Goal: Task Accomplishment & Management: Use online tool/utility

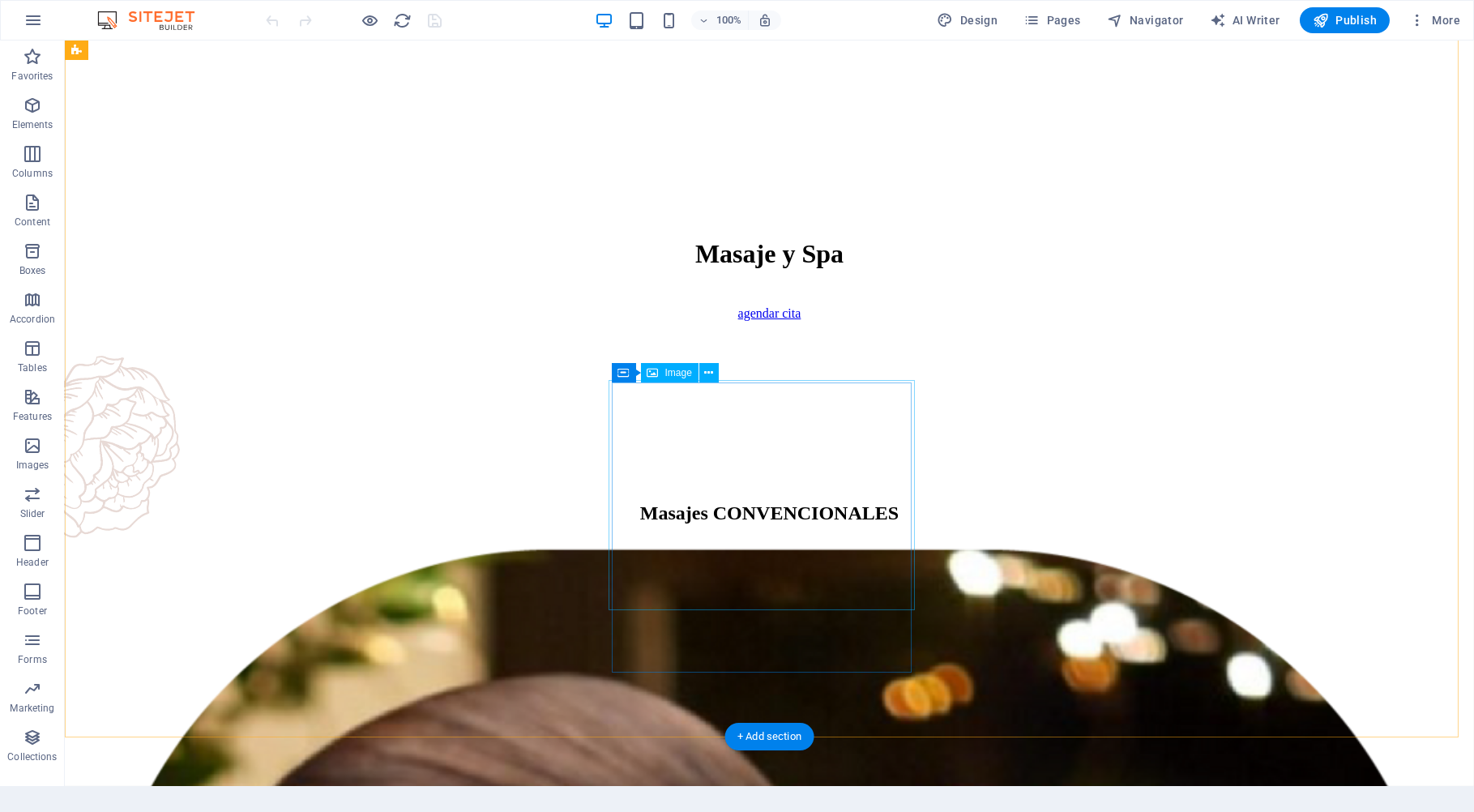
scroll to position [774, 0]
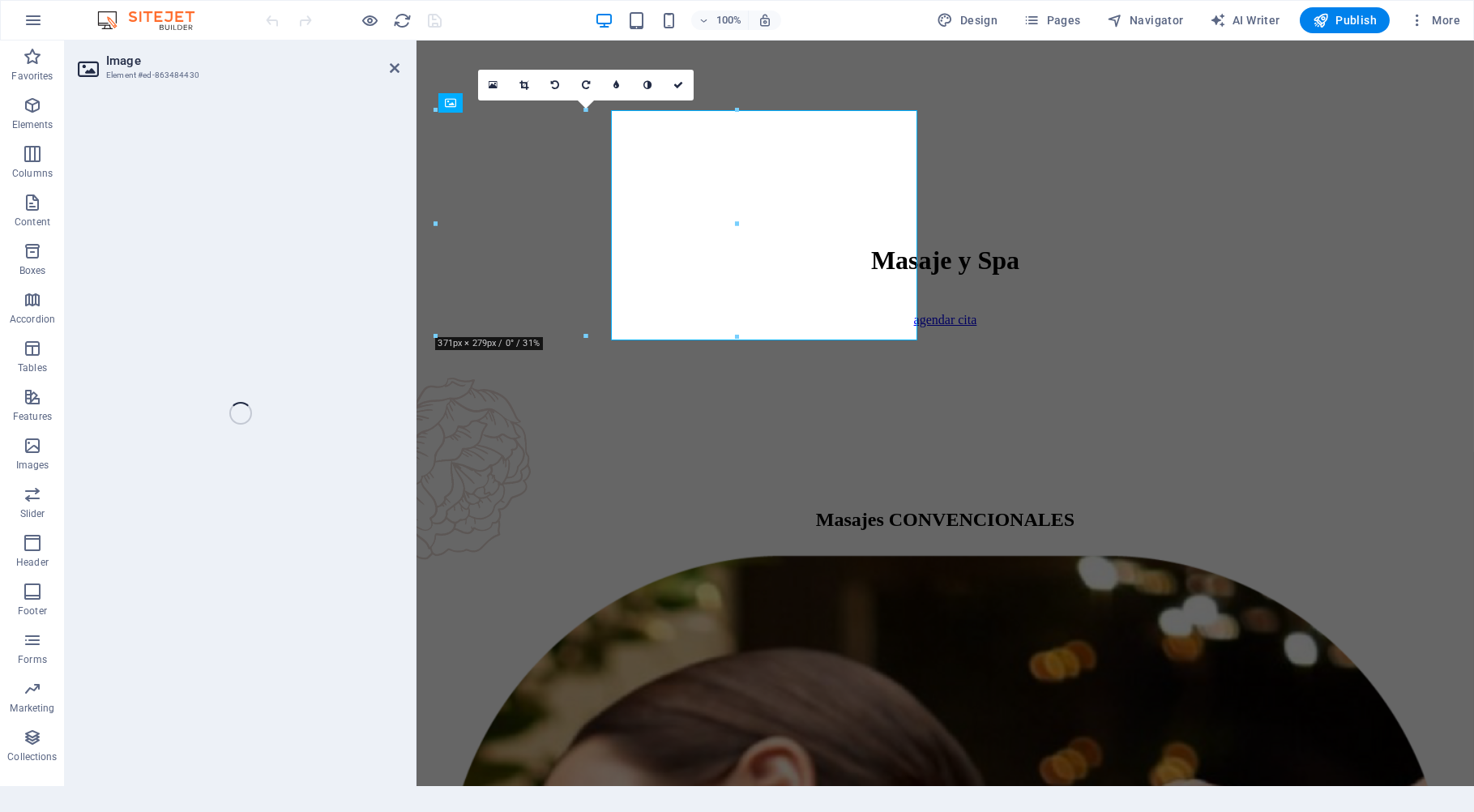
select select "%"
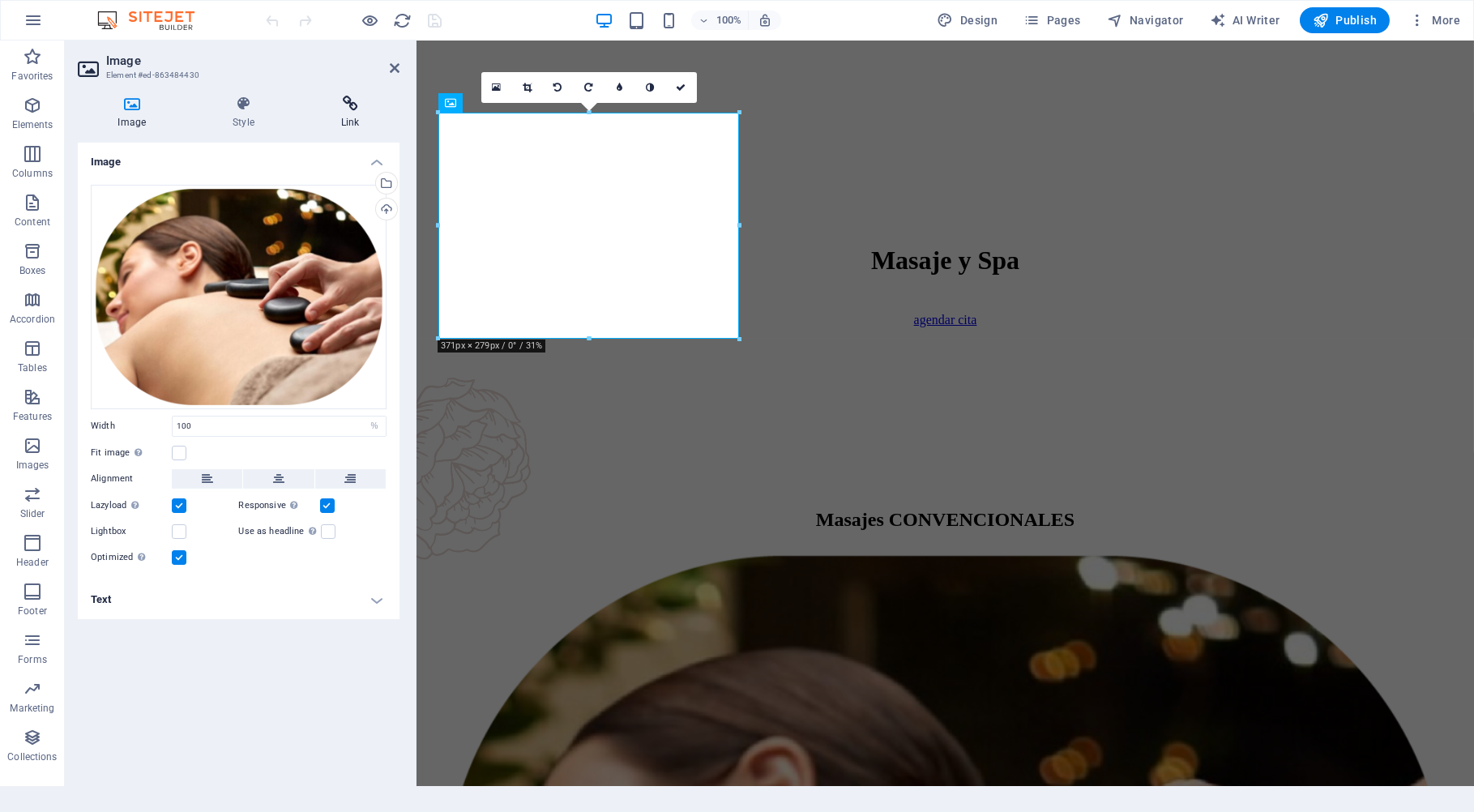
click at [355, 102] on icon at bounding box center [350, 103] width 99 height 17
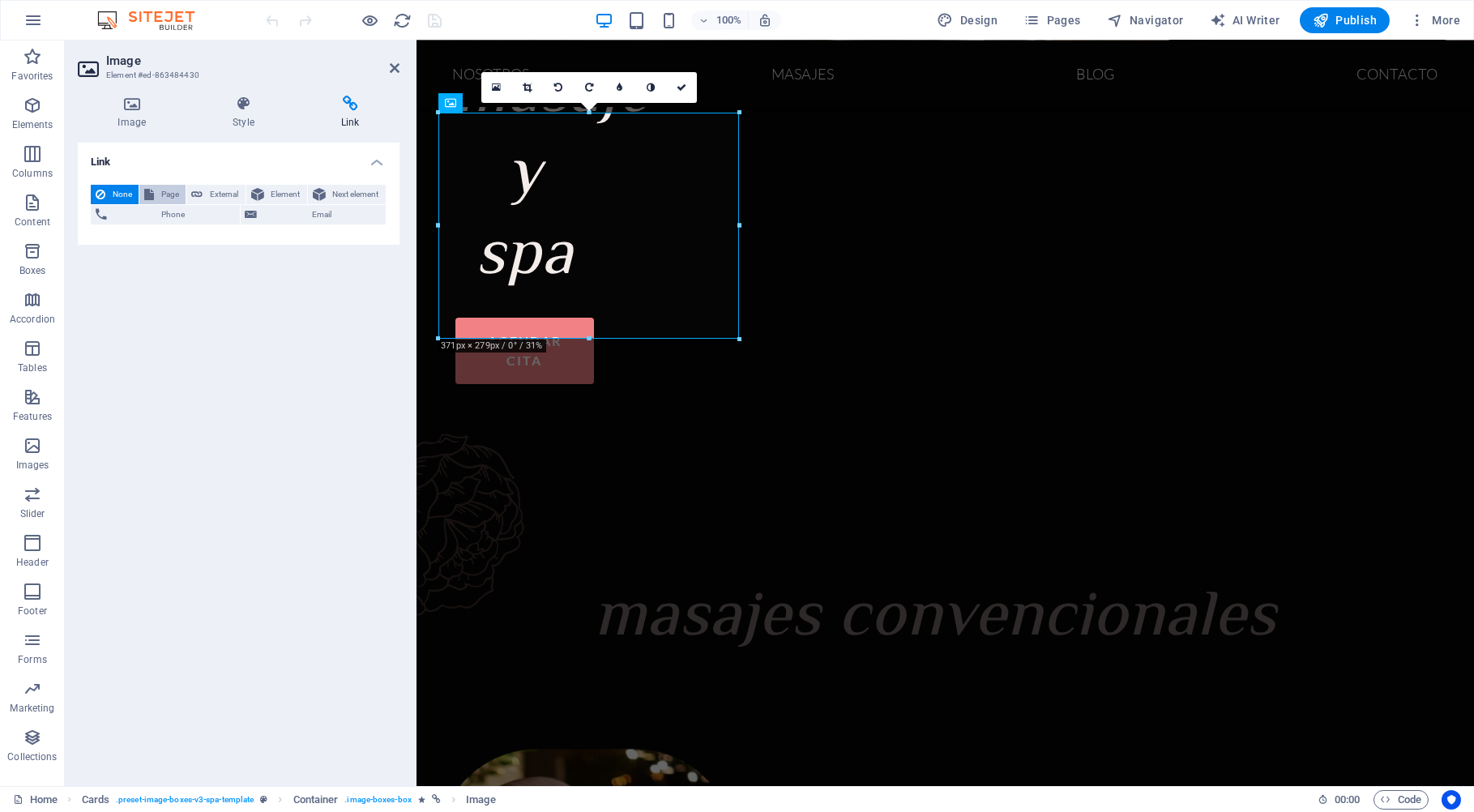
click at [170, 193] on span "Page" at bounding box center [169, 195] width 22 height 19
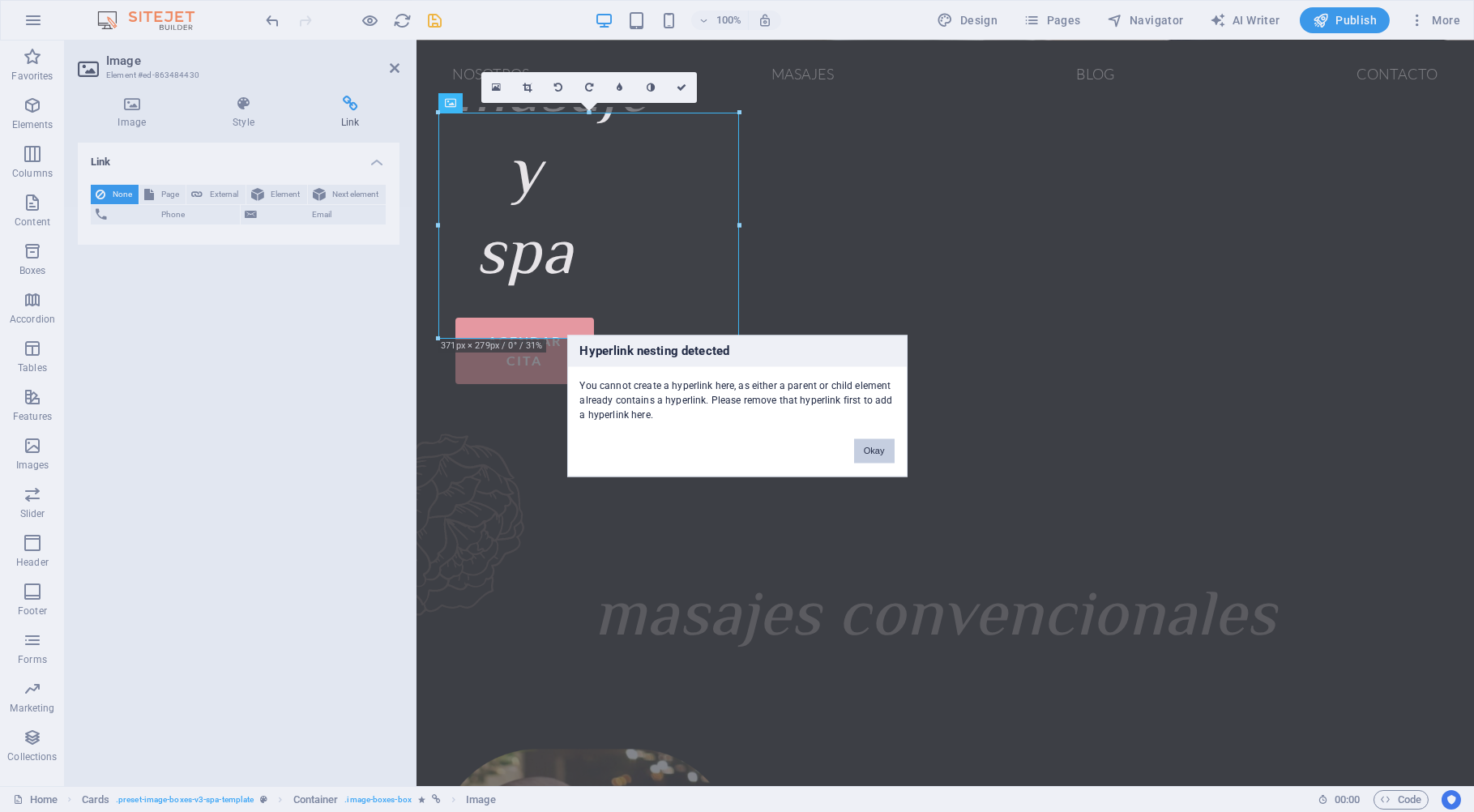
click at [878, 449] on button "Okay" at bounding box center [874, 452] width 41 height 24
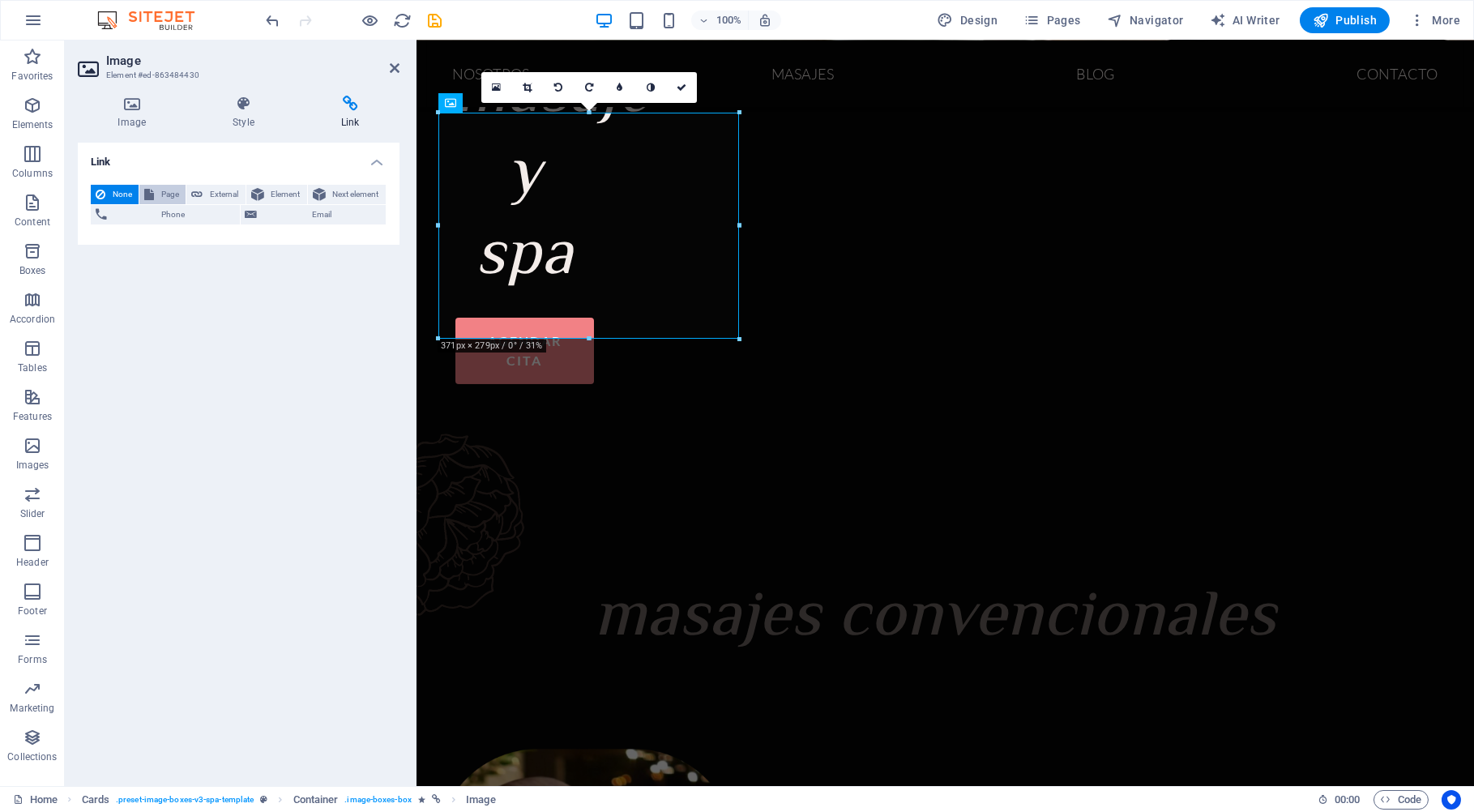
click at [162, 196] on span "Page" at bounding box center [169, 195] width 22 height 19
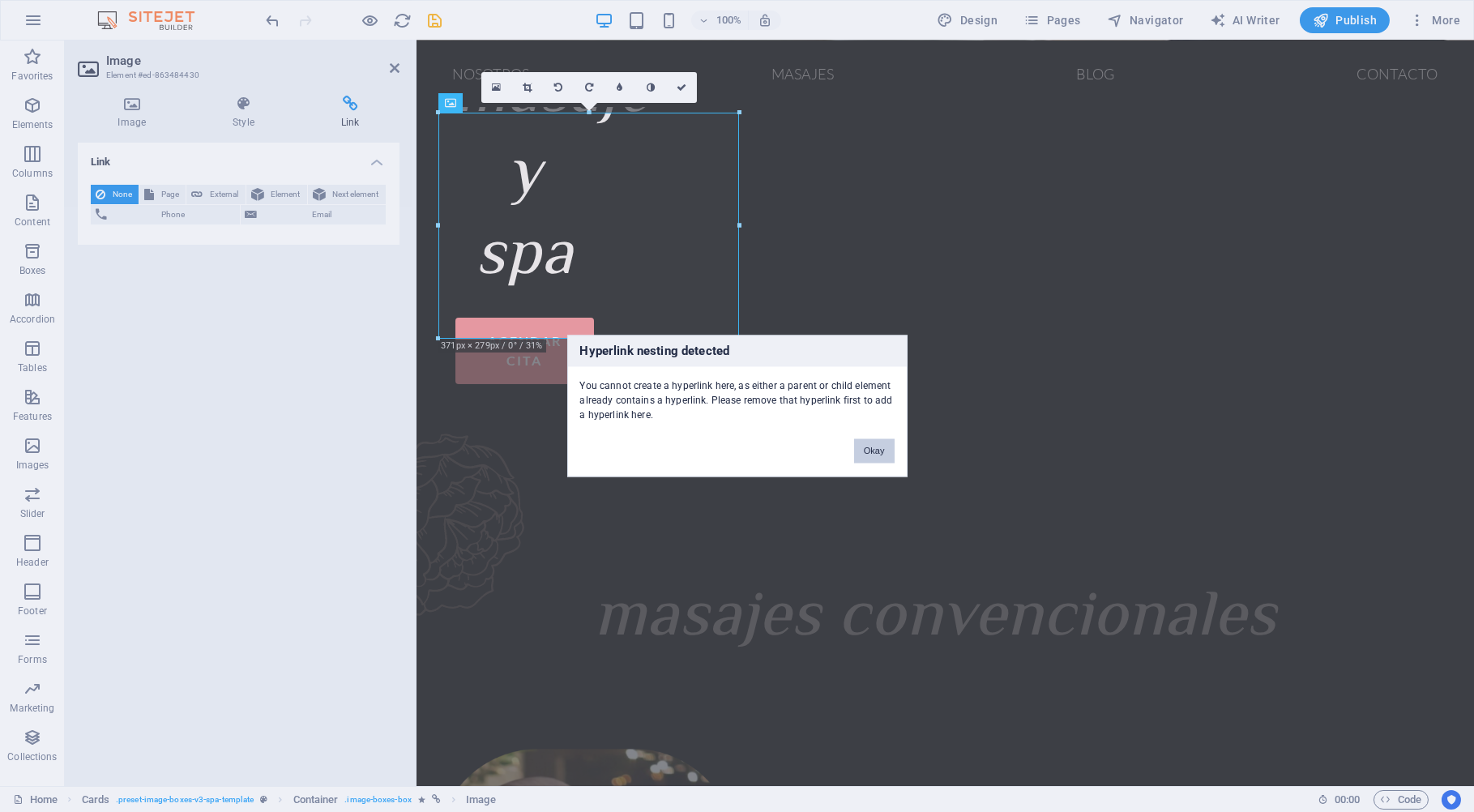
click at [876, 455] on button "Okay" at bounding box center [874, 452] width 41 height 24
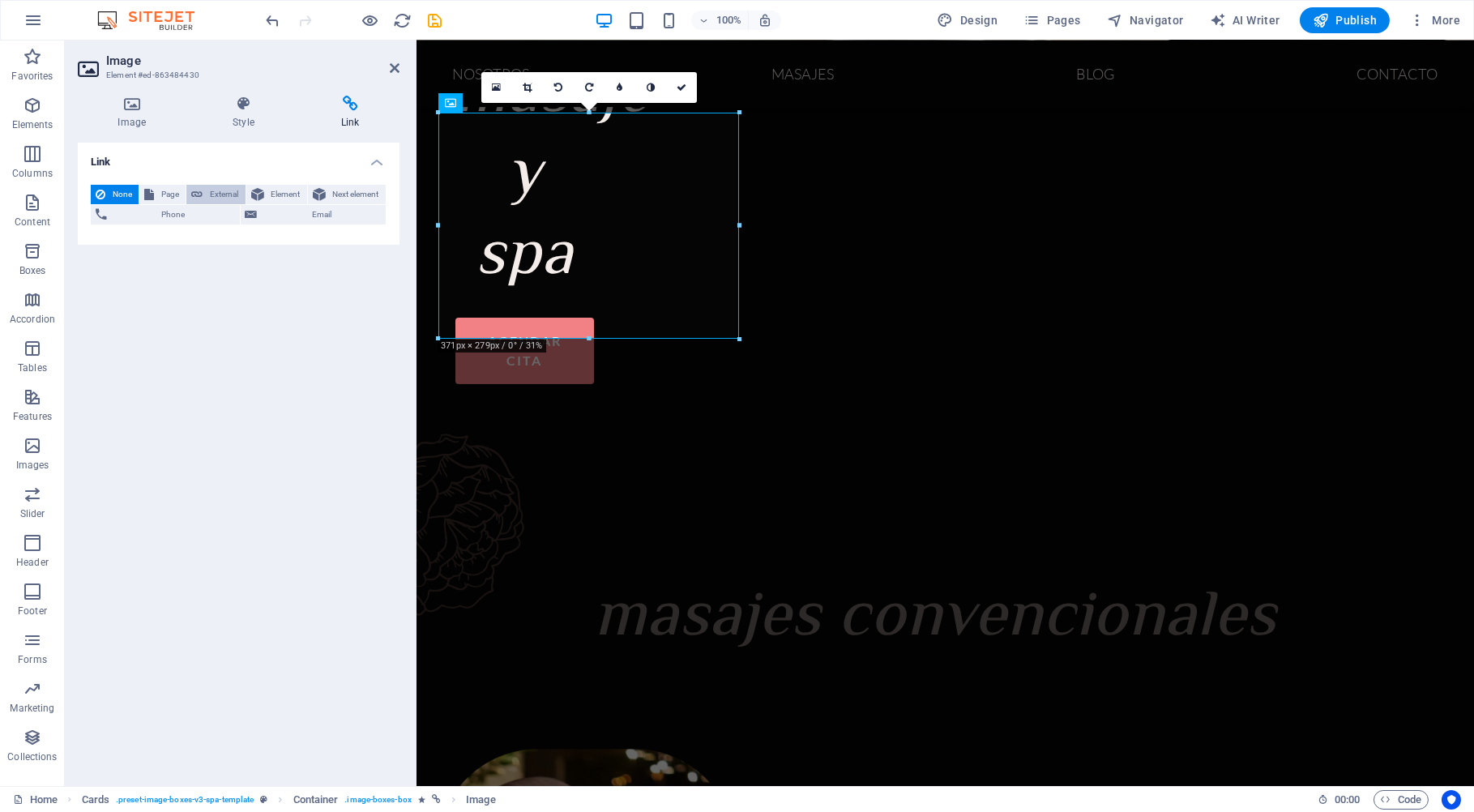
click at [231, 192] on span "External" at bounding box center [223, 195] width 32 height 19
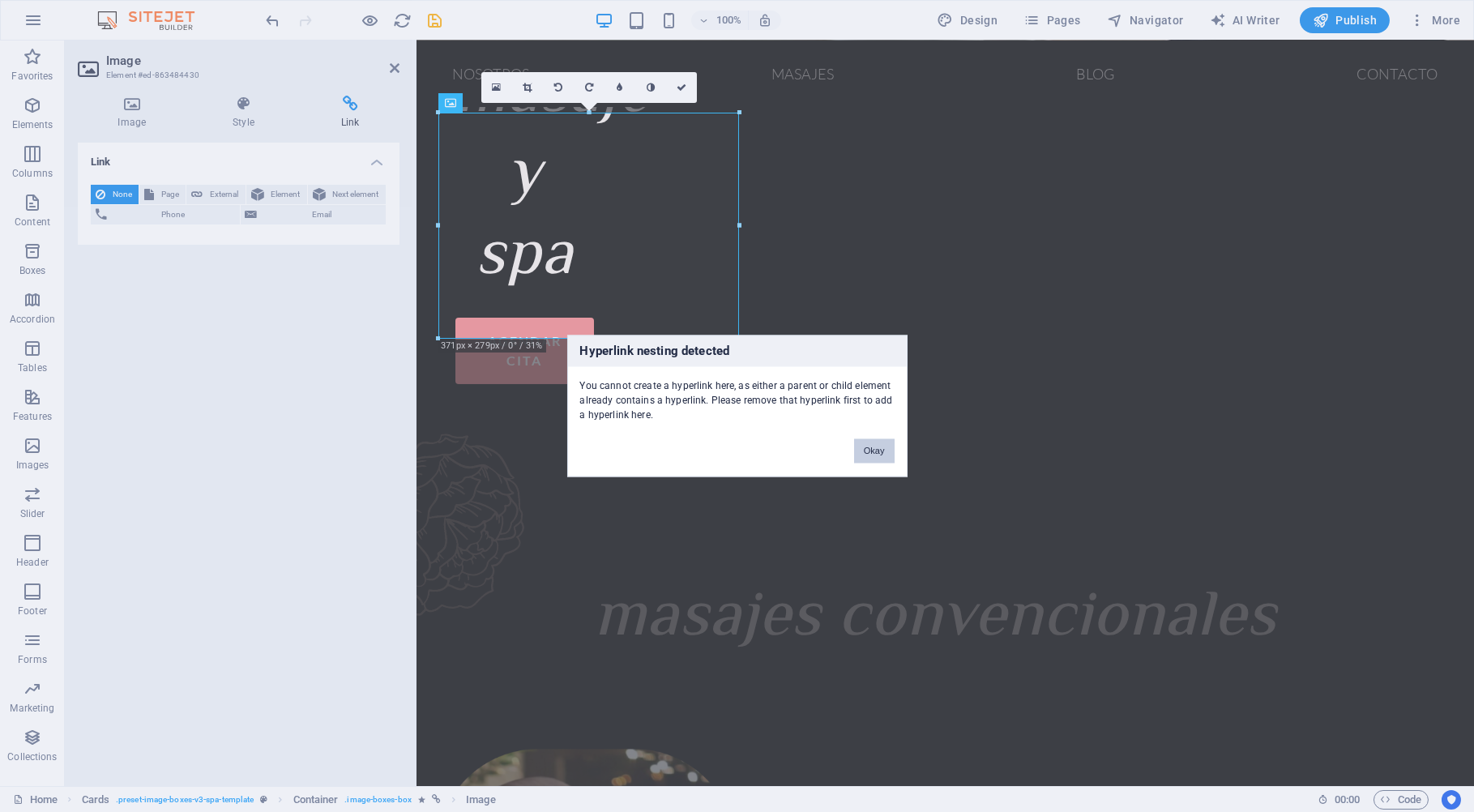
click at [867, 454] on button "Okay" at bounding box center [874, 452] width 41 height 24
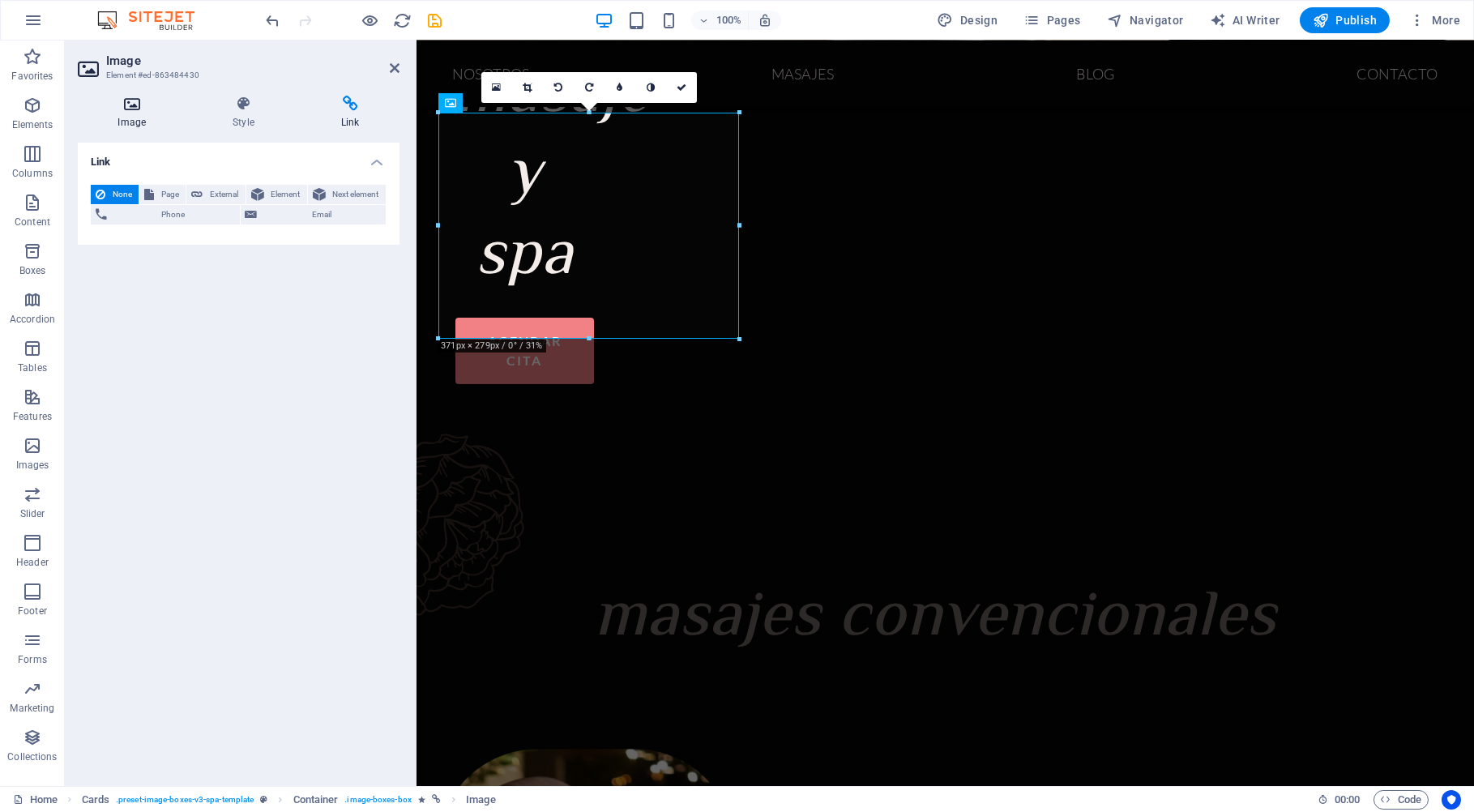
click at [148, 102] on icon at bounding box center [132, 103] width 109 height 17
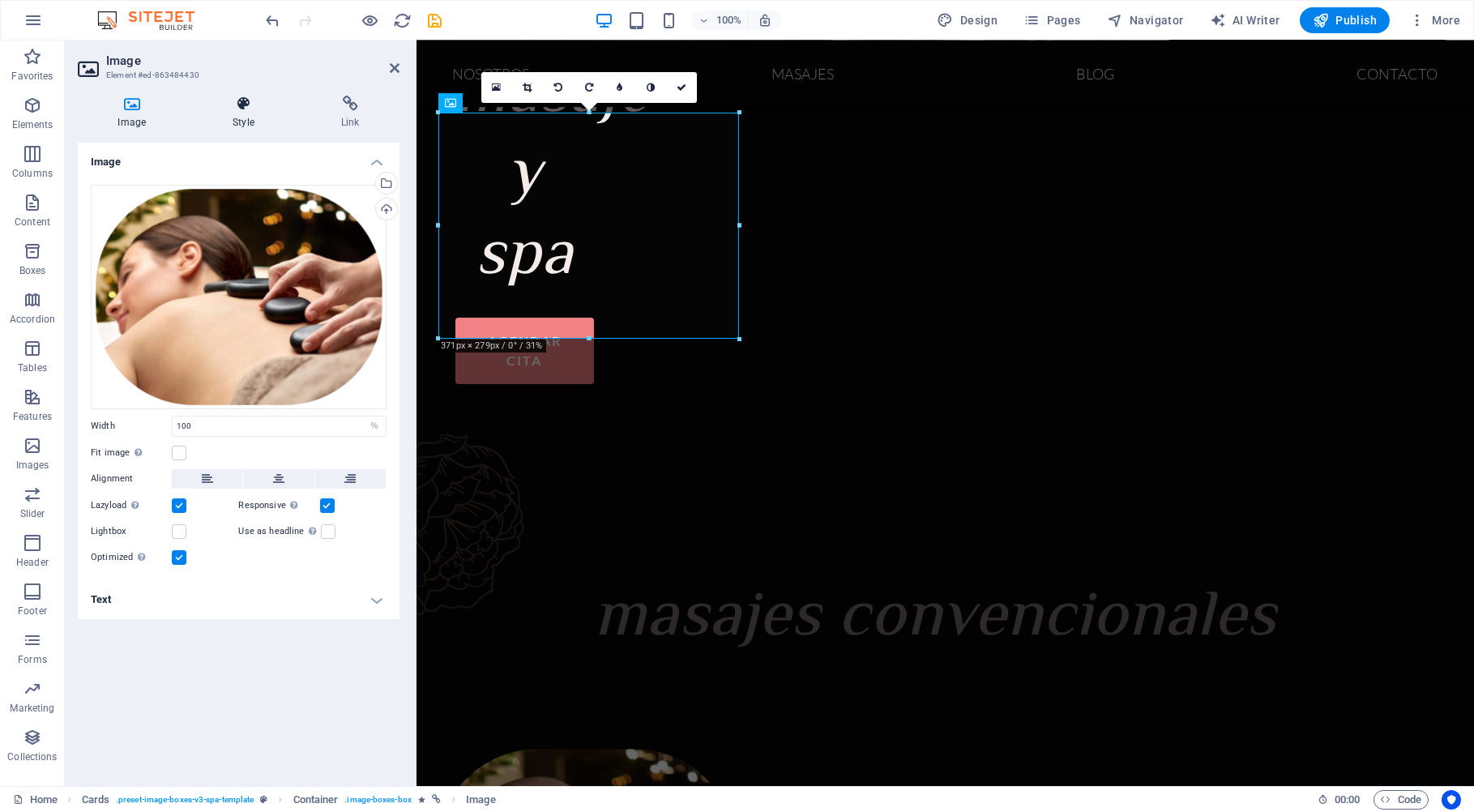
click at [235, 114] on h4 "Style" at bounding box center [247, 112] width 109 height 34
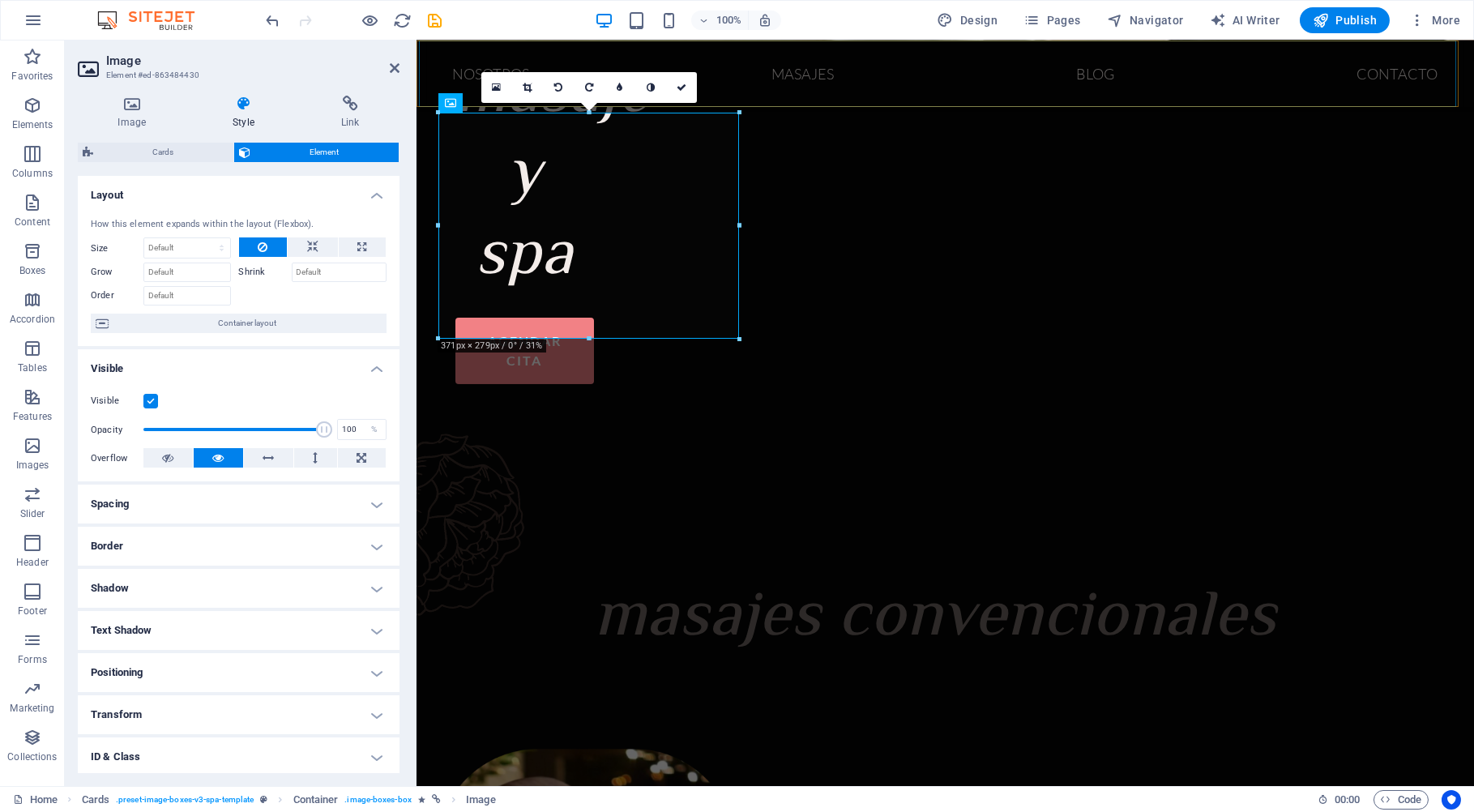
click at [458, 82] on nav "NOSOTROS masajes BLOG Contacto" at bounding box center [945, 74] width 1037 height 66
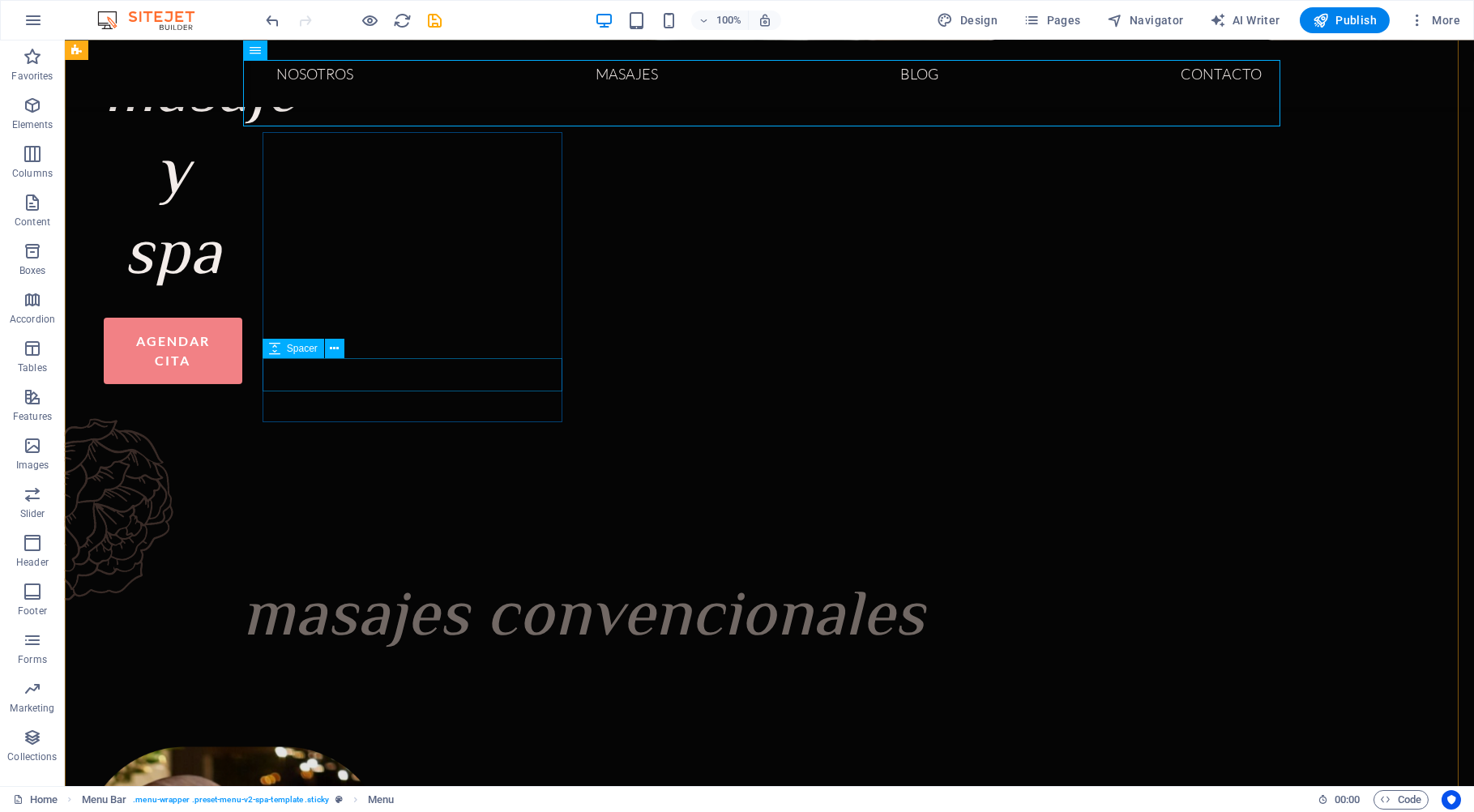
scroll to position [426, 0]
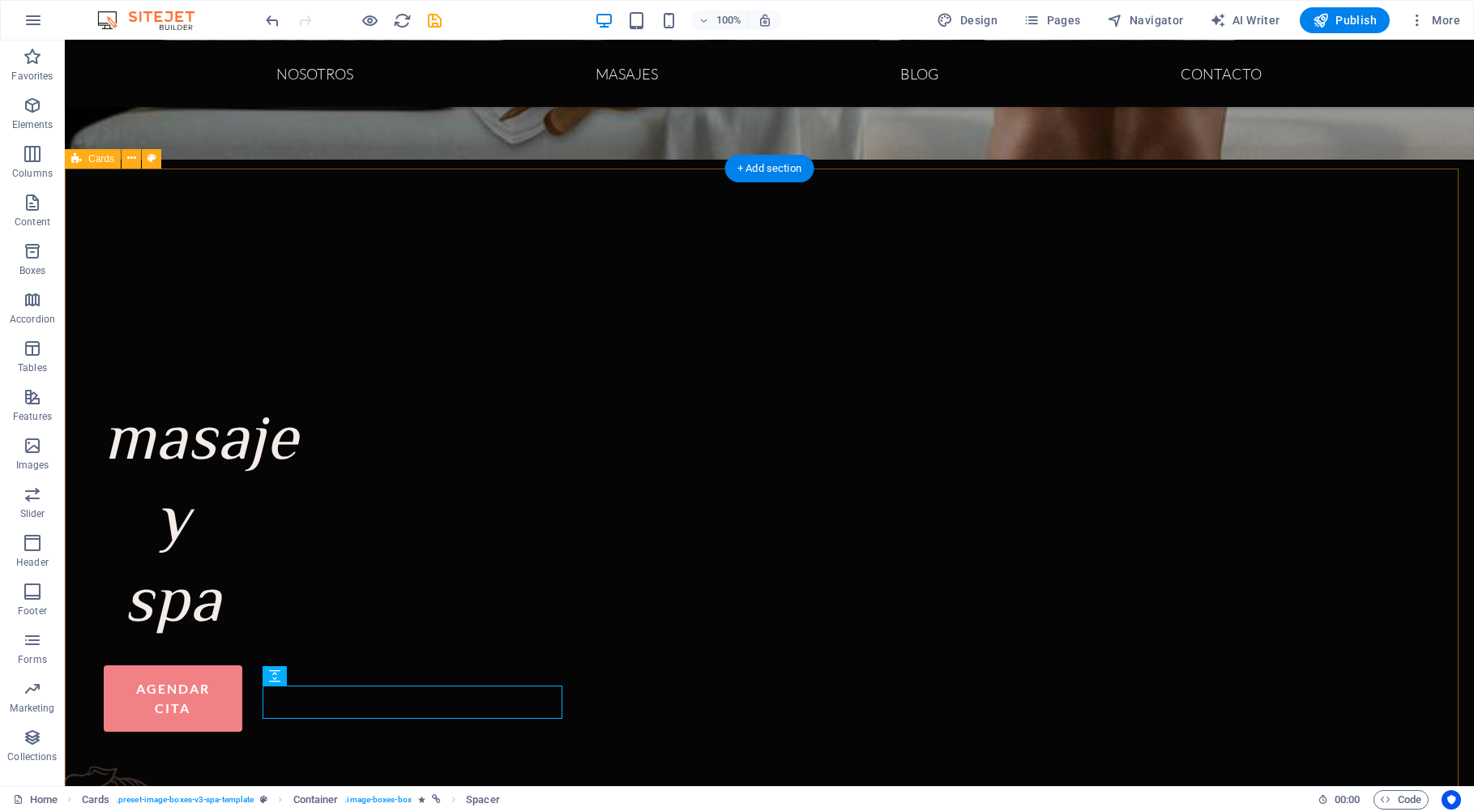
drag, startPoint x: 467, startPoint y: 446, endPoint x: 540, endPoint y: 465, distance: 75.4
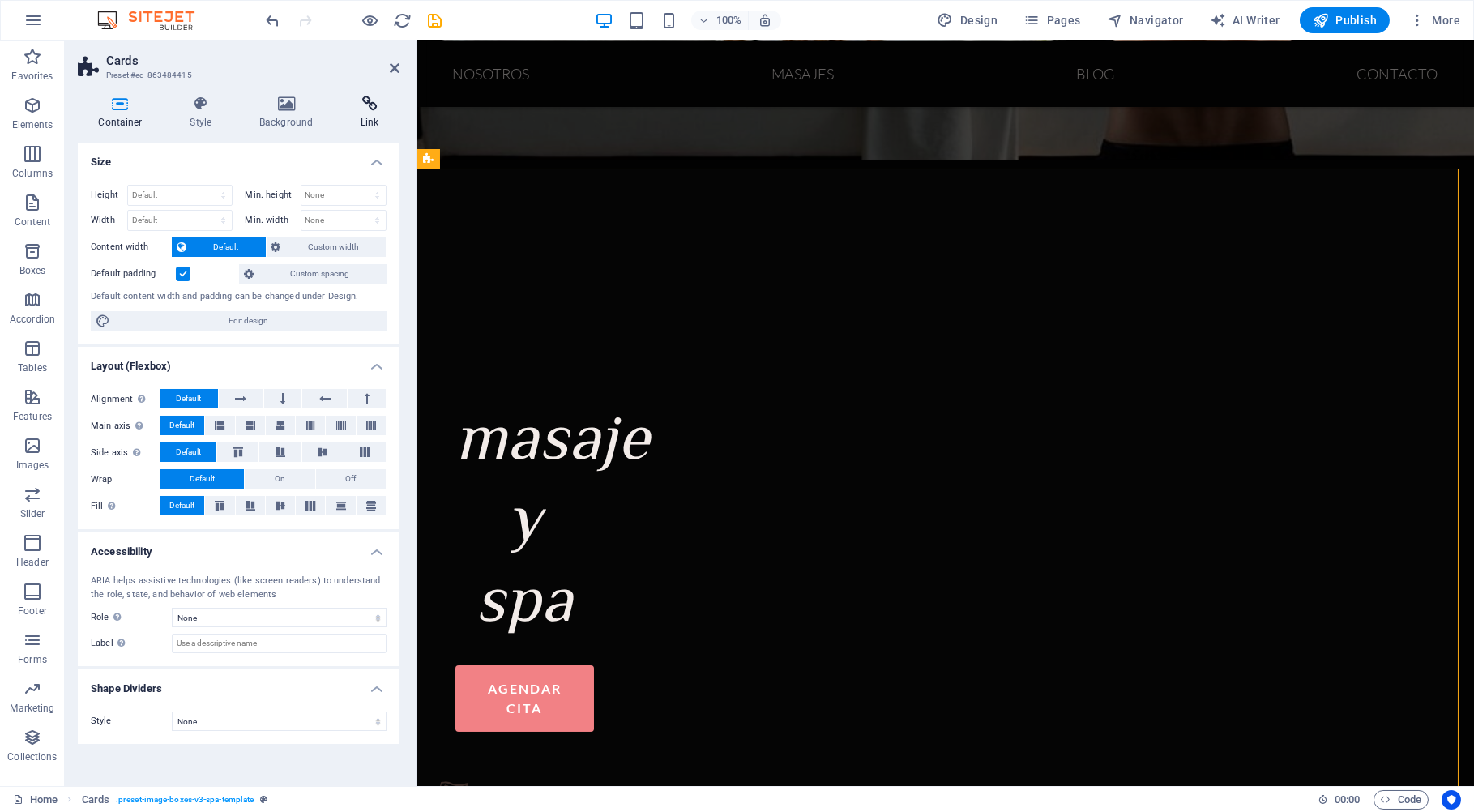
click at [379, 105] on icon at bounding box center [370, 103] width 59 height 17
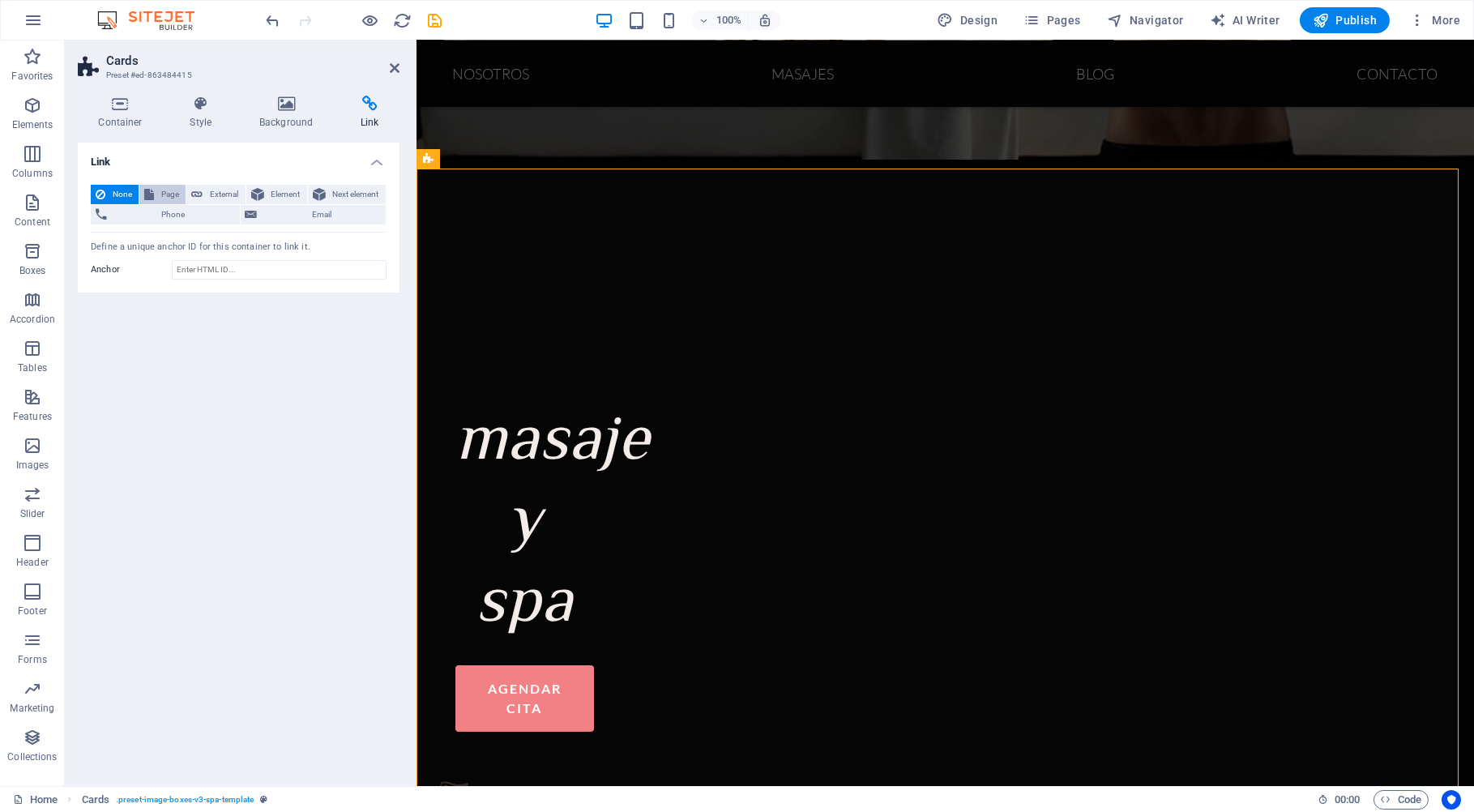
click at [162, 191] on span "Page" at bounding box center [169, 195] width 22 height 19
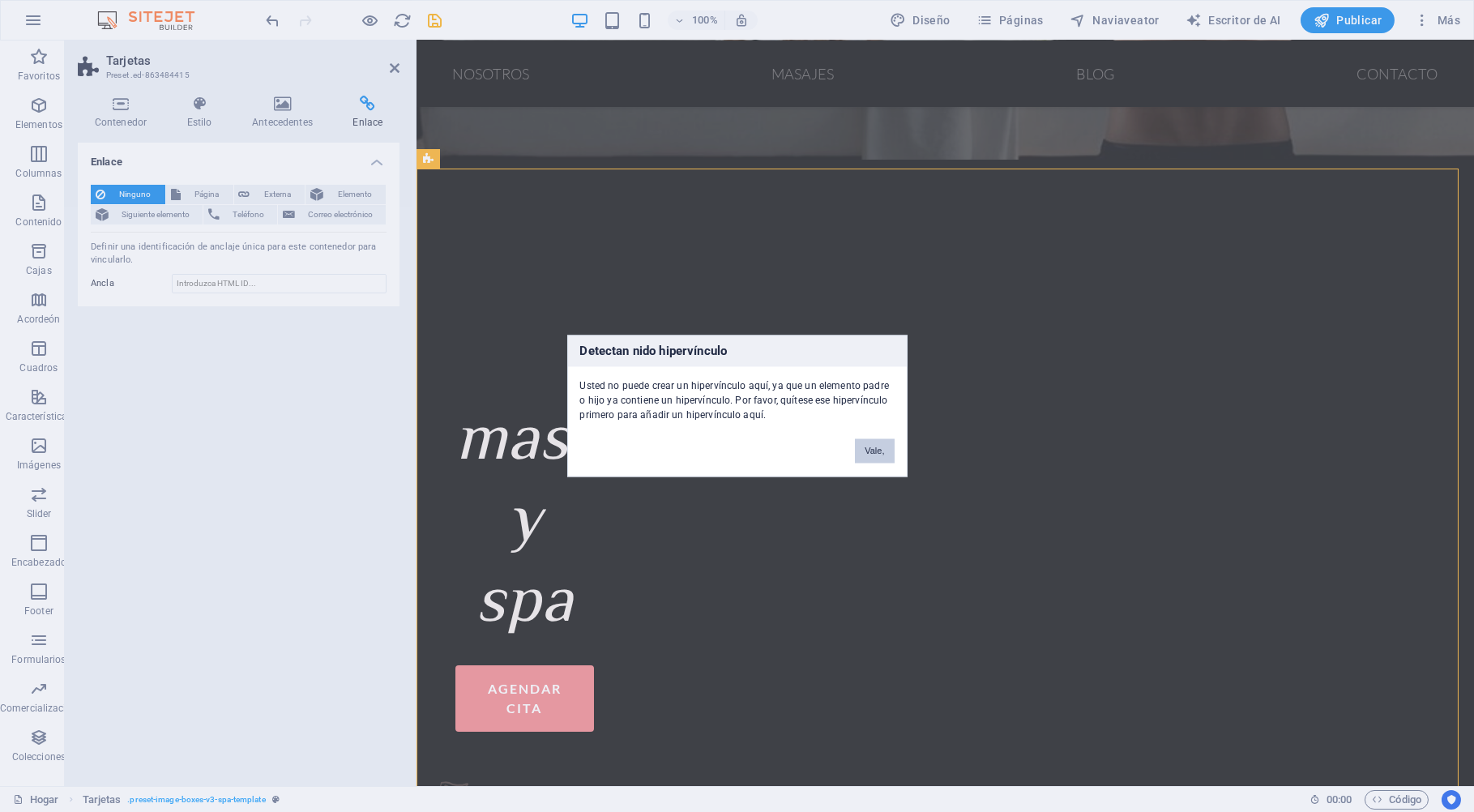
click at [886, 449] on button "Vale," at bounding box center [874, 452] width 39 height 24
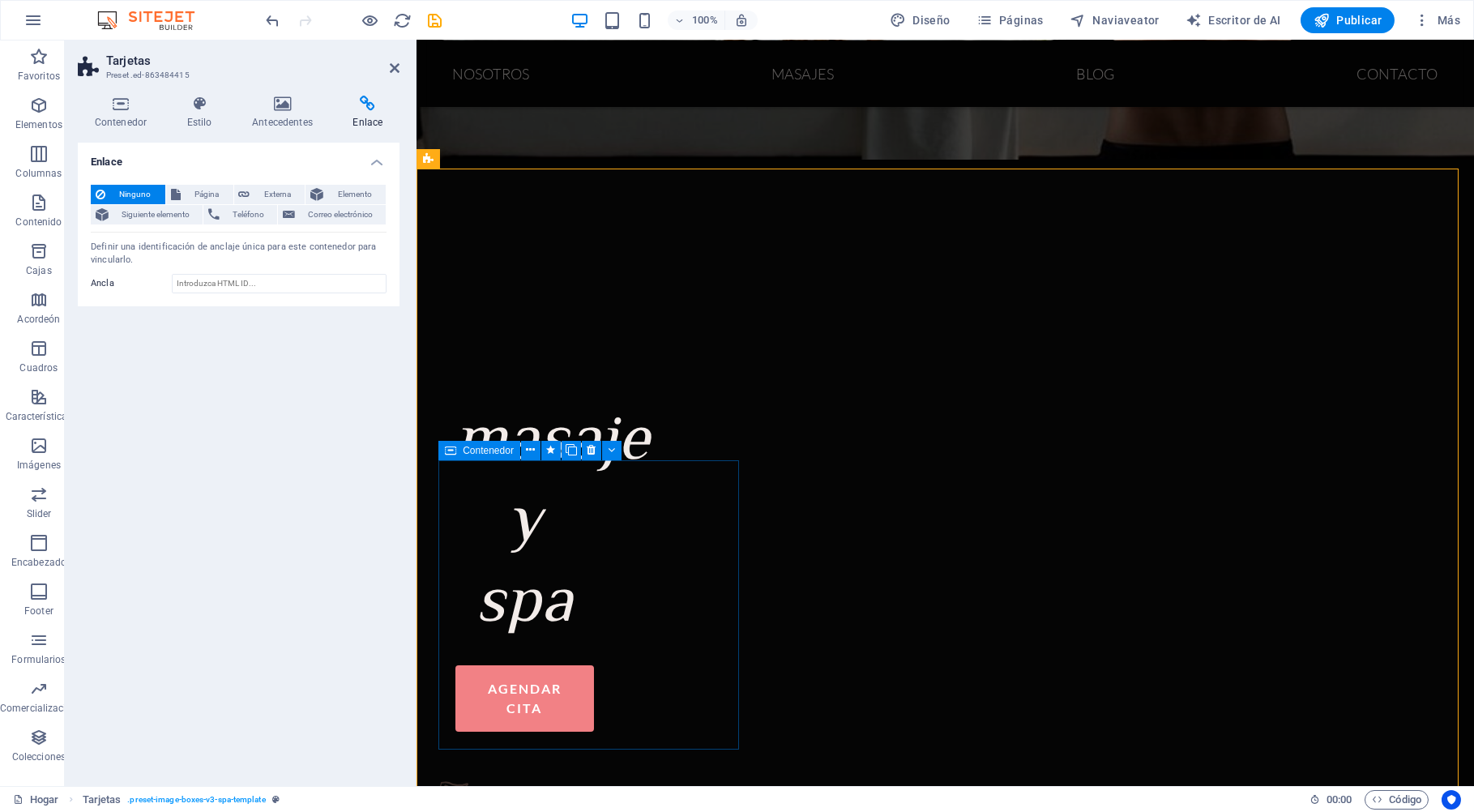
click at [449, 452] on icon at bounding box center [450, 450] width 11 height 19
select select "2"
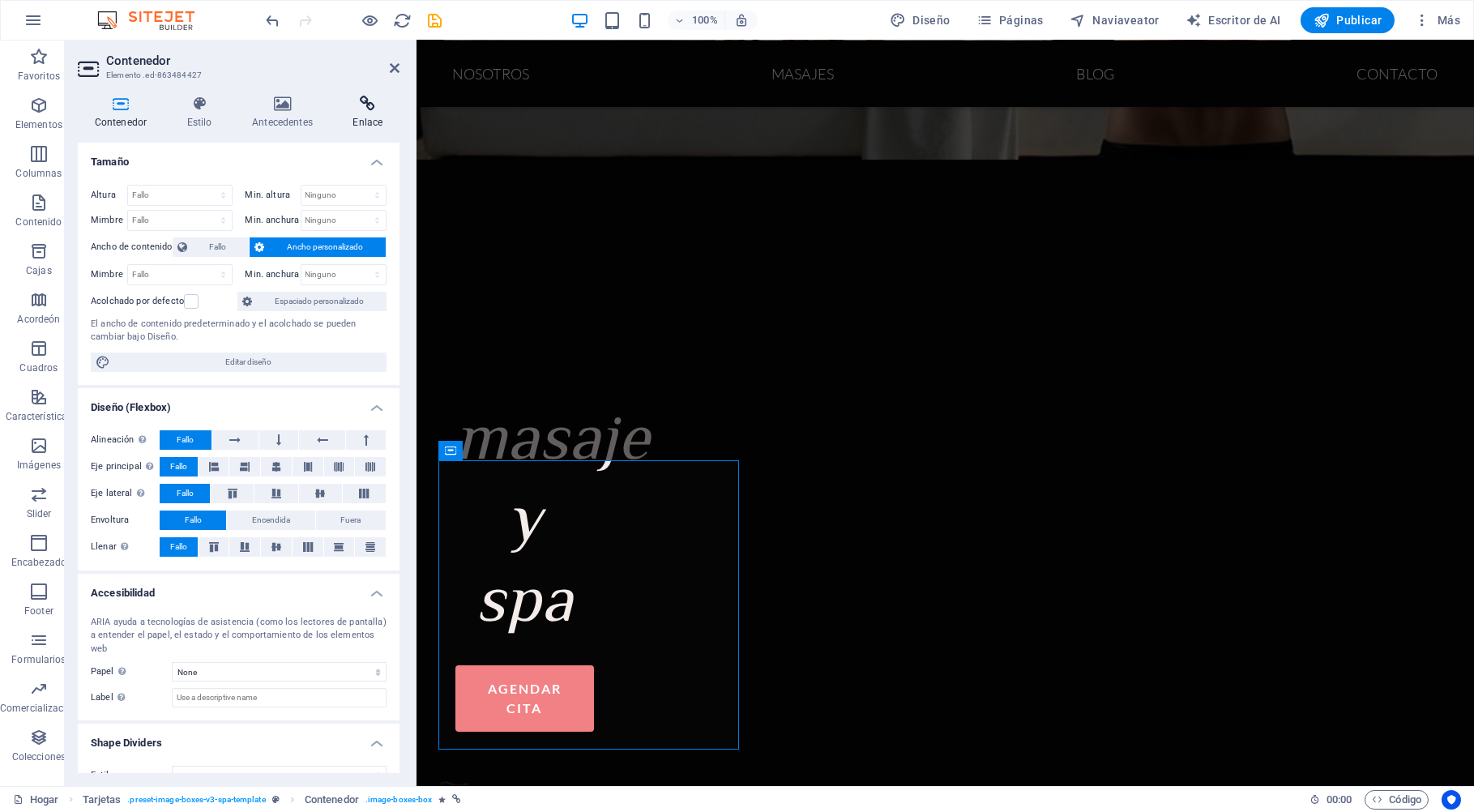
click at [372, 109] on icon at bounding box center [367, 103] width 63 height 17
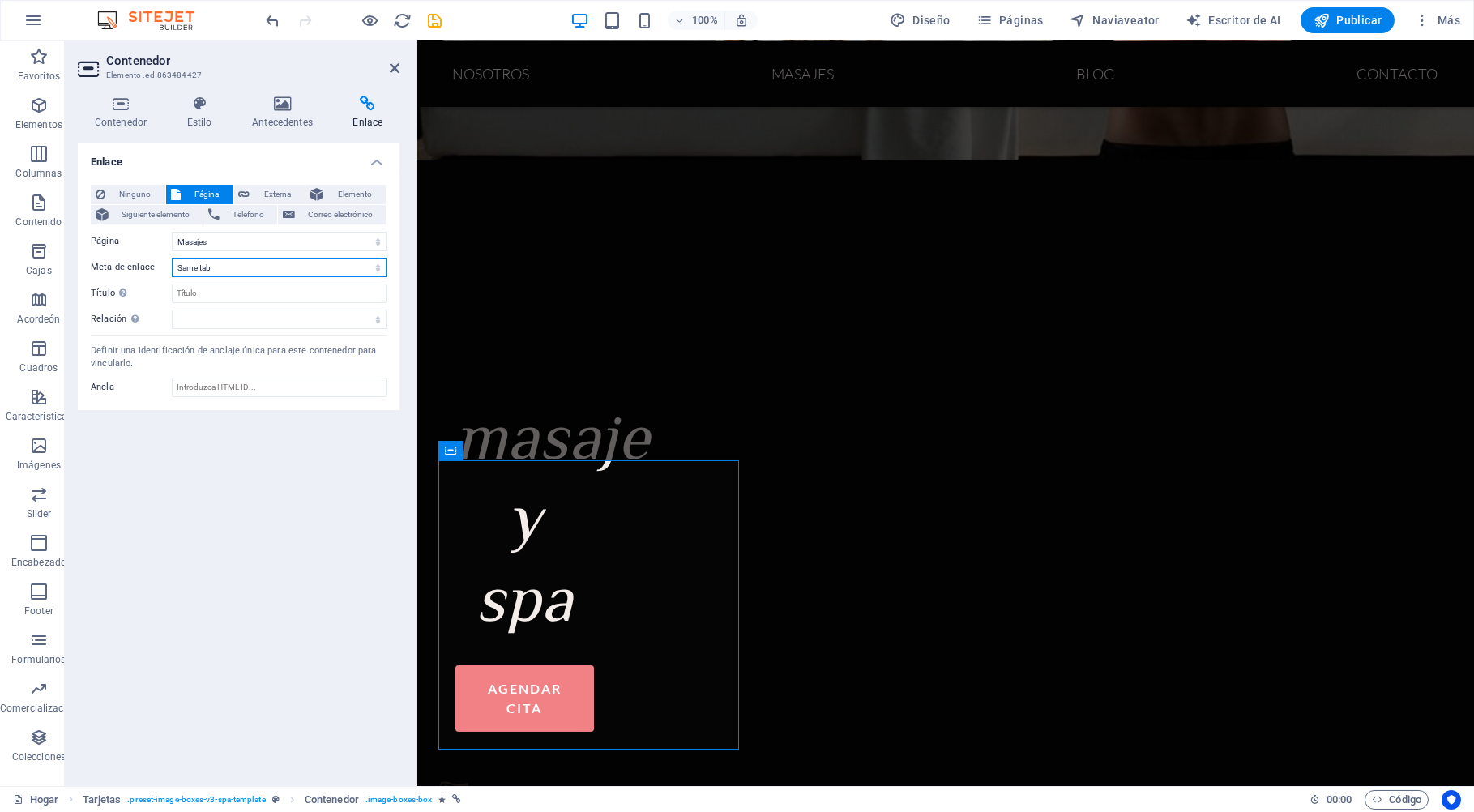
select select "blank"
click option "New tab" at bounding box center [0, 0] width 0 height 0
click at [172, 258] on select "New tab Same tab Overlay" at bounding box center [279, 267] width 215 height 19
click option "New tab" at bounding box center [0, 0] width 0 height 0
click at [172, 232] on select "Home nosotros Masajes Blog Contacto Aviso de privacidad" at bounding box center [279, 241] width 215 height 19
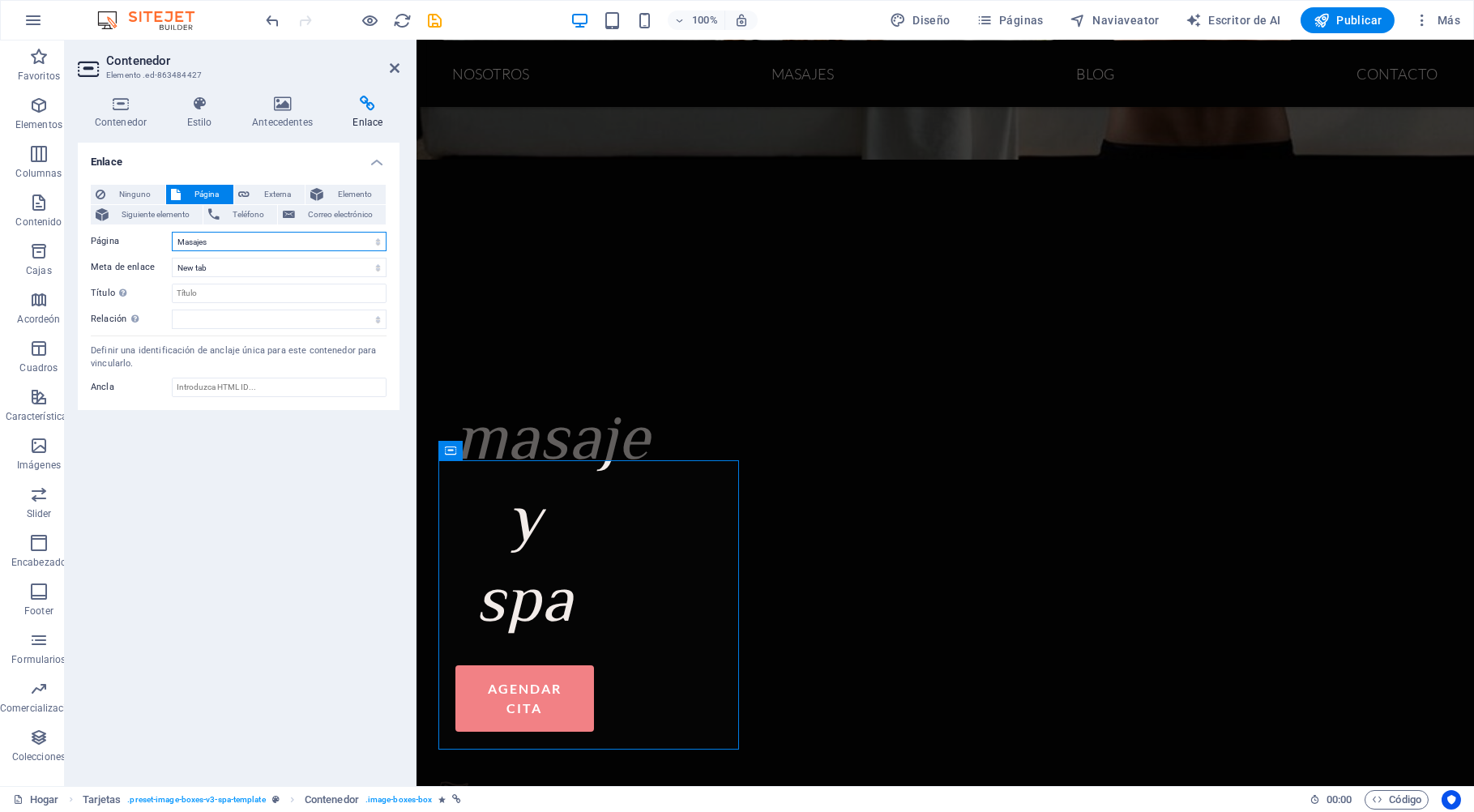
click at [219, 242] on select "Home nosotros Masajes Blog Contacto Aviso de privacidad" at bounding box center [279, 241] width 215 height 19
click at [172, 232] on select "Home nosotros Masajes Blog Contacto Aviso de privacidad" at bounding box center [279, 241] width 215 height 19
click at [219, 242] on select "Home nosotros Masajes Blog Contacto Aviso de privacidad" at bounding box center [279, 241] width 215 height 19
click at [172, 258] on select "New tab Same tab Overlay" at bounding box center [279, 267] width 215 height 19
click option "Same tab" at bounding box center [0, 0] width 0 height 0
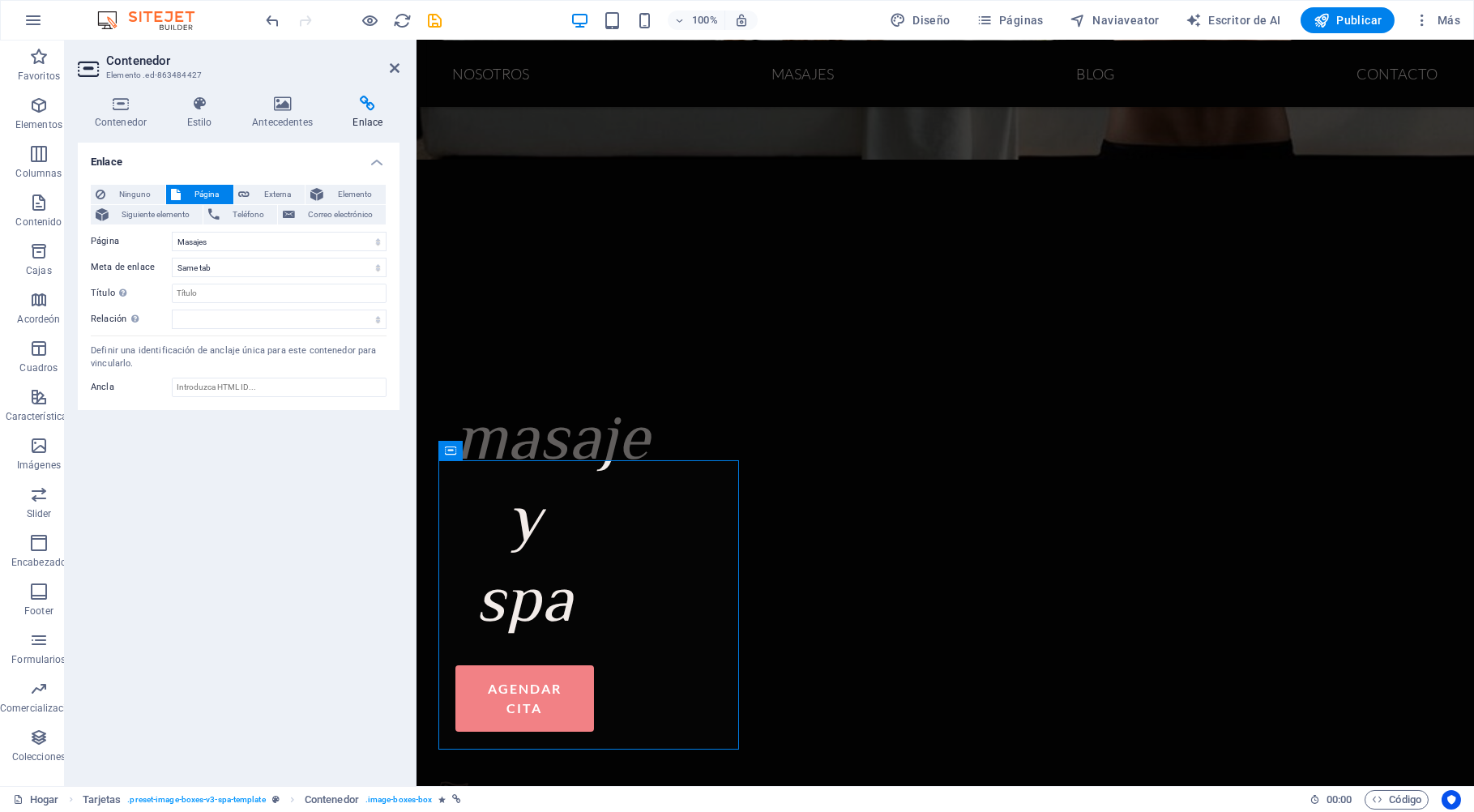
click at [233, 255] on div "Ninguno Página Externa Elemento Siguiente elemento Teléfono Correo electrónico …" at bounding box center [238, 257] width 295 height 144
click at [274, 188] on span "Externa" at bounding box center [278, 195] width 45 height 19
select select "blank"
drag, startPoint x: 172, startPoint y: 241, endPoint x: 116, endPoint y: 241, distance: 56.0
click at [172, 241] on input "/16471090" at bounding box center [279, 241] width 215 height 19
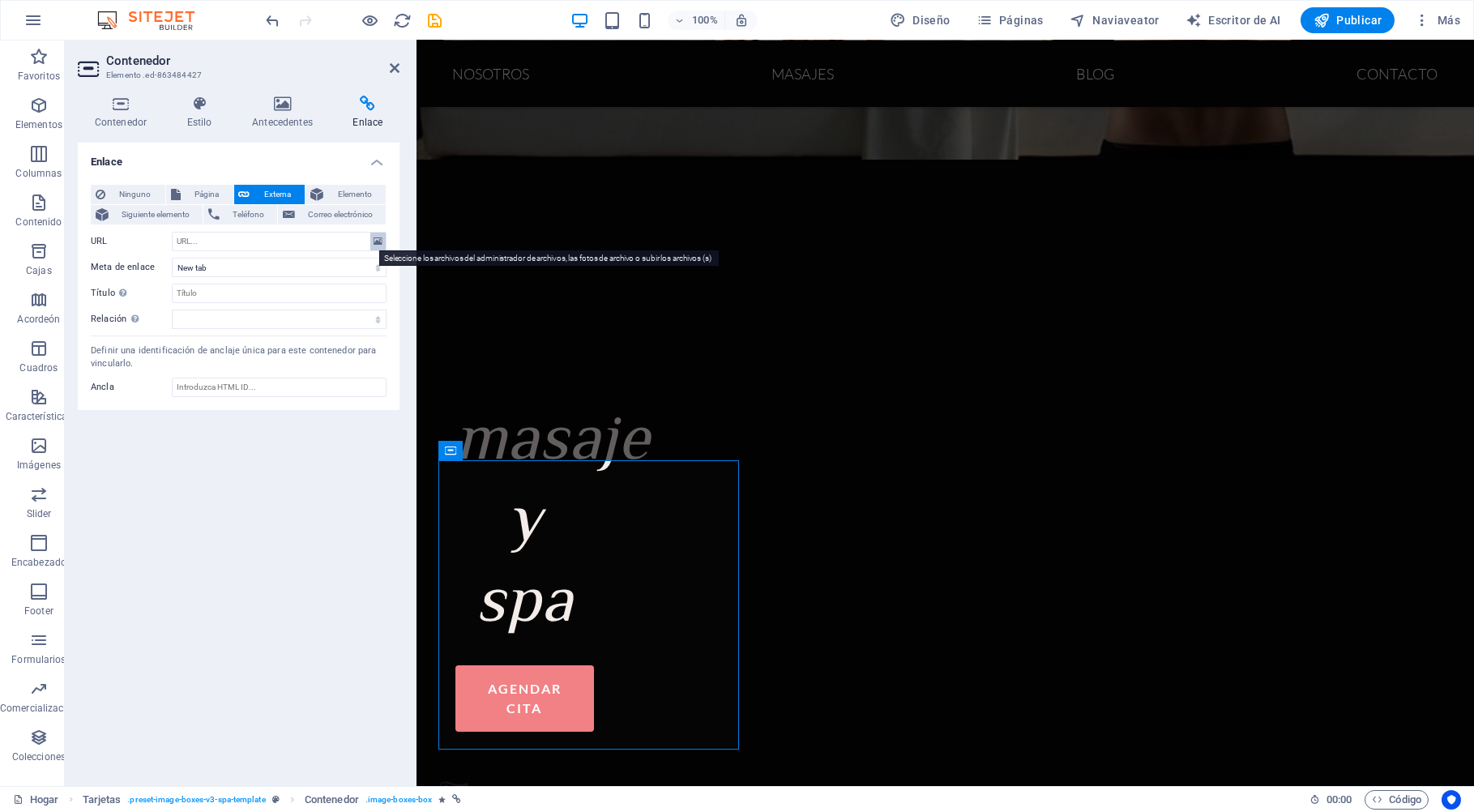
click at [379, 239] on icon at bounding box center [378, 241] width 9 height 18
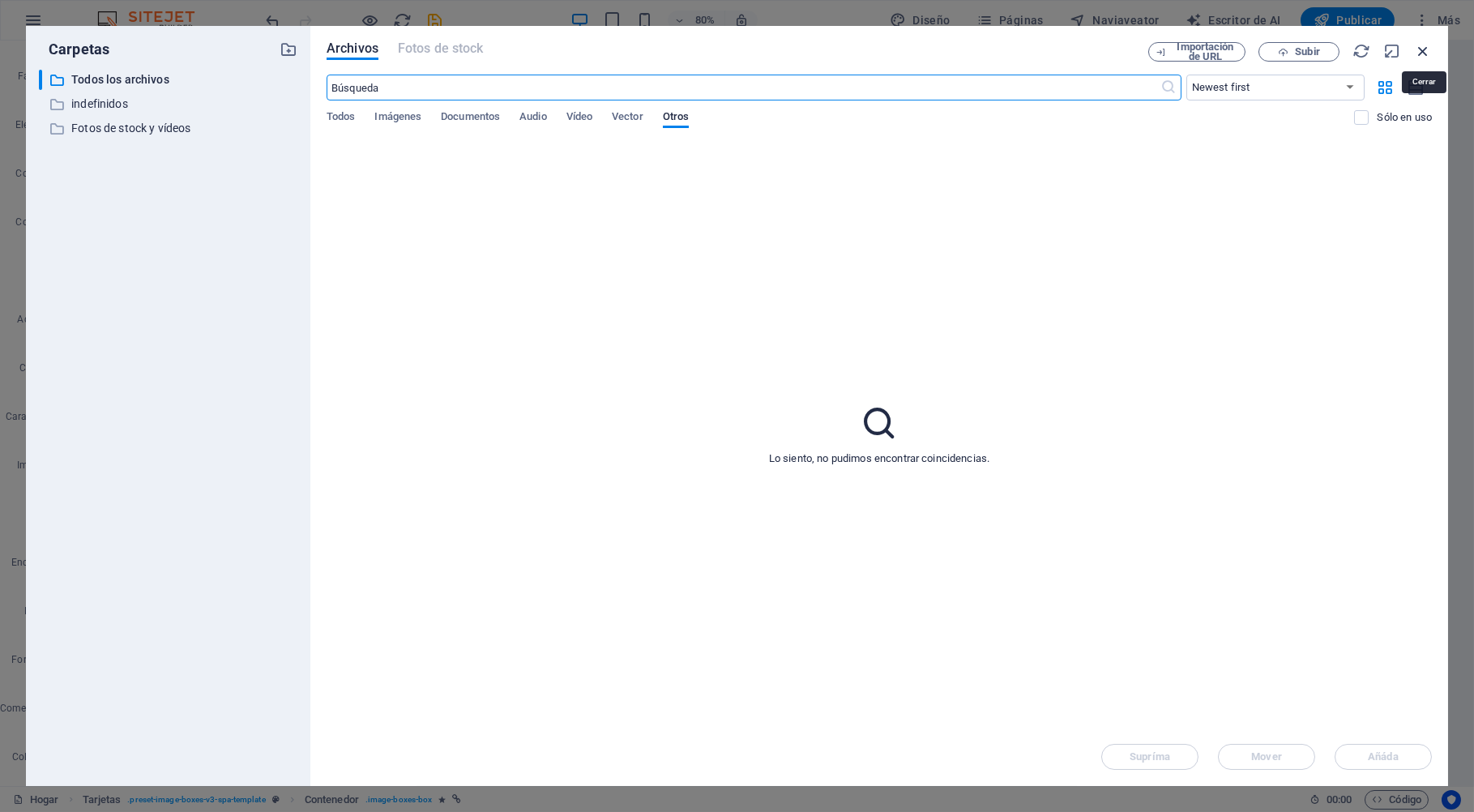
click at [1425, 49] on icon "button" at bounding box center [1423, 50] width 18 height 18
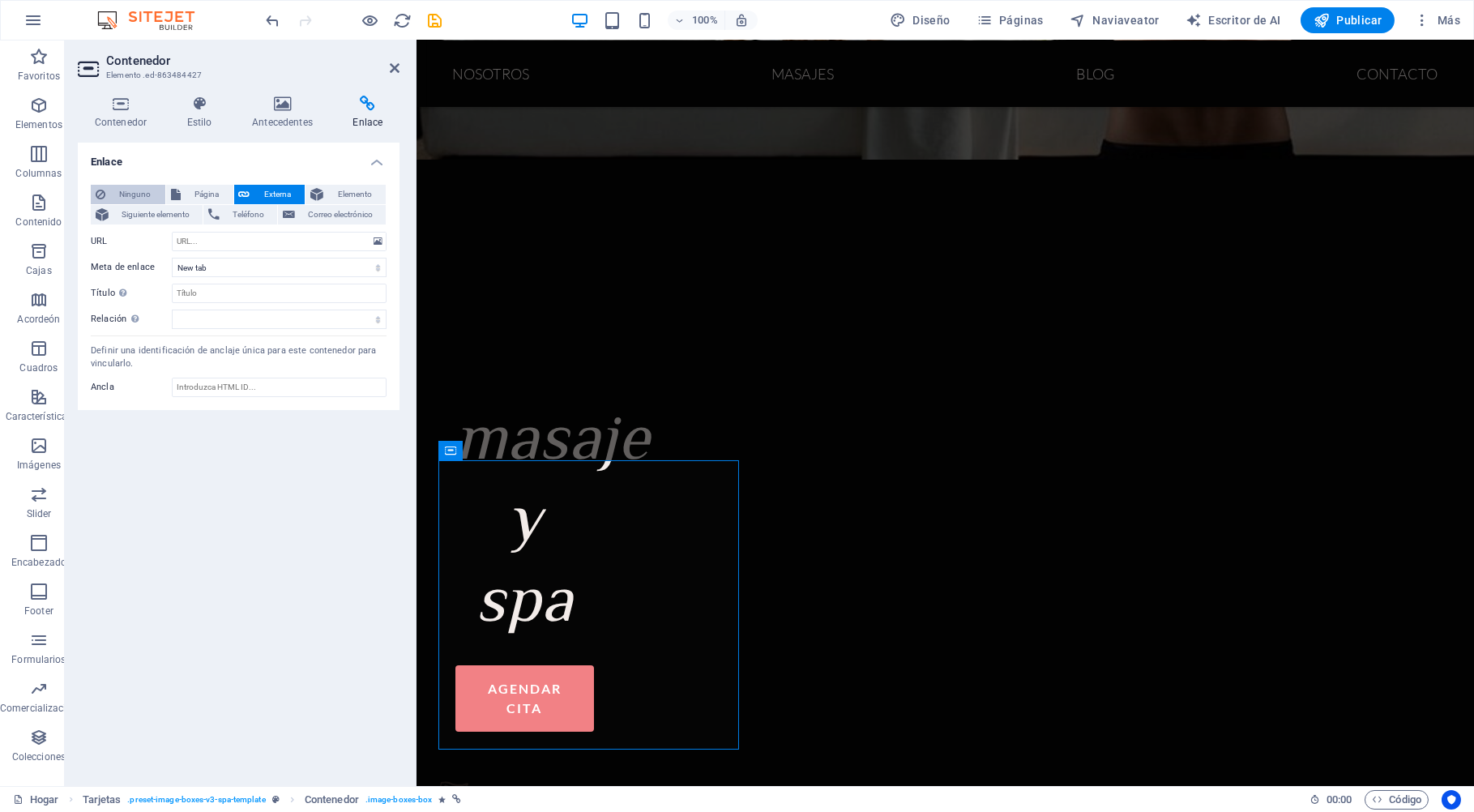
click at [145, 195] on span "Ninguno" at bounding box center [136, 195] width 50 height 19
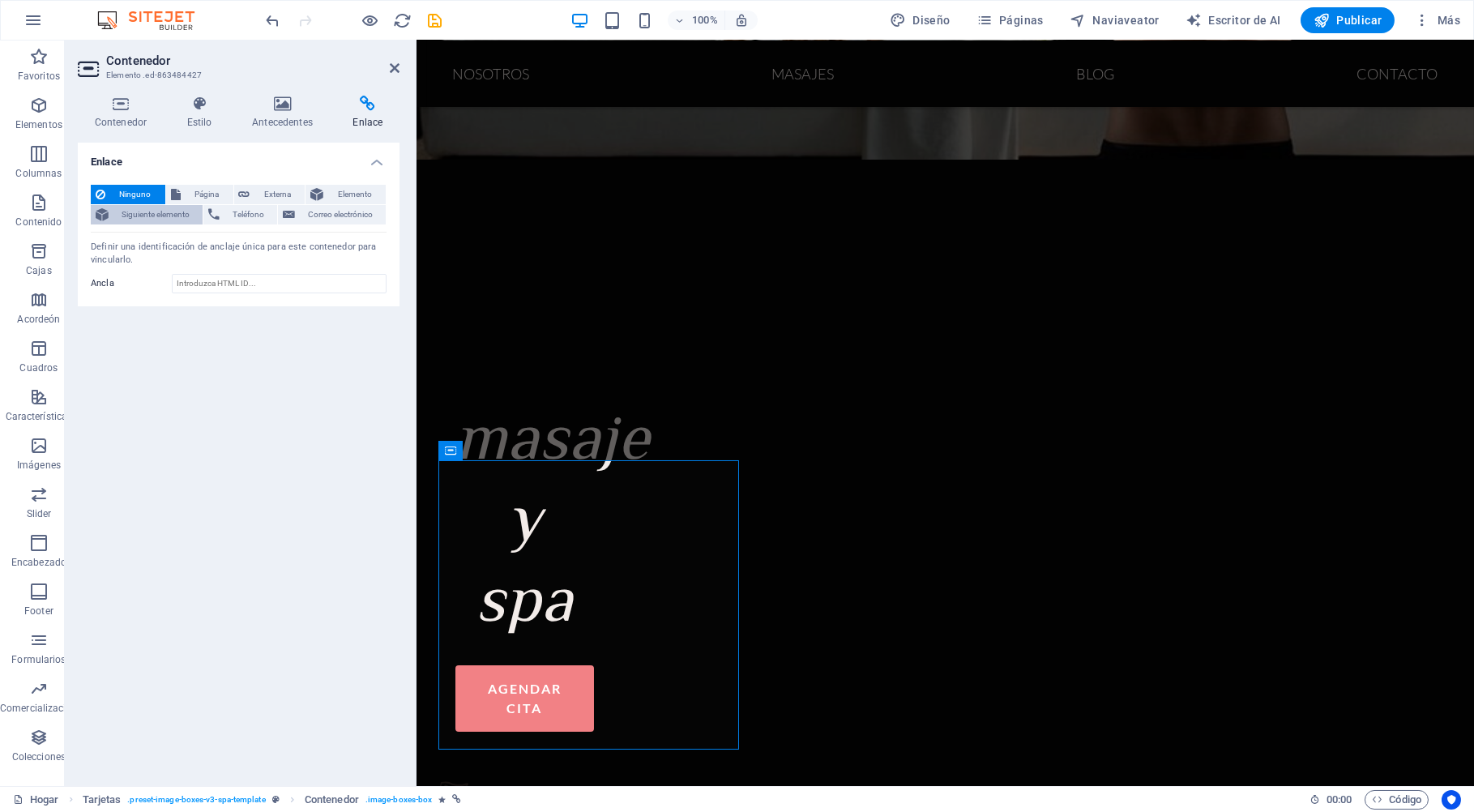
click at [175, 220] on span "Siguiente elemento" at bounding box center [155, 215] width 84 height 19
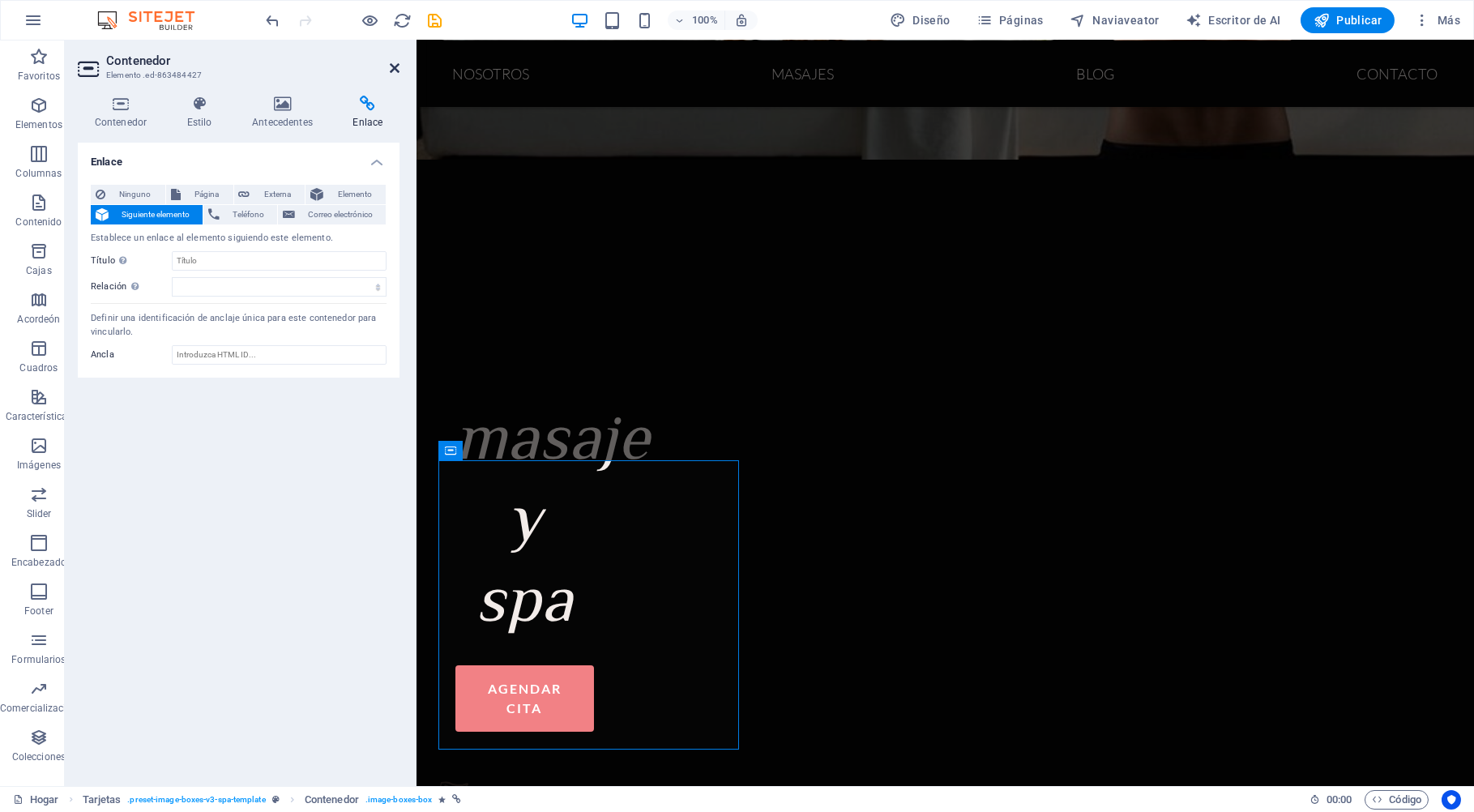
click at [393, 64] on icon at bounding box center [394, 68] width 10 height 13
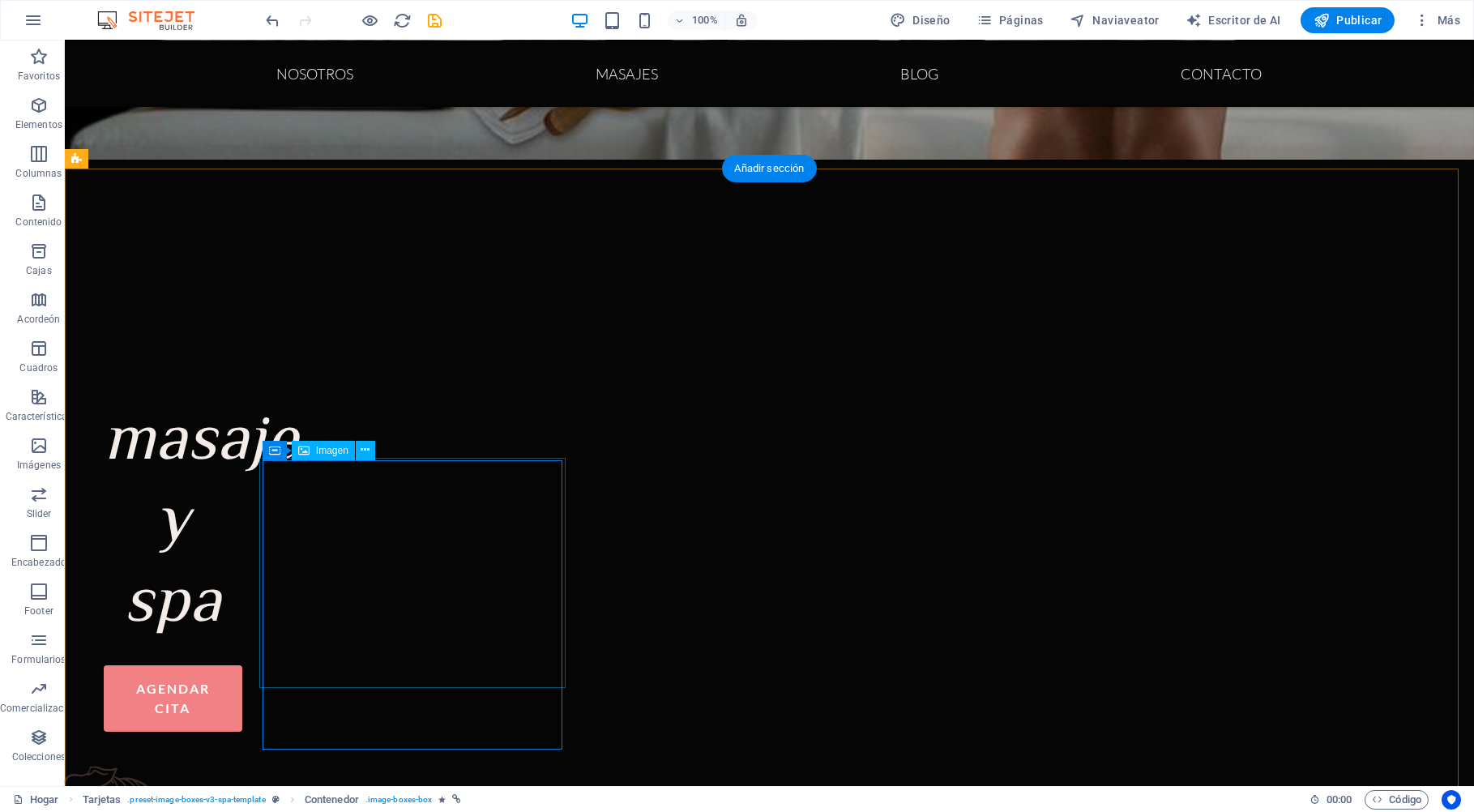
click at [370, 450] on button at bounding box center [365, 450] width 19 height 19
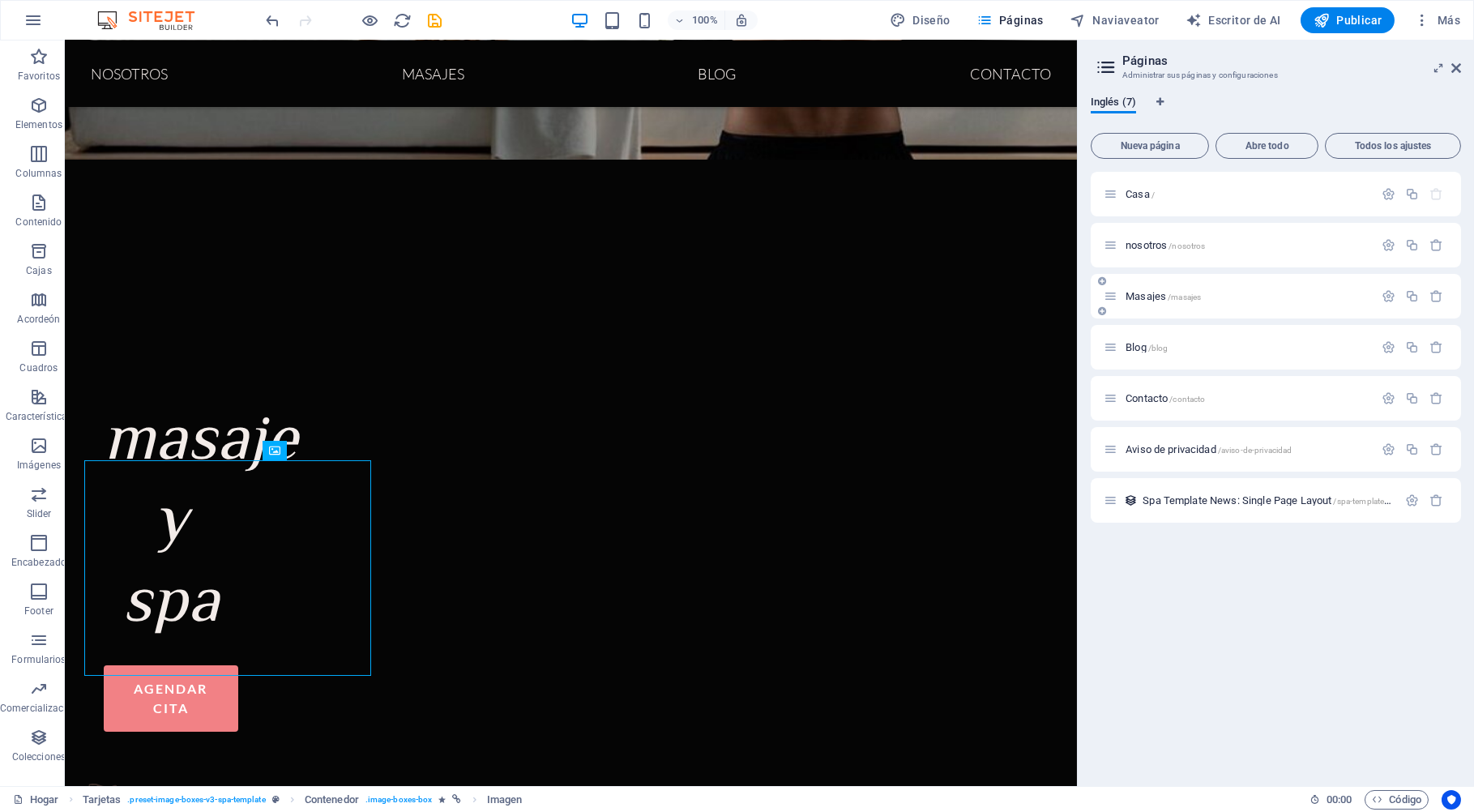
click at [1137, 303] on div "Masajes /masajes" at bounding box center [1238, 295] width 270 height 18
click at [1146, 293] on span "Masajes /masajes" at bounding box center [1162, 296] width 76 height 12
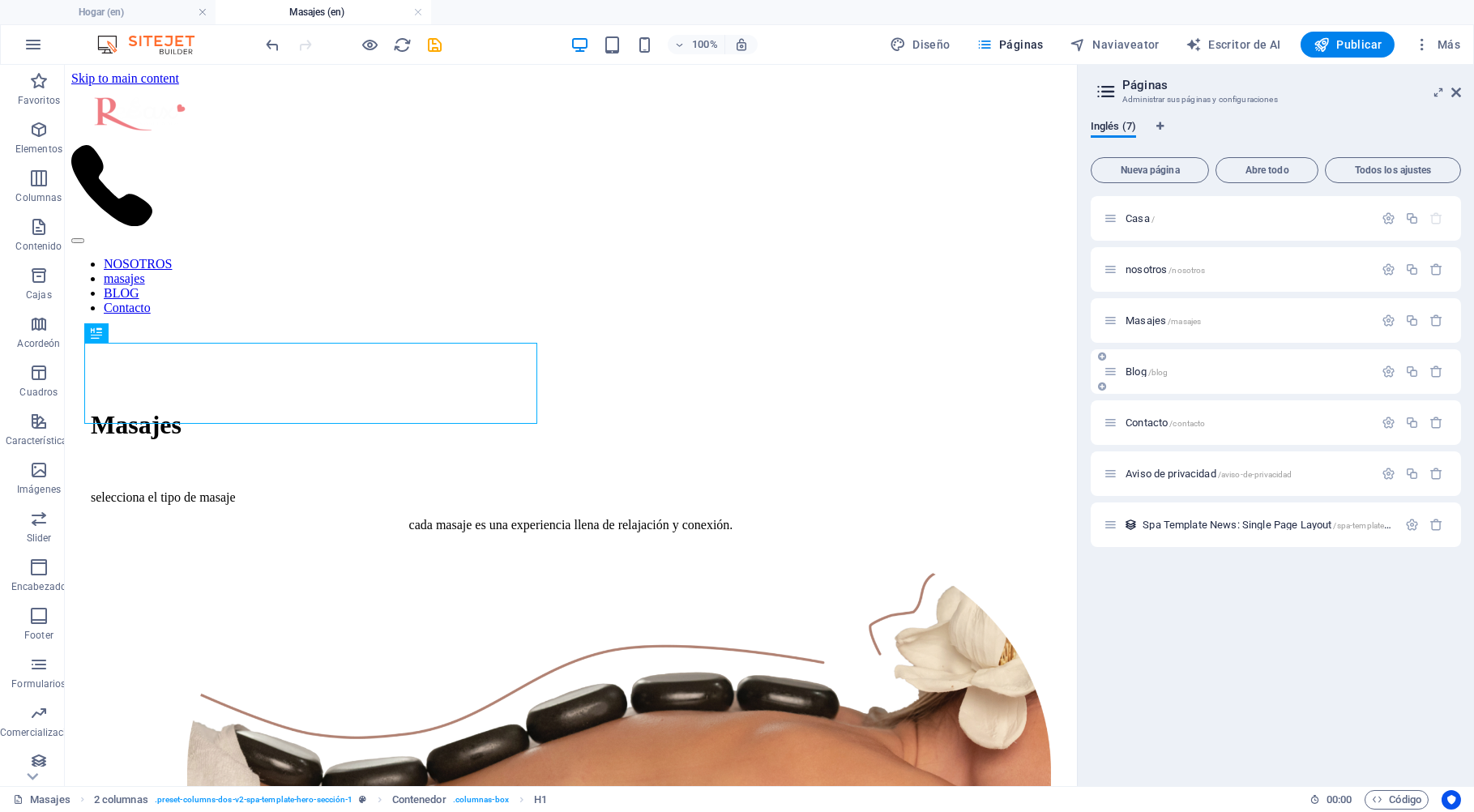
scroll to position [0, 0]
click at [373, 124] on h6 "Abrir sitio web de previsualización" at bounding box center [411, 125] width 162 height 19
click at [1388, 320] on icon "button" at bounding box center [1388, 320] width 14 height 14
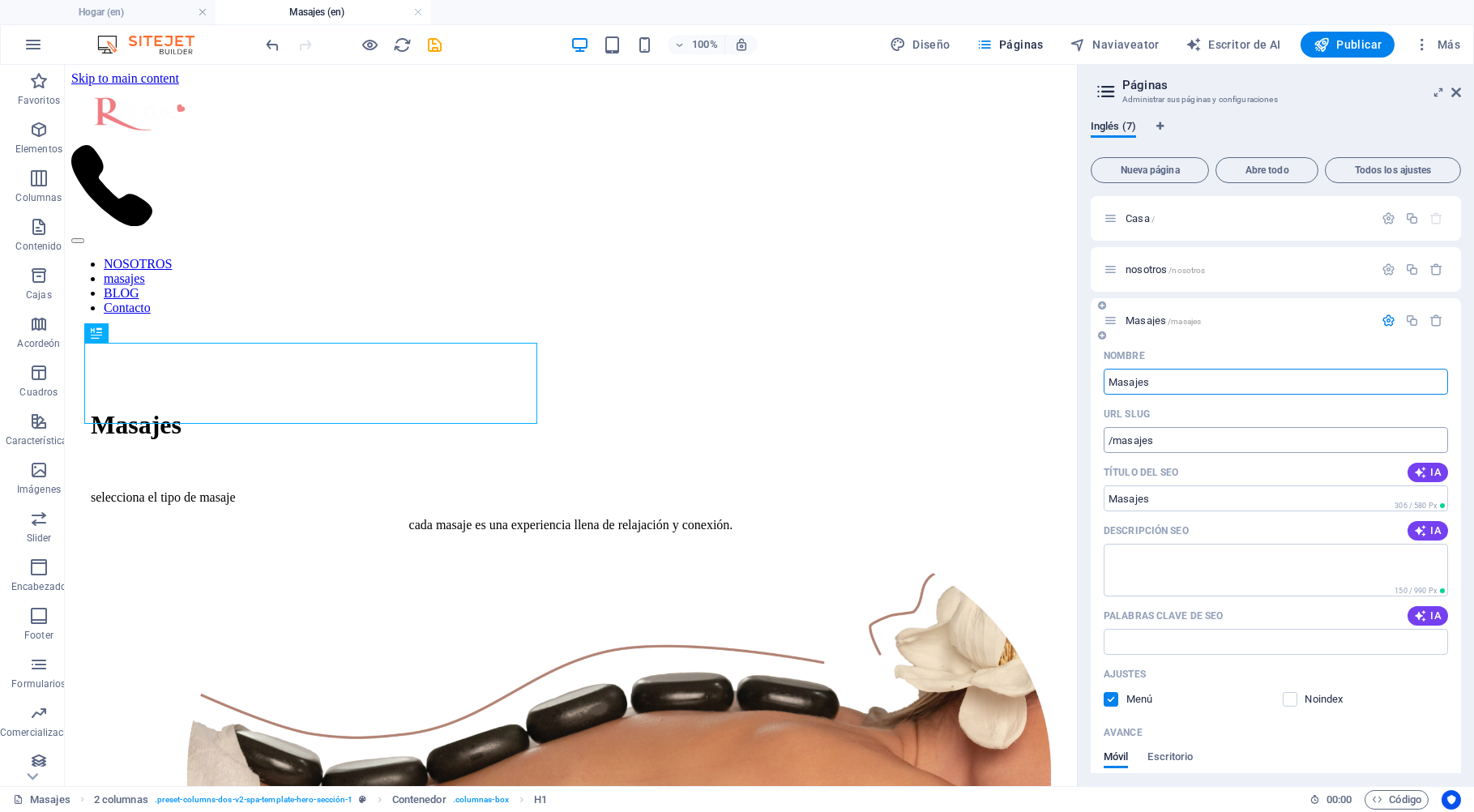
click at [1228, 427] on input "/masajes" at bounding box center [1275, 440] width 344 height 26
click at [1181, 171] on span "Nueva página" at bounding box center [1149, 169] width 103 height 10
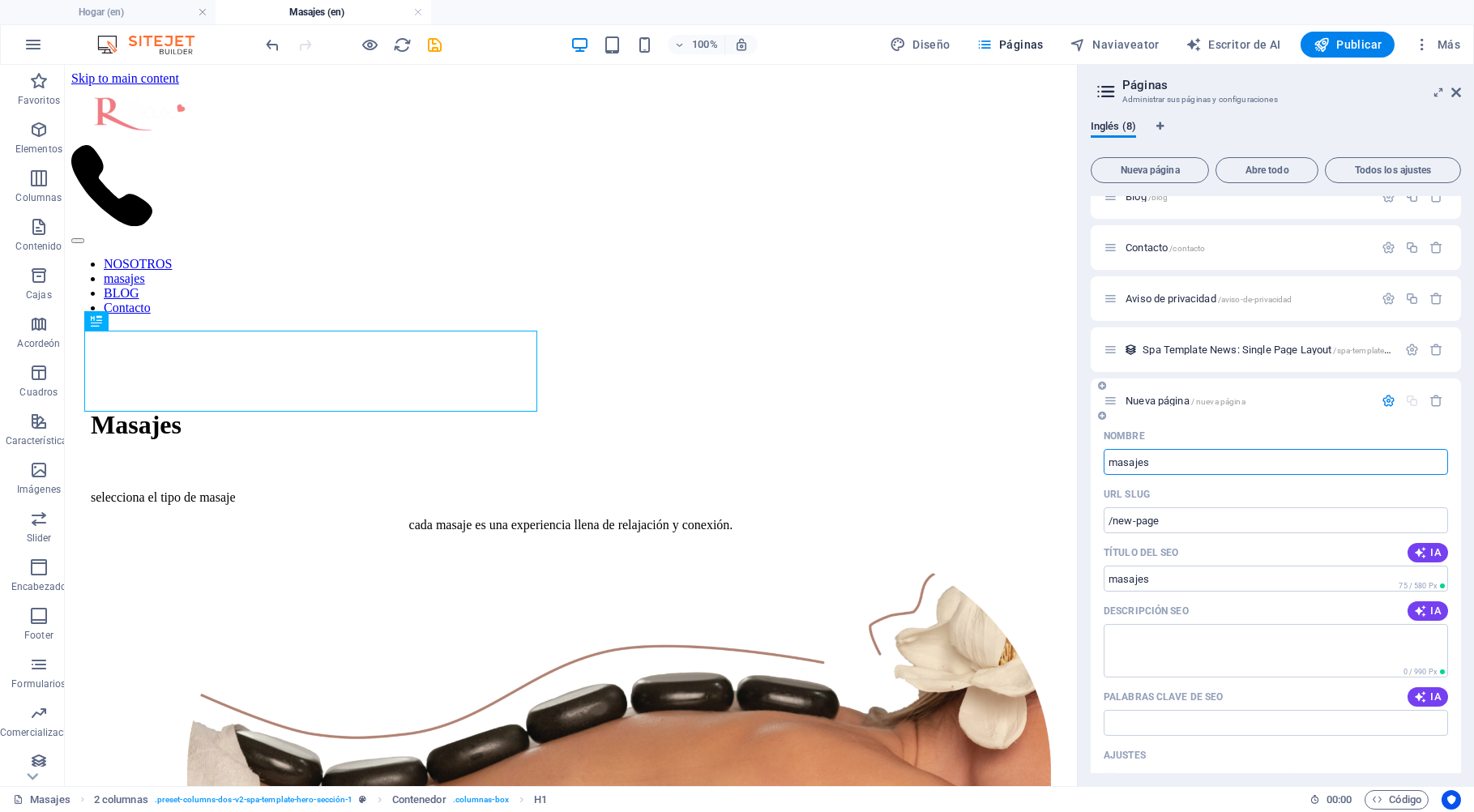
type input "masajes"
type input "/masajes-8"
type input "masajes piedras calientes"
click at [1267, 533] on input "/masajes-8" at bounding box center [1275, 520] width 344 height 26
click at [1293, 475] on input "masajes piedras calientes" at bounding box center [1275, 462] width 344 height 26
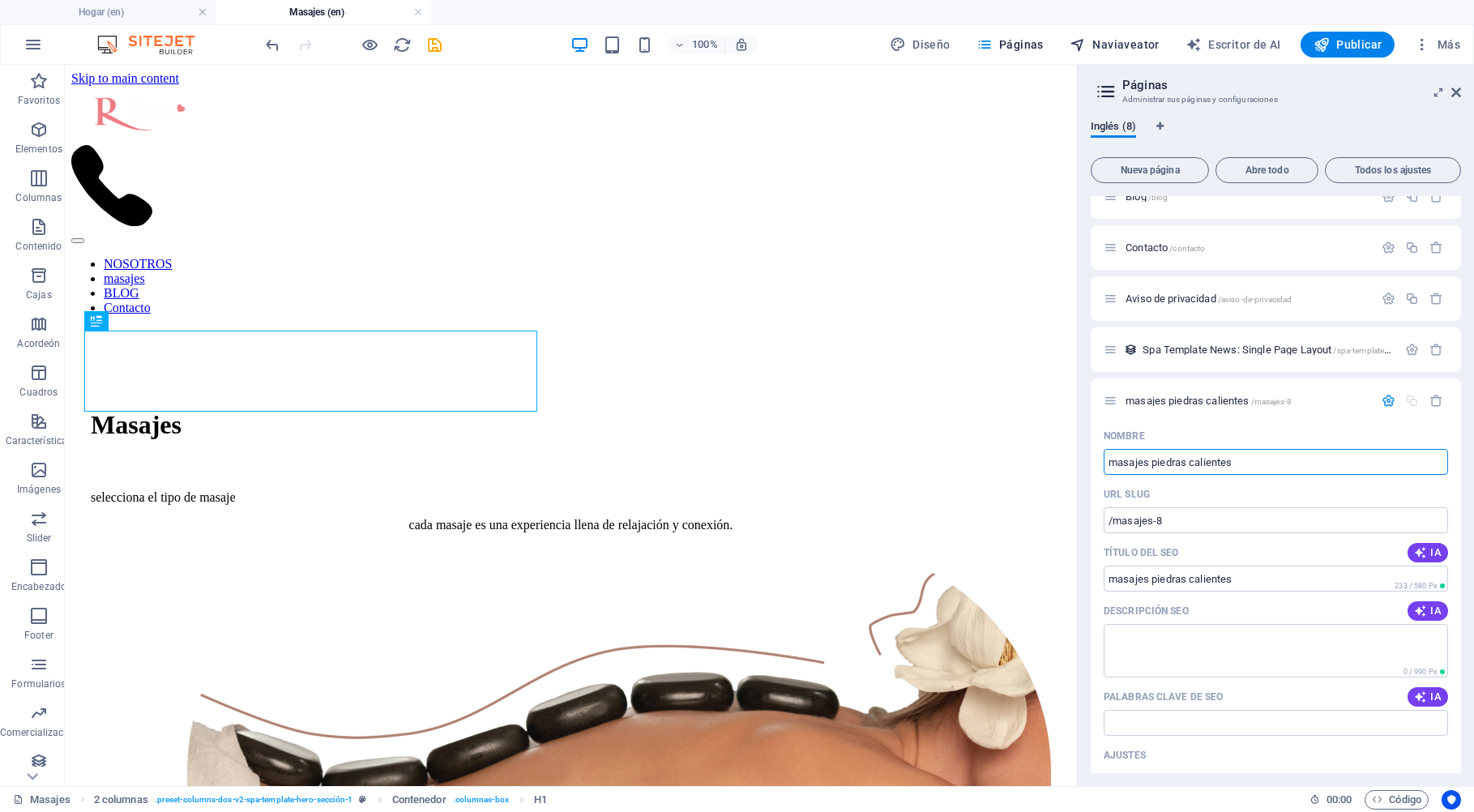
click at [1127, 44] on span "Naviaveator" at bounding box center [1114, 44] width 90 height 17
select select "16471090-en"
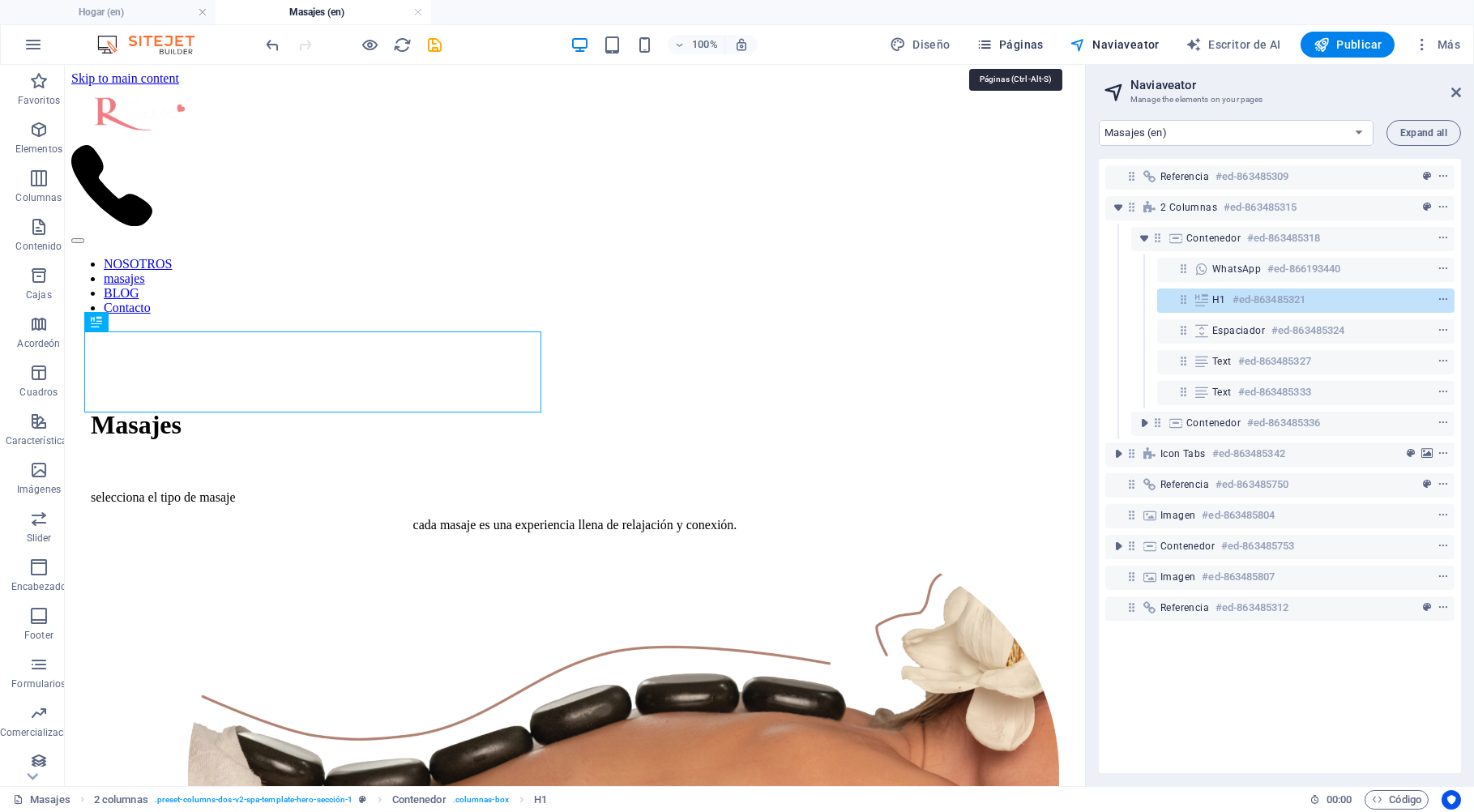
click at [1040, 44] on span "Páginas" at bounding box center [1009, 44] width 67 height 17
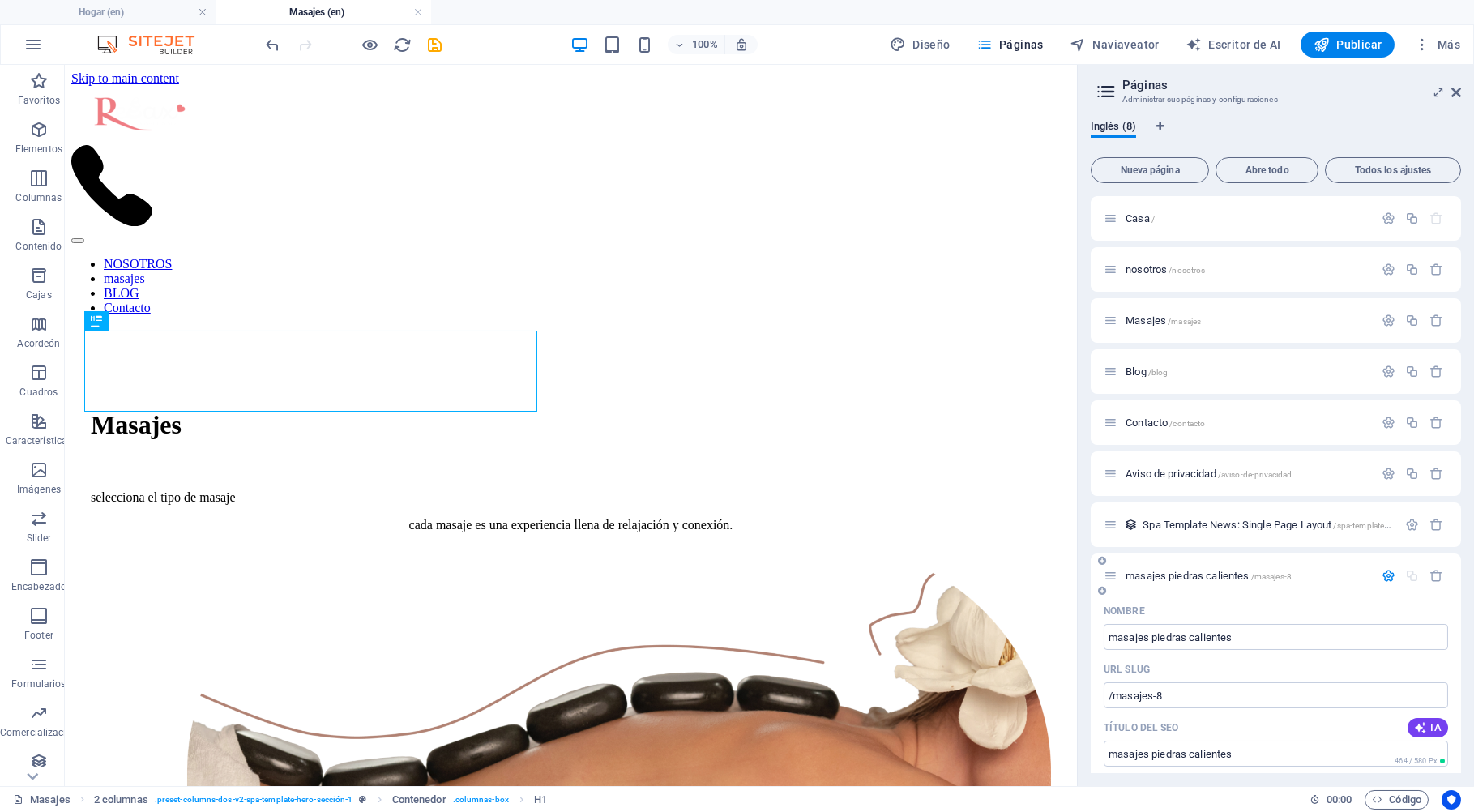
click at [1102, 558] on icon at bounding box center [1101, 560] width 8 height 10
click at [1429, 575] on icon "button" at bounding box center [1436, 576] width 14 height 14
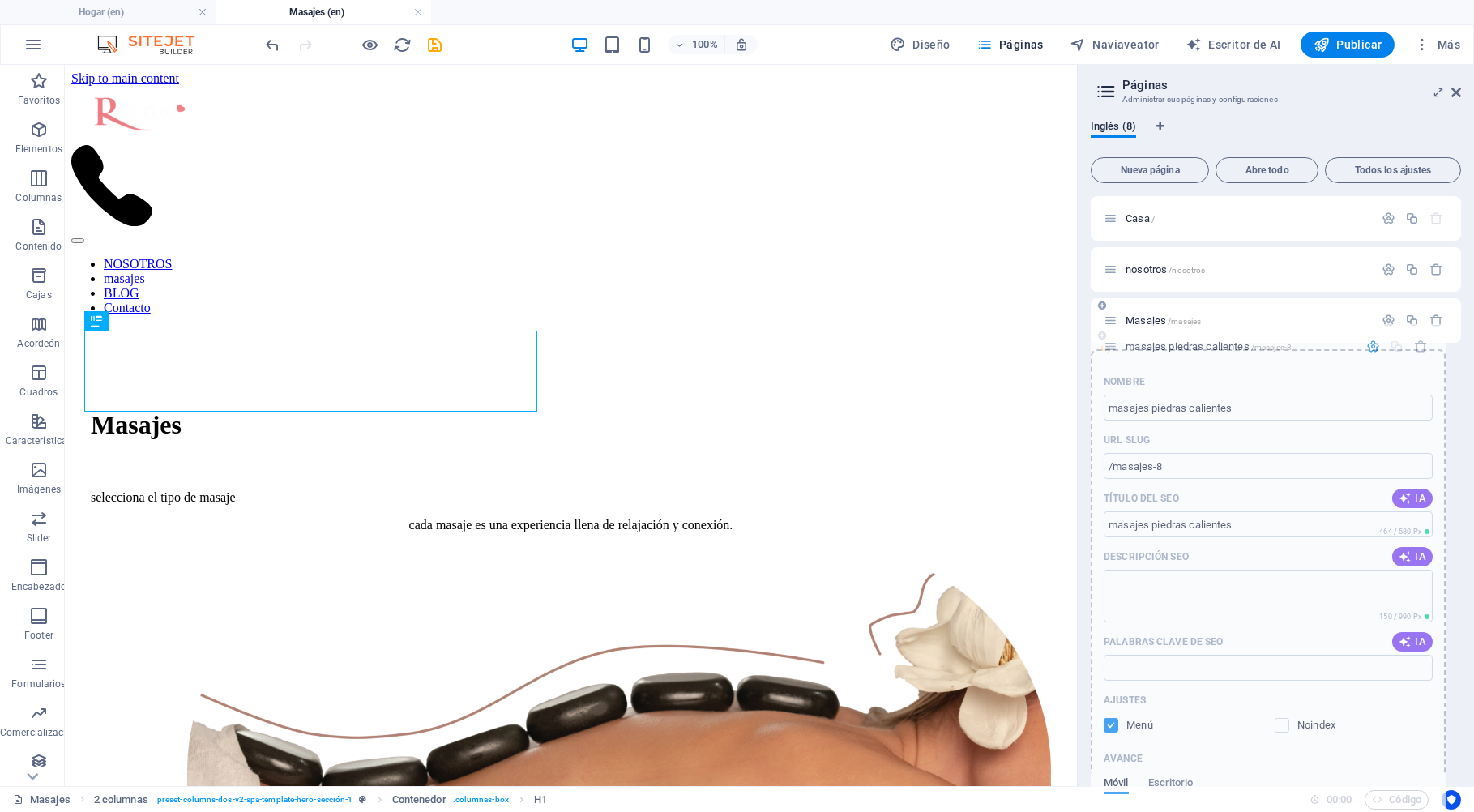
drag, startPoint x: 1117, startPoint y: 576, endPoint x: 1118, endPoint y: 342, distance: 234.0
click at [1118, 342] on div "Casa / nosotros /nosotros Masajes /masajes Blog /blog Contacto /contacto Aviso …" at bounding box center [1275, 372] width 370 height 351
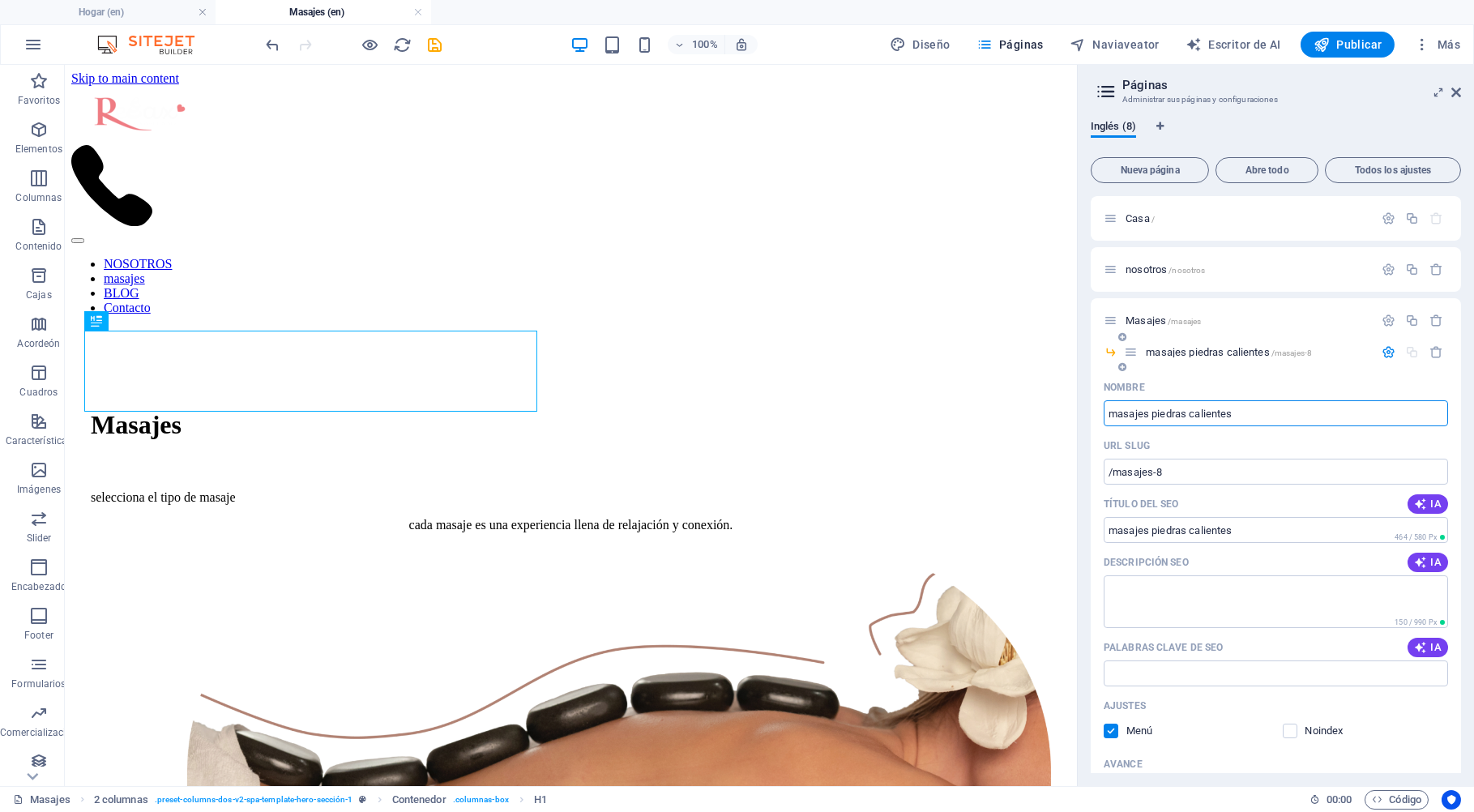
click at [1251, 413] on input "masajes piedras calientes" at bounding box center [1275, 413] width 344 height 26
click at [926, 42] on span "Diseño" at bounding box center [920, 44] width 61 height 17
click at [1018, 45] on span "Páginas" at bounding box center [1009, 44] width 67 height 17
click at [1172, 350] on span "masajes piedras calientes /masajes-8" at bounding box center [1228, 352] width 166 height 12
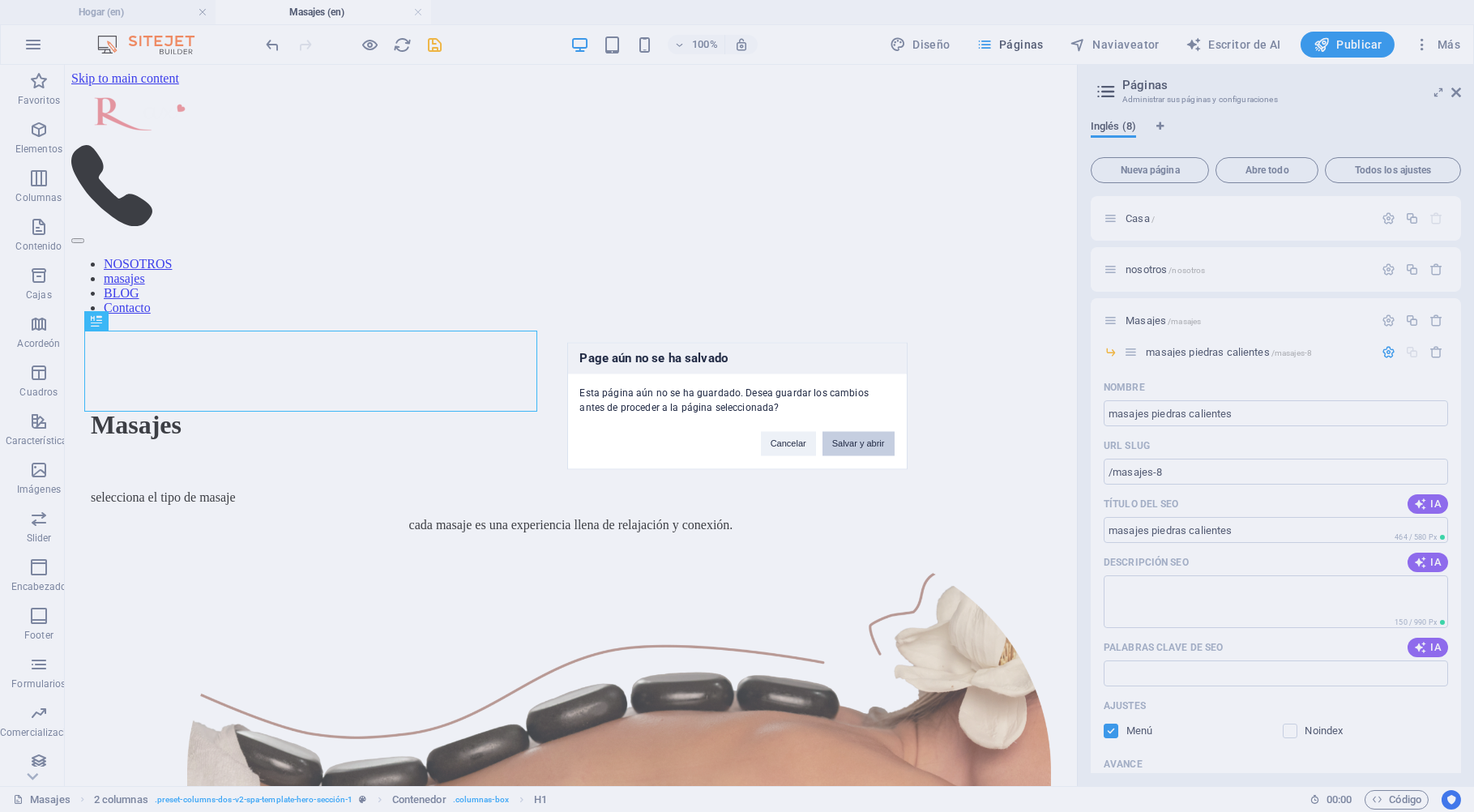
click at [843, 443] on button "Salvar y abrir" at bounding box center [858, 444] width 72 height 24
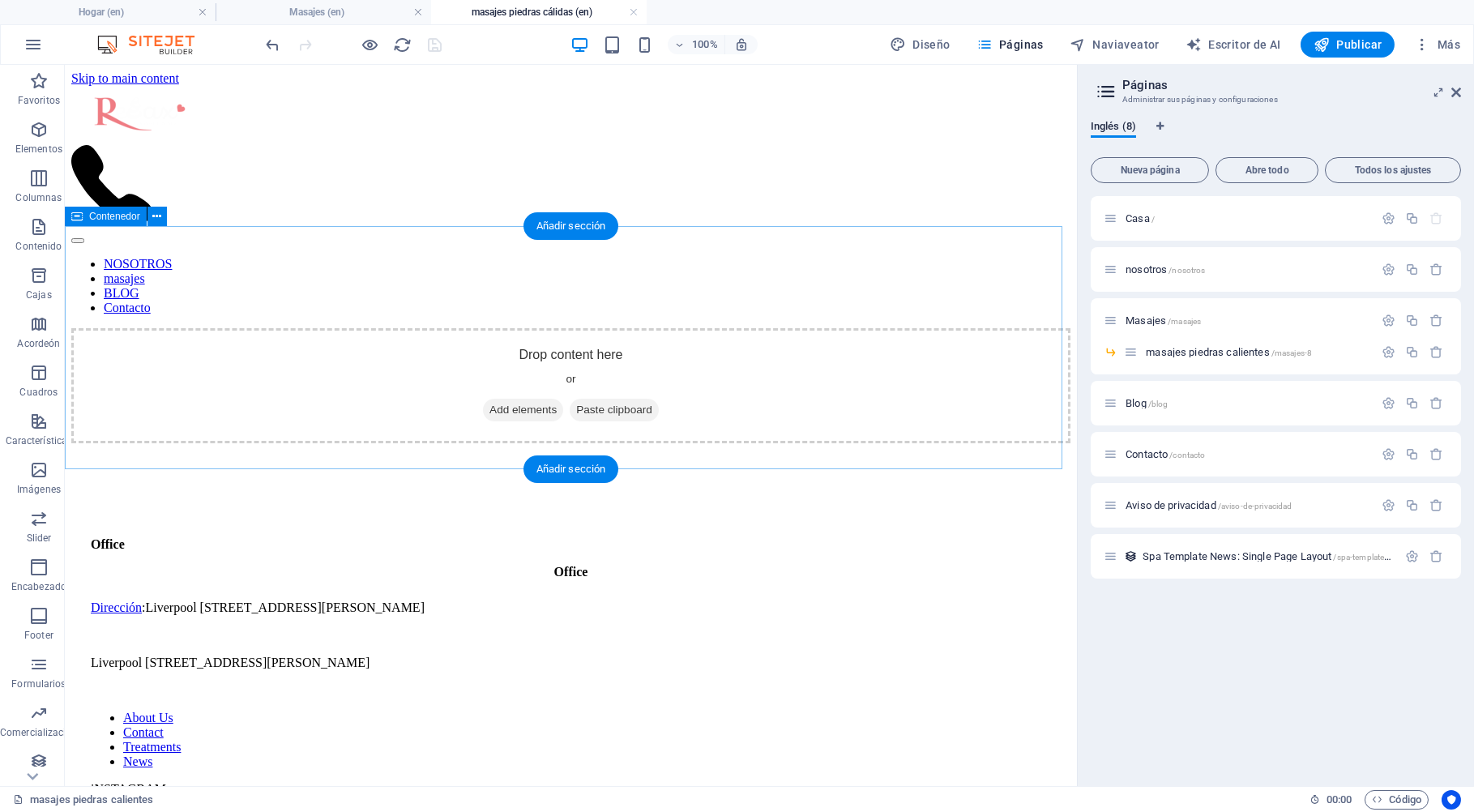
scroll to position [0, 0]
click at [531, 399] on span "Add elements" at bounding box center [523, 410] width 80 height 23
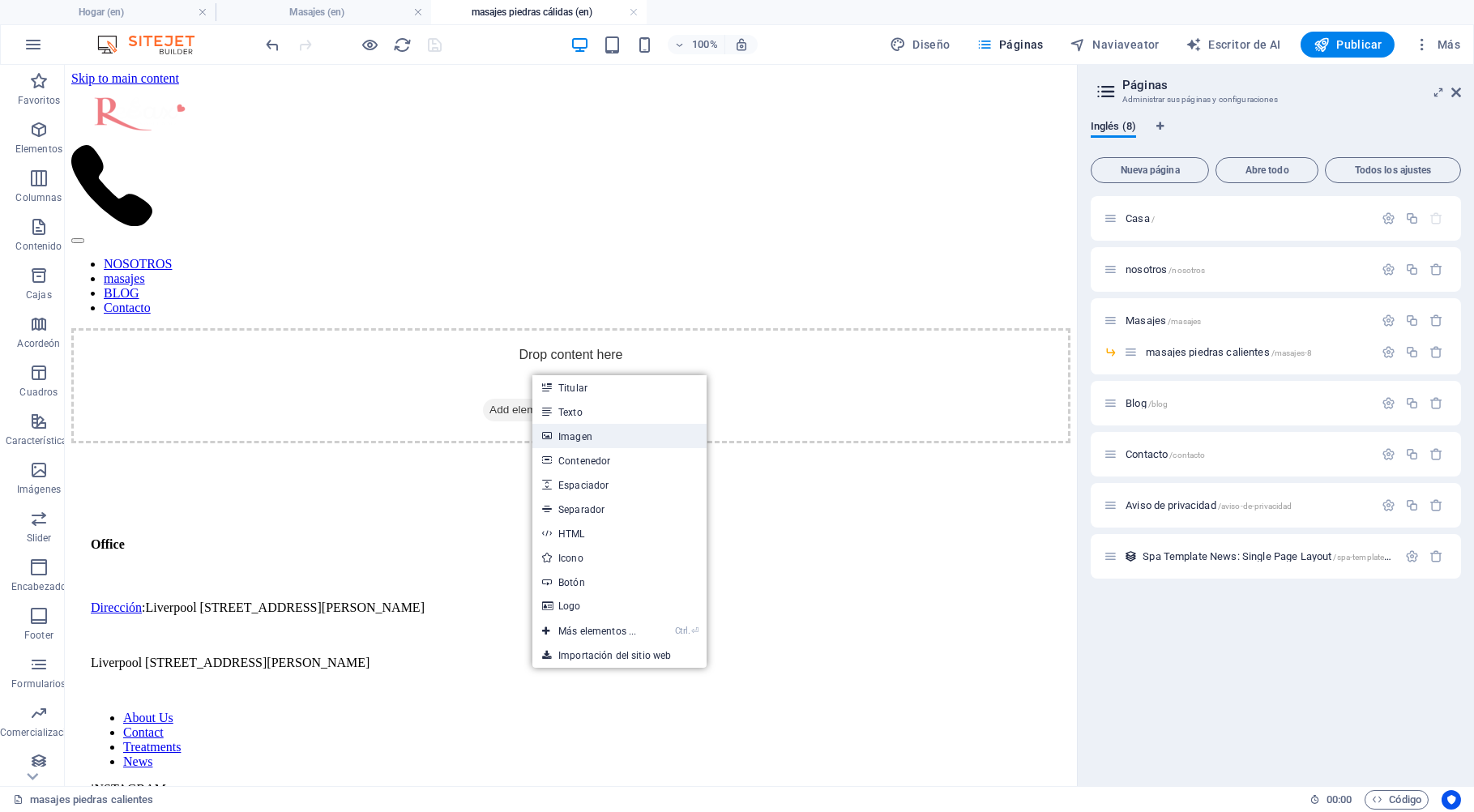
click at [582, 439] on link "Imagen" at bounding box center [619, 436] width 175 height 24
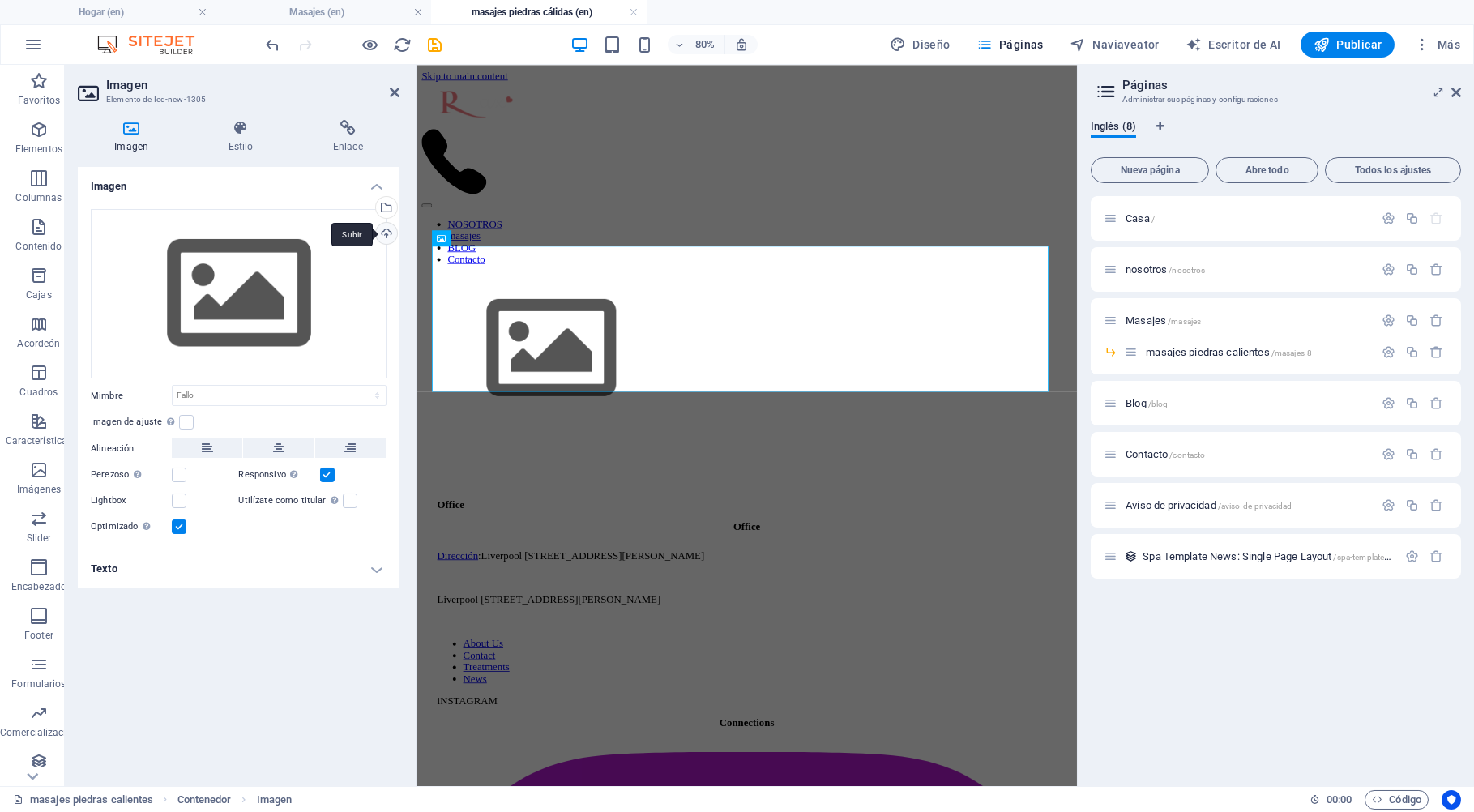
click at [386, 232] on div "Subir" at bounding box center [385, 234] width 24 height 24
click at [387, 210] on div "Seleccione los archivos del administrador de archivos, las fotos de archivo o s…" at bounding box center [385, 209] width 24 height 24
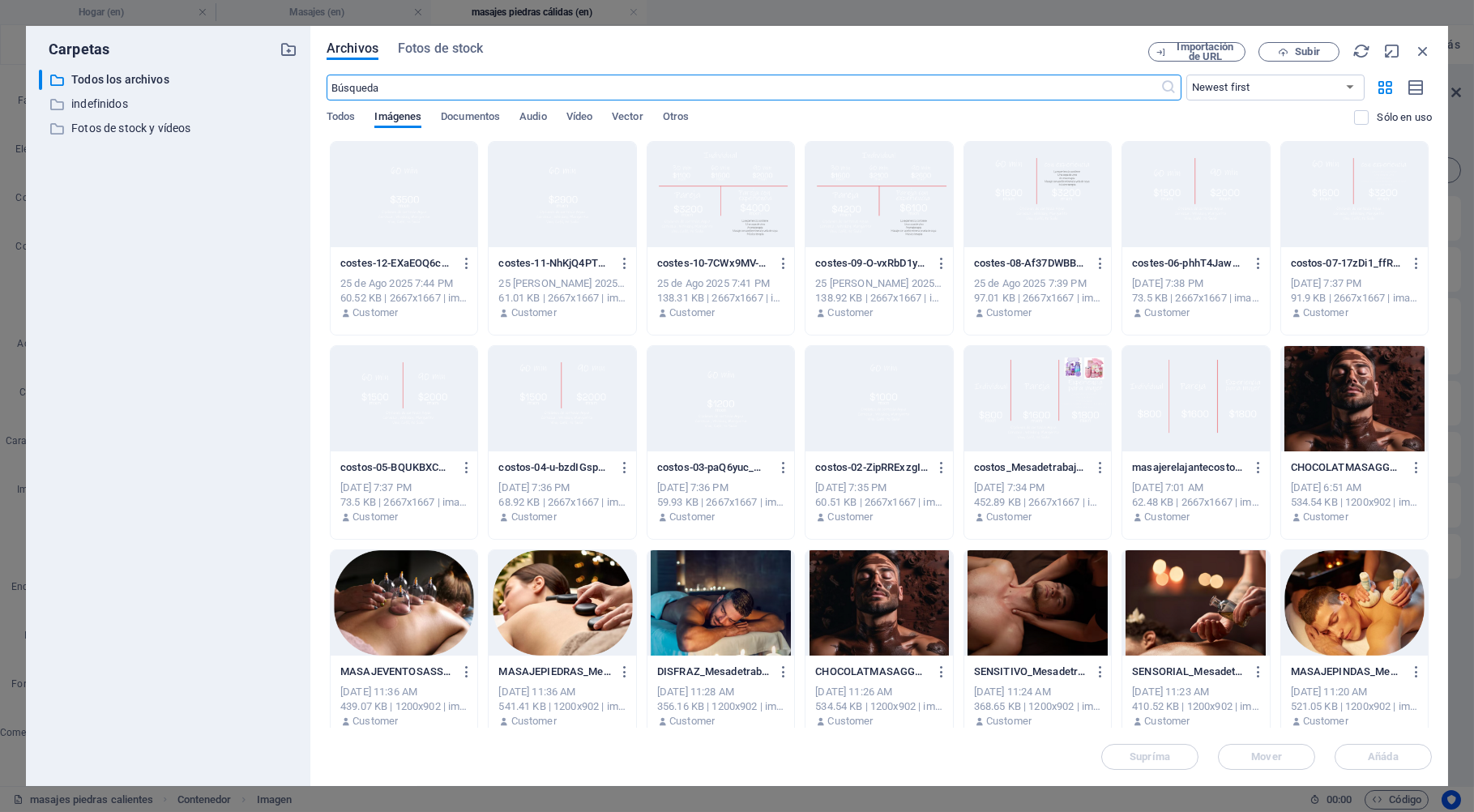
click at [1281, 451] on div at bounding box center [1354, 398] width 147 height 105
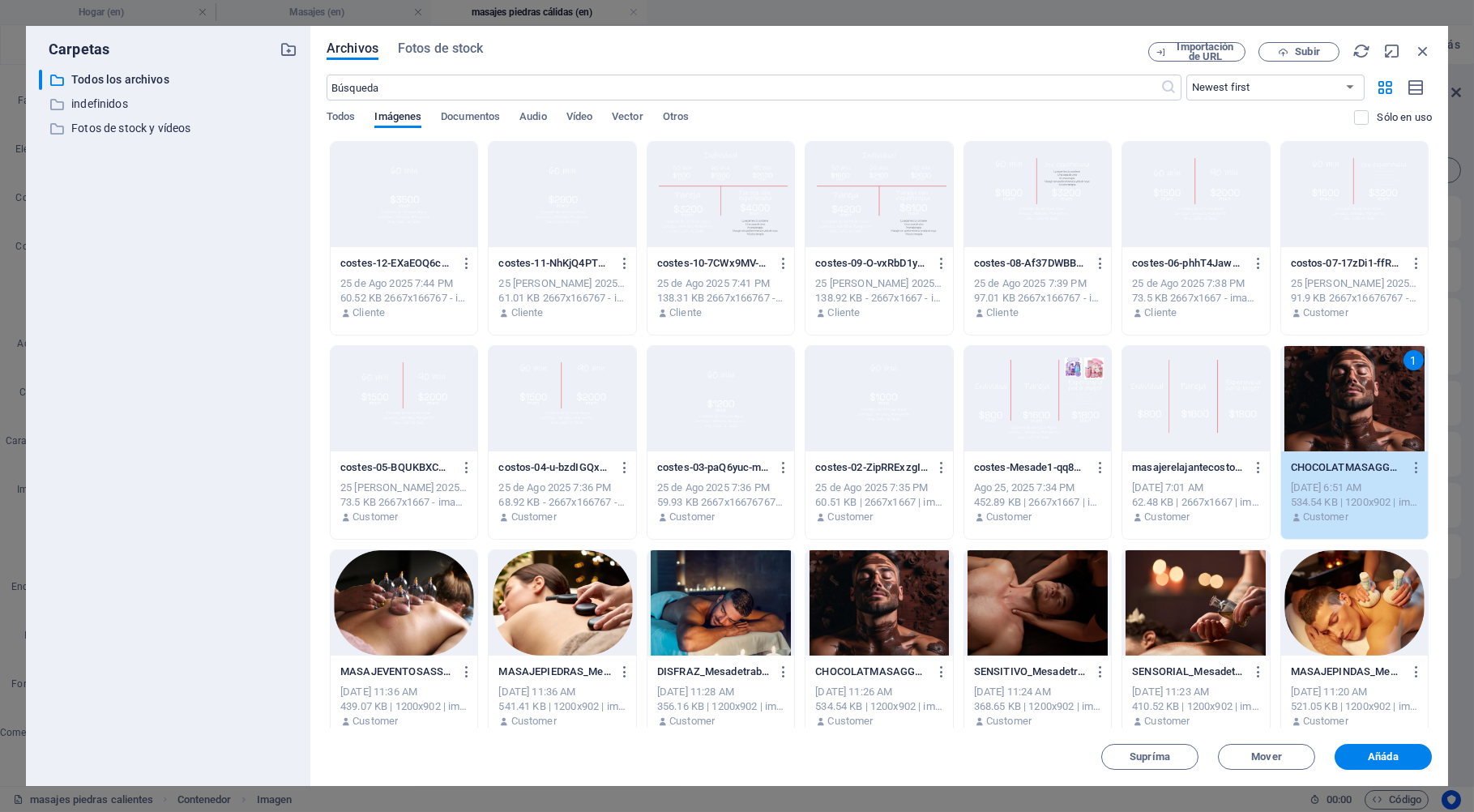
click at [635, 621] on div at bounding box center [561, 602] width 147 height 105
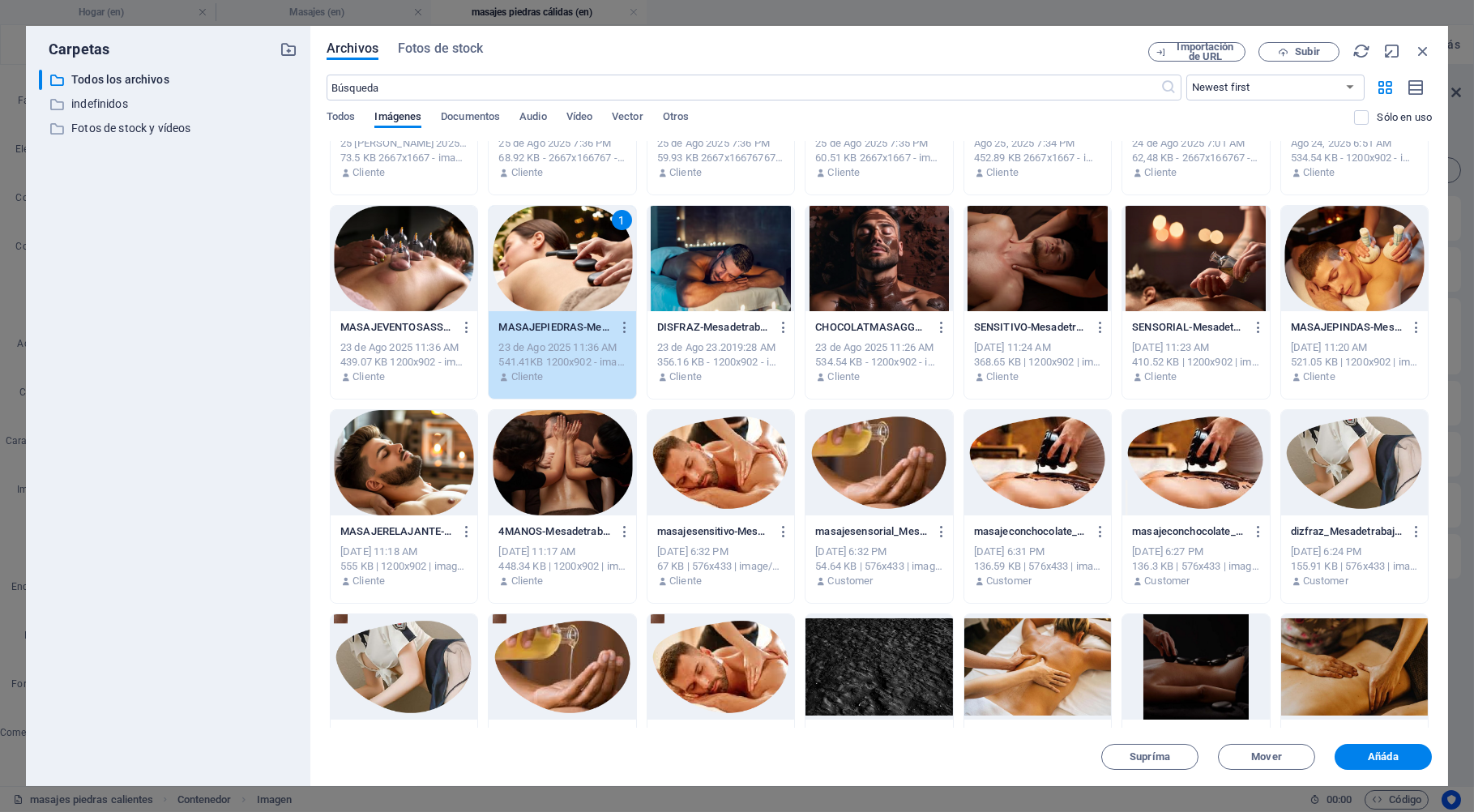
scroll to position [380, 0]
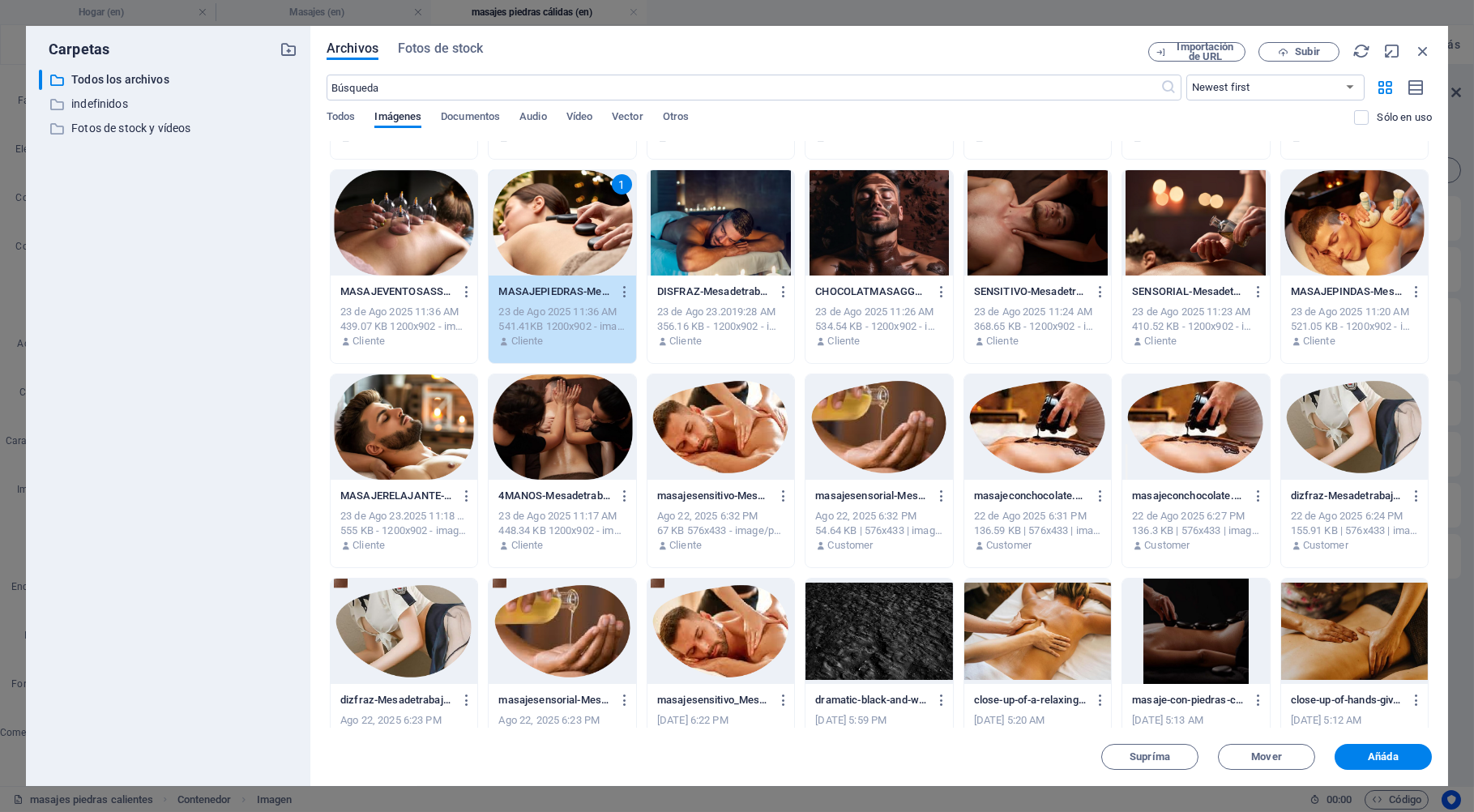
click at [1197, 138] on div "Todos Imágenes Documentos Audio Vídeo Vector Otros" at bounding box center [840, 125] width 1028 height 30
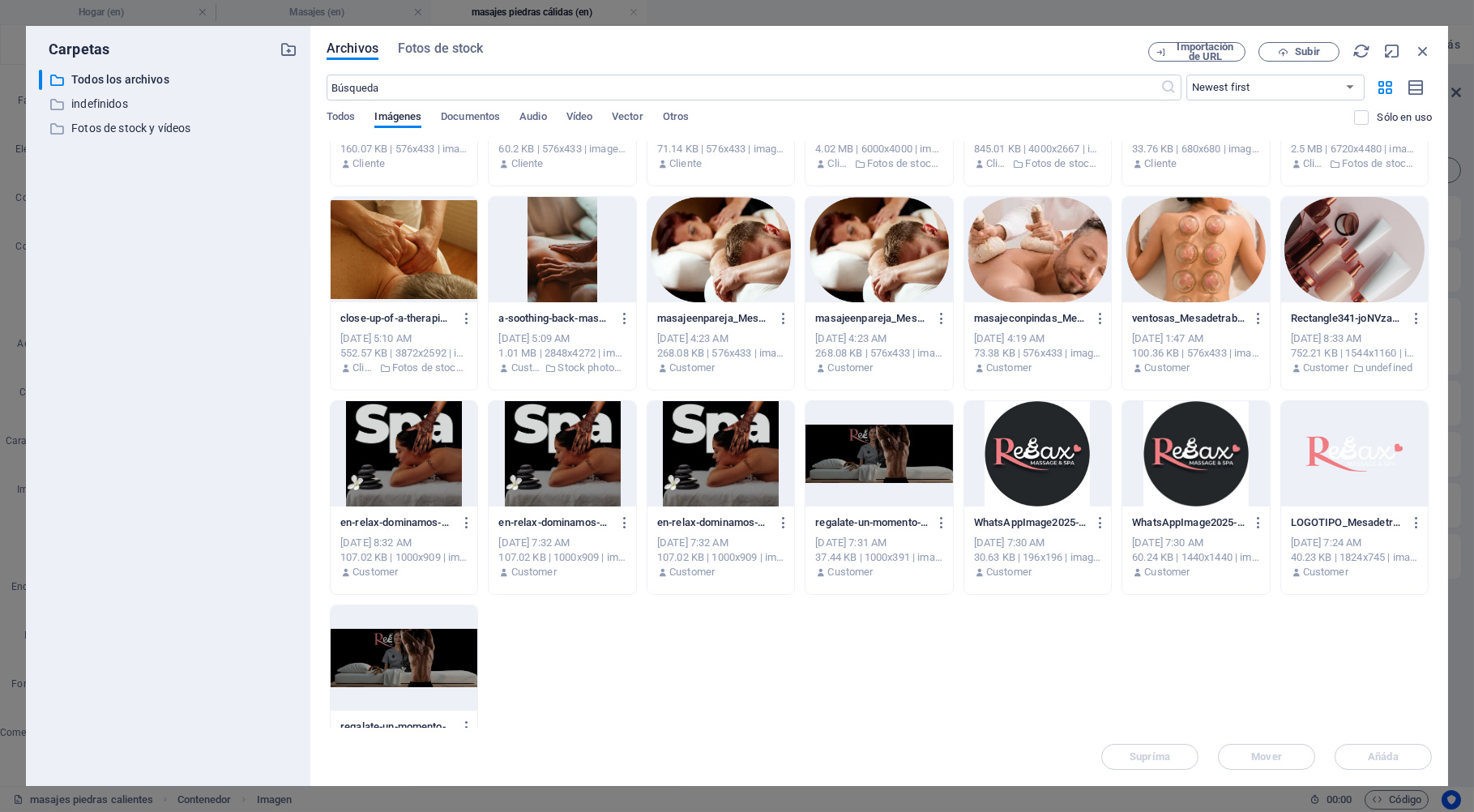
scroll to position [987, 0]
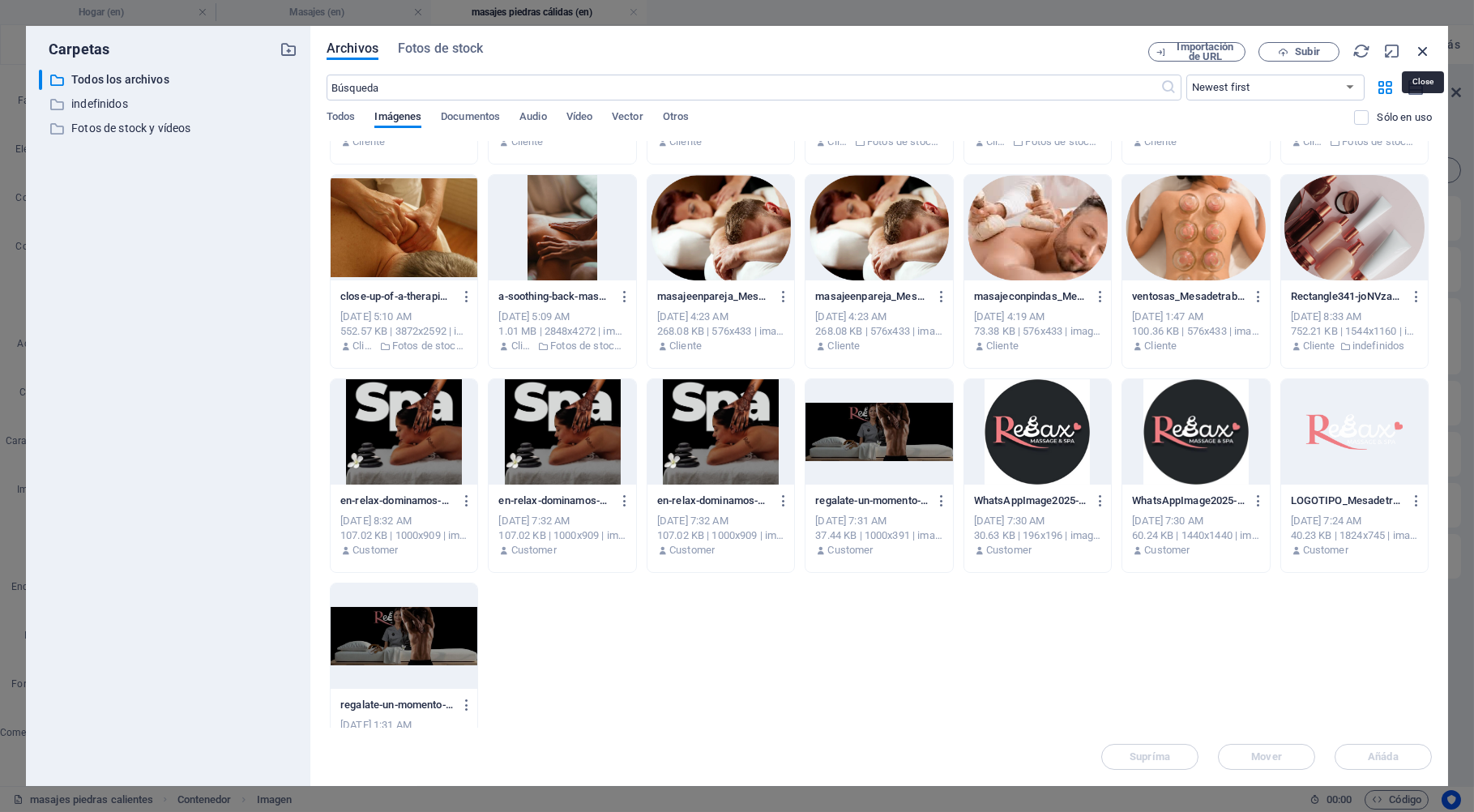
click at [1428, 52] on icon "button" at bounding box center [1423, 50] width 18 height 18
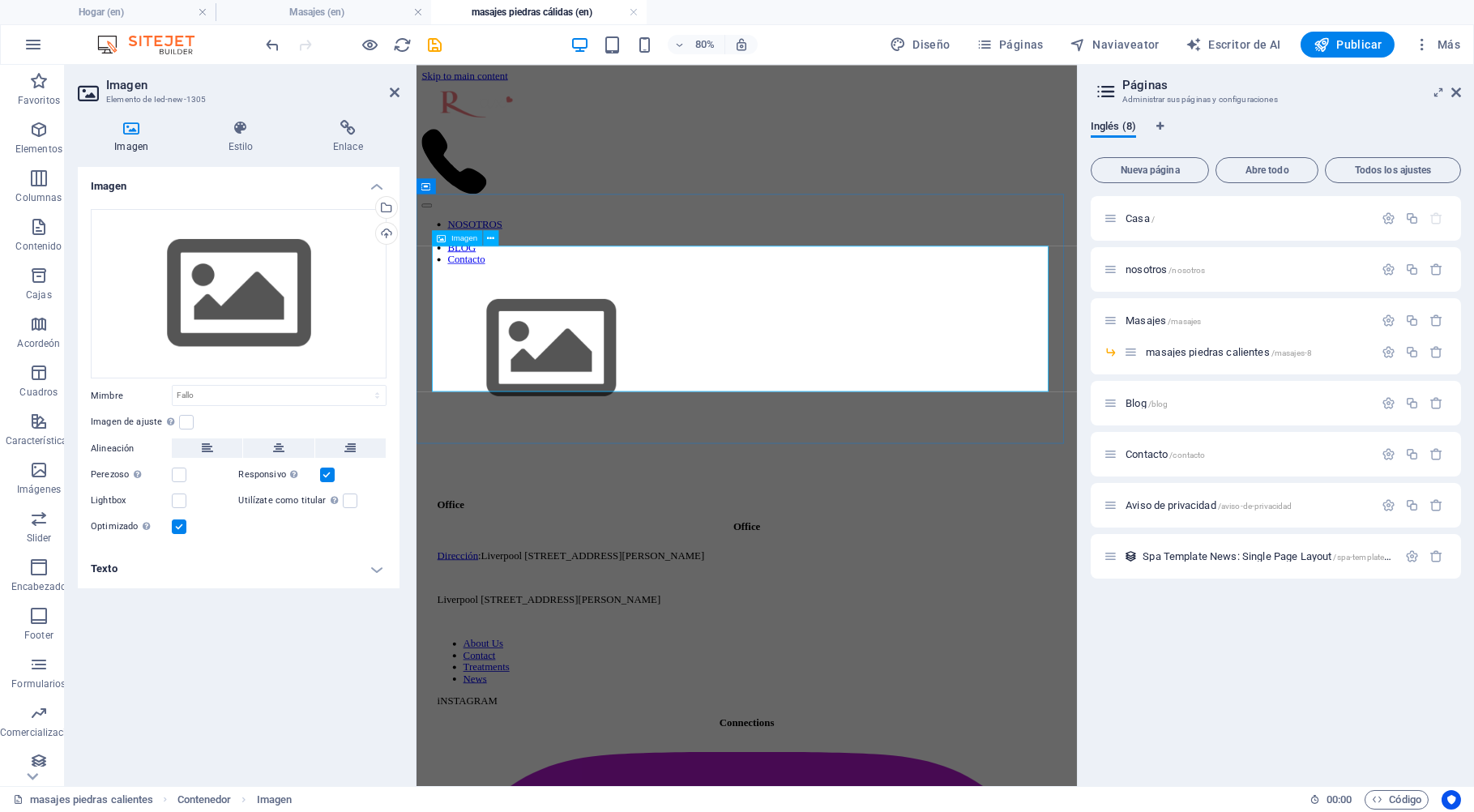
click at [607, 347] on figure at bounding box center [828, 421] width 812 height 186
click at [385, 205] on div "Seleccione los archivos del administrador de archivos, las fotos de archivo o s…" at bounding box center [385, 209] width 24 height 24
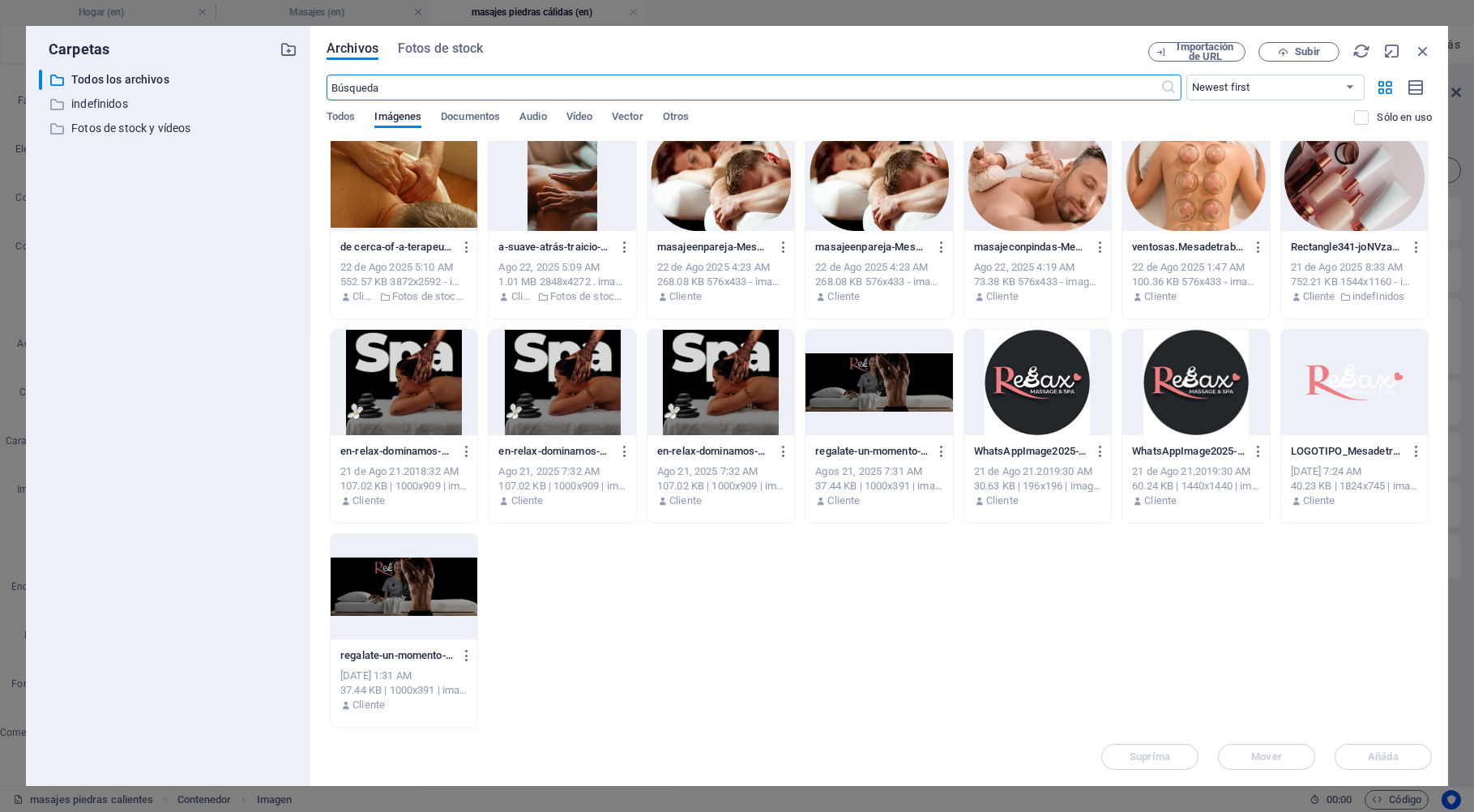
scroll to position [1241, 0]
click at [446, 54] on span "Fotos de stock" at bounding box center [440, 49] width 86 height 19
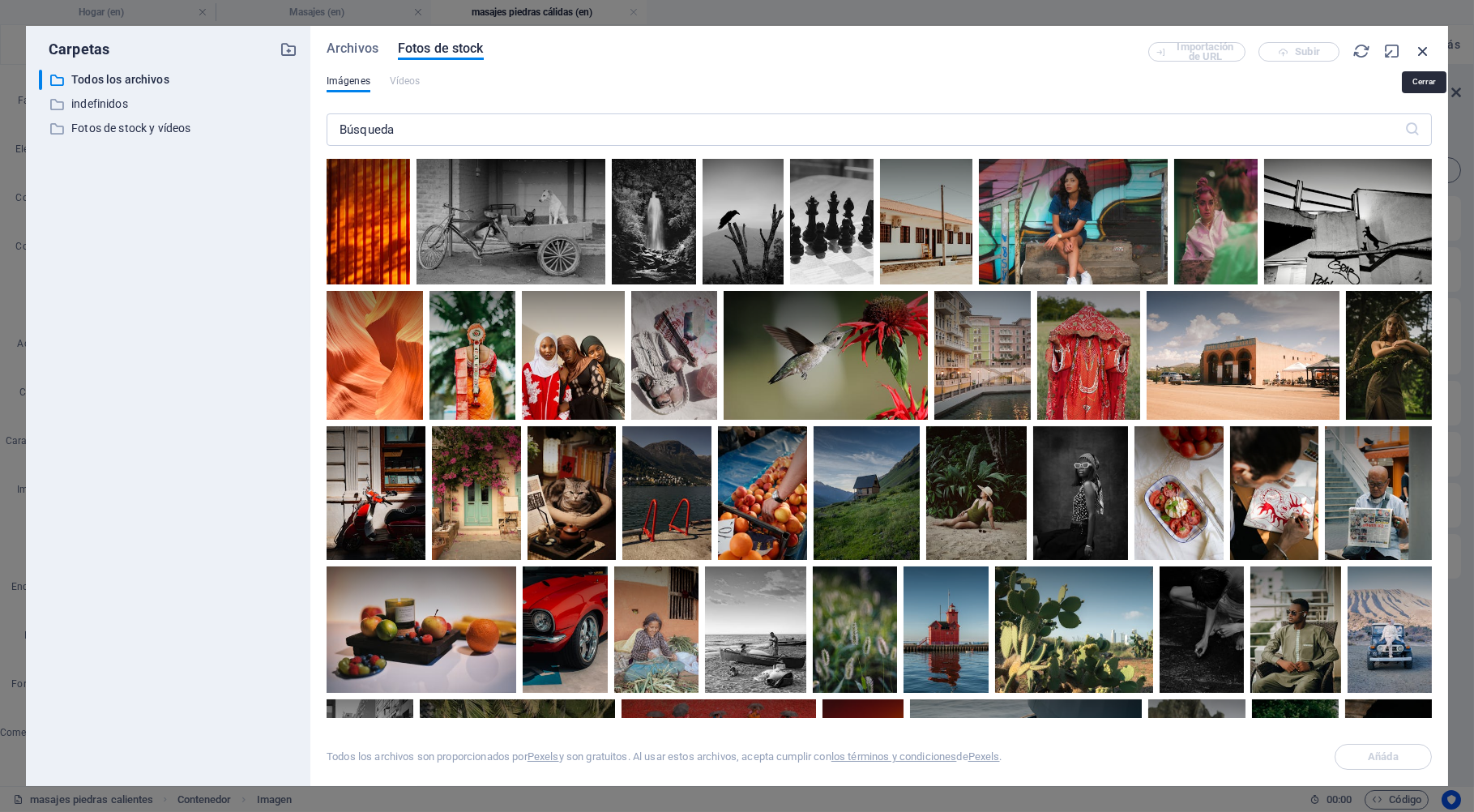
click at [1429, 51] on icon "button" at bounding box center [1423, 50] width 18 height 18
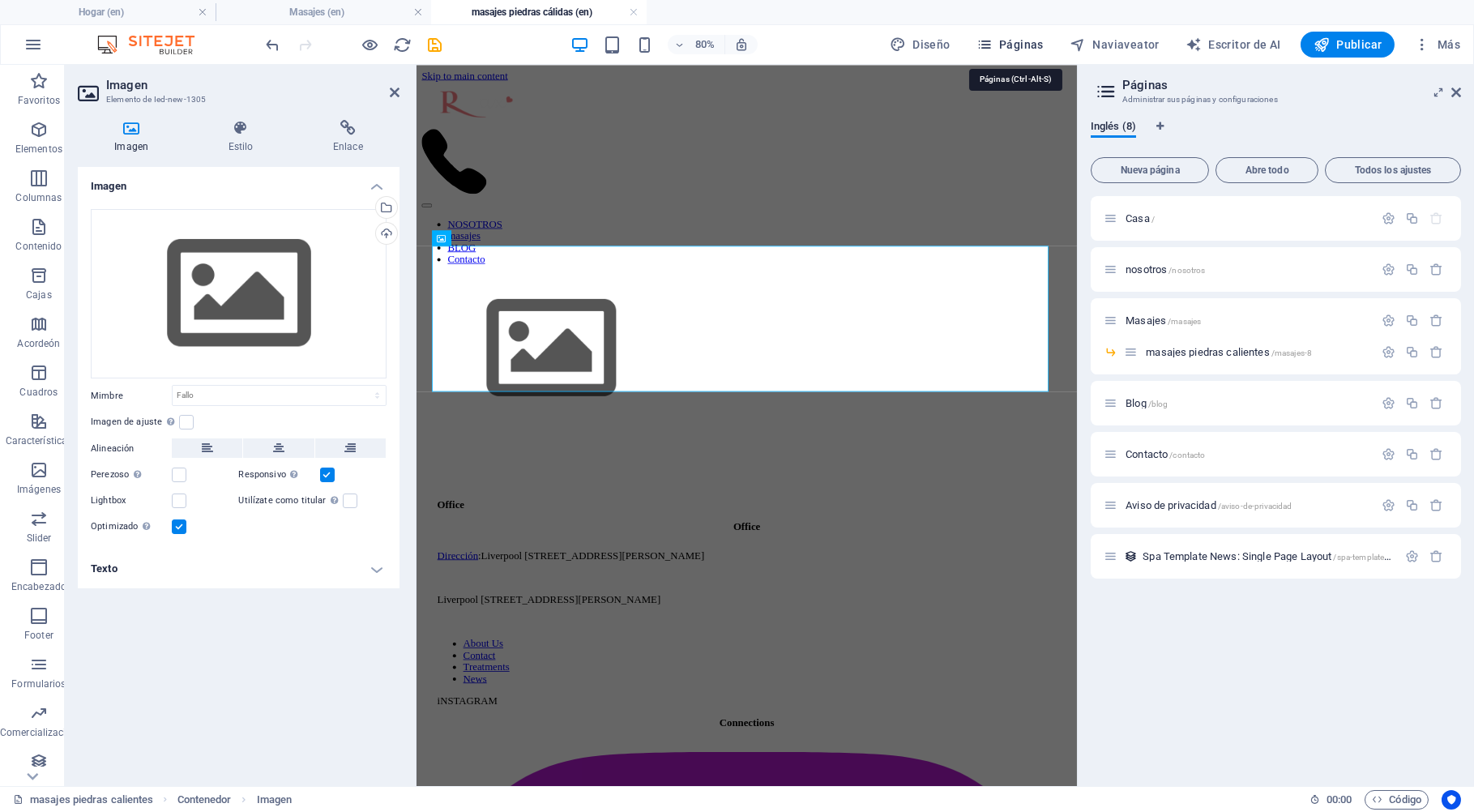
click at [1031, 42] on span "Páginas" at bounding box center [1009, 44] width 67 height 17
click at [1149, 320] on span "Masajes /masajes" at bounding box center [1162, 320] width 76 height 12
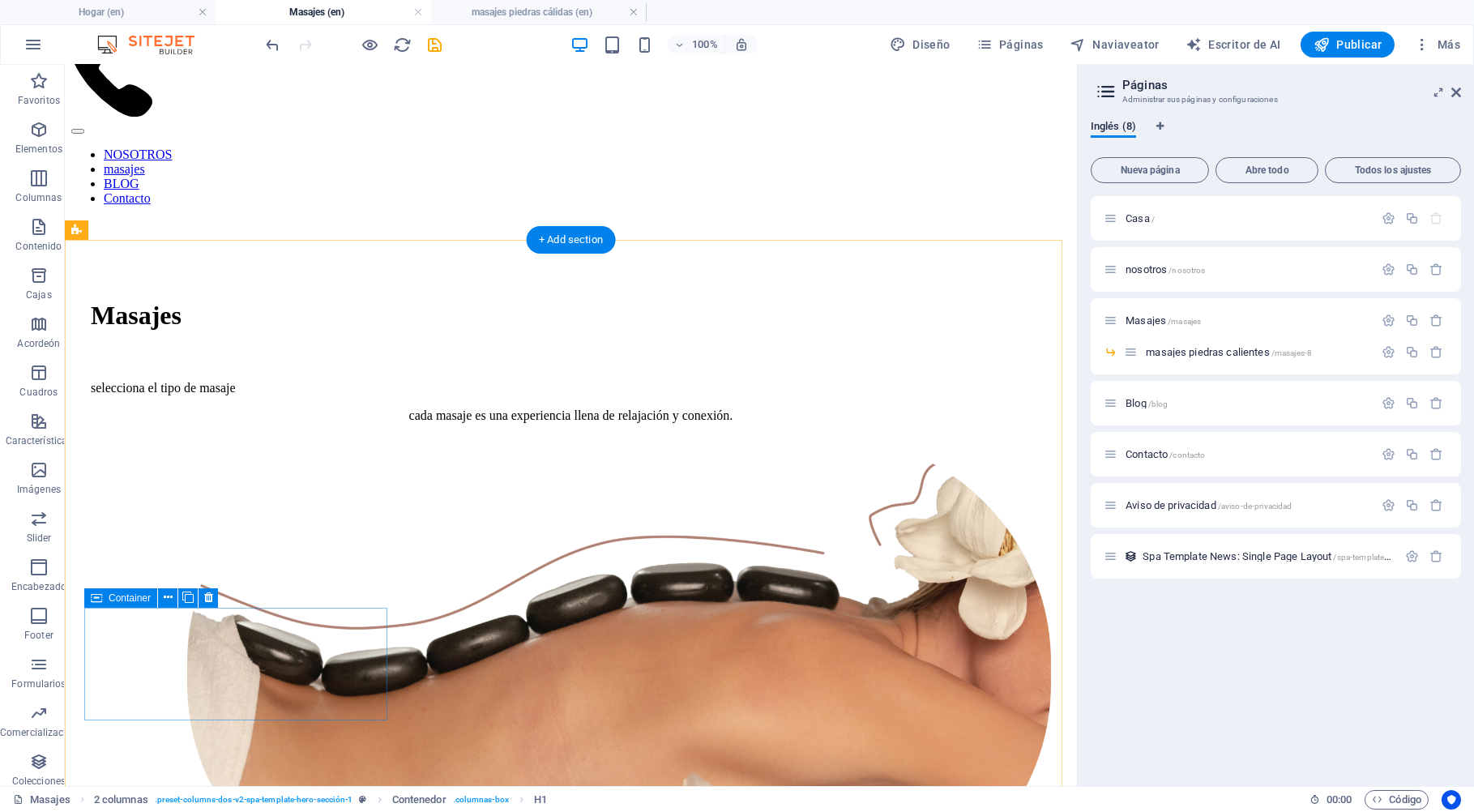
scroll to position [252, 0]
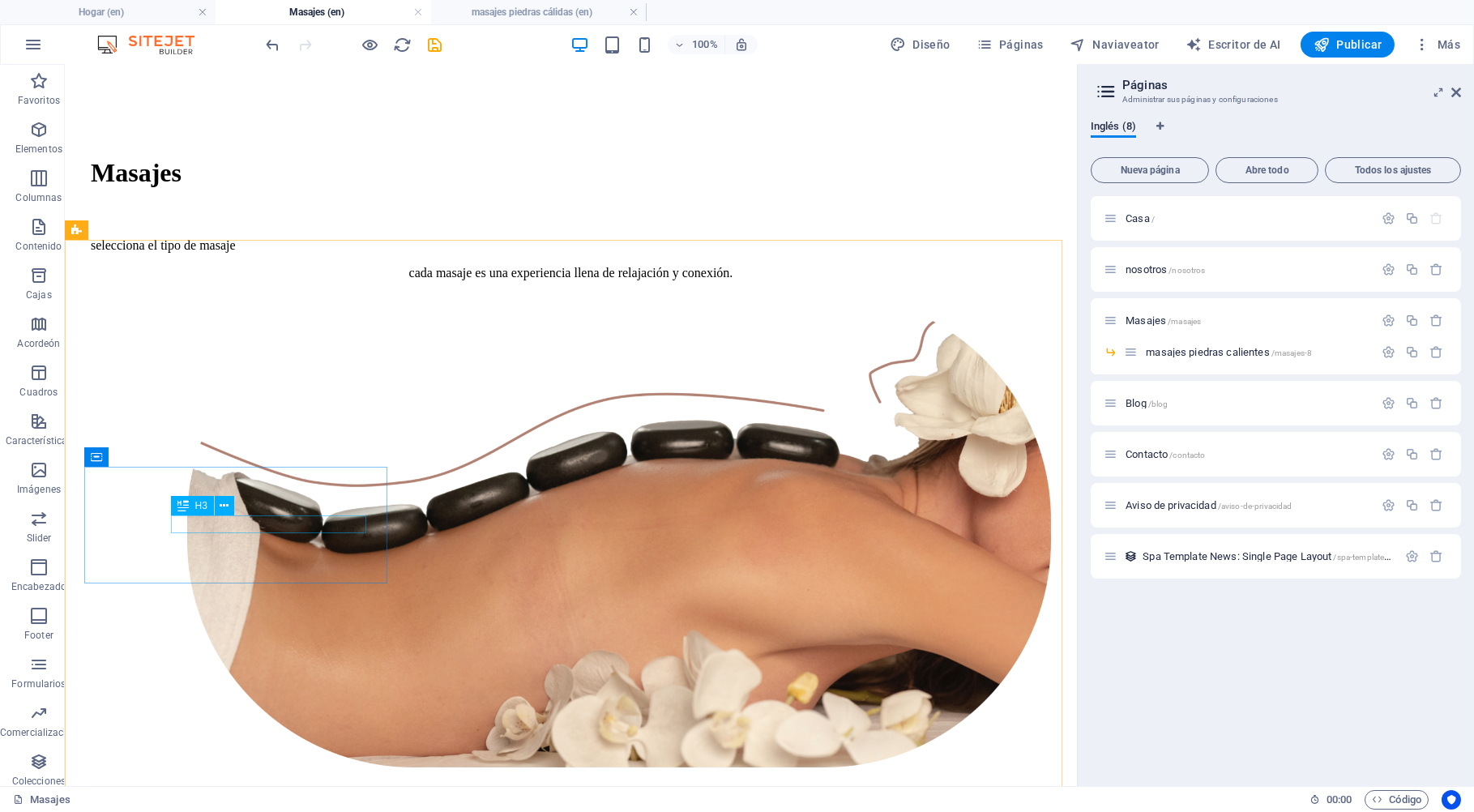
click at [199, 510] on span "H3" at bounding box center [202, 505] width 12 height 10
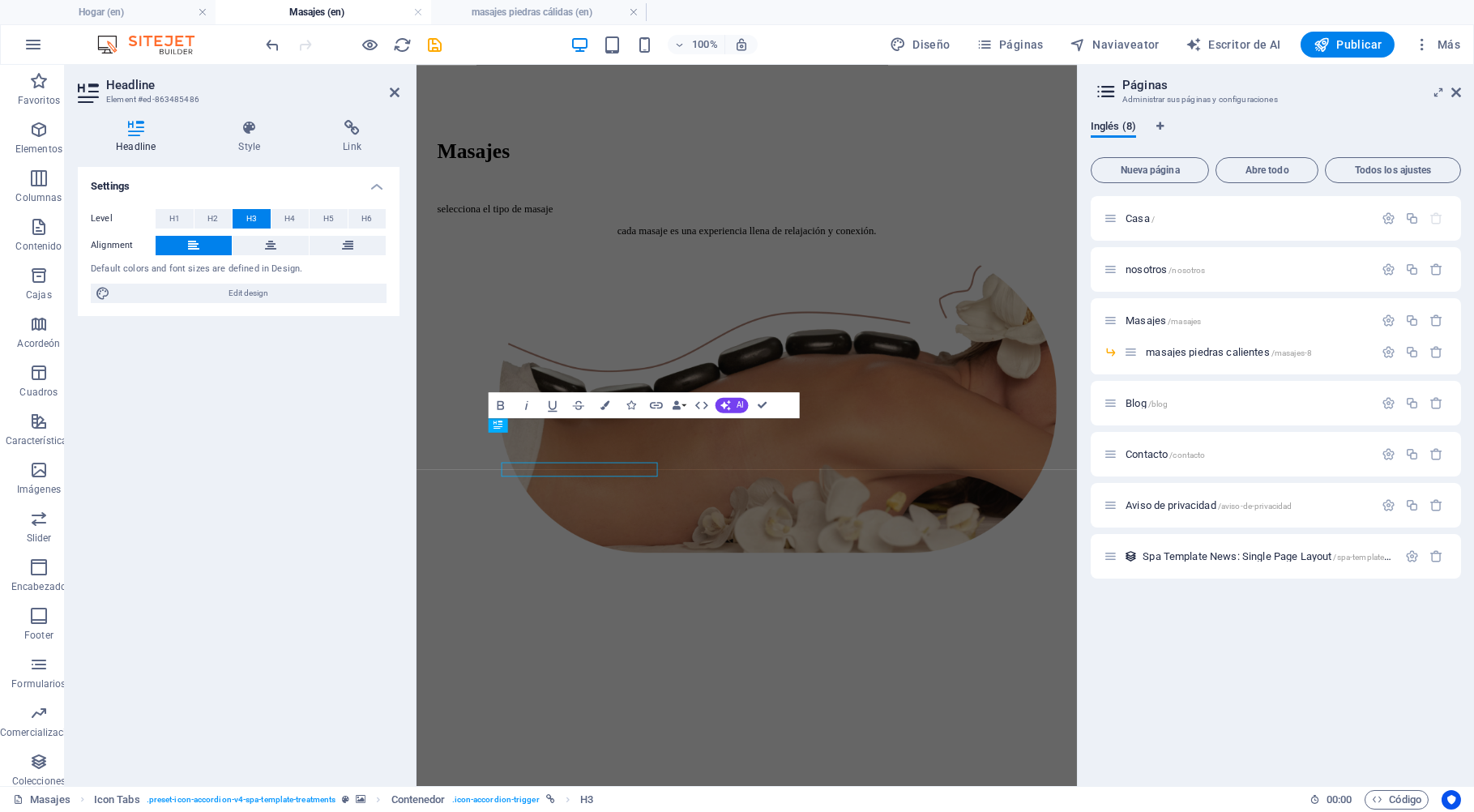
scroll to position [206, 0]
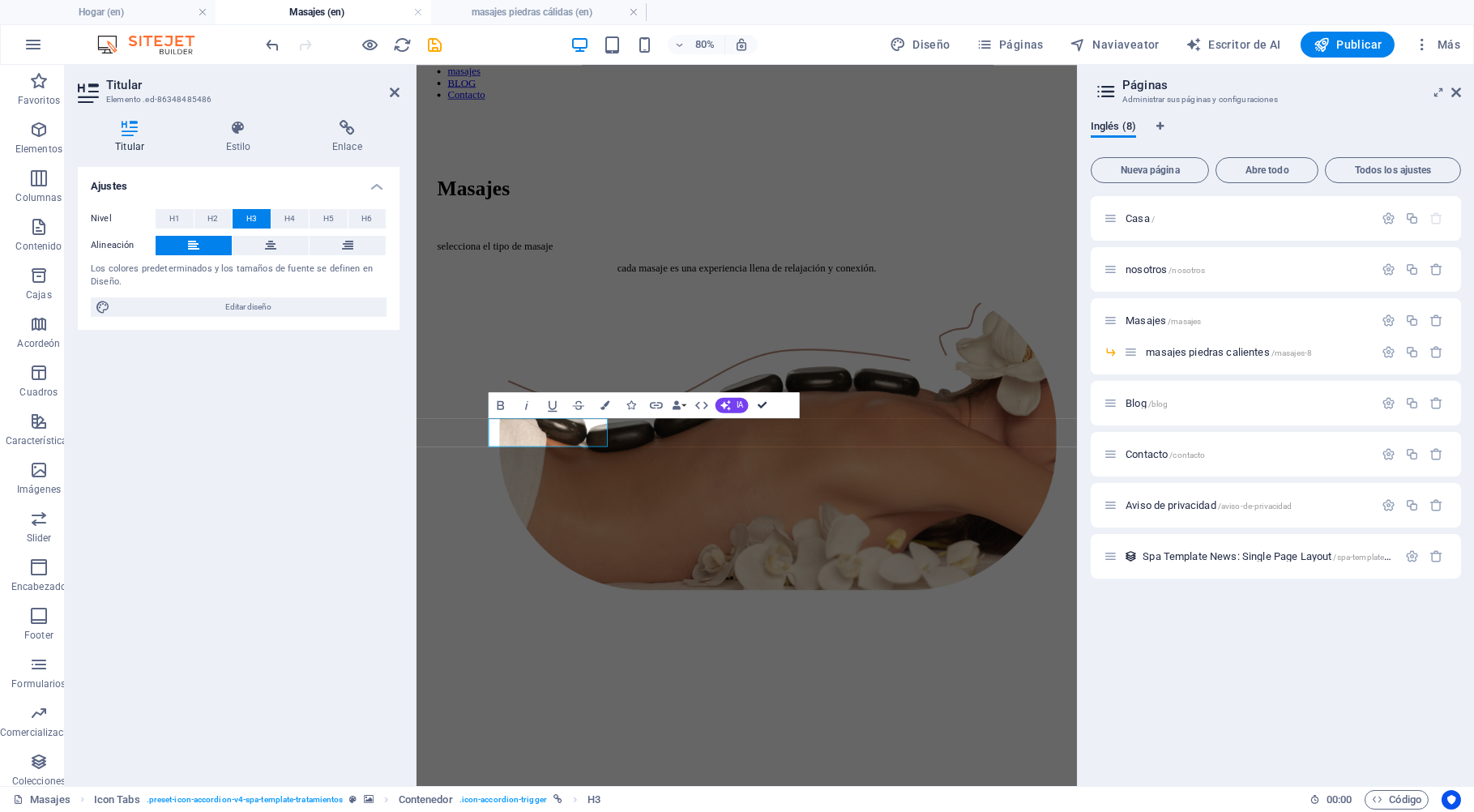
drag, startPoint x: 760, startPoint y: 406, endPoint x: 440, endPoint y: 356, distance: 323.9
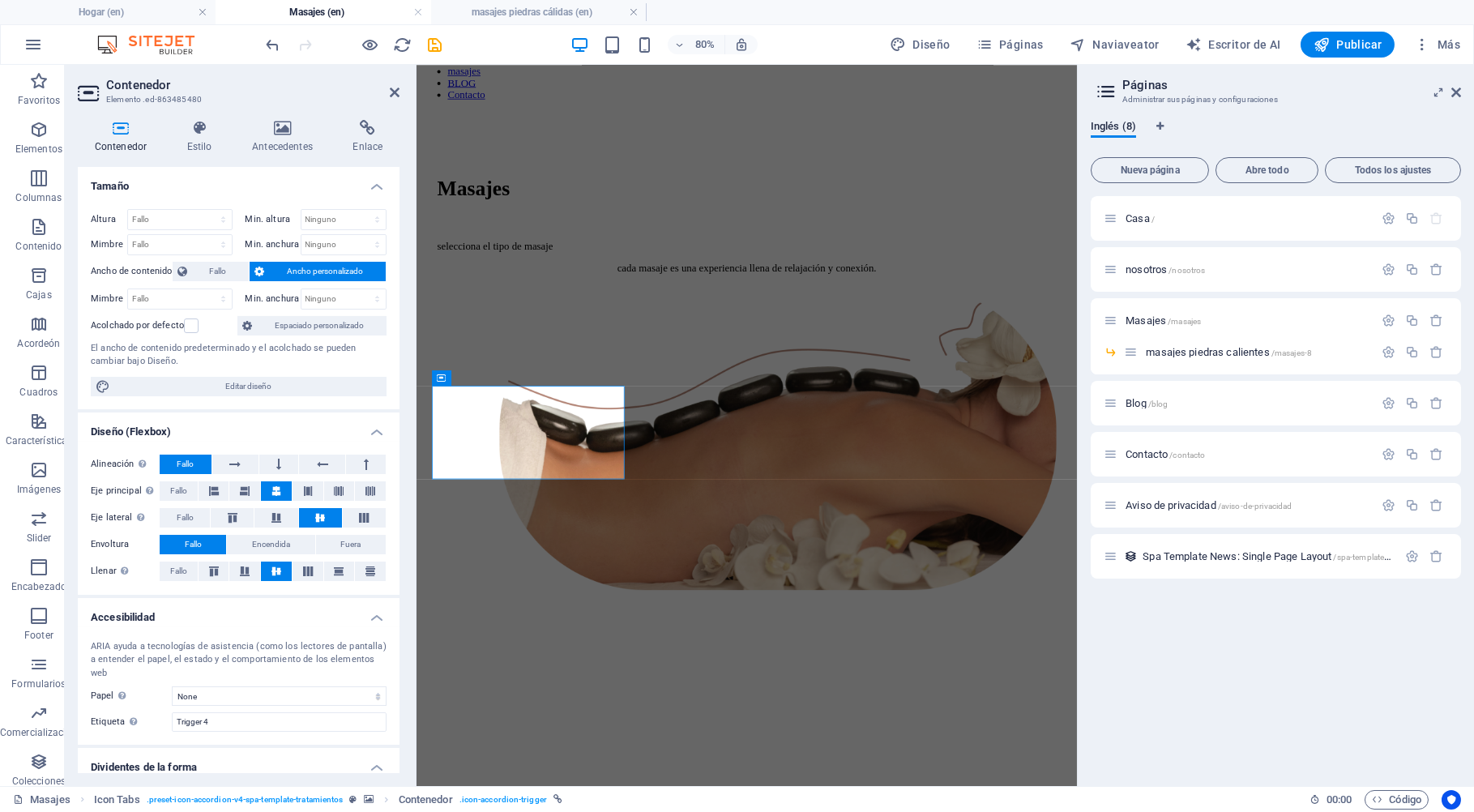
click at [254, 271] on icon at bounding box center [259, 271] width 10 height 19
click at [211, 271] on span "Fallo" at bounding box center [218, 271] width 53 height 19
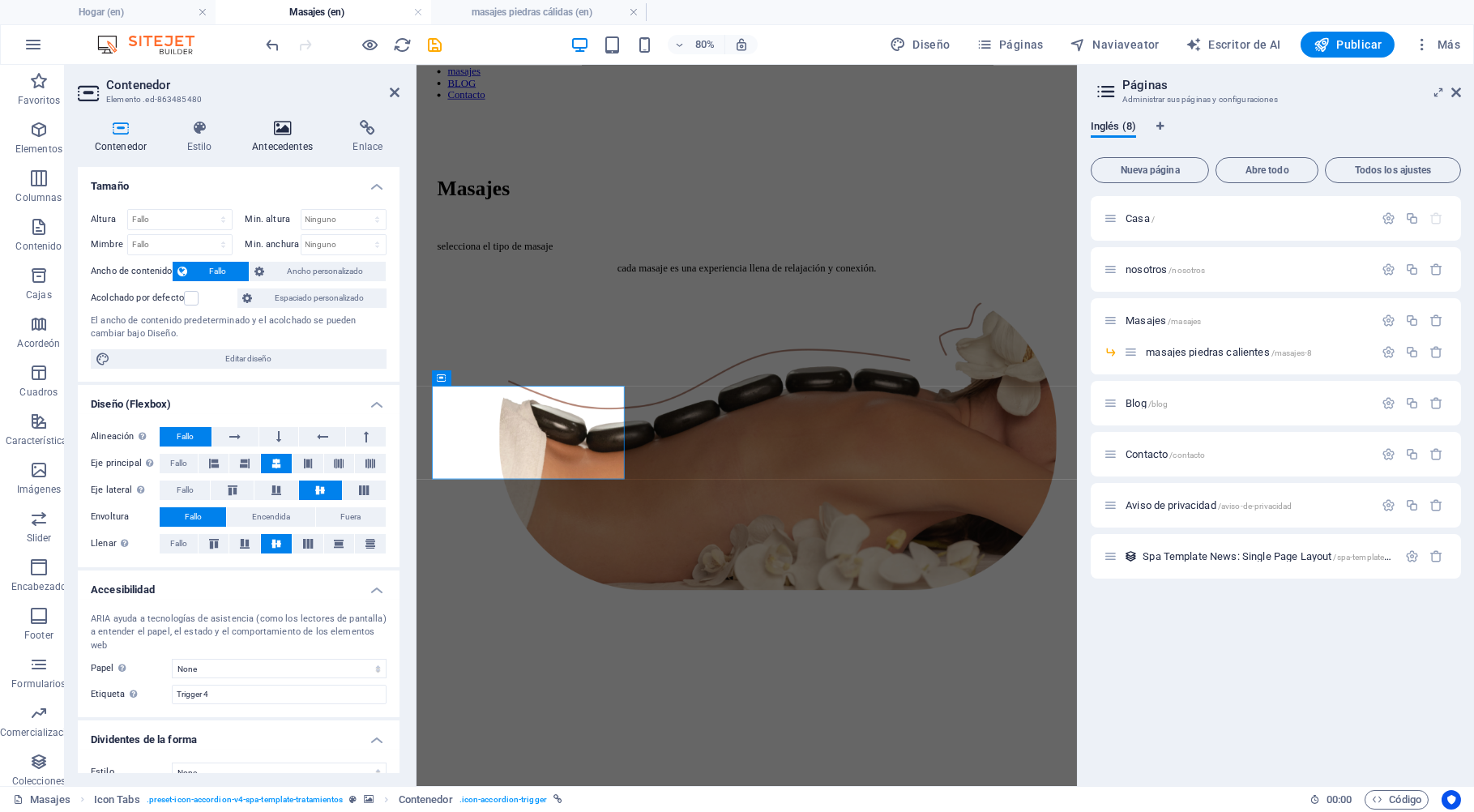
click at [294, 135] on icon at bounding box center [281, 128] width 94 height 17
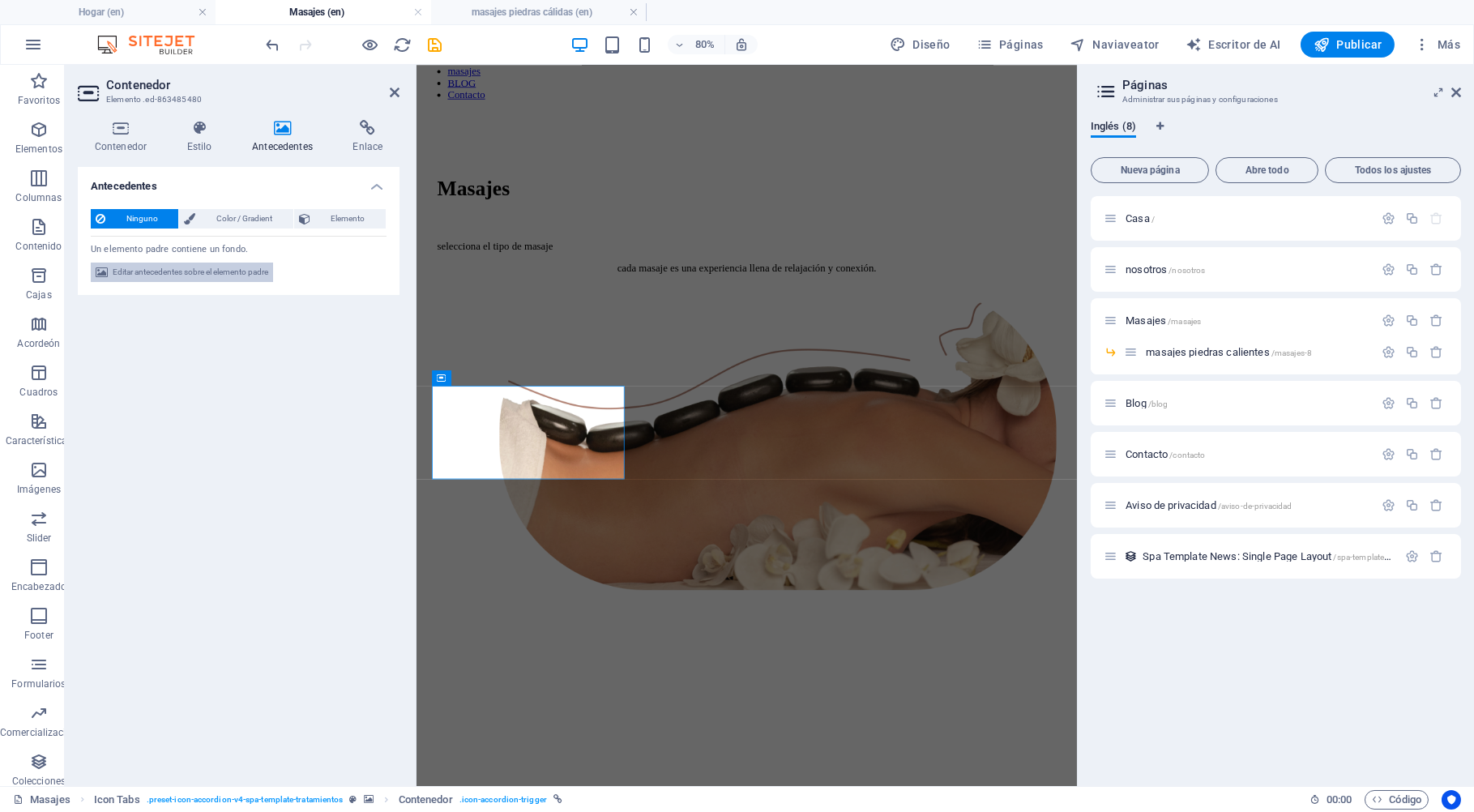
click at [174, 272] on span "Editar antecedentes sobre el elemento padre" at bounding box center [190, 272] width 155 height 19
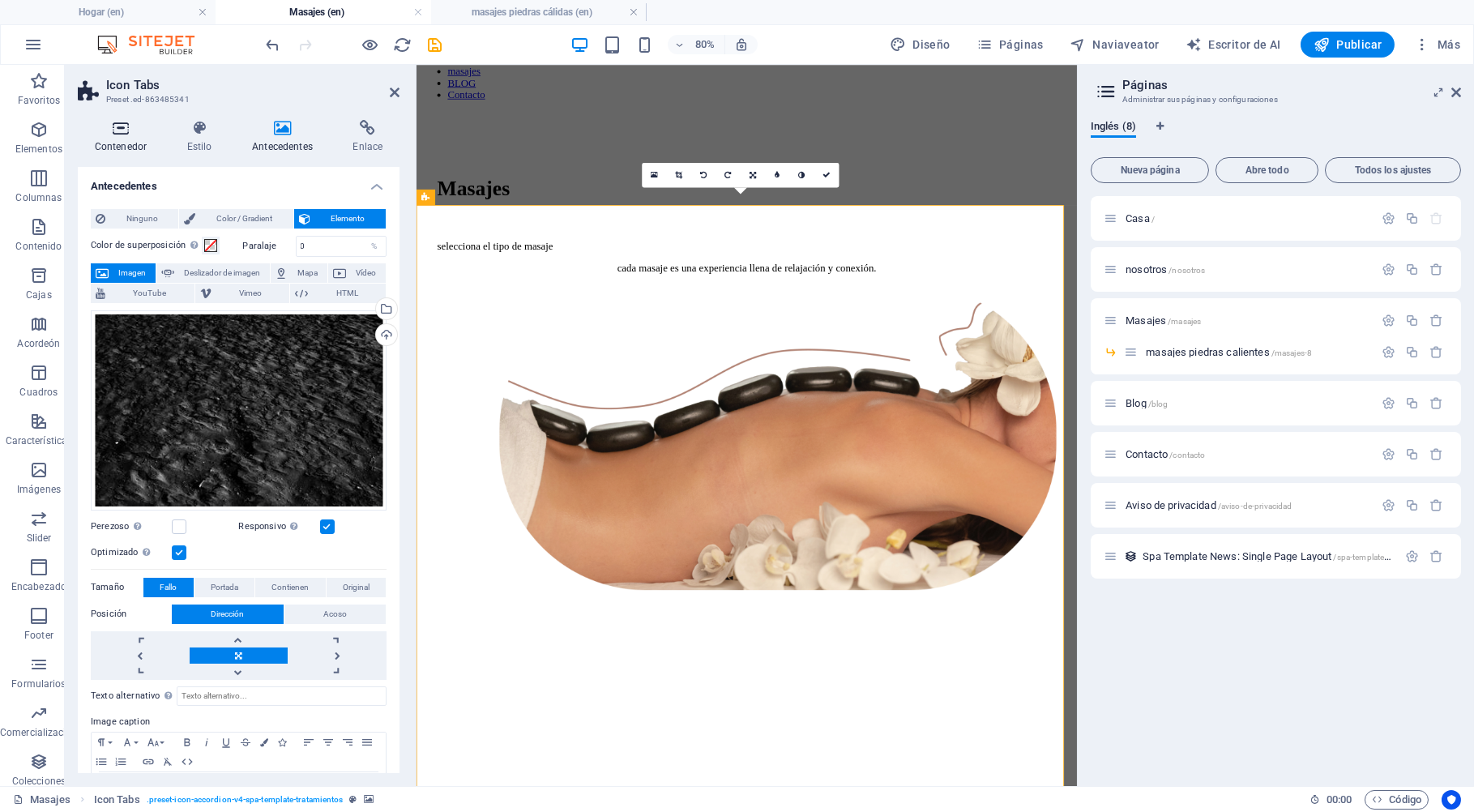
click at [138, 144] on h4 "Contenedor" at bounding box center [124, 136] width 92 height 34
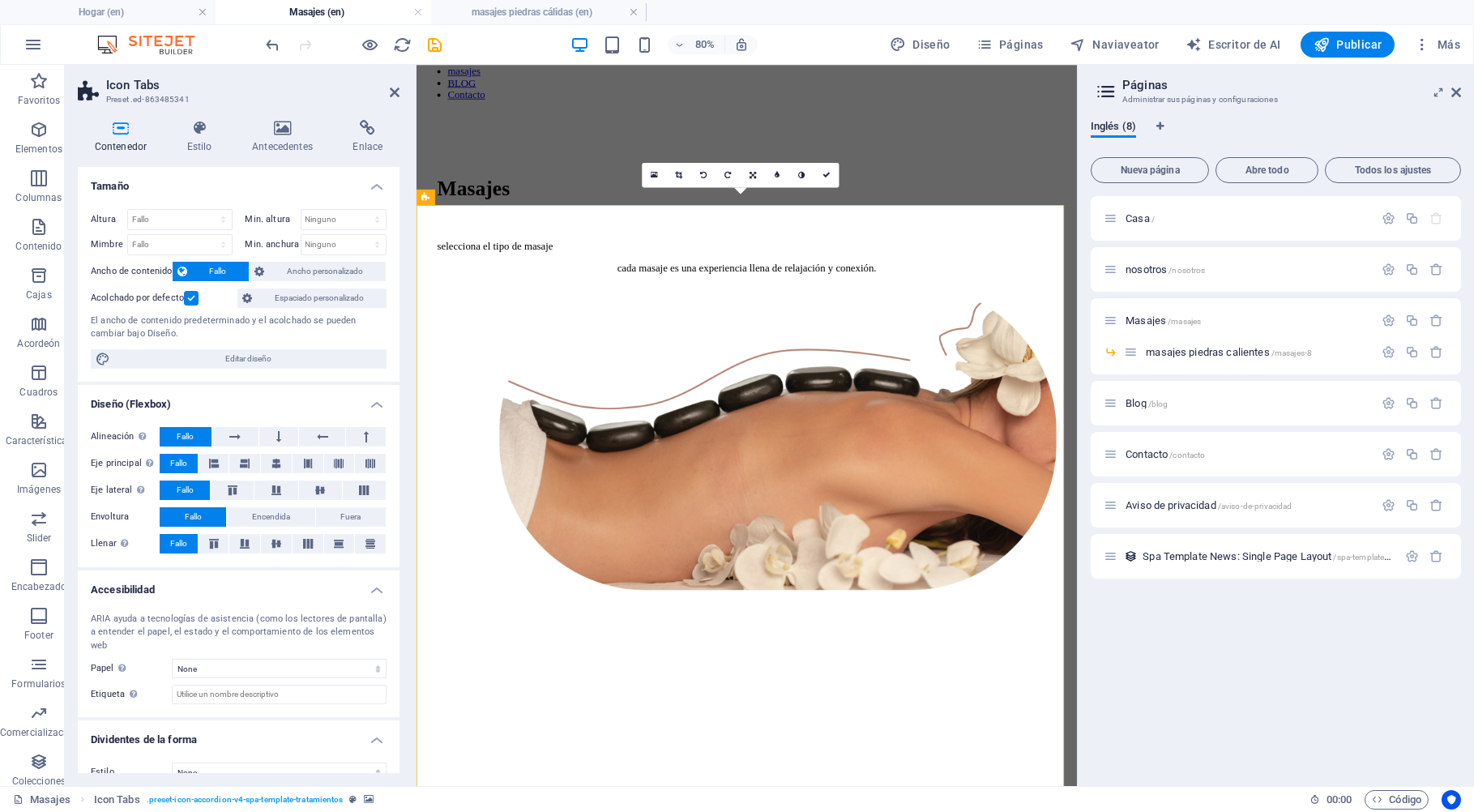
scroll to position [22, 0]
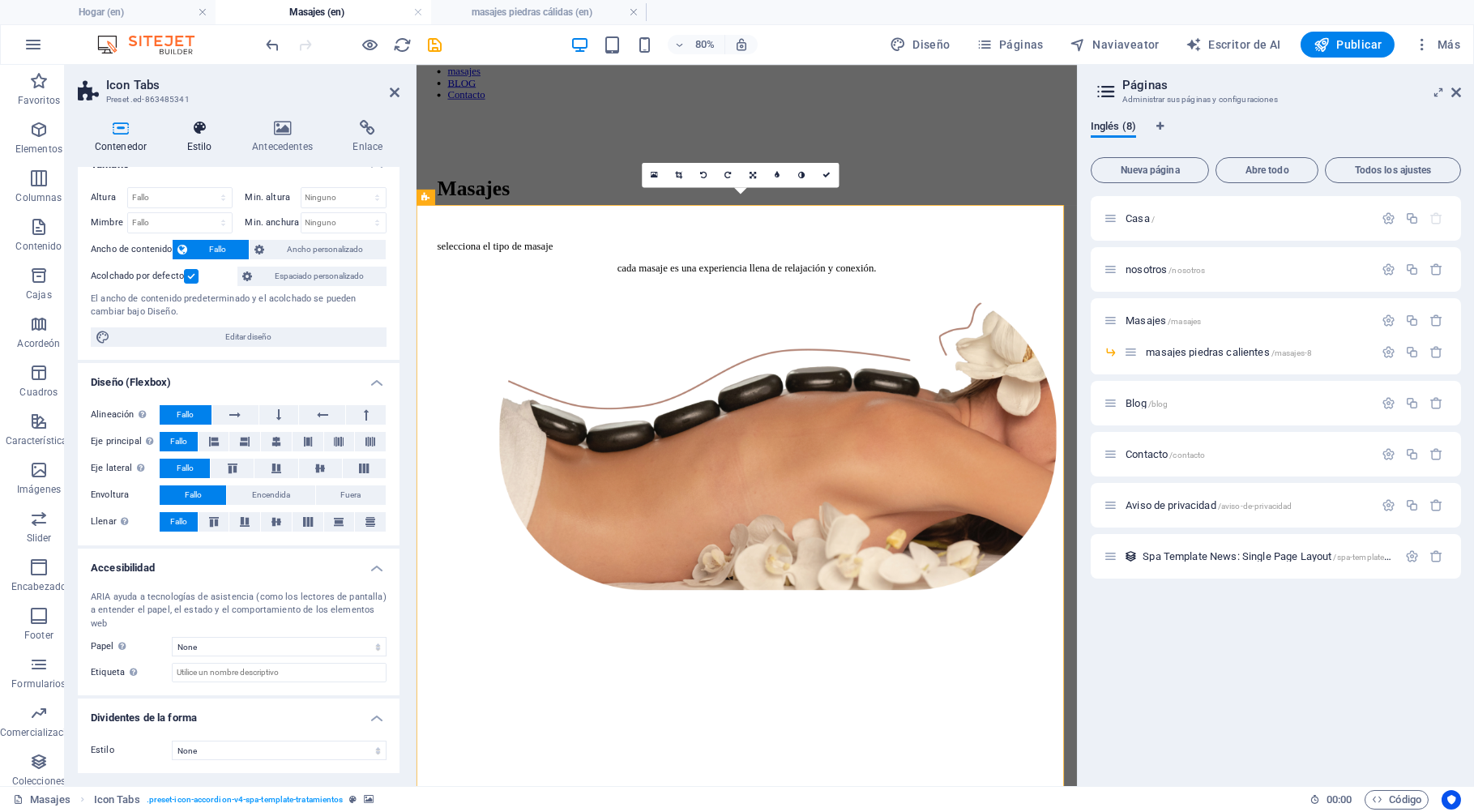
click at [185, 127] on icon at bounding box center [199, 128] width 58 height 17
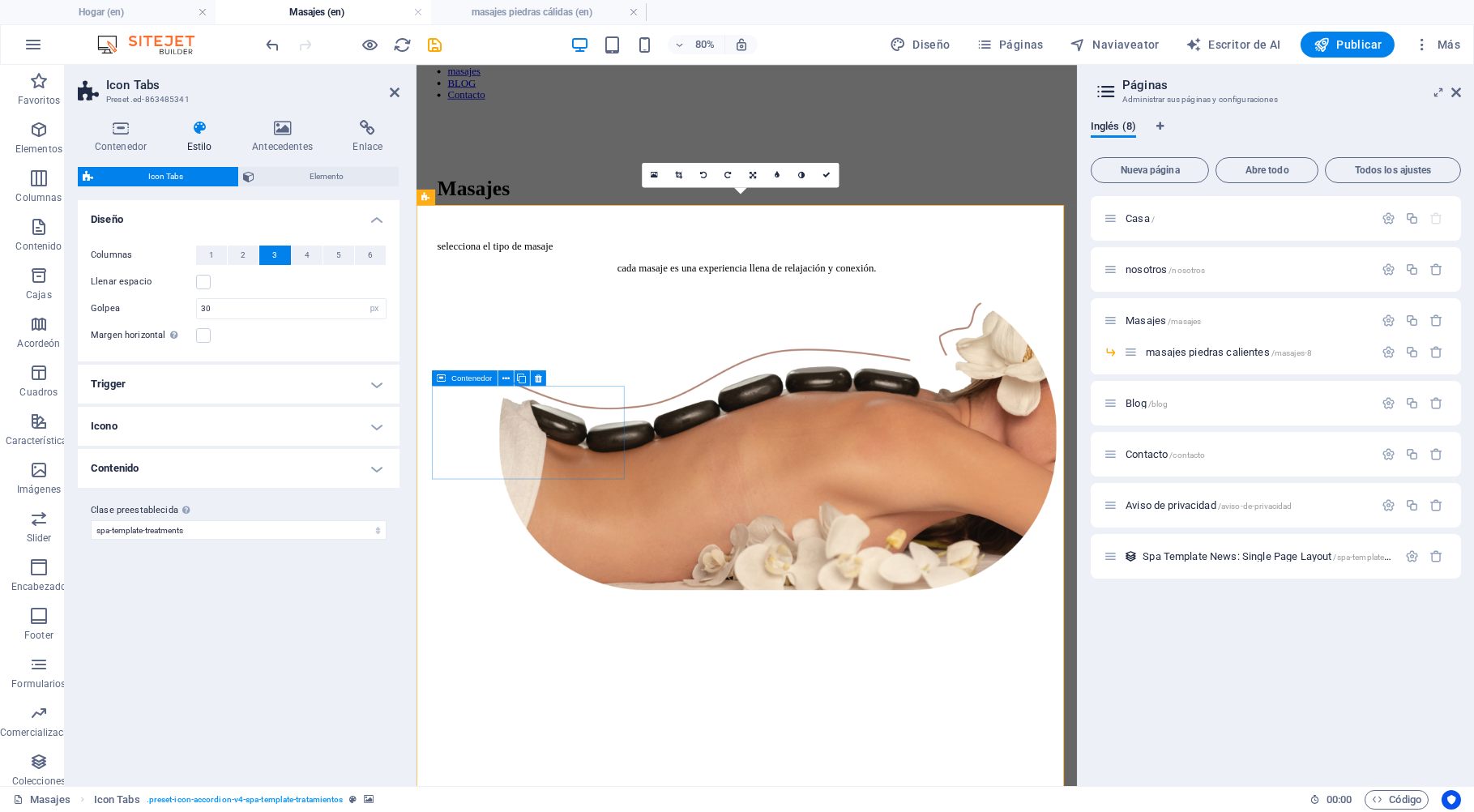
click at [212, 250] on span "1" at bounding box center [212, 255] width 5 height 19
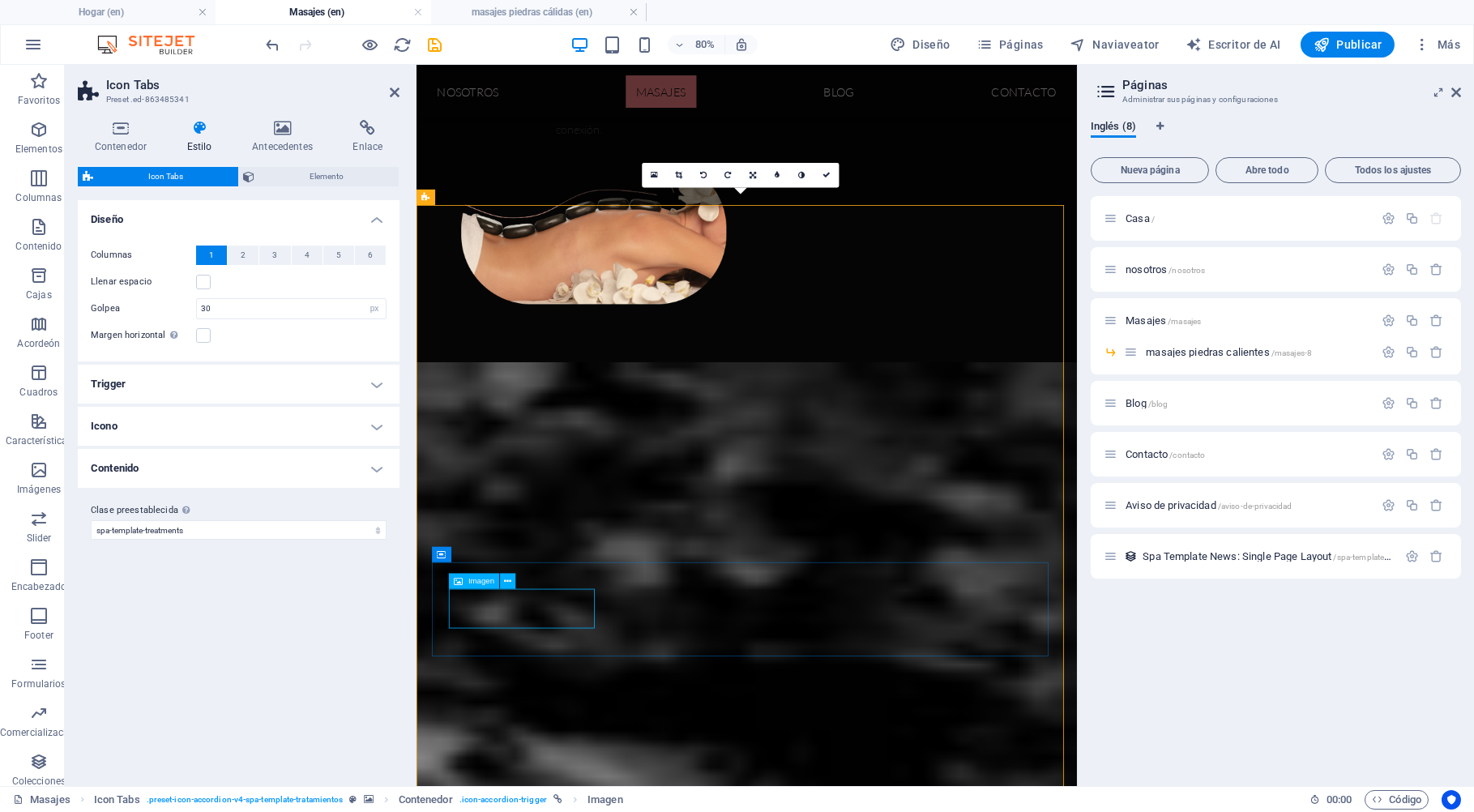
click at [506, 578] on icon at bounding box center [508, 581] width 7 height 14
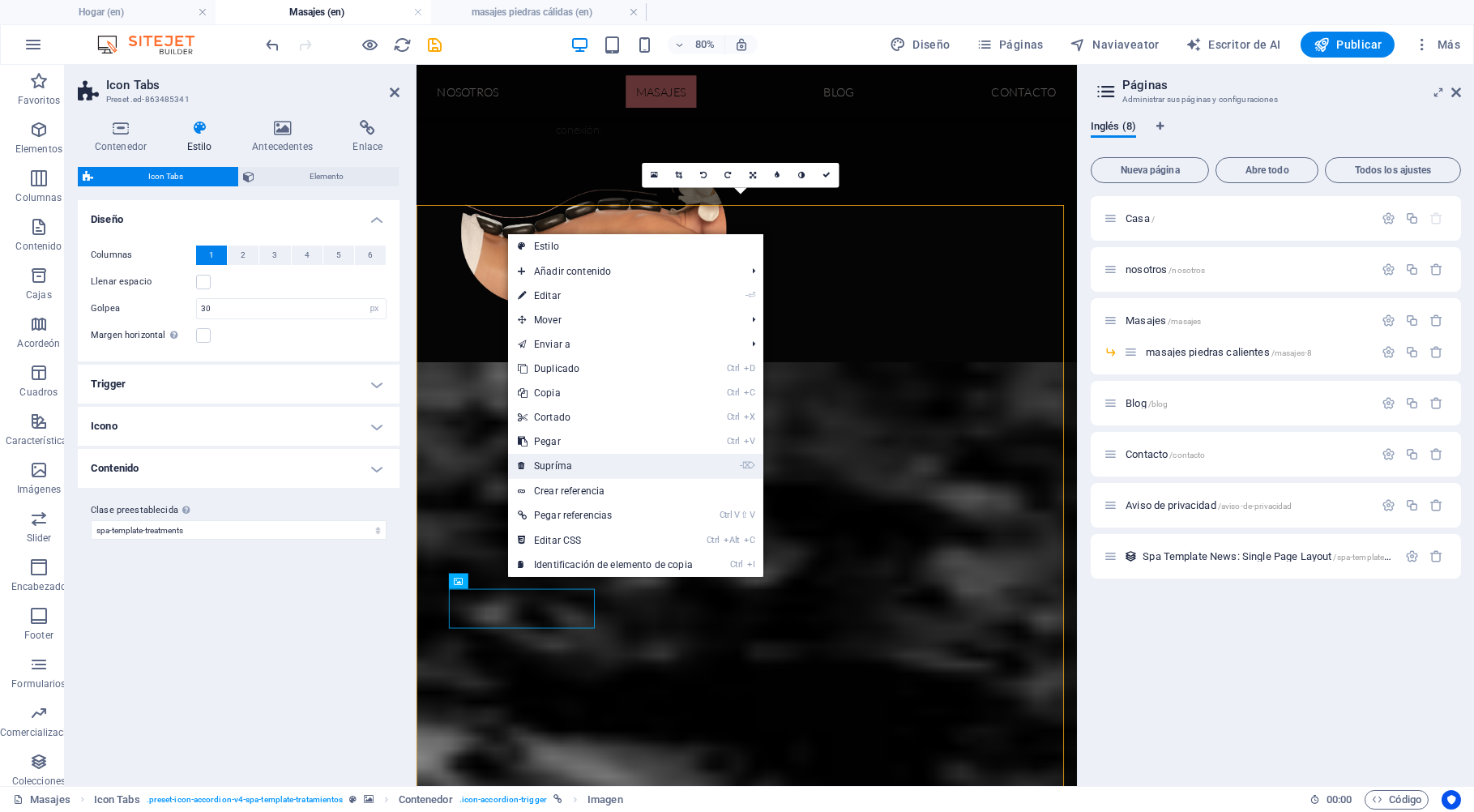
click at [559, 471] on link "- ⌦ Supríma" at bounding box center [605, 465] width 195 height 24
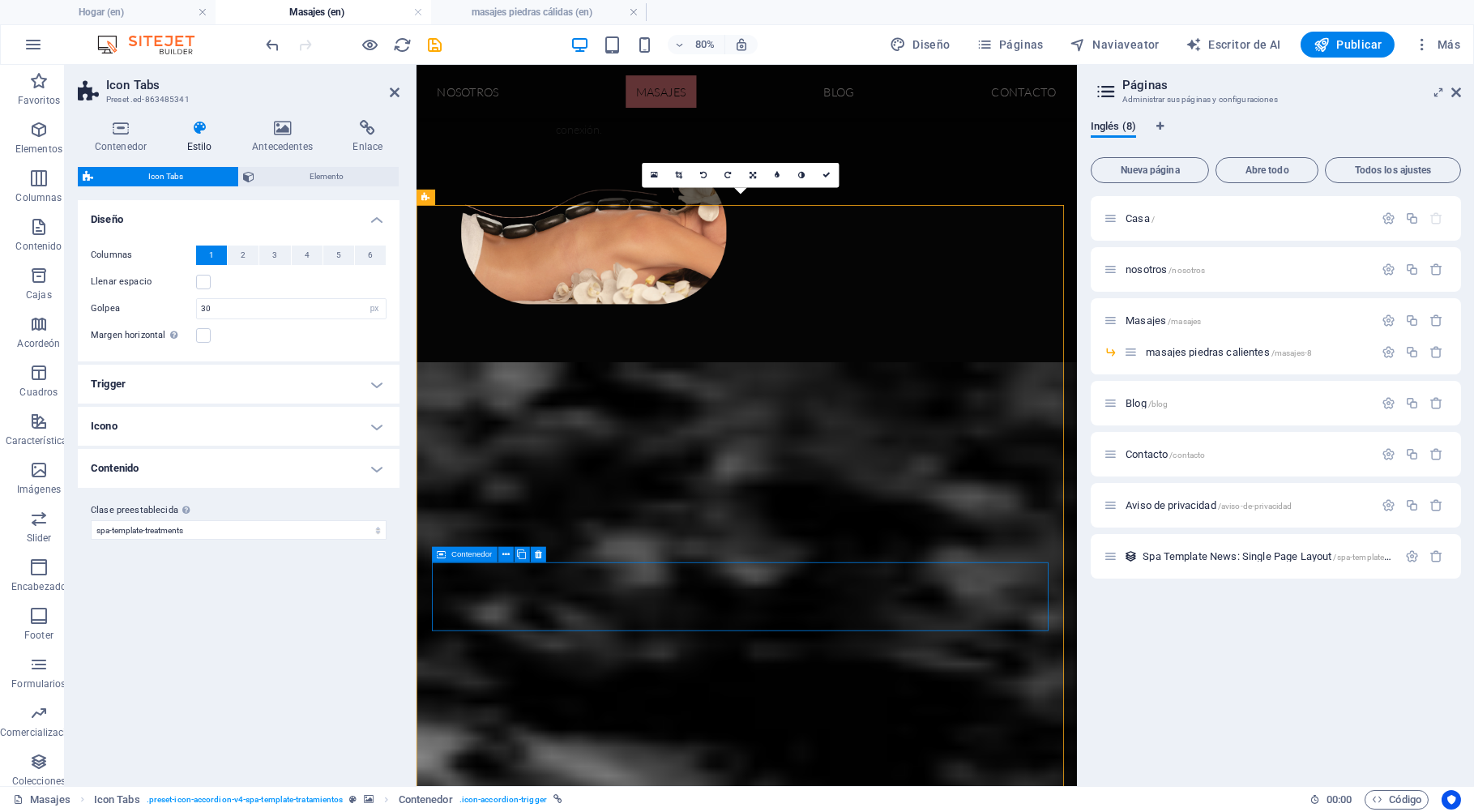
click at [285, 131] on icon at bounding box center [281, 128] width 94 height 17
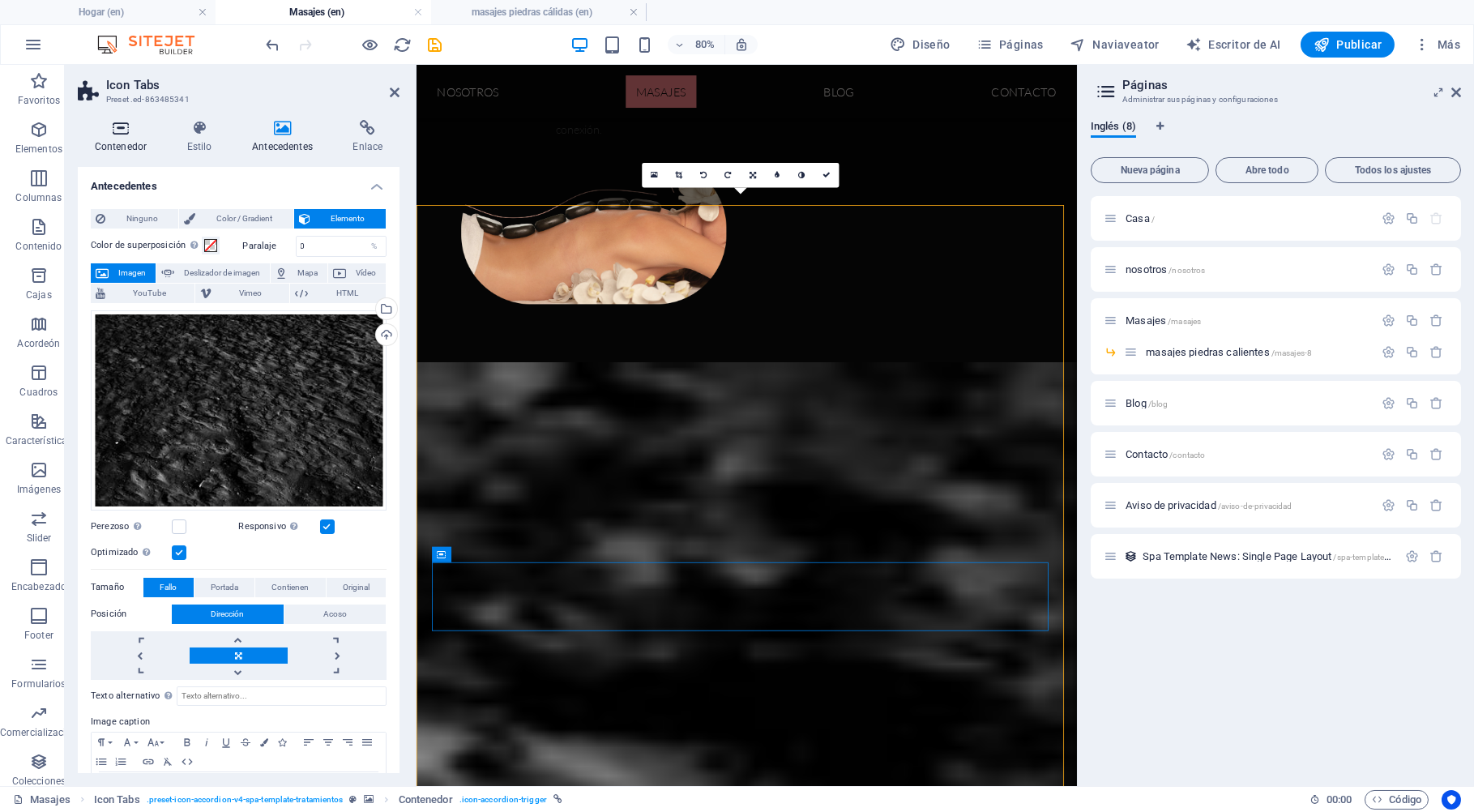
click at [125, 132] on icon at bounding box center [121, 128] width 86 height 17
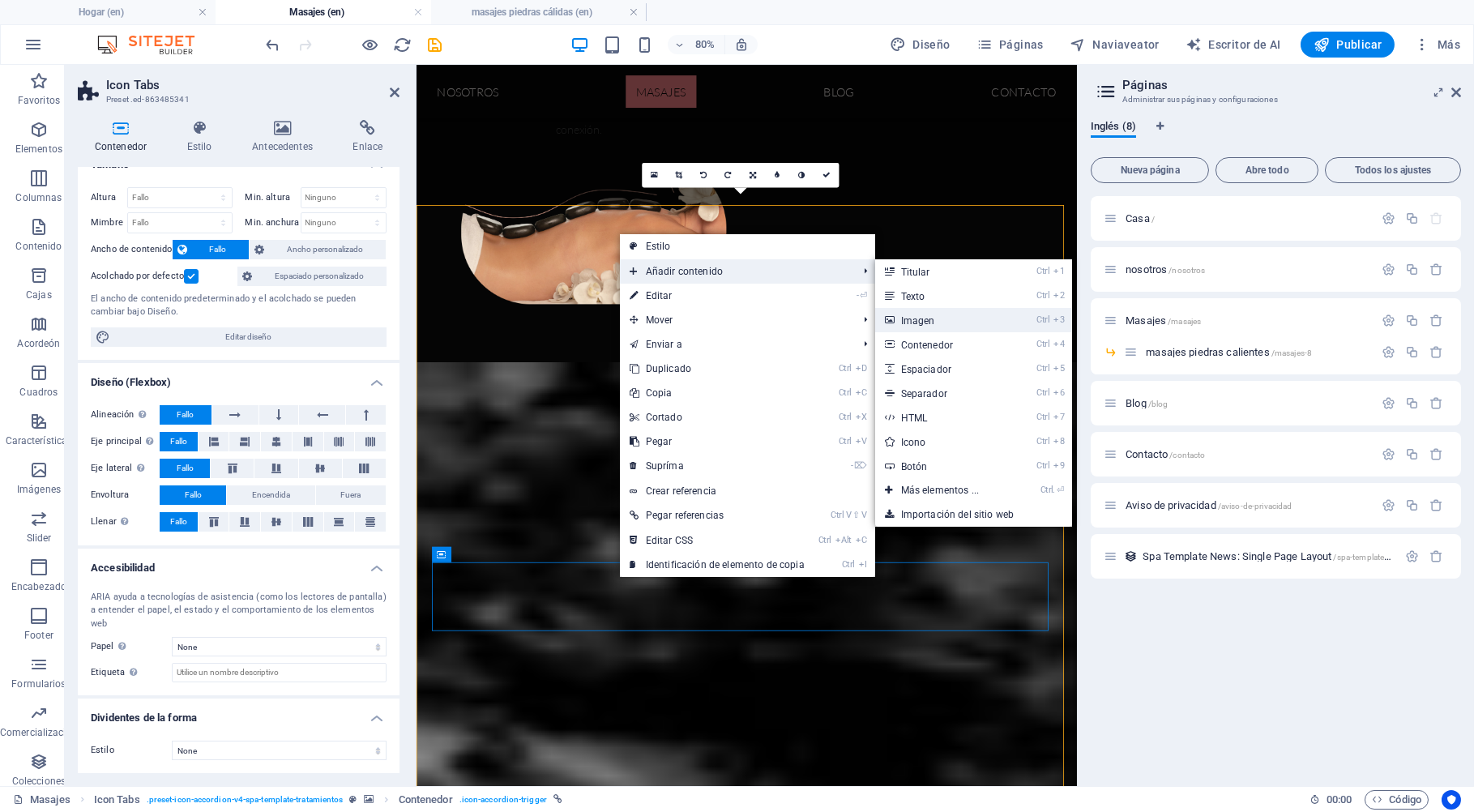
click at [922, 322] on link "Ctrl 3 Imagen" at bounding box center [942, 320] width 136 height 24
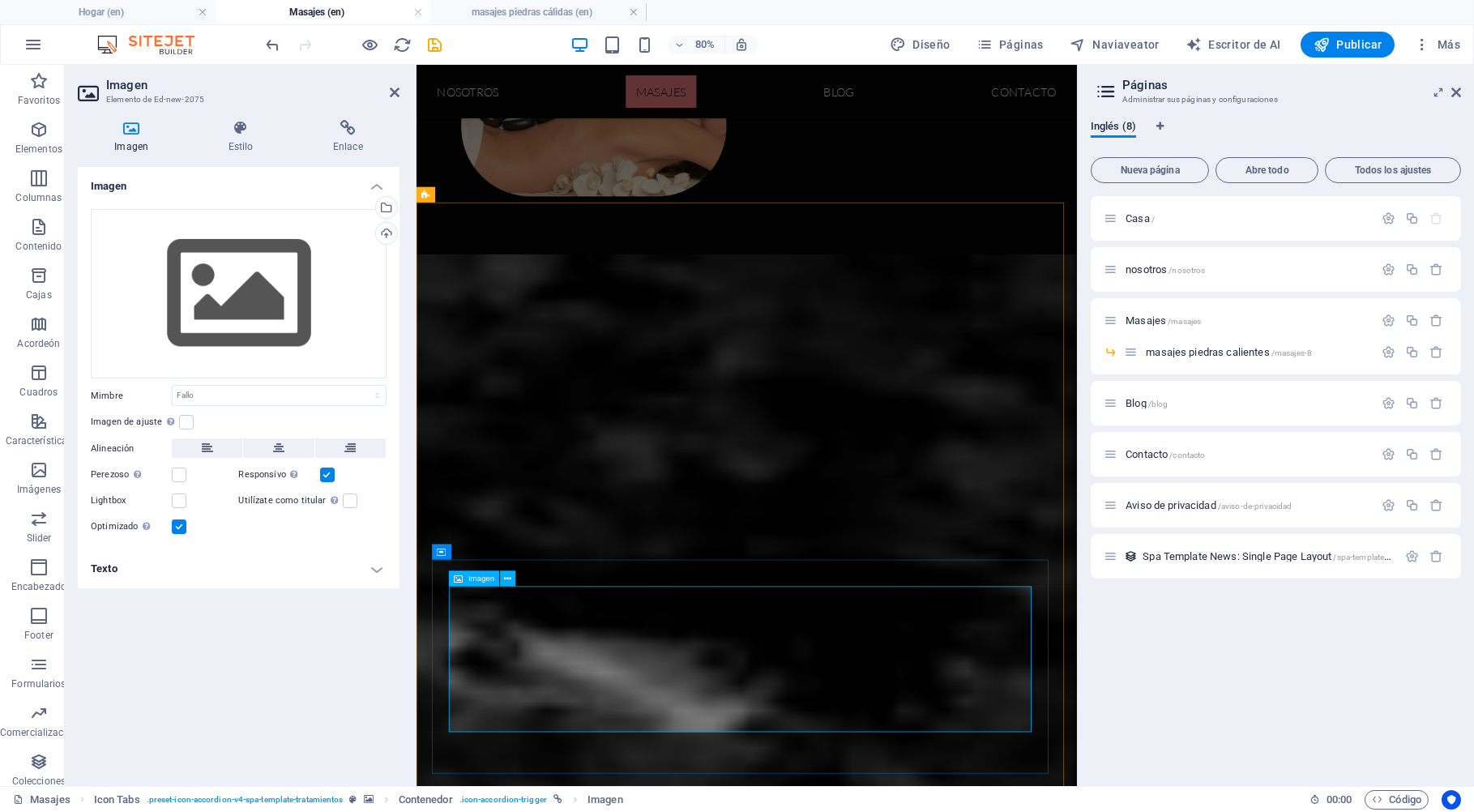
scroll to position [380, 0]
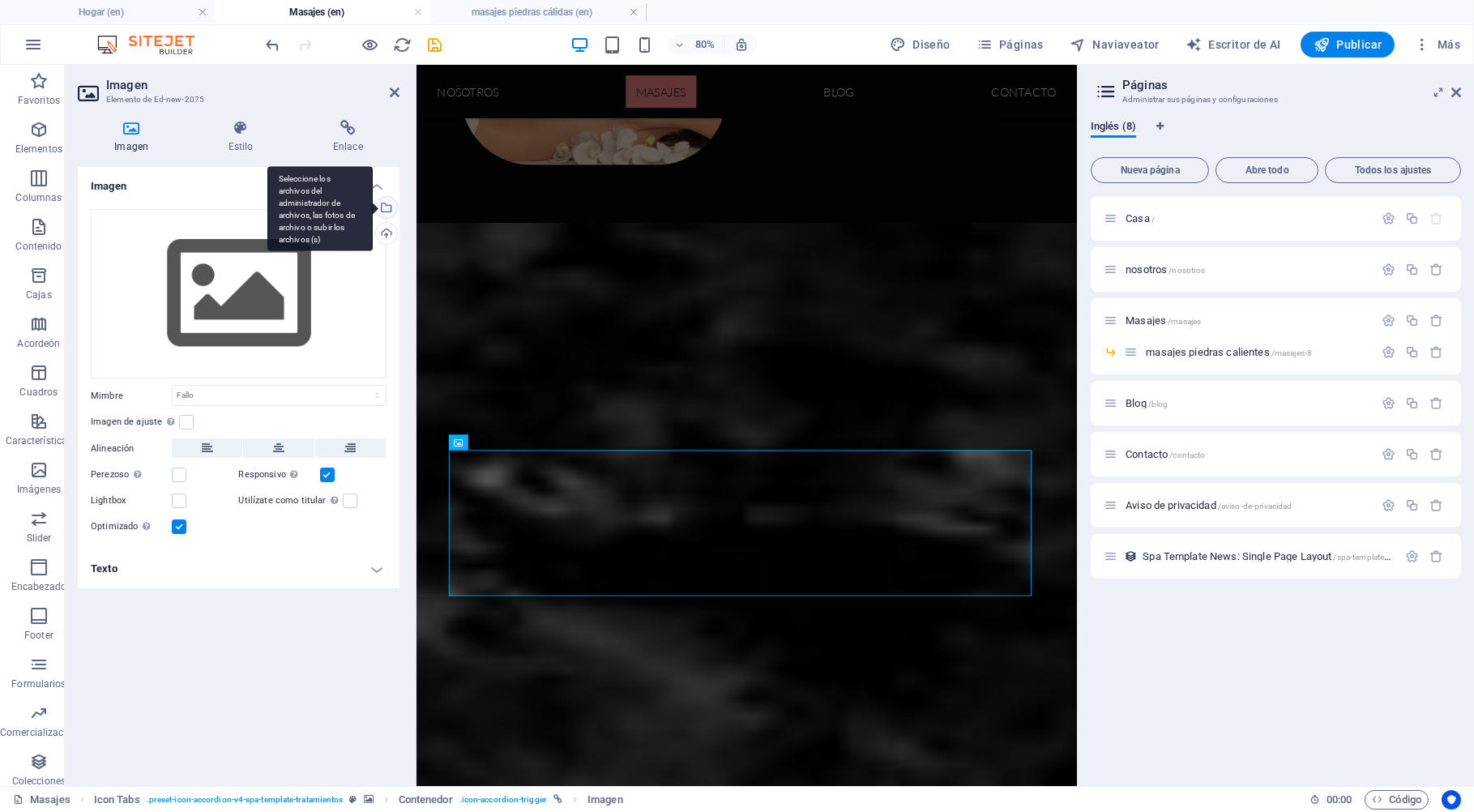
click at [386, 207] on div "Seleccione los archivos del administrador de archivos, las fotos de archivo o s…" at bounding box center [385, 209] width 24 height 24
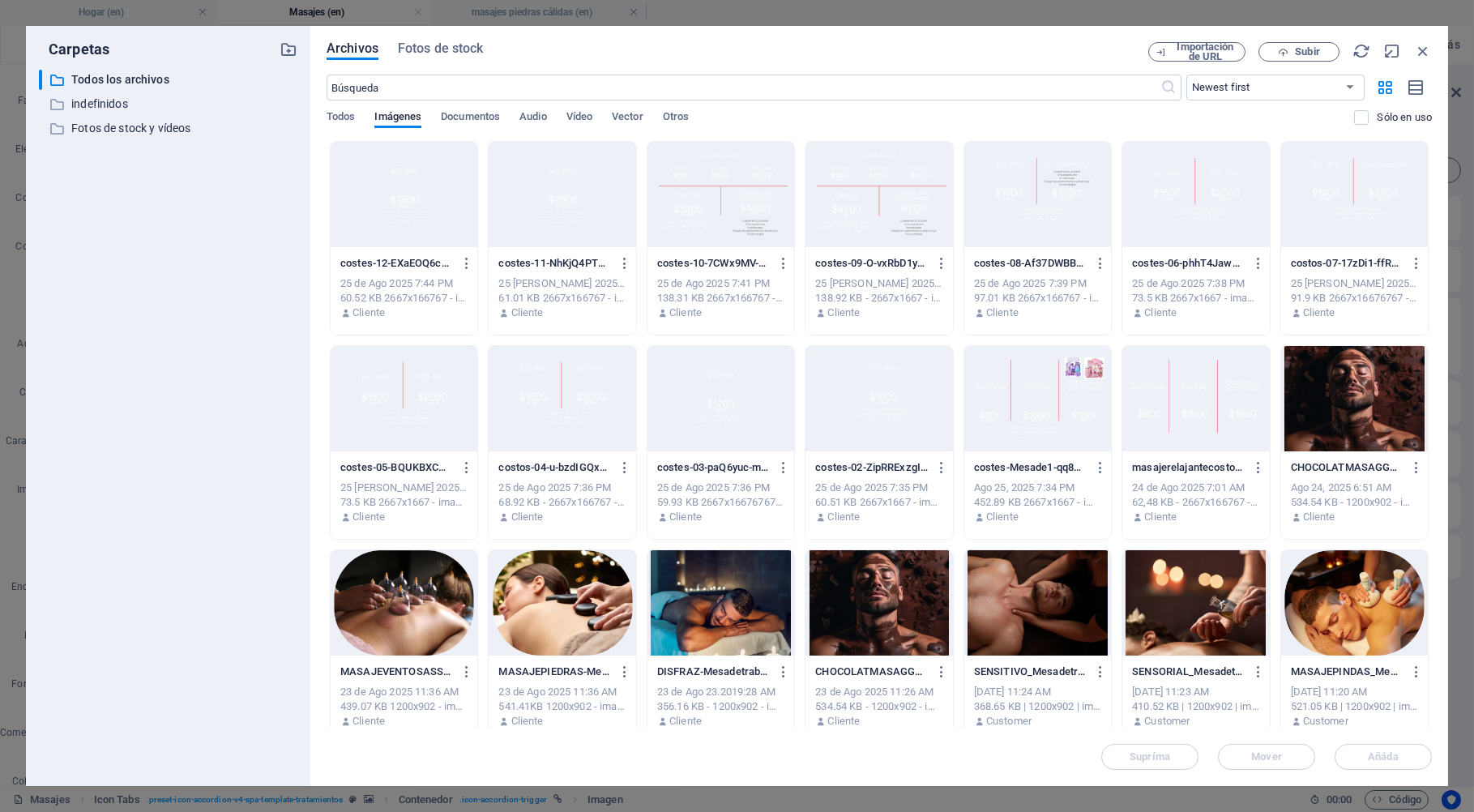
click at [635, 613] on div at bounding box center [561, 602] width 147 height 105
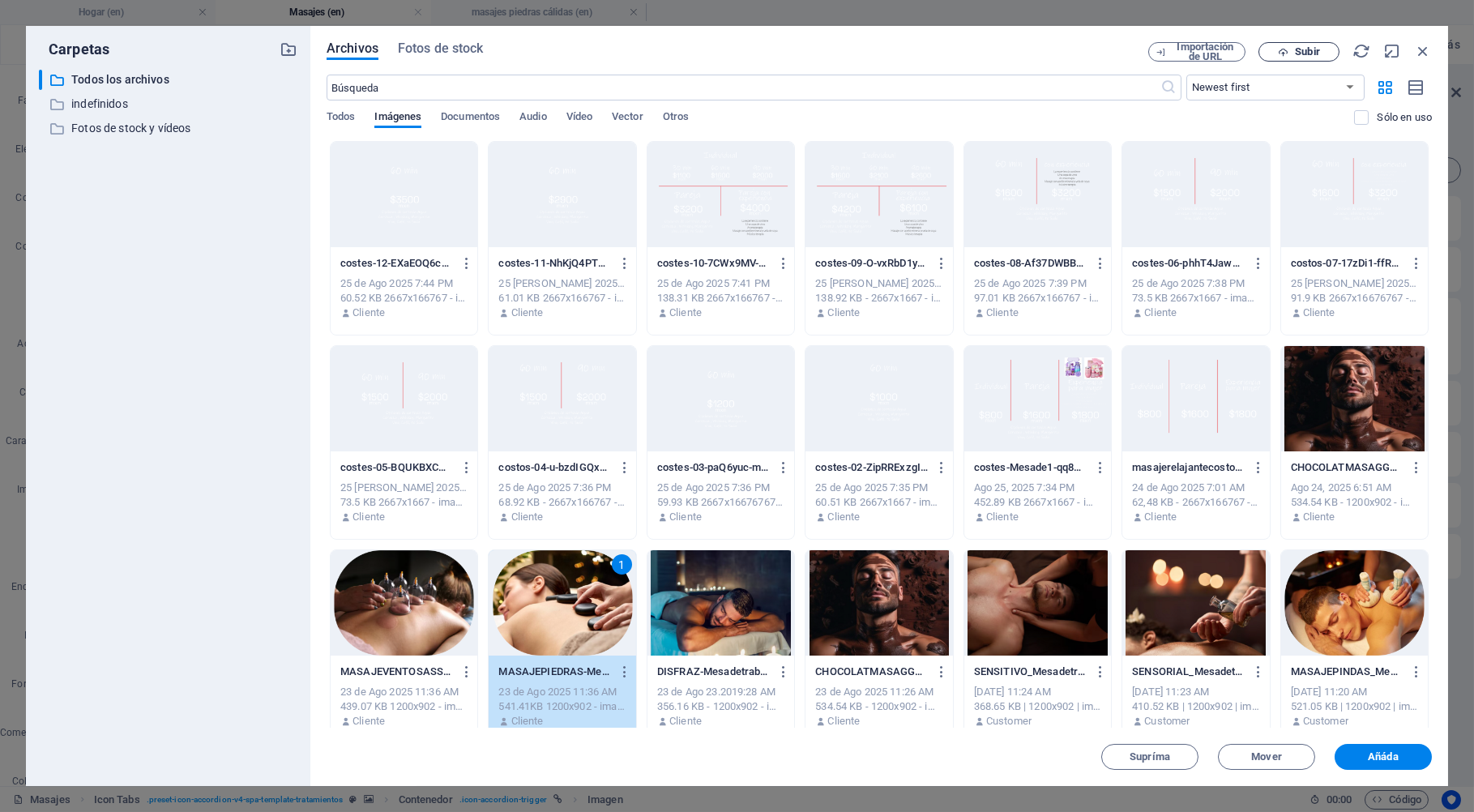
click at [1311, 48] on span "Subir" at bounding box center [1306, 51] width 24 height 10
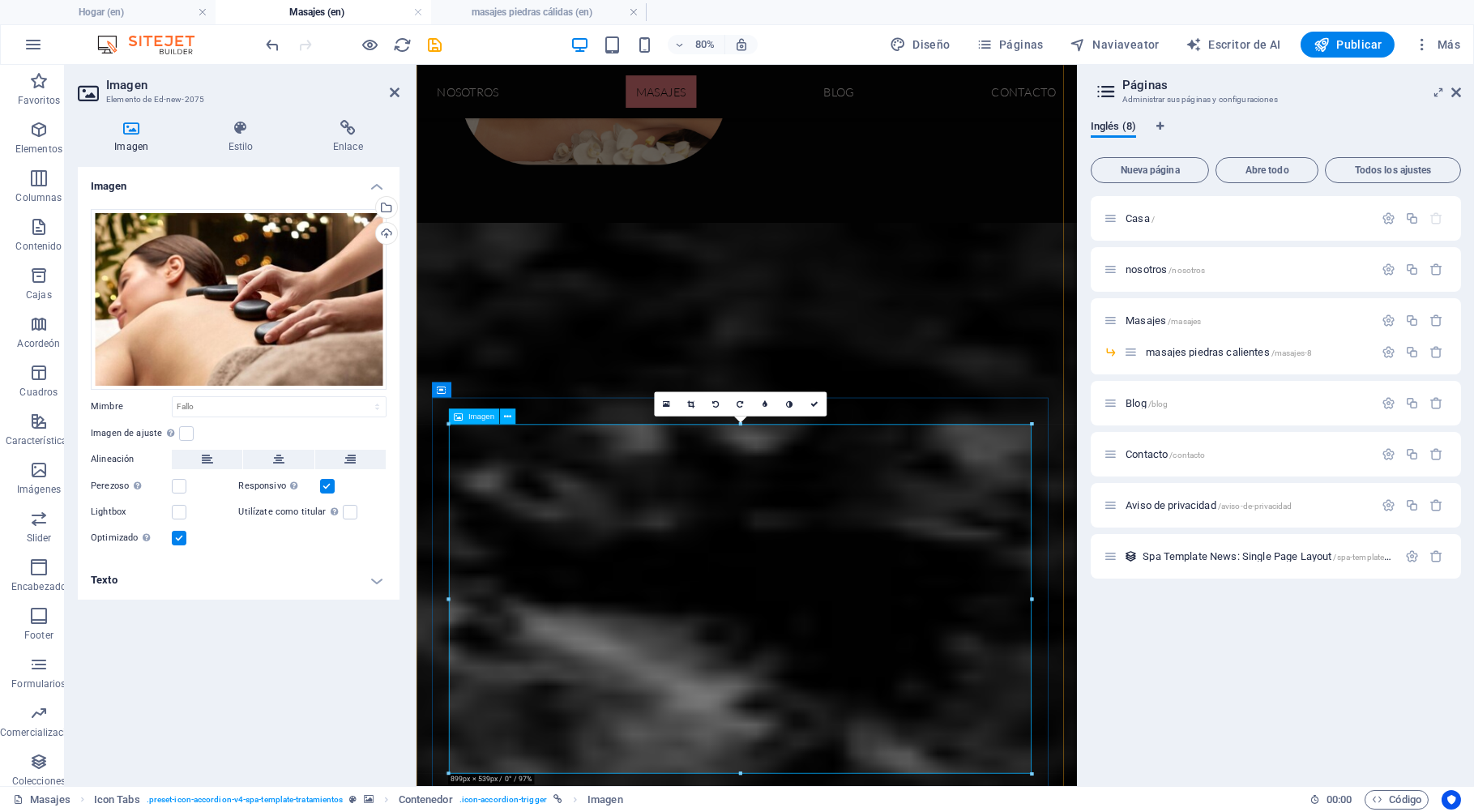
scroll to position [640, 0]
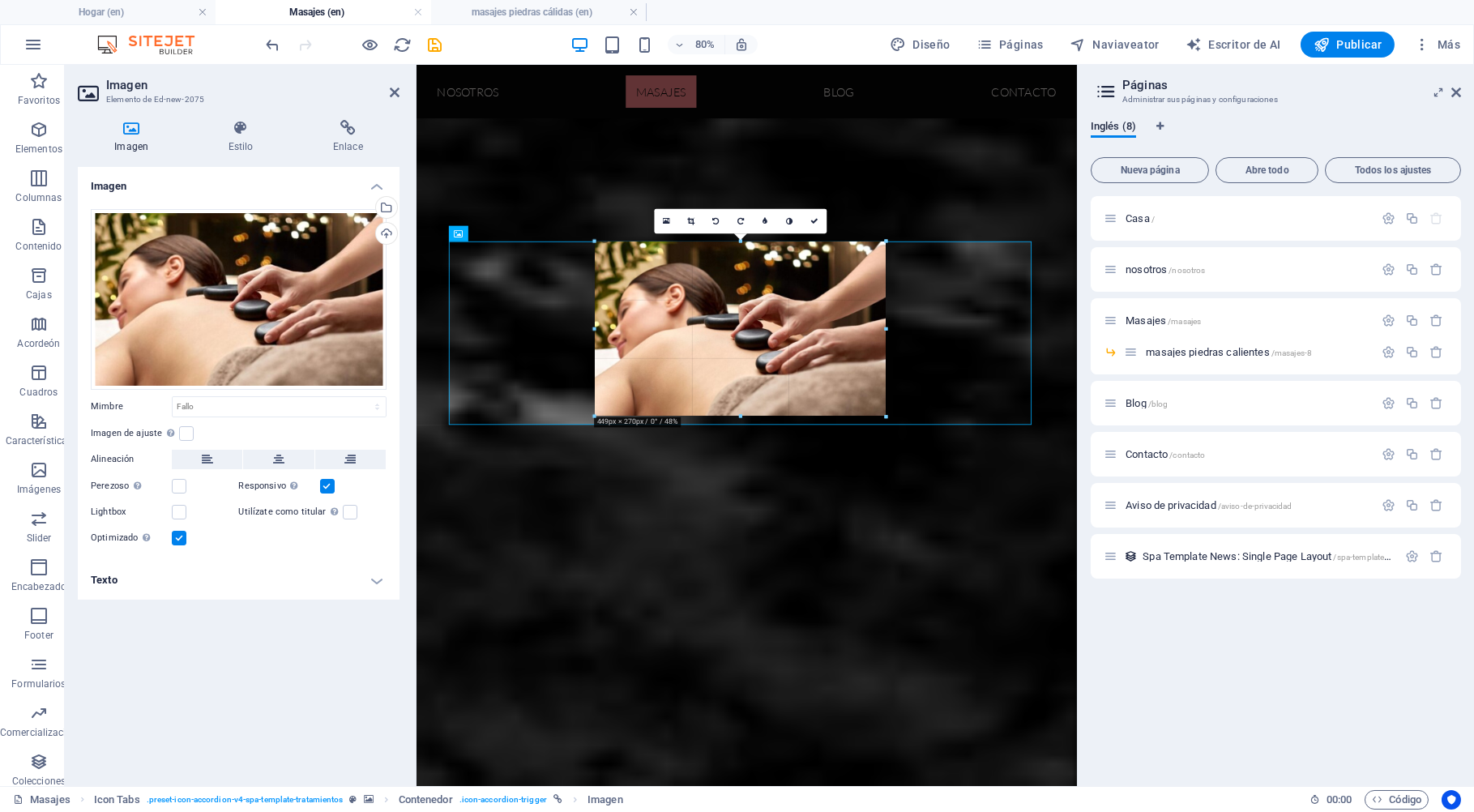
drag, startPoint x: 740, startPoint y: 589, endPoint x: 776, endPoint y: 362, distance: 229.8
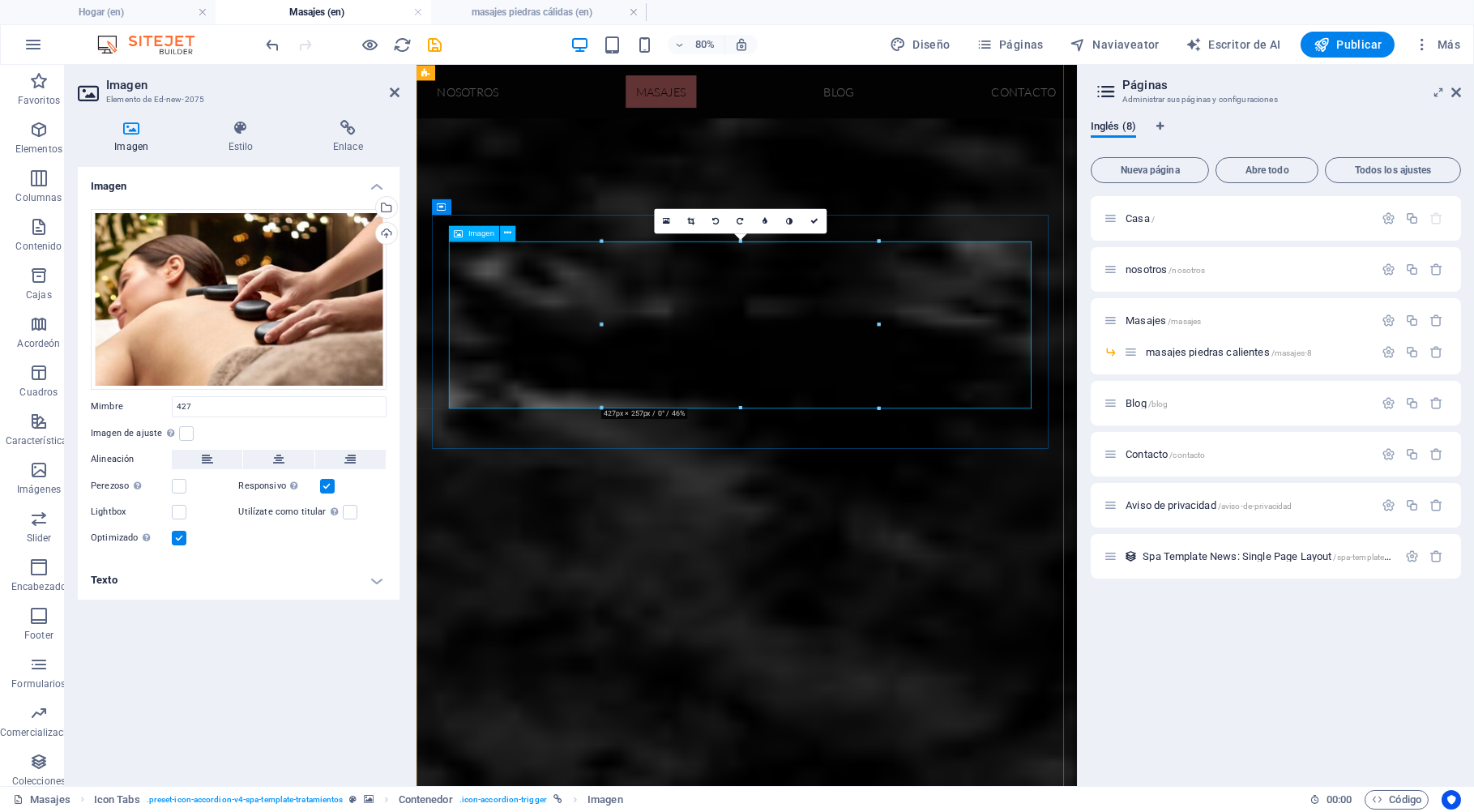
type input "427"
select select "px"
click at [692, 221] on icon at bounding box center [691, 221] width 7 height 8
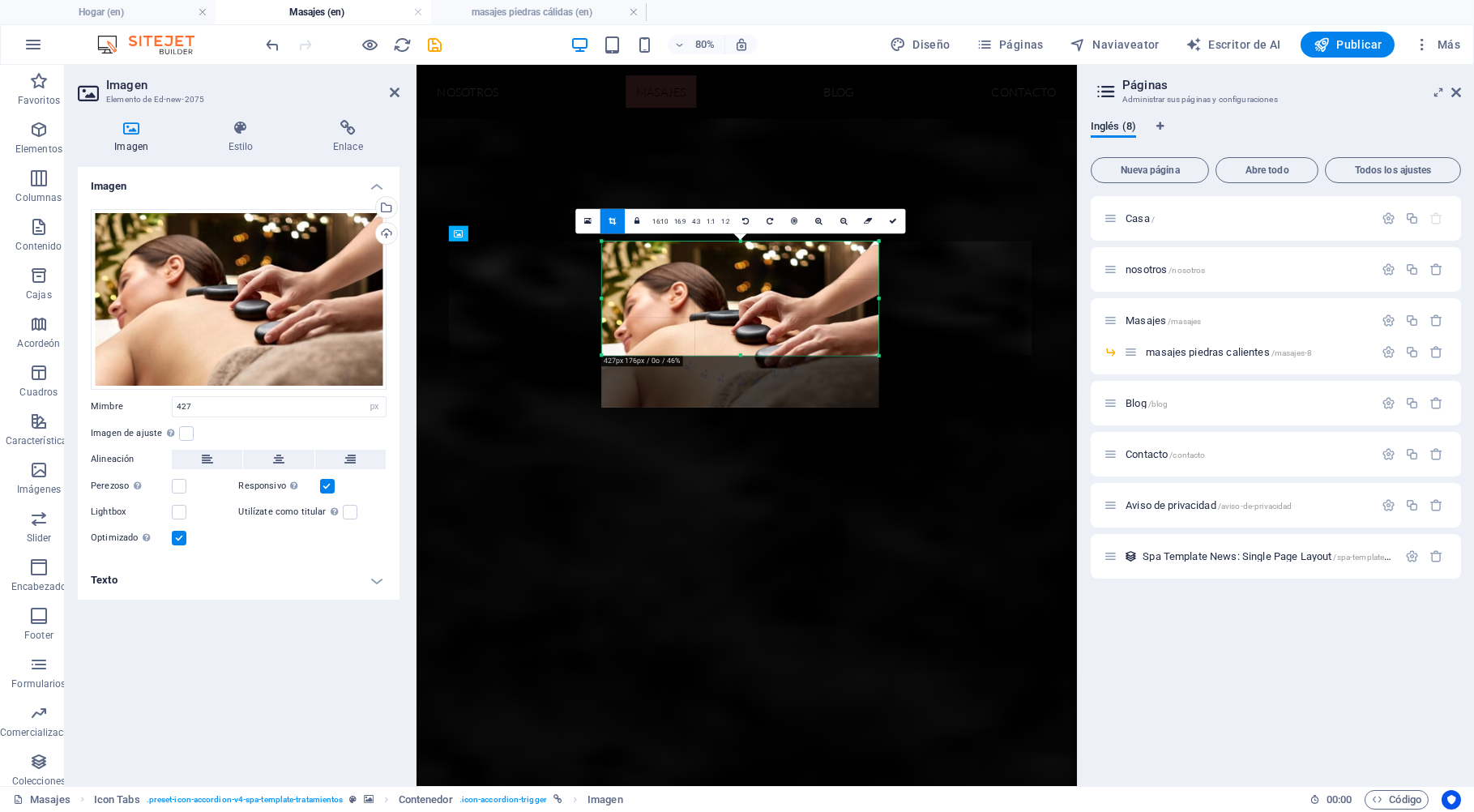
drag, startPoint x: 742, startPoint y: 408, endPoint x: 742, endPoint y: 343, distance: 65.0
click at [742, 343] on div "180 170 160 150 140 130 120 110 100 90 80 70 60 50 40 30 20 10 0 -10 -20 -30 -4…" at bounding box center [740, 298] width 277 height 115
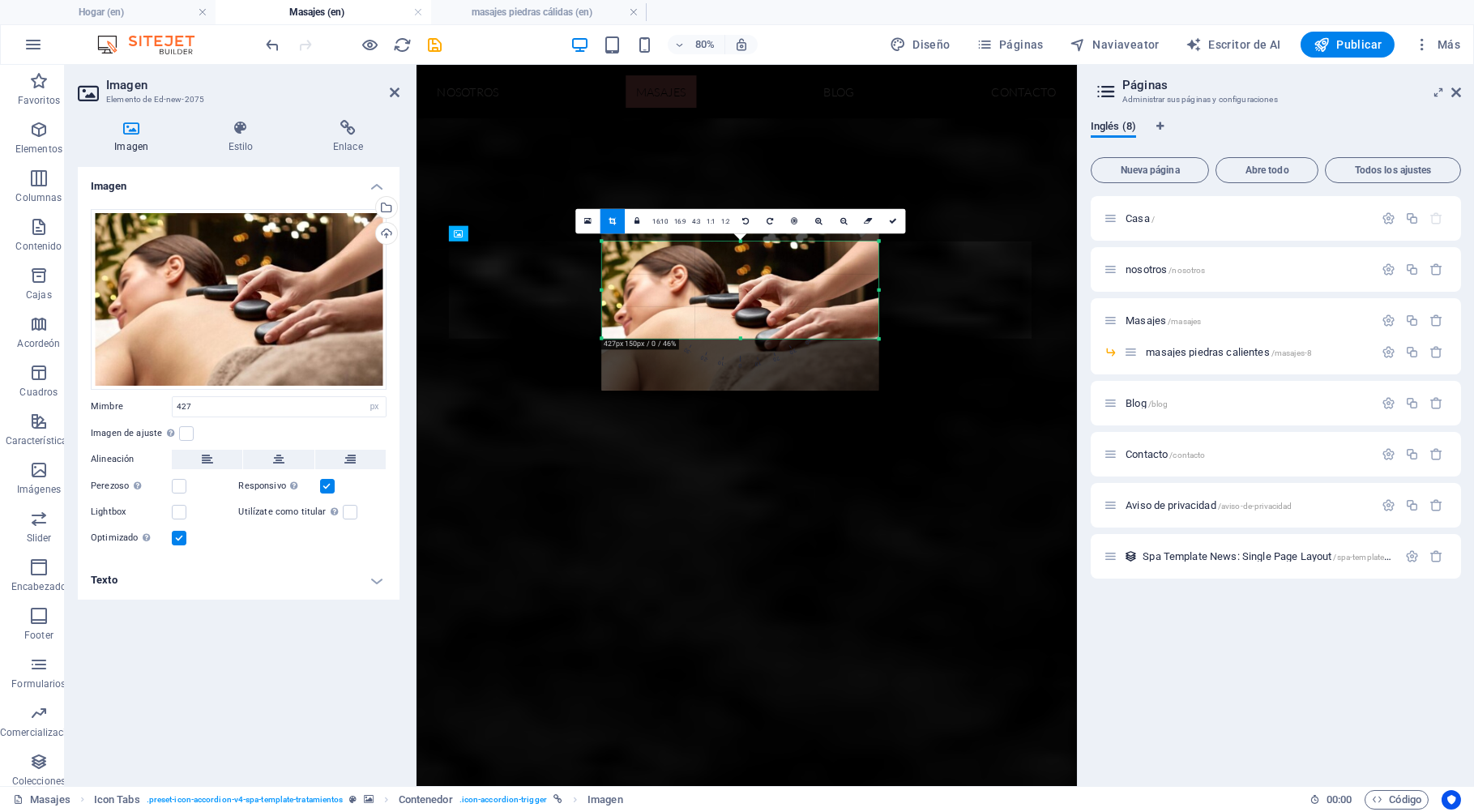
drag, startPoint x: 742, startPoint y: 241, endPoint x: 740, endPoint y: 261, distance: 20.1
click at [740, 261] on div "180 170 160 150 140 130 120 110 100 90 80 70 60 50 40 30 20 10 0 -10 -20 -30 -4…" at bounding box center [740, 289] width 277 height 97
click at [891, 220] on icon at bounding box center [892, 221] width 8 height 8
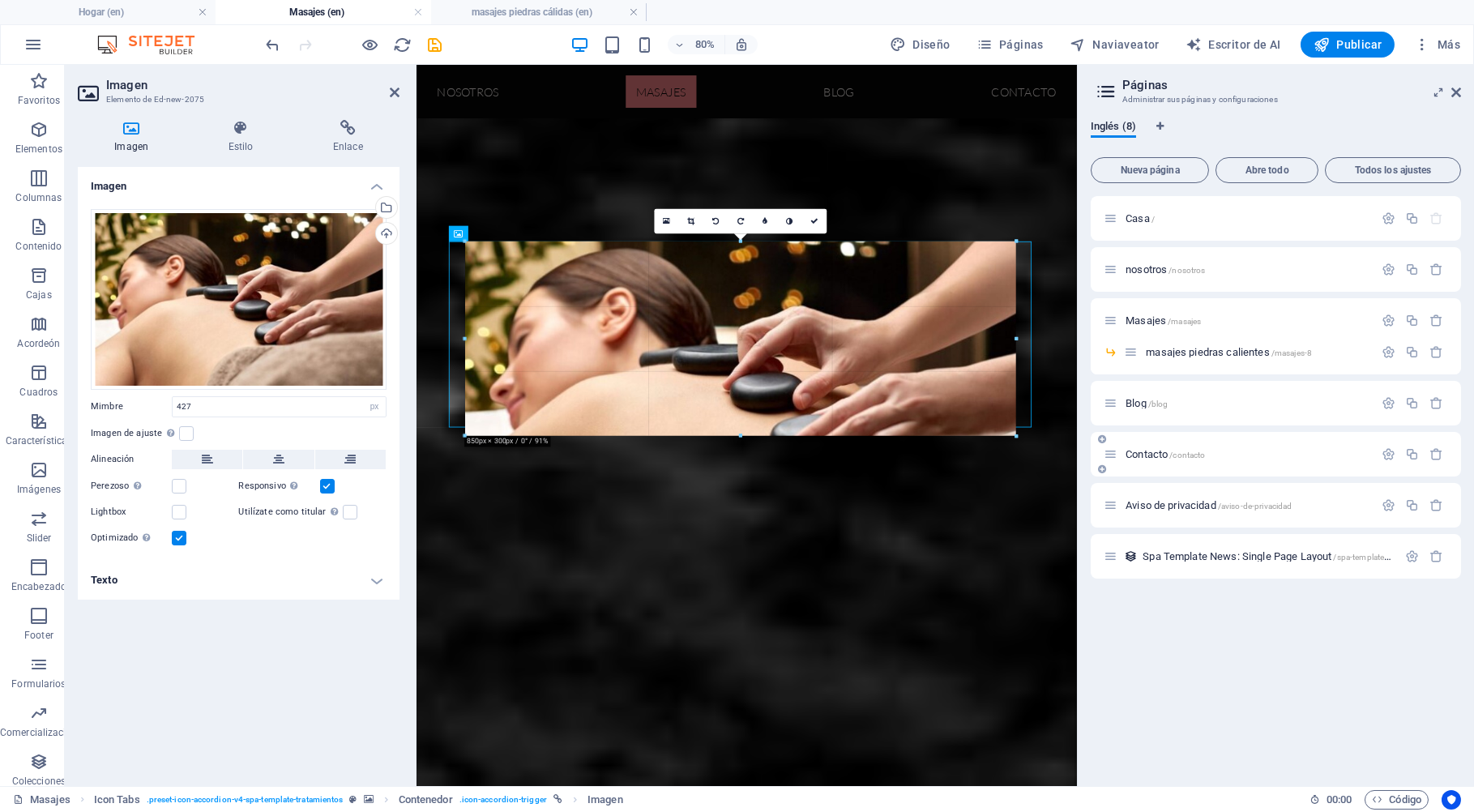
drag, startPoint x: 881, startPoint y: 293, endPoint x: 1249, endPoint y: 451, distance: 400.5
click at [1246, 448] on div "Hogar (en) Masajes (en) masajes piedras cálidas (en) Favoritos Elementos Column…" at bounding box center [737, 426] width 1474 height 721
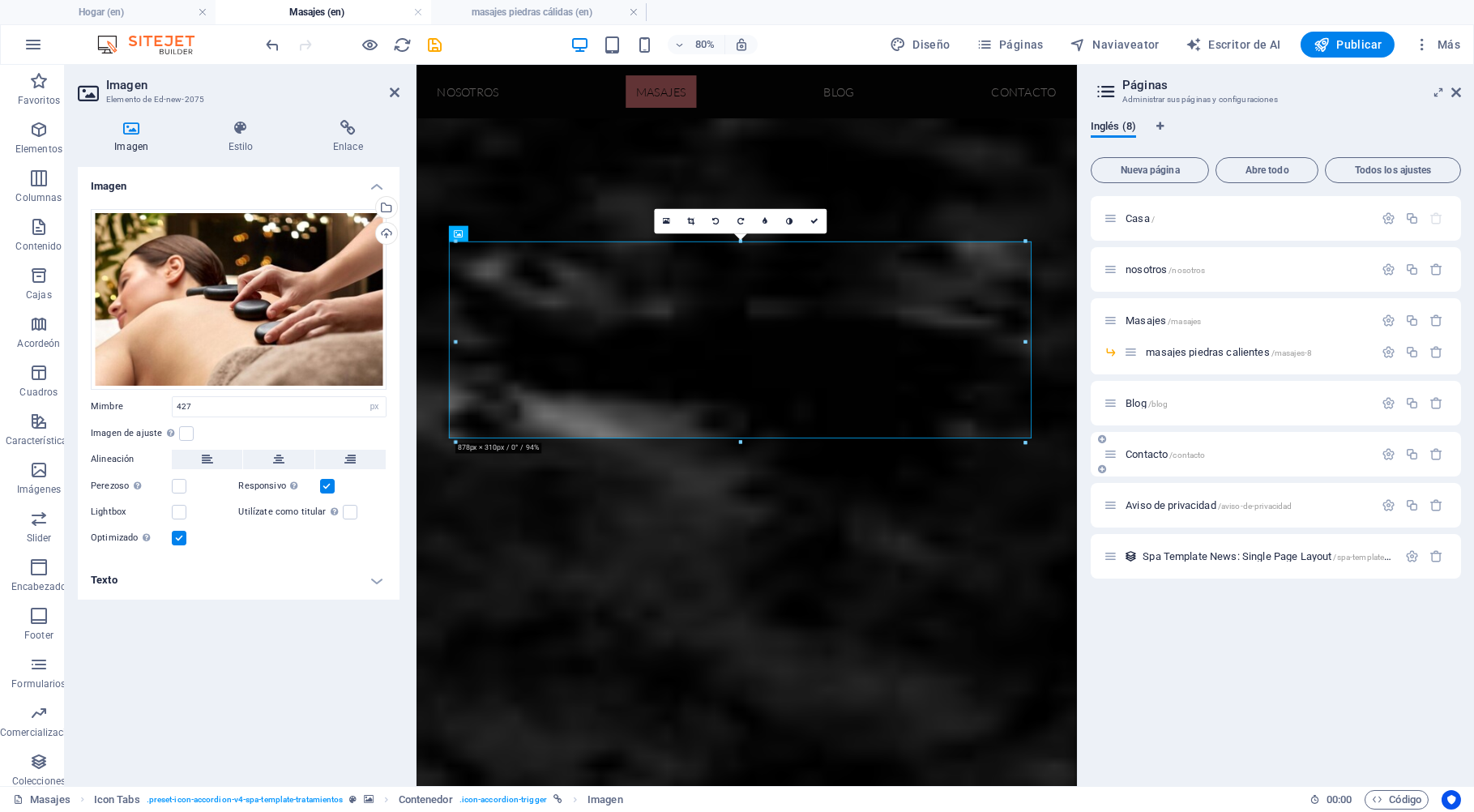
type input "878"
drag, startPoint x: 1249, startPoint y: 451, endPoint x: 1288, endPoint y: 483, distance: 50.4
click at [1288, 483] on div "Casa / nosotros /nosotros Masajes /masajes masajes piedras calientes /masajes-8…" at bounding box center [1275, 387] width 370 height 382
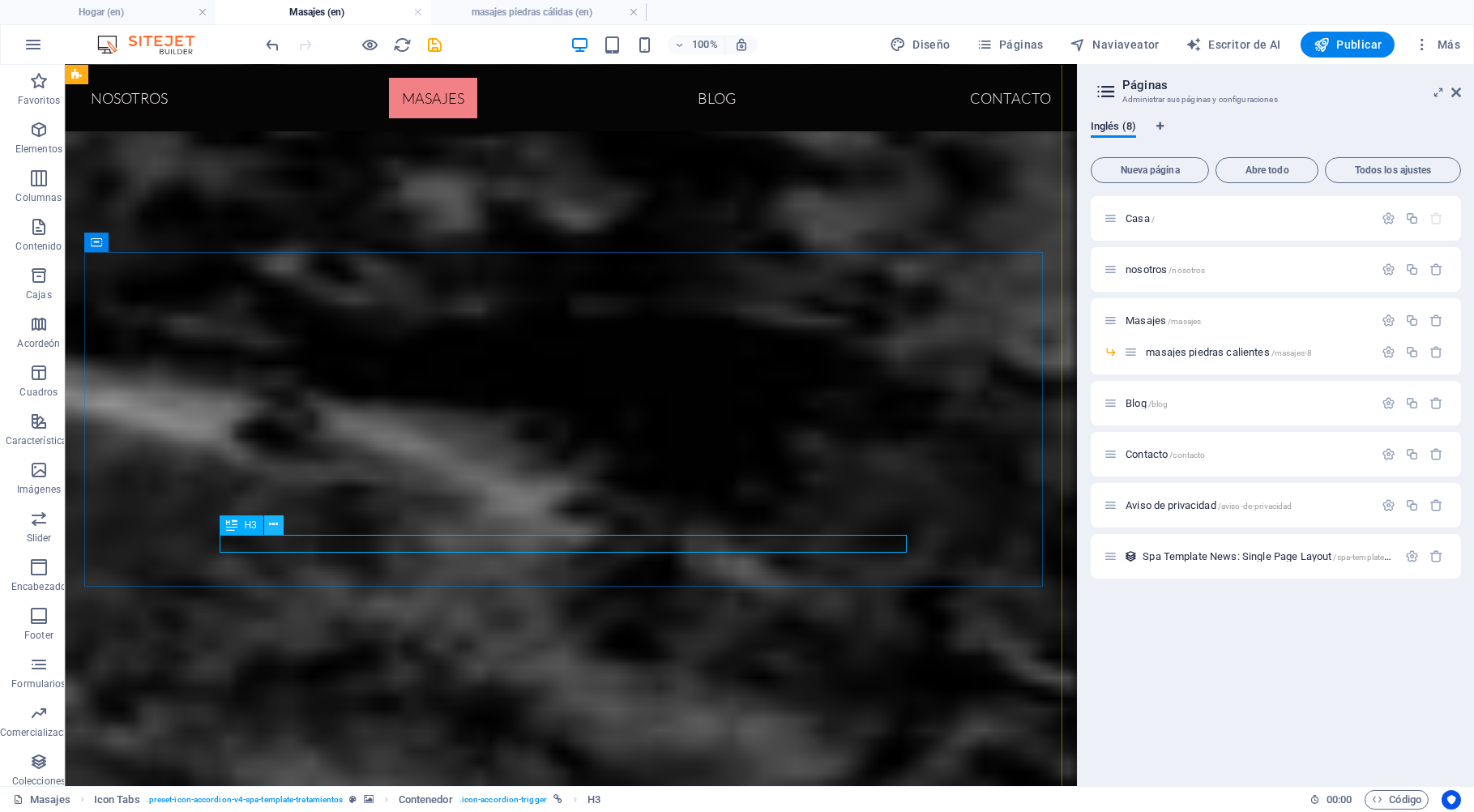
click at [273, 525] on icon at bounding box center [274, 525] width 9 height 17
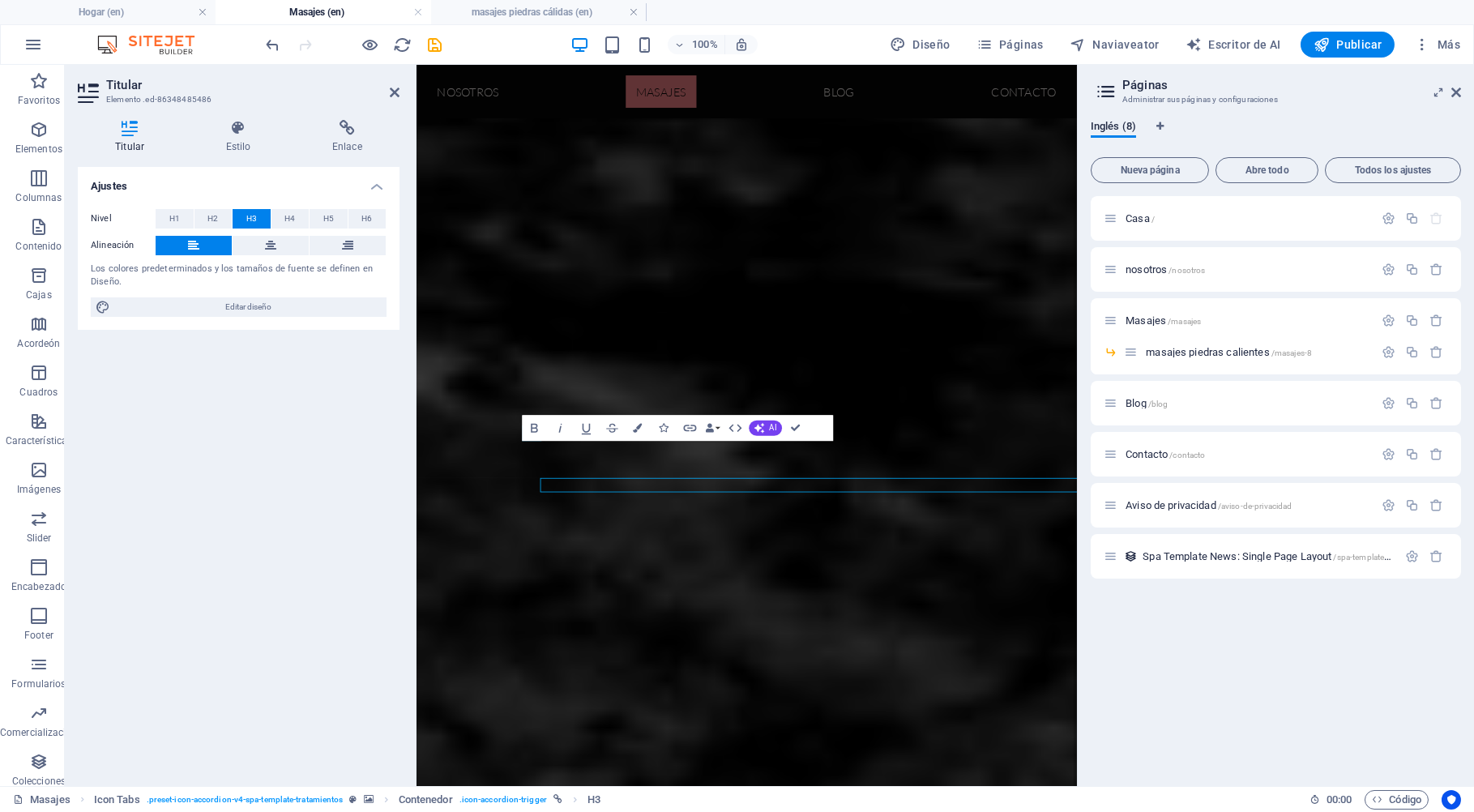
scroll to position [641, 0]
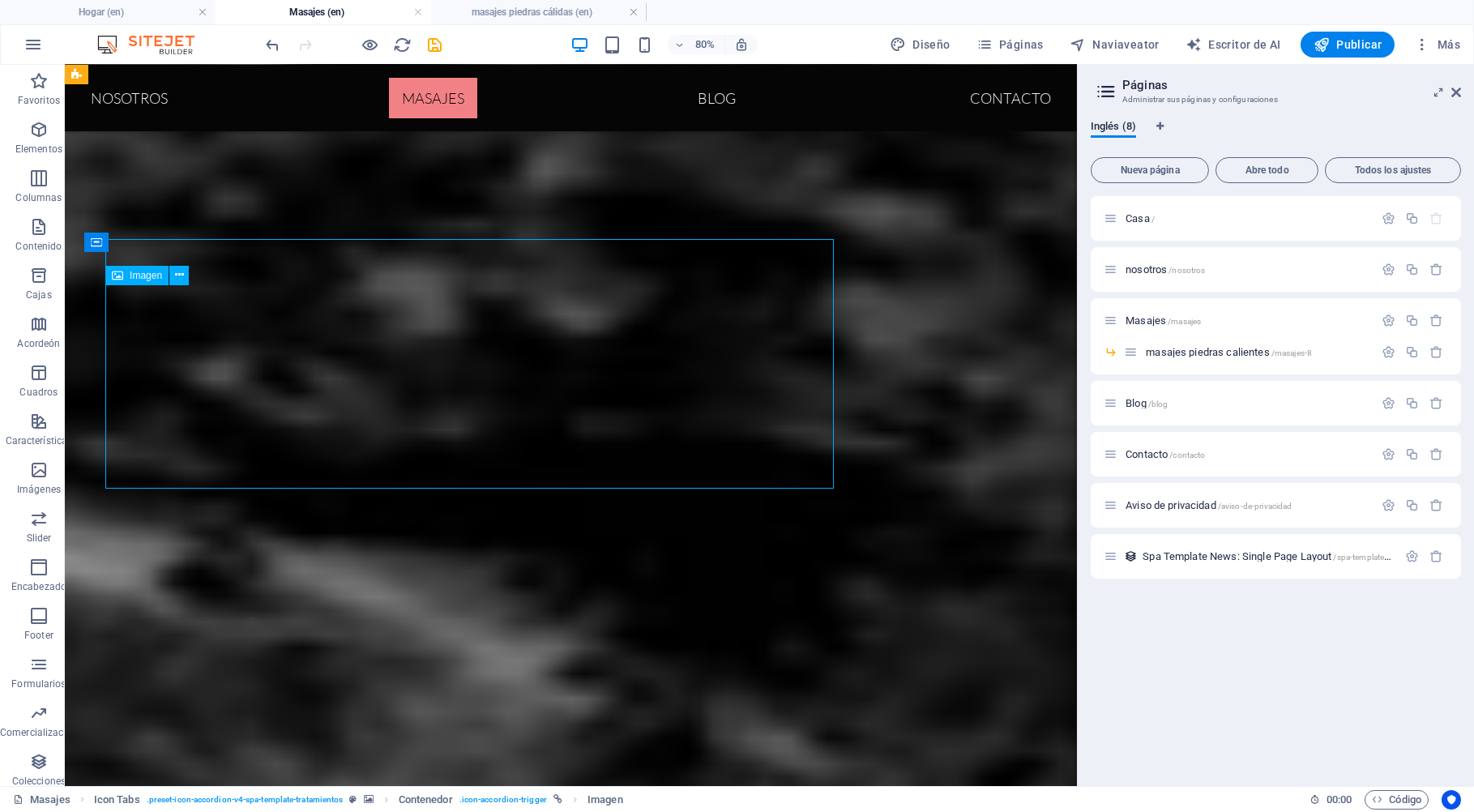
scroll to position [687, 0]
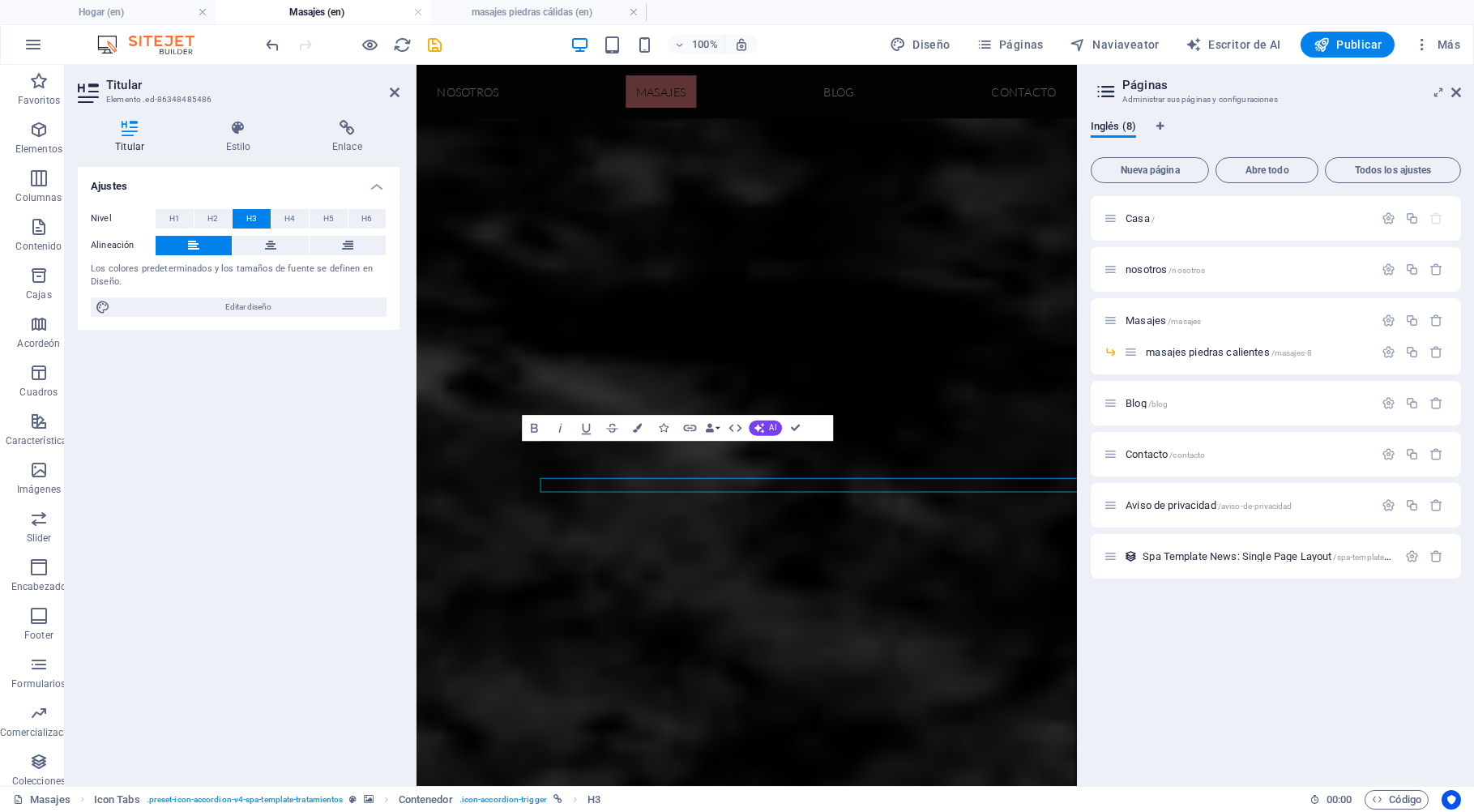
scroll to position [641, 0]
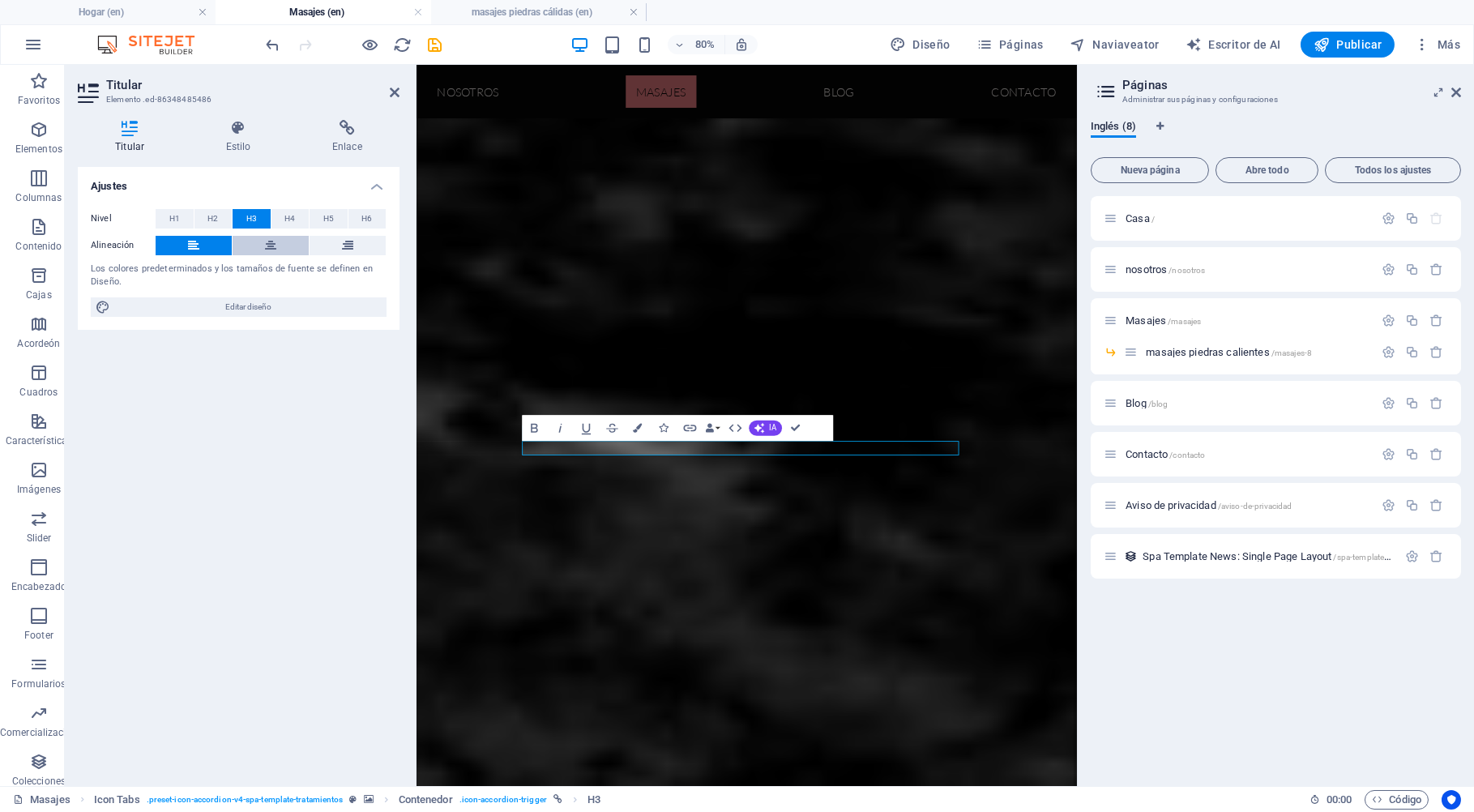
click at [271, 241] on icon at bounding box center [270, 245] width 11 height 19
click at [292, 222] on span "H4" at bounding box center [289, 219] width 10 height 19
click at [327, 215] on span "H5" at bounding box center [328, 219] width 10 height 19
click at [367, 211] on span "H6" at bounding box center [367, 219] width 10 height 19
click at [216, 218] on span "H2" at bounding box center [213, 219] width 10 height 19
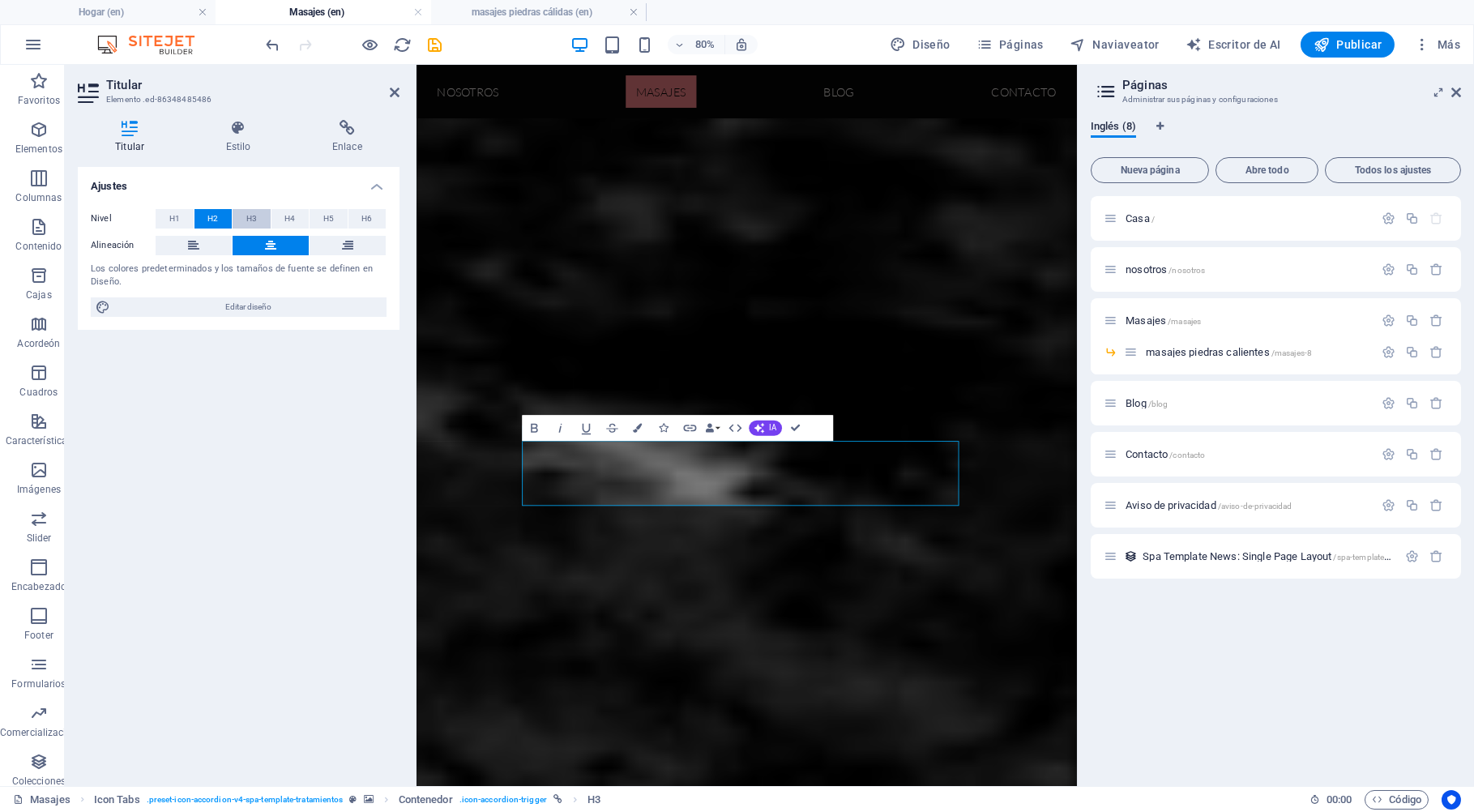
click at [250, 218] on span "H3" at bounding box center [252, 219] width 10 height 19
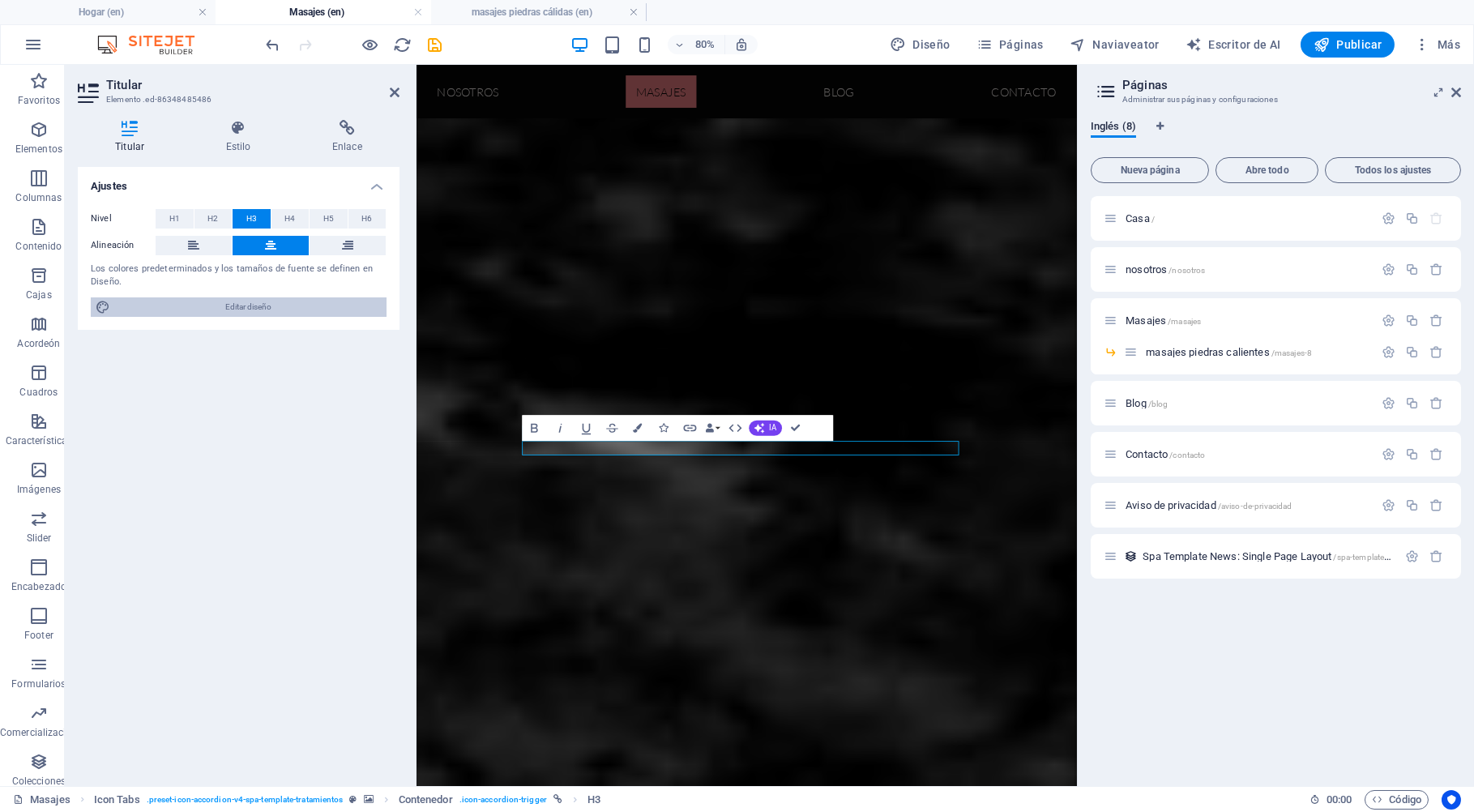
click at [243, 311] on span "Editar diseño" at bounding box center [248, 307] width 267 height 19
select select "700"
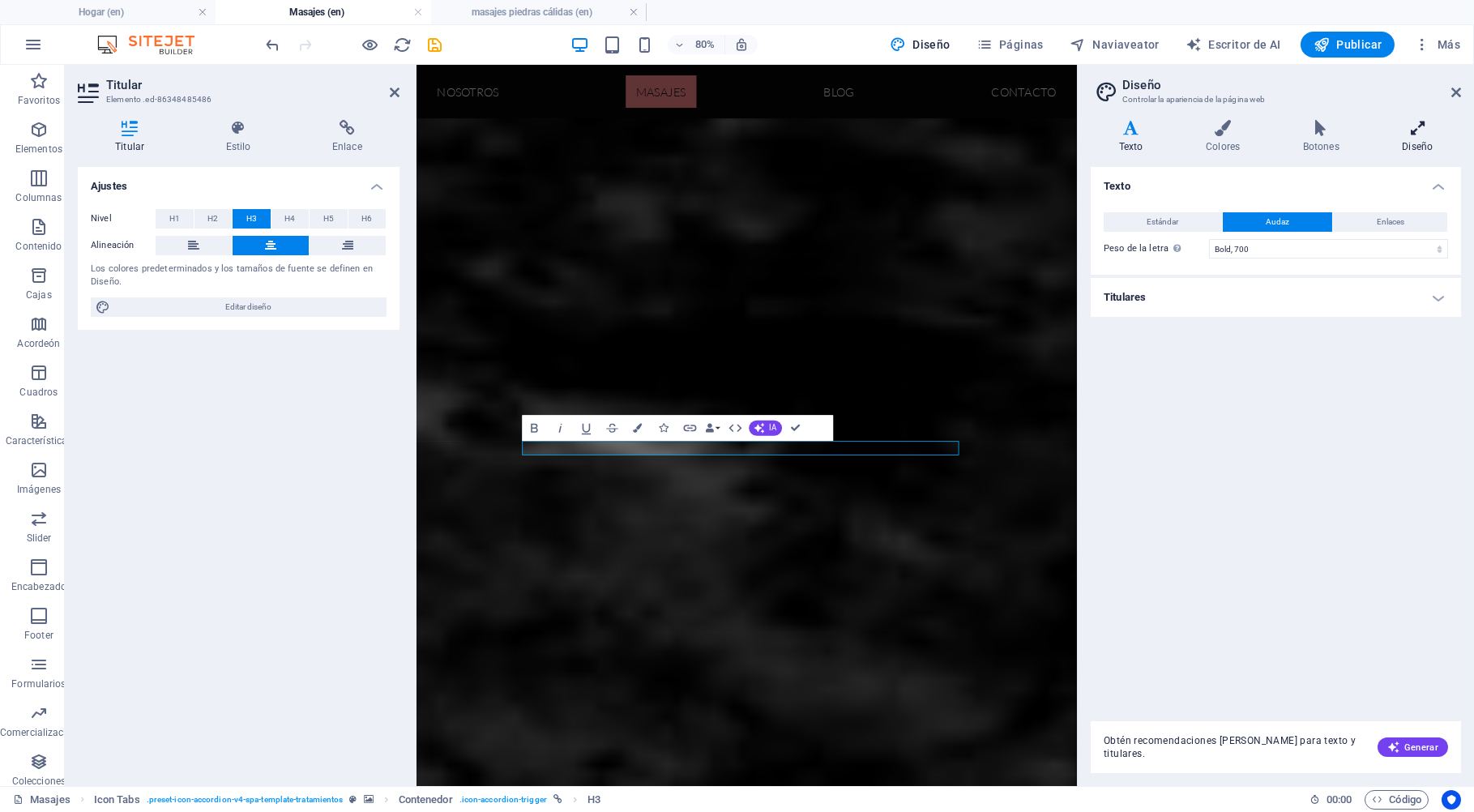
click at [1421, 138] on h4 "Diseño" at bounding box center [1418, 136] width 87 height 34
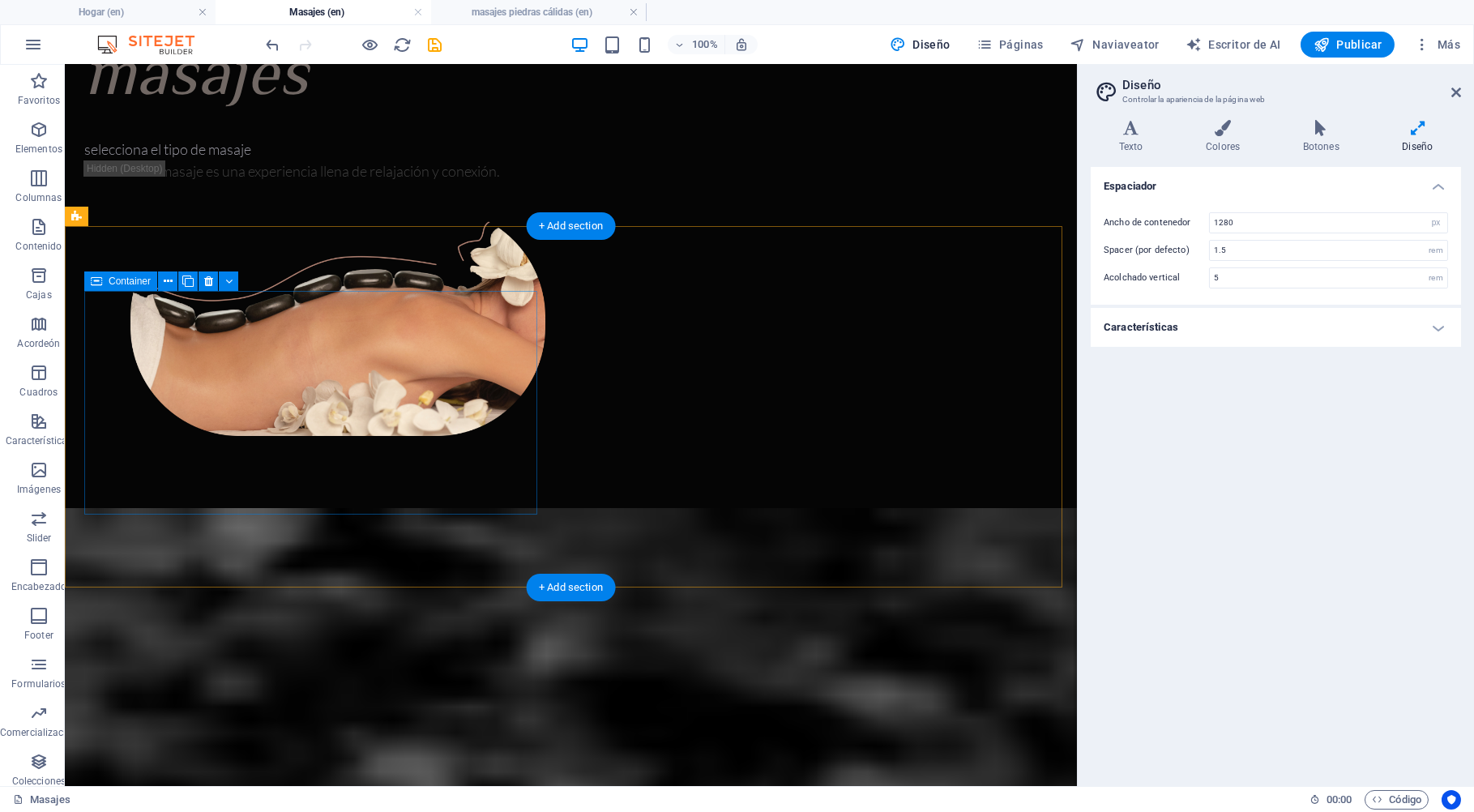
scroll to position [0, 0]
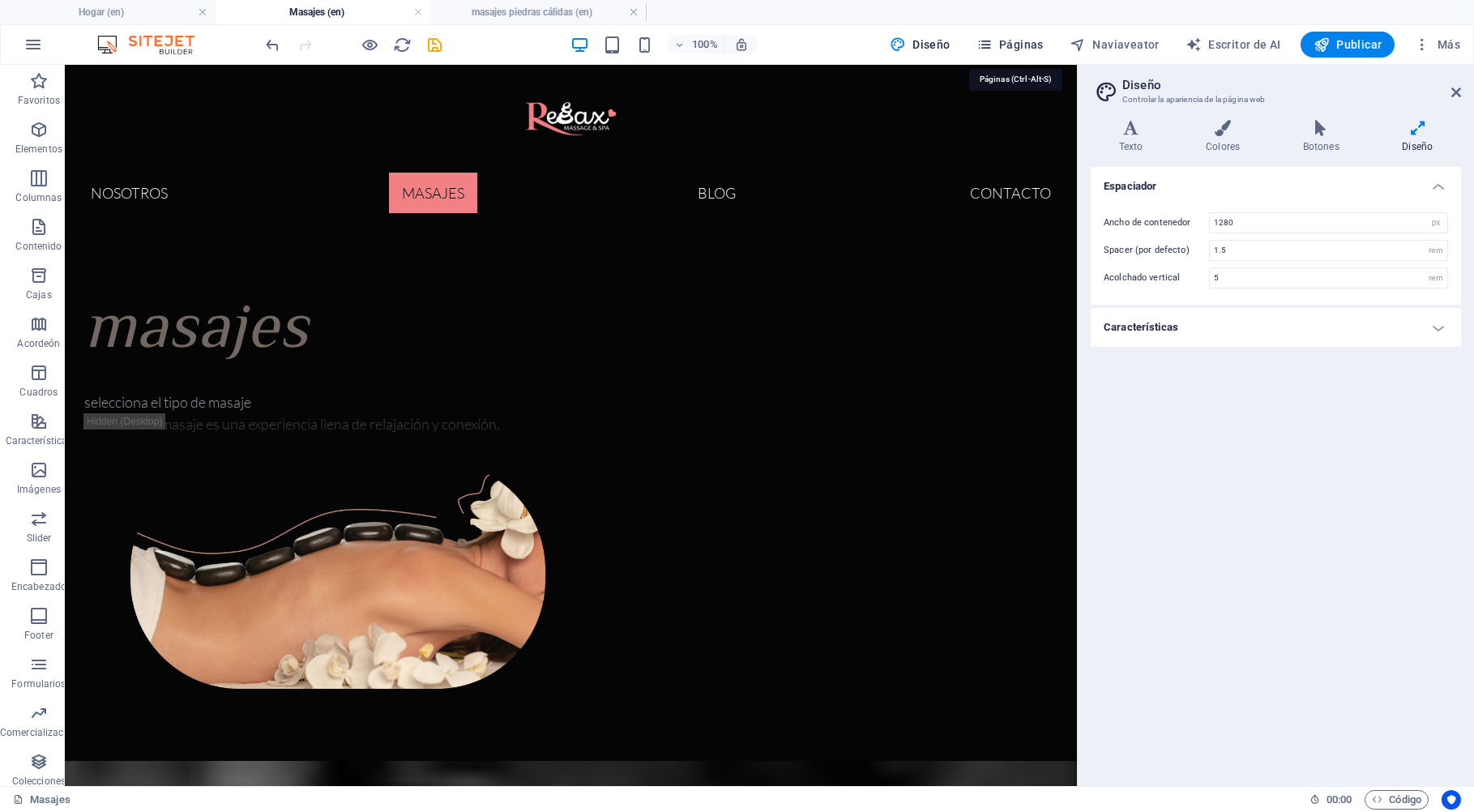
click at [1028, 42] on span "Páginas" at bounding box center [1009, 44] width 67 height 17
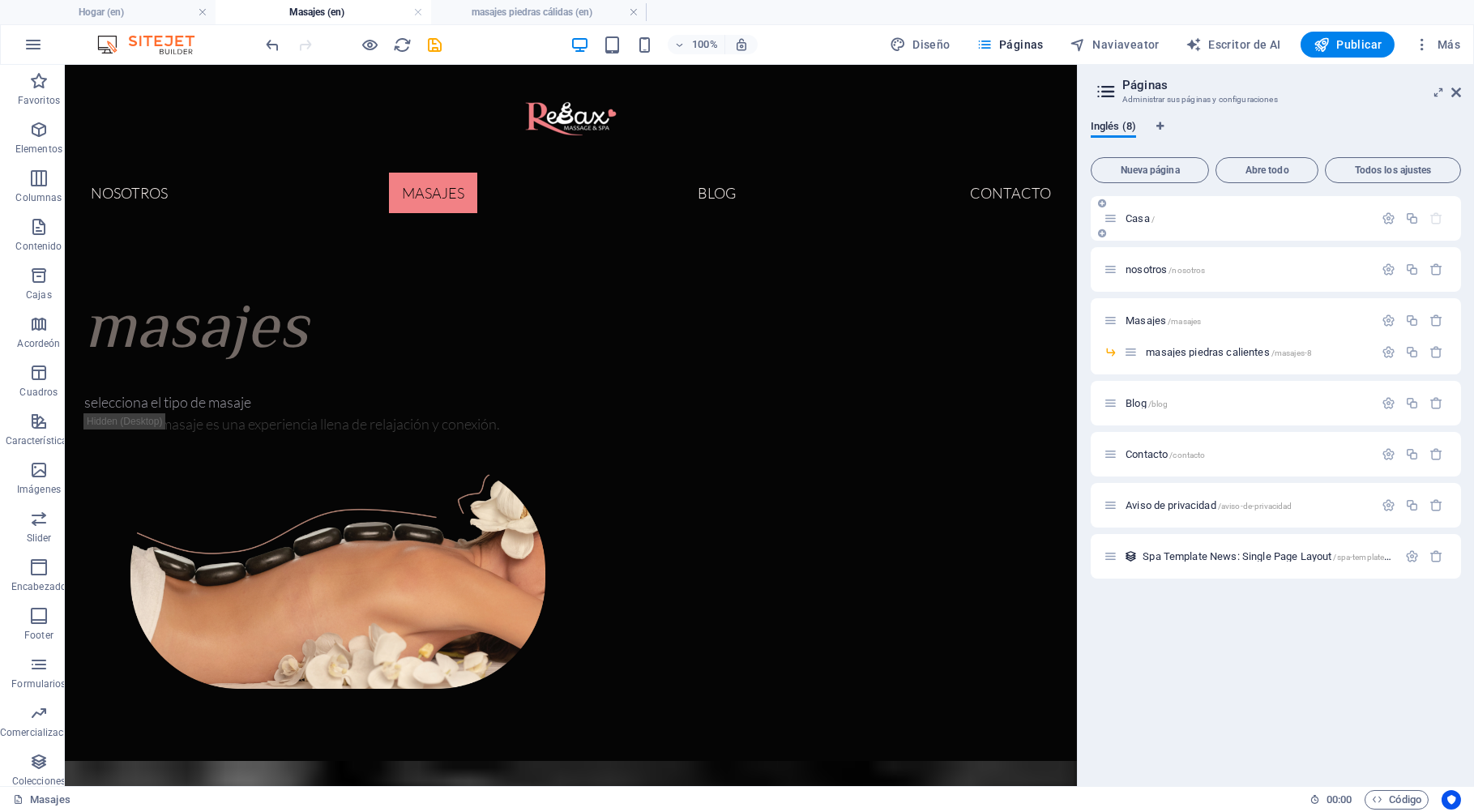
click at [1147, 224] on div "Casa /" at bounding box center [1238, 218] width 270 height 18
click at [1147, 217] on span "Casa /" at bounding box center [1140, 218] width 30 height 12
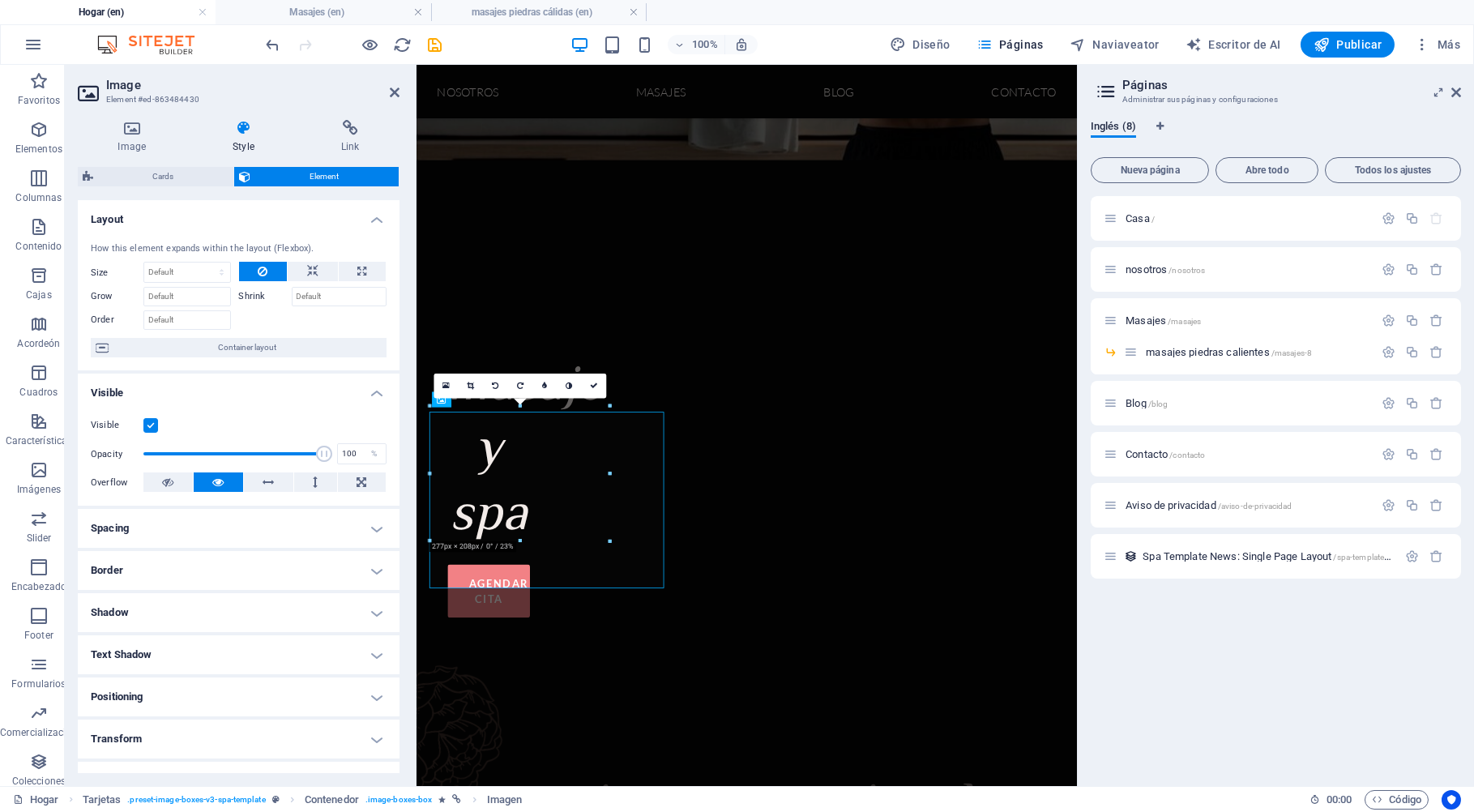
scroll to position [418, 0]
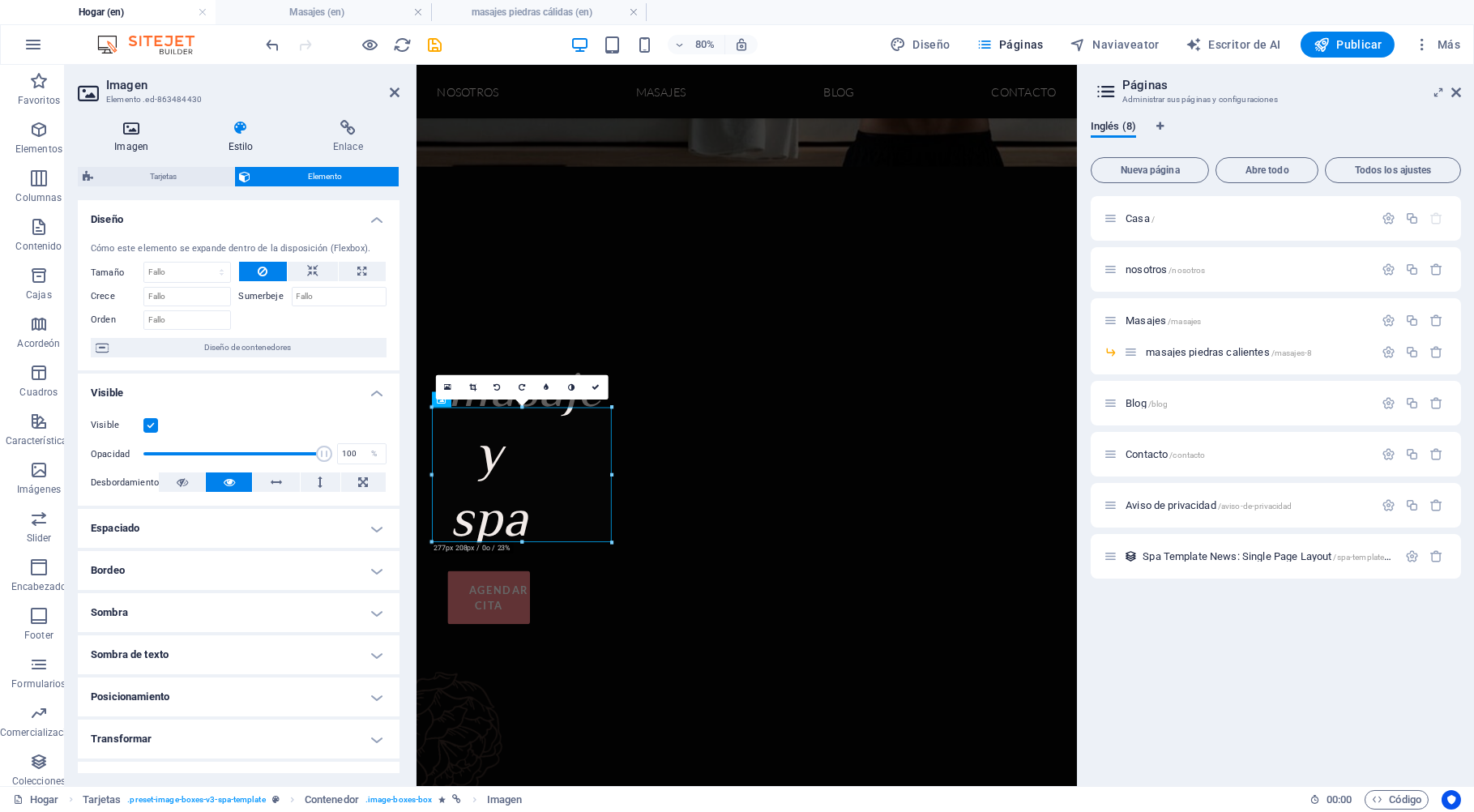
click at [137, 138] on h4 "Imagen" at bounding box center [135, 136] width 114 height 34
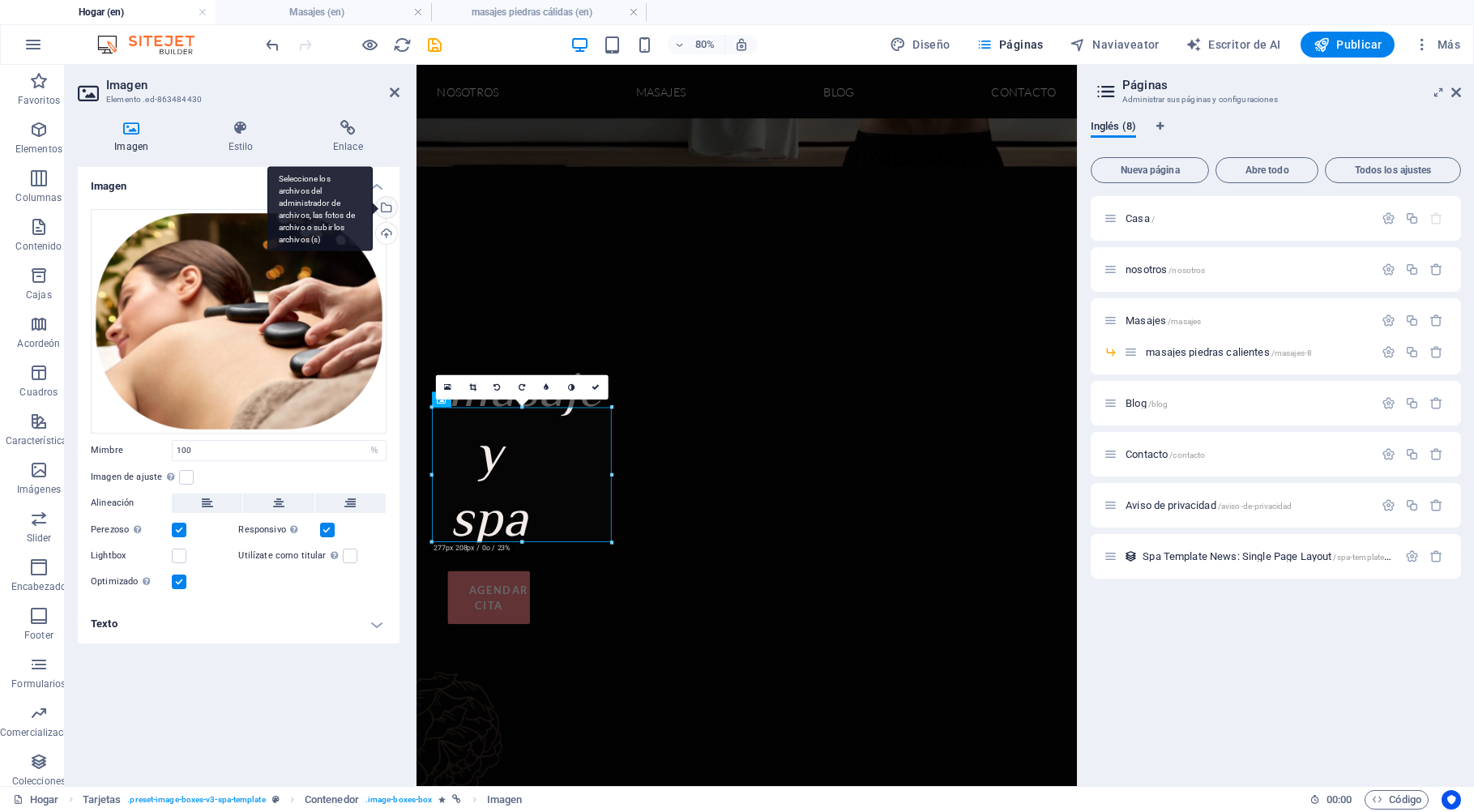
click at [388, 205] on div "Seleccione los archivos del administrador de archivos, las fotos de archivo o s…" at bounding box center [385, 209] width 24 height 24
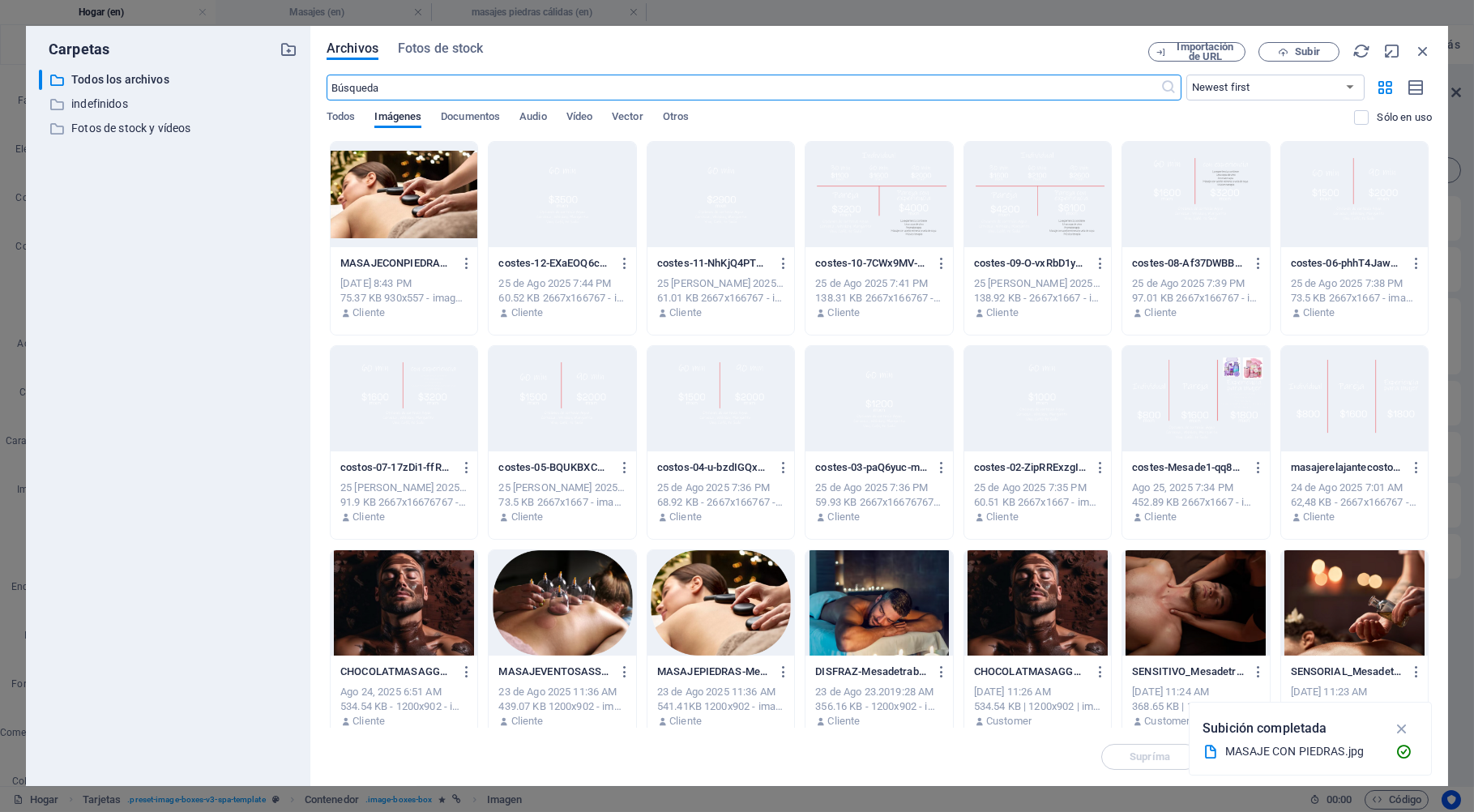
click at [402, 188] on div at bounding box center [404, 194] width 147 height 105
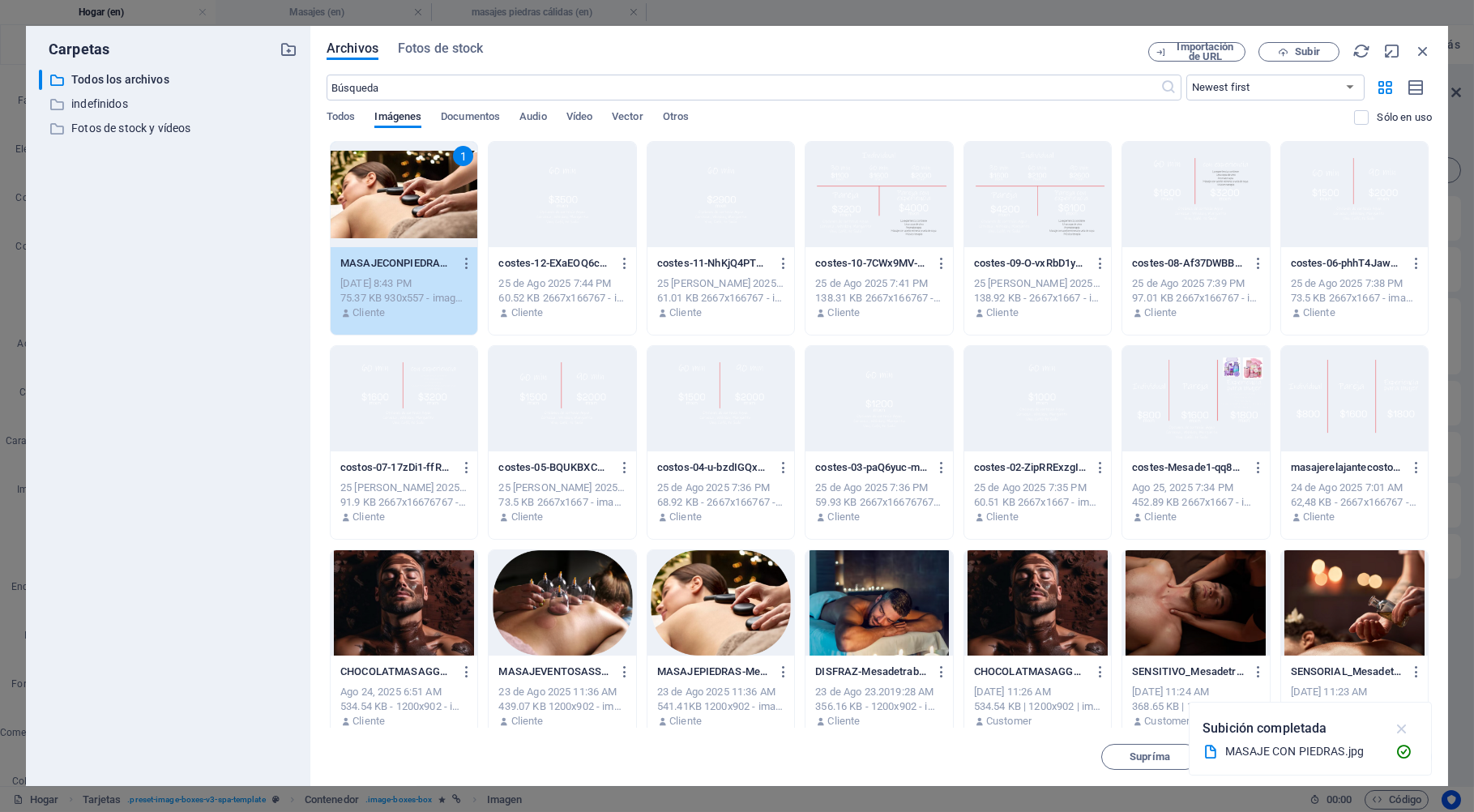
click at [1406, 728] on icon "button" at bounding box center [1401, 728] width 18 height 18
click at [1405, 753] on span "Añáda" at bounding box center [1383, 756] width 84 height 10
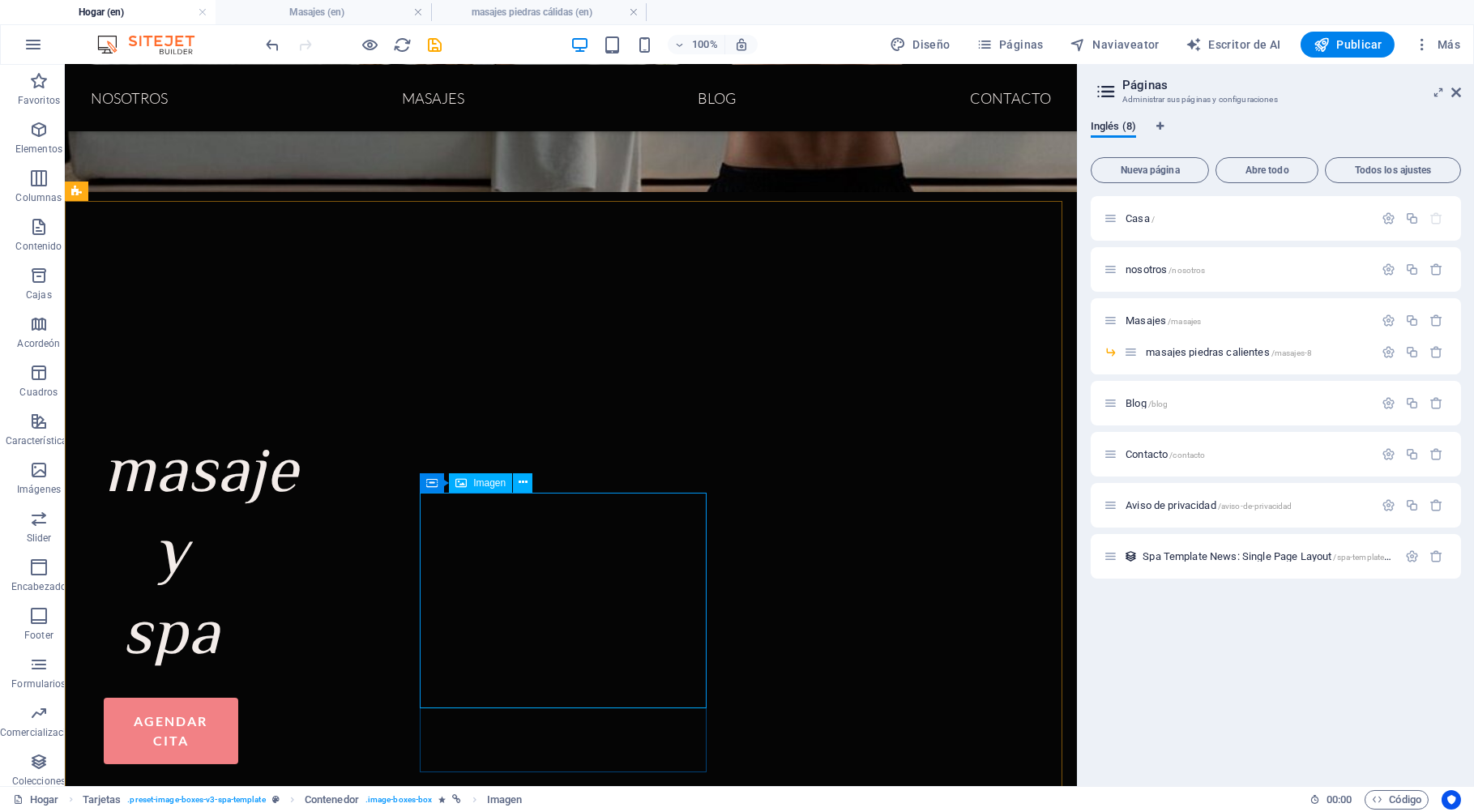
select select "%"
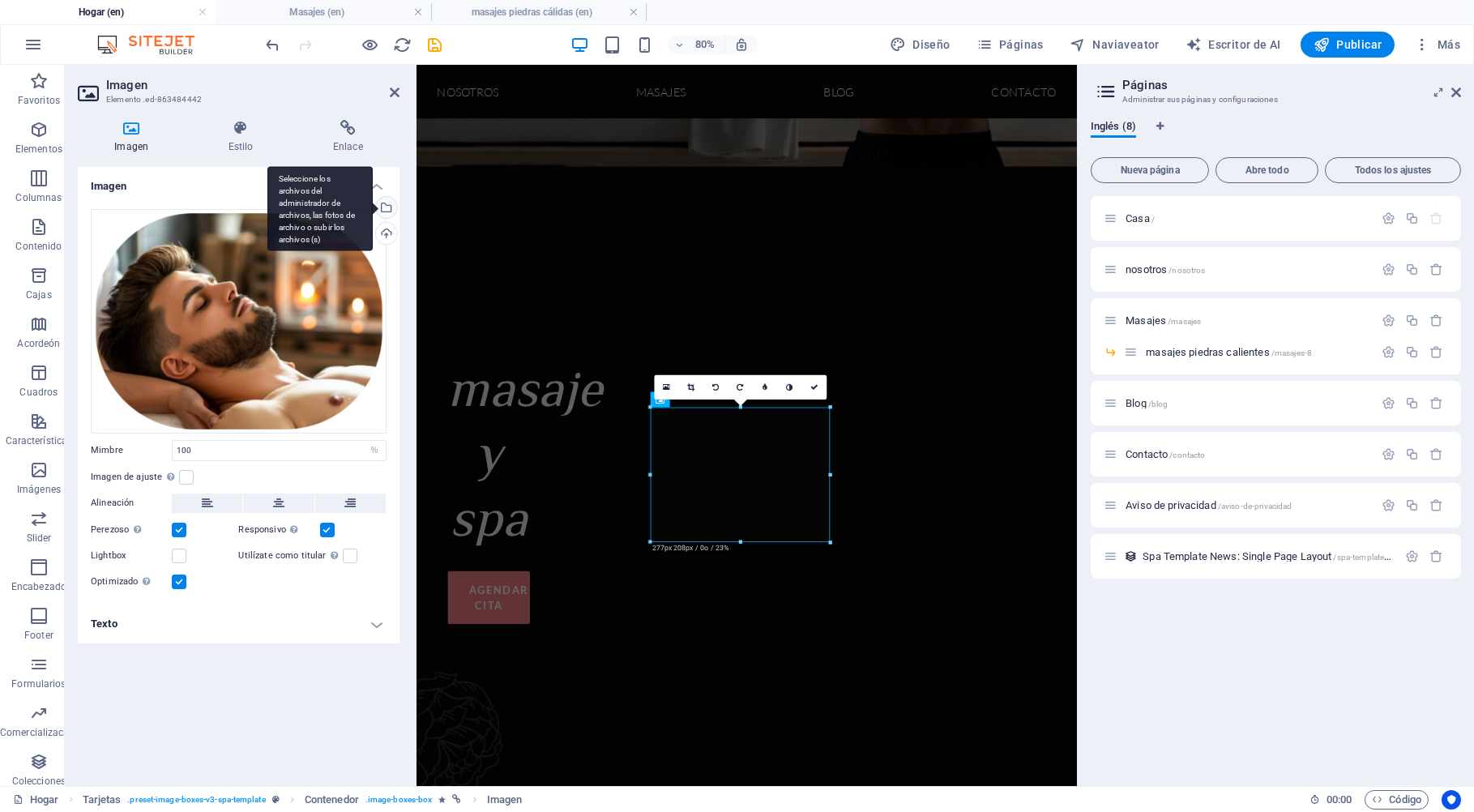
click at [386, 209] on div "Seleccione los archivos del administrador de archivos, las fotos de archivo o s…" at bounding box center [385, 209] width 24 height 24
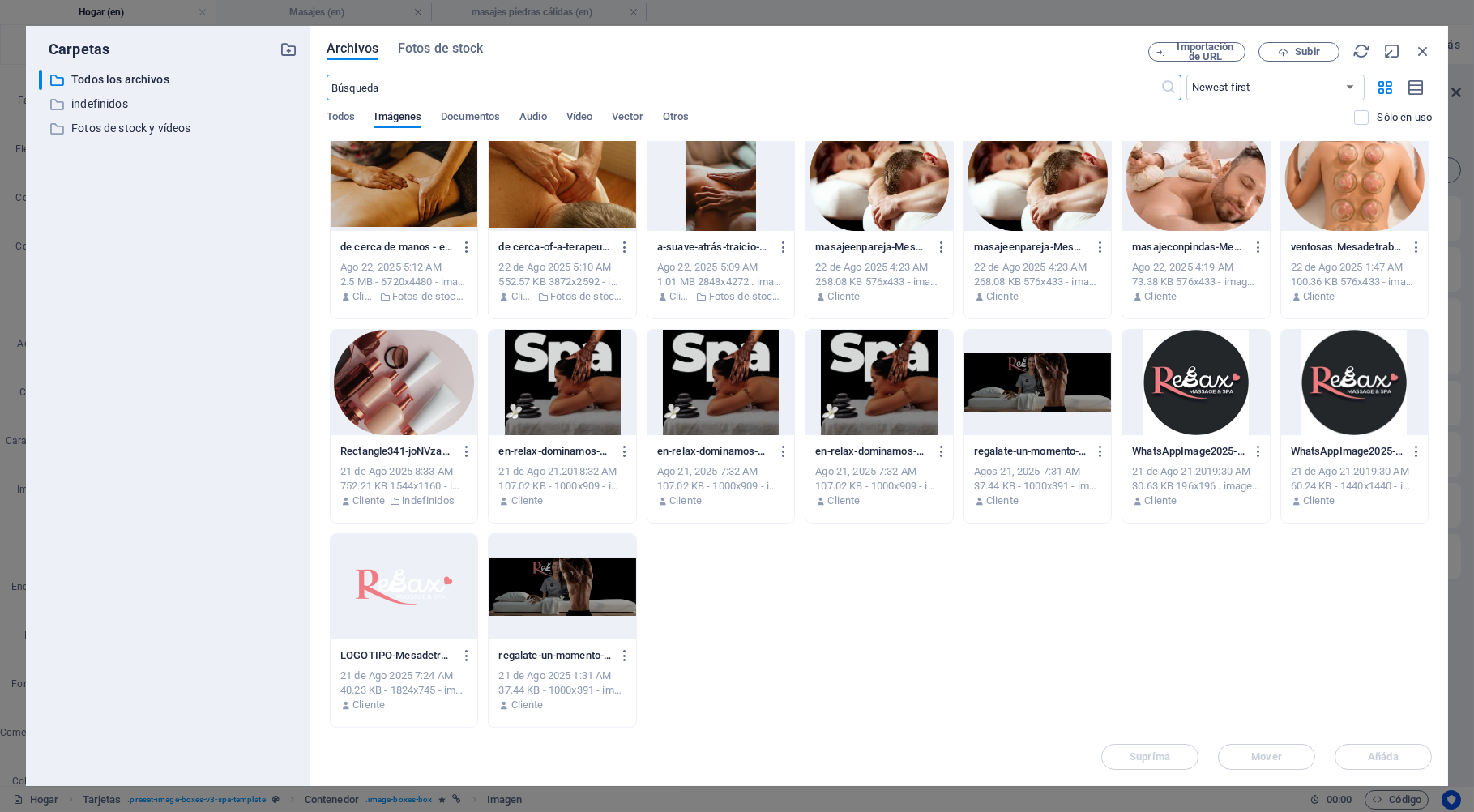
scroll to position [1215, 0]
click at [1325, 54] on span "Subir" at bounding box center [1299, 52] width 66 height 10
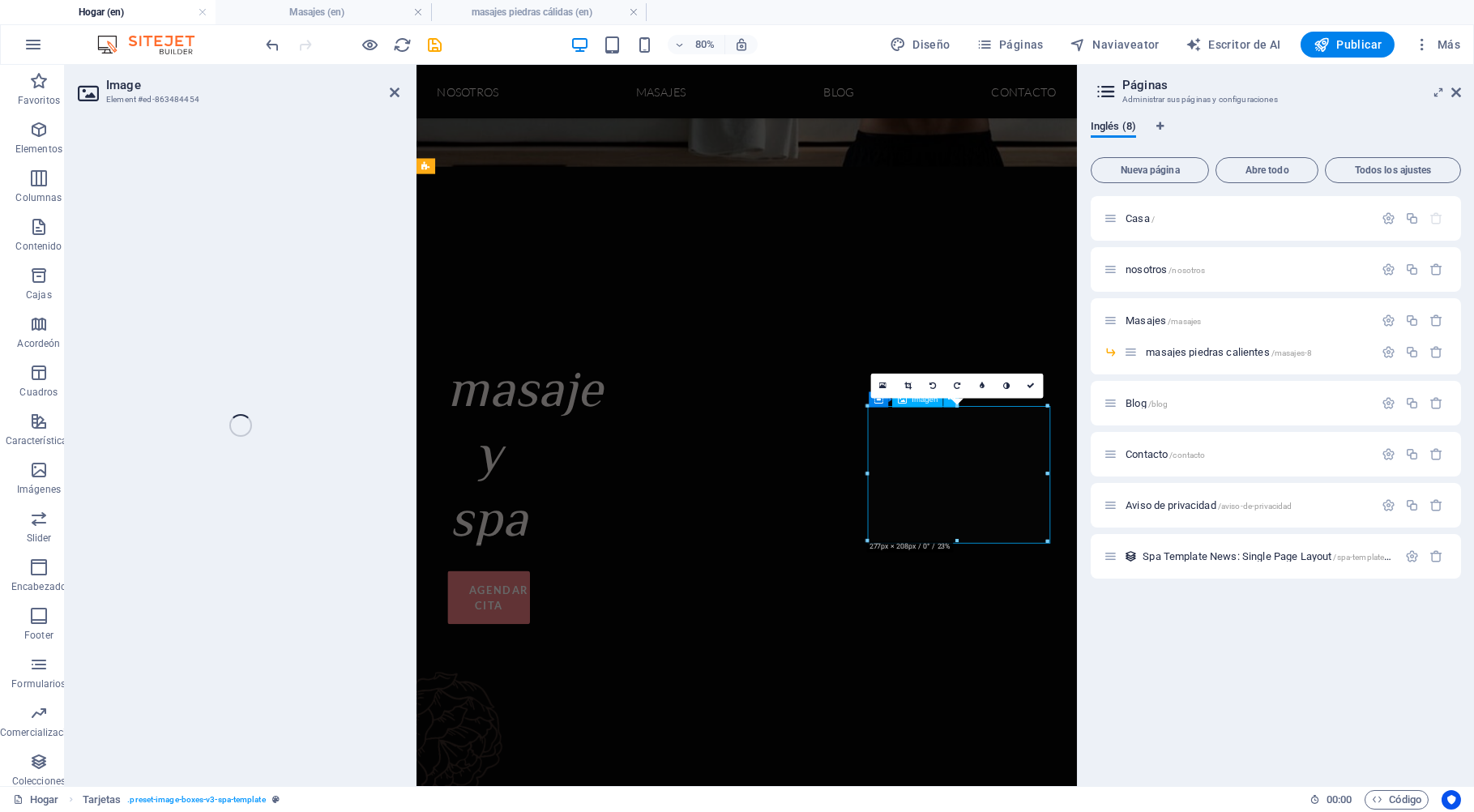
select select "%"
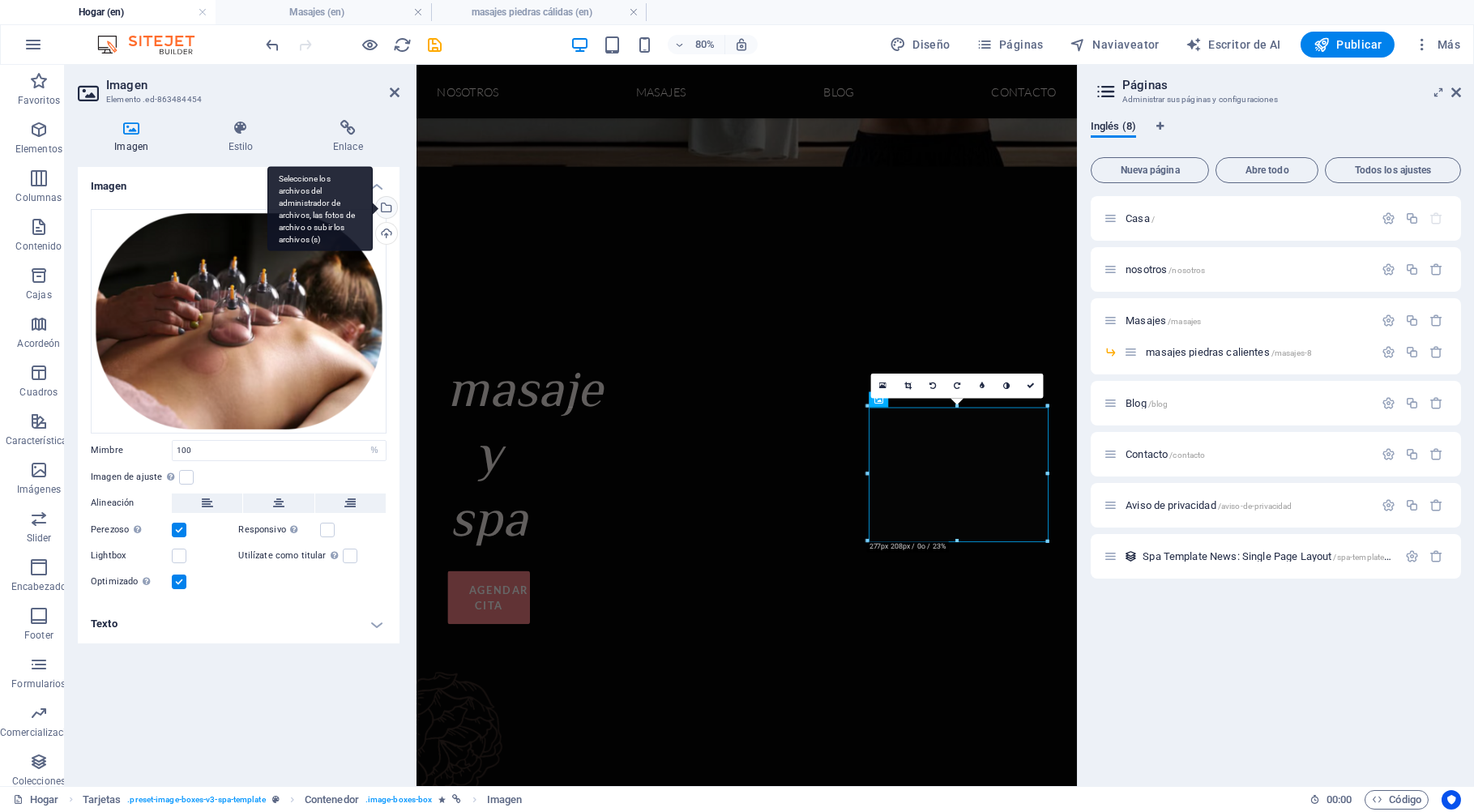
click at [387, 204] on div "Seleccione los archivos del administrador de archivos, las fotos de archivo o s…" at bounding box center [385, 209] width 24 height 24
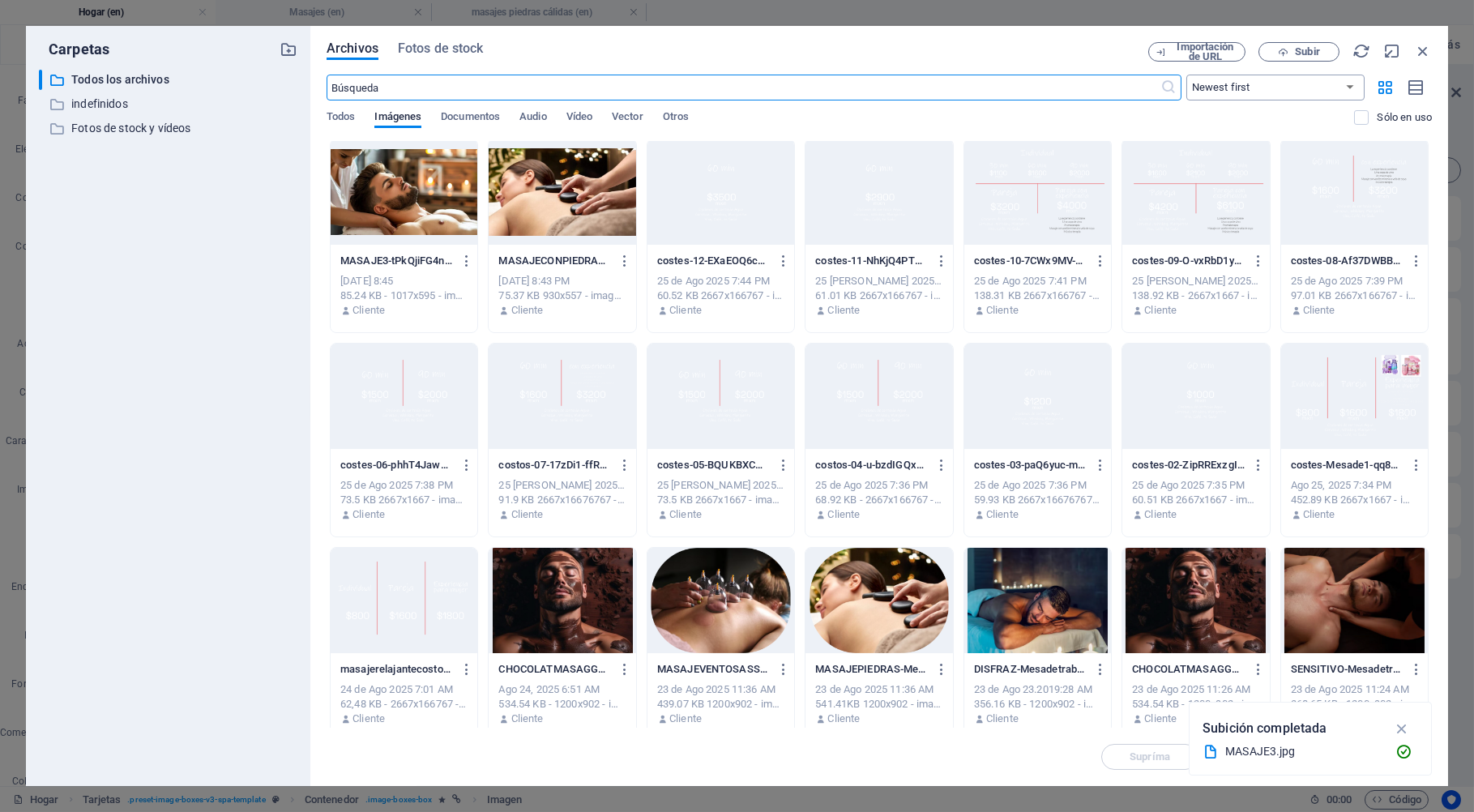
scroll to position [0, 0]
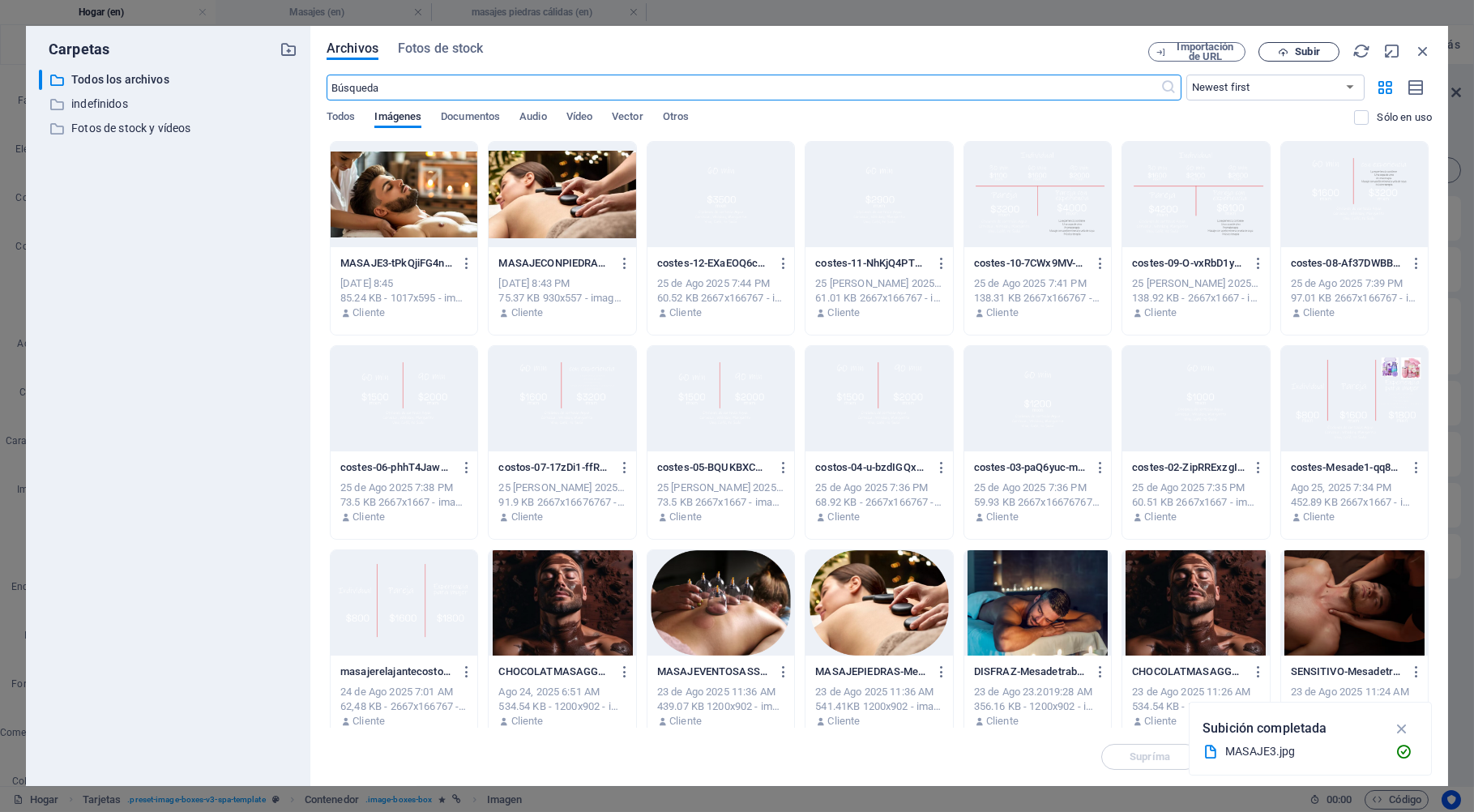
click at [1296, 53] on span "Subir" at bounding box center [1306, 51] width 24 height 10
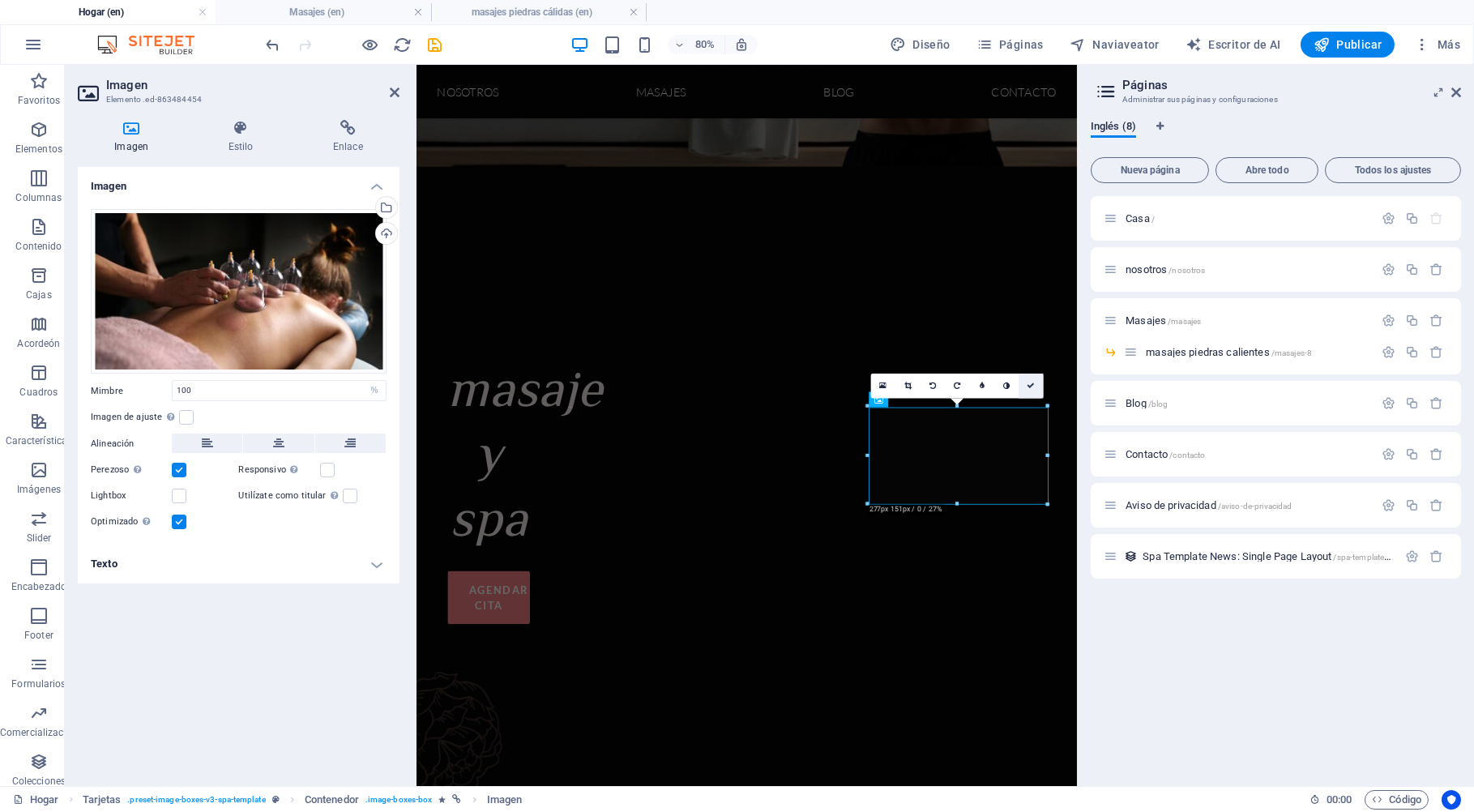
click at [1030, 388] on icon at bounding box center [1031, 385] width 8 height 8
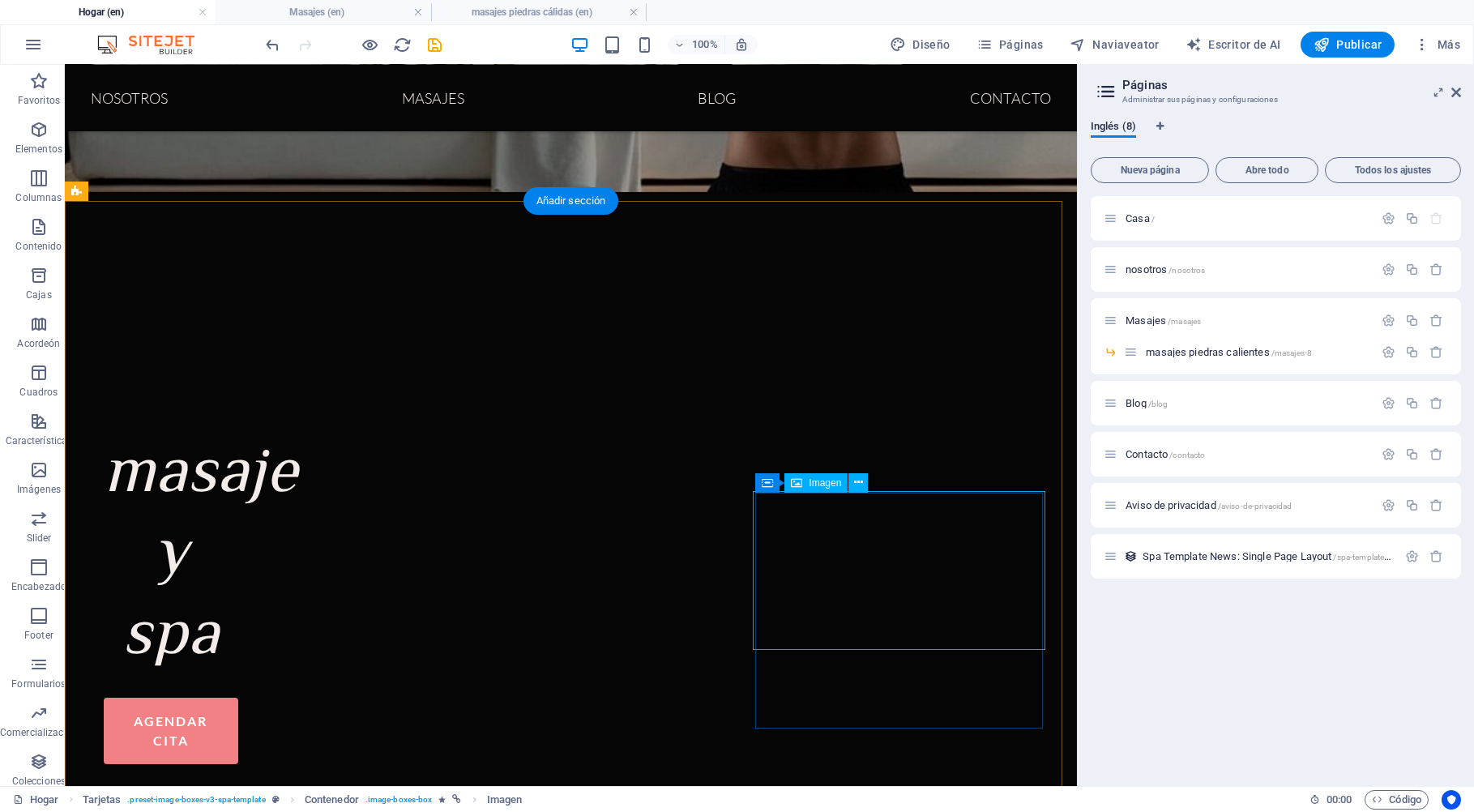
select select "%"
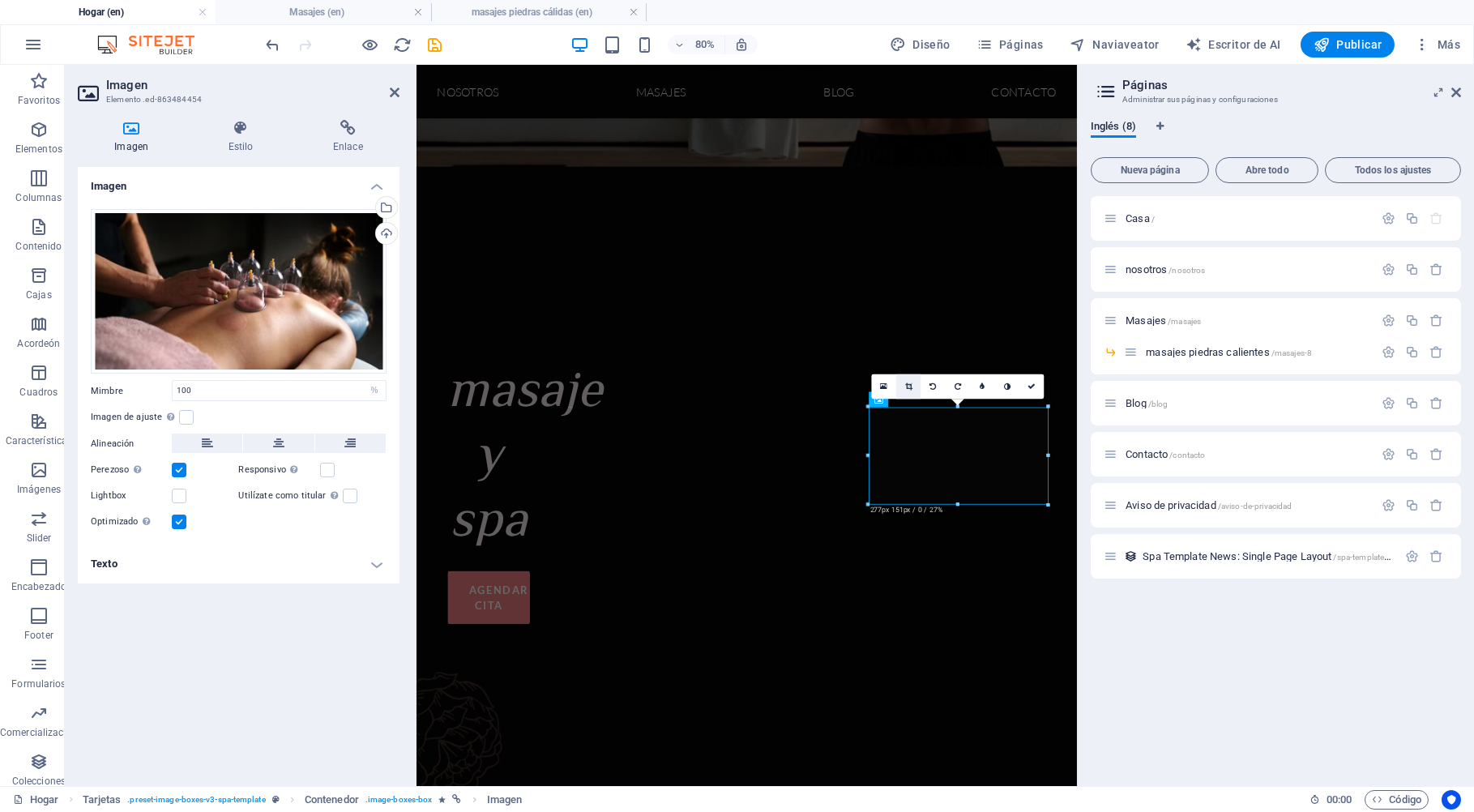
click at [909, 388] on icon at bounding box center [909, 386] width 7 height 8
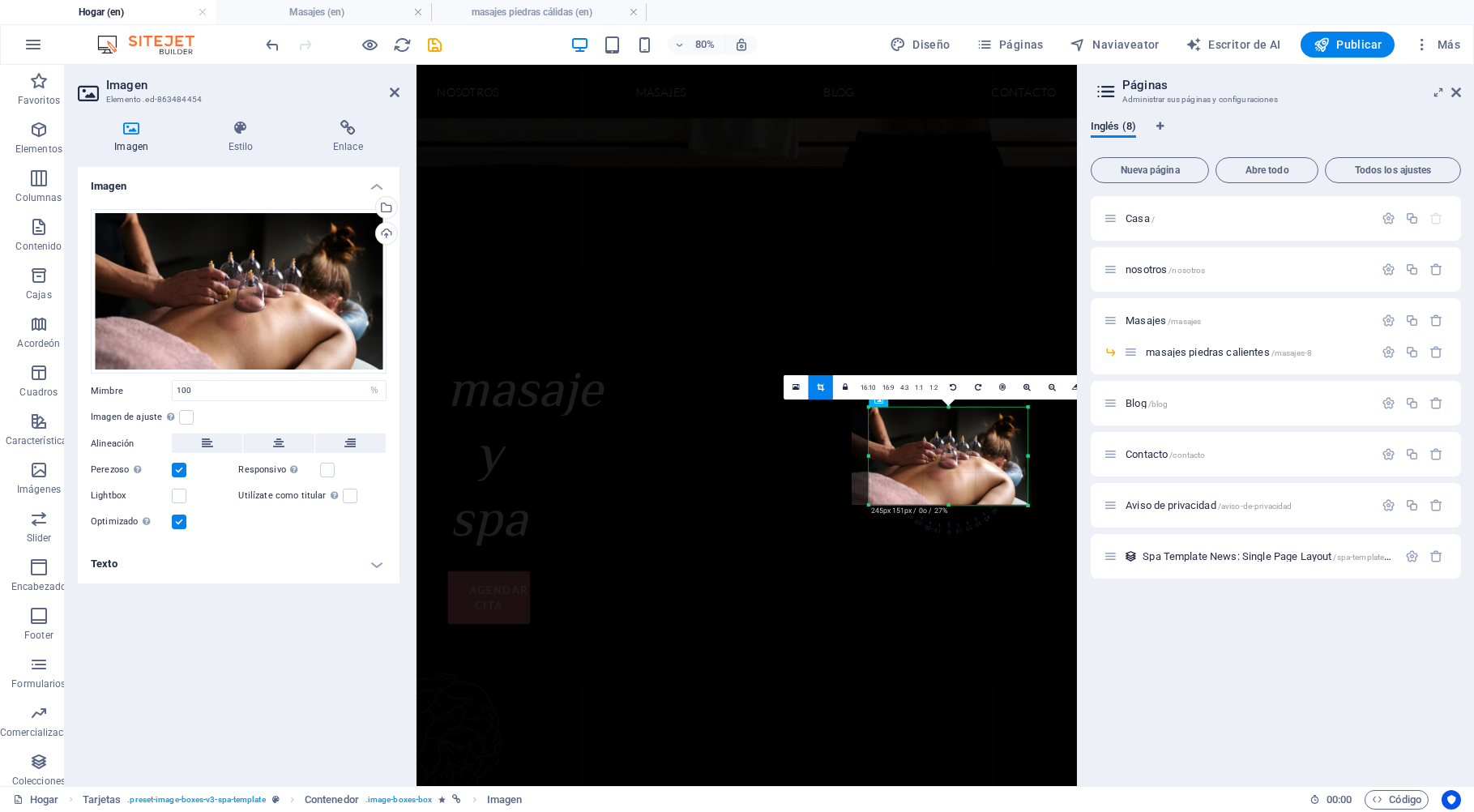
drag, startPoint x: 868, startPoint y: 456, endPoint x: 889, endPoint y: 459, distance: 21.2
click at [889, 459] on div "180 170 160 150 140 130 120 110 100 90 80 70 60 50 40 30 20 10 0 -10 -20 -30 -4…" at bounding box center [949, 455] width 159 height 98
drag, startPoint x: 1033, startPoint y: 505, endPoint x: 1053, endPoint y: 519, distance: 24.4
click at [0, 0] on div "H1 2 columns Container Menu Bar Menu Menu Bar HTML H2 Tarjetas Container Imagen…" at bounding box center [0, 0] width 0 height 0
click at [1075, 386] on icon at bounding box center [1079, 386] width 9 height 8
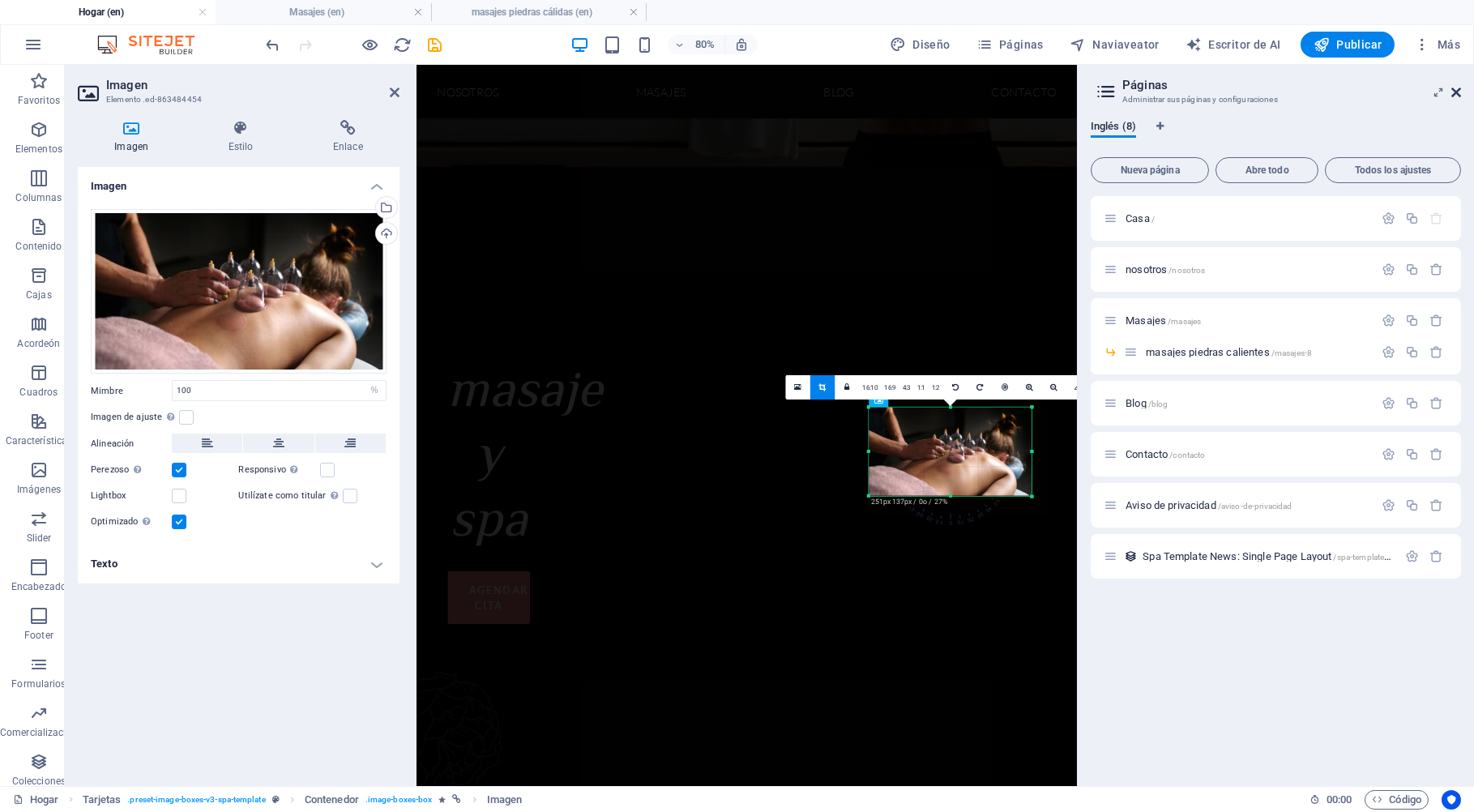
click at [1456, 90] on icon at bounding box center [1455, 92] width 10 height 13
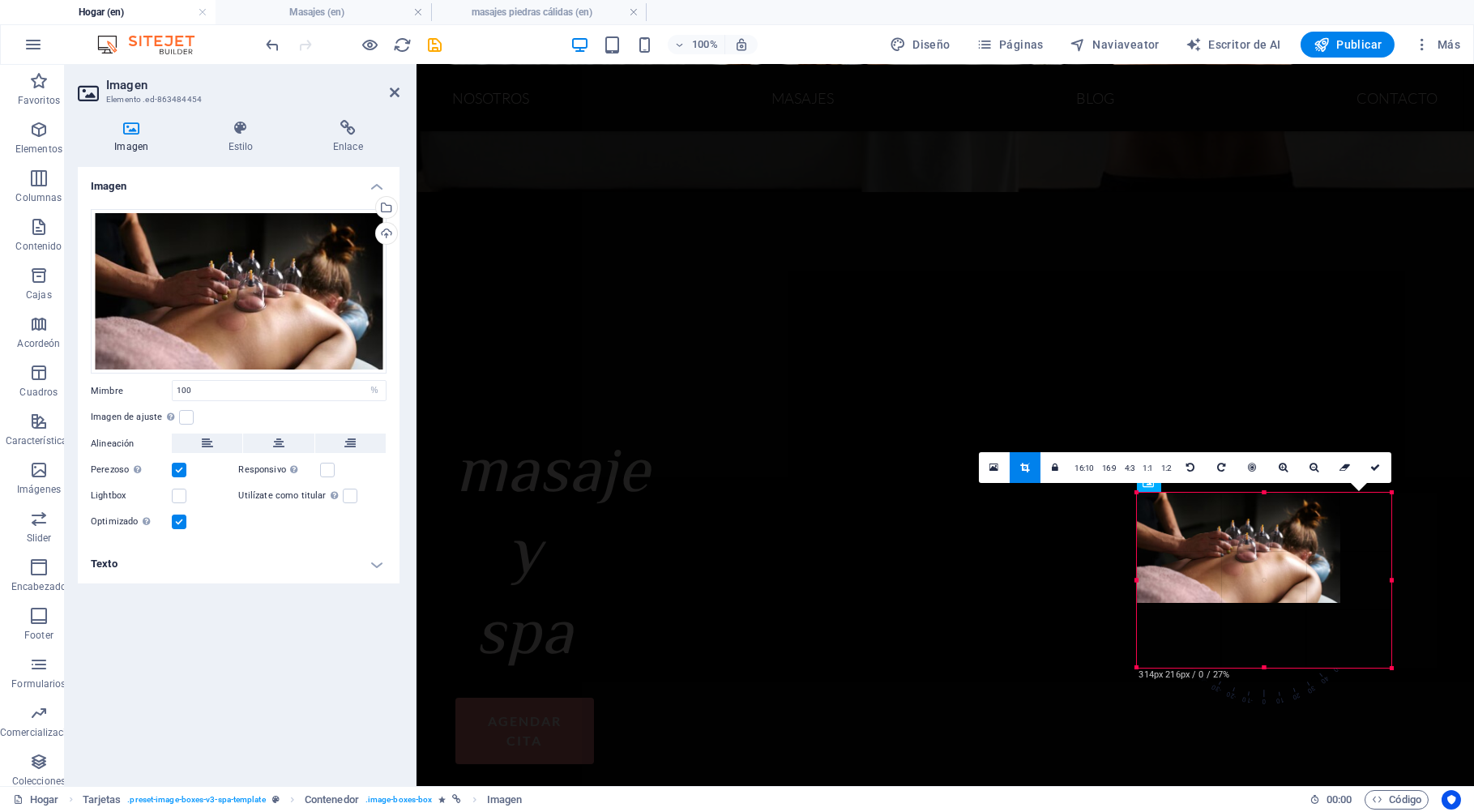
drag, startPoint x: 1341, startPoint y: 615, endPoint x: 1392, endPoint y: 668, distance: 73.6
click at [1392, 668] on div at bounding box center [1391, 668] width 10 height 10
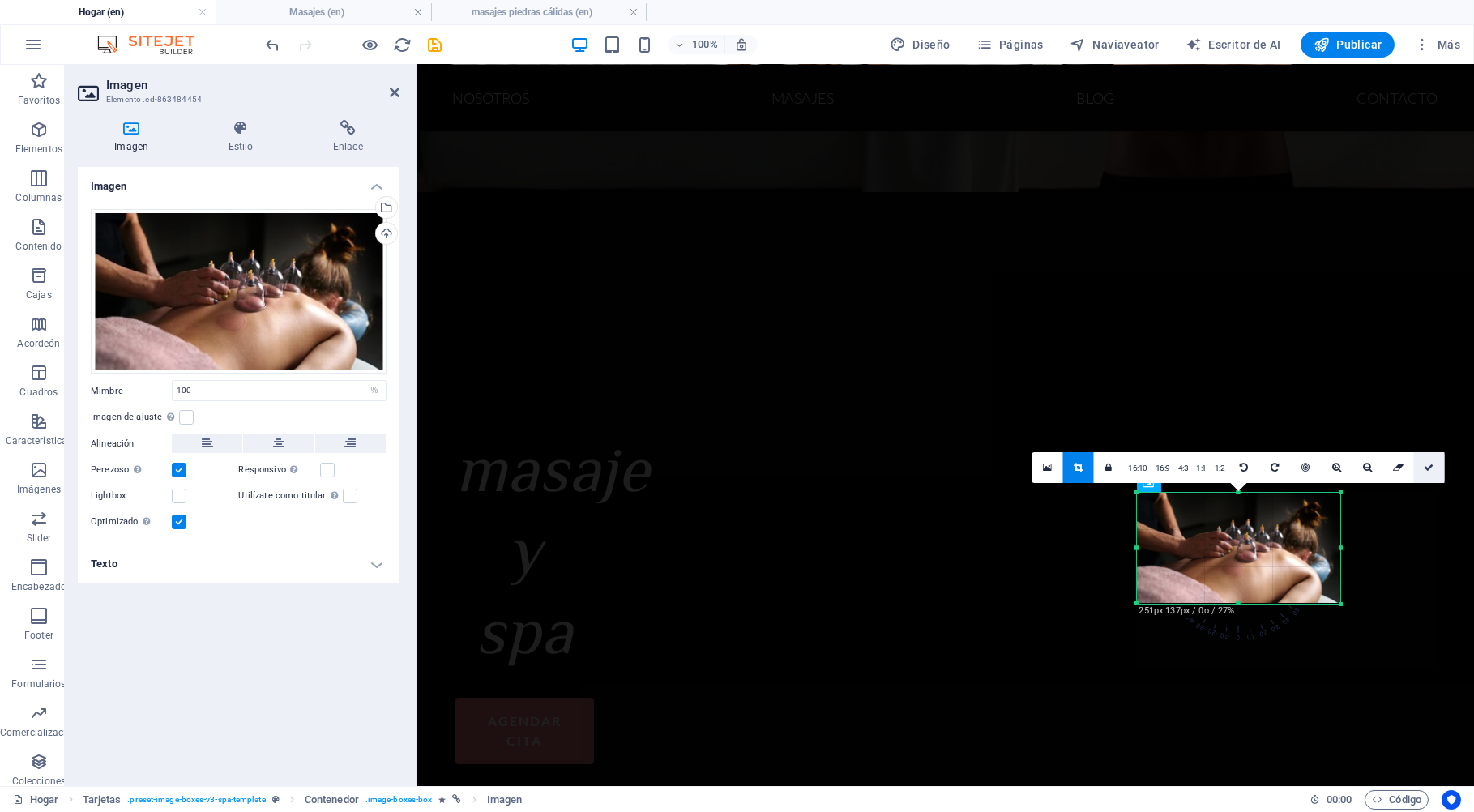
click at [1435, 465] on link at bounding box center [1429, 466] width 30 height 30
type input "251"
select select "px"
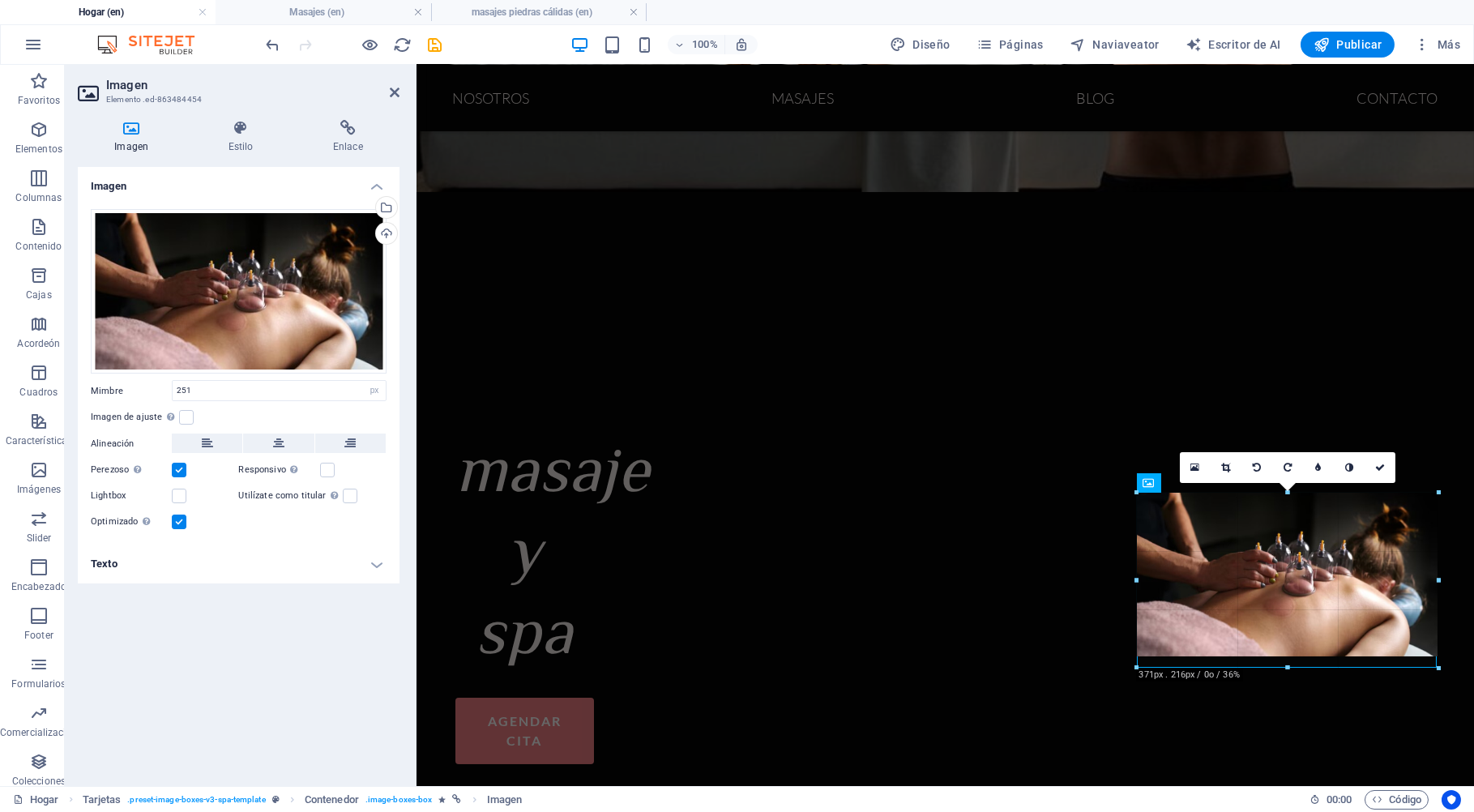
drag, startPoint x: 1341, startPoint y: 602, endPoint x: 1389, endPoint y: 666, distance: 80.0
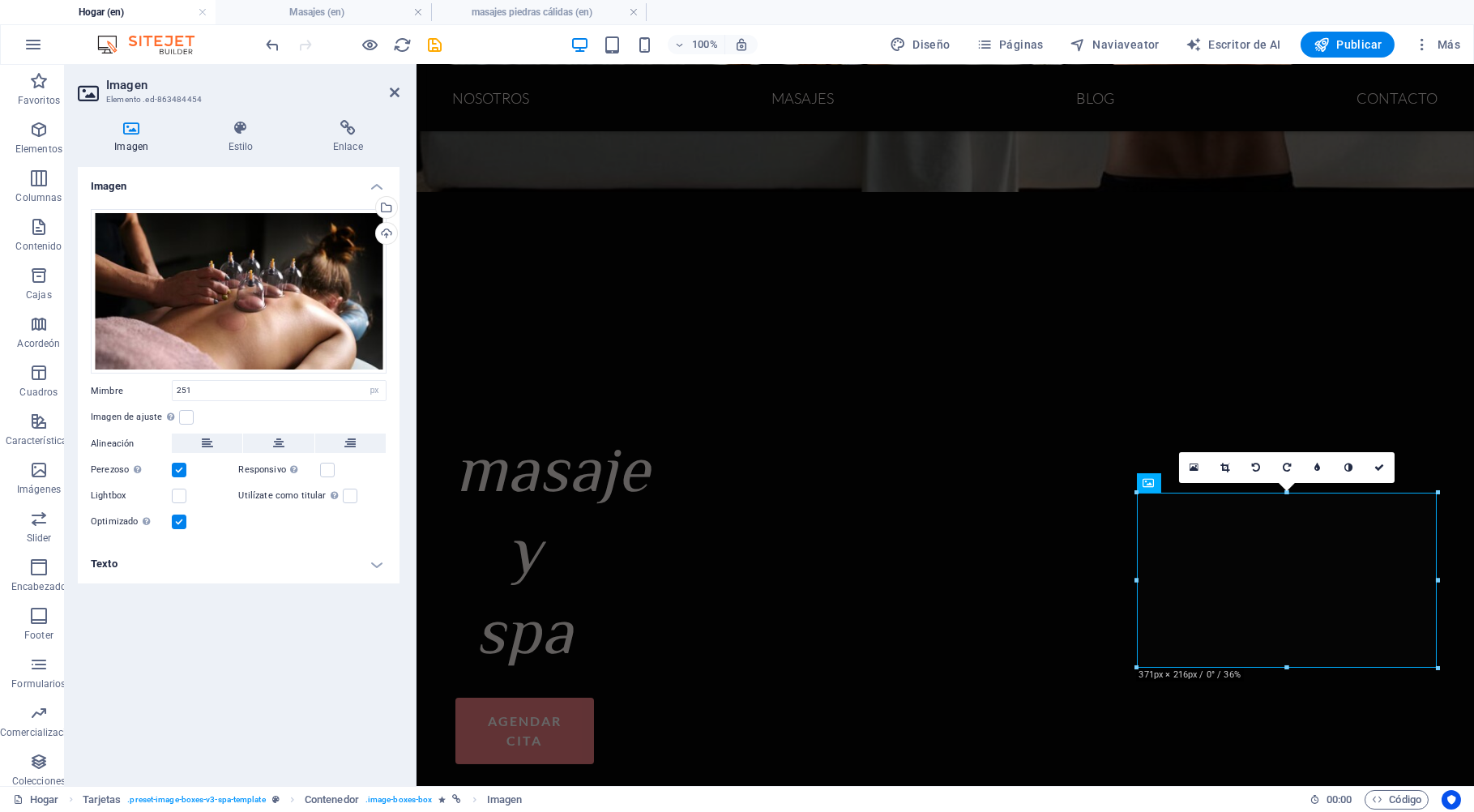
type input "371"
click at [1378, 471] on icon at bounding box center [1378, 466] width 10 height 10
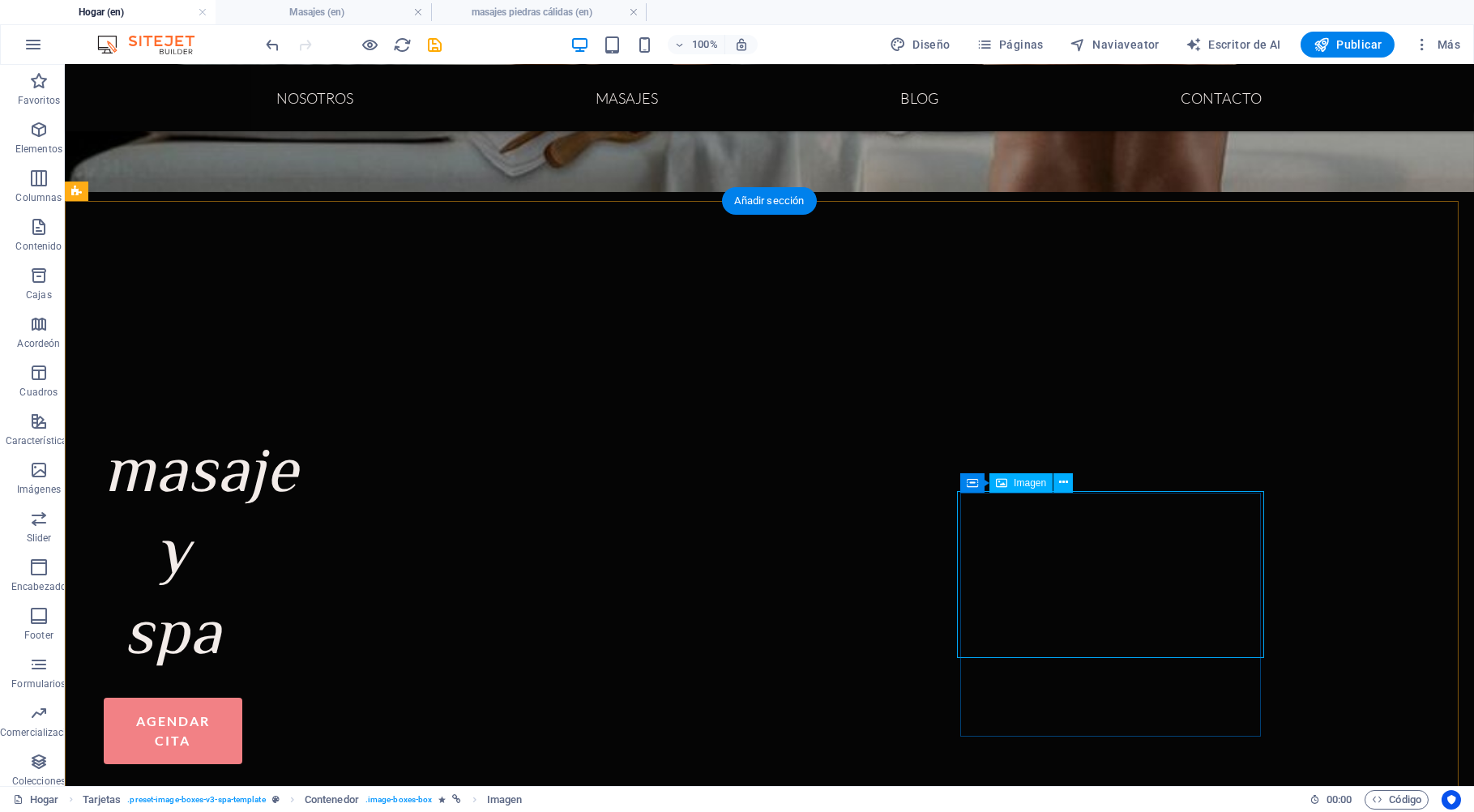
select select "px"
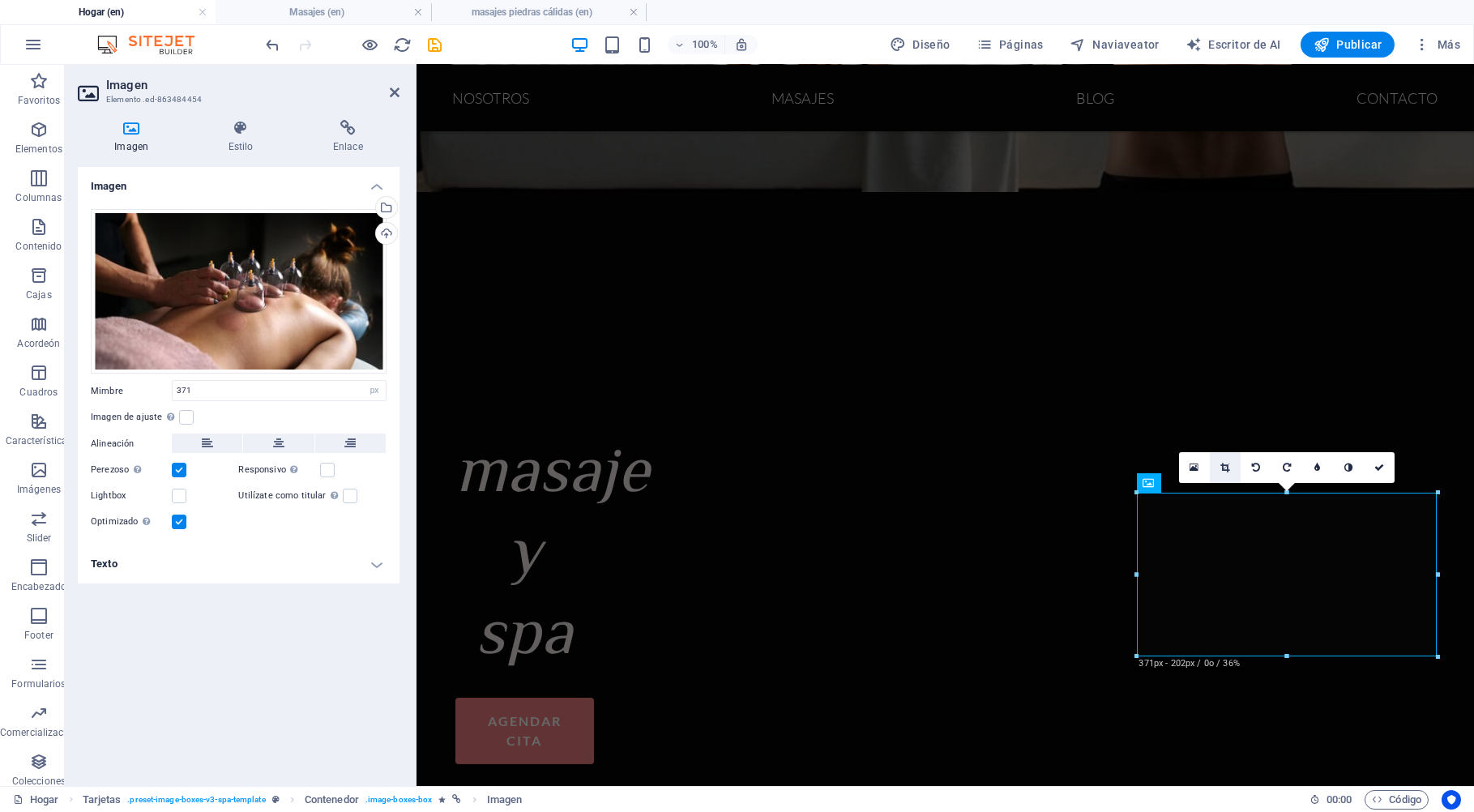
click at [1223, 465] on icon at bounding box center [1225, 467] width 9 height 10
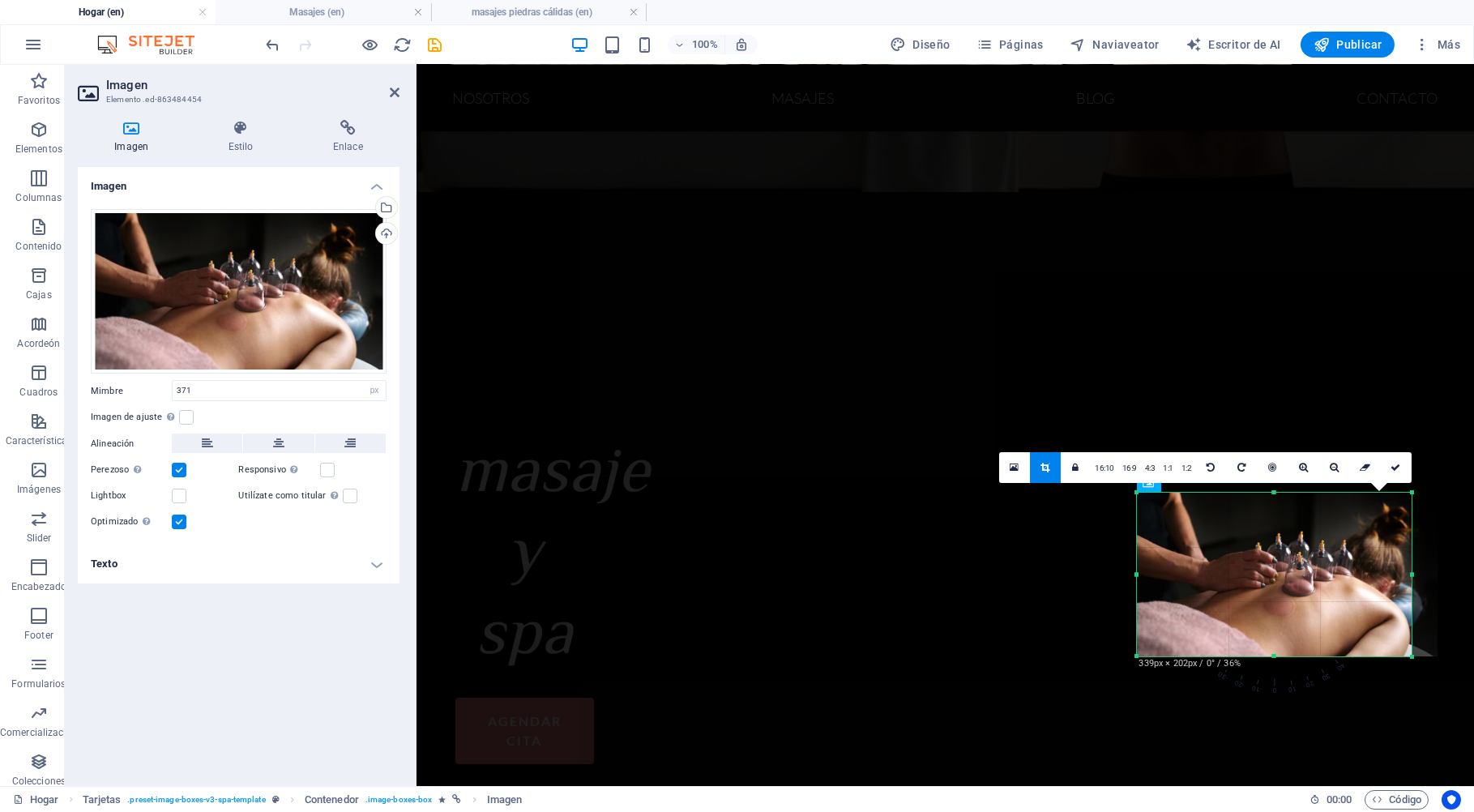
drag, startPoint x: 1439, startPoint y: 574, endPoint x: 1418, endPoint y: 574, distance: 21.0
click at [1411, 574] on div "180 170 160 150 140 130 120 110 100 90 80 70 60 50 40 30 20 10 0 -10 -20 -30 -4…" at bounding box center [1274, 574] width 274 height 163
click at [1418, 575] on div at bounding box center [1287, 574] width 301 height 163
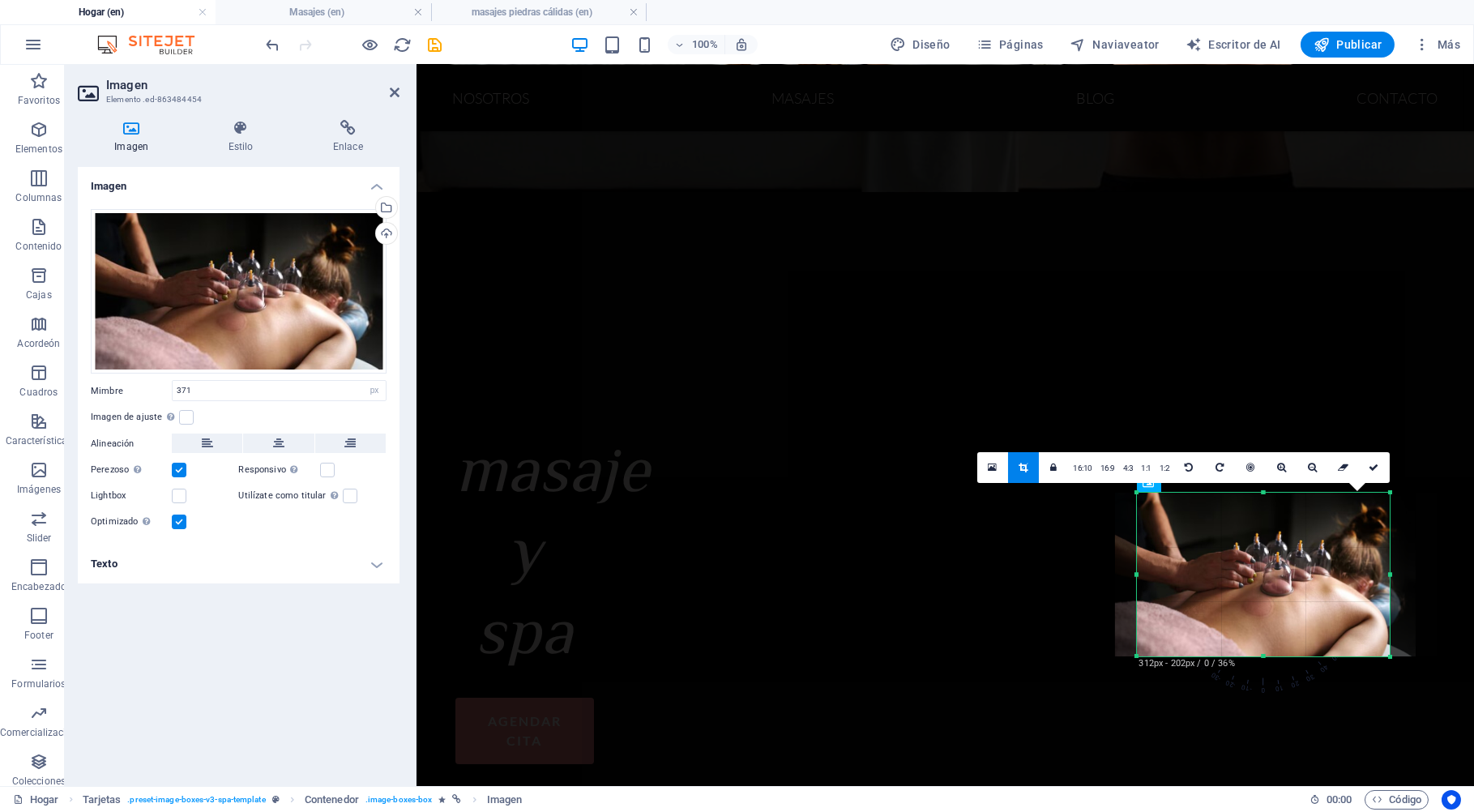
drag, startPoint x: 1138, startPoint y: 576, endPoint x: 1160, endPoint y: 584, distance: 23.4
click at [1160, 584] on div "180 170 160 150 140 130 120 110 100 90 80 70 60 50 40 30 20 10 0 -10 -20 -30 -4…" at bounding box center [1263, 574] width 253 height 163
click at [1374, 465] on icon at bounding box center [1372, 467] width 10 height 10
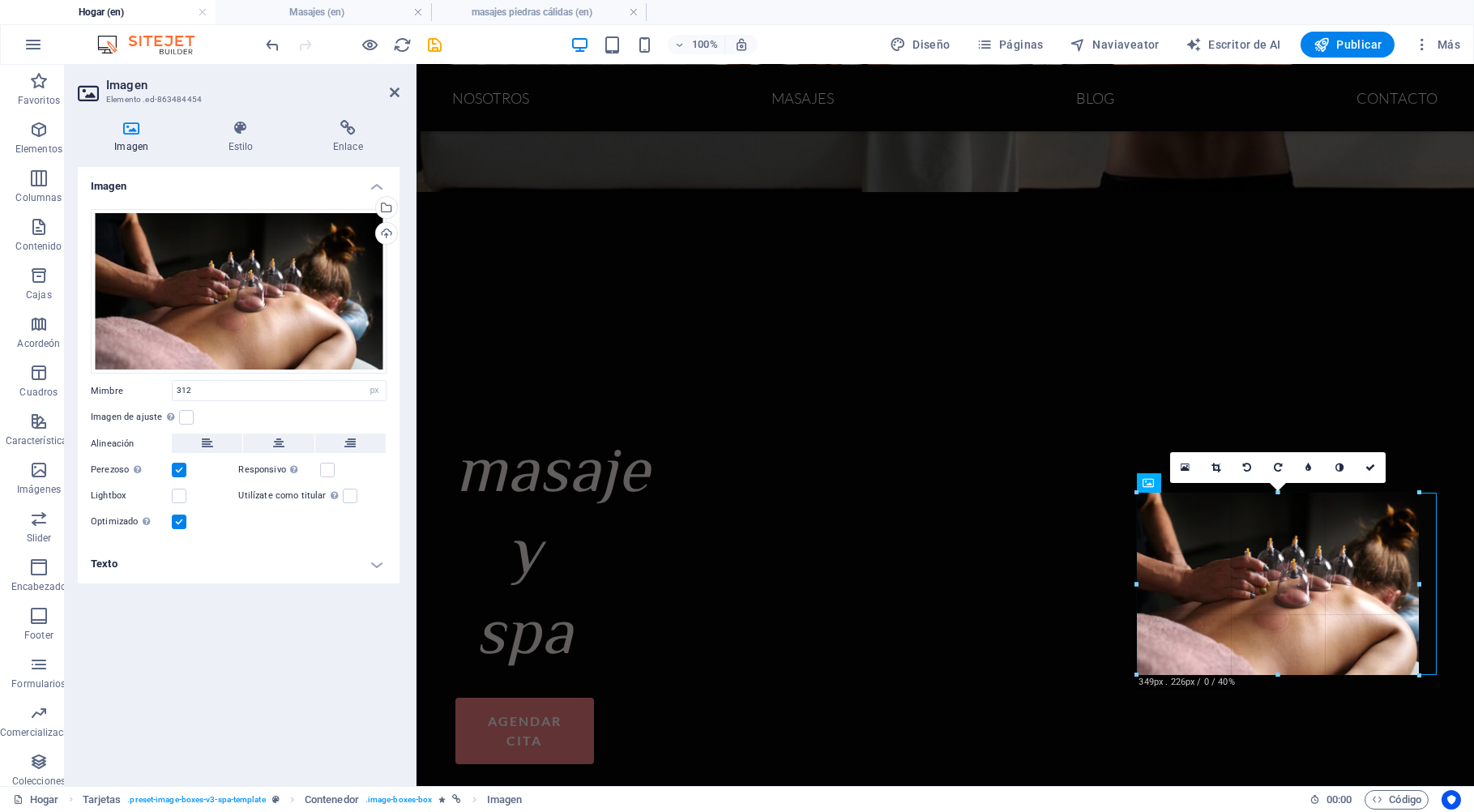
drag, startPoint x: 988, startPoint y: 604, endPoint x: 1409, endPoint y: 671, distance: 426.3
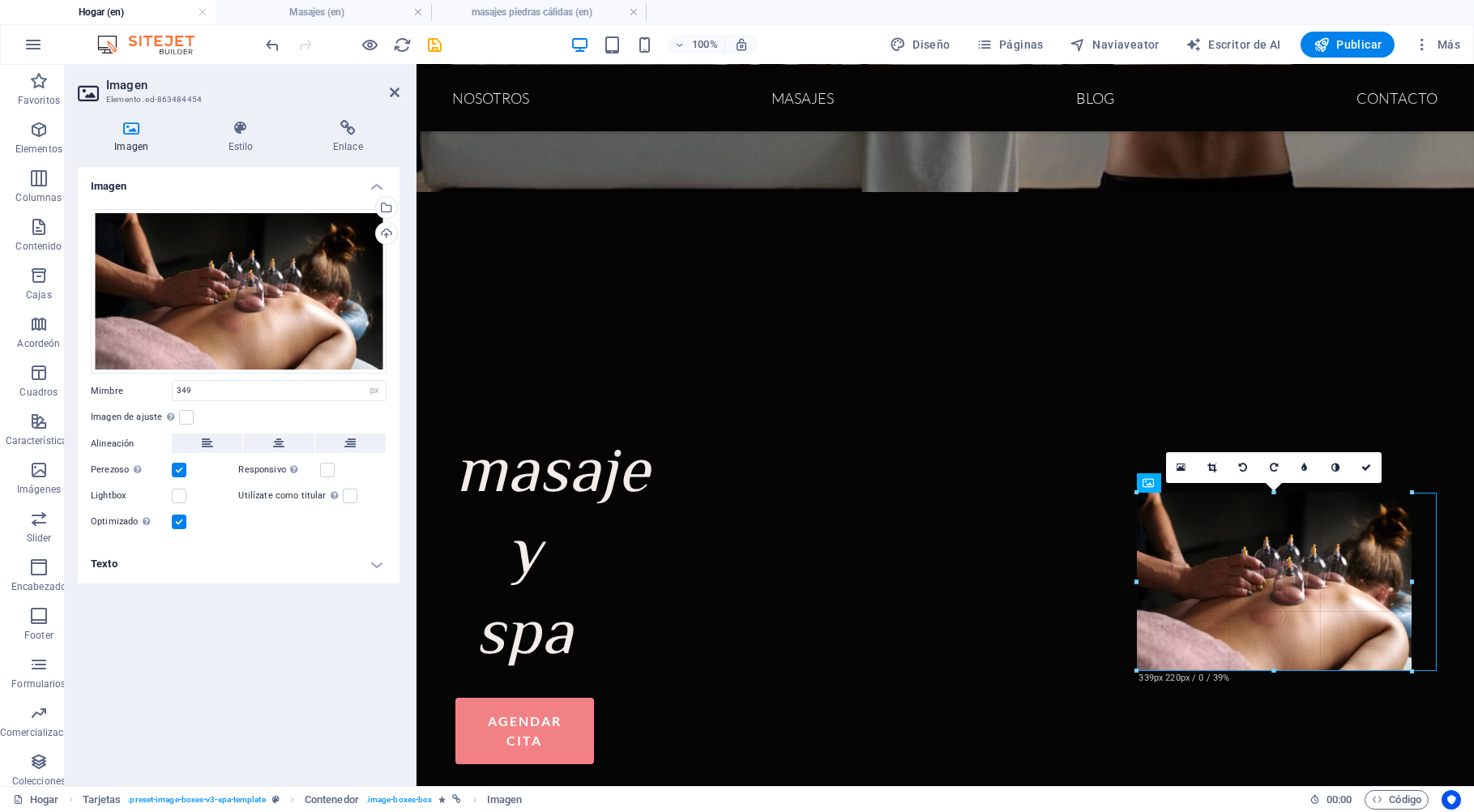
drag, startPoint x: 1417, startPoint y: 671, endPoint x: 1405, endPoint y: 660, distance: 16.3
type input "339"
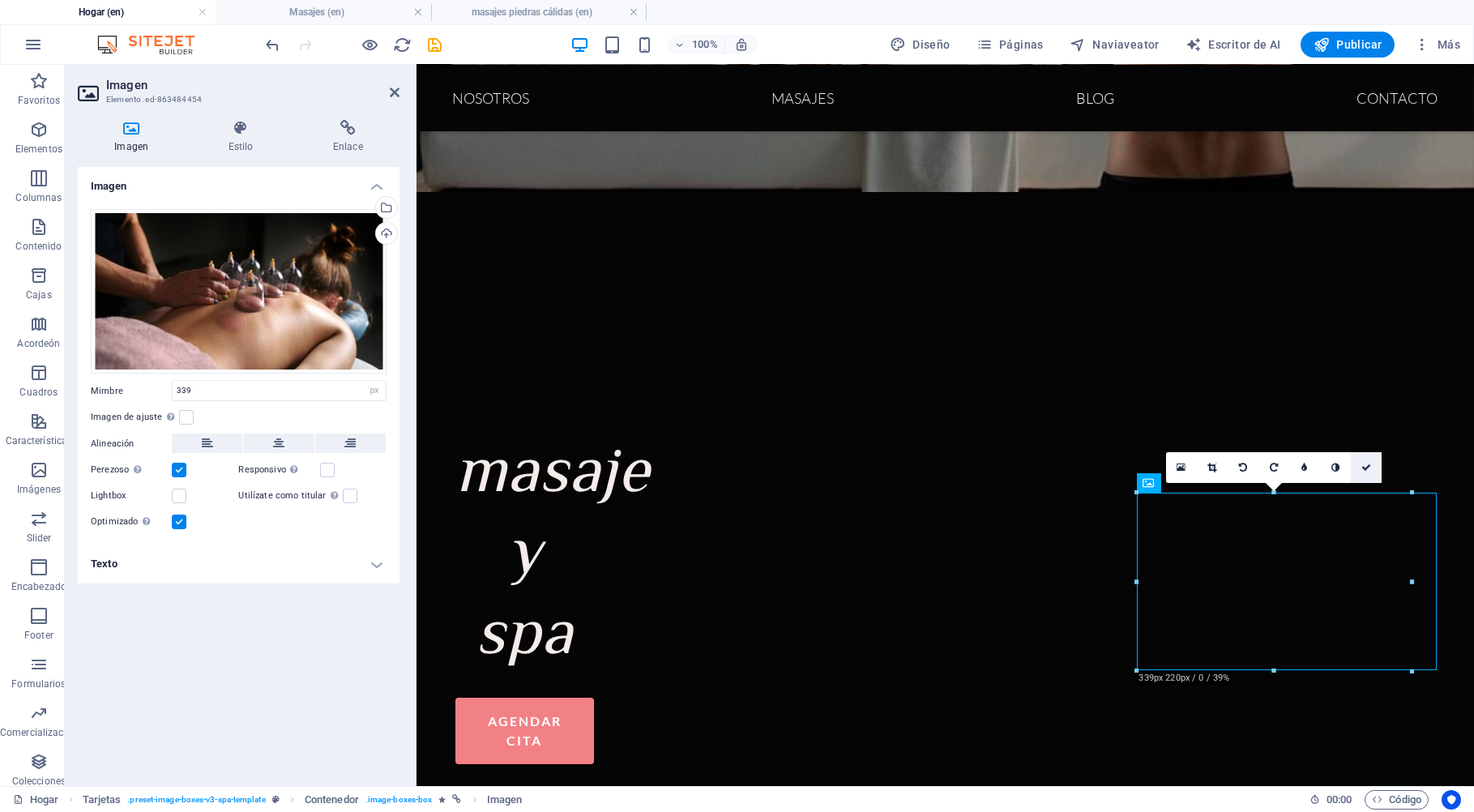
click at [1365, 465] on icon at bounding box center [1365, 467] width 10 height 10
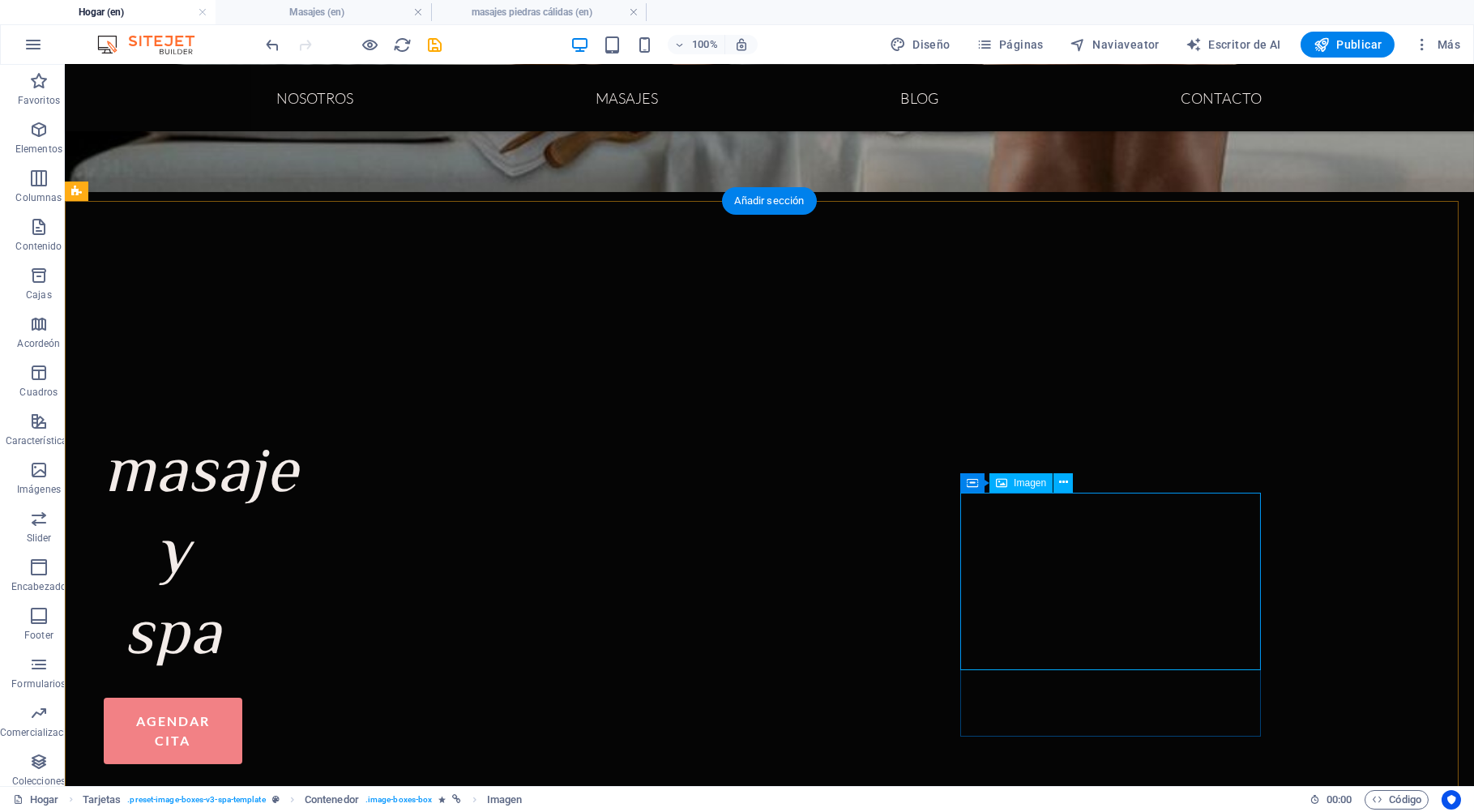
click at [1067, 484] on icon at bounding box center [1063, 483] width 9 height 17
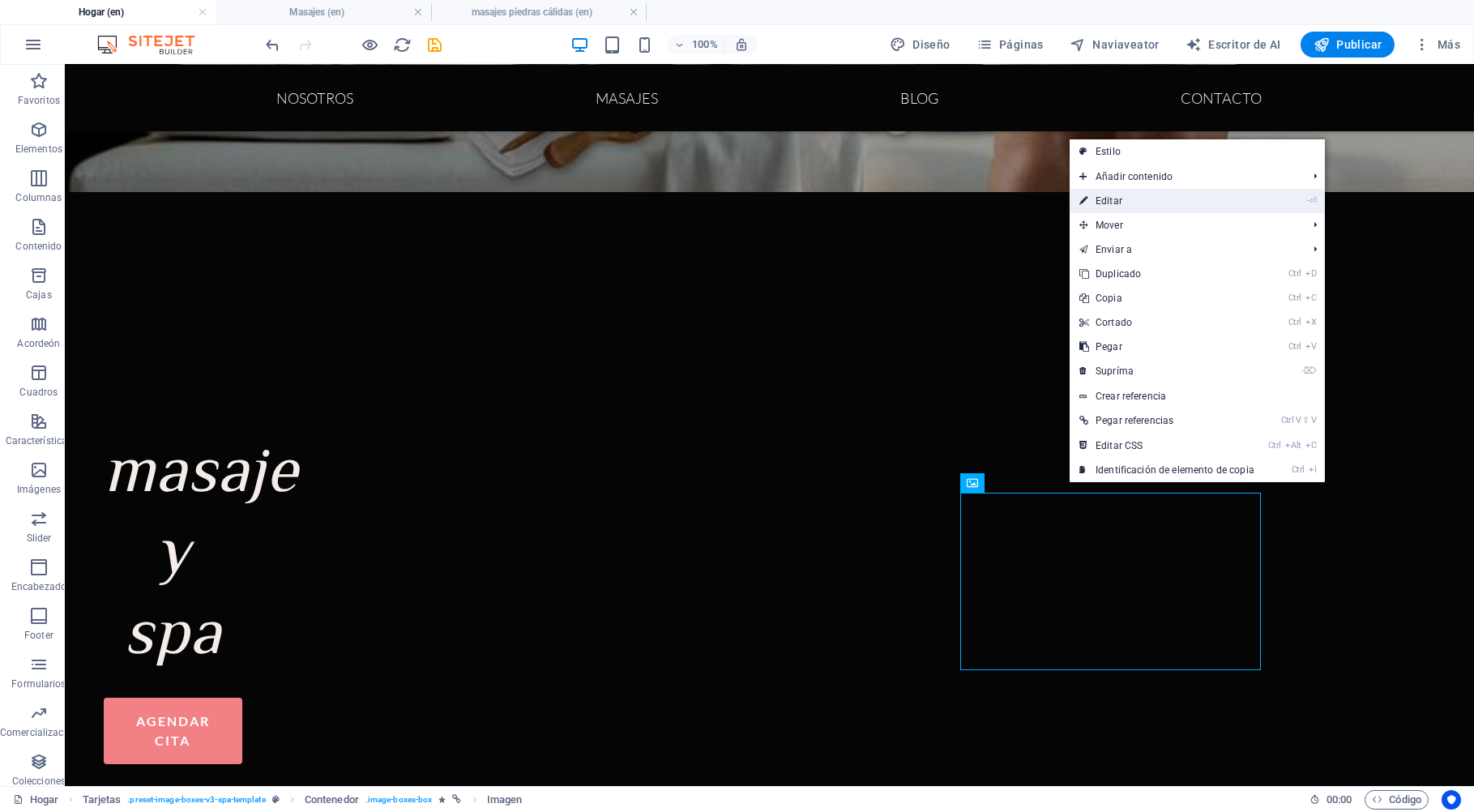
click at [1126, 200] on link "- ⏎ Editar" at bounding box center [1167, 201] width 195 height 24
select select "px"
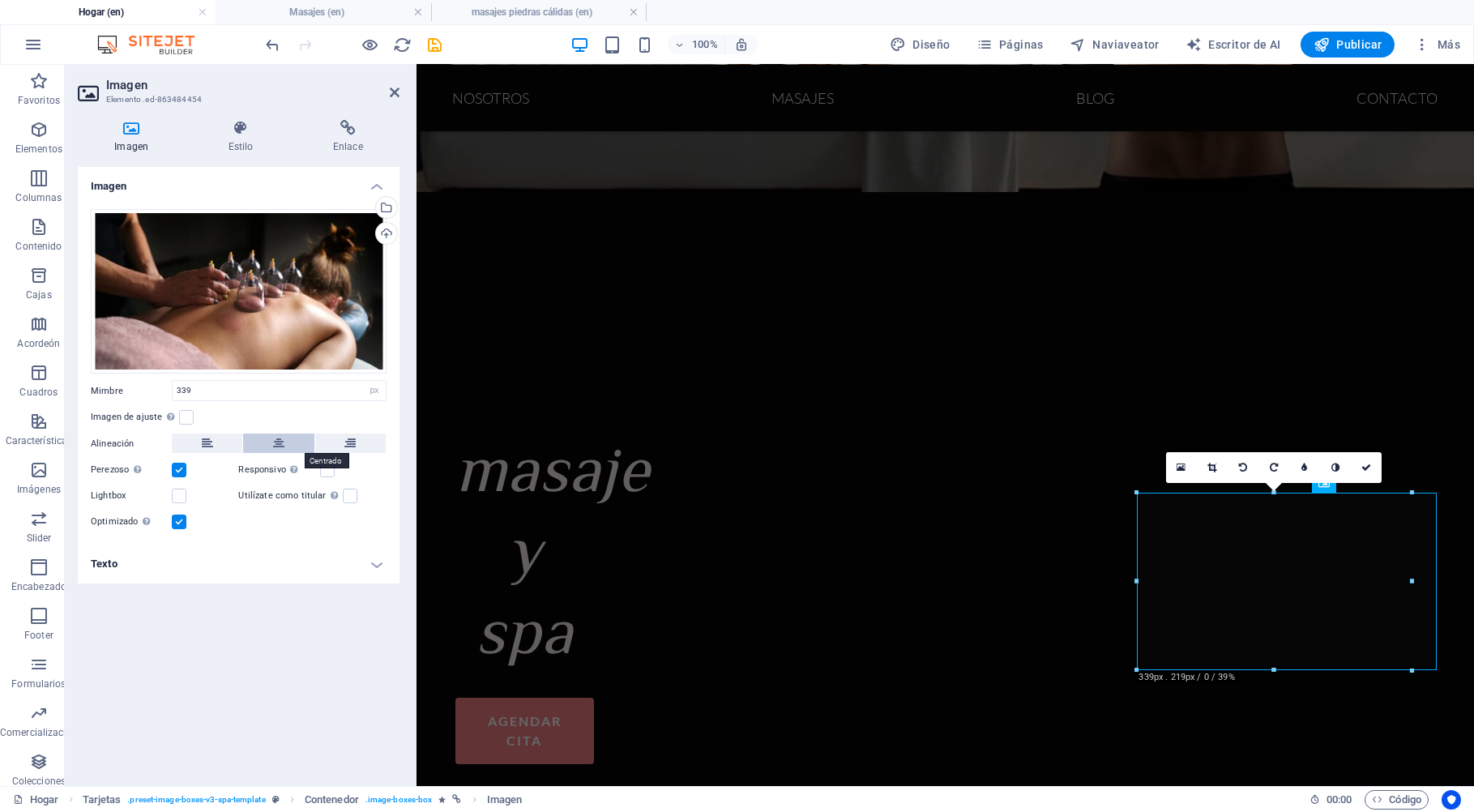
click at [287, 444] on button at bounding box center [278, 443] width 70 height 19
click at [1376, 472] on icon at bounding box center [1378, 467] width 10 height 10
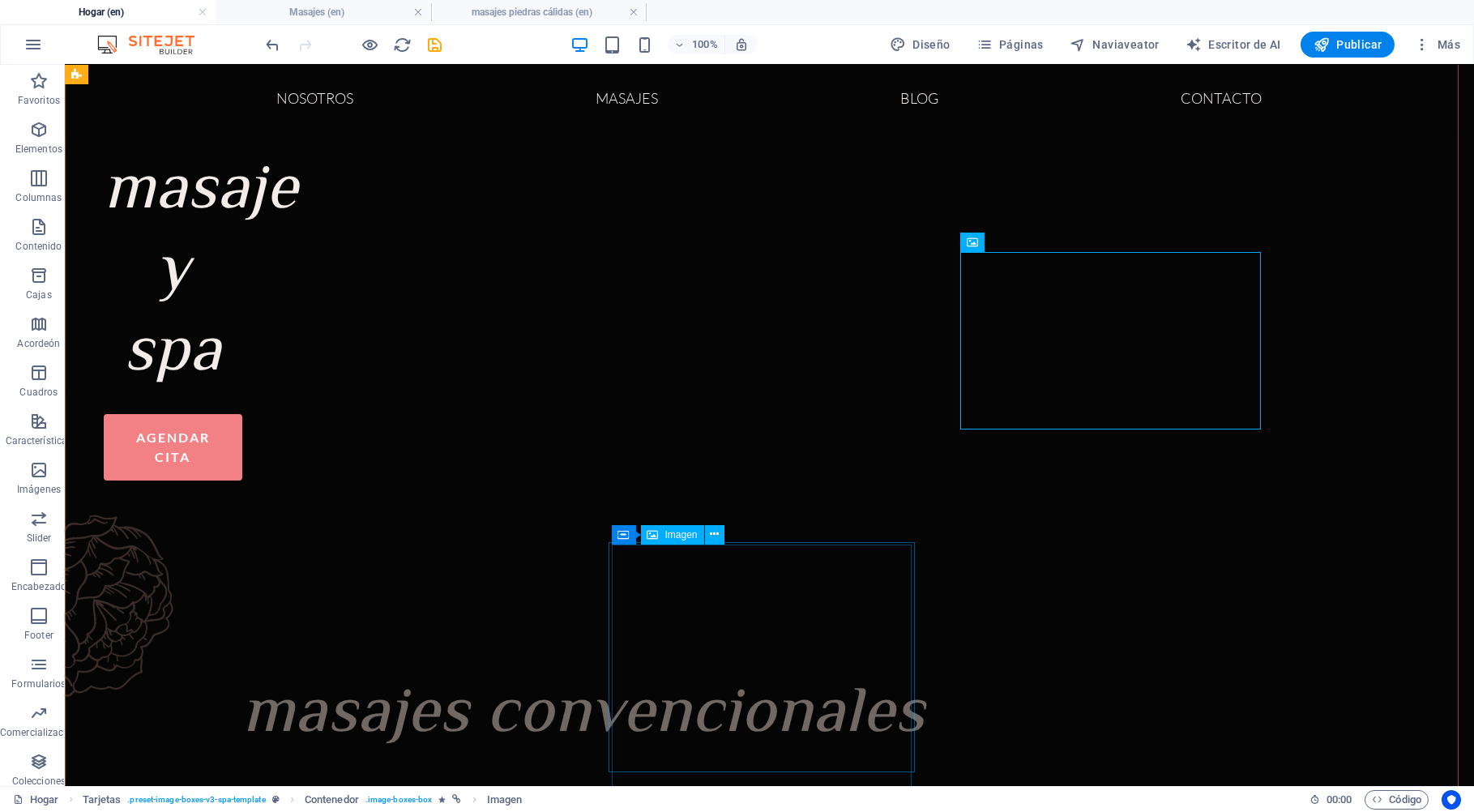
scroll to position [852, 0]
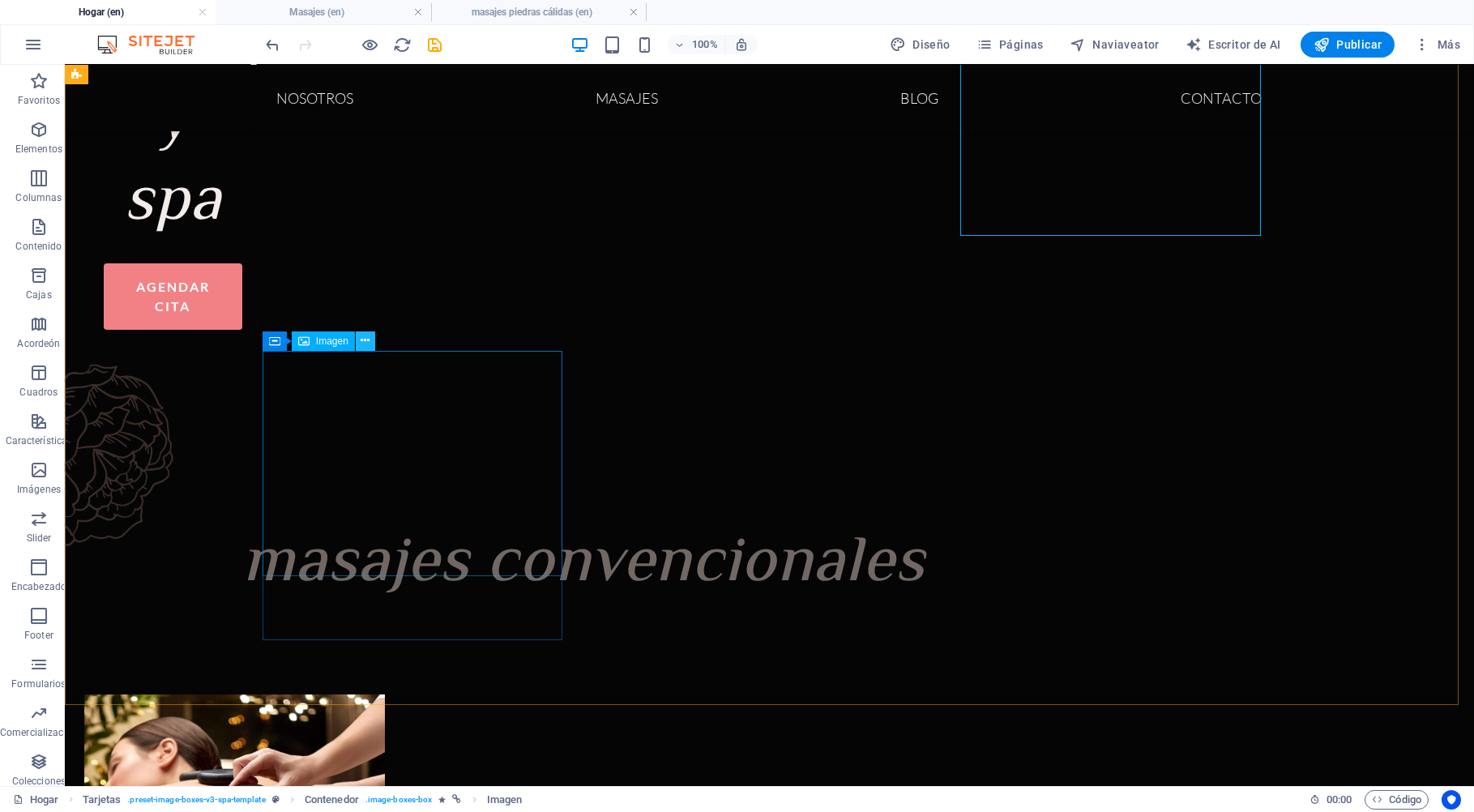
click at [367, 341] on icon at bounding box center [365, 340] width 9 height 17
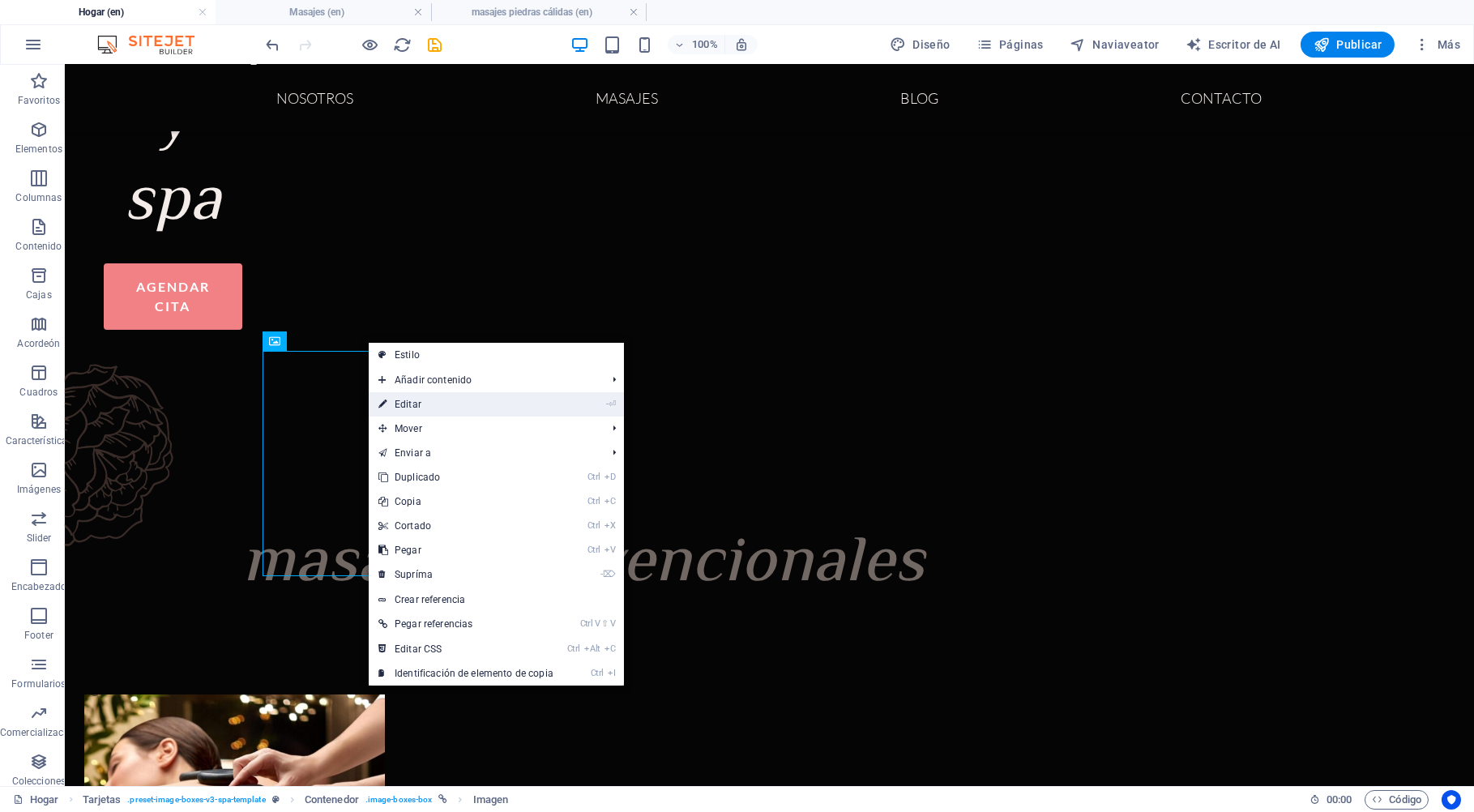
click at [412, 407] on link "- ⏎ Editar" at bounding box center [466, 404] width 195 height 24
select select "%"
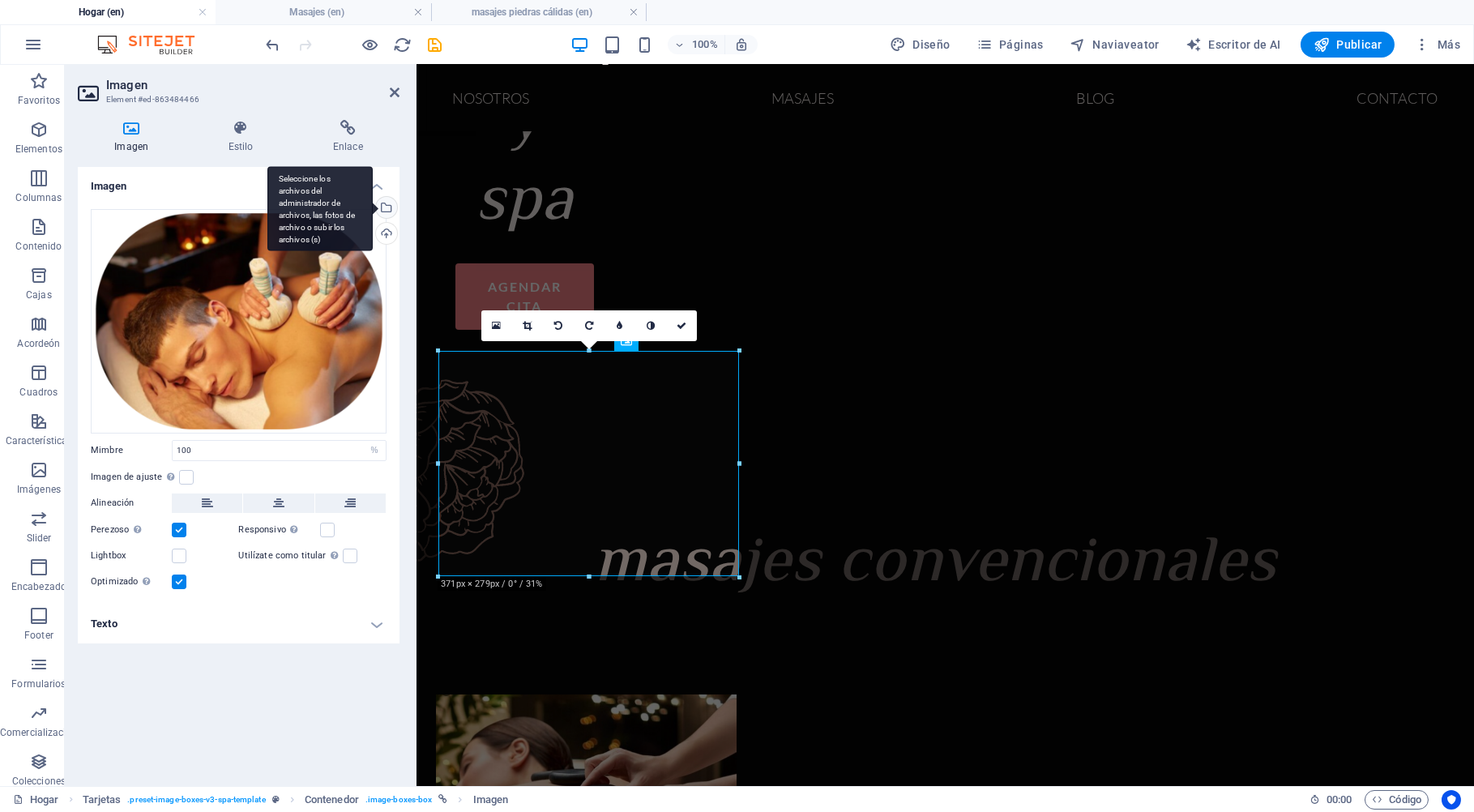
click at [373, 208] on div "Seleccione los archivos del administrador de archivos, las fotos de archivo o s…" at bounding box center [320, 208] width 105 height 85
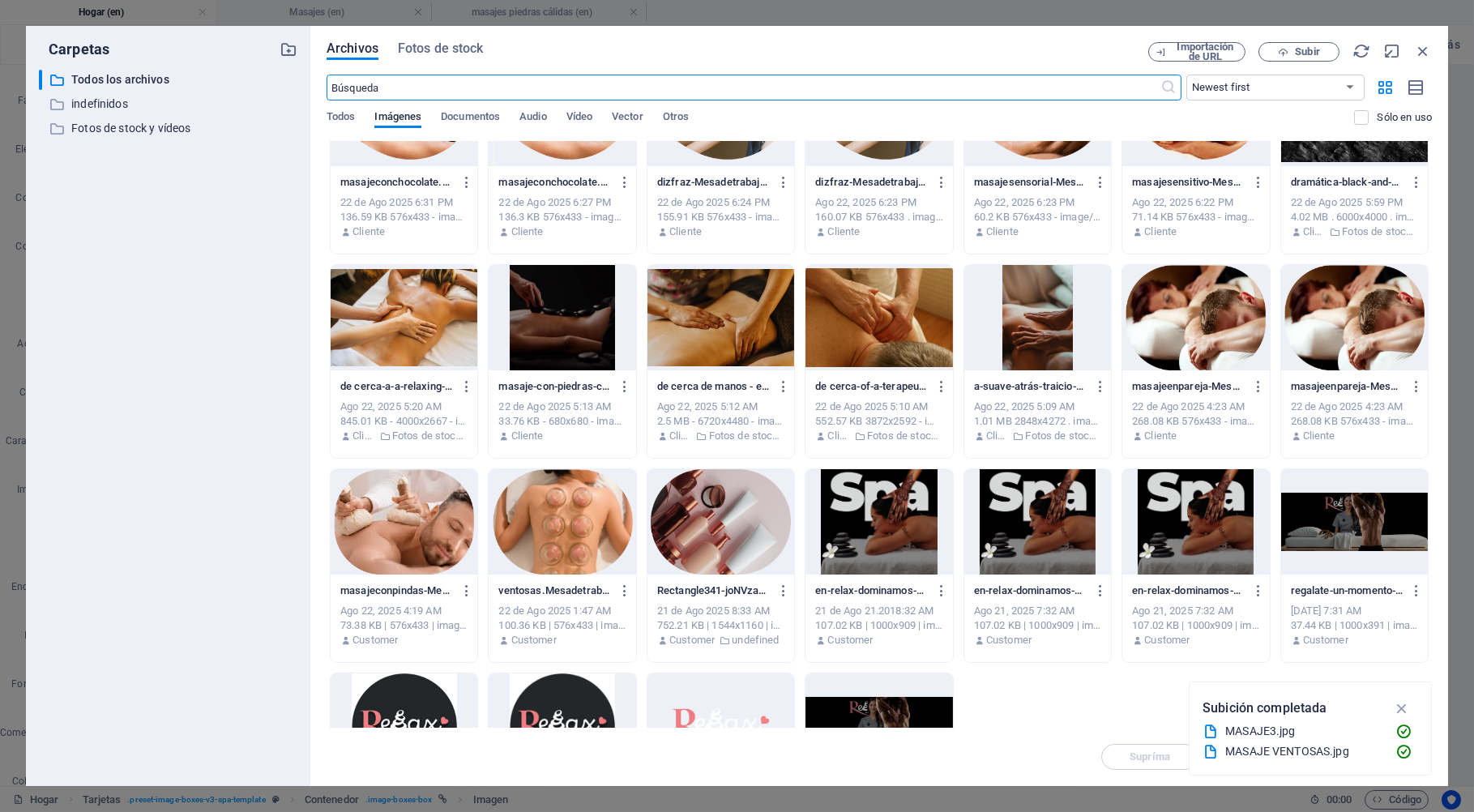
scroll to position [760, 0]
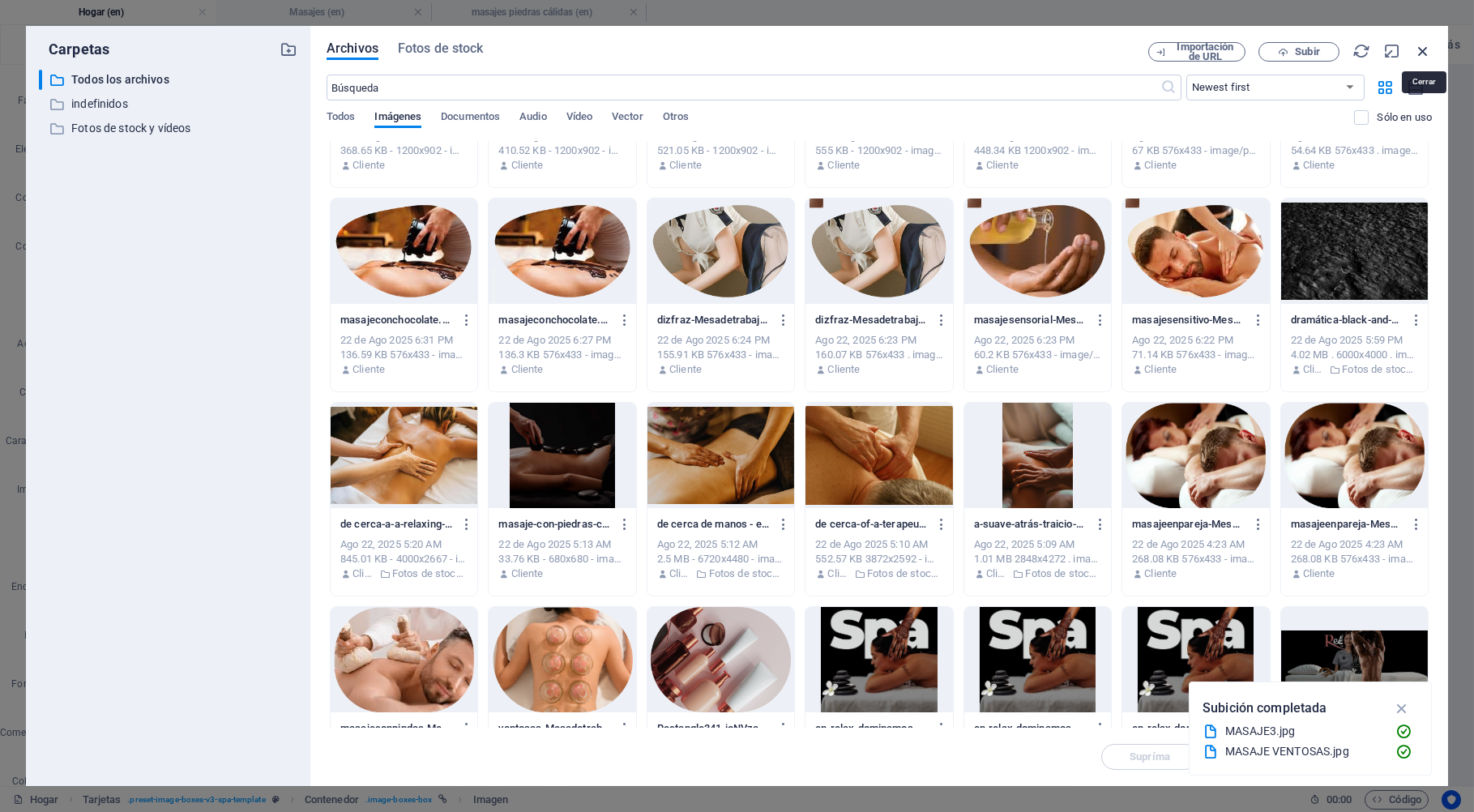
click at [1427, 55] on icon "button" at bounding box center [1423, 50] width 18 height 18
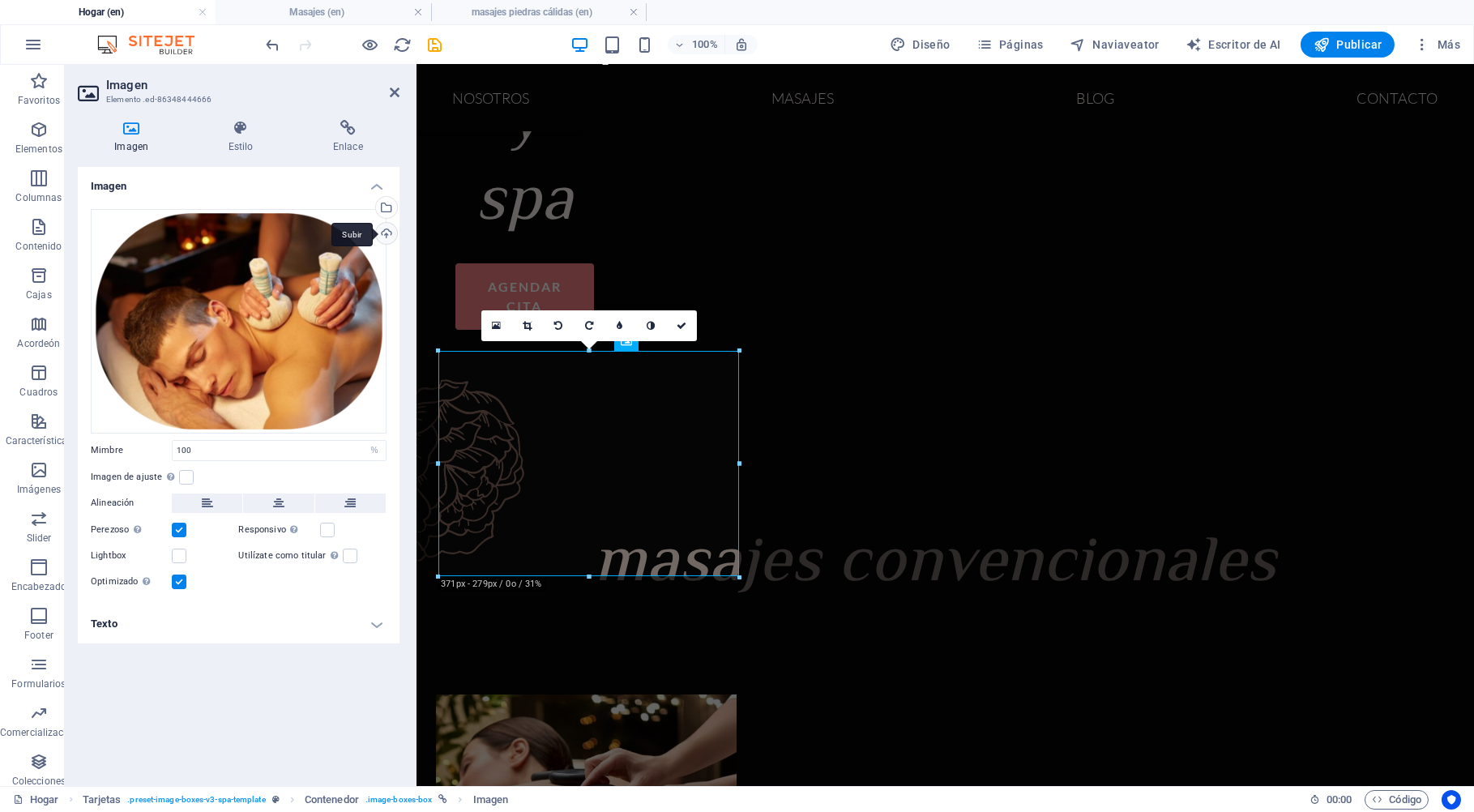
click at [387, 232] on div "Subir" at bounding box center [385, 234] width 24 height 24
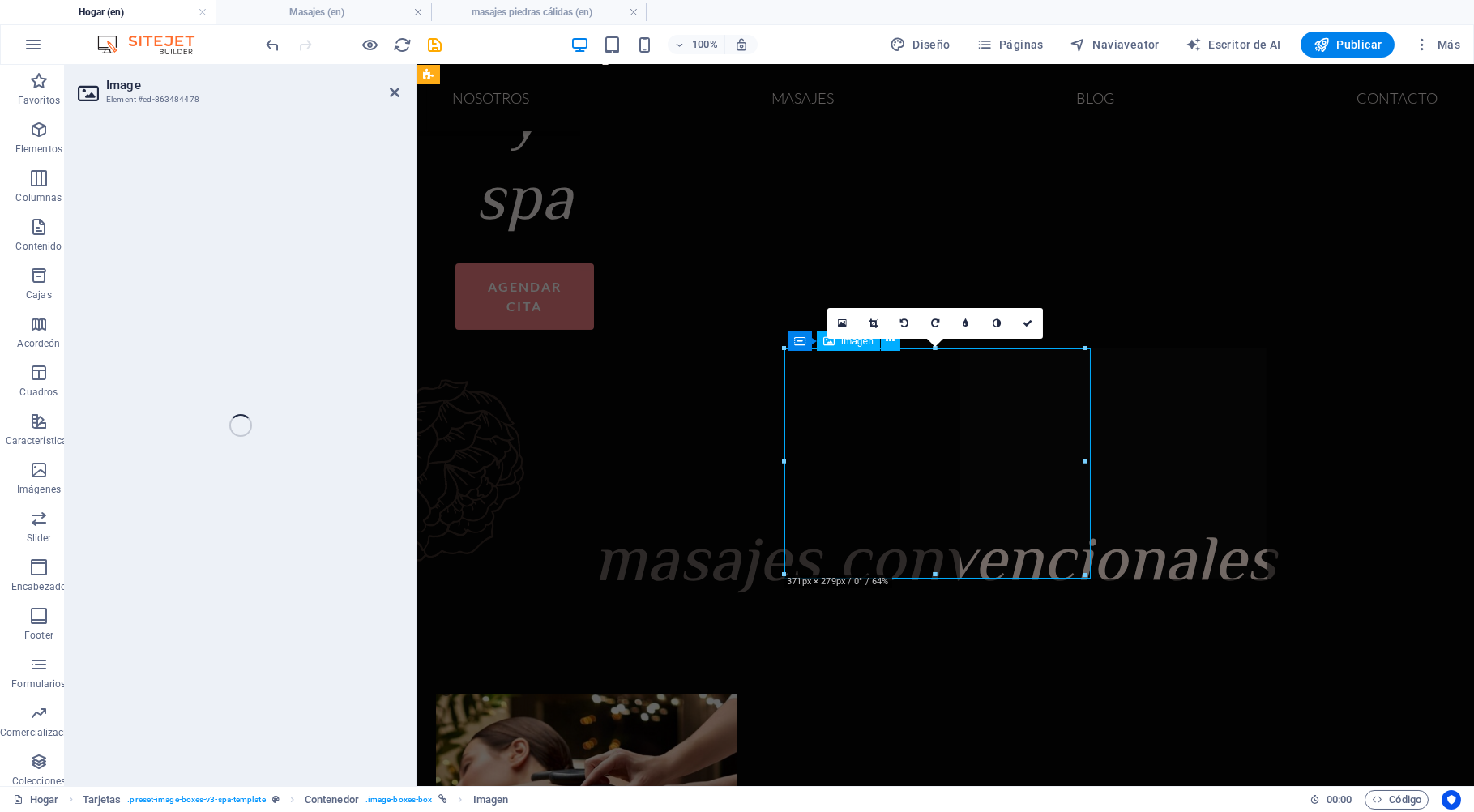
select select "%"
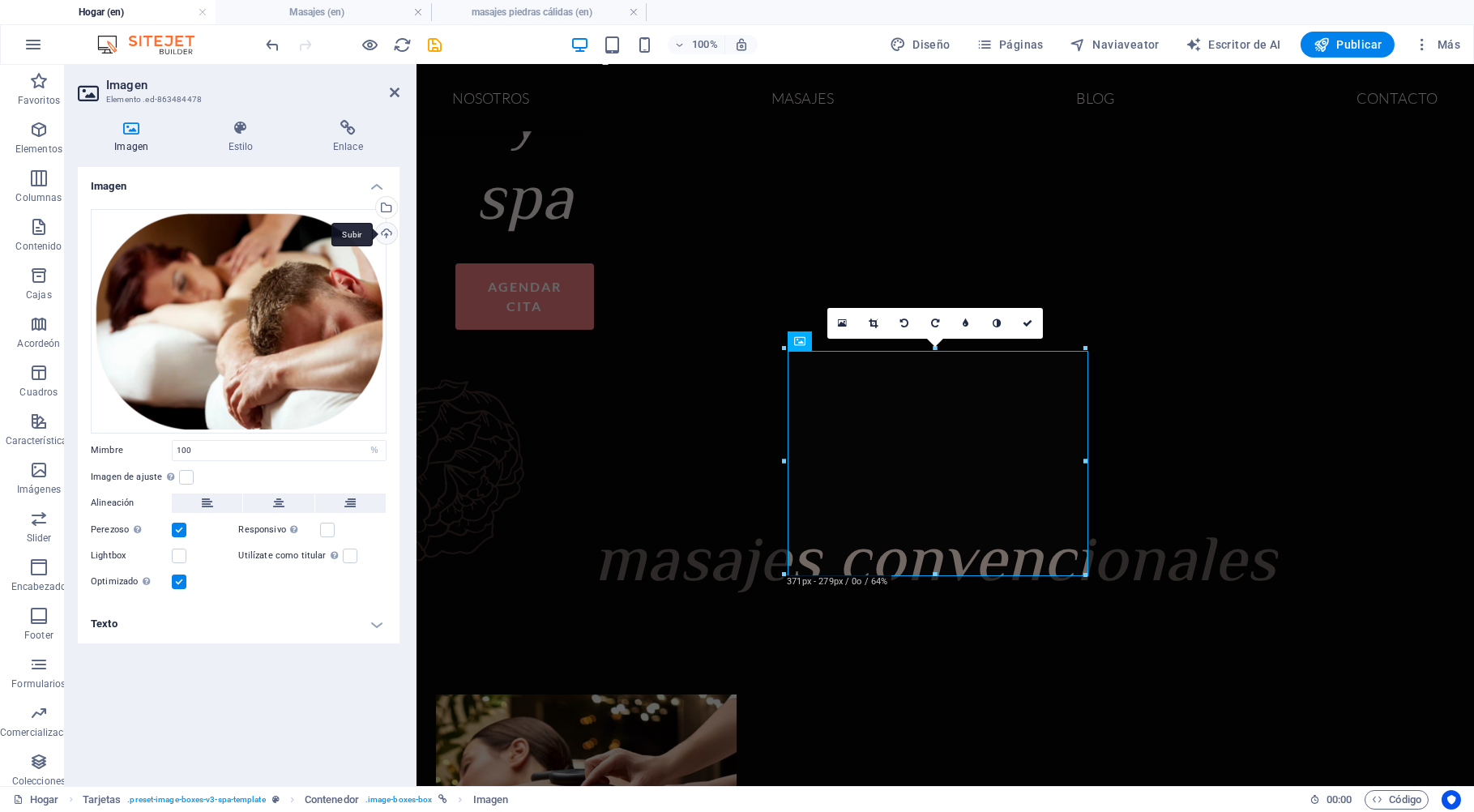
click at [385, 234] on div "Subir" at bounding box center [385, 234] width 24 height 24
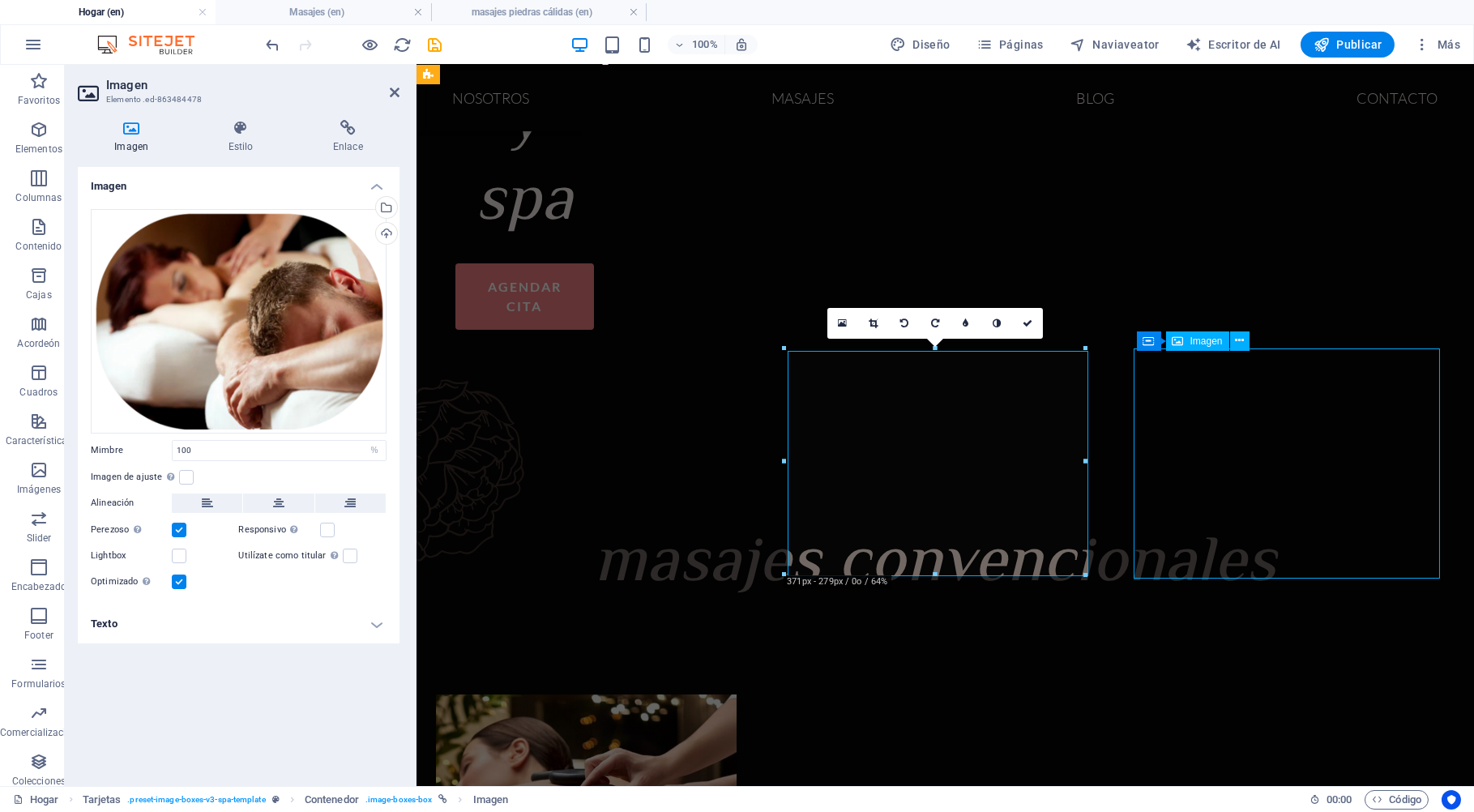
select select "%"
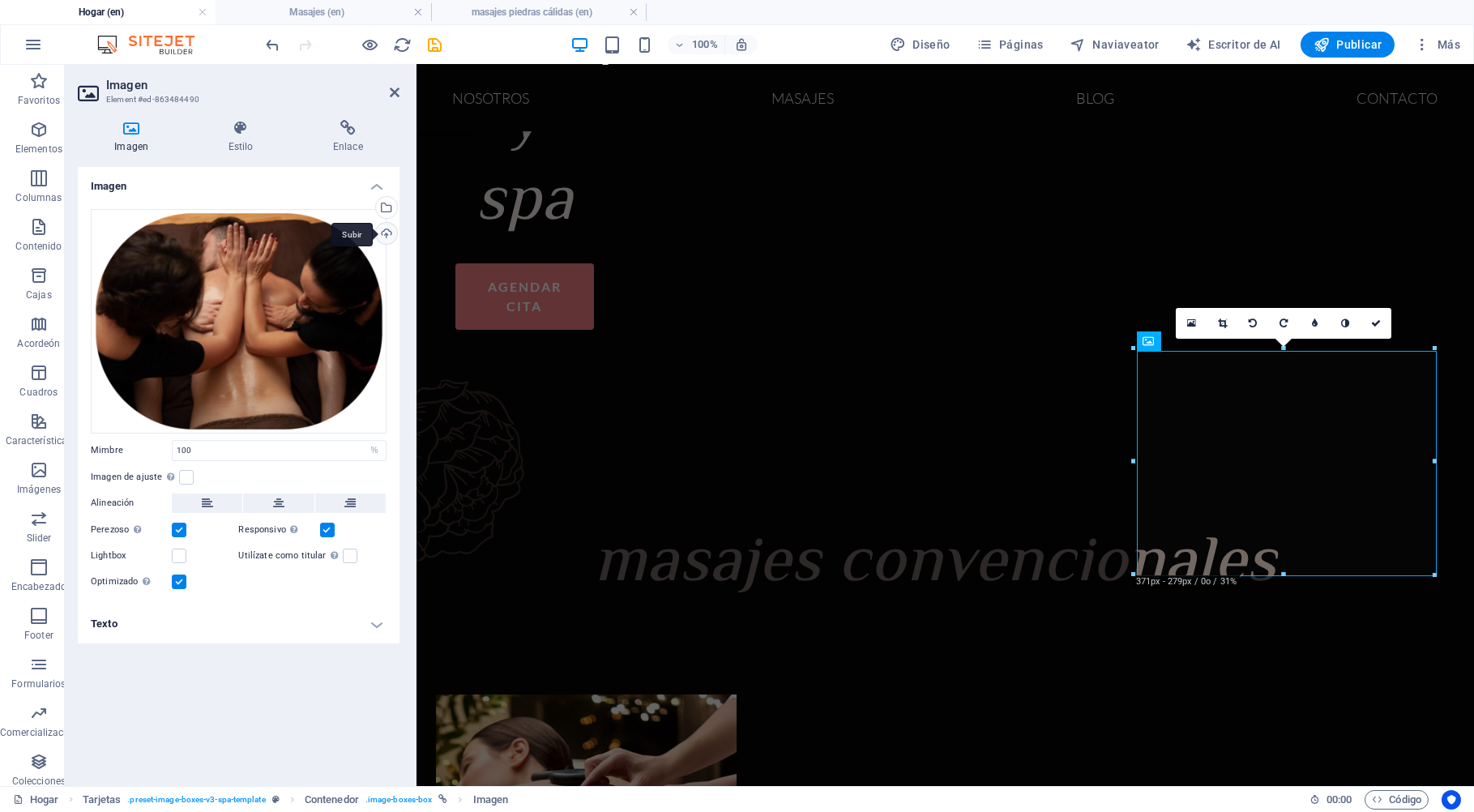
click at [387, 234] on div "Subir" at bounding box center [385, 234] width 24 height 24
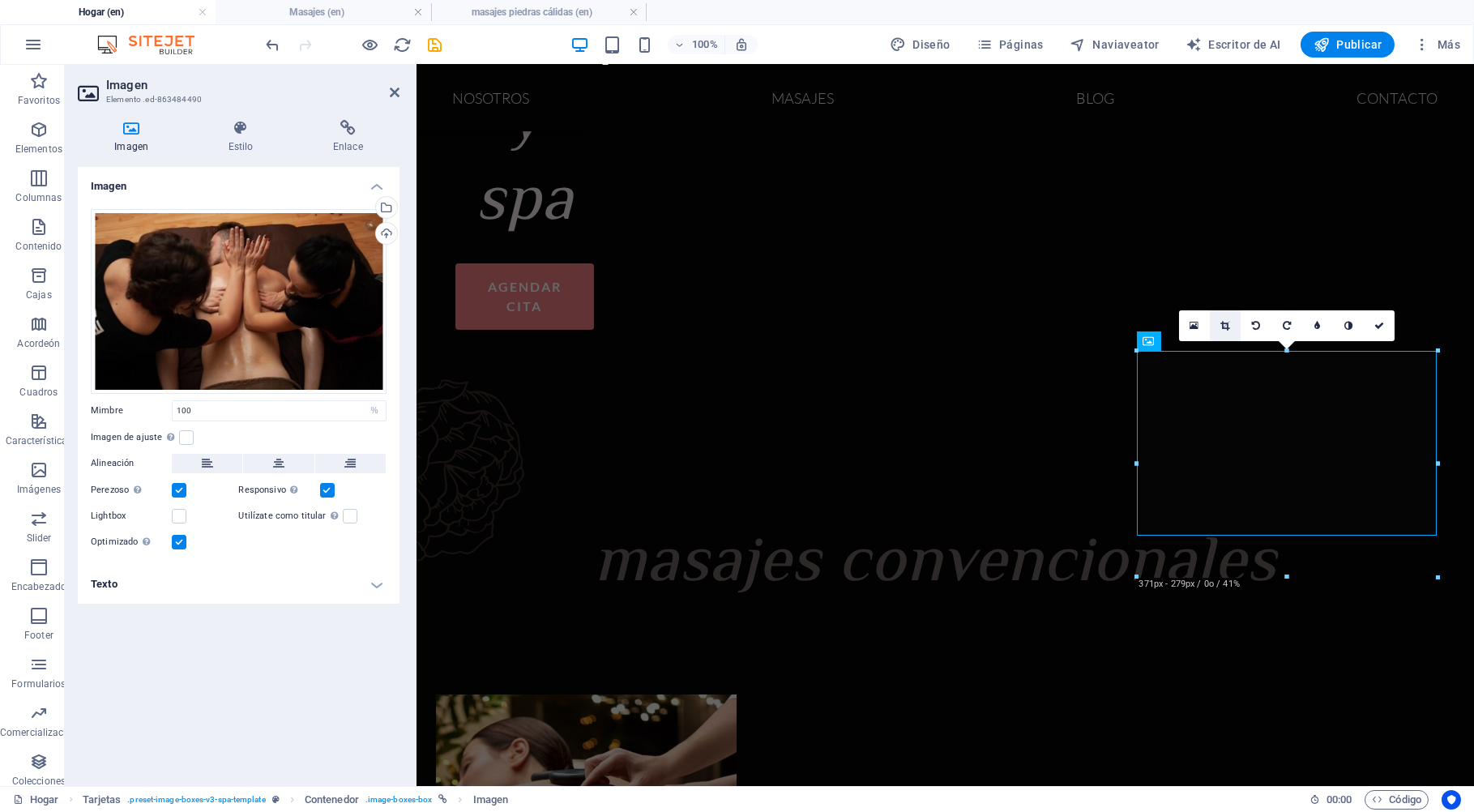
click at [1226, 322] on icon at bounding box center [1225, 325] width 9 height 10
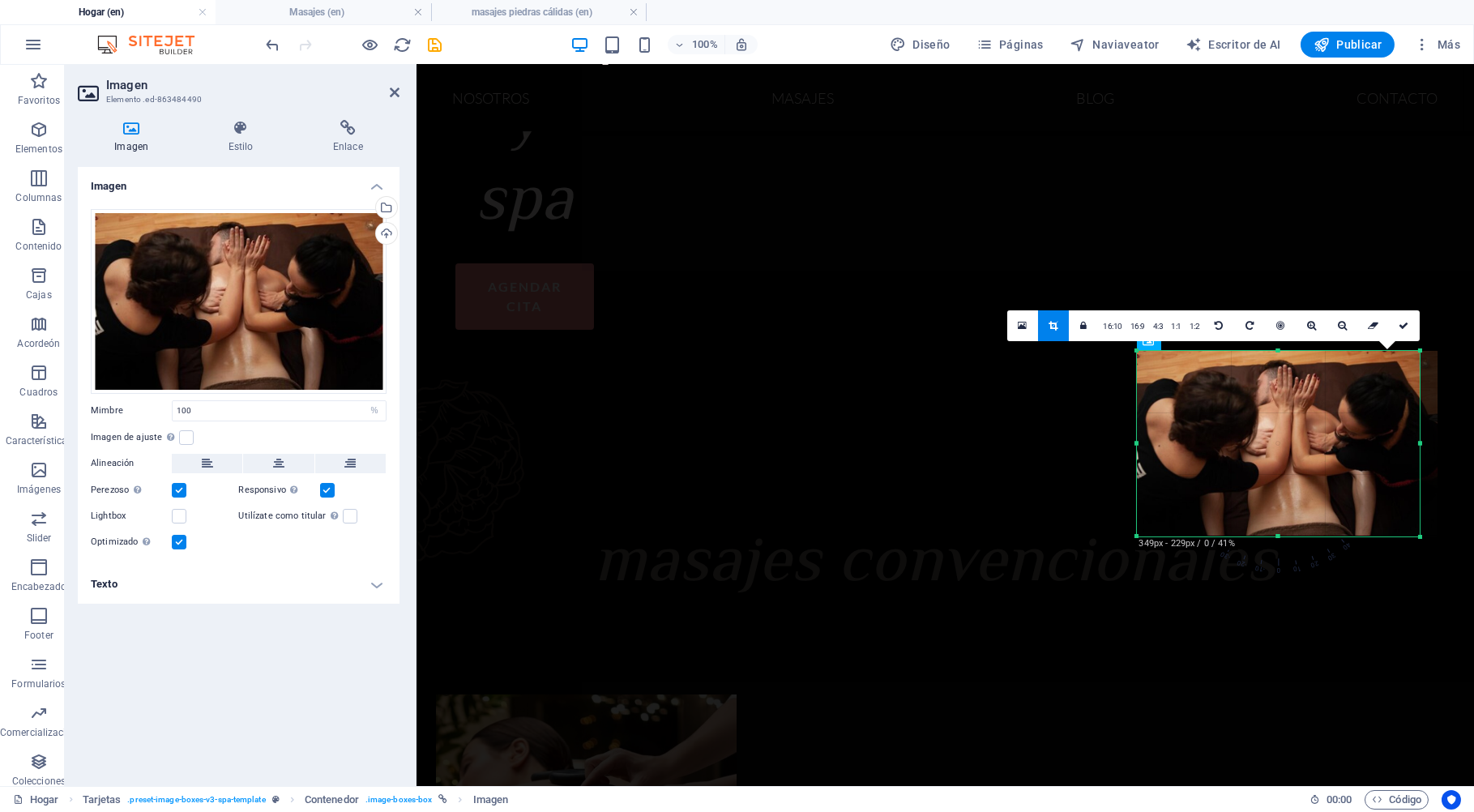
drag, startPoint x: 1438, startPoint y: 447, endPoint x: 1419, endPoint y: 449, distance: 19.1
click at [1419, 449] on div at bounding box center [1419, 444] width 6 height 186
click at [1405, 327] on icon at bounding box center [1403, 325] width 10 height 10
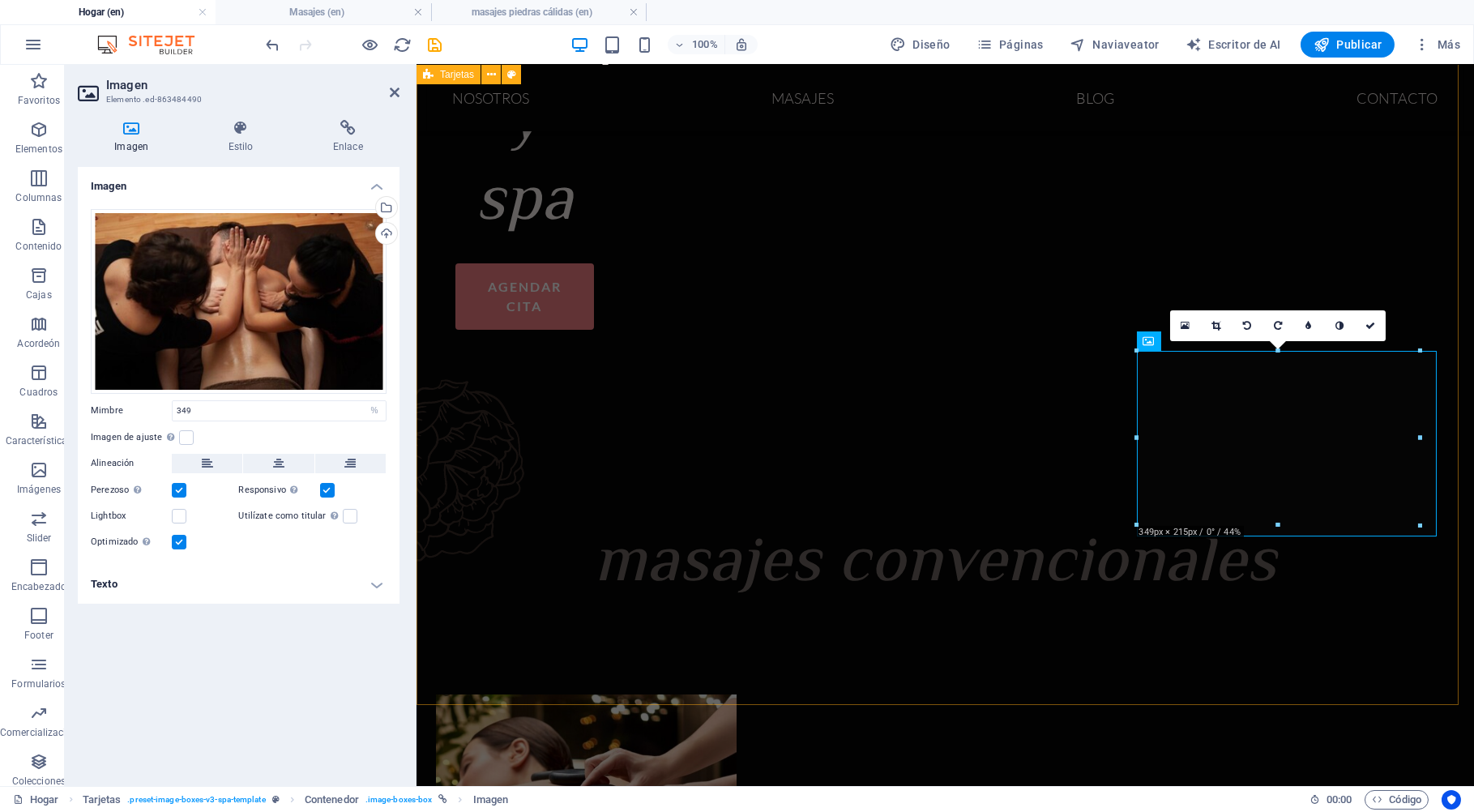
type input "349"
select select "px"
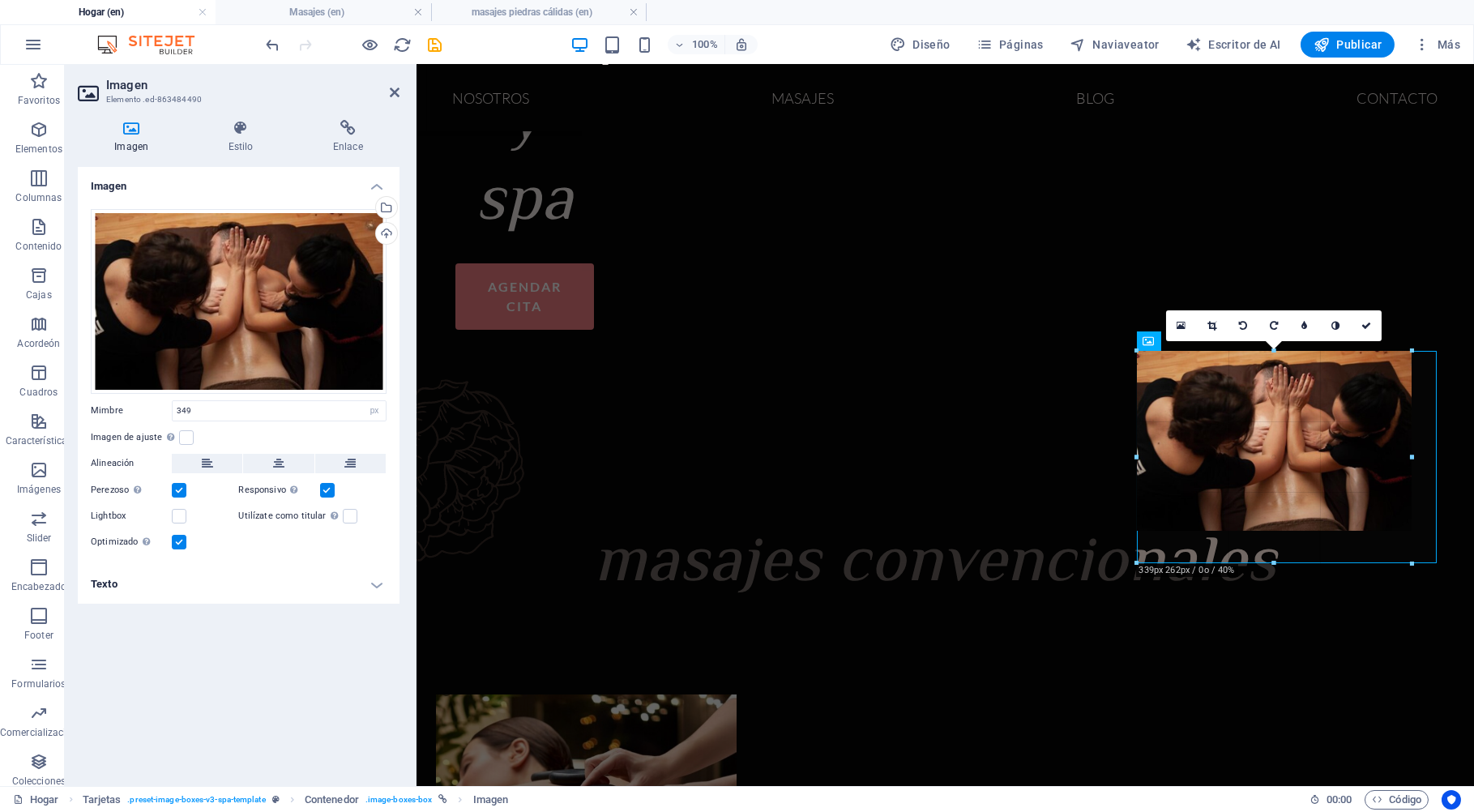
drag, startPoint x: 1420, startPoint y: 534, endPoint x: 1412, endPoint y: 524, distance: 12.8
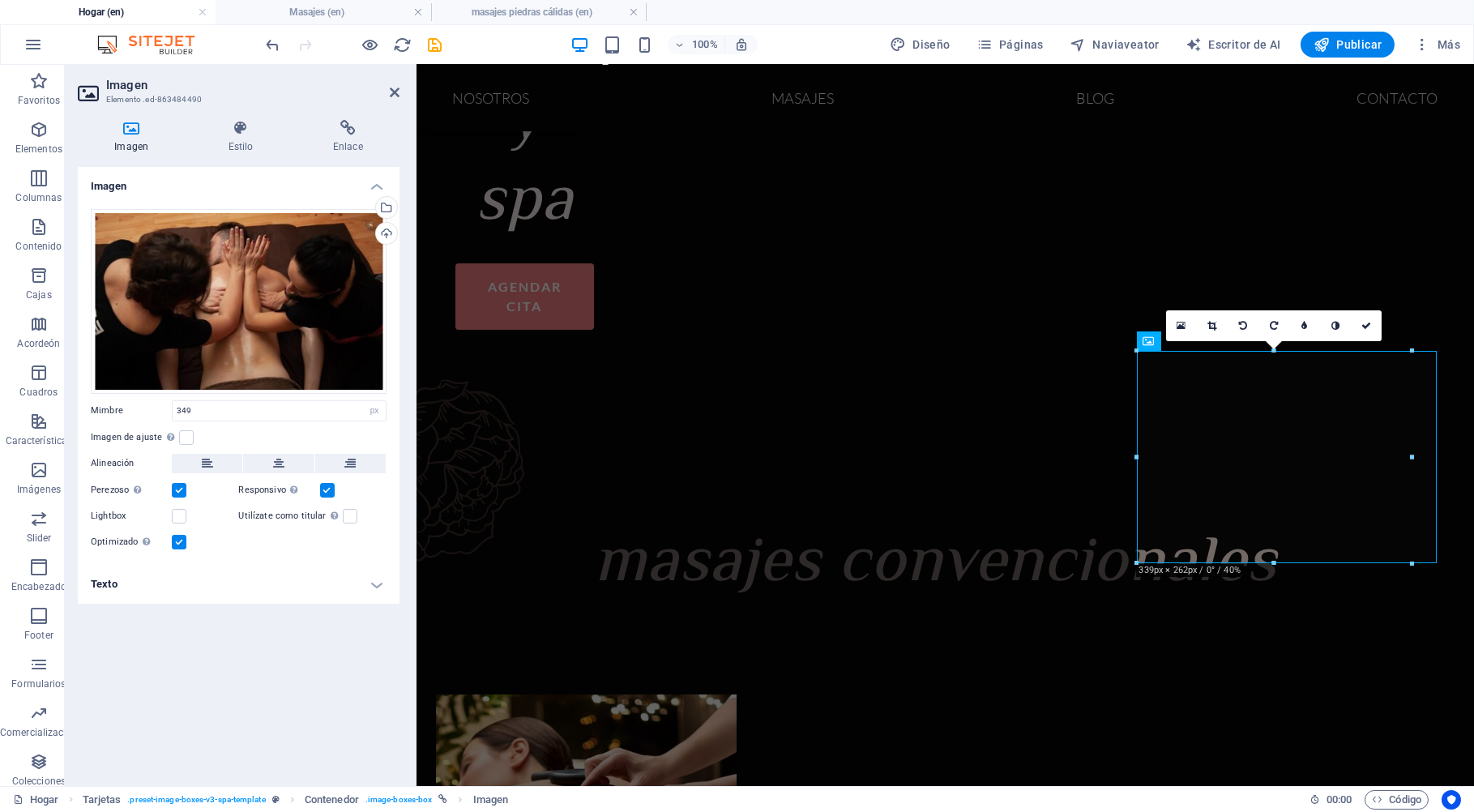
type input "339"
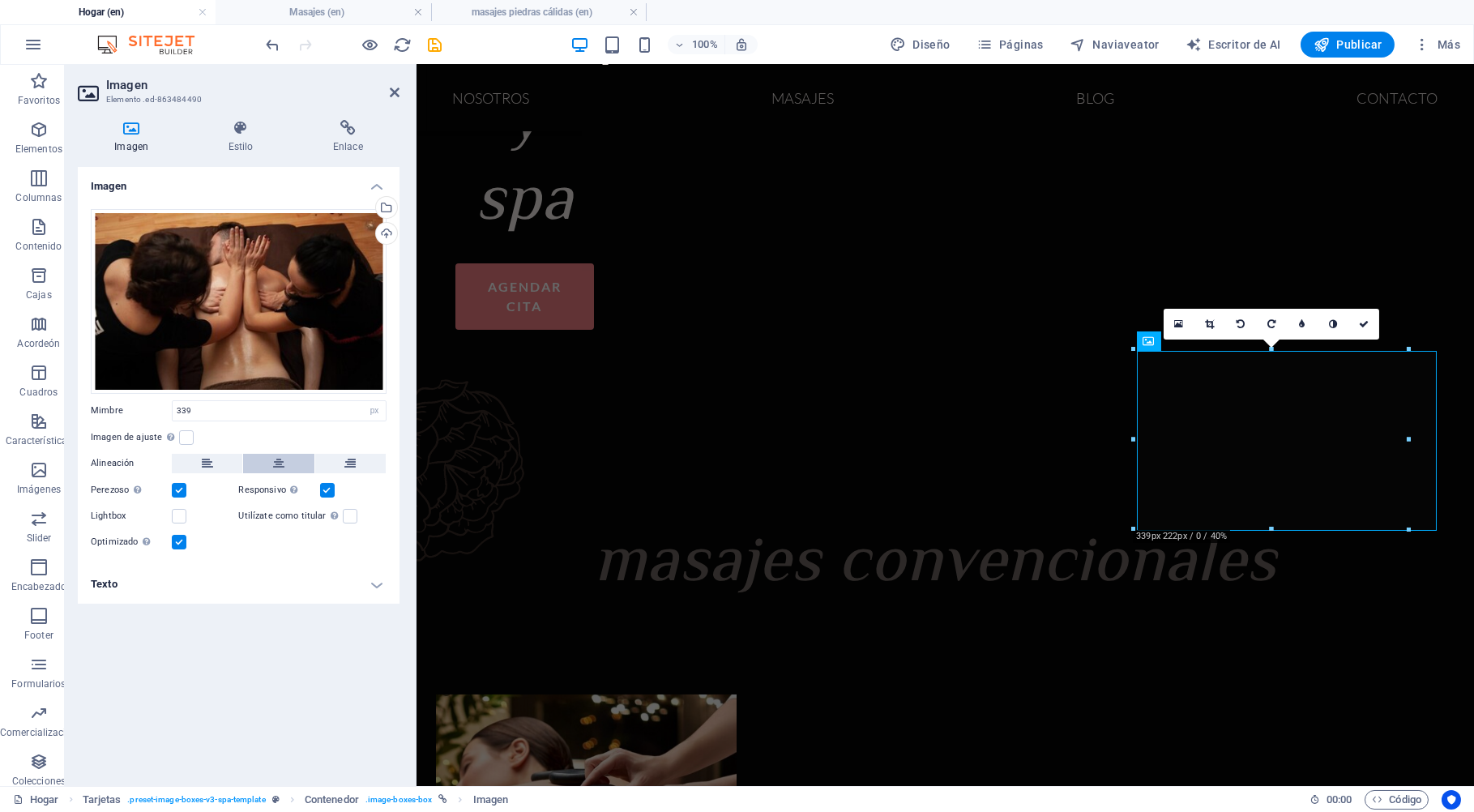
click at [279, 459] on icon at bounding box center [278, 463] width 11 height 19
click at [1383, 320] on icon at bounding box center [1378, 325] width 10 height 10
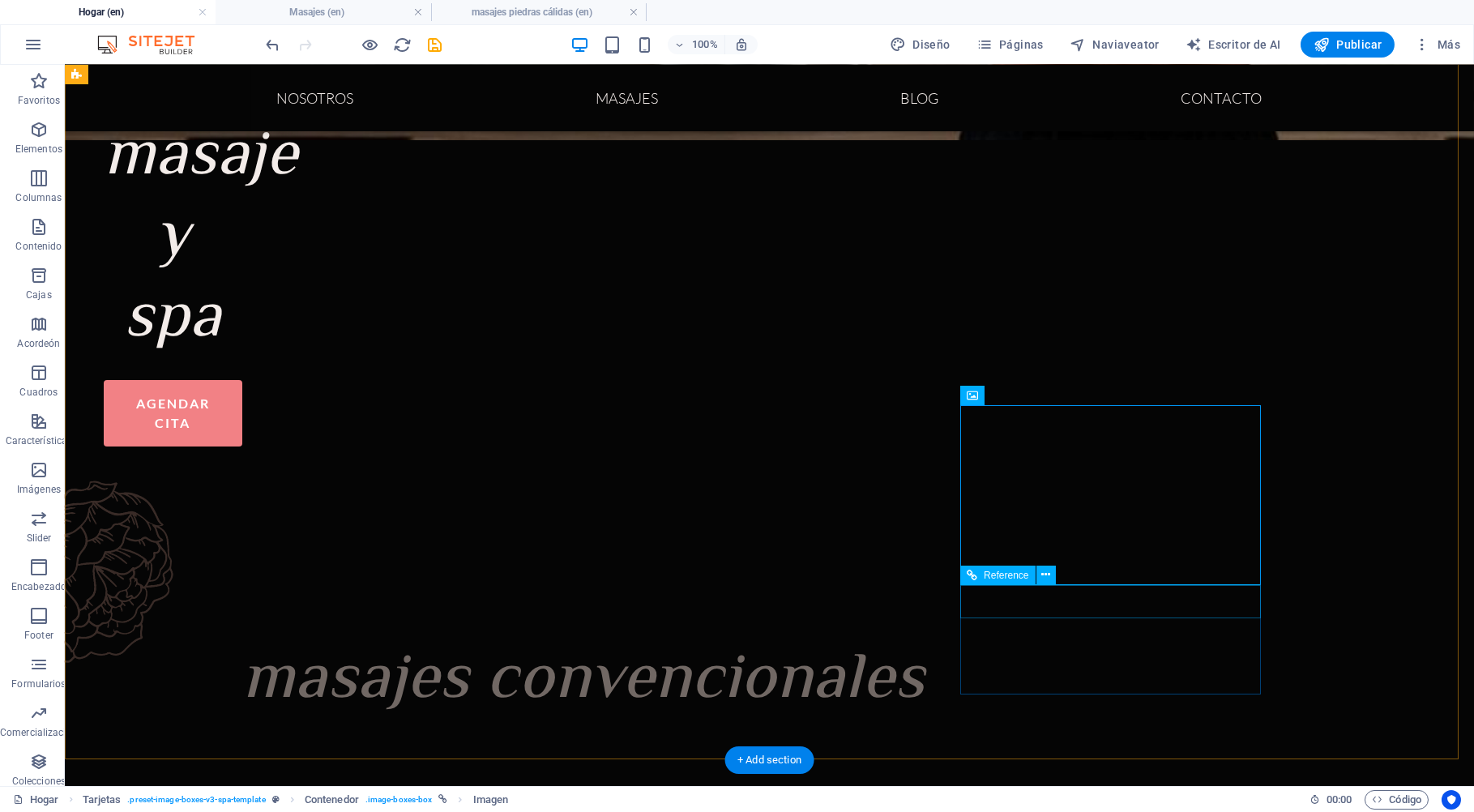
scroll to position [852, 0]
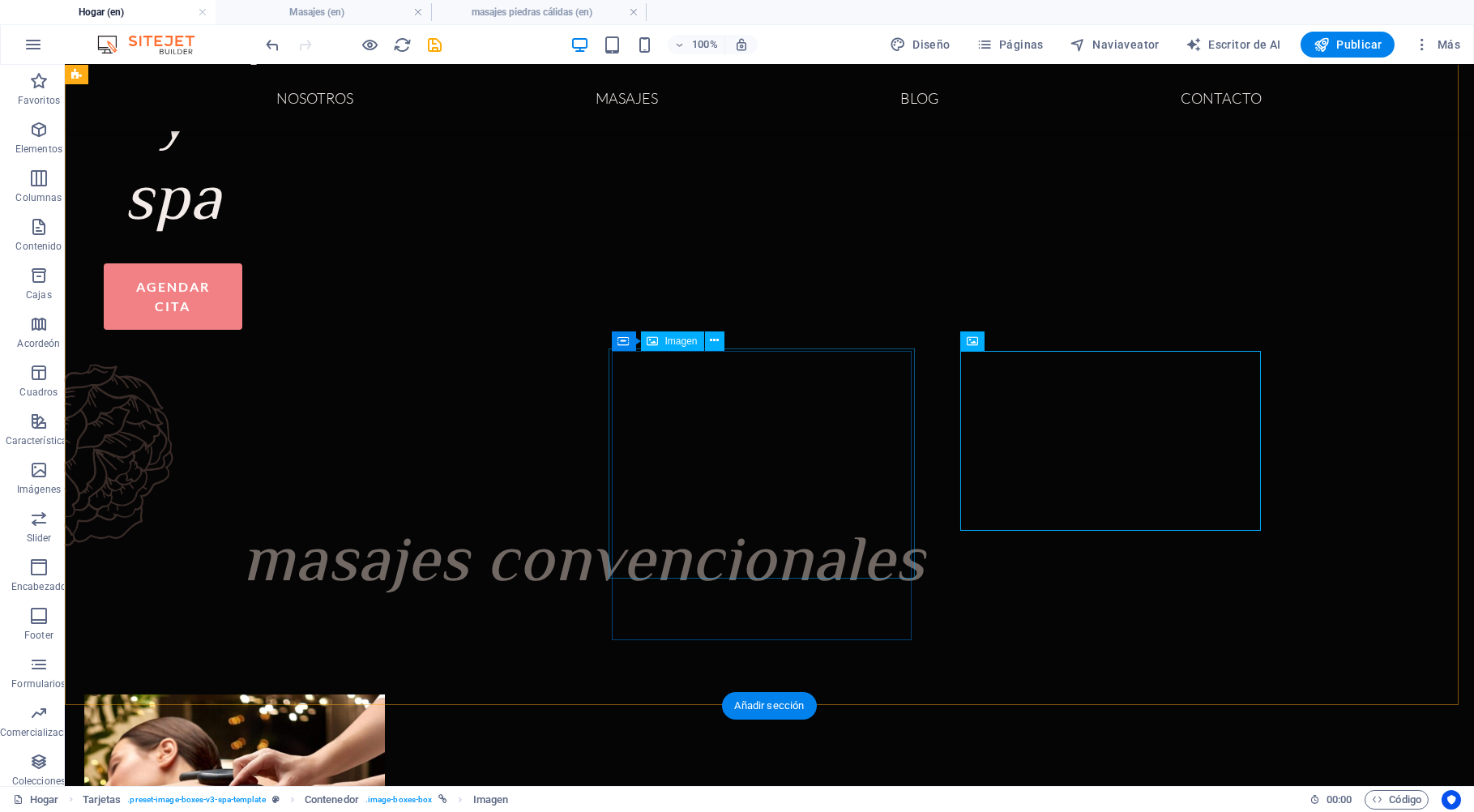
select select "%"
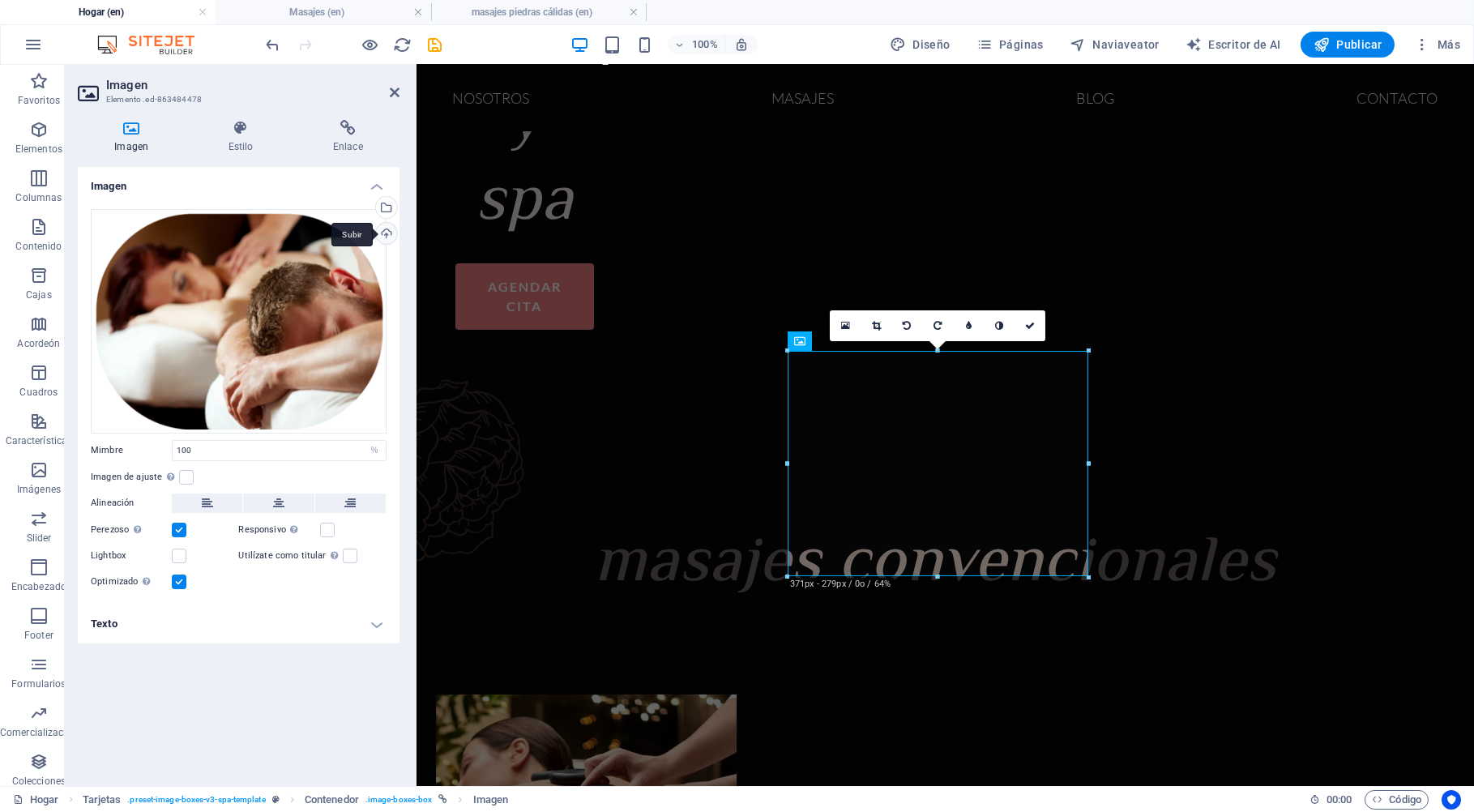
click at [383, 227] on div "Subir" at bounding box center [385, 234] width 24 height 24
click at [392, 208] on div "Seleccione los archivos del administrador de archivos, las fotos de archivo o s…" at bounding box center [385, 209] width 24 height 24
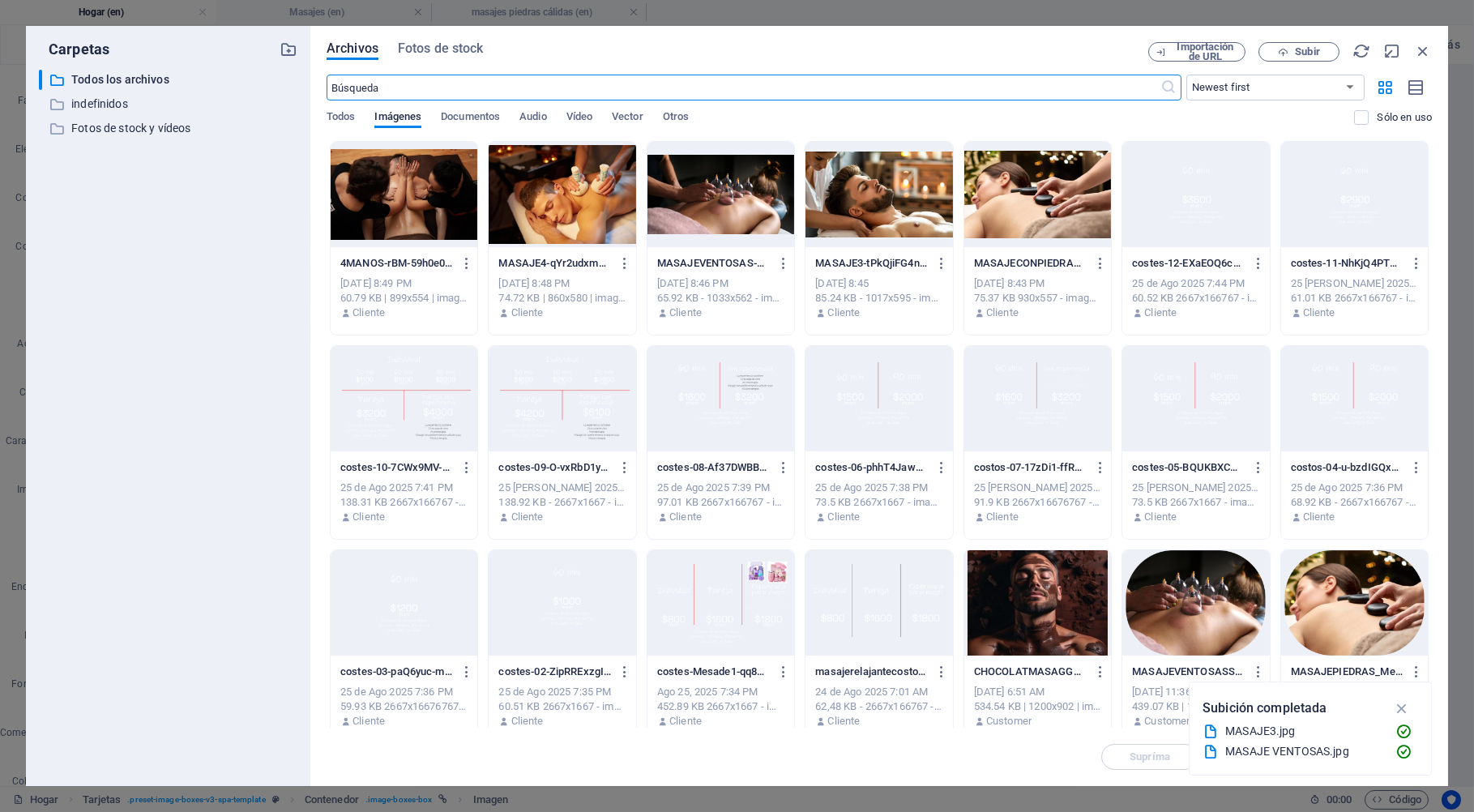
click at [510, 91] on input "text" at bounding box center [744, 88] width 834 height 26
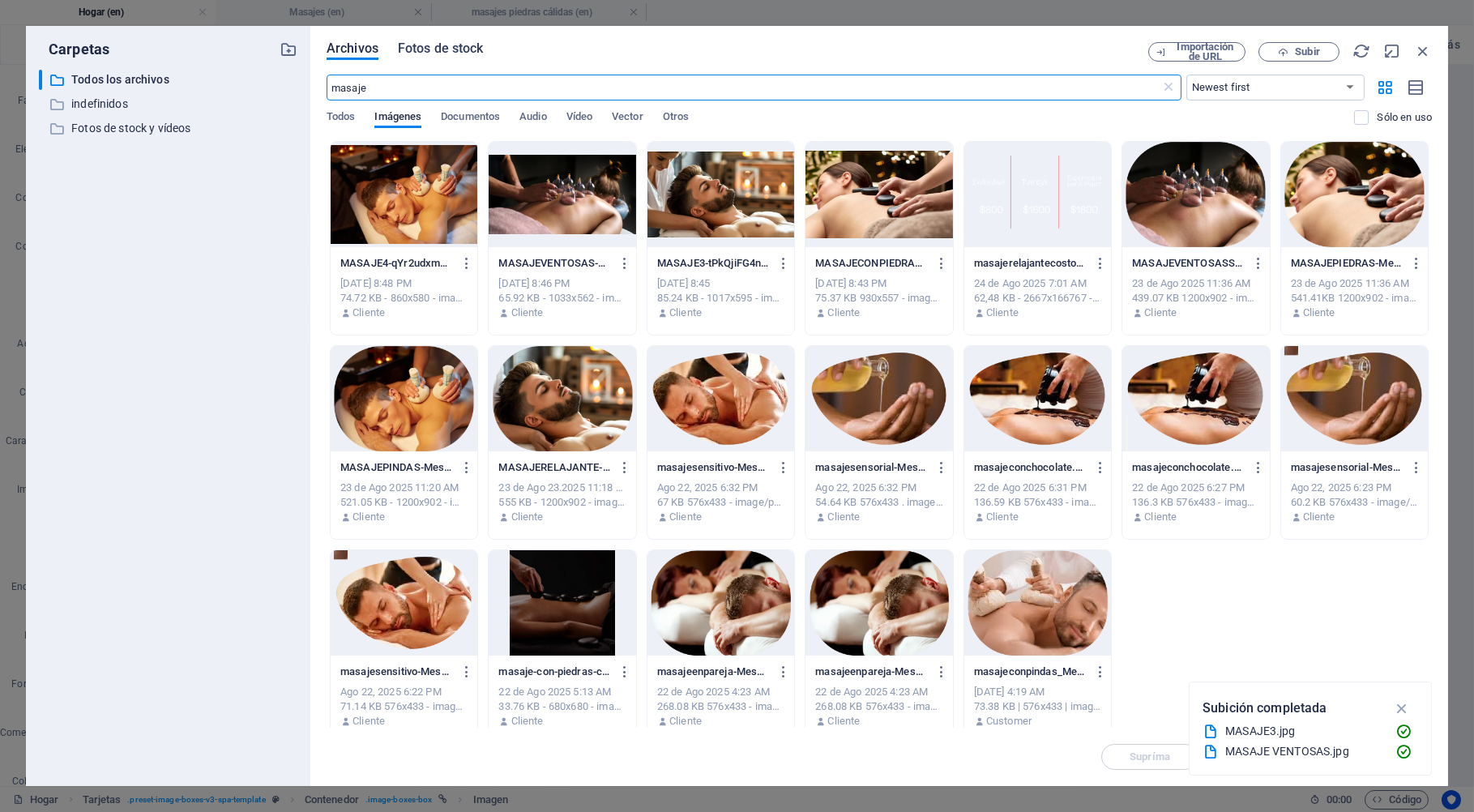
type input "masaje"
click at [479, 52] on span "Fotos de stock" at bounding box center [440, 49] width 86 height 19
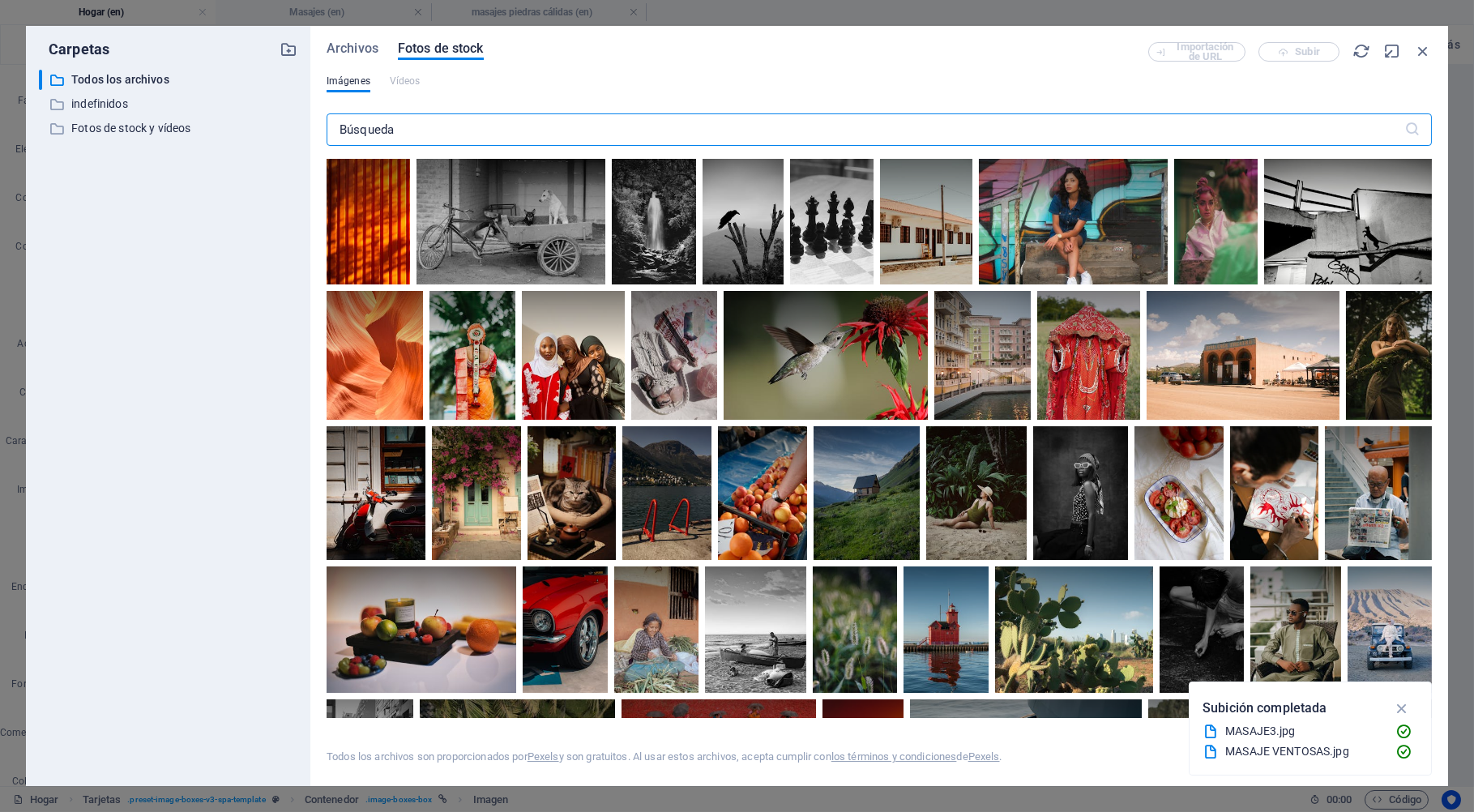
click at [435, 119] on input "text" at bounding box center [865, 129] width 1077 height 32
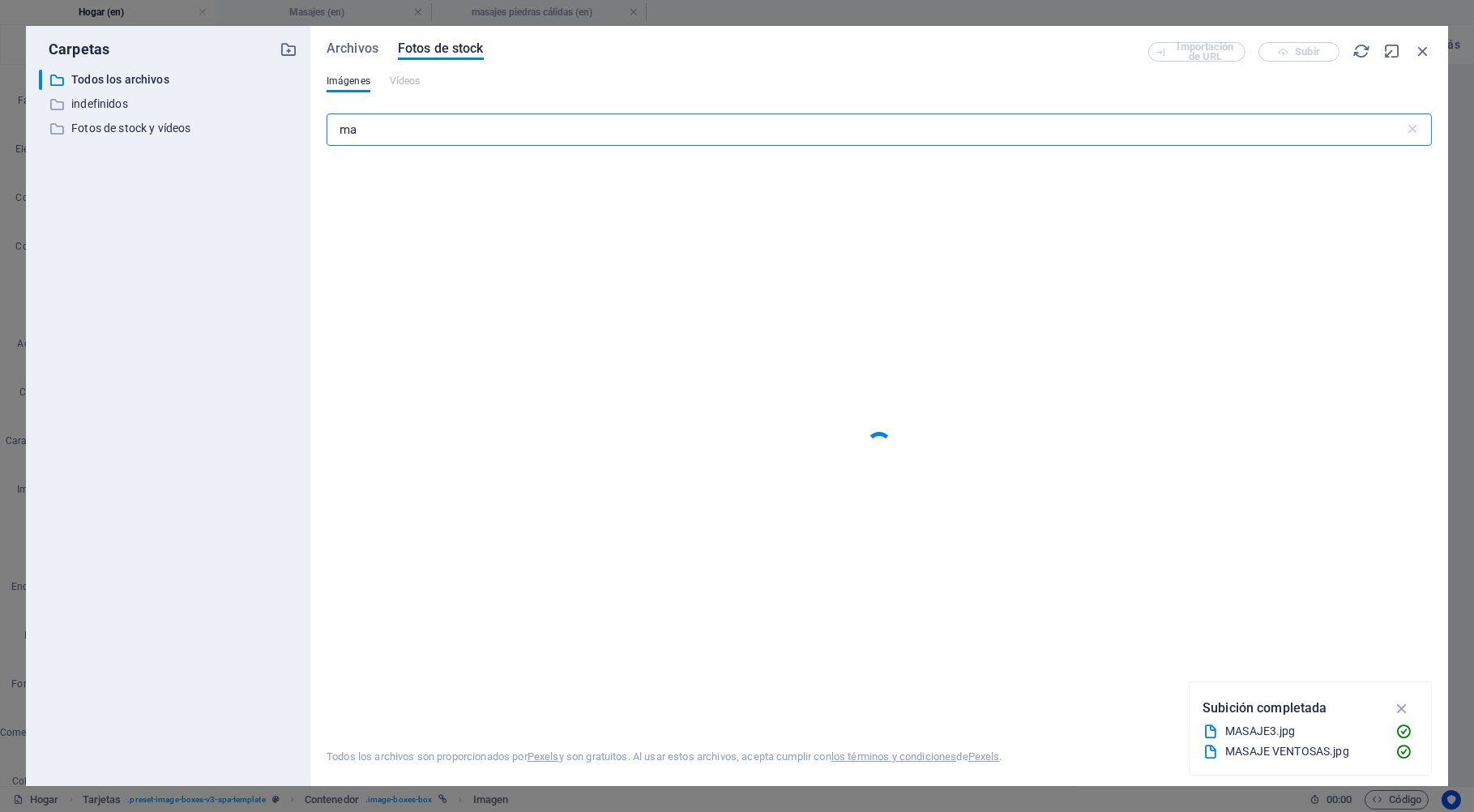
type input "m"
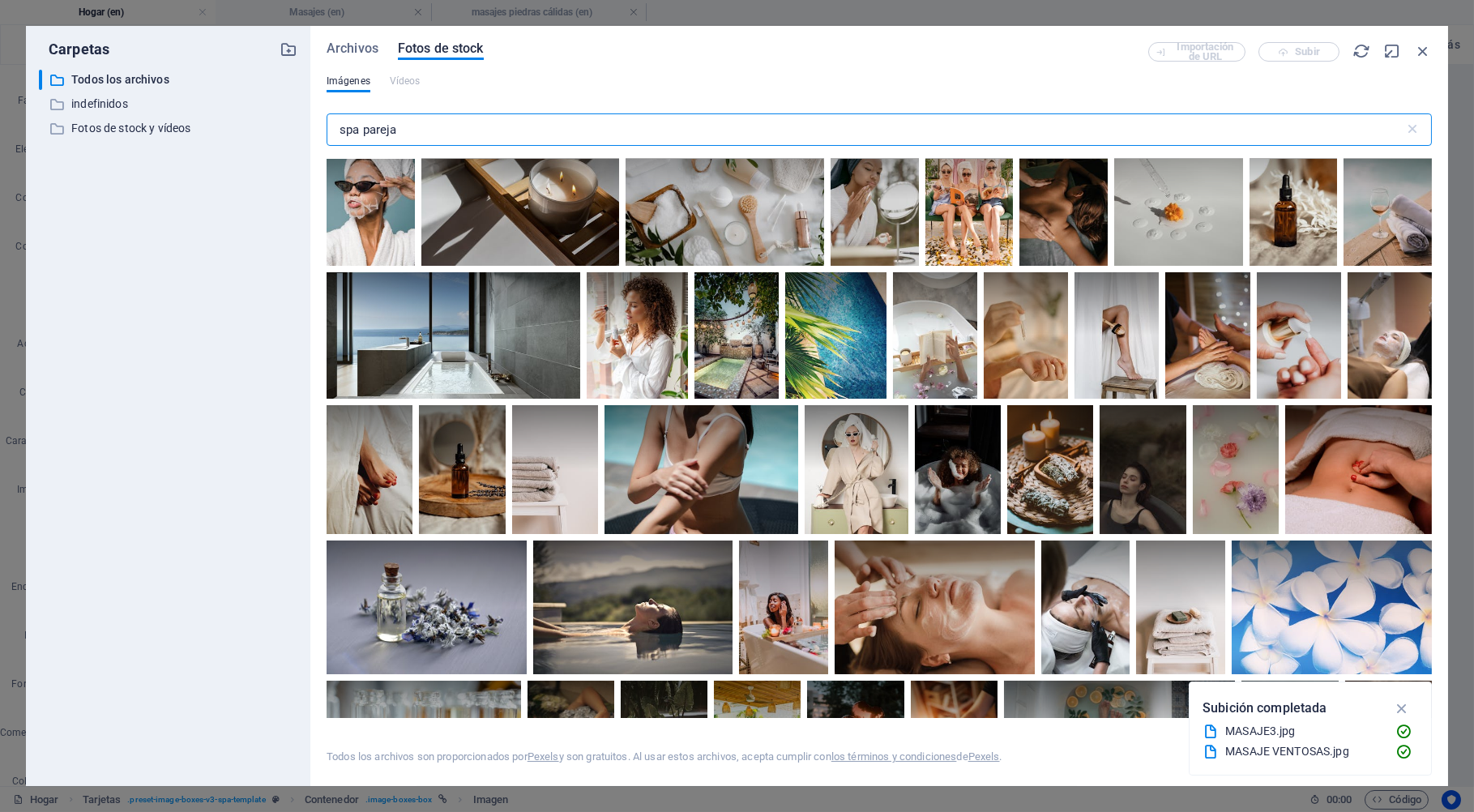
scroll to position [2431, 0]
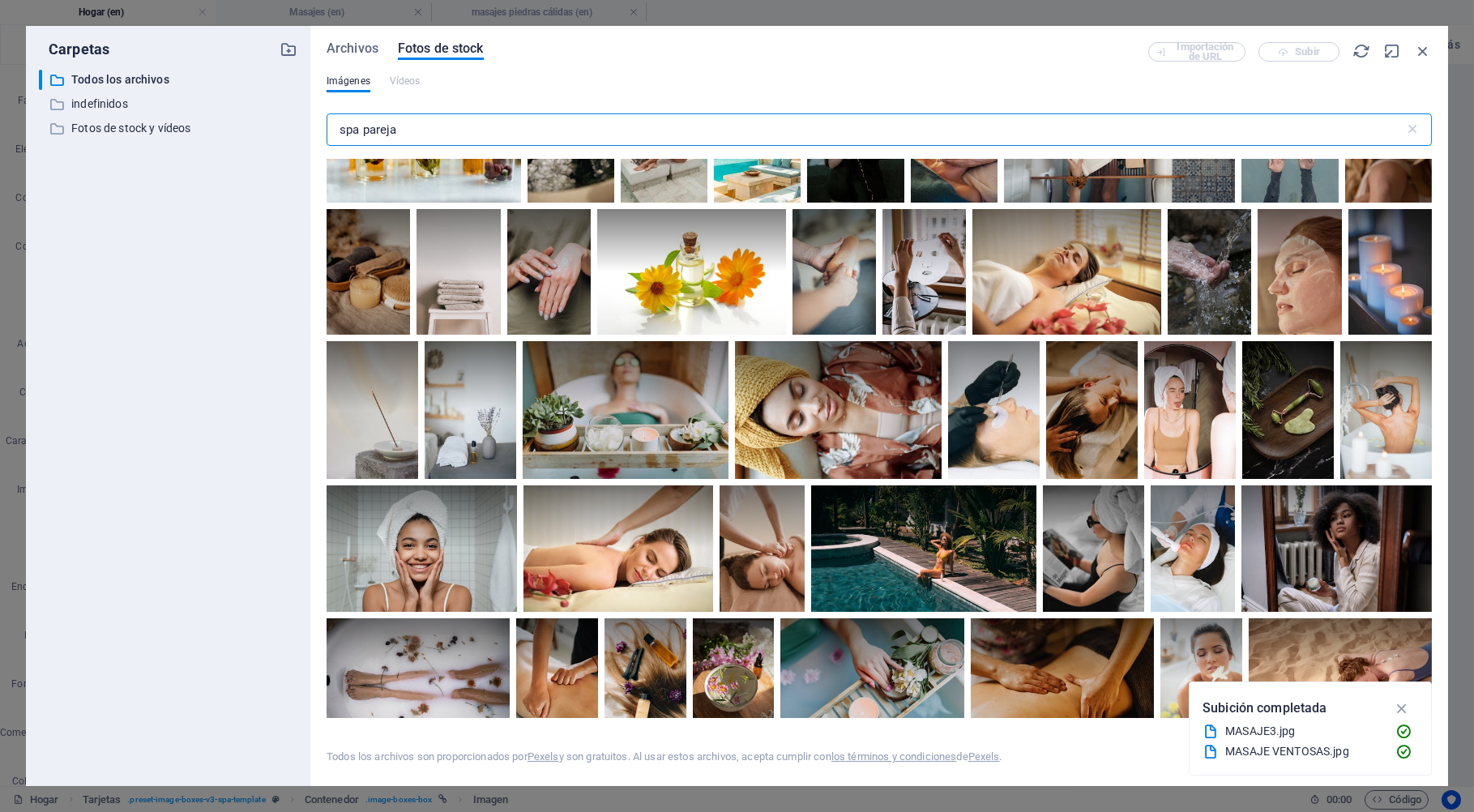
type input "spa pareja"
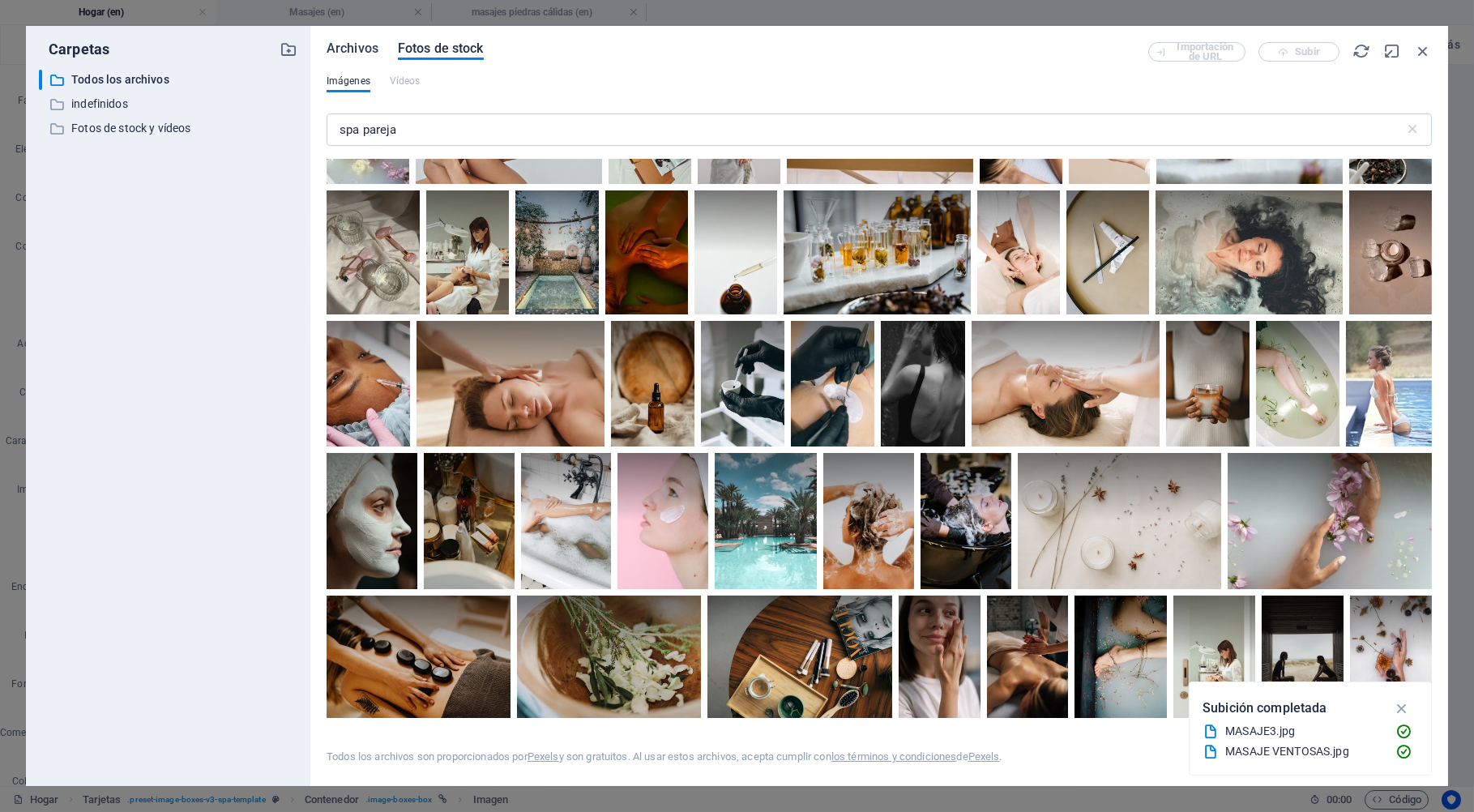
click at [354, 47] on span "Archivos" at bounding box center [353, 49] width 52 height 19
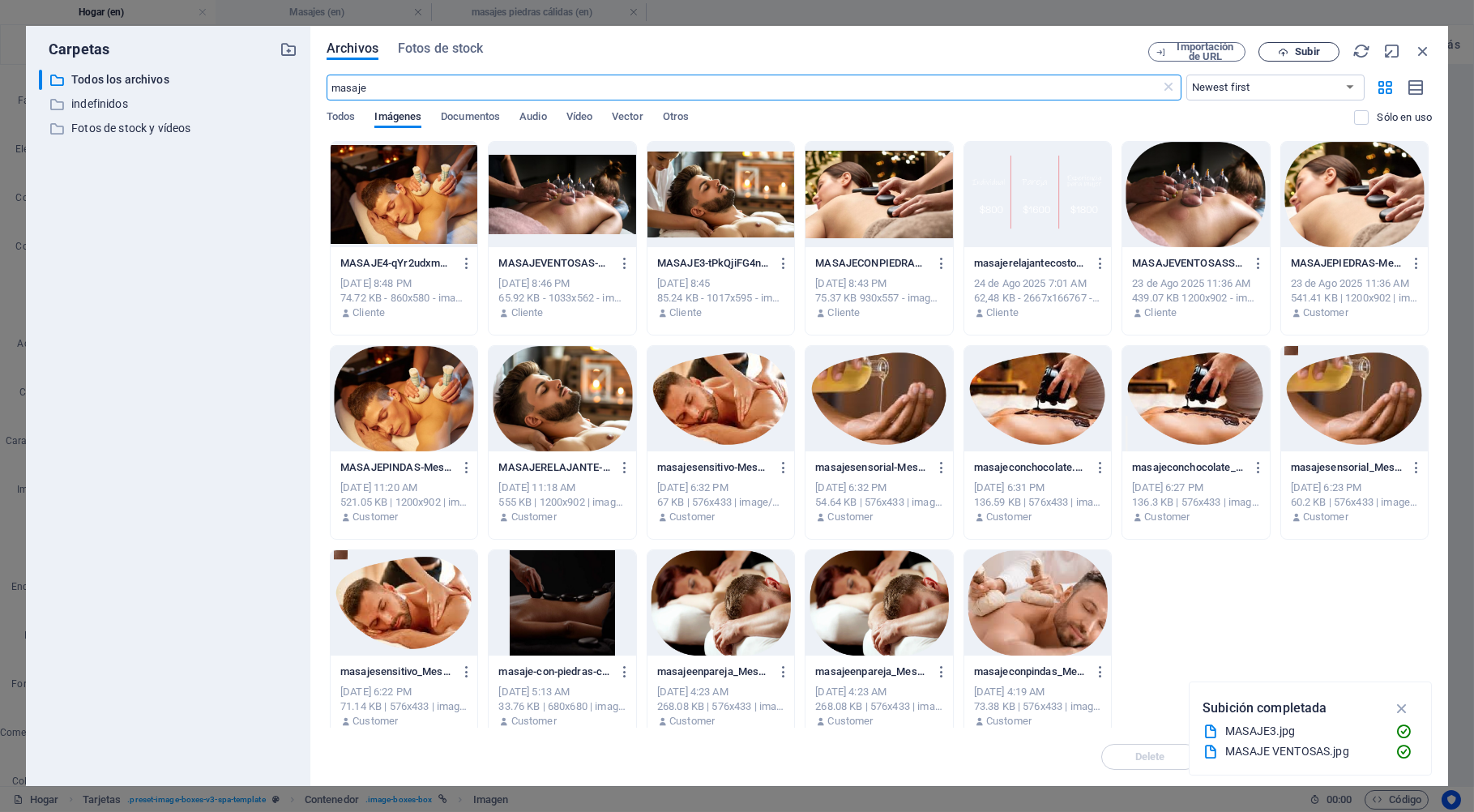
click at [1295, 49] on span "Subir" at bounding box center [1306, 51] width 24 height 10
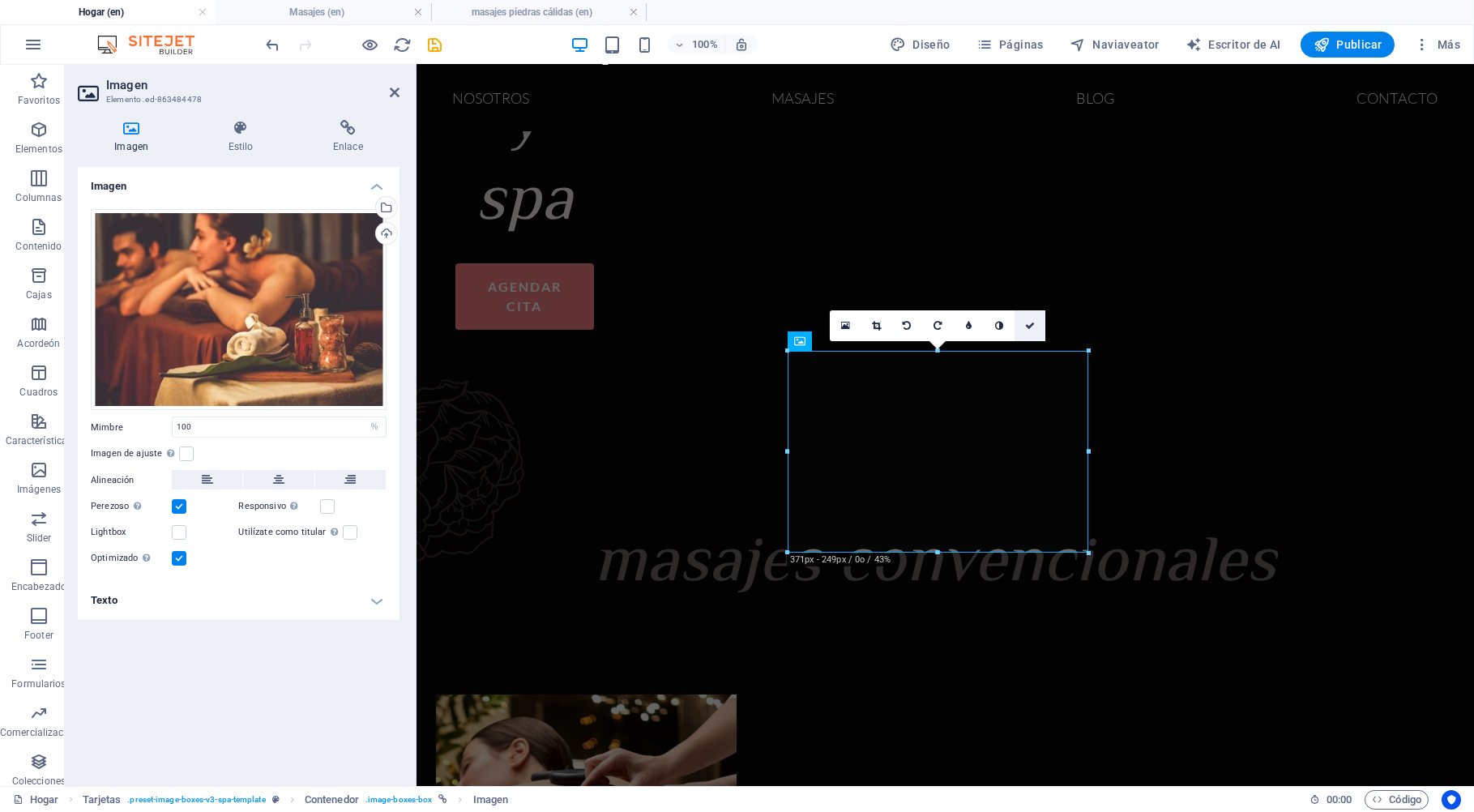
click at [1029, 327] on icon at bounding box center [1029, 325] width 10 height 10
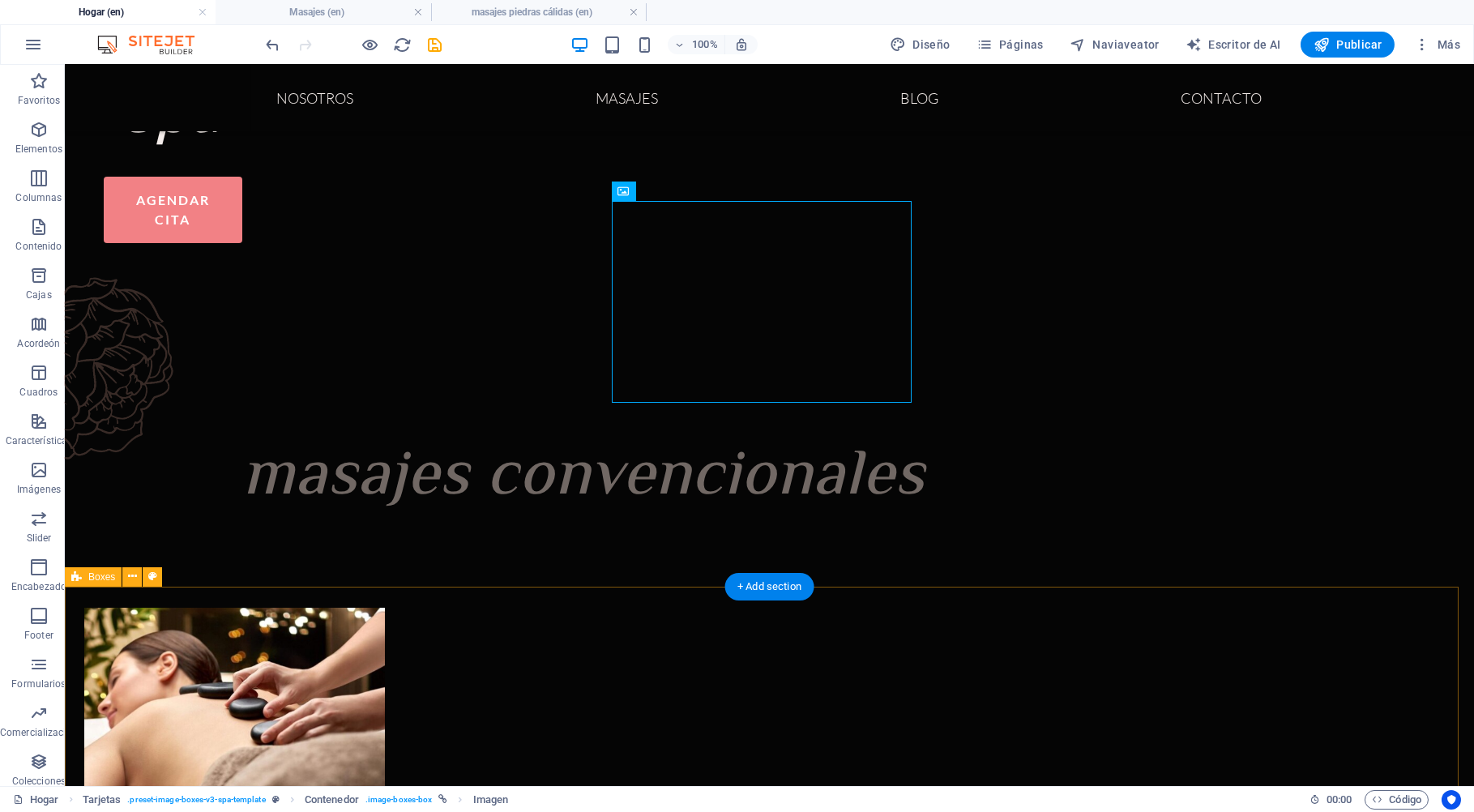
scroll to position [1199, 0]
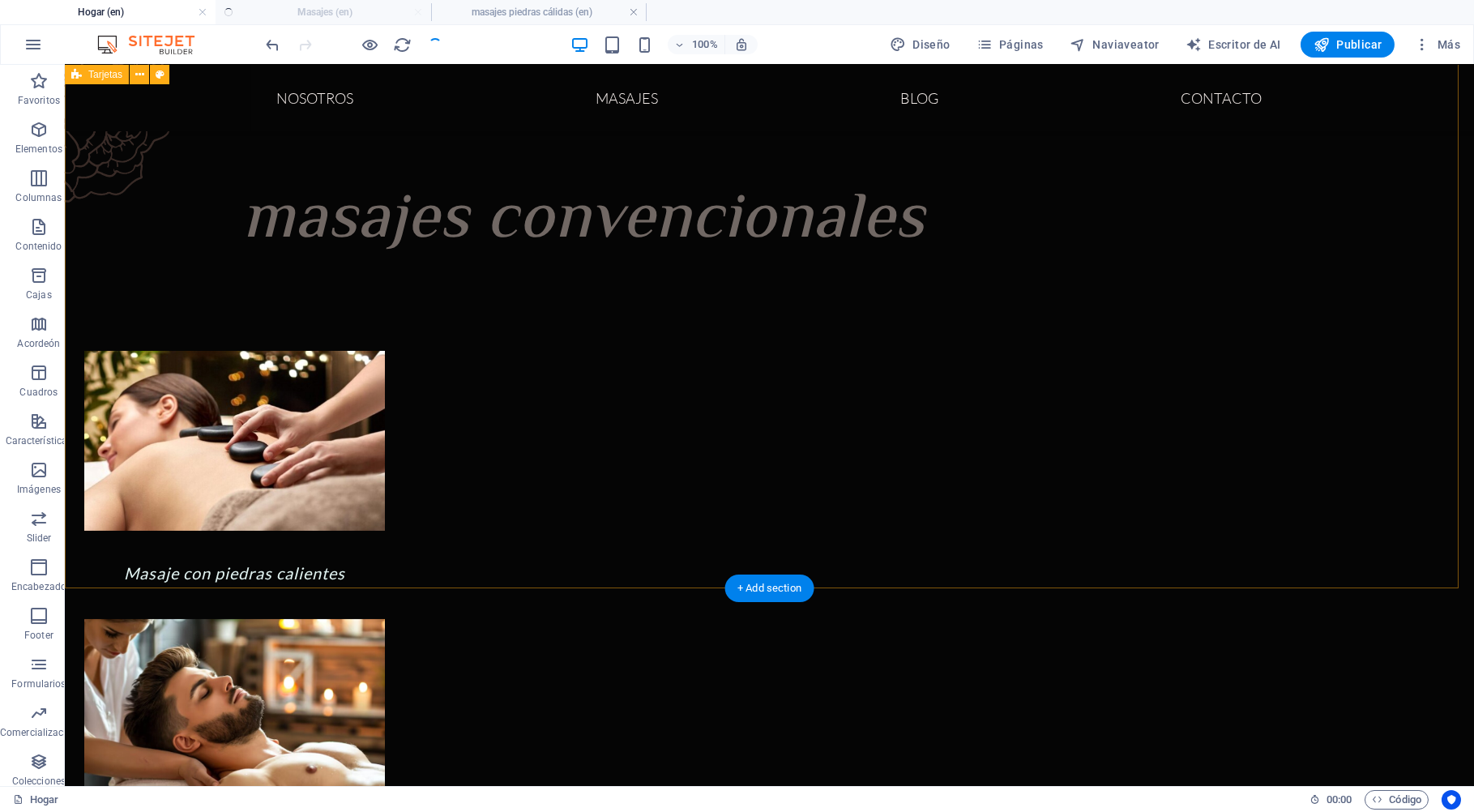
scroll to position [939, 0]
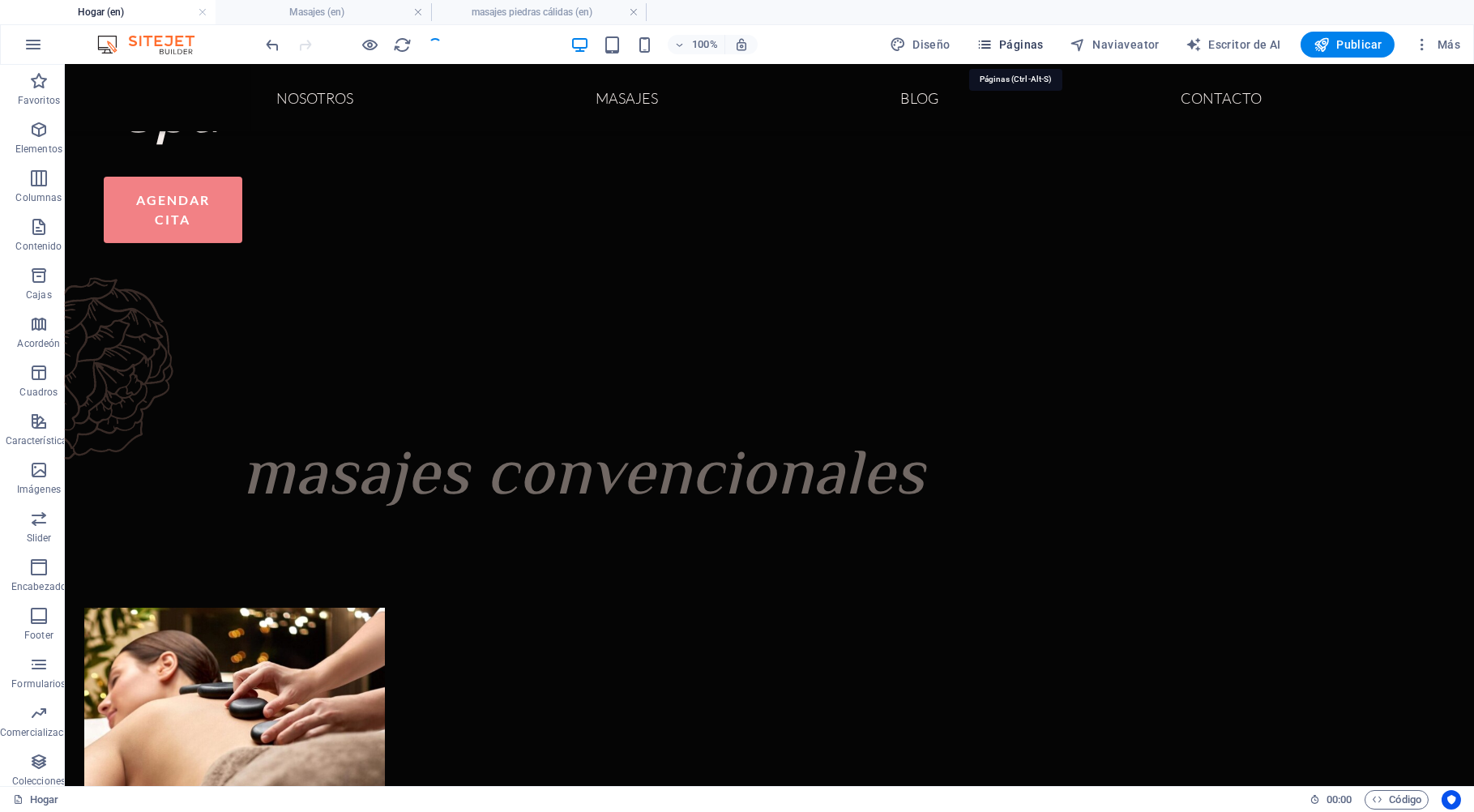
click at [1021, 50] on span "Páginas" at bounding box center [1009, 44] width 67 height 17
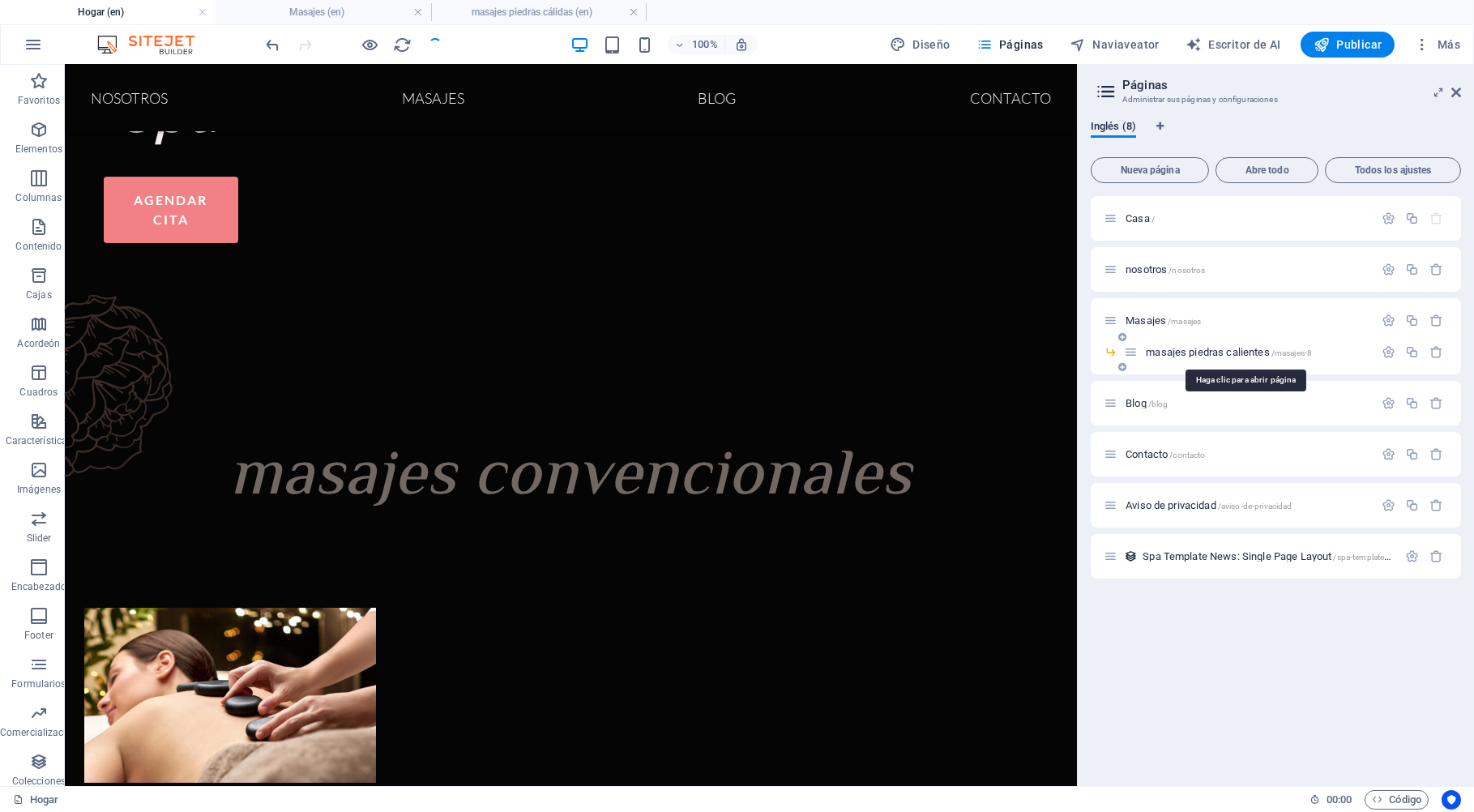
click at [1225, 349] on span "masajes piedras calientes /masajes-8" at bounding box center [1228, 352] width 166 height 12
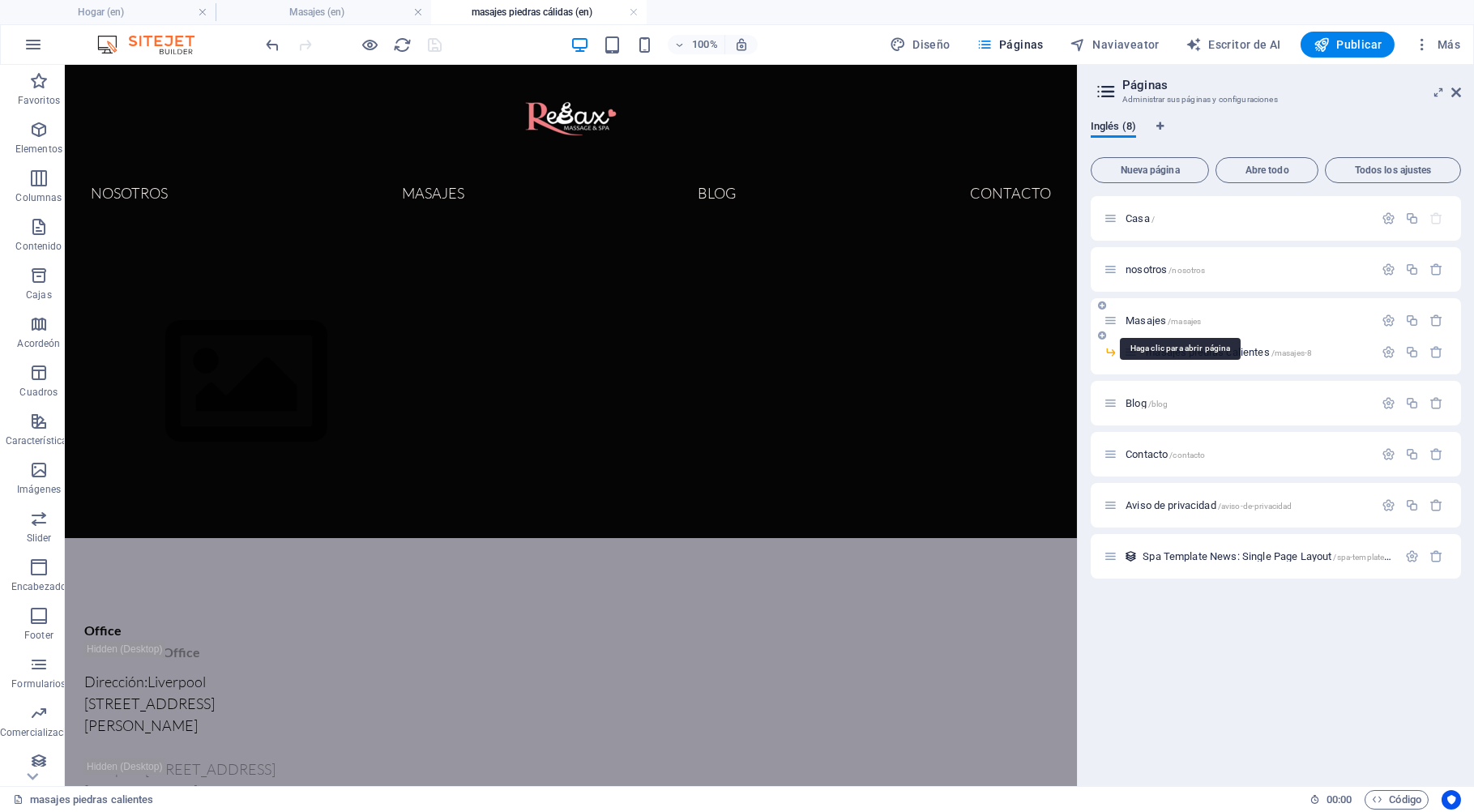
click at [1140, 319] on span "Masajes /masajes" at bounding box center [1162, 320] width 76 height 12
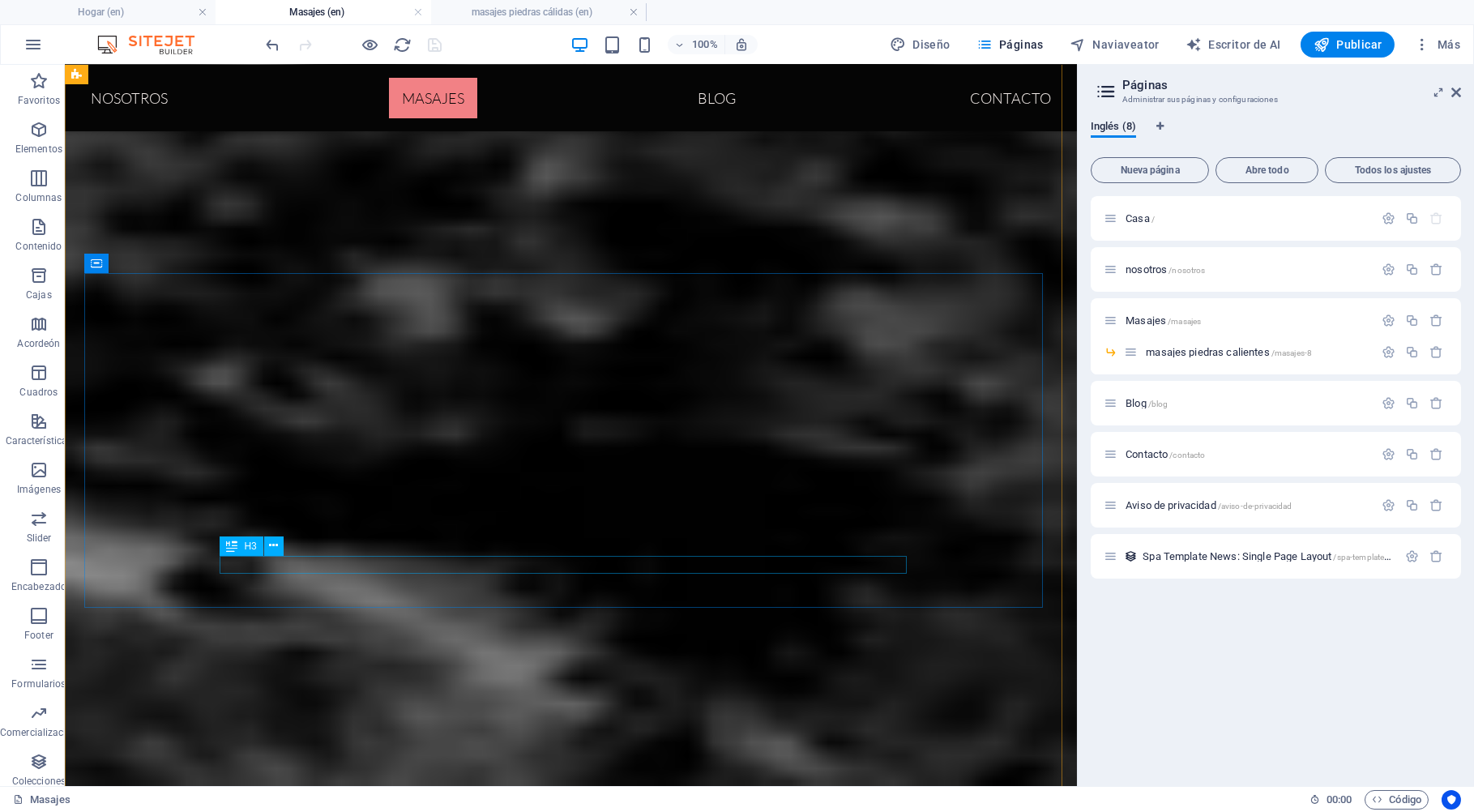
scroll to position [686, 0]
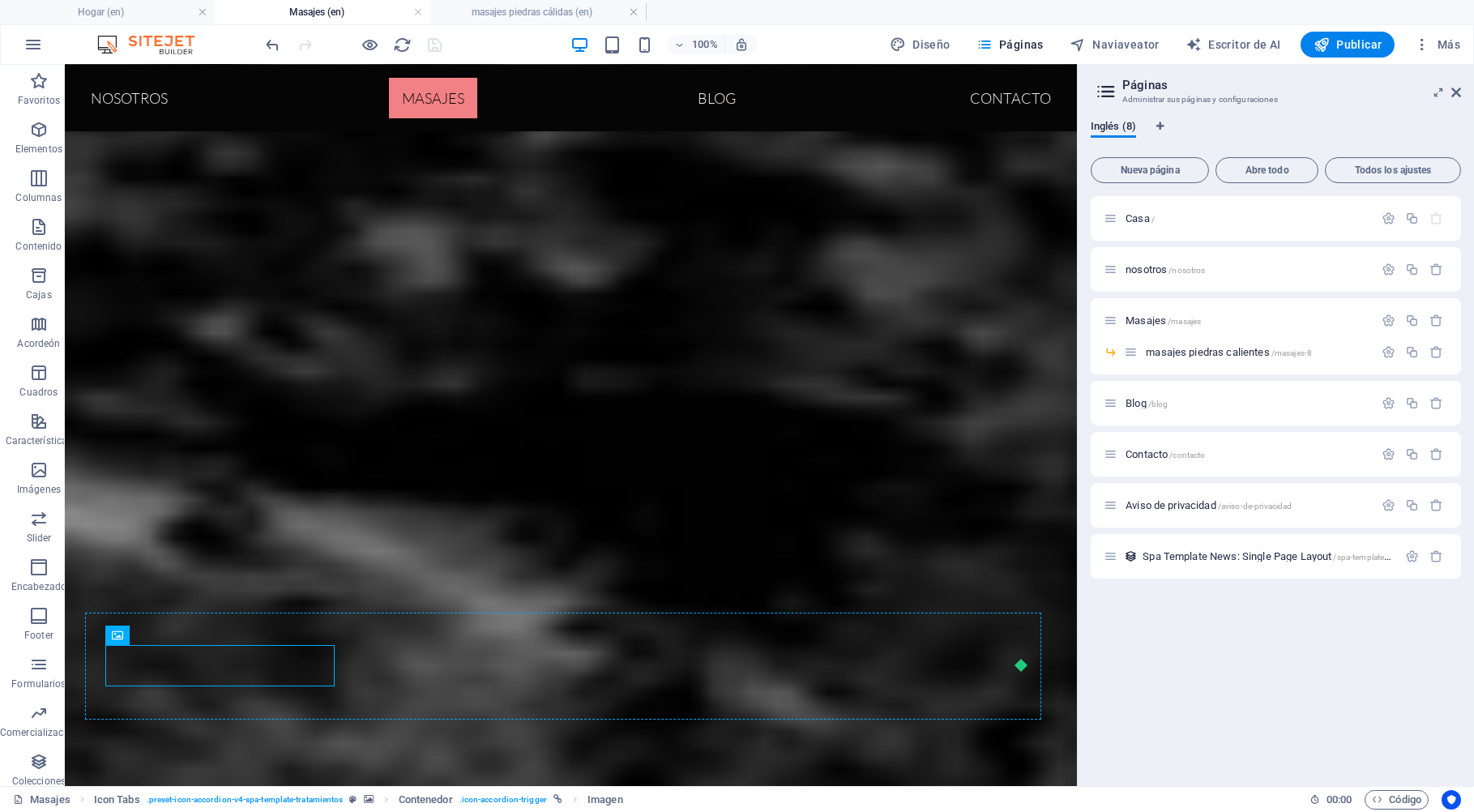
drag, startPoint x: 210, startPoint y: 666, endPoint x: 410, endPoint y: 635, distance: 202.4
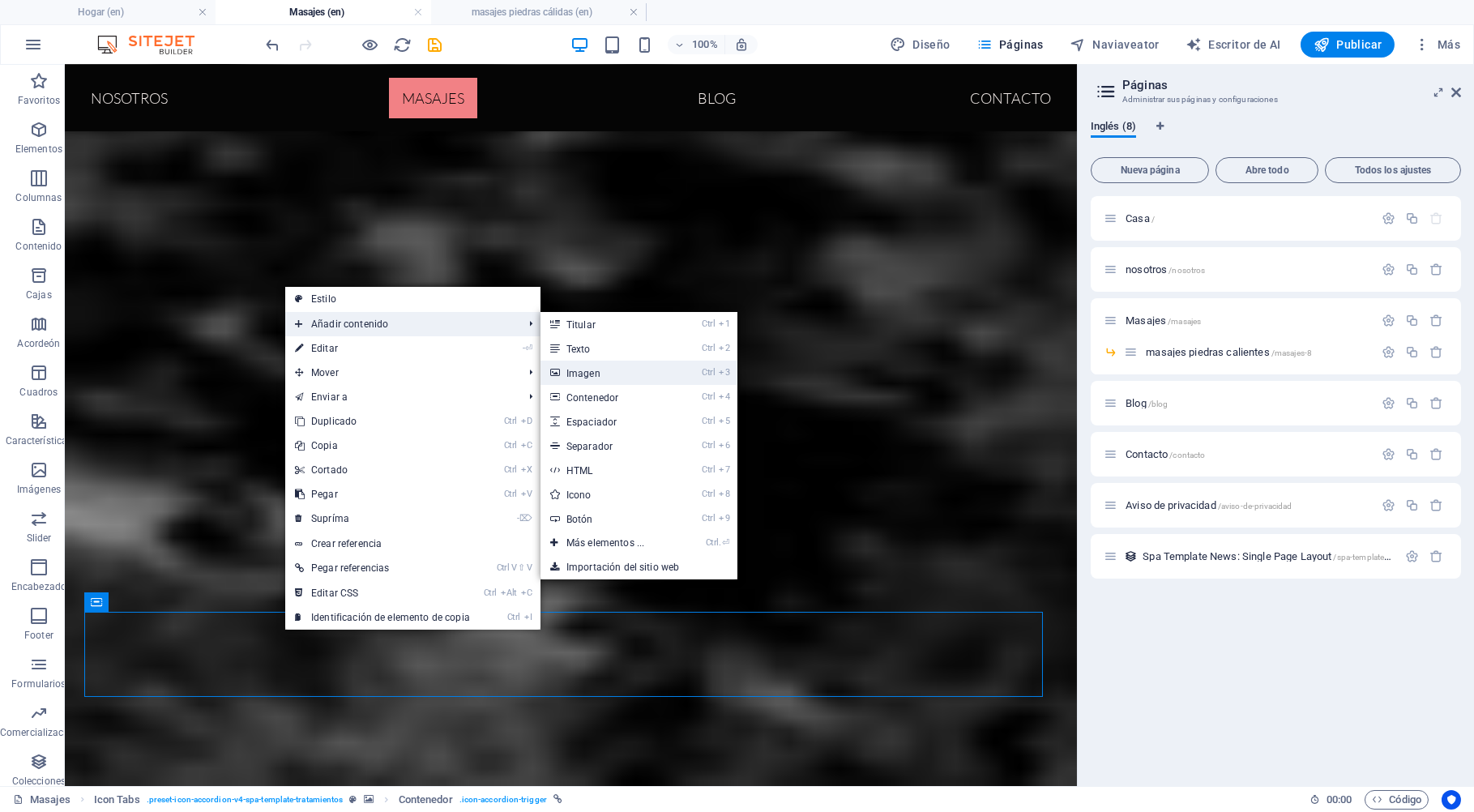
click at [592, 367] on link "Ctrl 3 Imagen" at bounding box center [608, 373] width 136 height 24
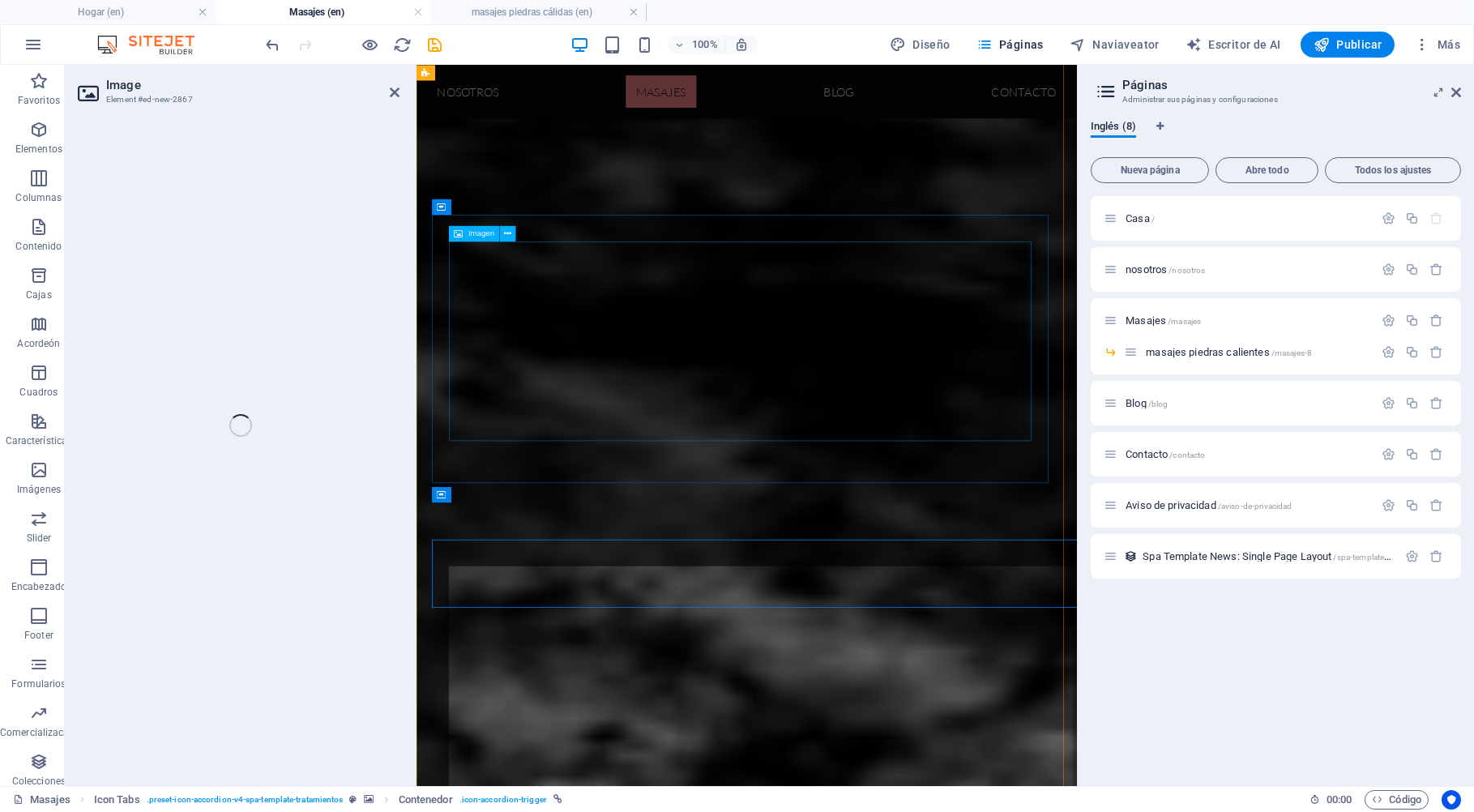
scroll to position [640, 0]
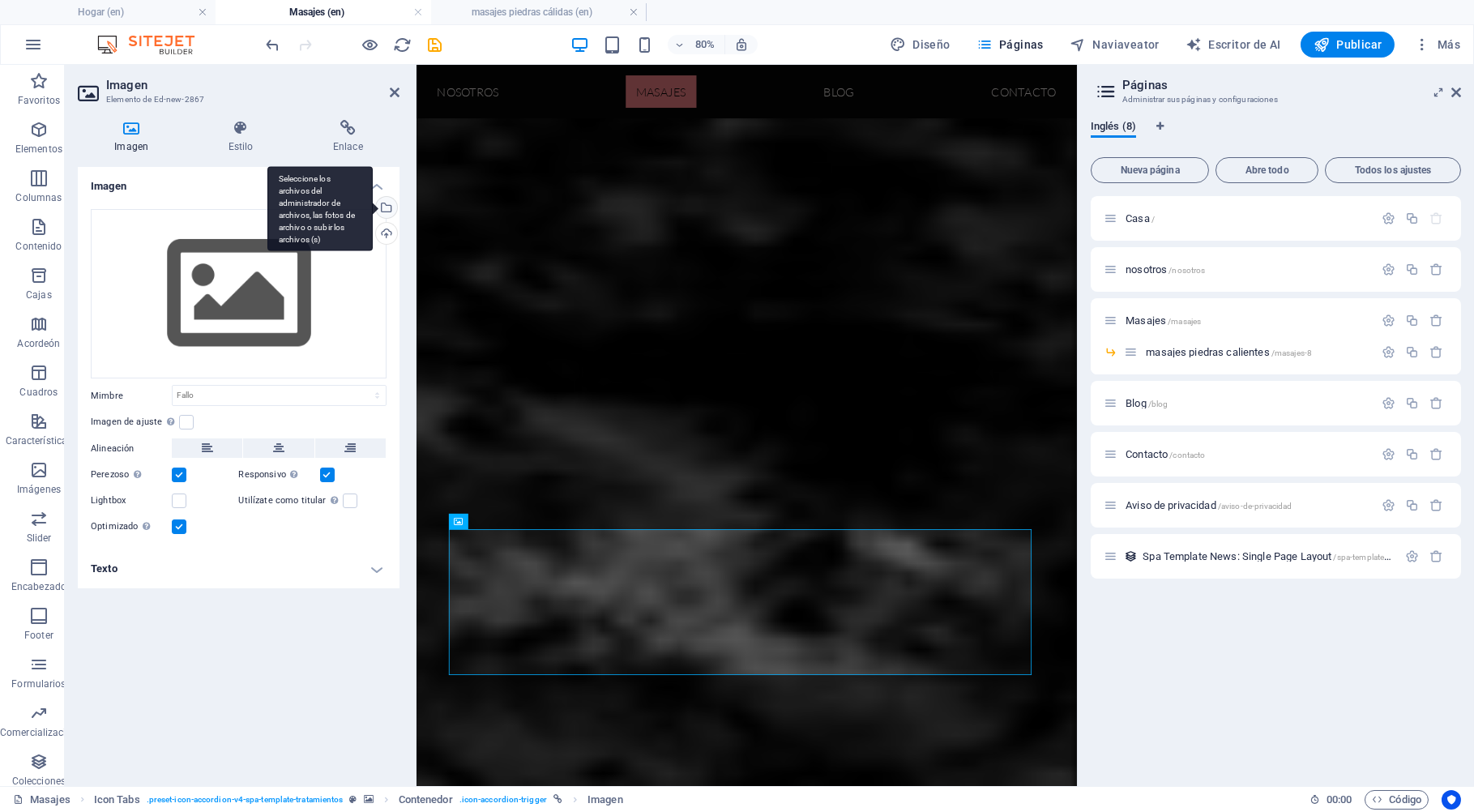
click at [389, 209] on div "Seleccione los archivos del administrador de archivos, las fotos de archivo o s…" at bounding box center [385, 209] width 24 height 24
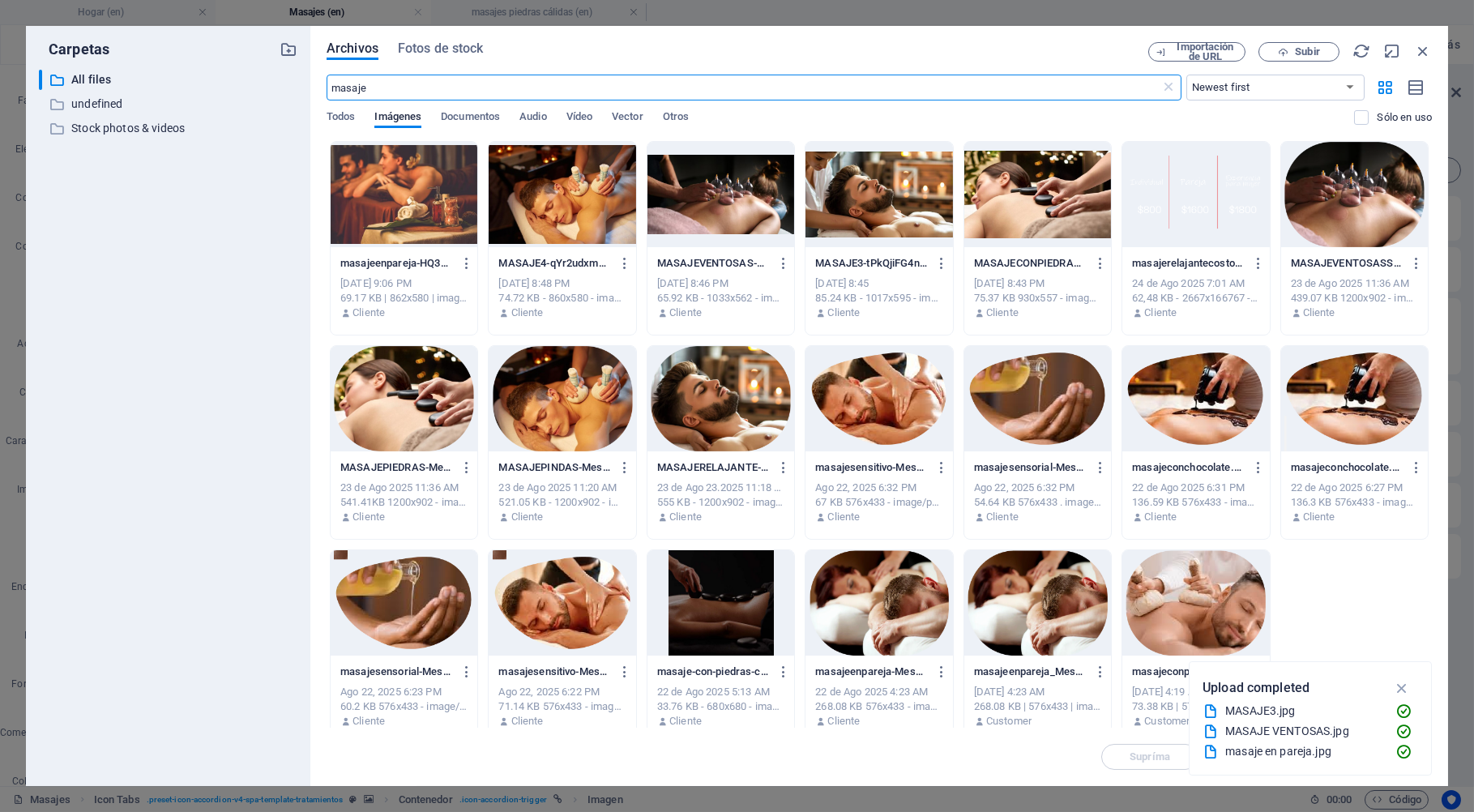
scroll to position [653, 0]
click at [635, 411] on div at bounding box center [561, 398] width 147 height 105
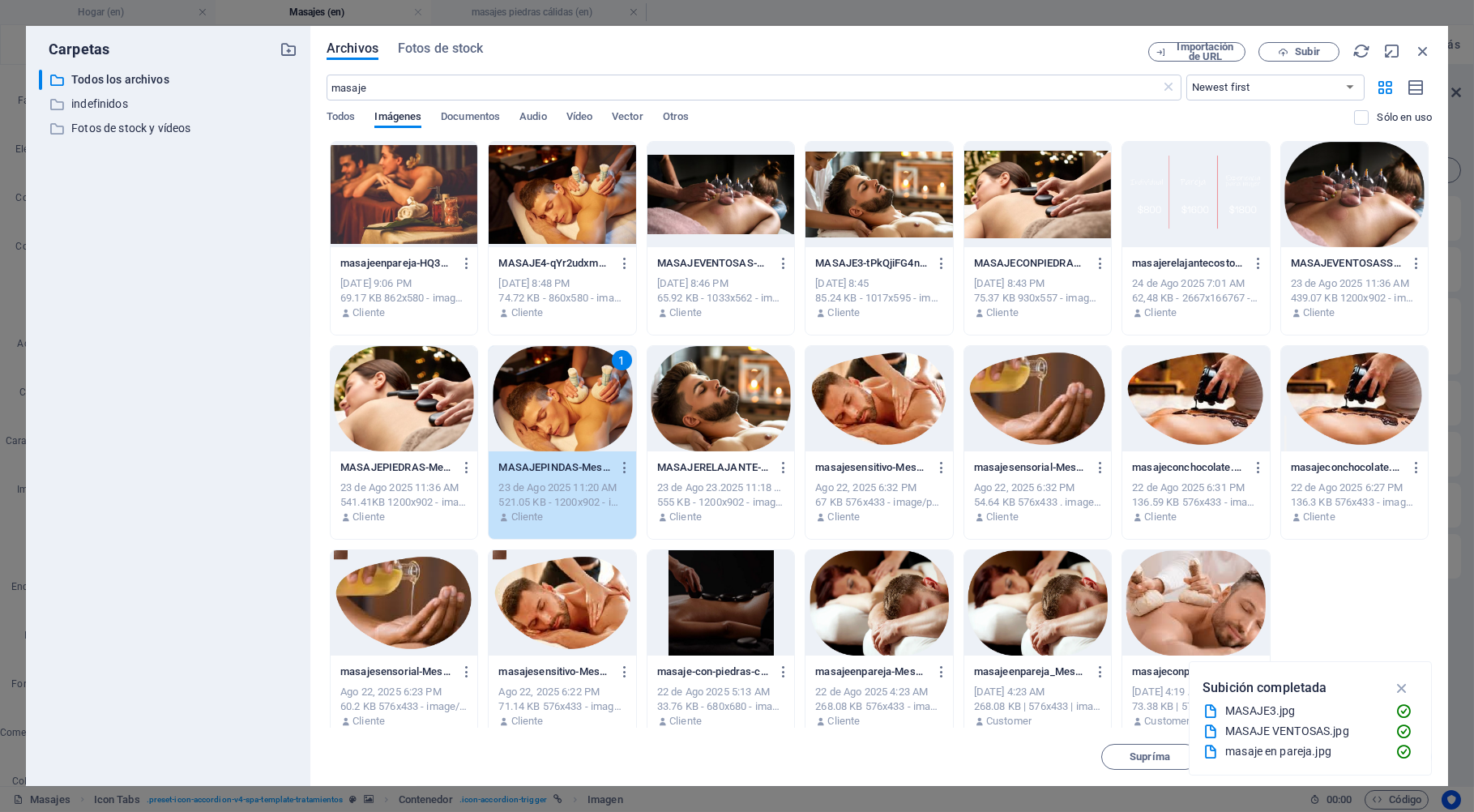
click at [635, 220] on div at bounding box center [561, 194] width 147 height 105
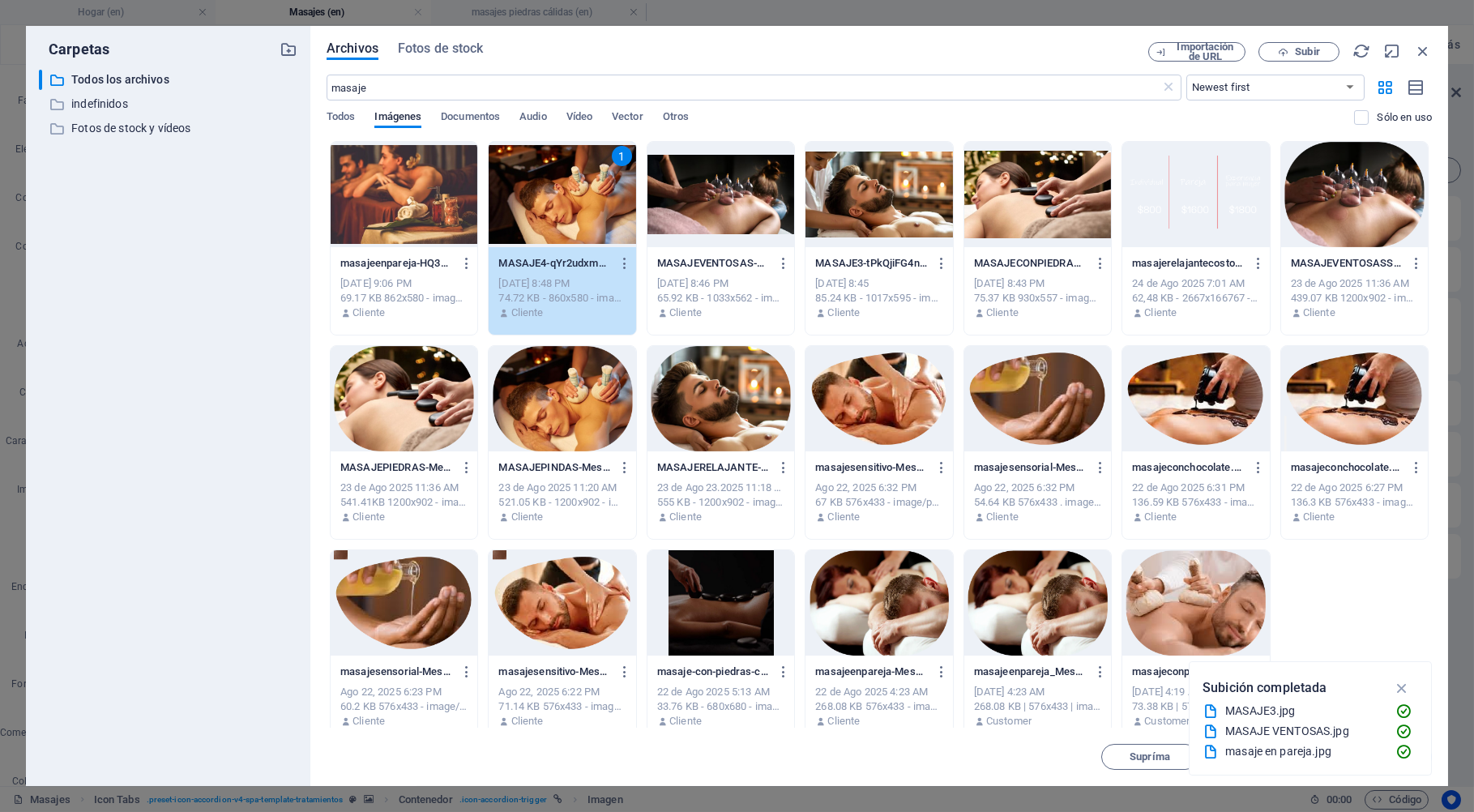
click at [1409, 684] on icon "button" at bounding box center [1401, 688] width 18 height 18
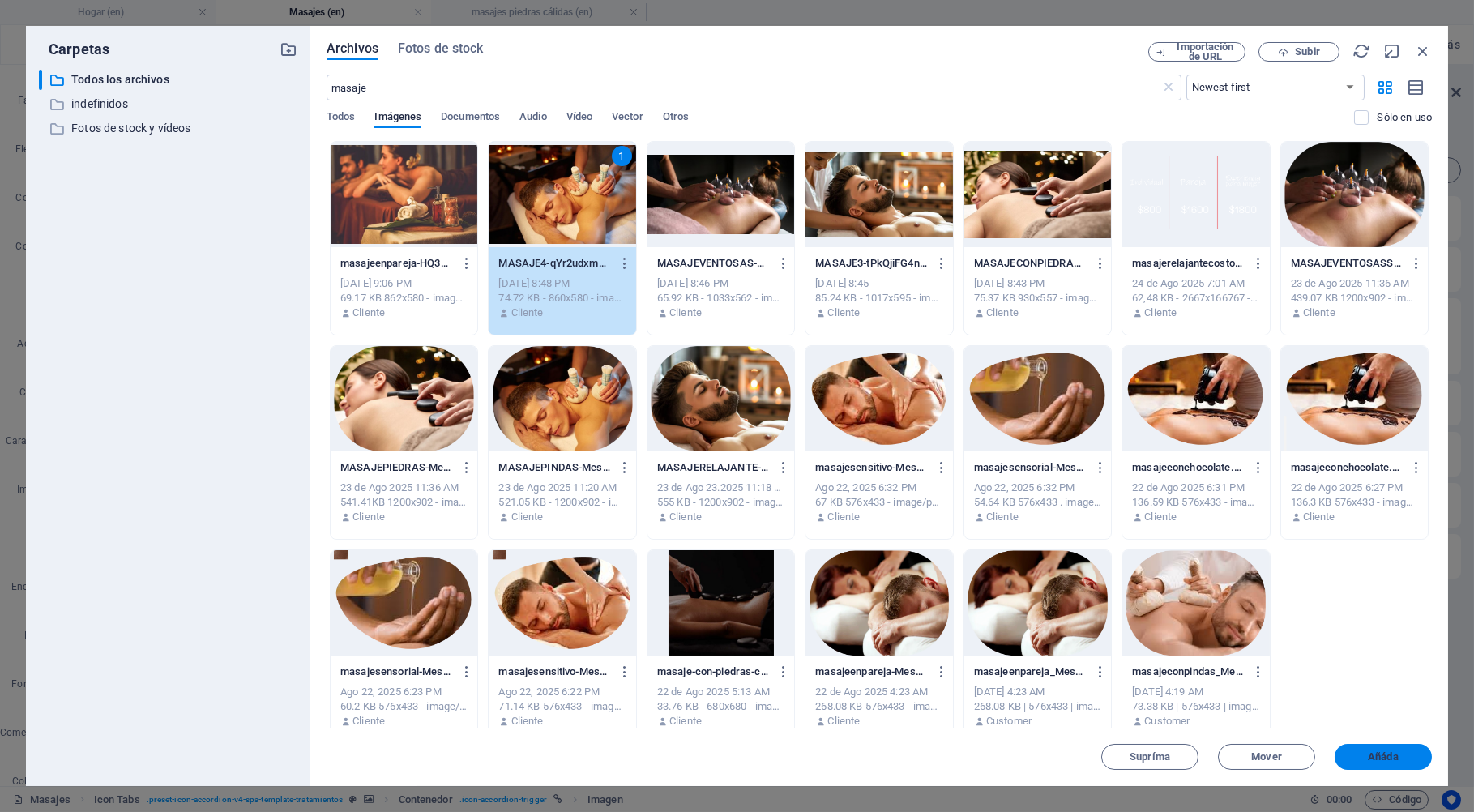
click at [1378, 750] on button "Añáda" at bounding box center [1383, 756] width 97 height 26
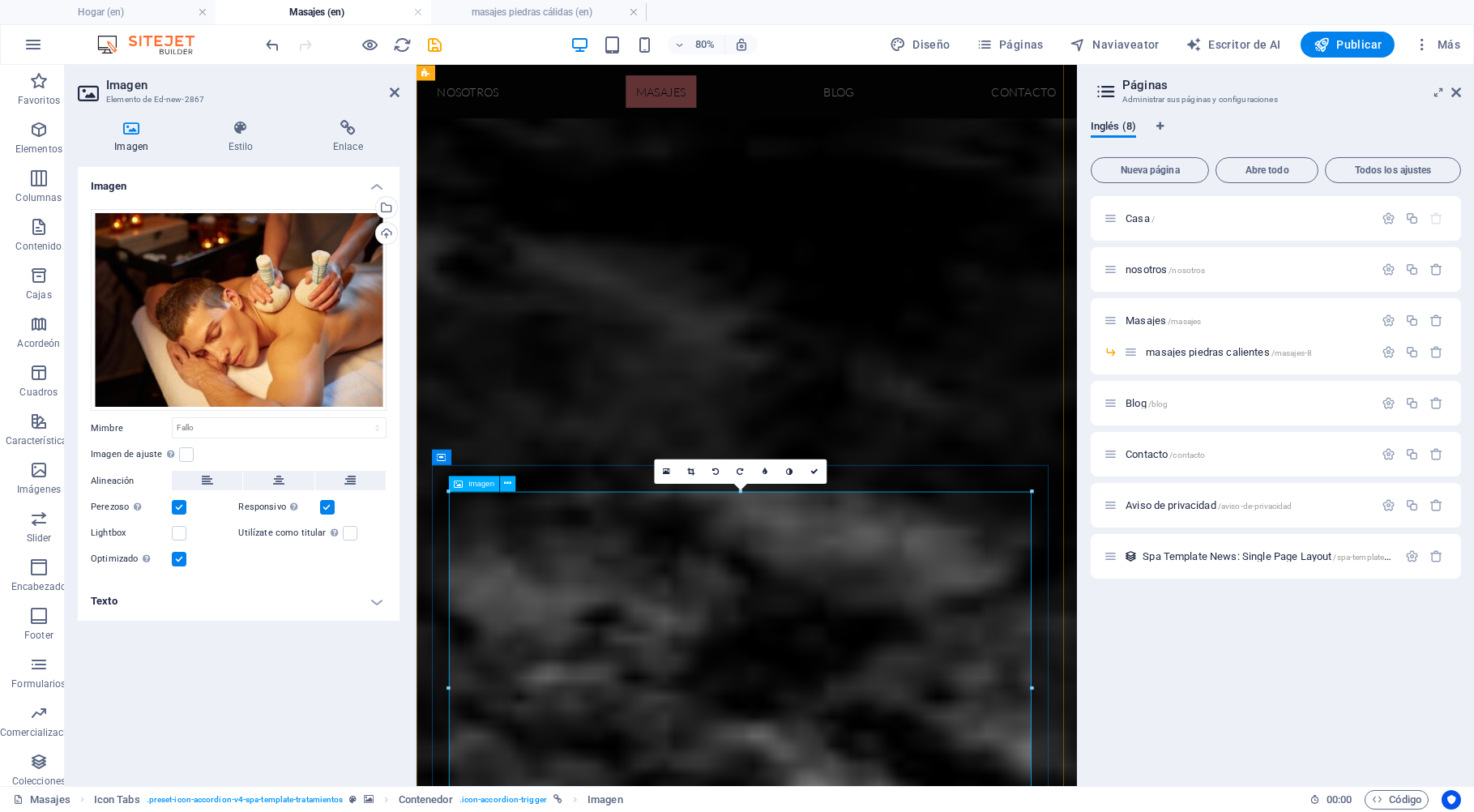
scroll to position [900, 0]
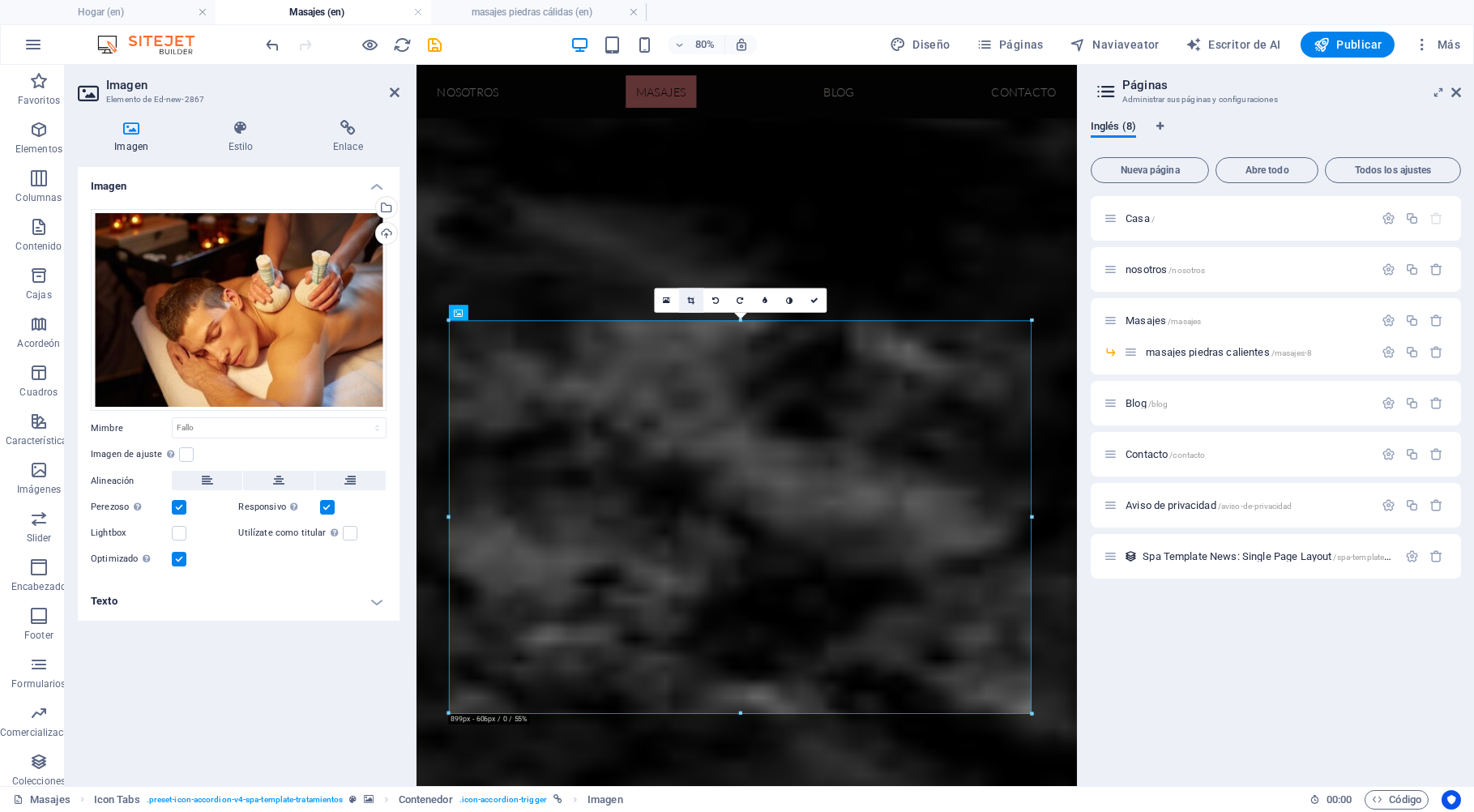
click at [692, 300] on icon at bounding box center [691, 300] width 7 height 8
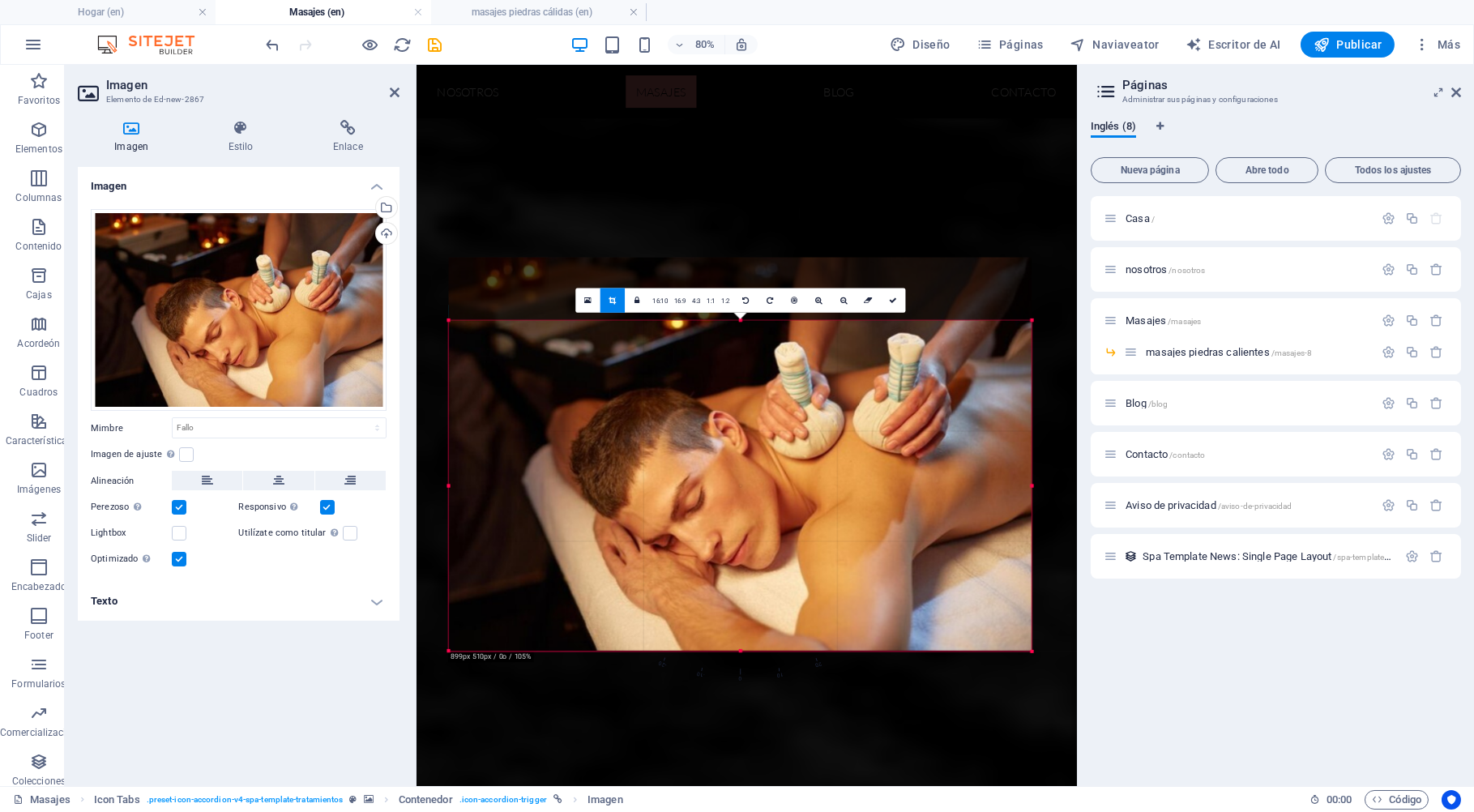
drag, startPoint x: 737, startPoint y: 320, endPoint x: 739, endPoint y: 399, distance: 79.0
click at [739, 399] on div "180 170 160 150 140 130 120 110 100 90 80 70 60 50 40 30 20 10 0 -10 -20 -30 -4…" at bounding box center [740, 485] width 583 height 331
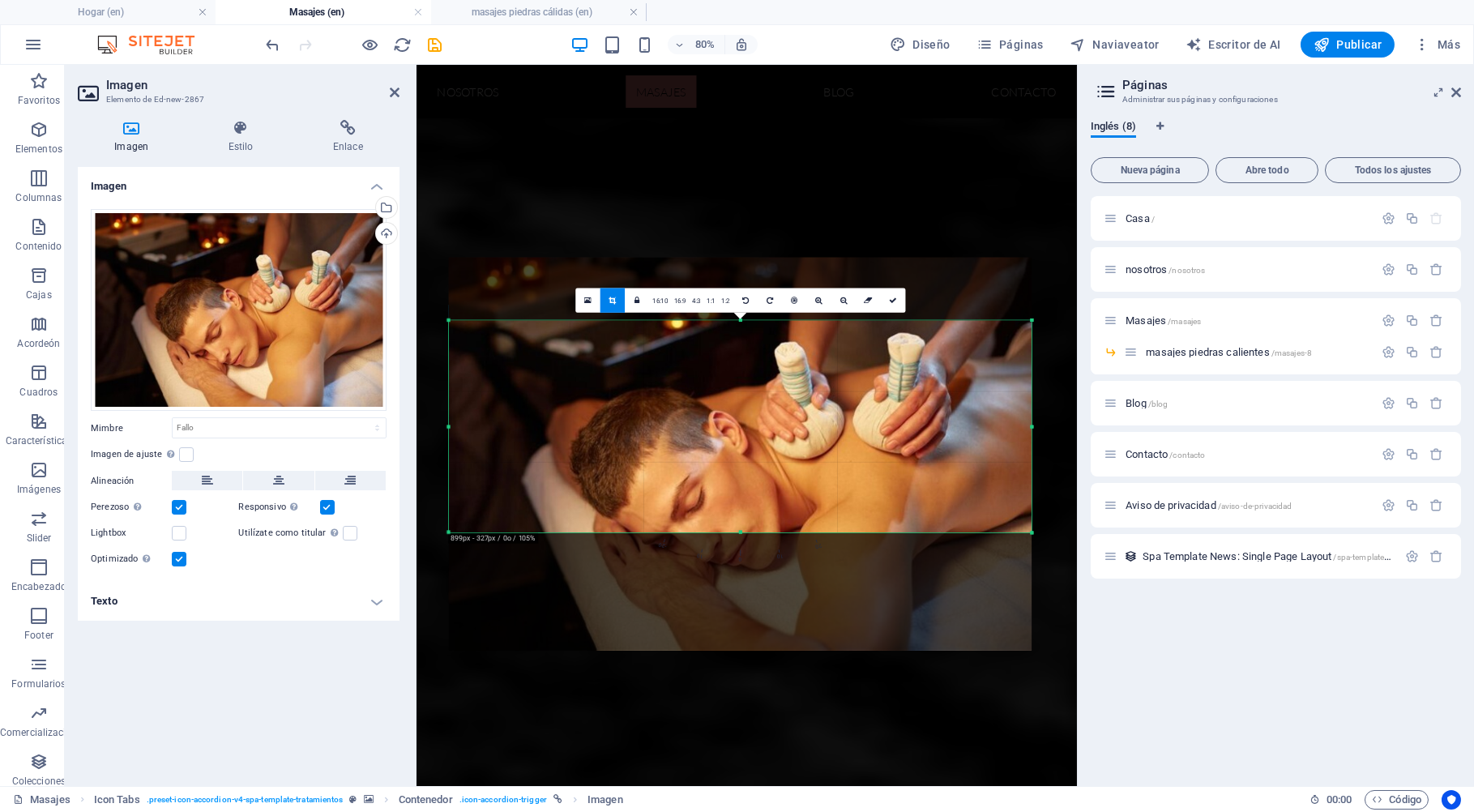
drag, startPoint x: 738, startPoint y: 651, endPoint x: 761, endPoint y: 504, distance: 148.8
click at [761, 504] on div "180 170 160 150 140 130 120 110 100 90 80 70 60 50 40 30 20 10 0 -10 -20 -30 -4…" at bounding box center [740, 426] width 583 height 212
click at [895, 297] on icon at bounding box center [892, 300] width 8 height 8
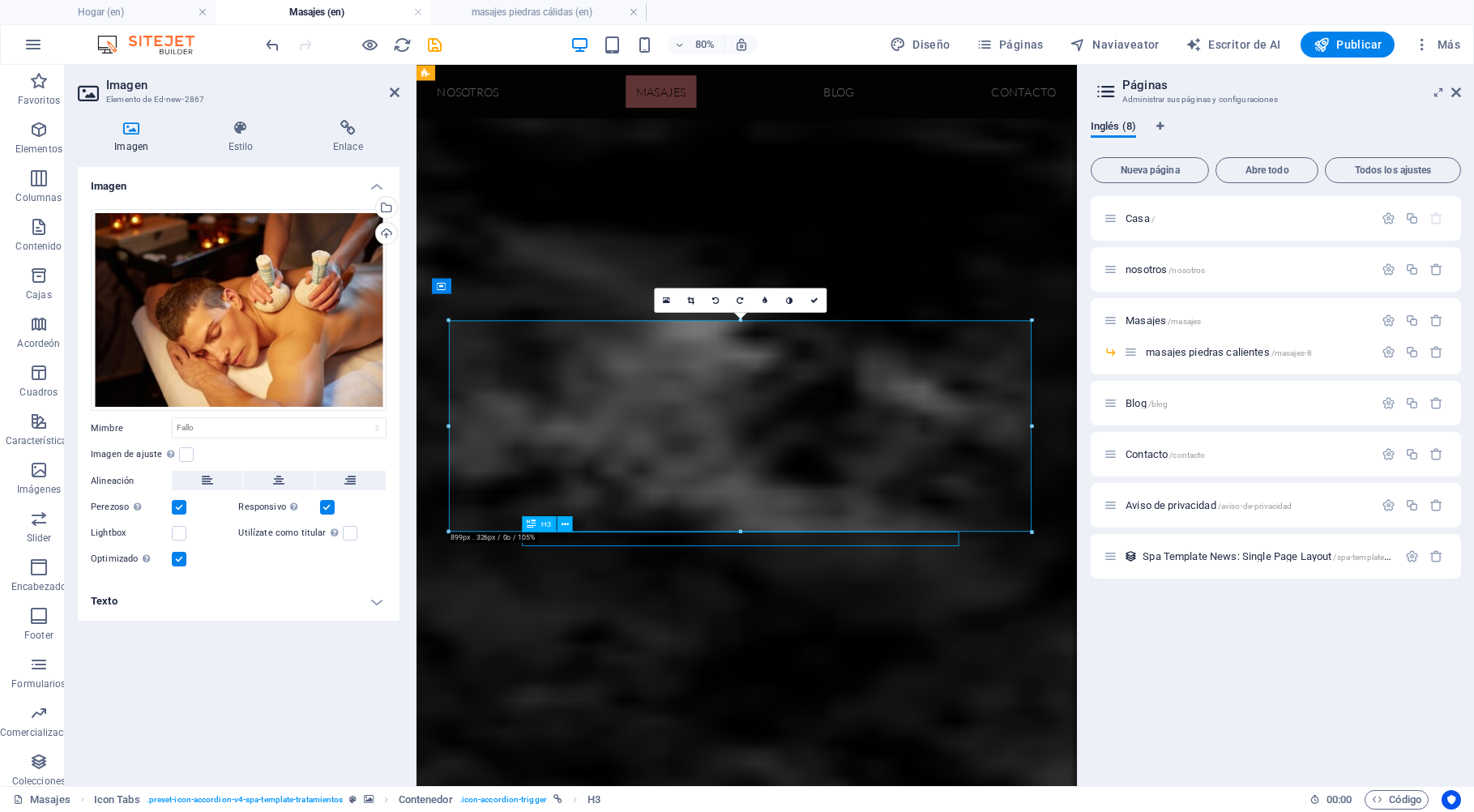
scroll to position [947, 0]
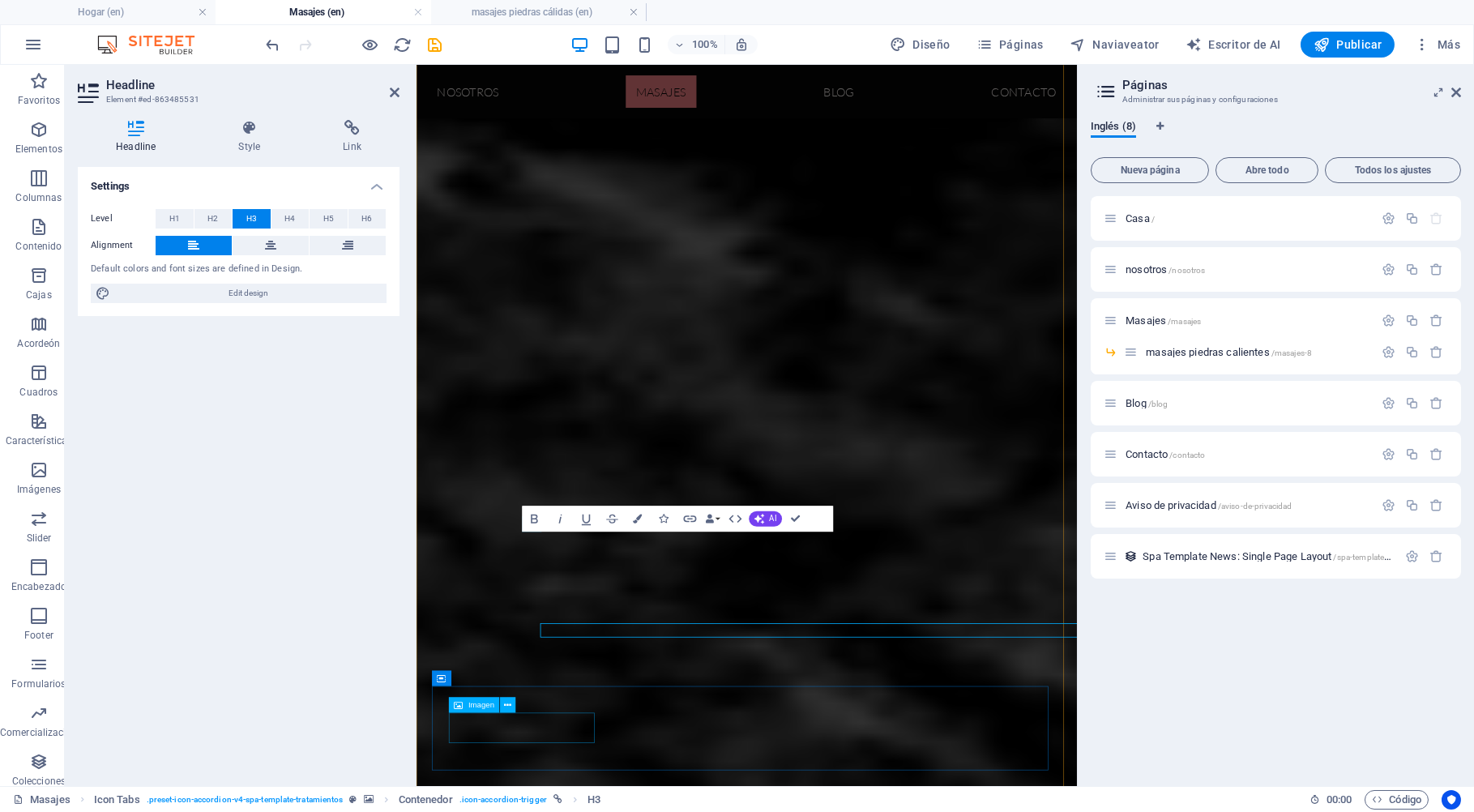
scroll to position [901, 0]
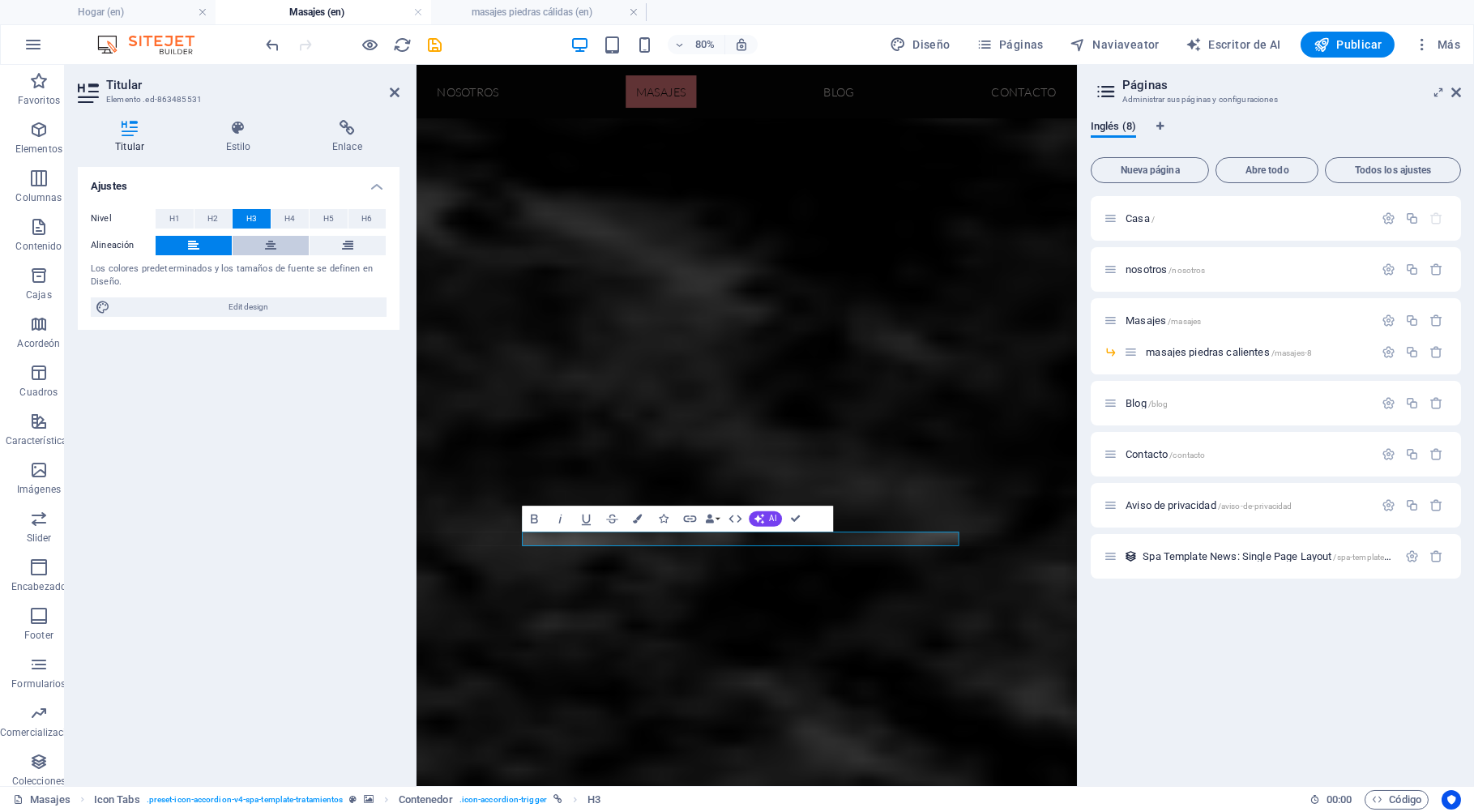
click at [277, 247] on button at bounding box center [271, 245] width 76 height 19
click at [393, 90] on icon at bounding box center [394, 92] width 10 height 13
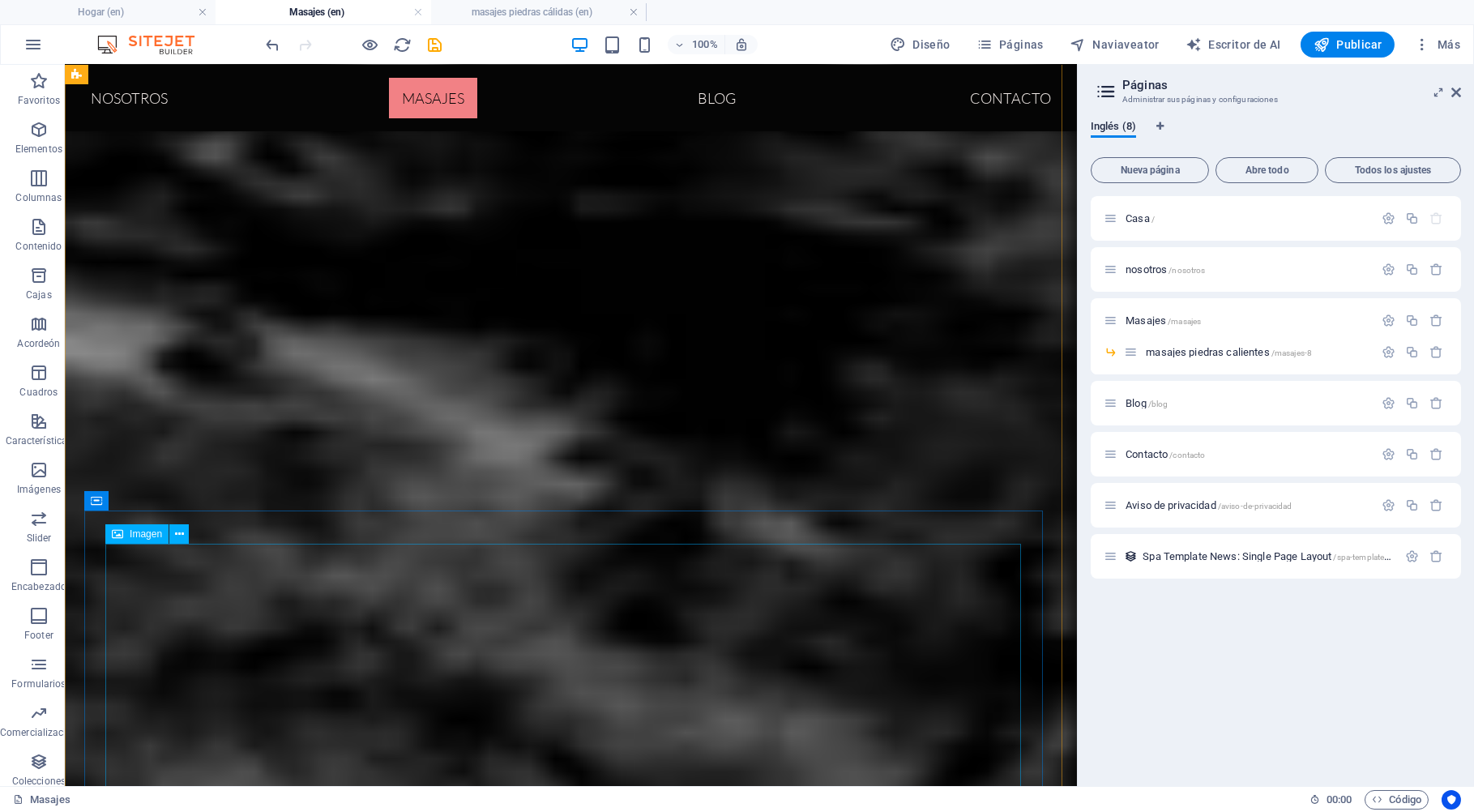
scroll to position [774, 0]
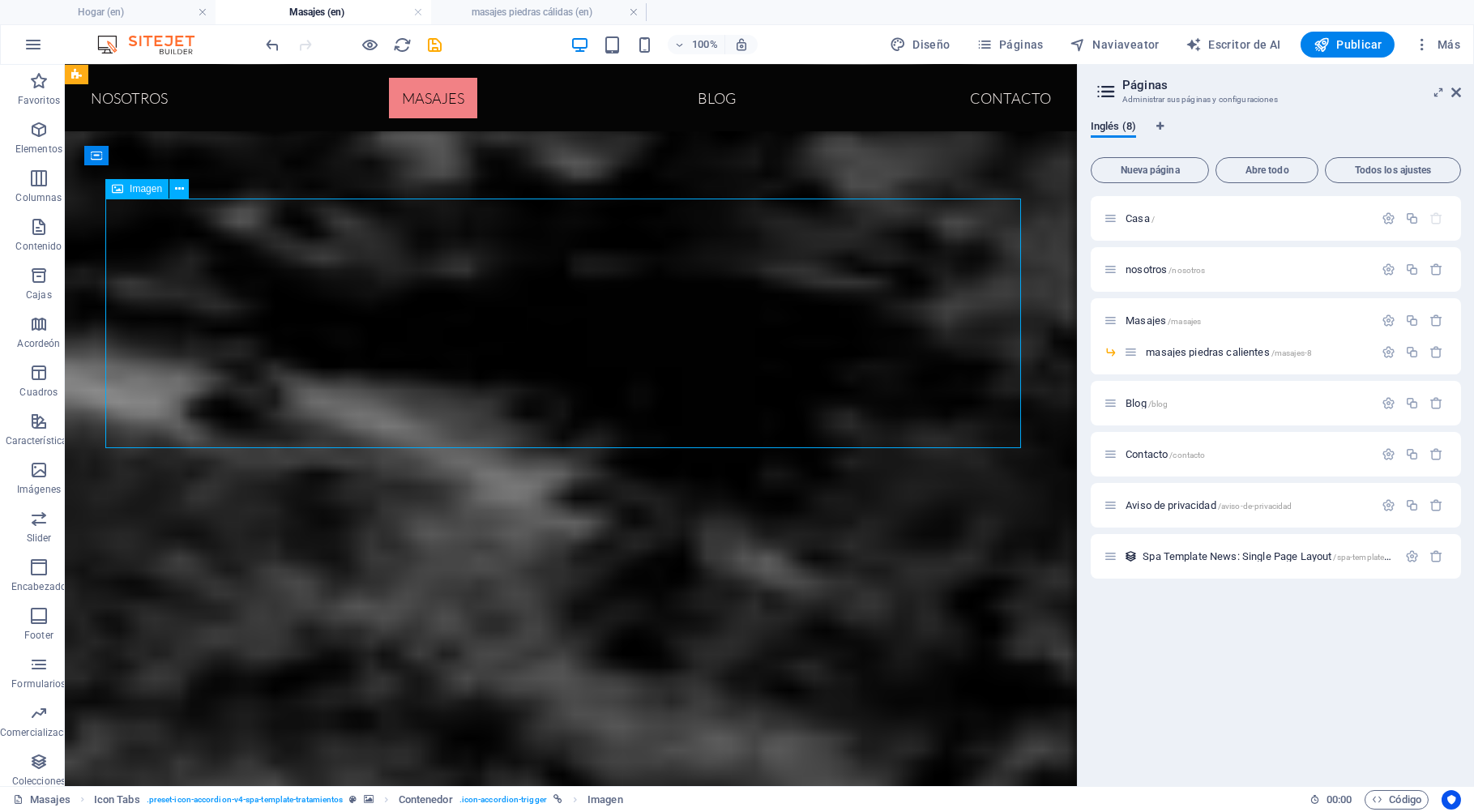
select select "px"
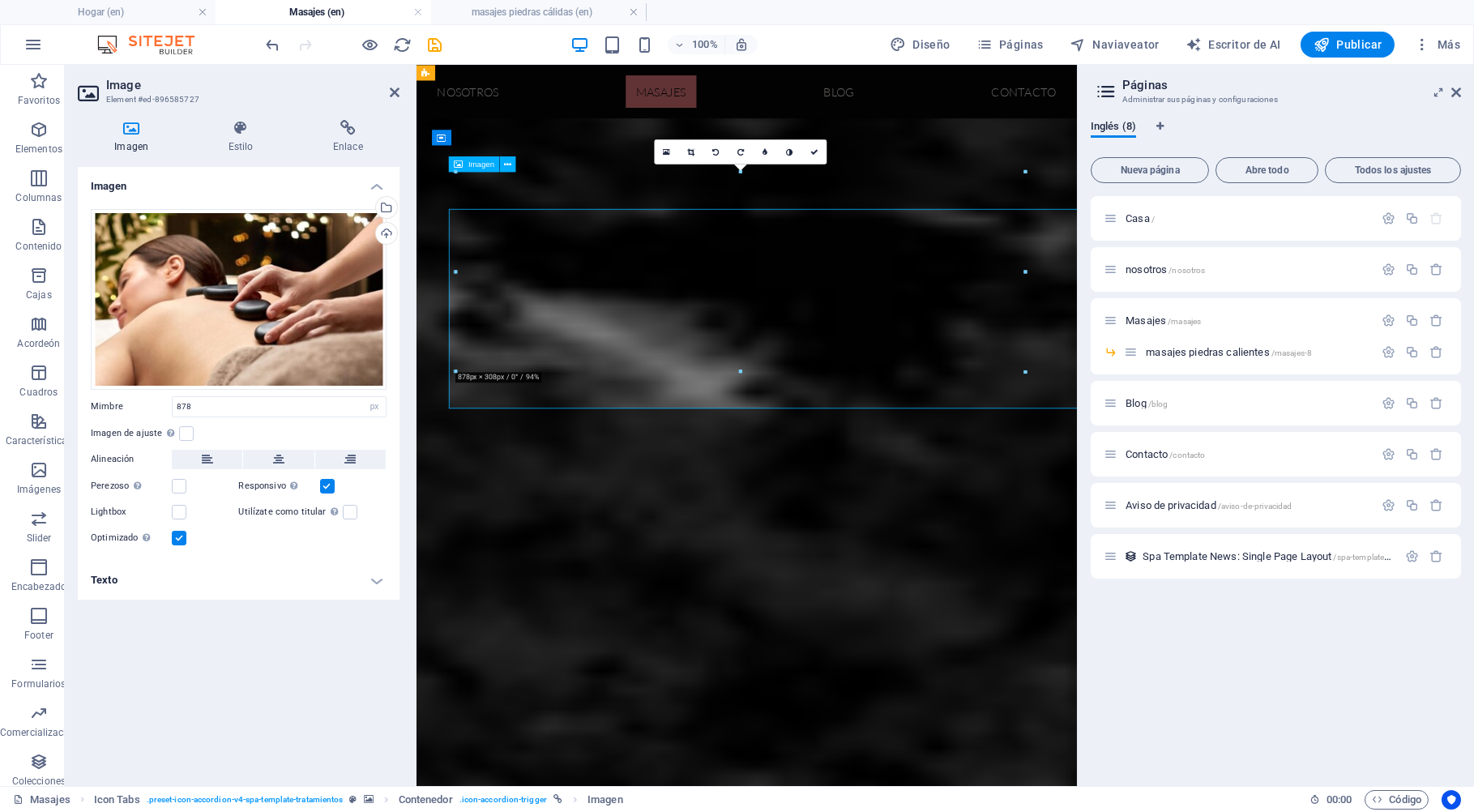
scroll to position [728, 0]
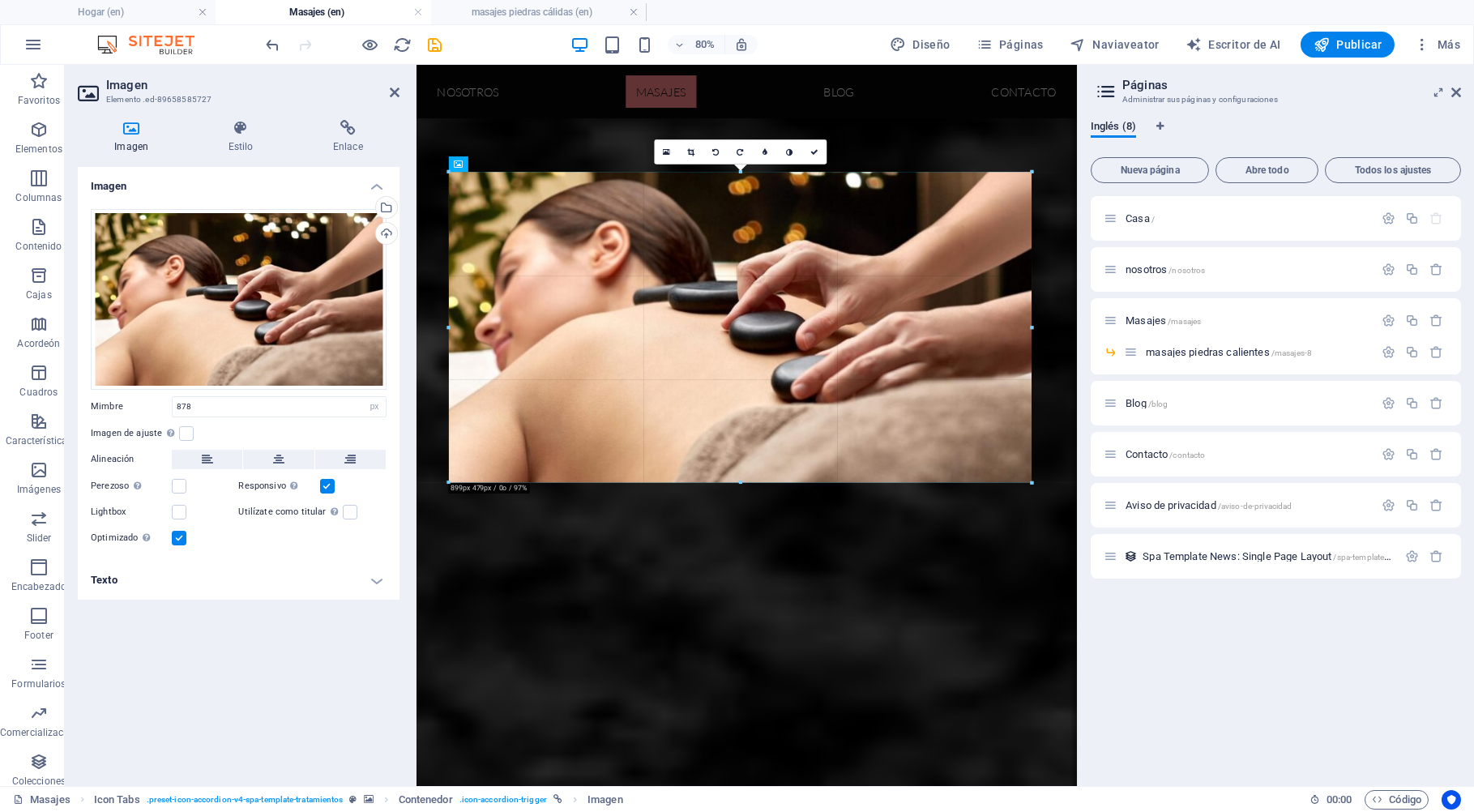
drag, startPoint x: 1026, startPoint y: 271, endPoint x: 737, endPoint y: 259, distance: 289.2
click at [1053, 267] on div "Drag here to replace the existing content. Press “Ctrl” if you want to create a…" at bounding box center [746, 135] width 660 height 1303
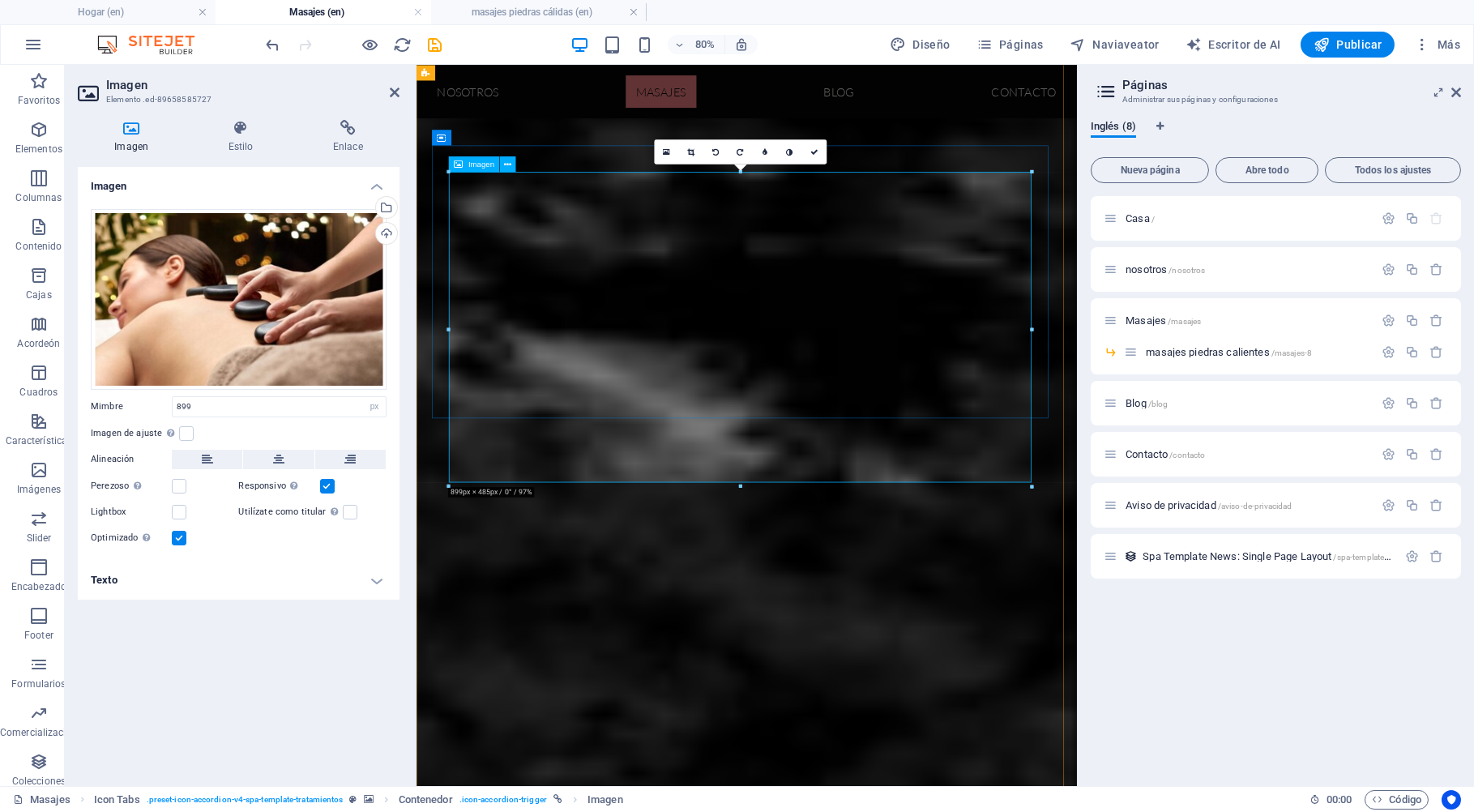
type input "899"
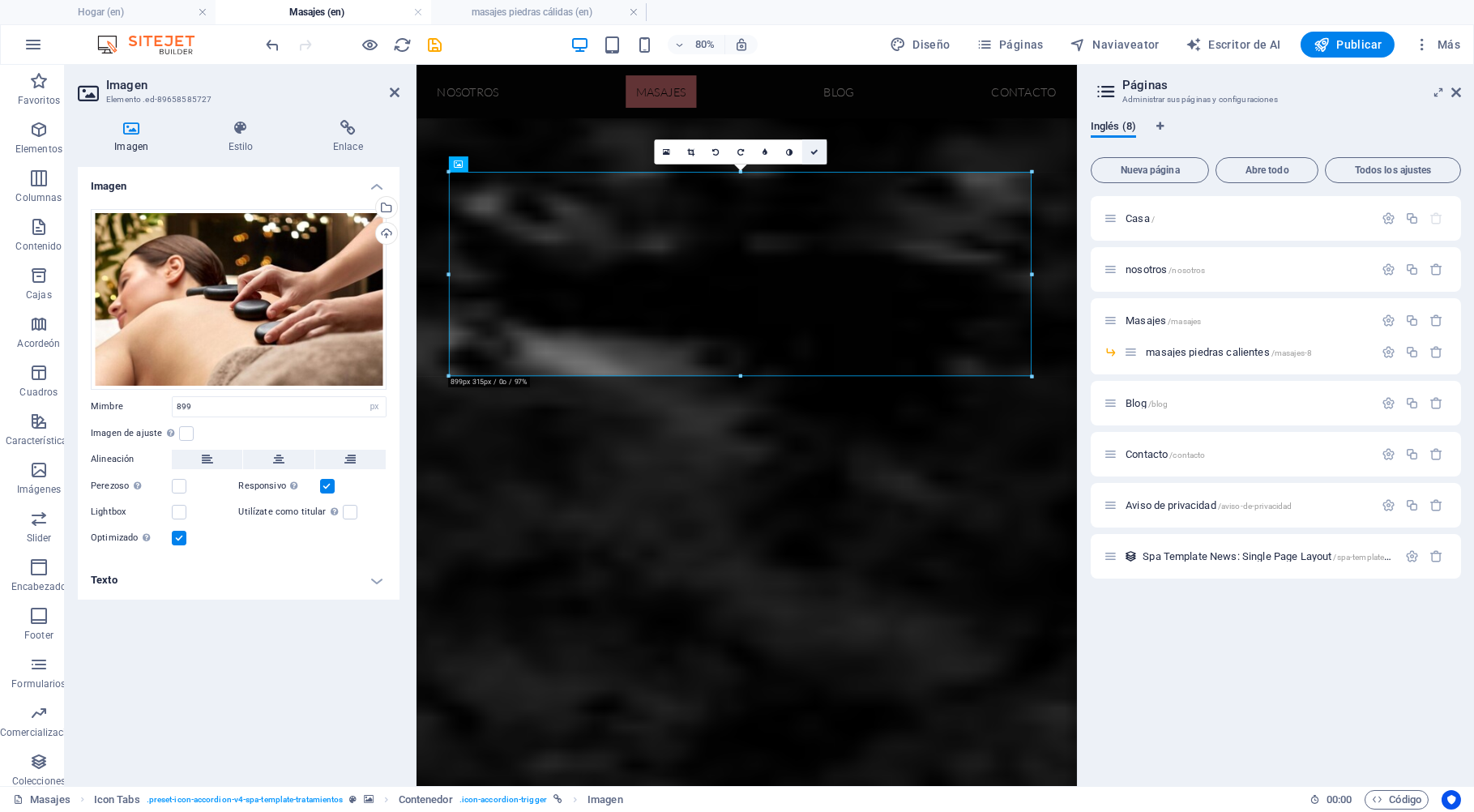
click at [814, 150] on icon at bounding box center [814, 152] width 8 height 8
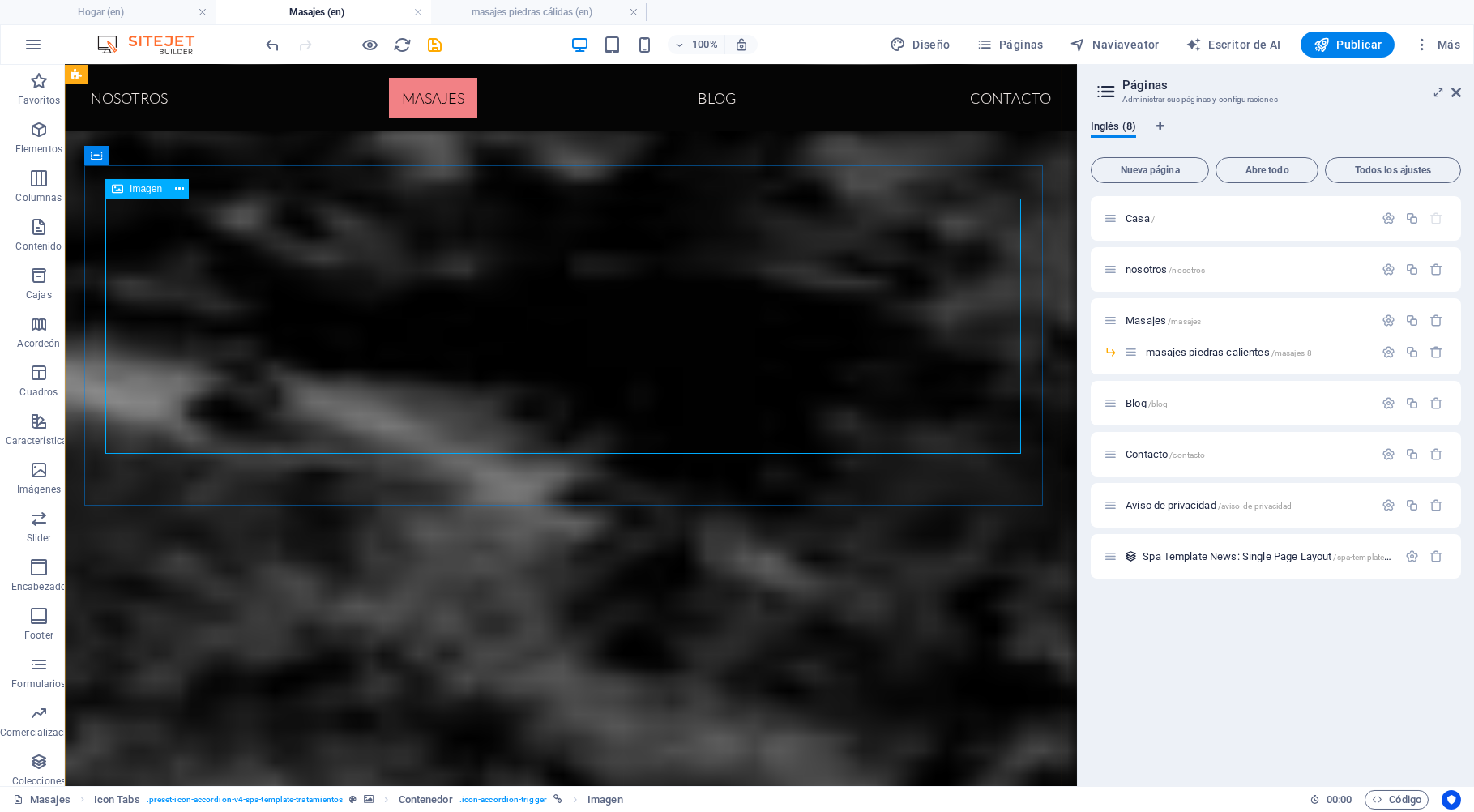
select select "px"
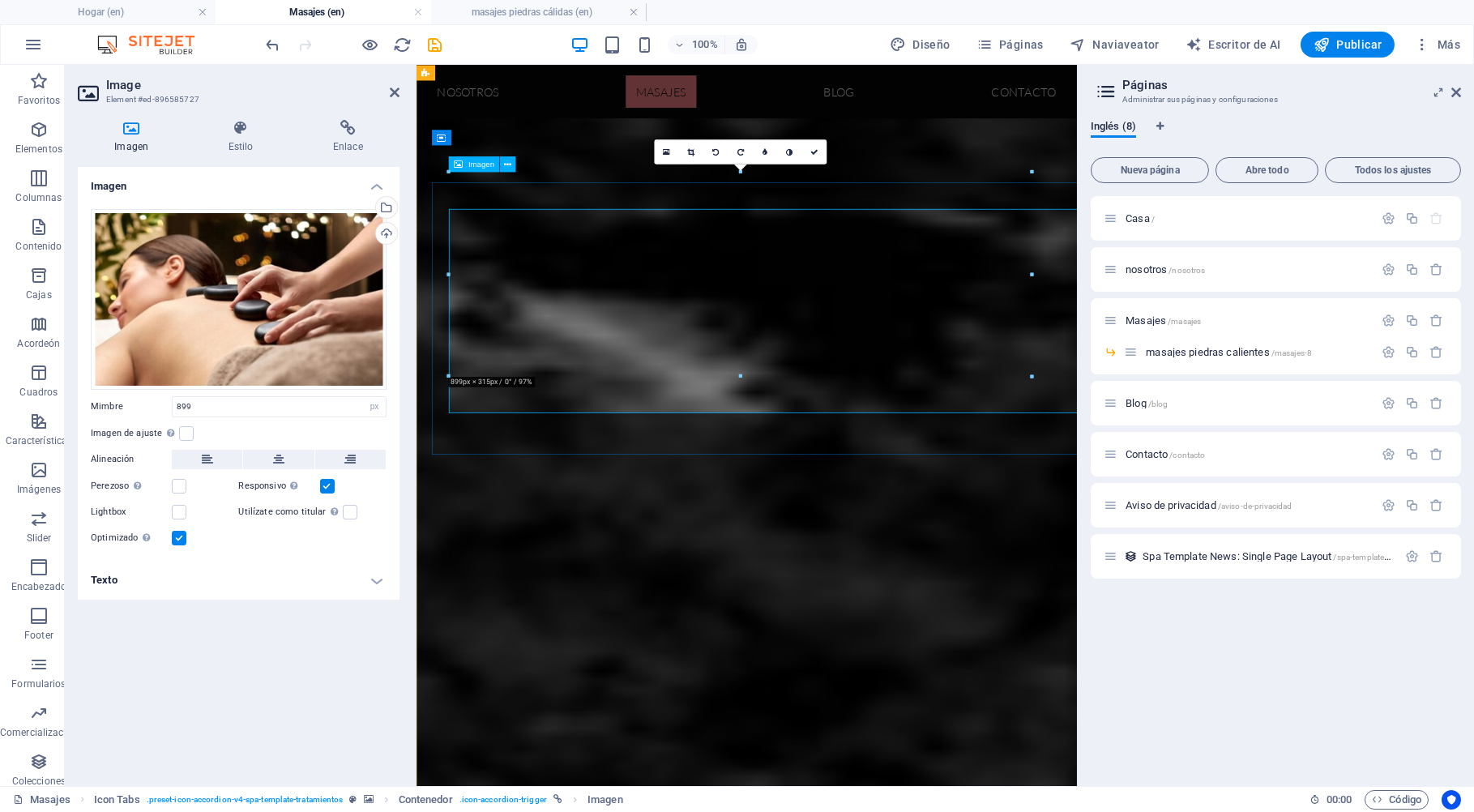
scroll to position [728, 0]
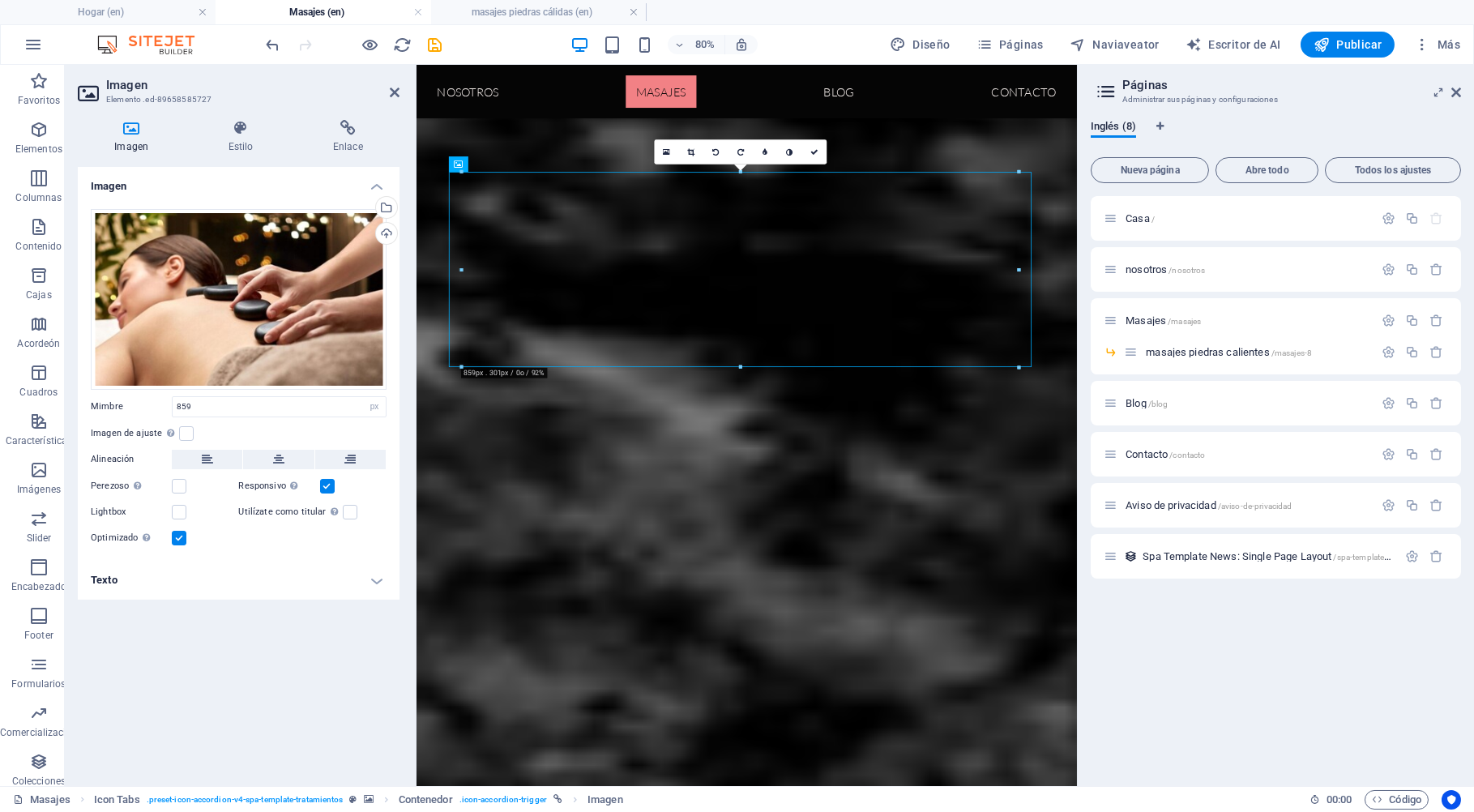
click at [691, 155] on icon at bounding box center [691, 152] width 7 height 8
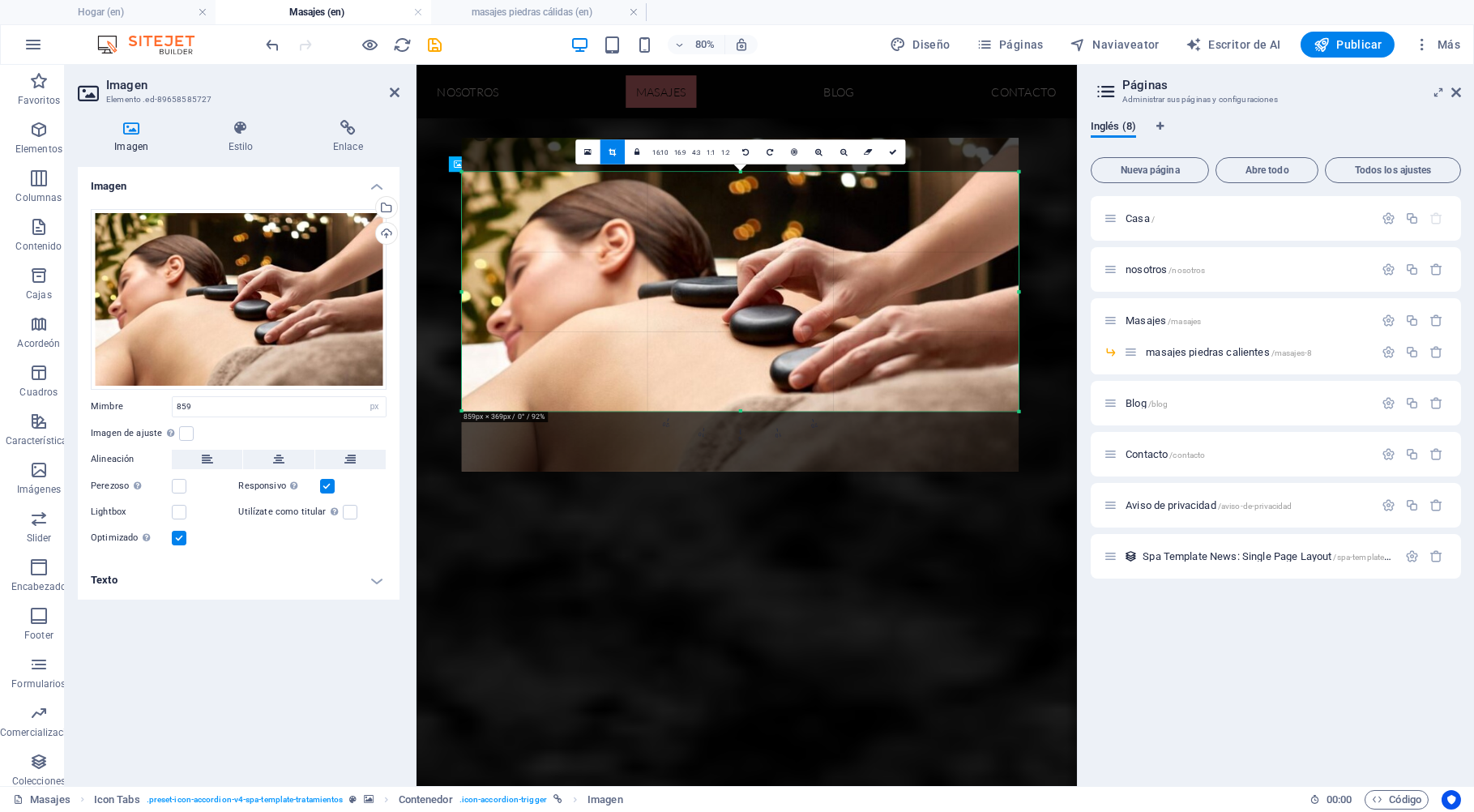
drag, startPoint x: 743, startPoint y: 366, endPoint x: 744, endPoint y: 386, distance: 20.0
click at [744, 391] on div "180 170 160 150 140 130 120 110 100 90 80 70 60 50 40 30 20 10 0 -10 -20 -30 -4…" at bounding box center [740, 291] width 557 height 239
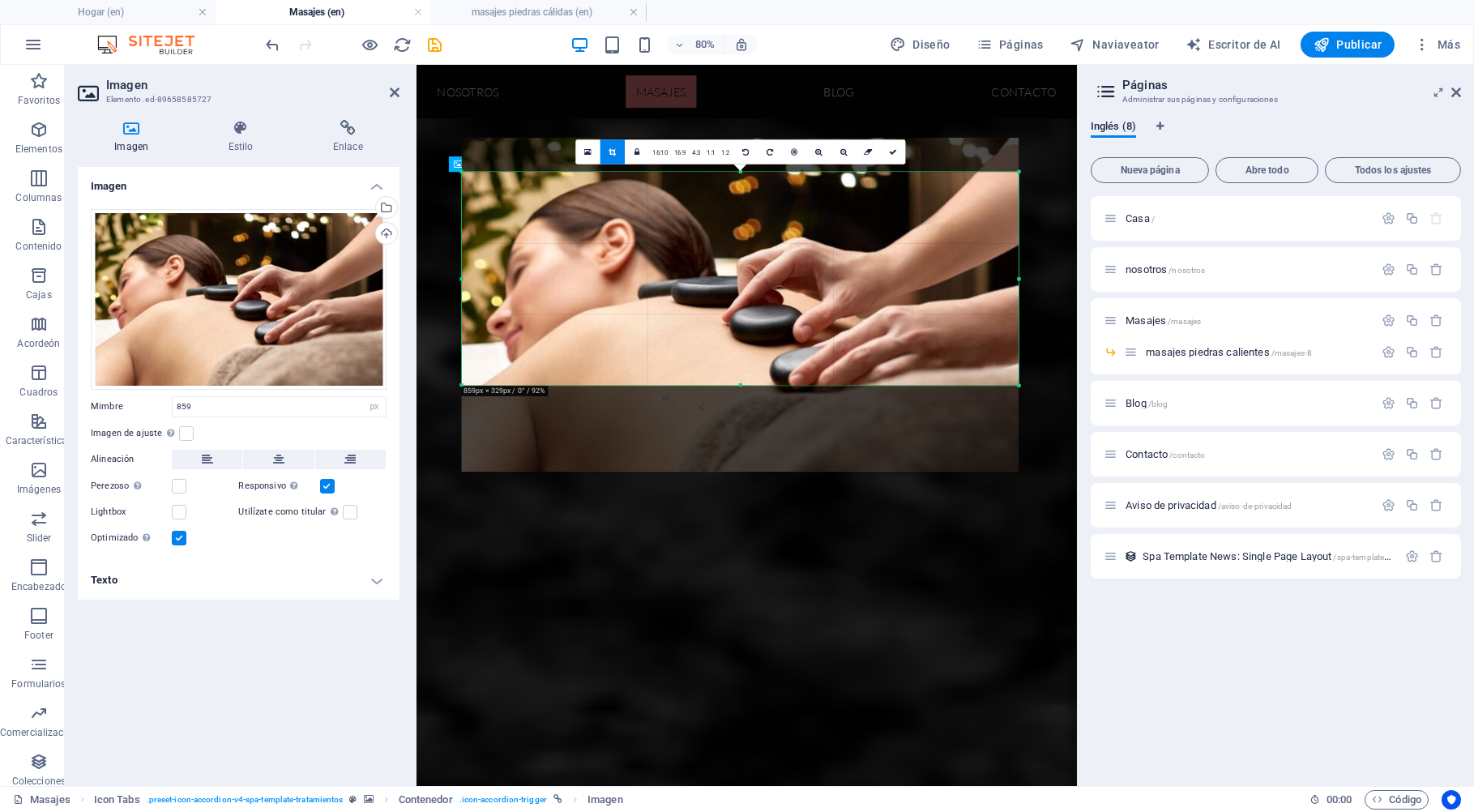
click at [745, 381] on div "180 170 160 150 140 130 120 110 100 90 80 70 60 50 40 30 20 10 0 -10 -20 -30 -4…" at bounding box center [740, 278] width 557 height 213
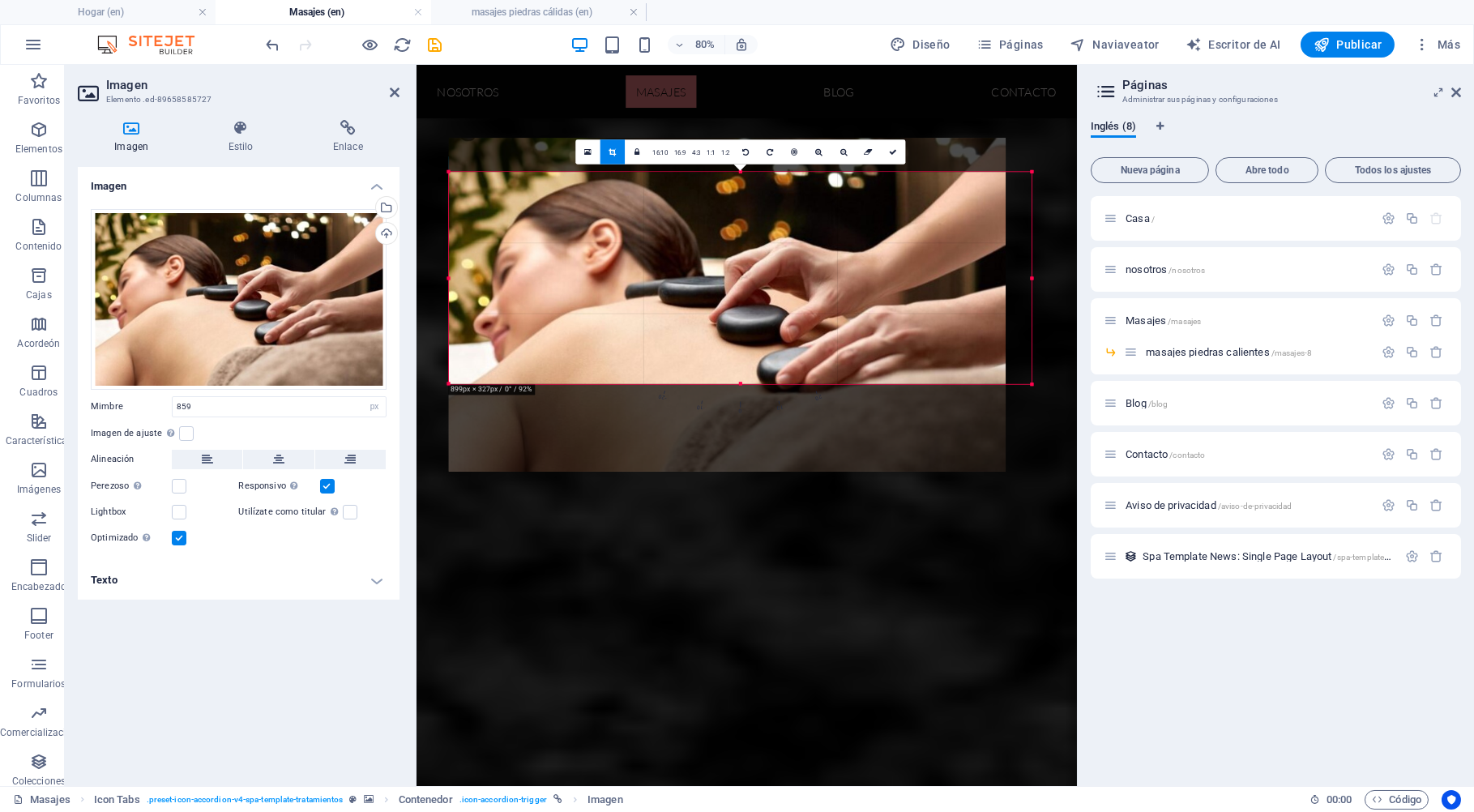
drag, startPoint x: 463, startPoint y: 281, endPoint x: 395, endPoint y: 281, distance: 68.0
click at [395, 281] on div "Imagen Elemento .ed-89658585727 Imagen Estilo Enlace Imagen Arrastre archivos a…" at bounding box center [571, 426] width 1012 height 721
drag, startPoint x: 1005, startPoint y: 281, endPoint x: 1037, endPoint y: 283, distance: 32.1
click at [1037, 283] on div "Drag here to replace the existing content. Press “Ctrl” if you want to create a…" at bounding box center [746, 135] width 660 height 1303
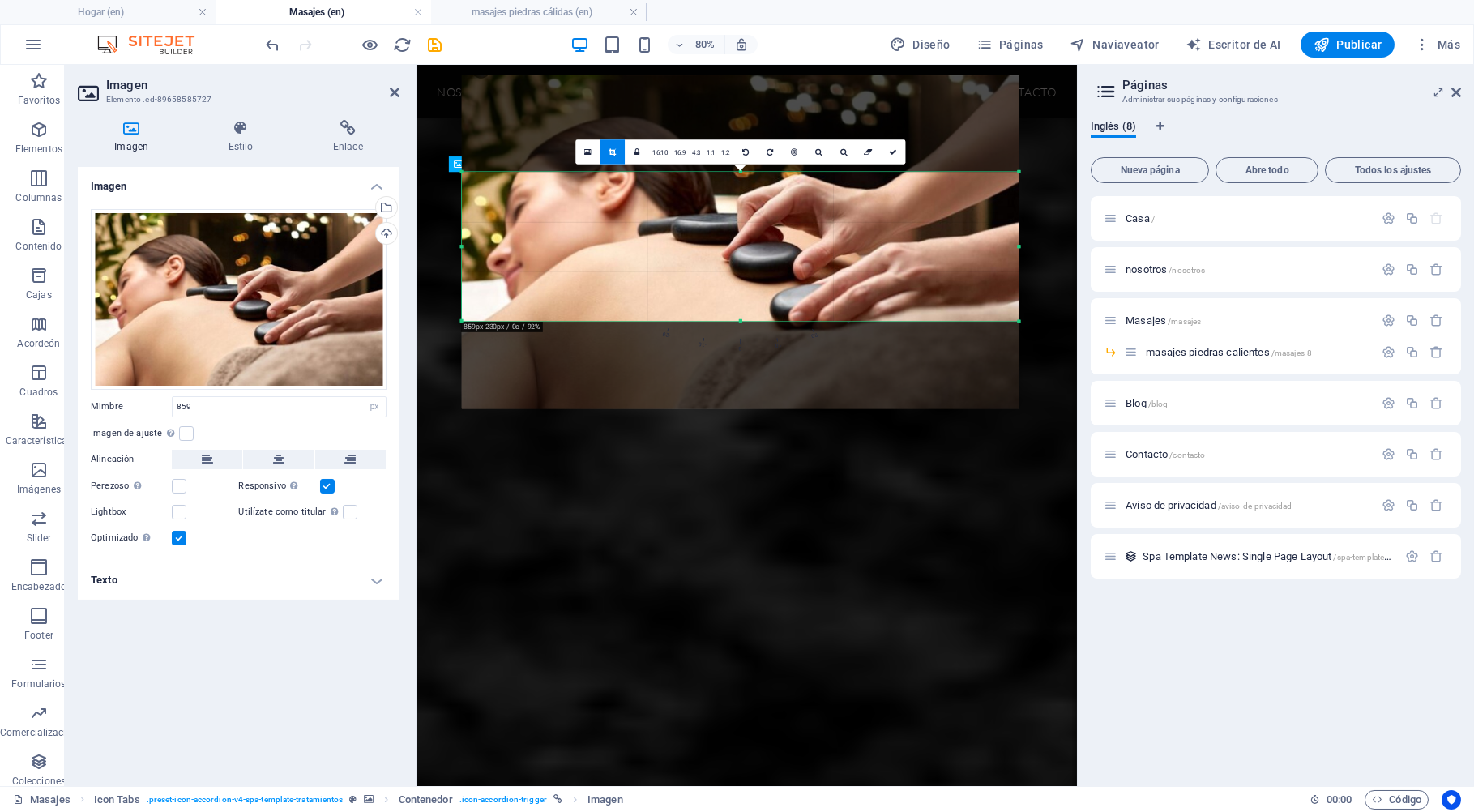
drag, startPoint x: 728, startPoint y: 172, endPoint x: 718, endPoint y: 250, distance: 78.6
click at [718, 250] on div "180 170 160 150 140 130 120 110 100 90 80 70 60 50 40 30 20 10 0 -10 -20 -30 -4…" at bounding box center [740, 247] width 557 height 149
click at [889, 152] on icon at bounding box center [892, 152] width 8 height 8
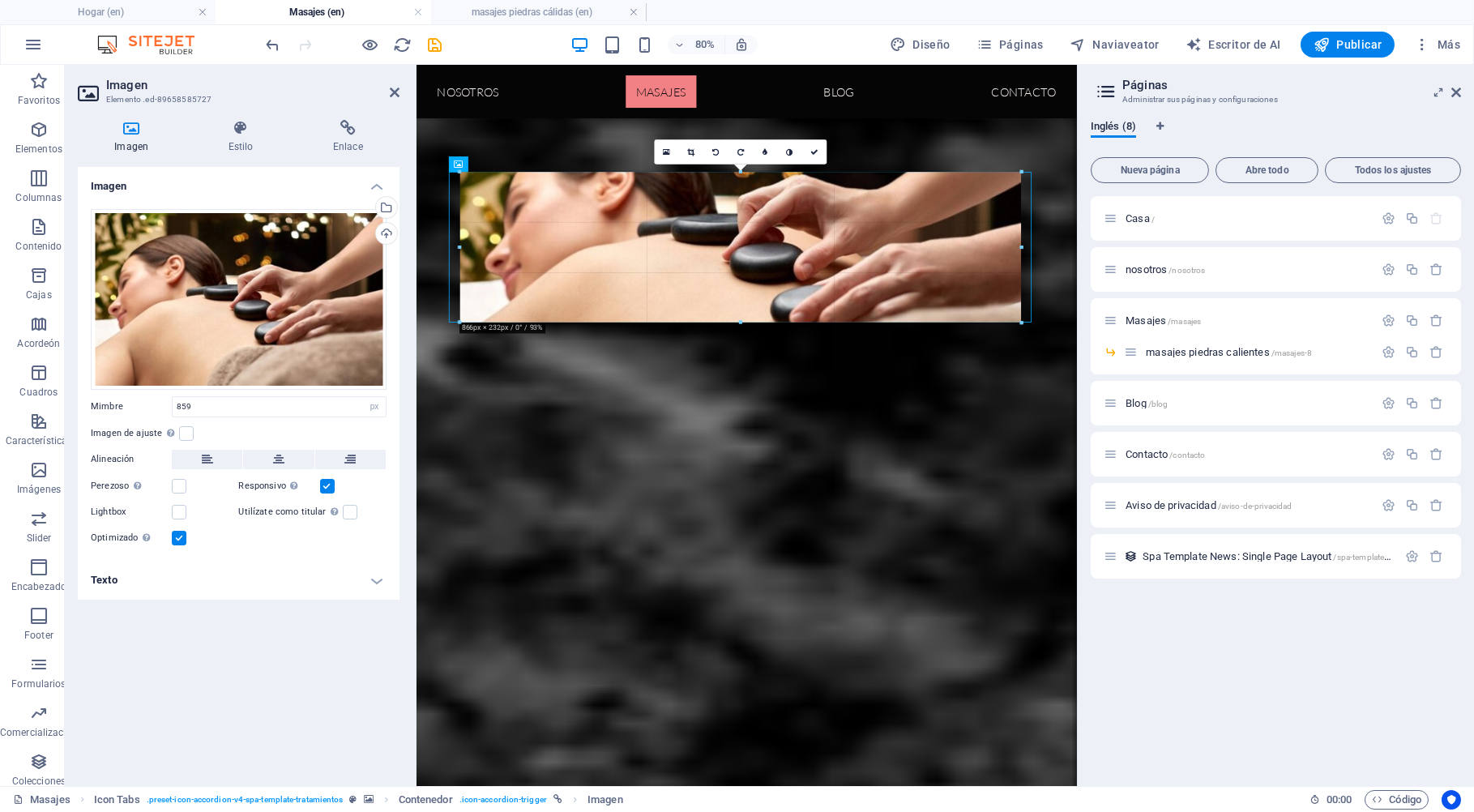
drag, startPoint x: 462, startPoint y: 245, endPoint x: 453, endPoint y: 248, distance: 9.5
click at [453, 248] on div "Drag here to replace the existing content. Press “Ctrl” if you want to create a…" at bounding box center [746, 135] width 660 height 1303
drag, startPoint x: 459, startPoint y: 248, endPoint x: 451, endPoint y: 248, distance: 8.0
click at [451, 248] on div "Drag here to replace the existing content. Press “Ctrl” if you want to create a…" at bounding box center [746, 135] width 660 height 1303
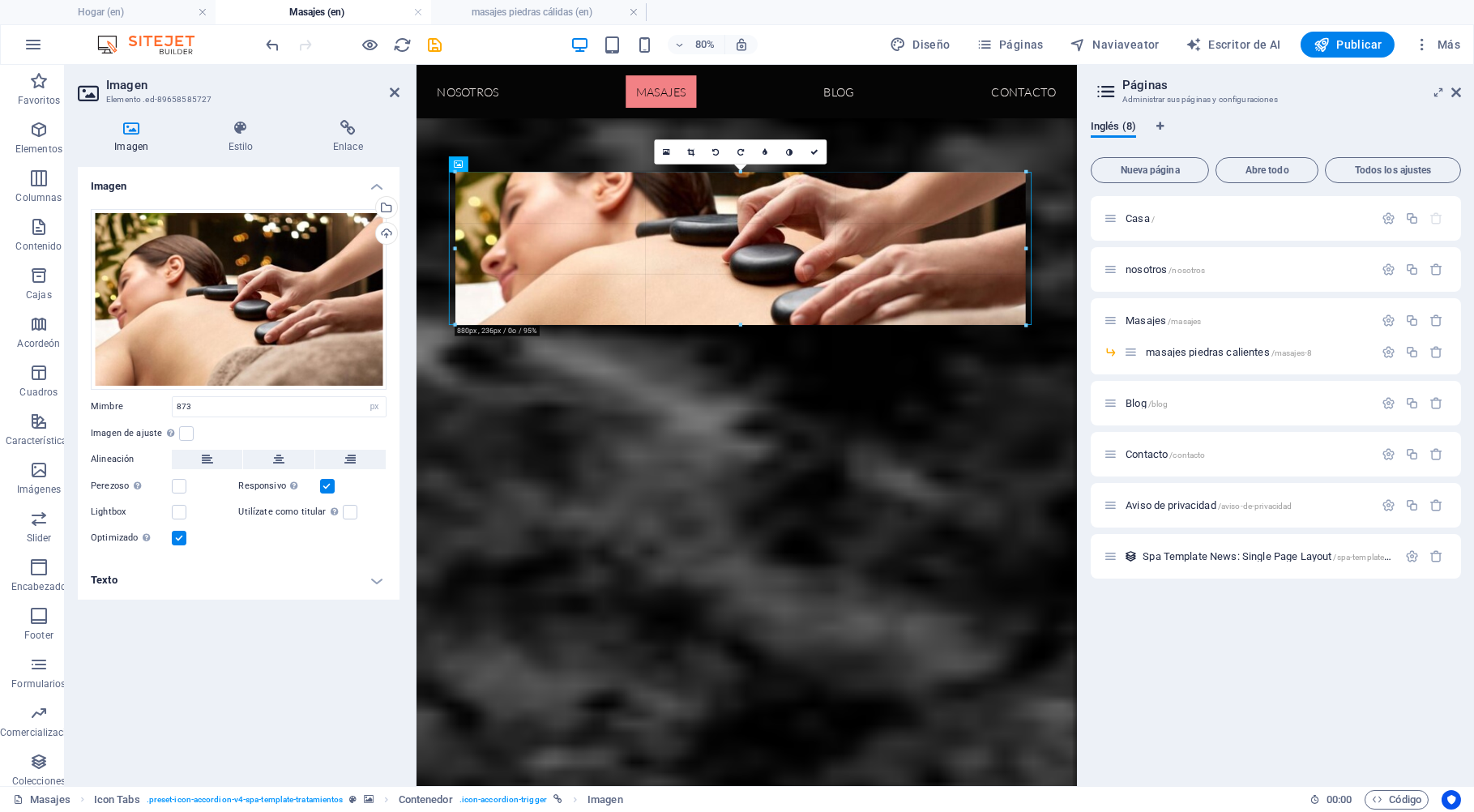
click at [450, 248] on div "Drag here to replace the existing content. Press “Ctrl” if you want to create a…" at bounding box center [746, 135] width 660 height 1303
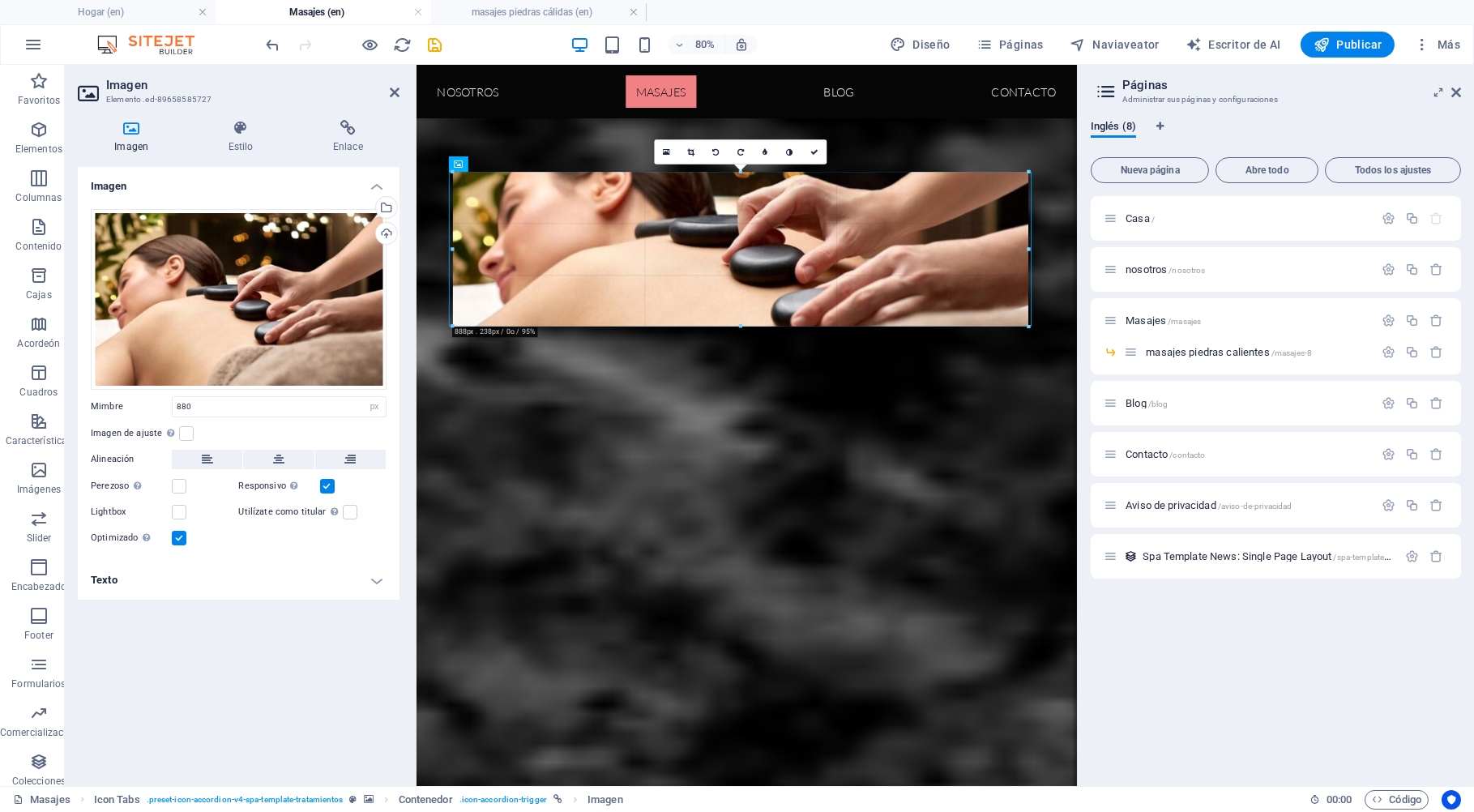
drag, startPoint x: 454, startPoint y: 249, endPoint x: 446, endPoint y: 250, distance: 8.1
click at [446, 250] on div "Drag here to replace the existing content. Press “Ctrl” if you want to create a…" at bounding box center [746, 135] width 660 height 1303
drag, startPoint x: 454, startPoint y: 248, endPoint x: 217, endPoint y: 159, distance: 253.2
click at [448, 248] on div "Drag here to replace the existing content. Press “Ctrl” if you want to create a…" at bounding box center [746, 135] width 660 height 1303
type input "895"
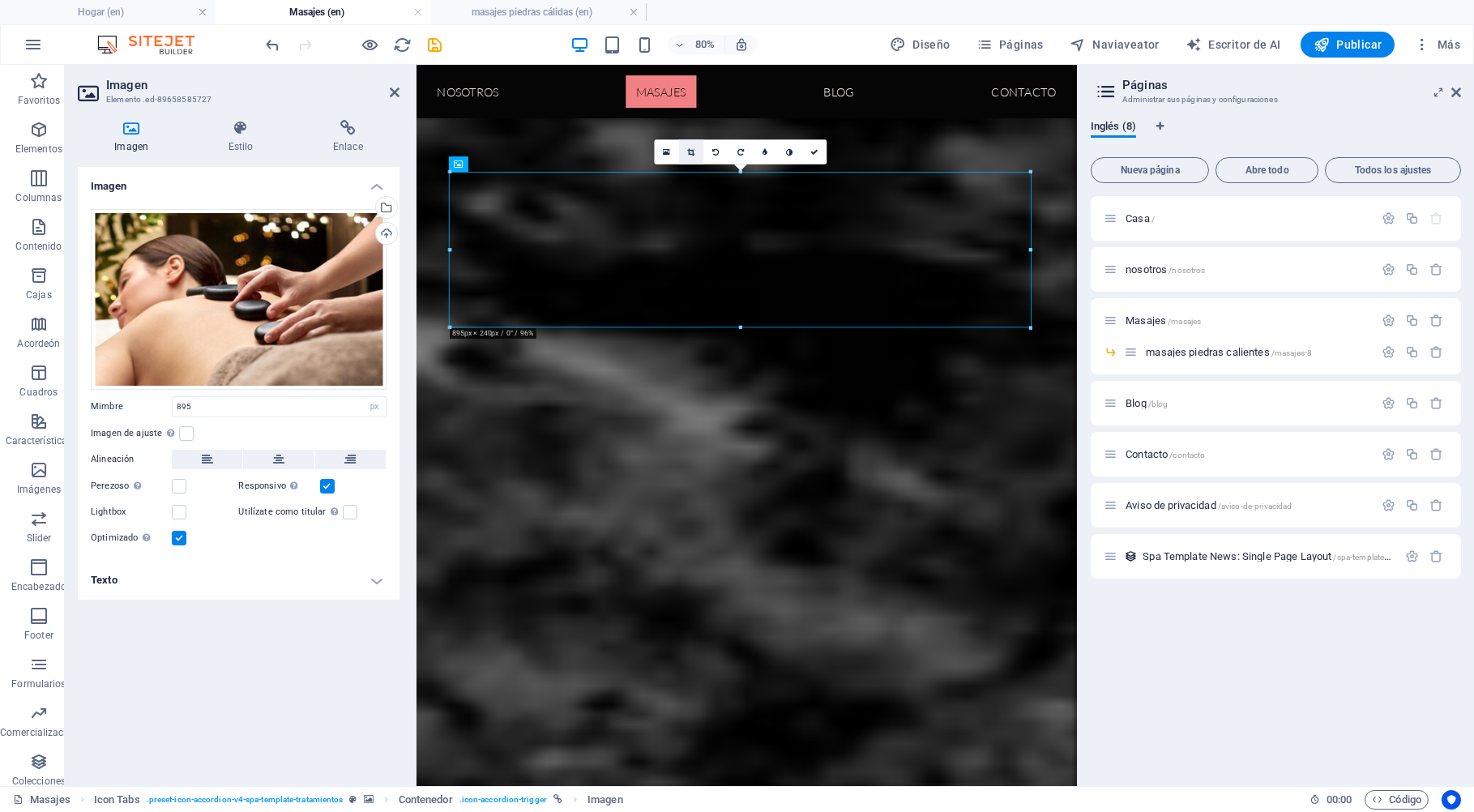
click at [691, 152] on icon at bounding box center [691, 152] width 7 height 8
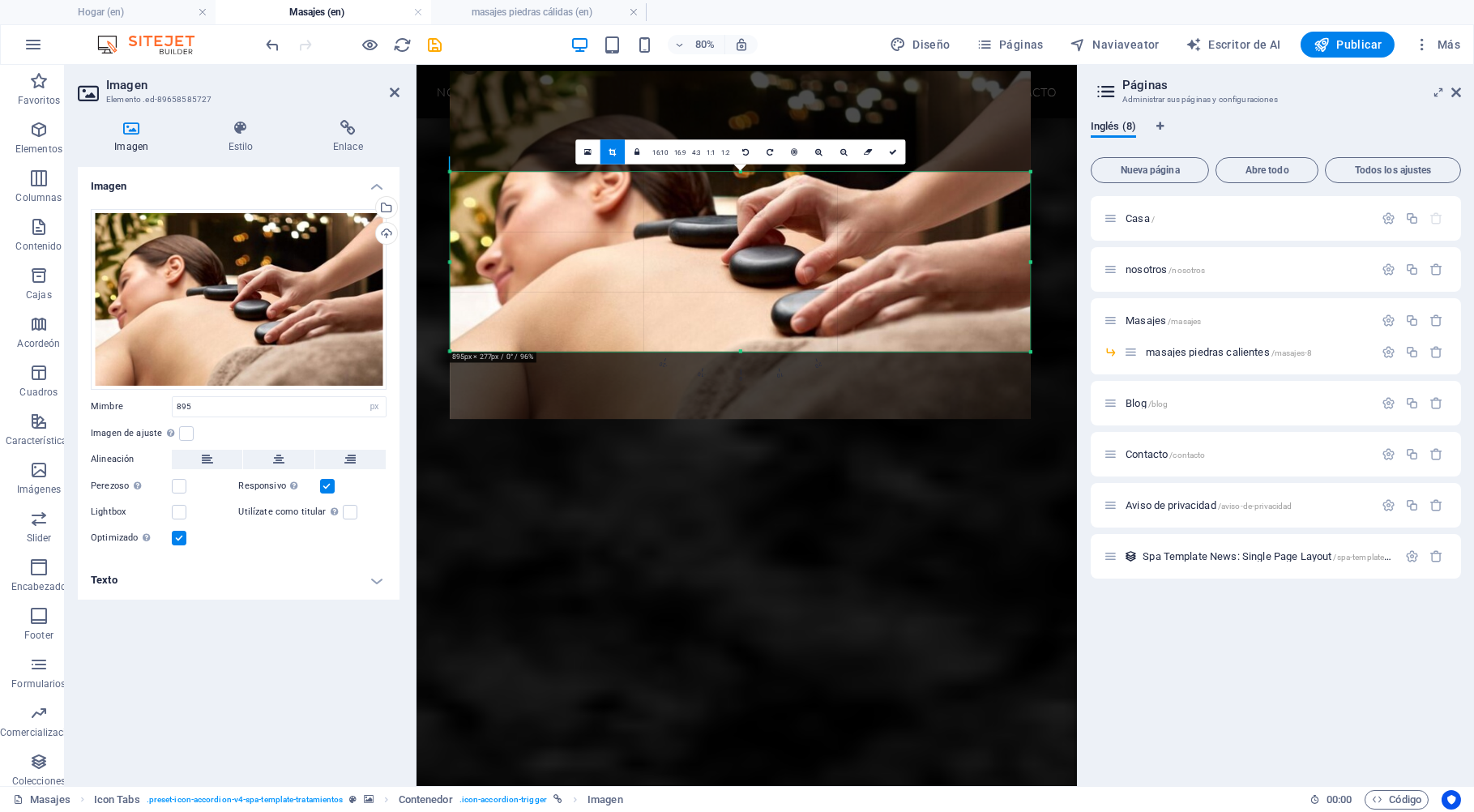
drag, startPoint x: 741, startPoint y: 326, endPoint x: 736, endPoint y: 355, distance: 29.4
click at [736, 352] on div "180 170 160 150 140 130 120 110 100 90 80 70 60 50 40 30 20 10 0 -10 -20 -30 -4…" at bounding box center [741, 261] width 580 height 180
click at [894, 150] on icon at bounding box center [892, 152] width 8 height 8
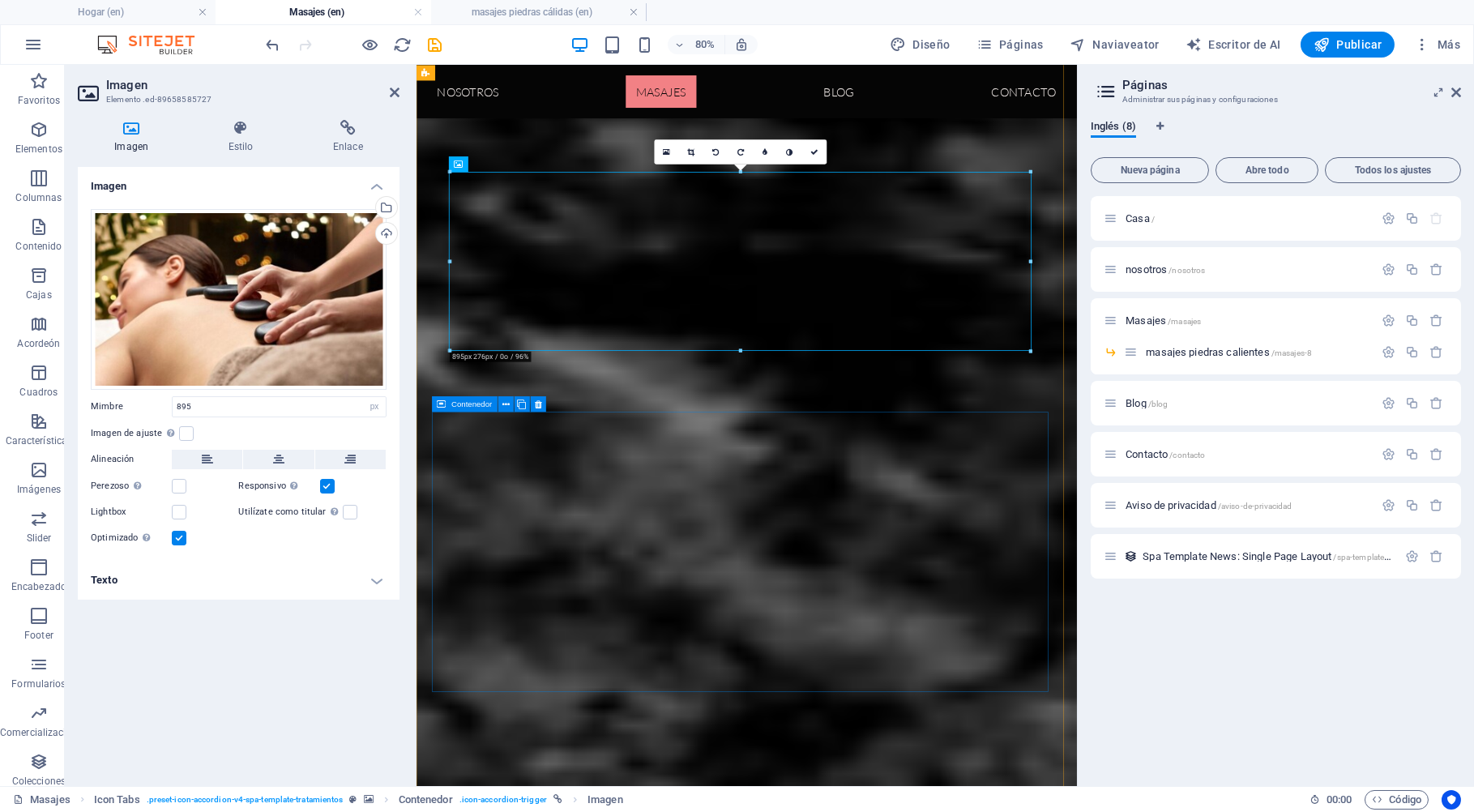
scroll to position [987, 0]
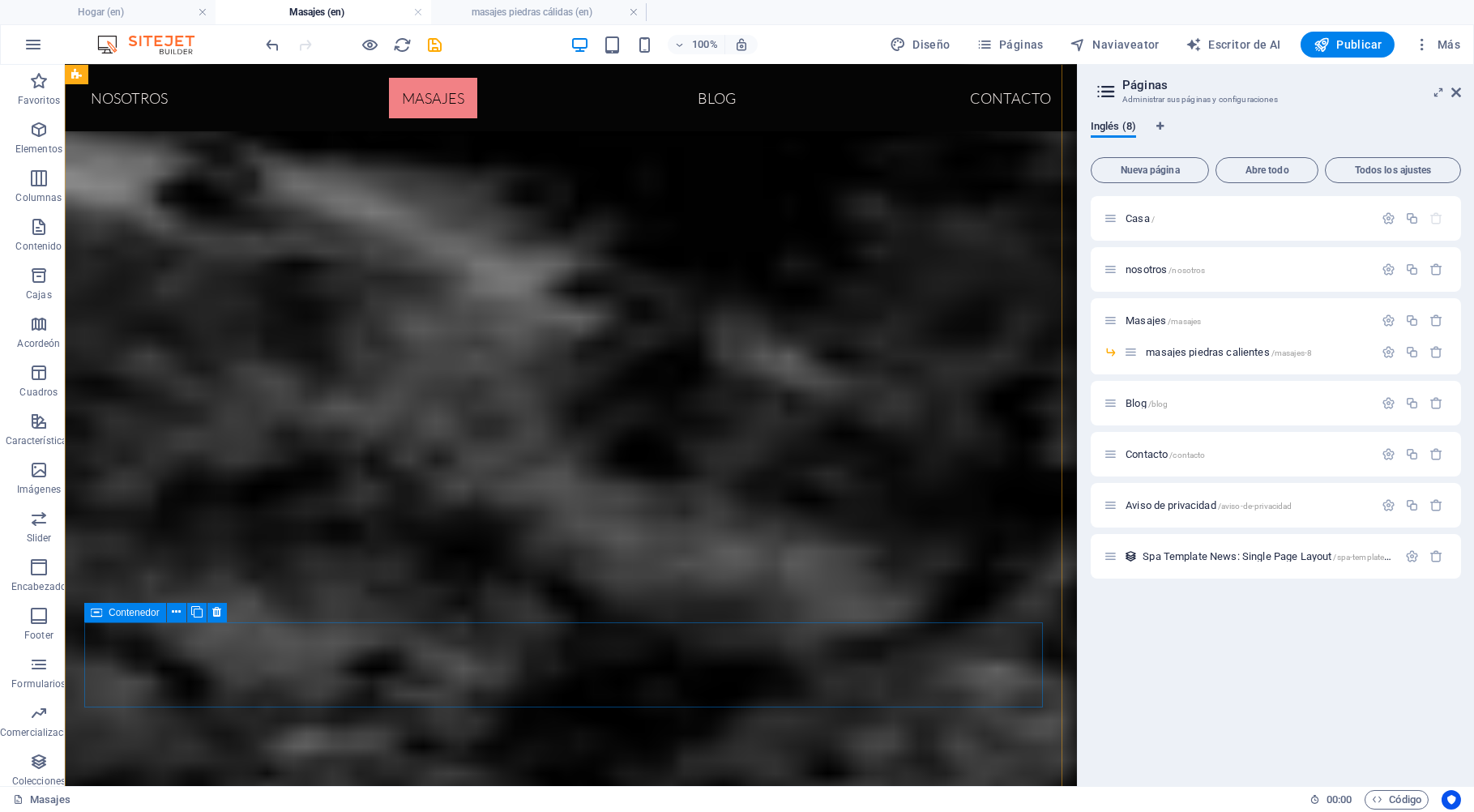
scroll to position [1120, 0]
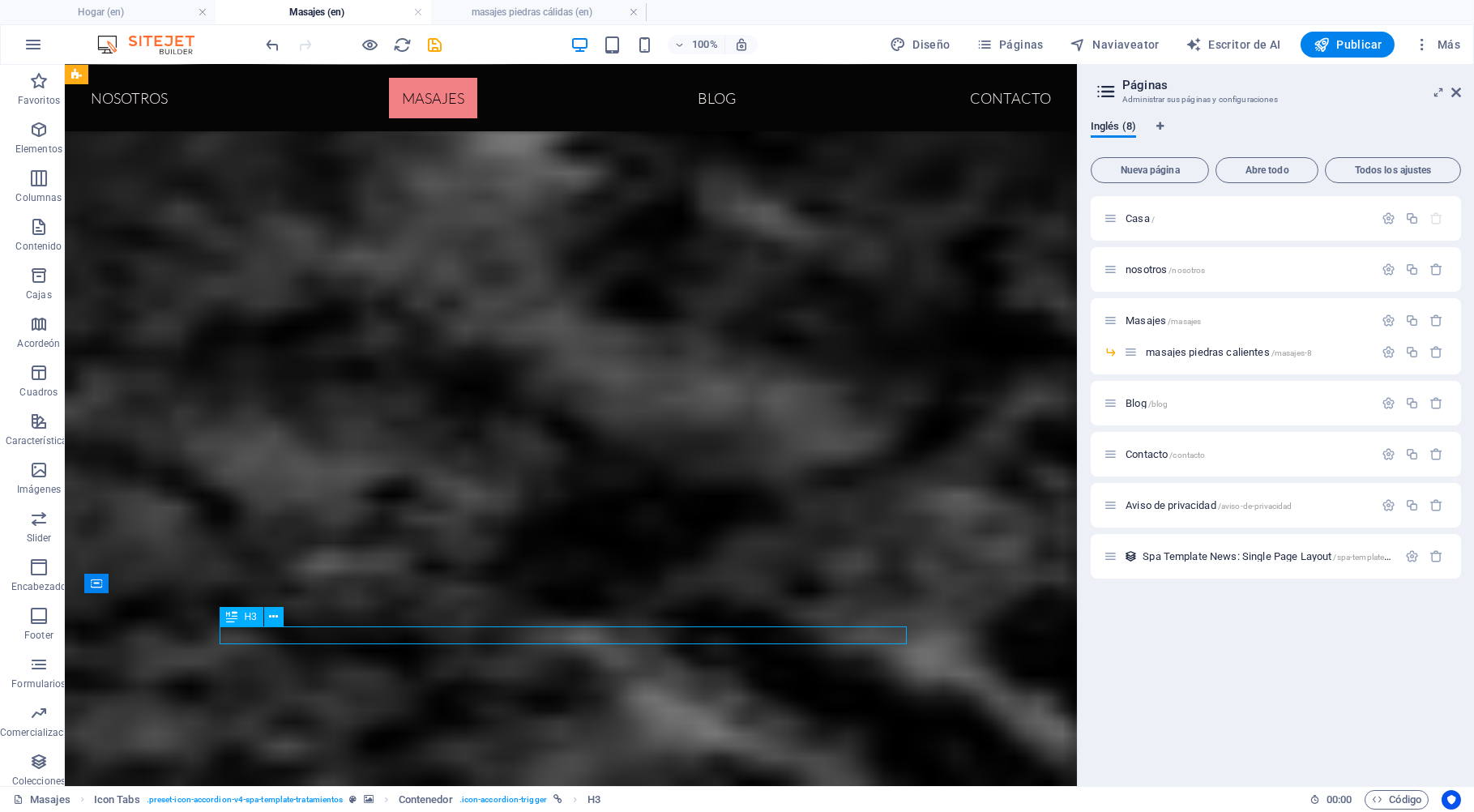
scroll to position [1074, 0]
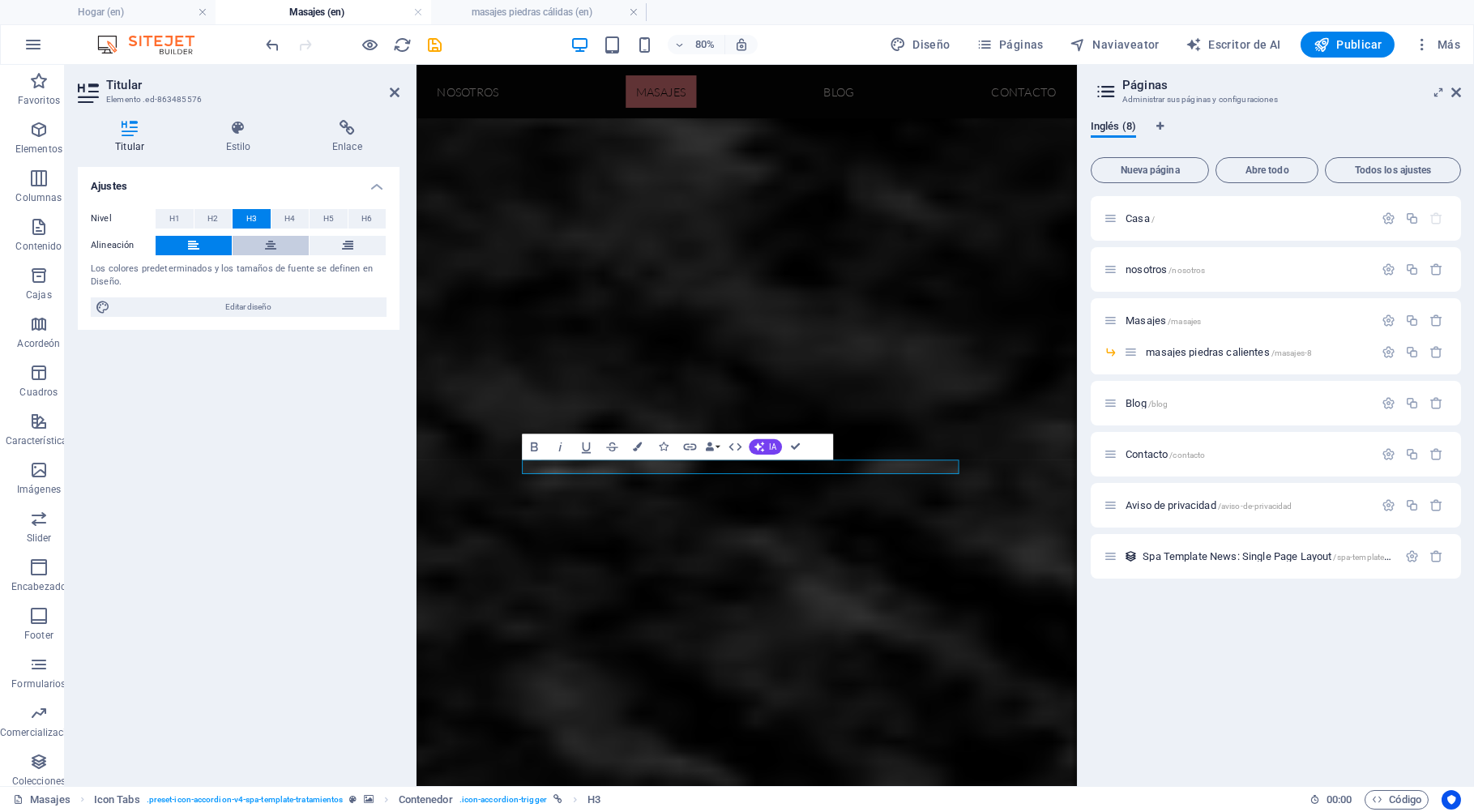
click at [271, 237] on icon at bounding box center [270, 245] width 11 height 19
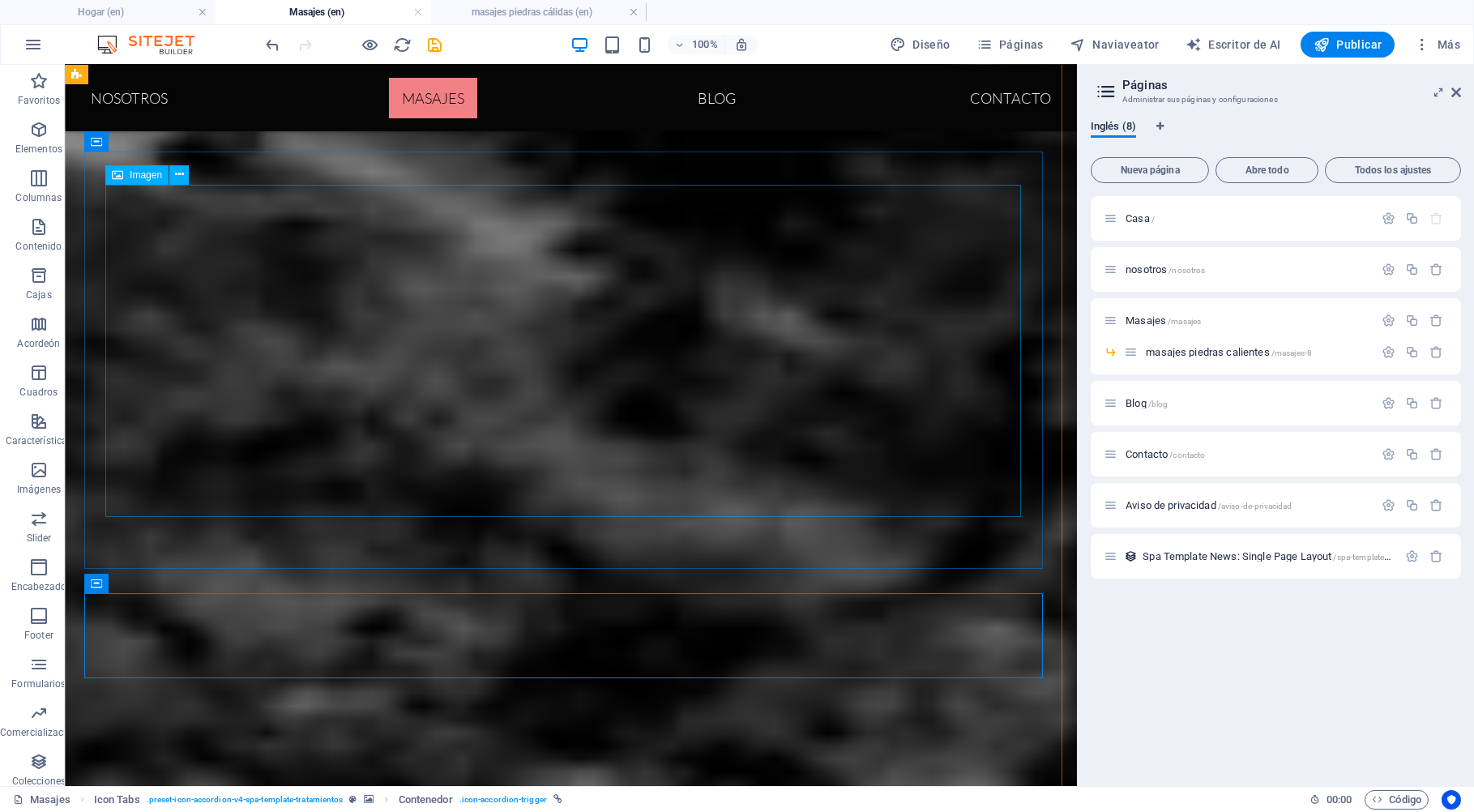
scroll to position [1120, 0]
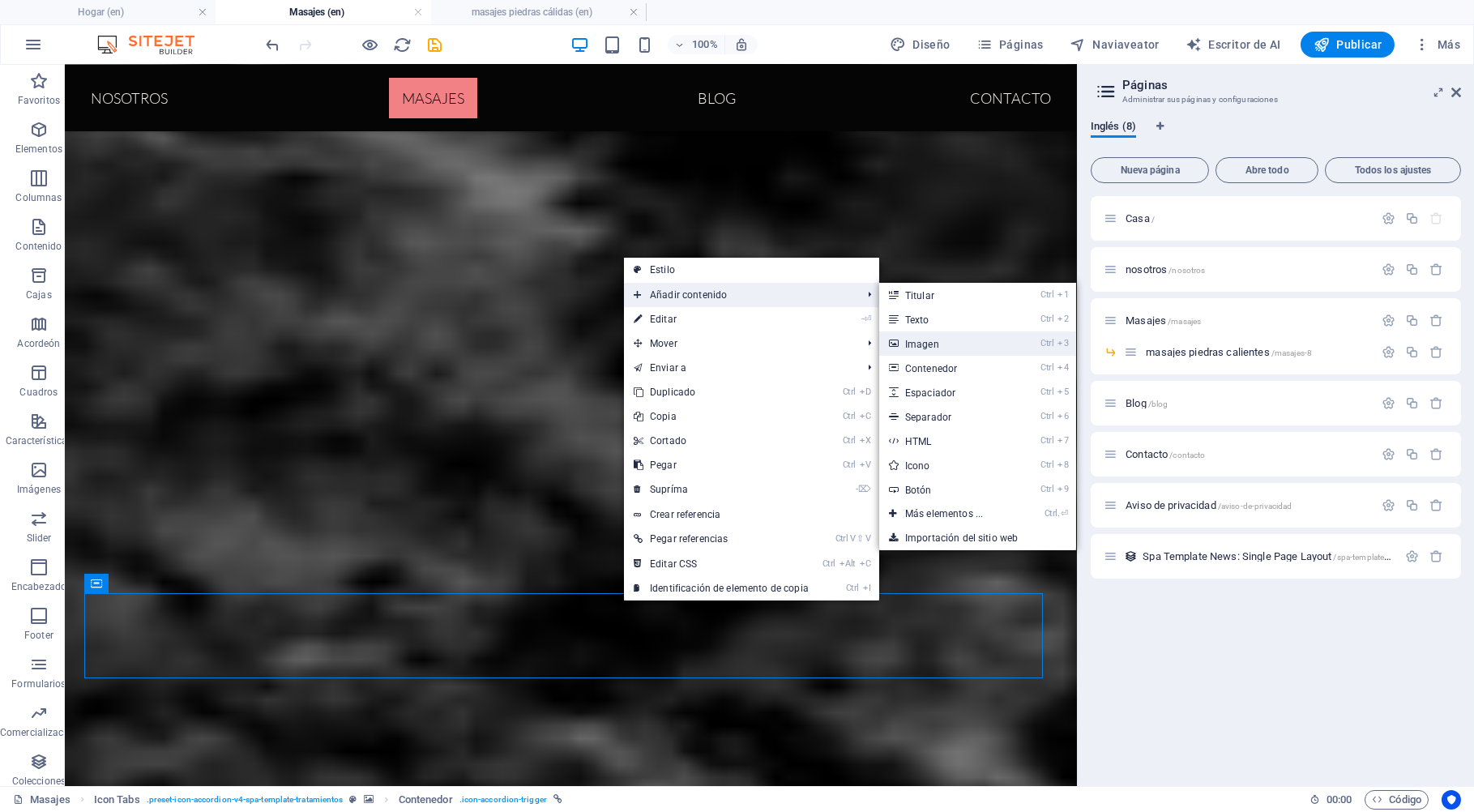
click at [930, 340] on link "Ctrl 3 Imagen" at bounding box center [947, 343] width 136 height 24
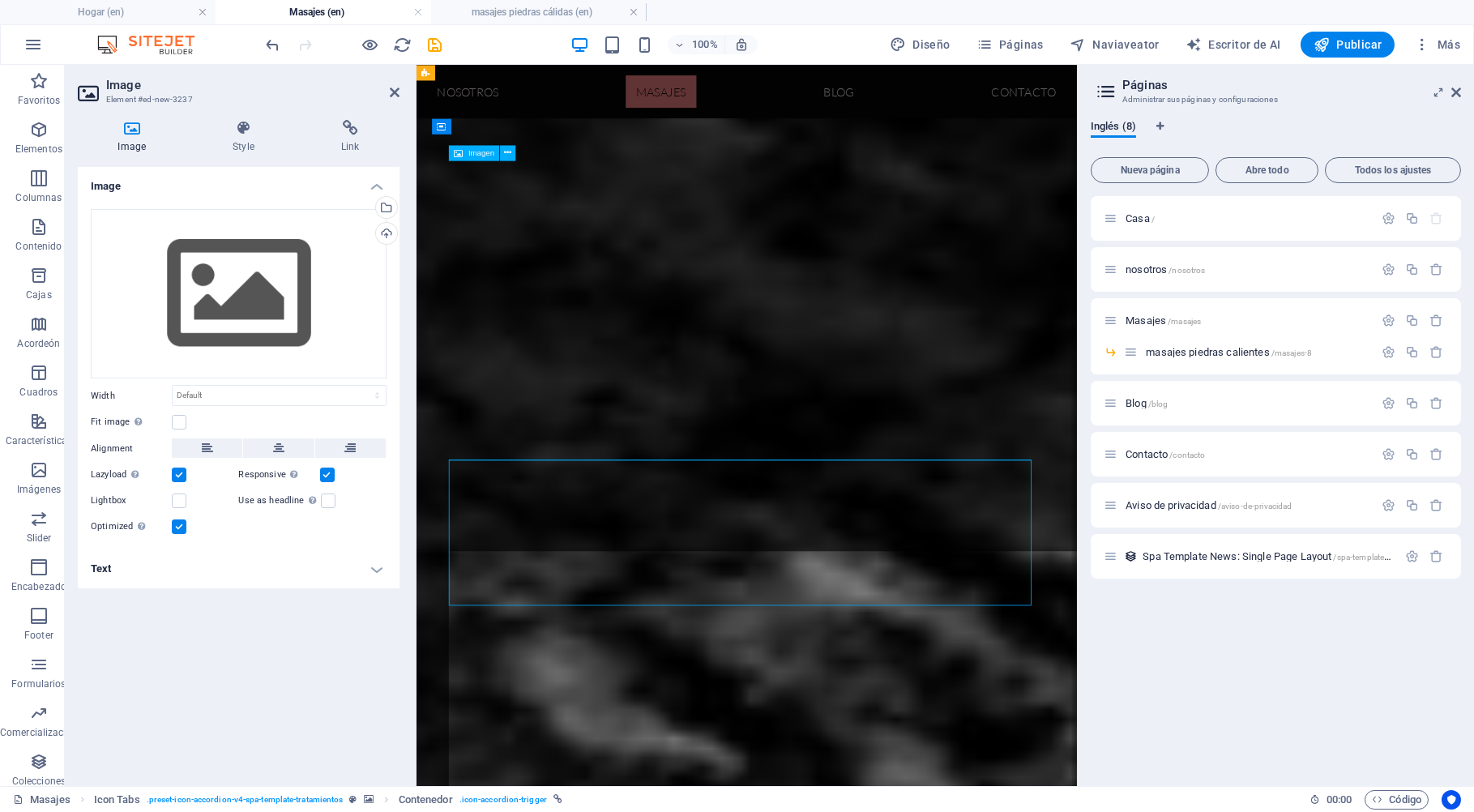
scroll to position [1074, 0]
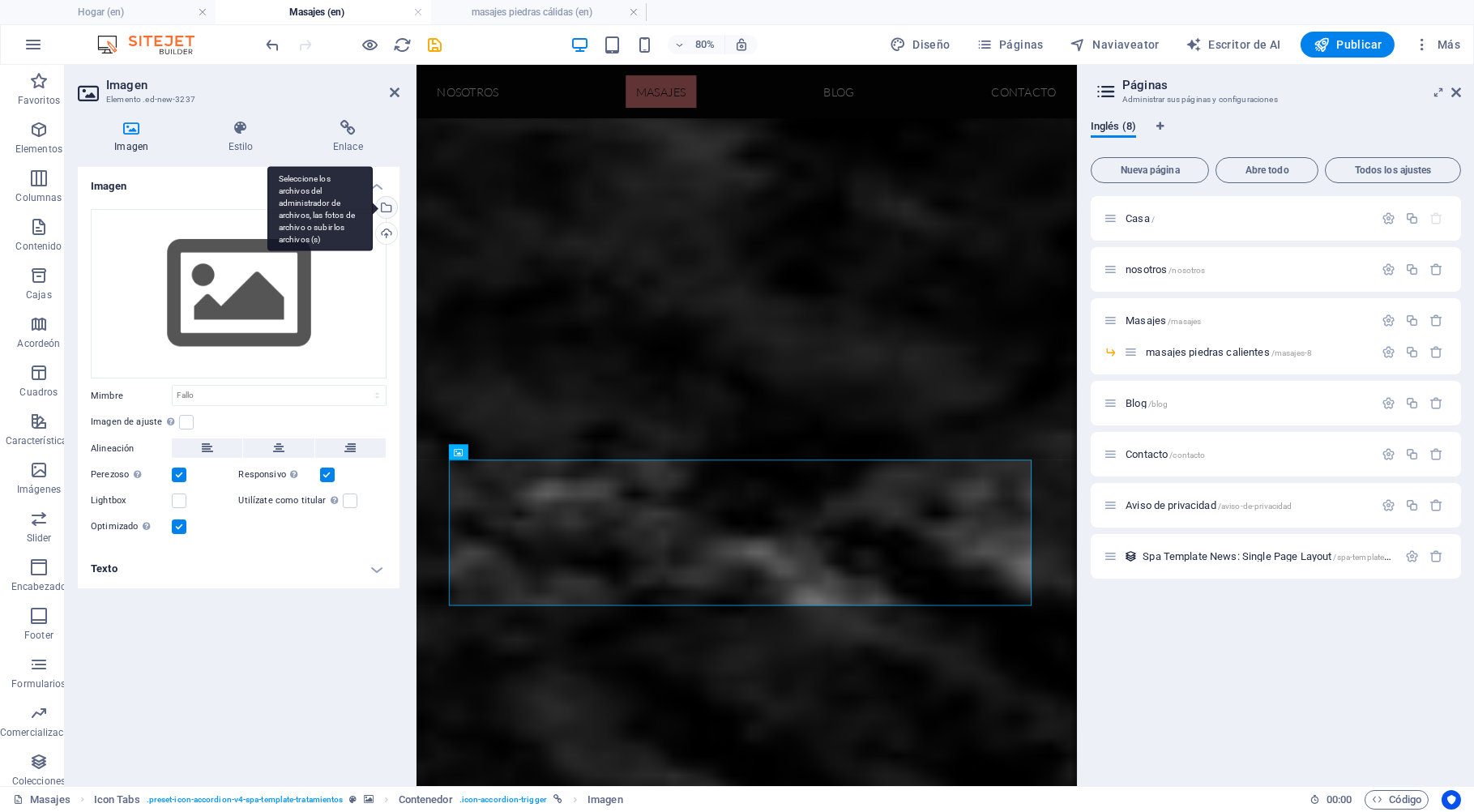
click at [387, 207] on div "Seleccione los archivos del administrador de archivos, las fotos de archivo o s…" at bounding box center [385, 209] width 24 height 24
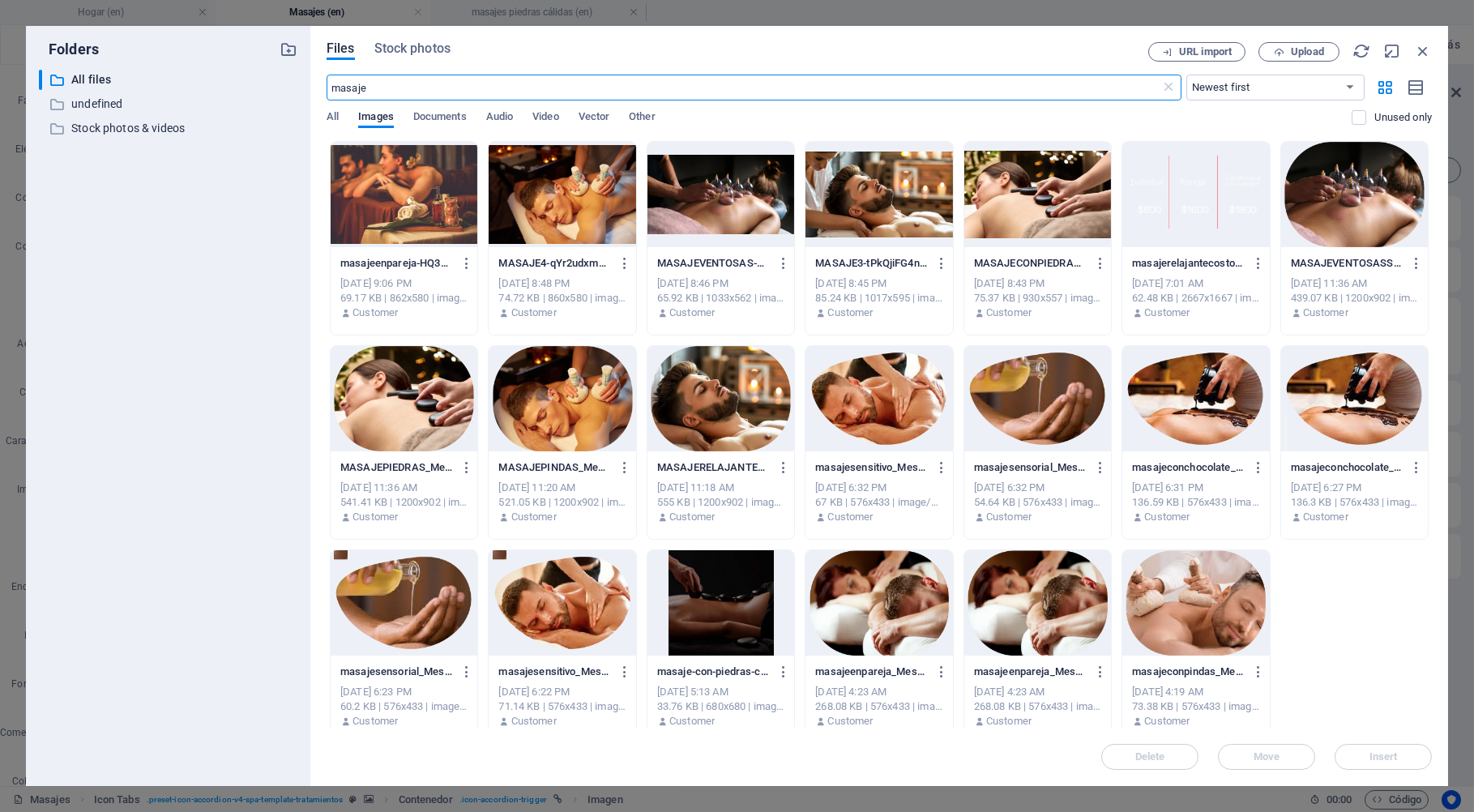
scroll to position [1087, 0]
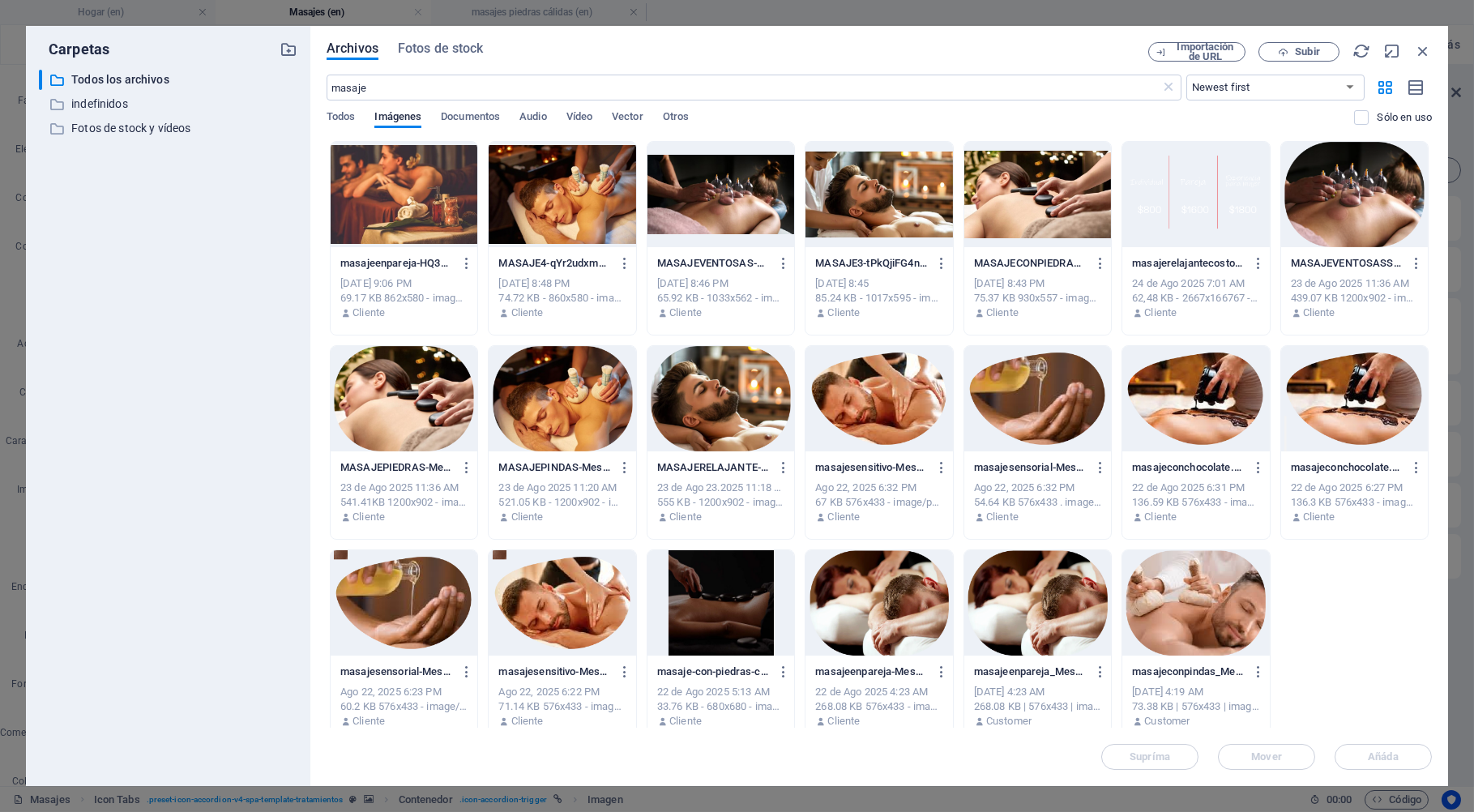
click at [766, 208] on div at bounding box center [720, 194] width 147 height 105
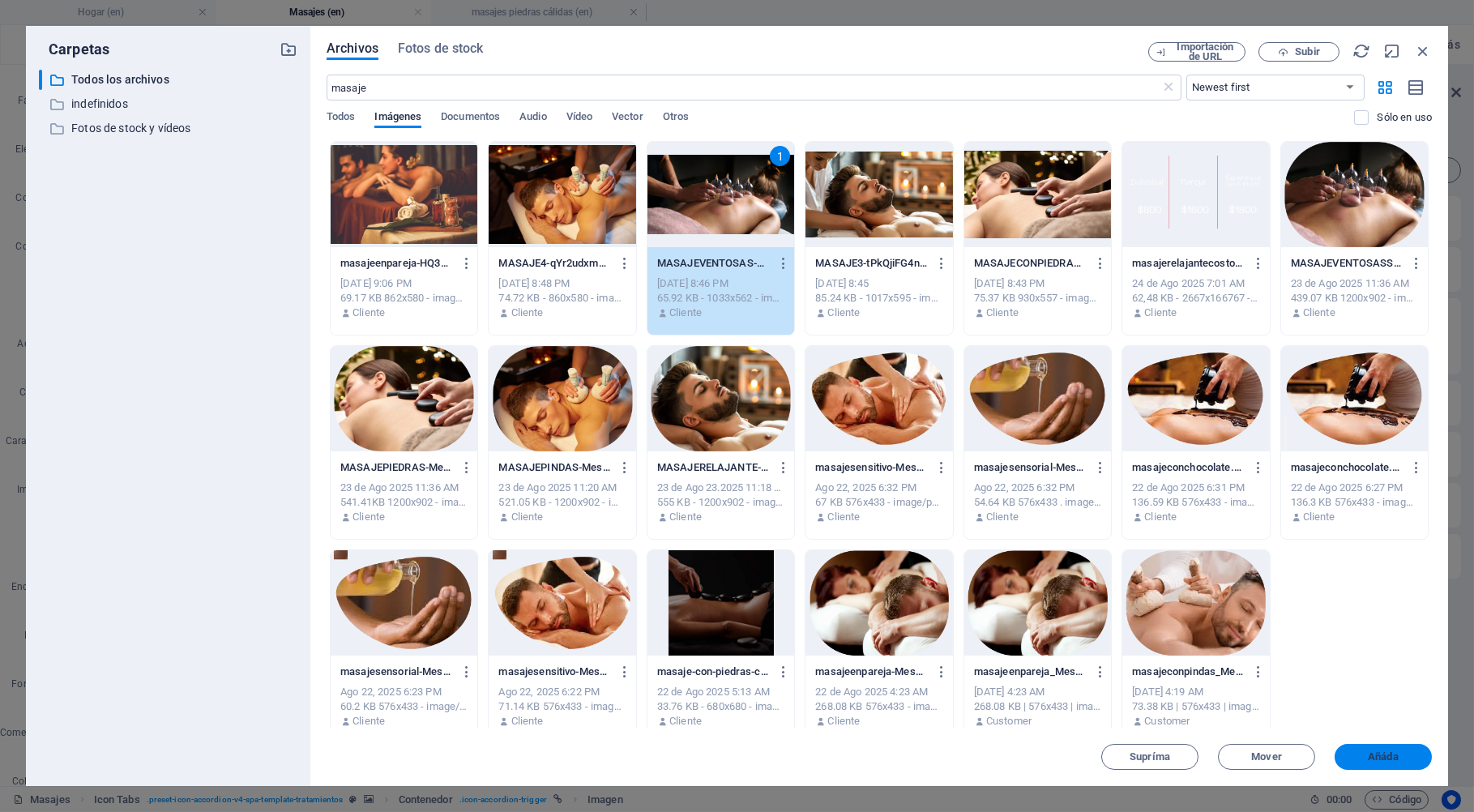
click at [1399, 753] on span "Añáda" at bounding box center [1383, 756] width 84 height 10
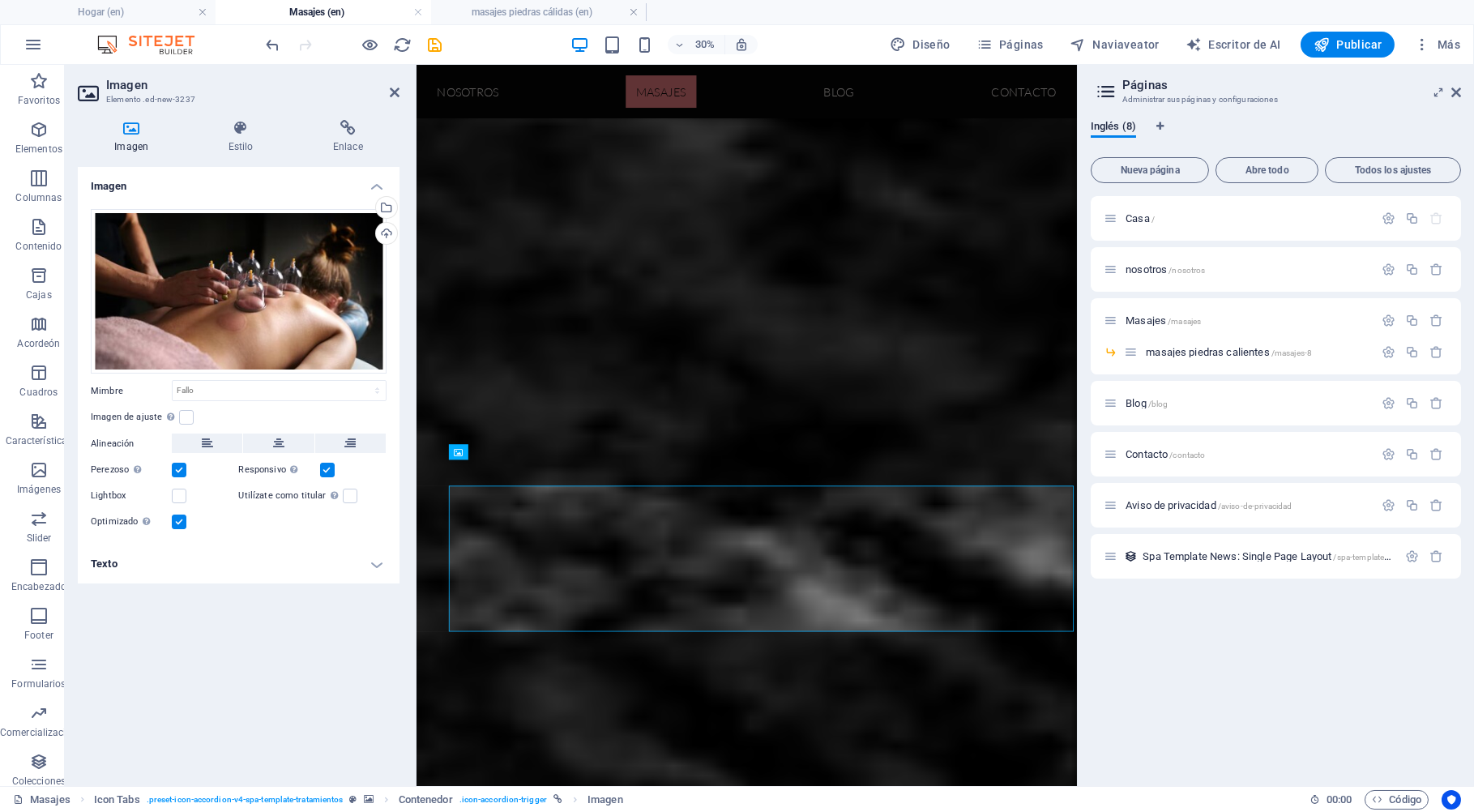
scroll to position [1074, 0]
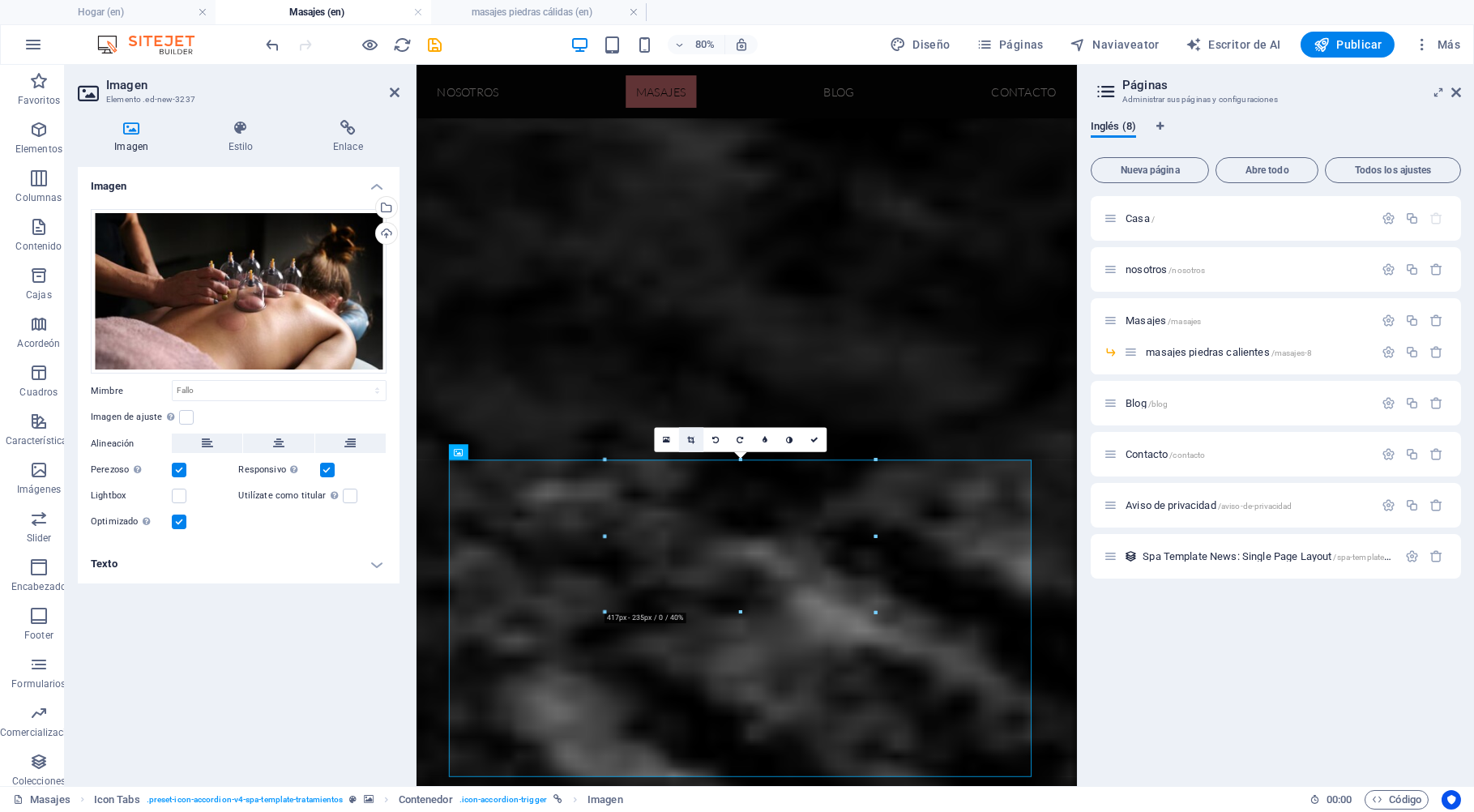
click at [692, 440] on icon at bounding box center [691, 439] width 7 height 8
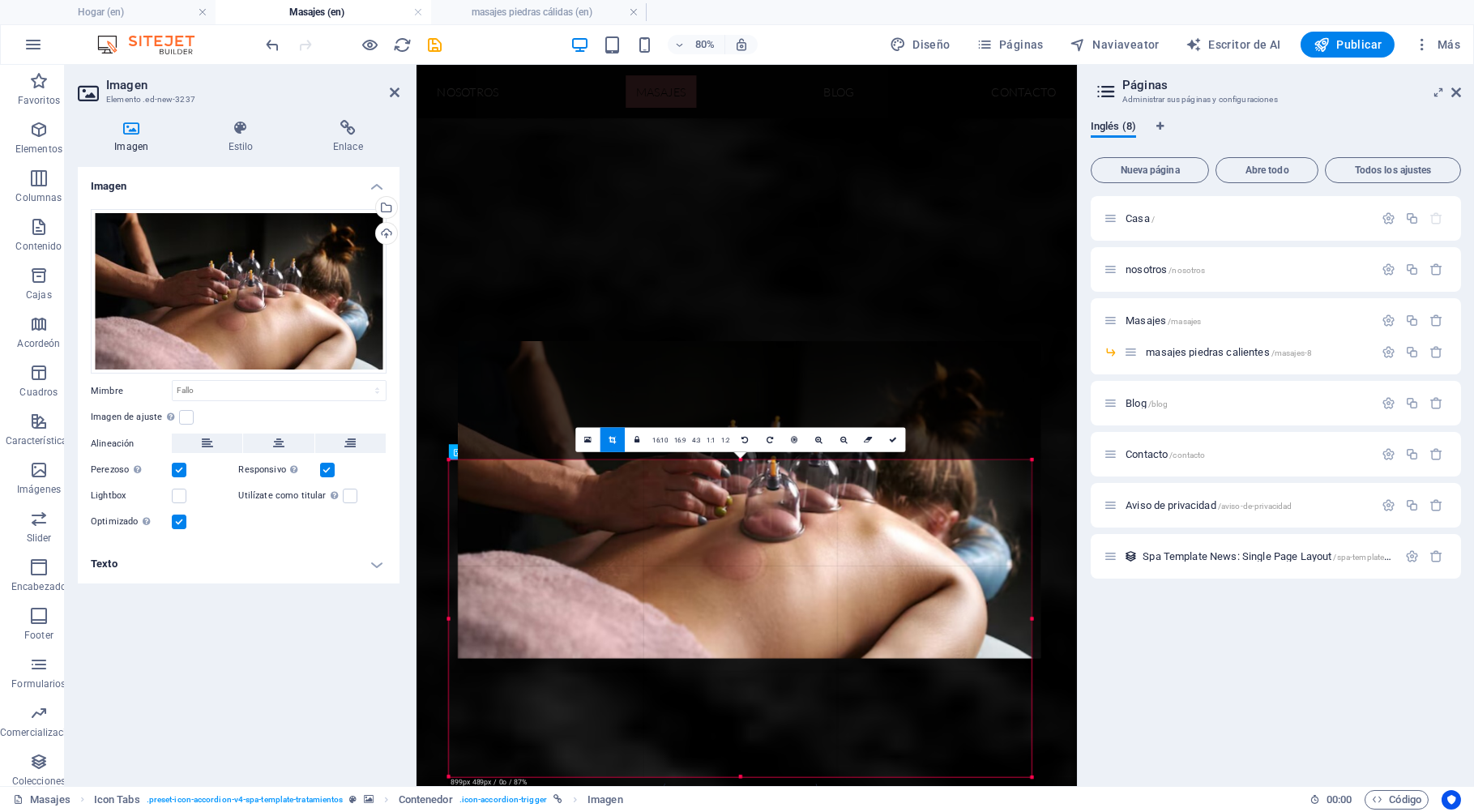
drag, startPoint x: 741, startPoint y: 775, endPoint x: 752, endPoint y: 626, distance: 149.4
click at [752, 626] on div at bounding box center [749, 499] width 583 height 317
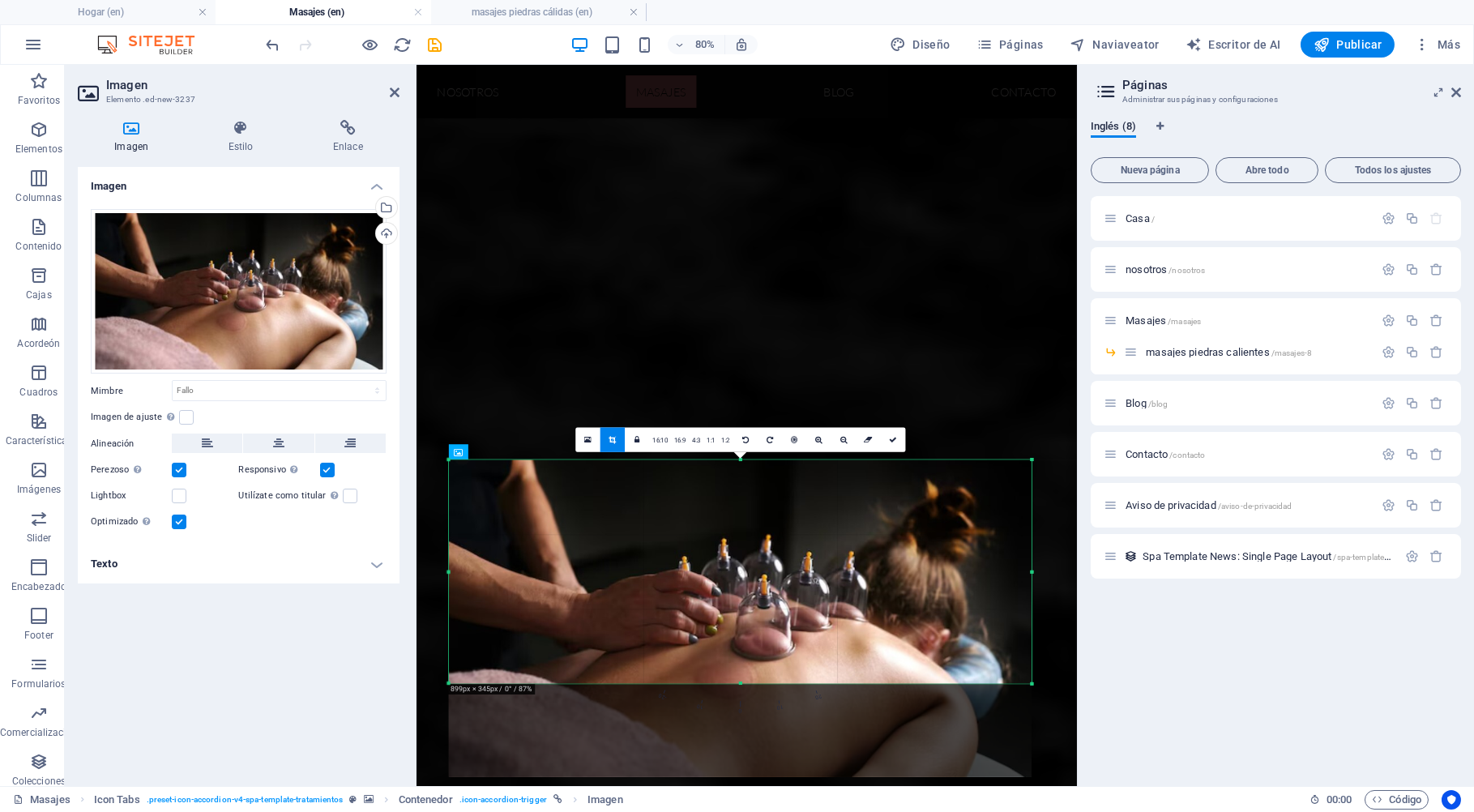
drag, startPoint x: 740, startPoint y: 777, endPoint x: 745, endPoint y: 596, distance: 181.1
click at [742, 616] on div "180 170 160 150 140 130 120 110 100 90 80 70 60 50 40 30 20 10 0 -10 -20 -30 -4…" at bounding box center [740, 571] width 583 height 223
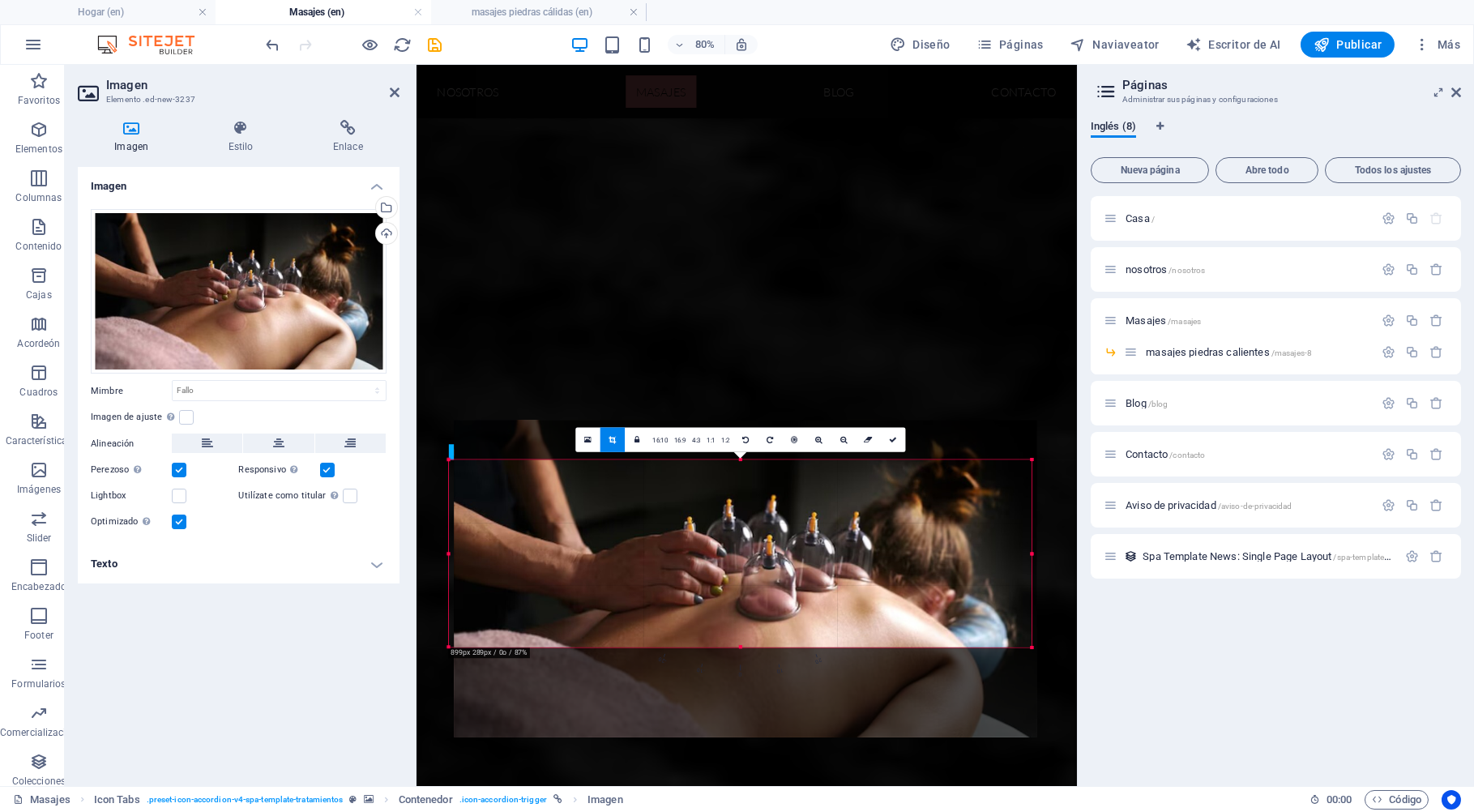
drag, startPoint x: 745, startPoint y: 591, endPoint x: 752, endPoint y: 542, distance: 49.5
click at [752, 542] on div at bounding box center [745, 578] width 583 height 317
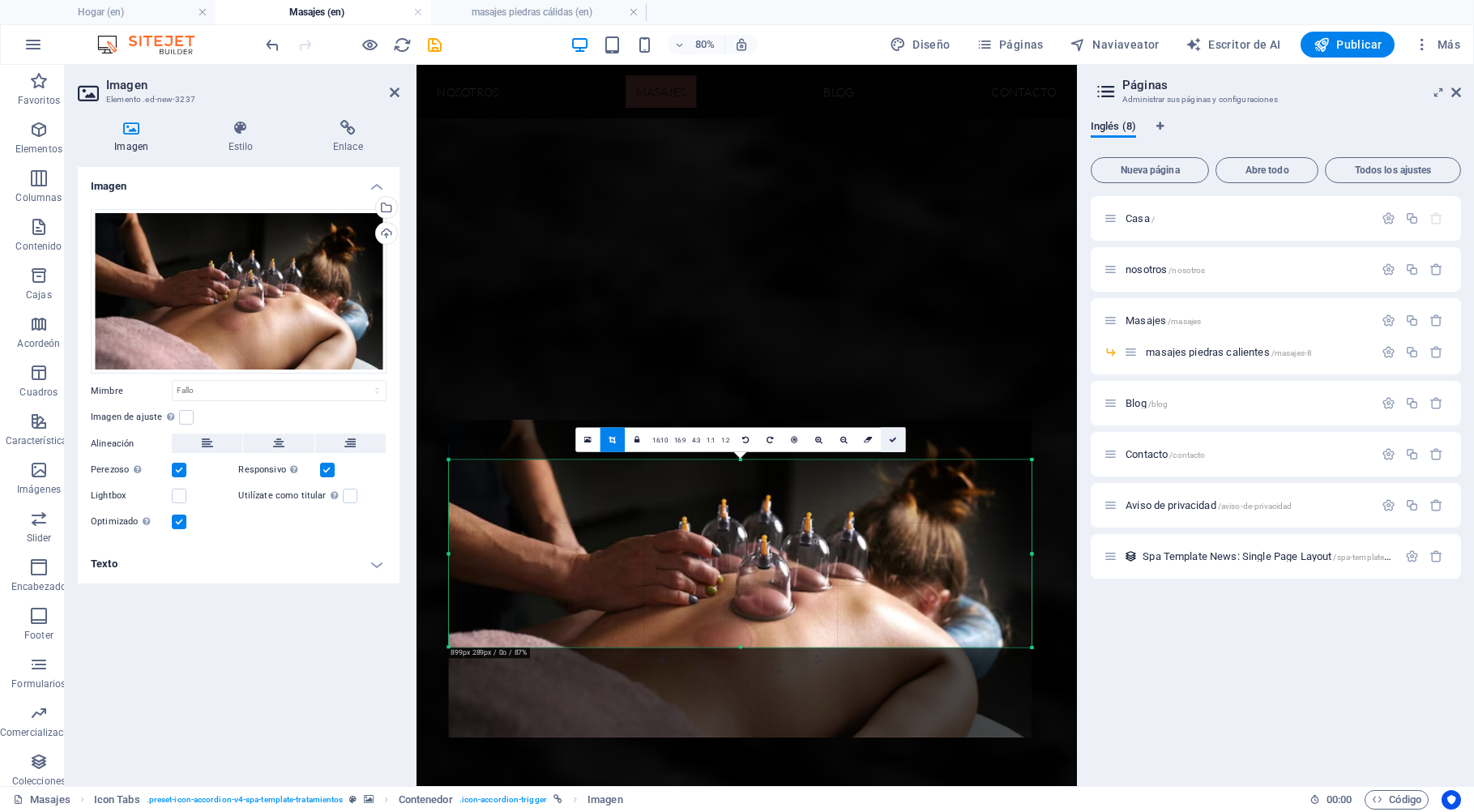
click at [894, 438] on icon at bounding box center [892, 439] width 8 height 8
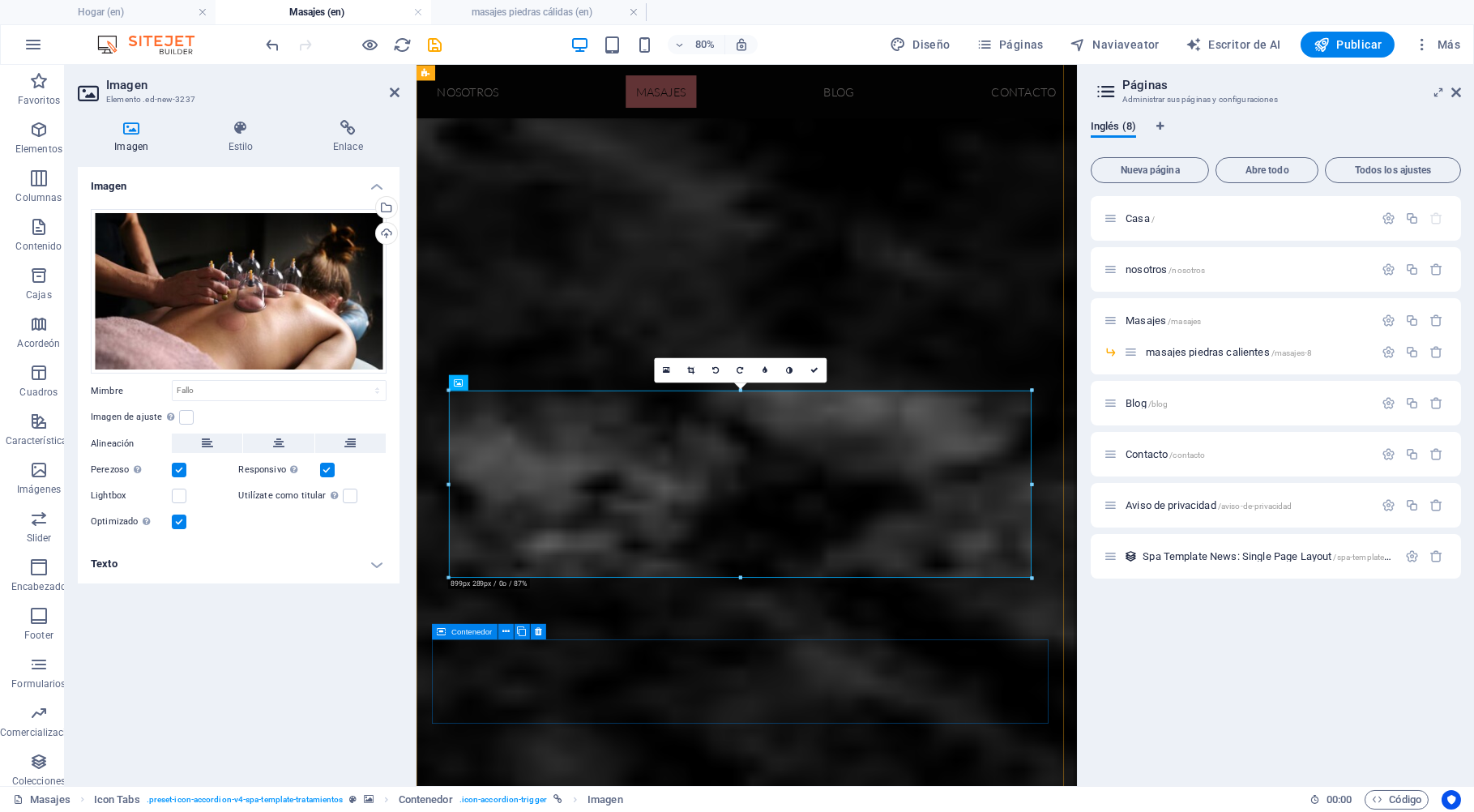
scroll to position [987, 0]
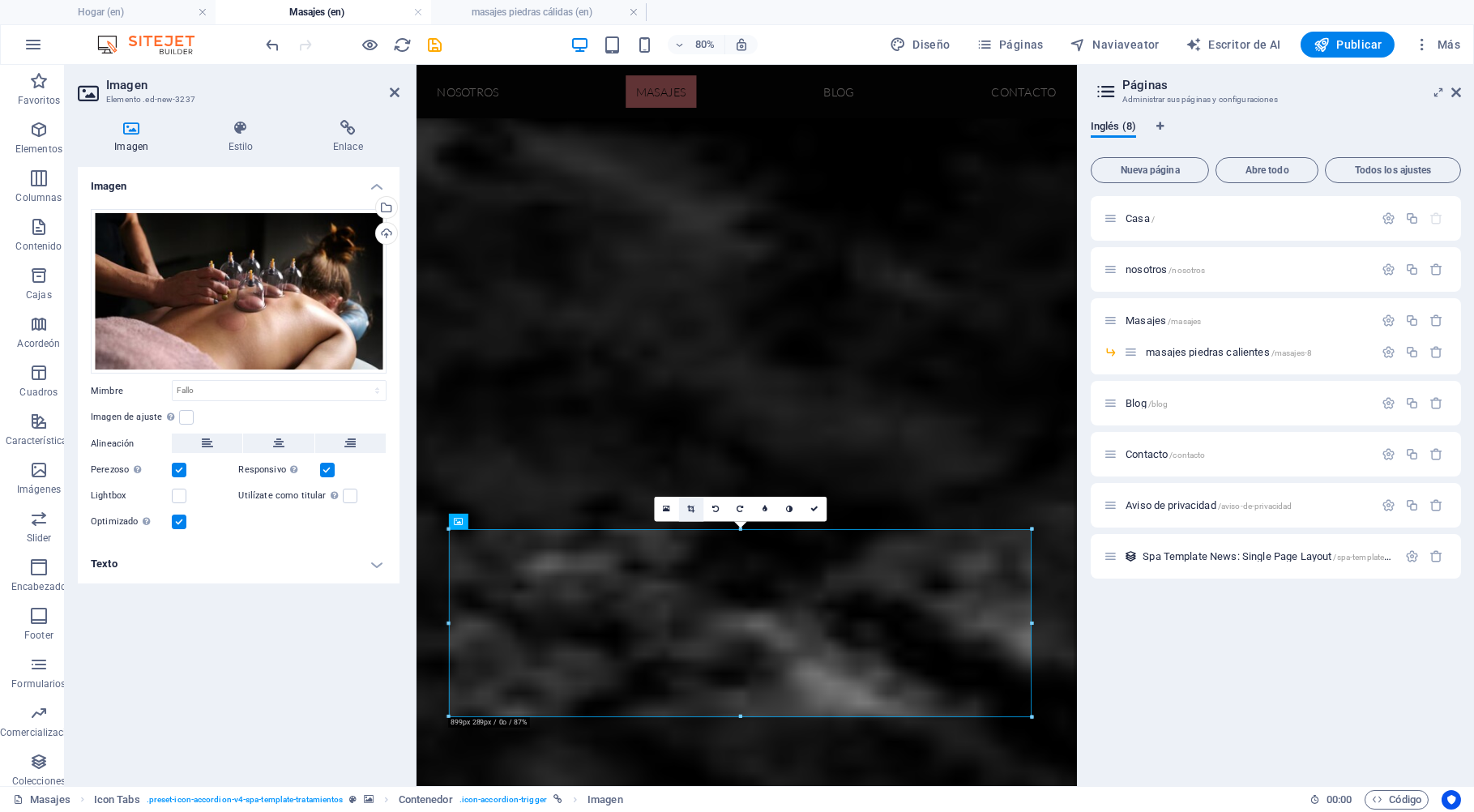
click at [693, 509] on icon at bounding box center [691, 508] width 7 height 8
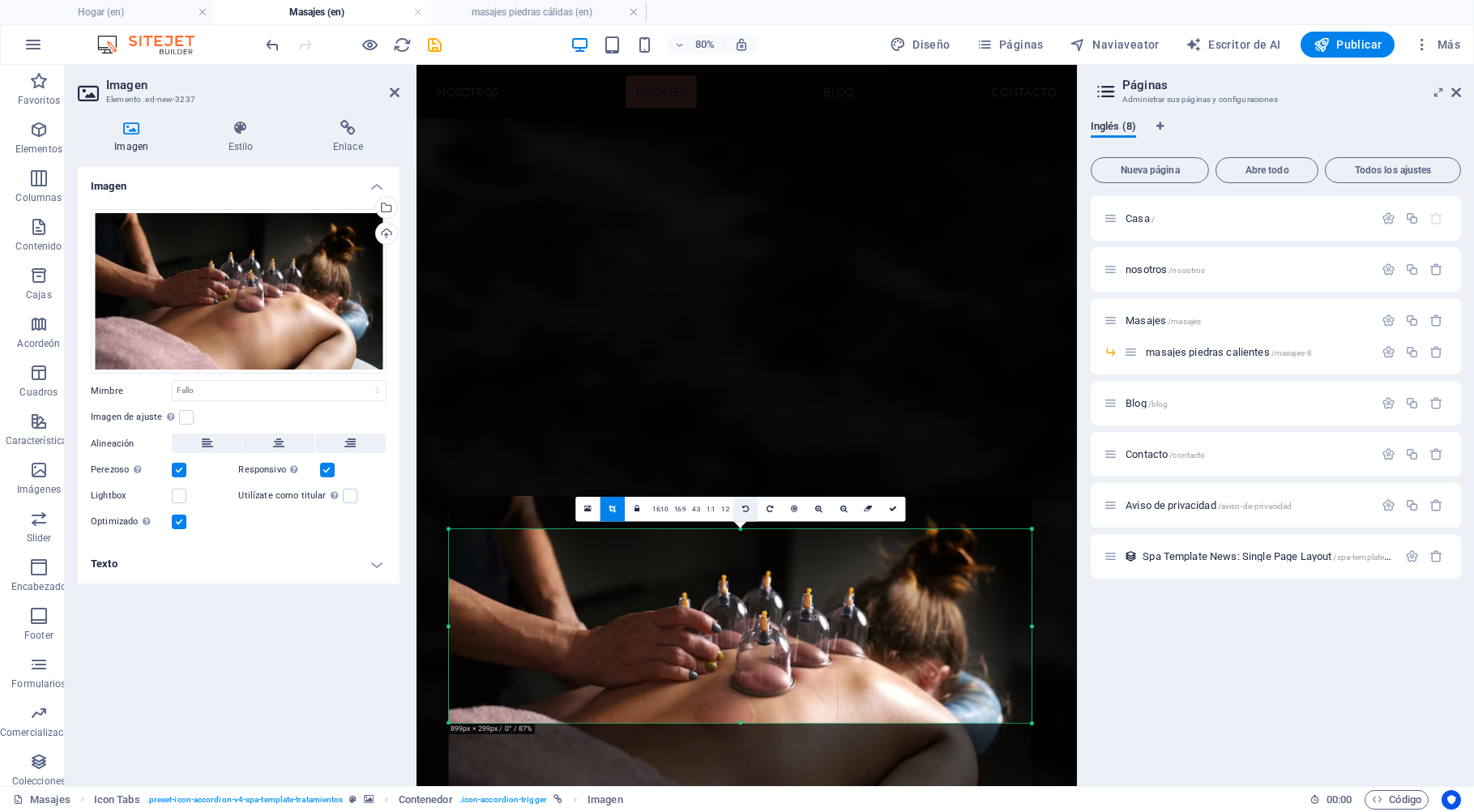
drag, startPoint x: 740, startPoint y: 527, endPoint x: 740, endPoint y: 517, distance: 10.0
click at [740, 529] on div "180 170 160 150 140 130 120 110 100 90 80 70 60 50 40 30 20 10 0 -10 -20 -30 -4…" at bounding box center [740, 625] width 583 height 194
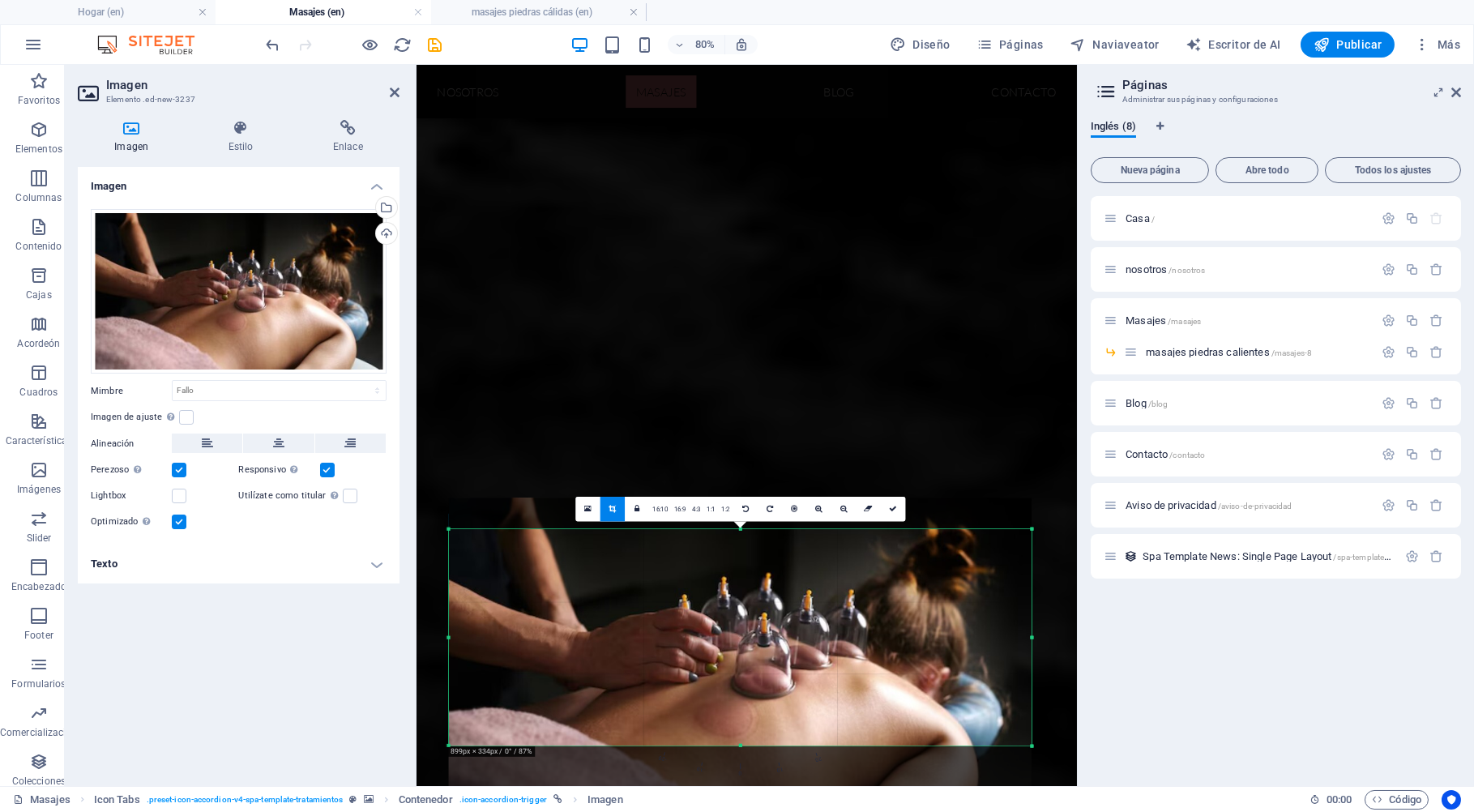
drag, startPoint x: 743, startPoint y: 724, endPoint x: 743, endPoint y: 750, distance: 26.0
click at [743, 745] on div "180 170 160 150 140 130 120 110 100 90 80 70 60 50 40 30 20 10 0 -10 -20 -30 -4…" at bounding box center [740, 637] width 583 height 216
click at [892, 511] on icon at bounding box center [892, 508] width 8 height 8
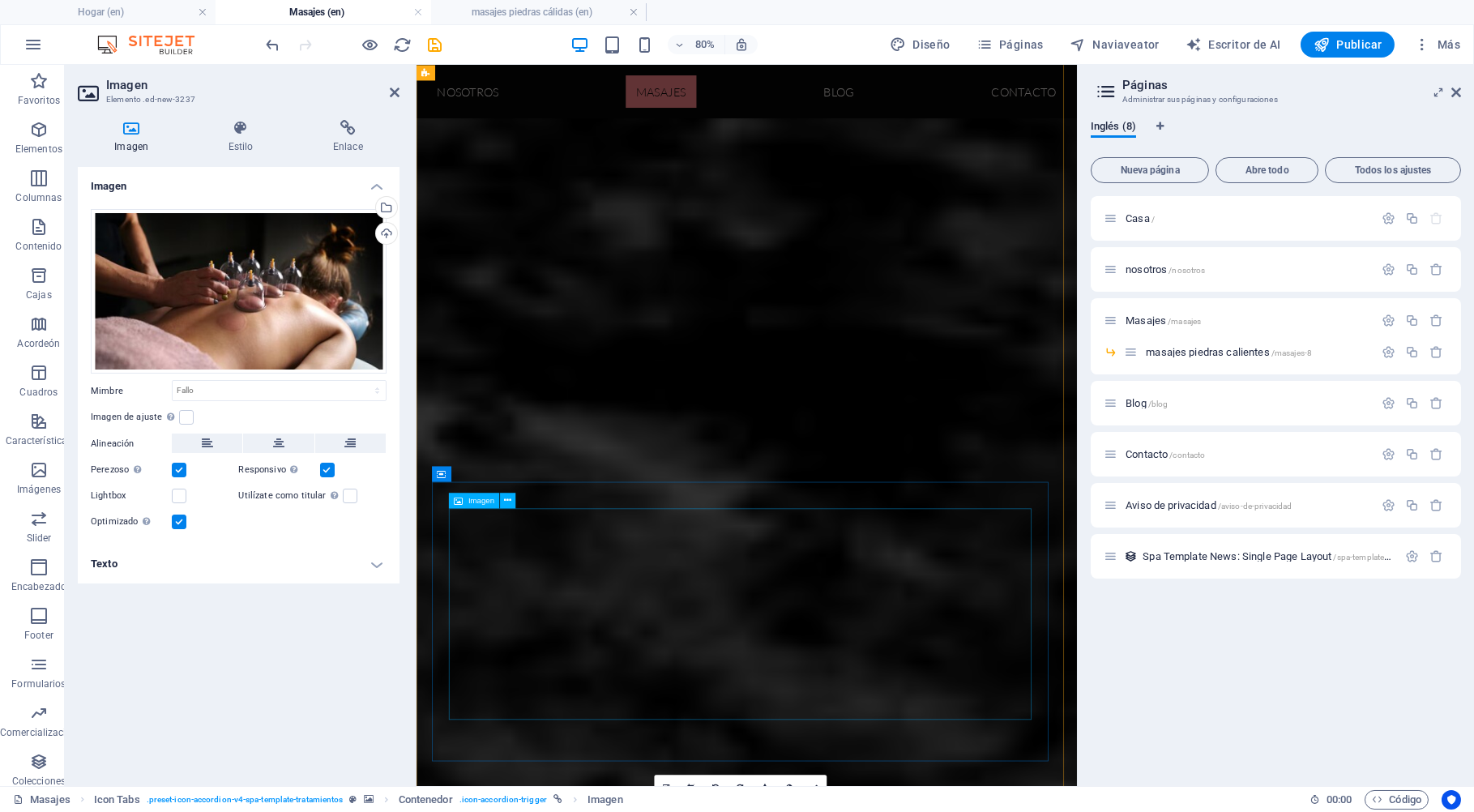
scroll to position [1074, 0]
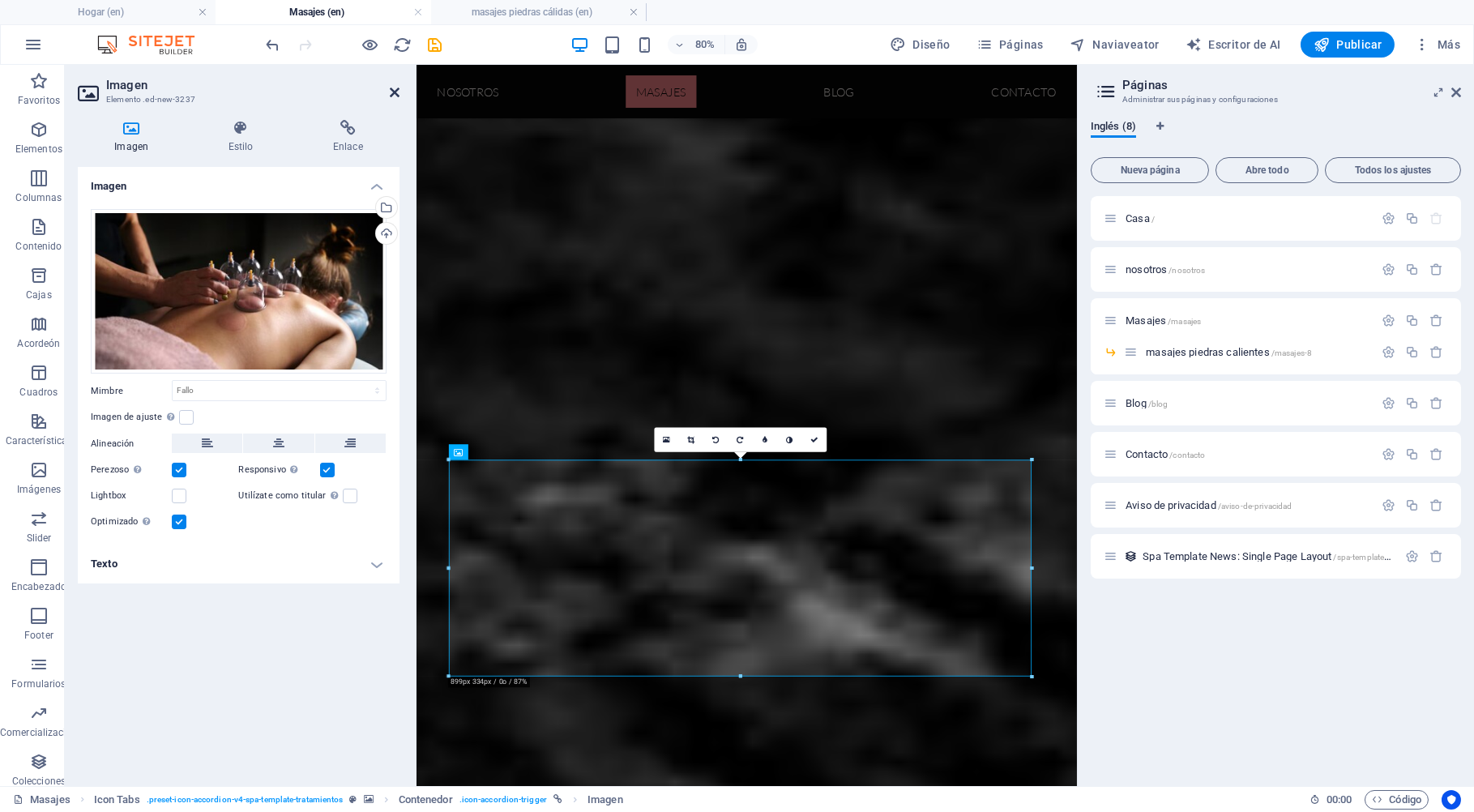
click at [396, 90] on icon at bounding box center [394, 92] width 10 height 13
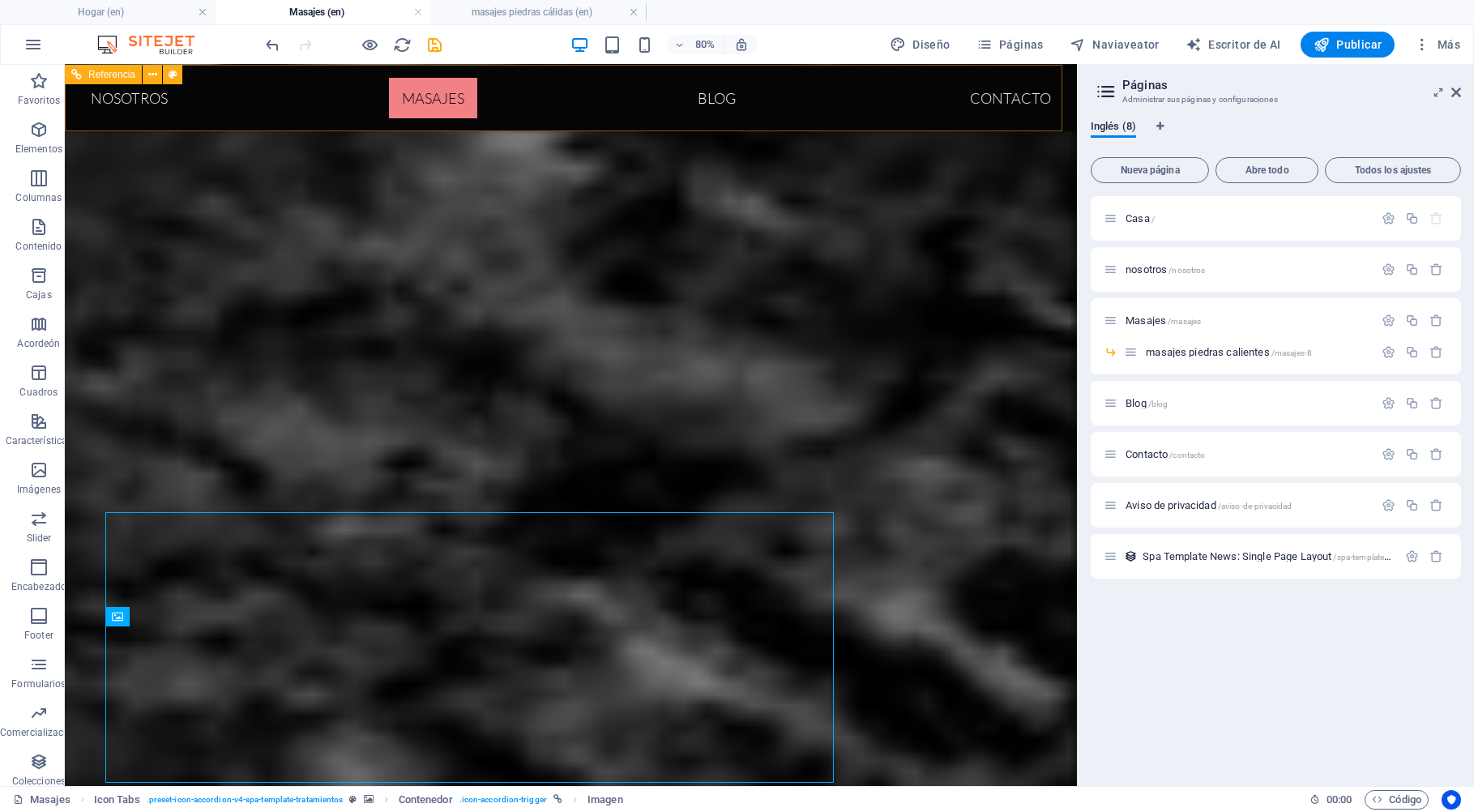
scroll to position [1120, 0]
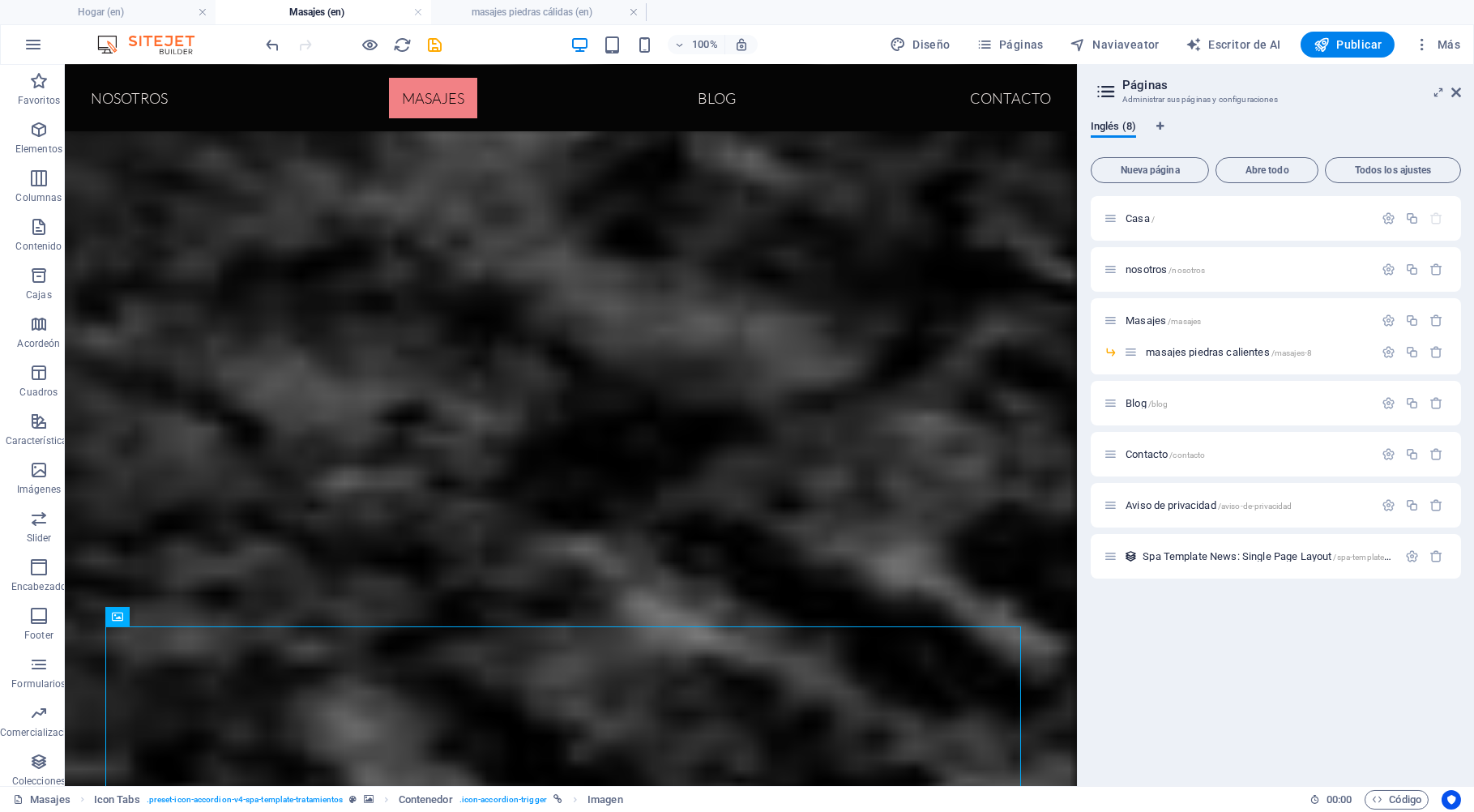
click at [445, 39] on div "100% Diseño Páginas Naviaveator Escritor de AI Publicar Más" at bounding box center [864, 44] width 1203 height 26
click at [436, 44] on icon "salvar" at bounding box center [435, 44] width 18 height 18
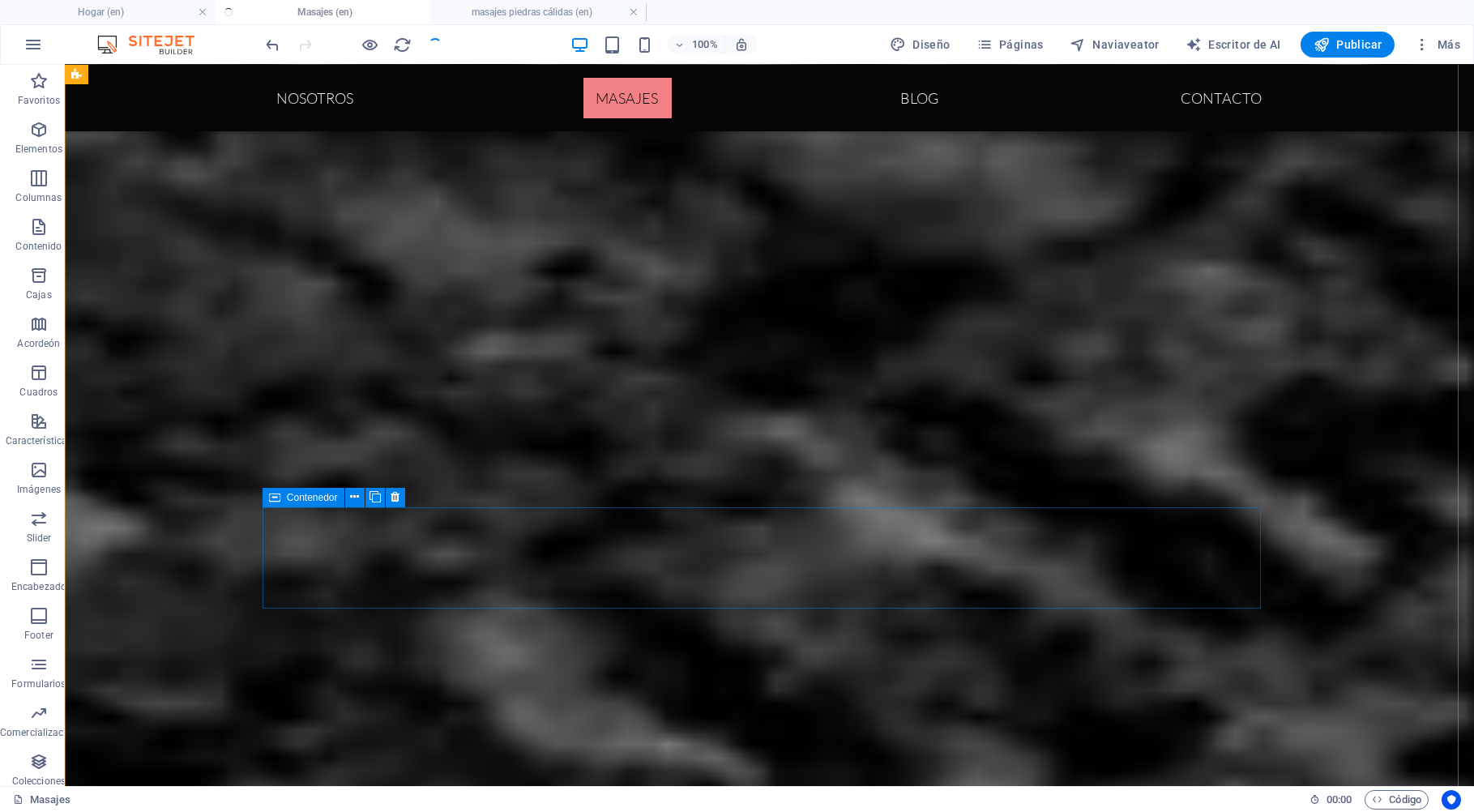
scroll to position [1825, 0]
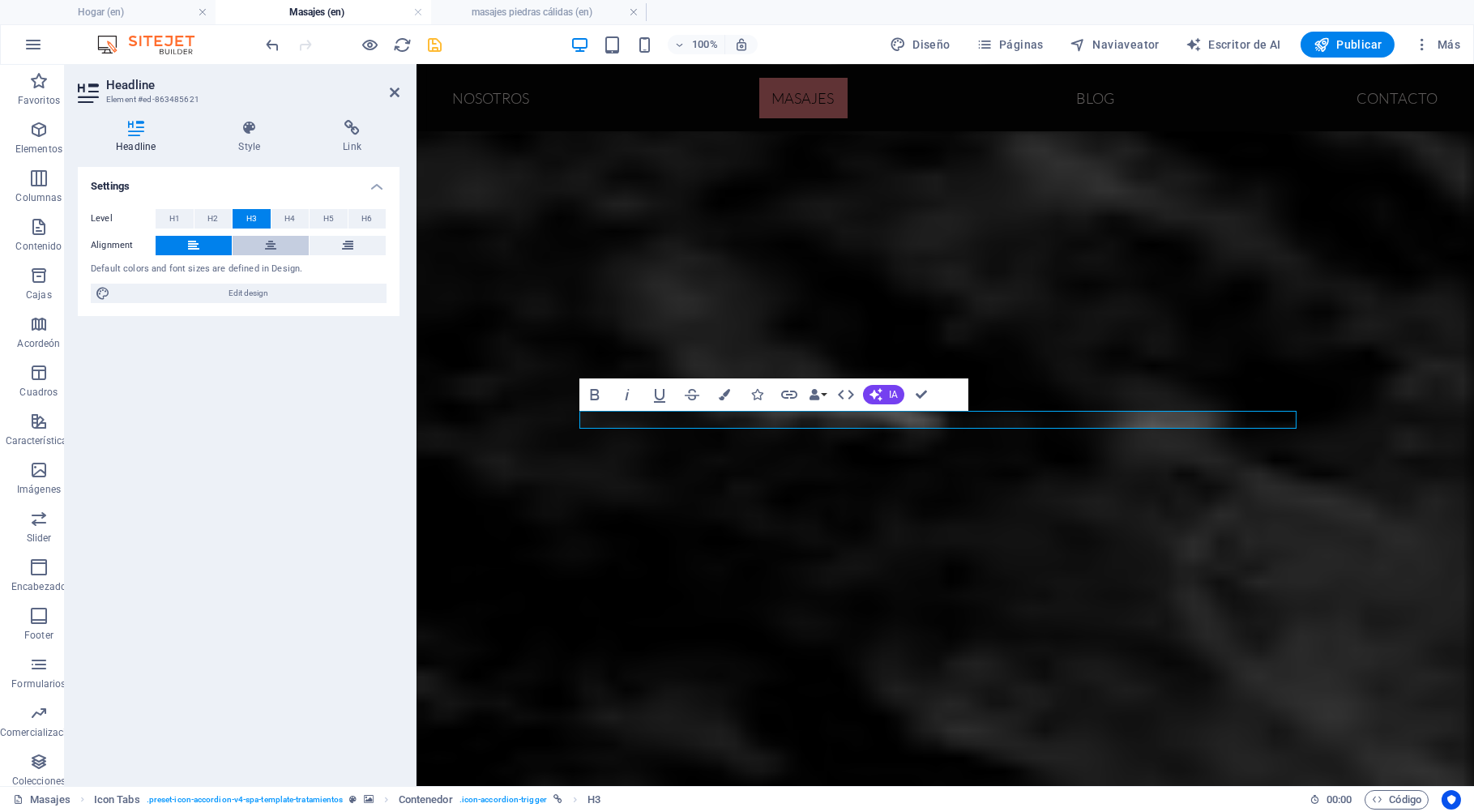
click at [262, 242] on button at bounding box center [271, 245] width 76 height 19
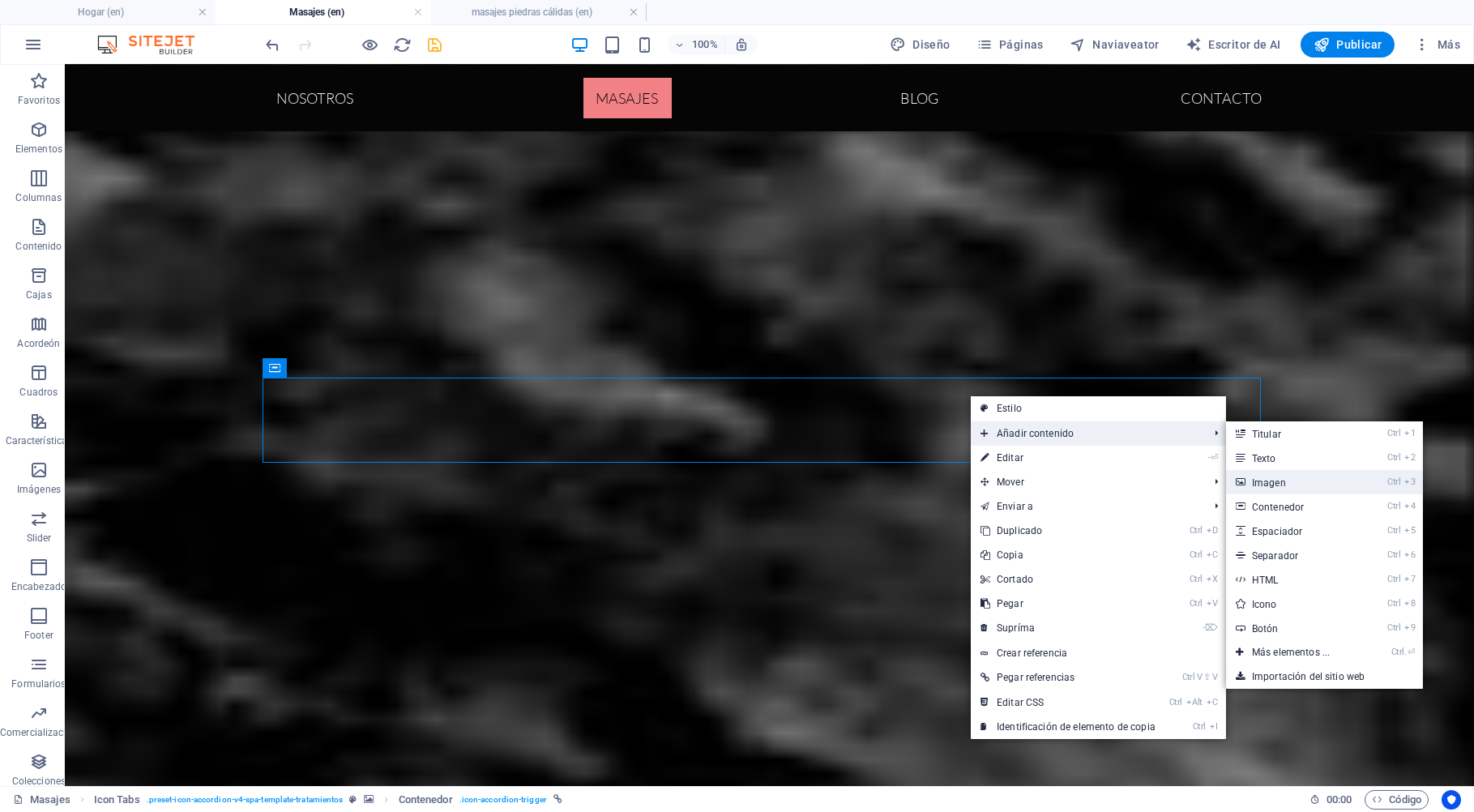
click at [1277, 480] on link "Ctrl 3 Imagen" at bounding box center [1293, 482] width 136 height 24
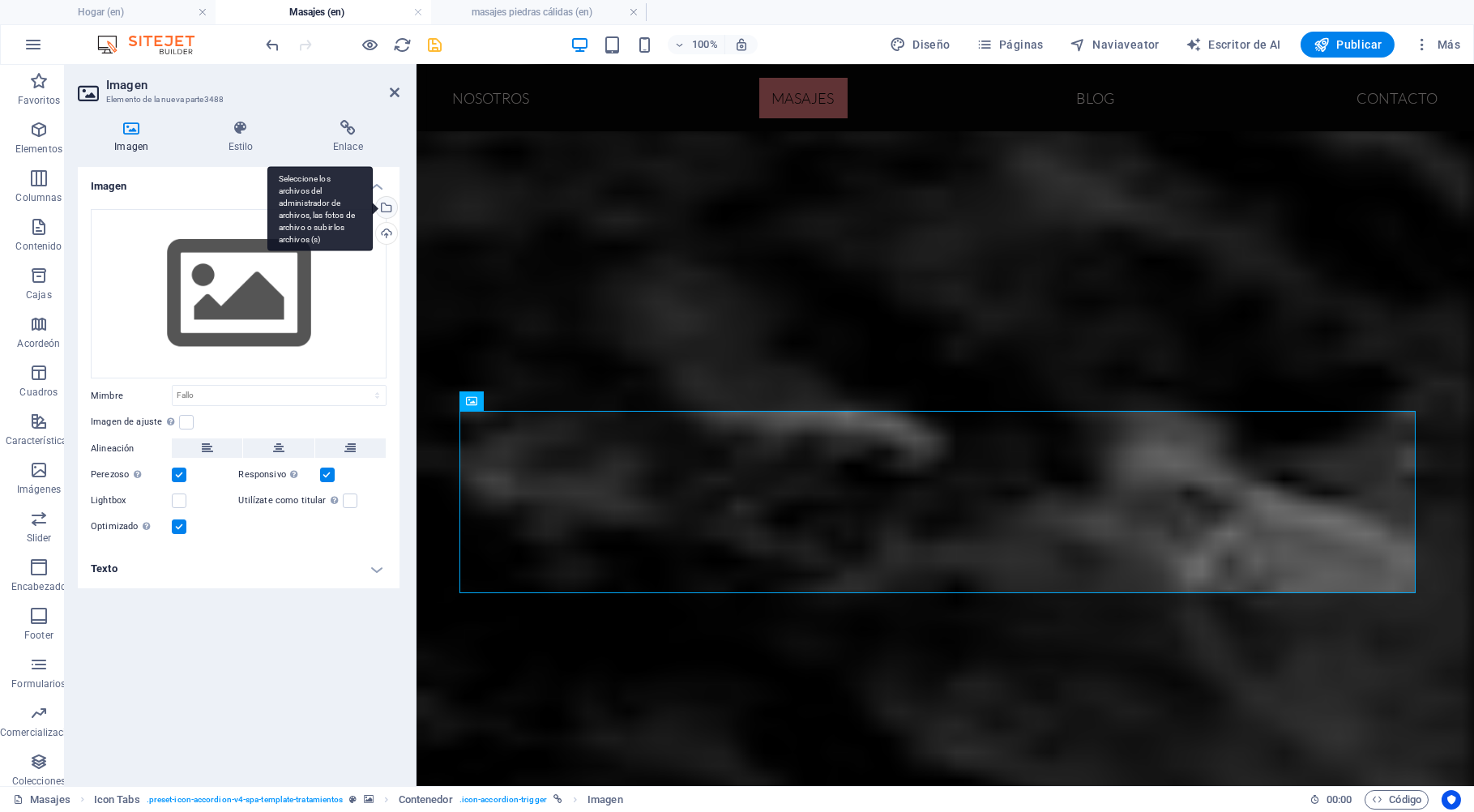
click at [387, 208] on div "Seleccione los archivos del administrador de archivos, las fotos de archivo o s…" at bounding box center [385, 209] width 24 height 24
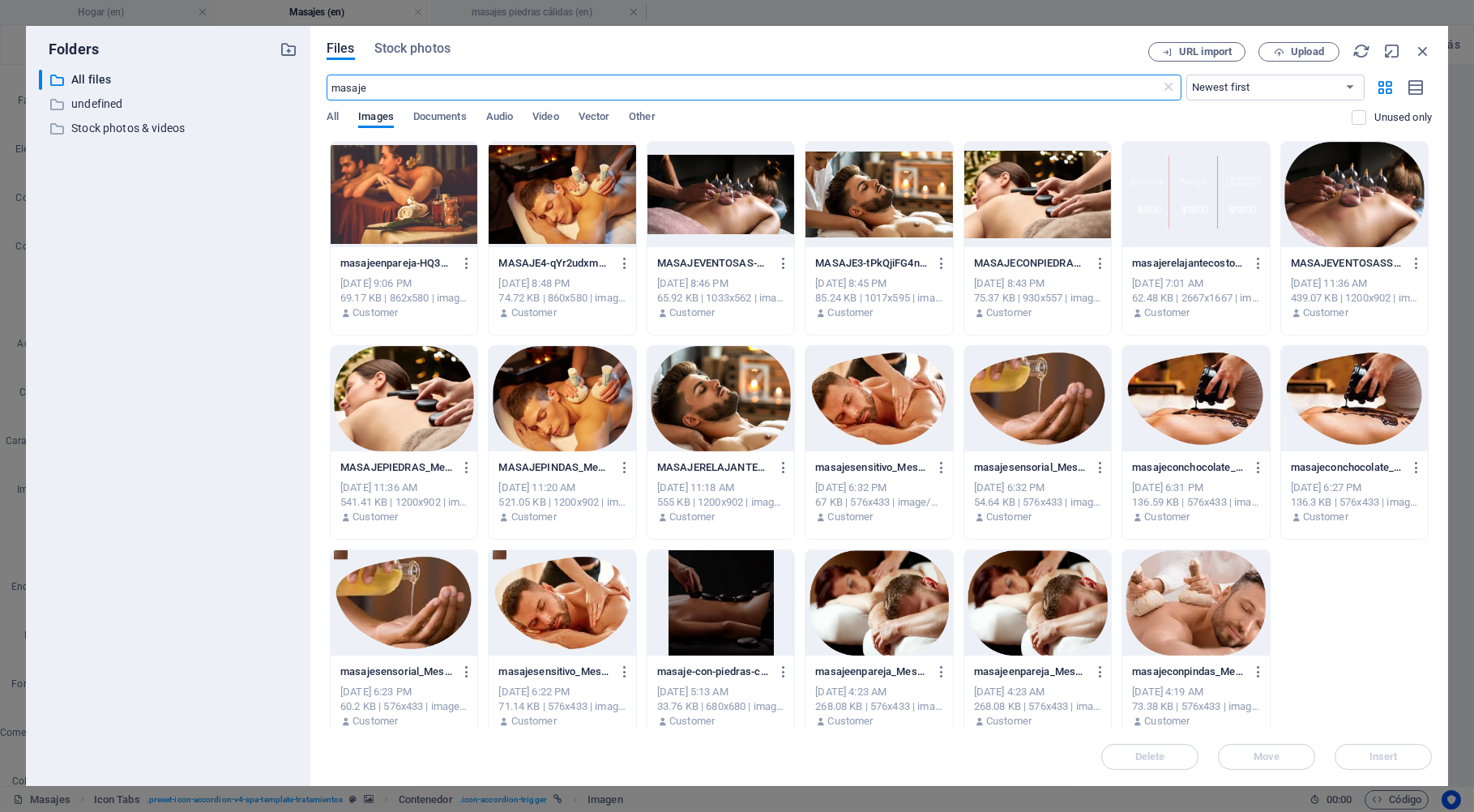
scroll to position [1769, 0]
click at [433, 215] on div at bounding box center [404, 194] width 147 height 105
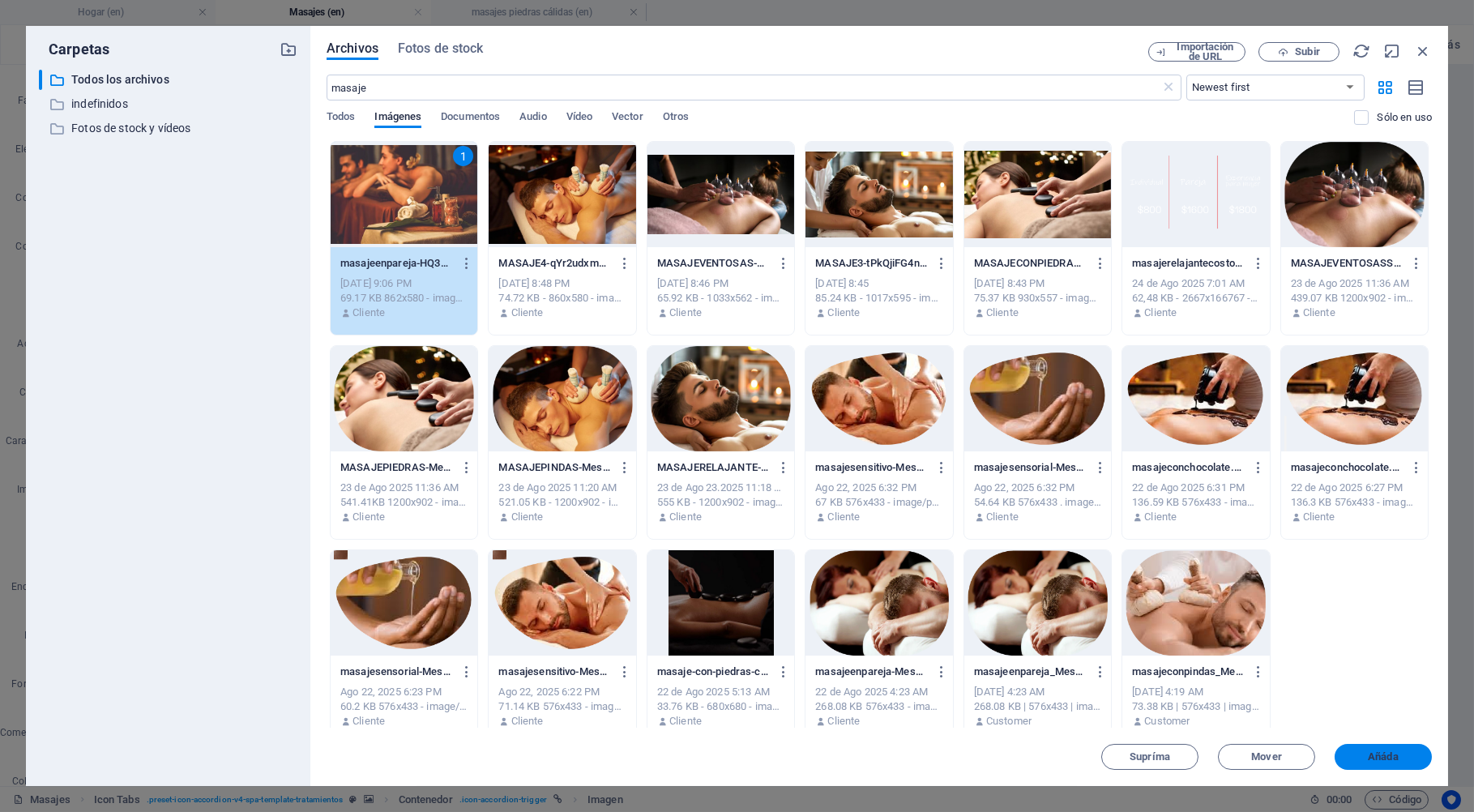
click at [1406, 763] on button "Añáda" at bounding box center [1383, 756] width 97 height 26
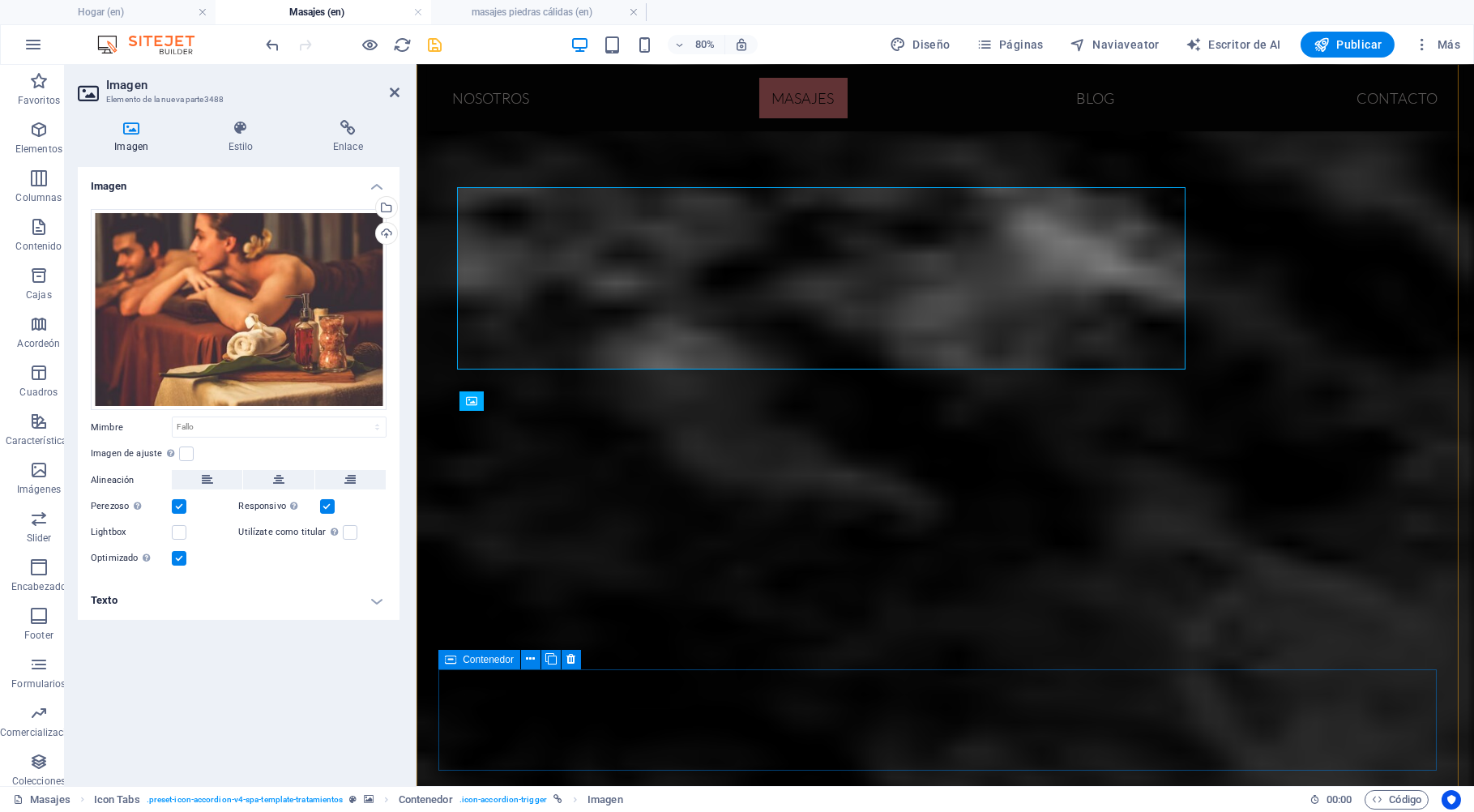
scroll to position [1825, 0]
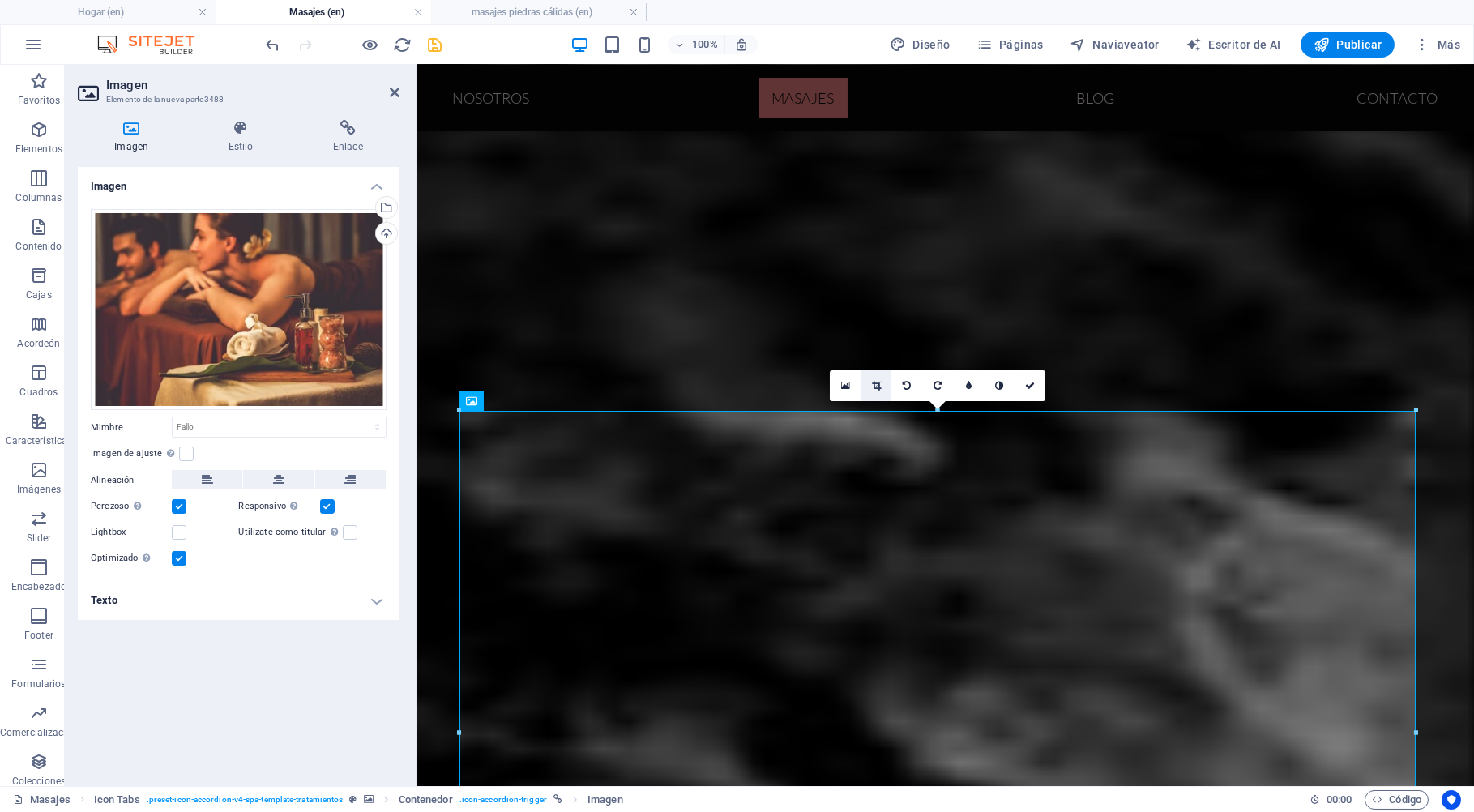
click at [876, 386] on icon at bounding box center [876, 385] width 9 height 10
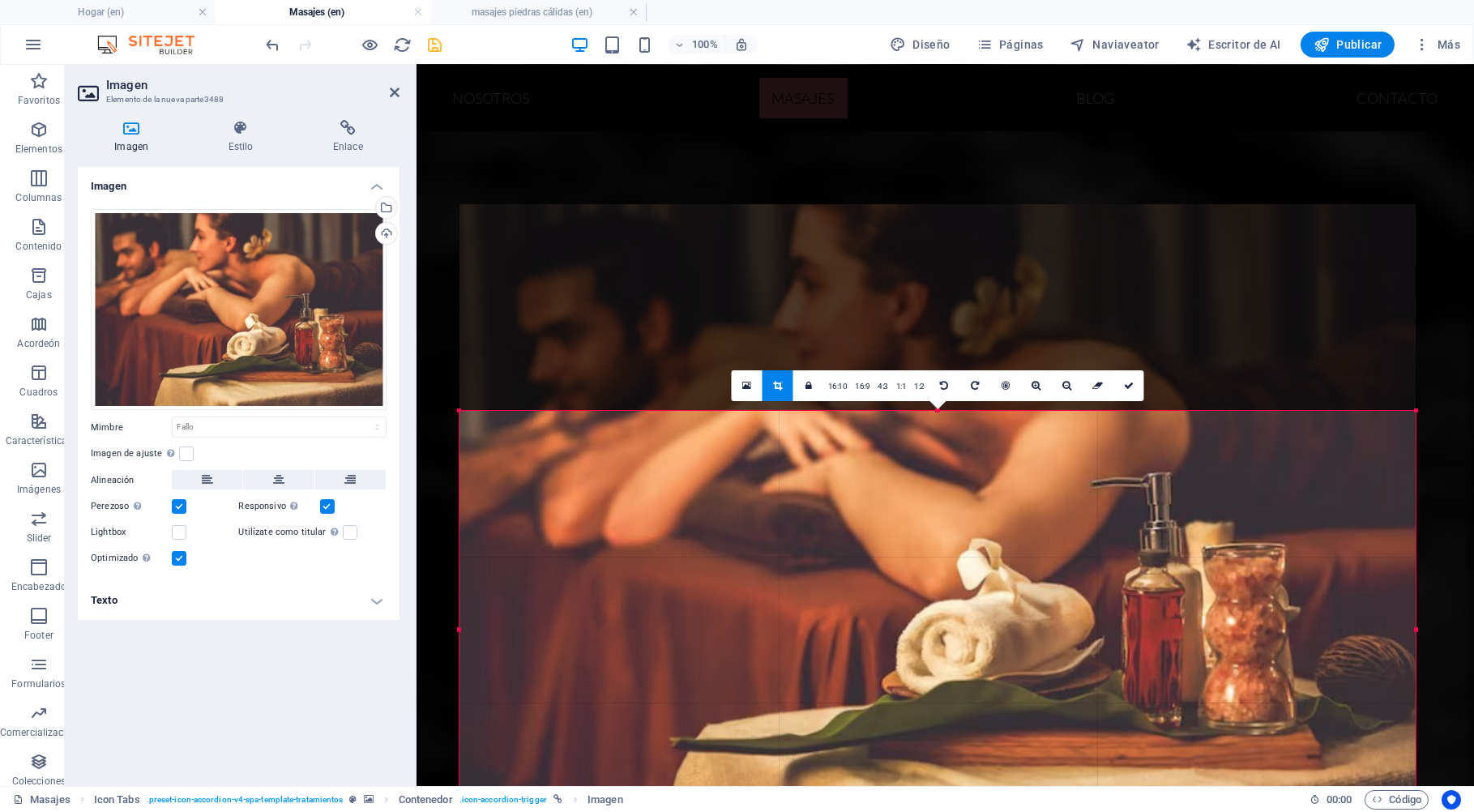
drag, startPoint x: 943, startPoint y: 411, endPoint x: 954, endPoint y: 617, distance: 206.3
click at [954, 617] on div "180 170 160 150 140 130 120 110 100 90 80 70 60 50 40 30 20 10 0 -10 -20 -30 -4…" at bounding box center [937, 630] width 956 height 439
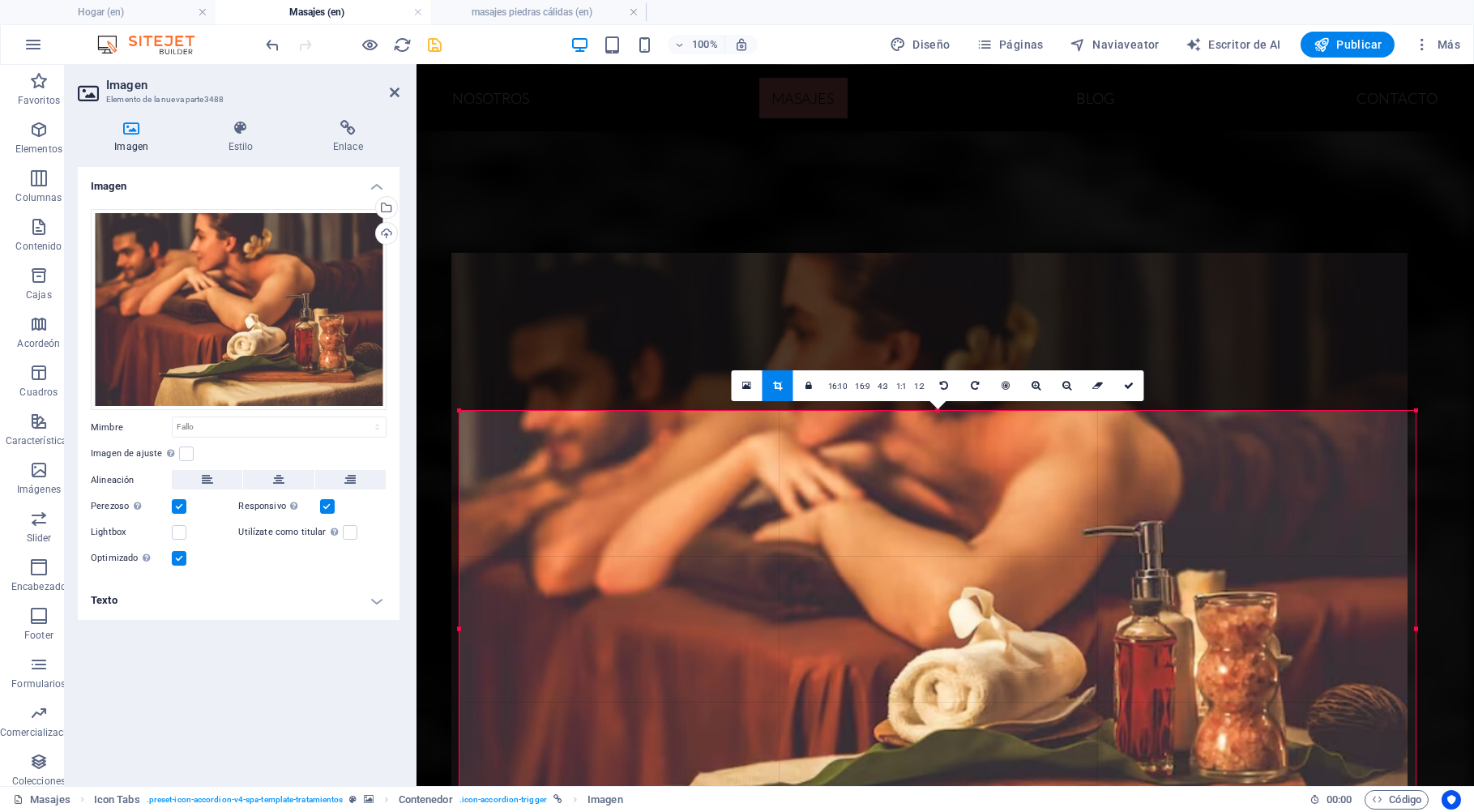
drag, startPoint x: 963, startPoint y: 720, endPoint x: 954, endPoint y: 743, distance: 24.7
click at [954, 743] on div at bounding box center [929, 574] width 956 height 644
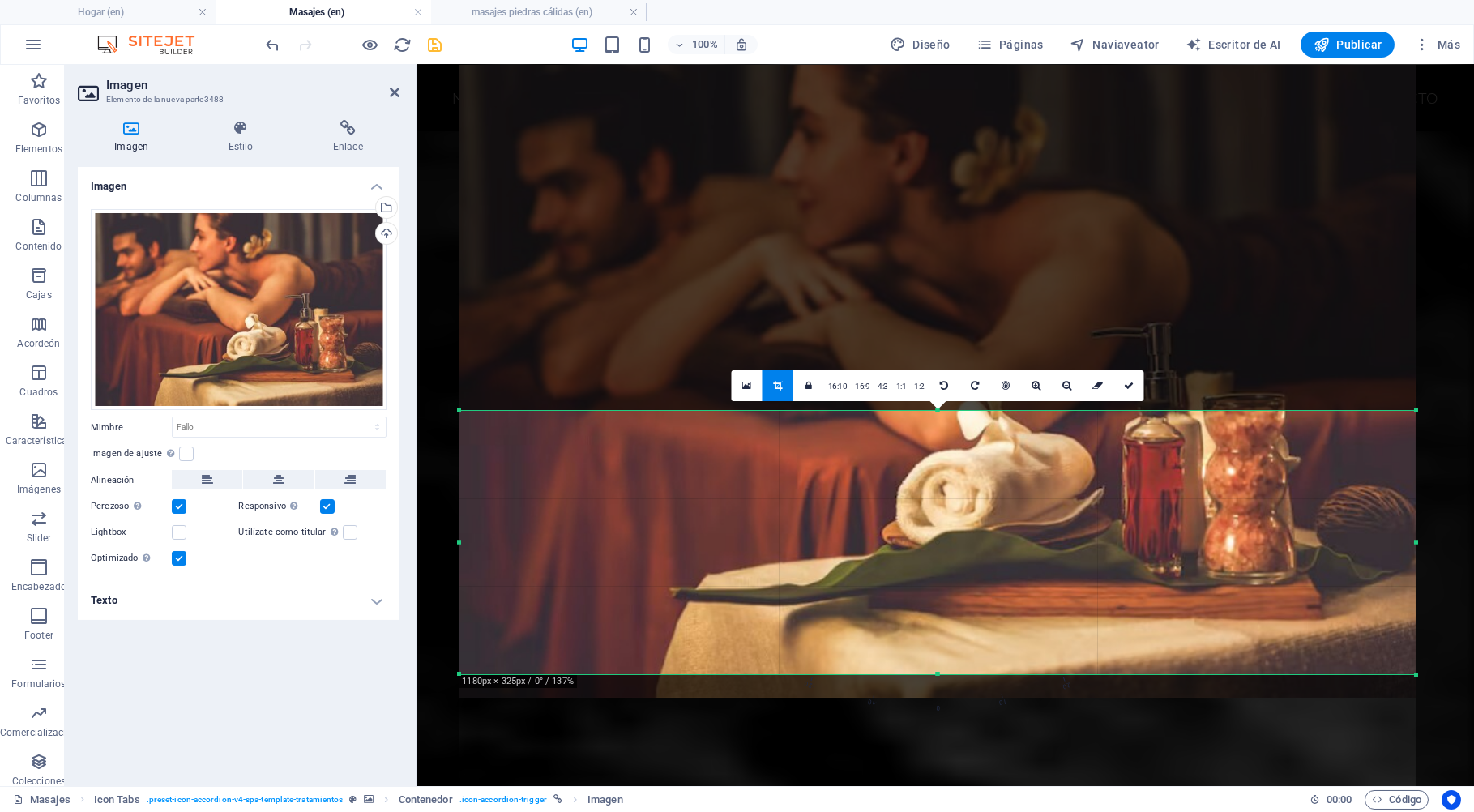
drag, startPoint x: 936, startPoint y: 411, endPoint x: 935, endPoint y: 590, distance: 179.0
click at [935, 590] on div "180 170 160 150 140 130 120 110 100 90 80 70 60 50 40 30 20 10 0 -10 -20 -30 -4…" at bounding box center [937, 542] width 956 height 263
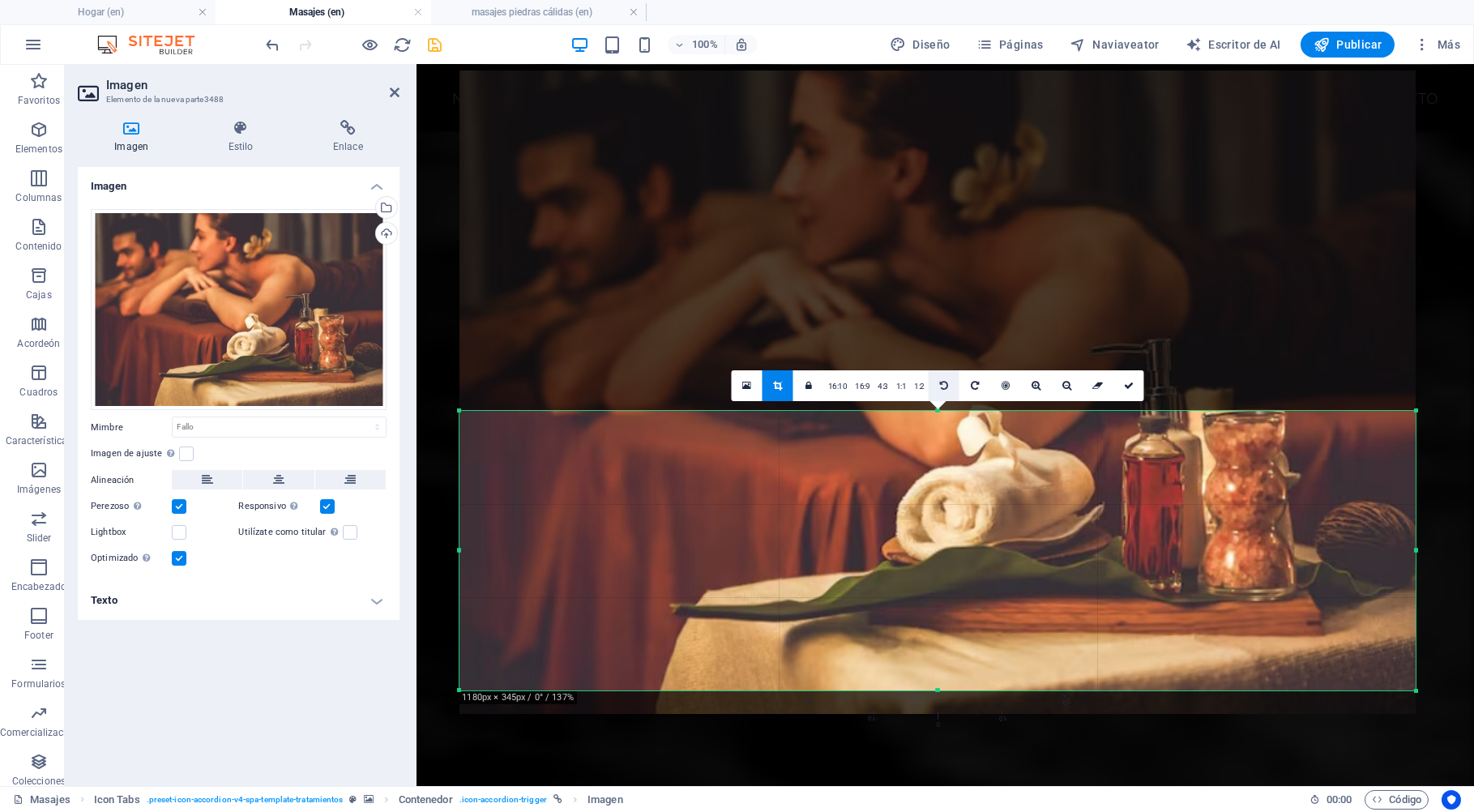
drag, startPoint x: 937, startPoint y: 410, endPoint x: 938, endPoint y: 388, distance: 22.0
click at [938, 411] on div "180 170 160 150 140 130 120 110 100 90 80 70 60 50 40 30 20 10 0 -10 -20 -30 -4…" at bounding box center [937, 551] width 956 height 280
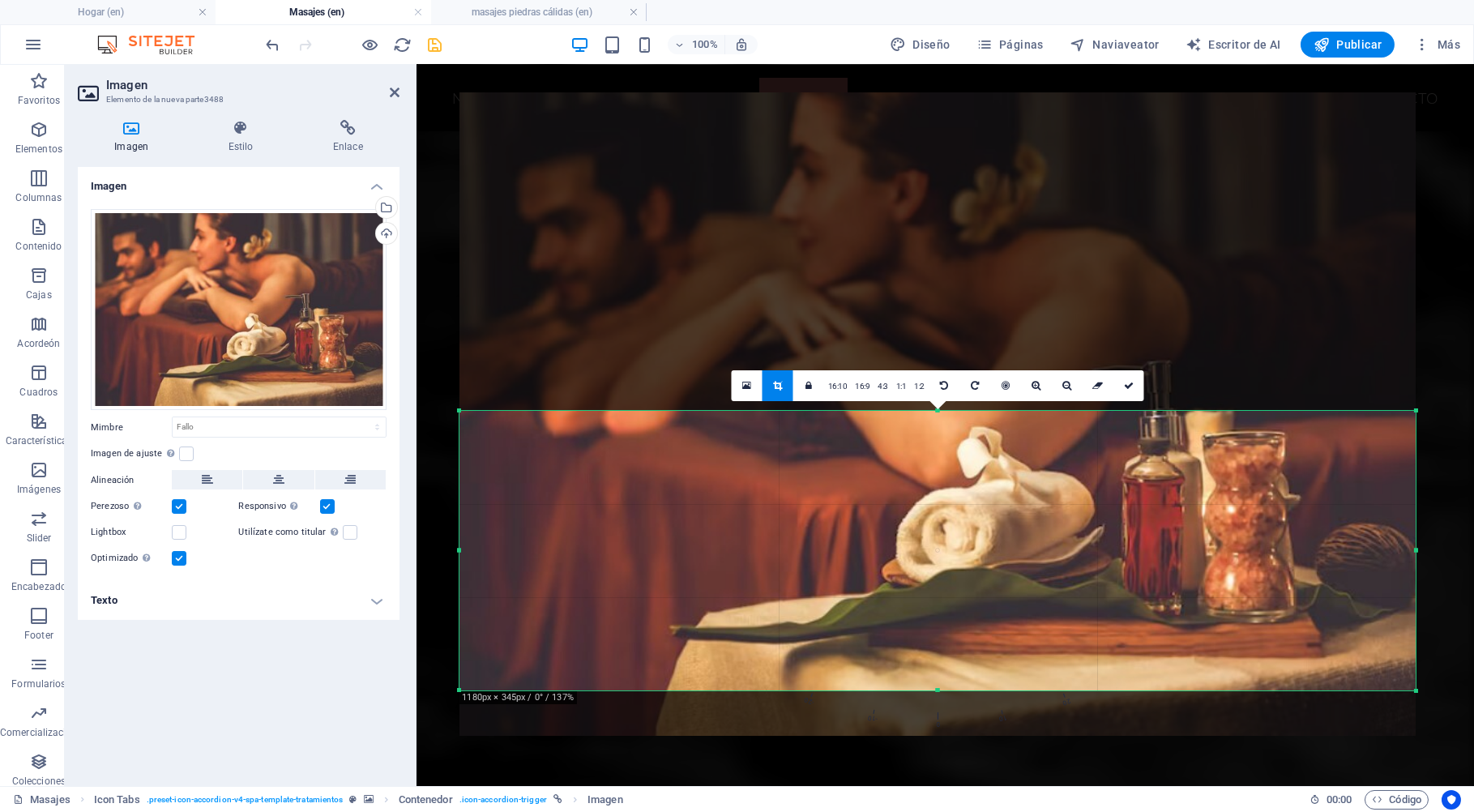
drag, startPoint x: 978, startPoint y: 475, endPoint x: 979, endPoint y: 632, distance: 157.0
click at [979, 632] on div at bounding box center [937, 413] width 956 height 644
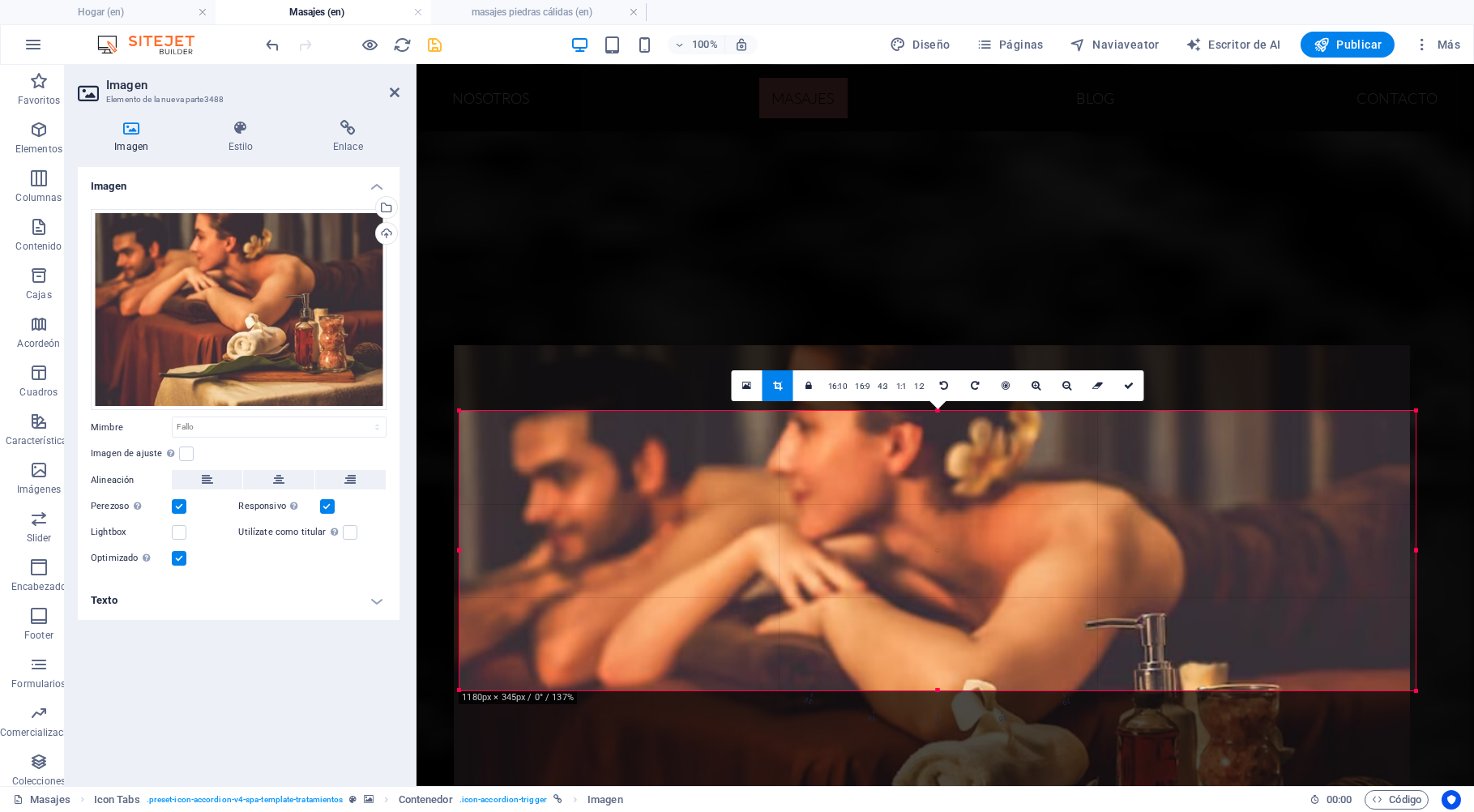
drag, startPoint x: 1016, startPoint y: 604, endPoint x: 1011, endPoint y: 661, distance: 57.2
click at [1011, 661] on div at bounding box center [931, 666] width 956 height 644
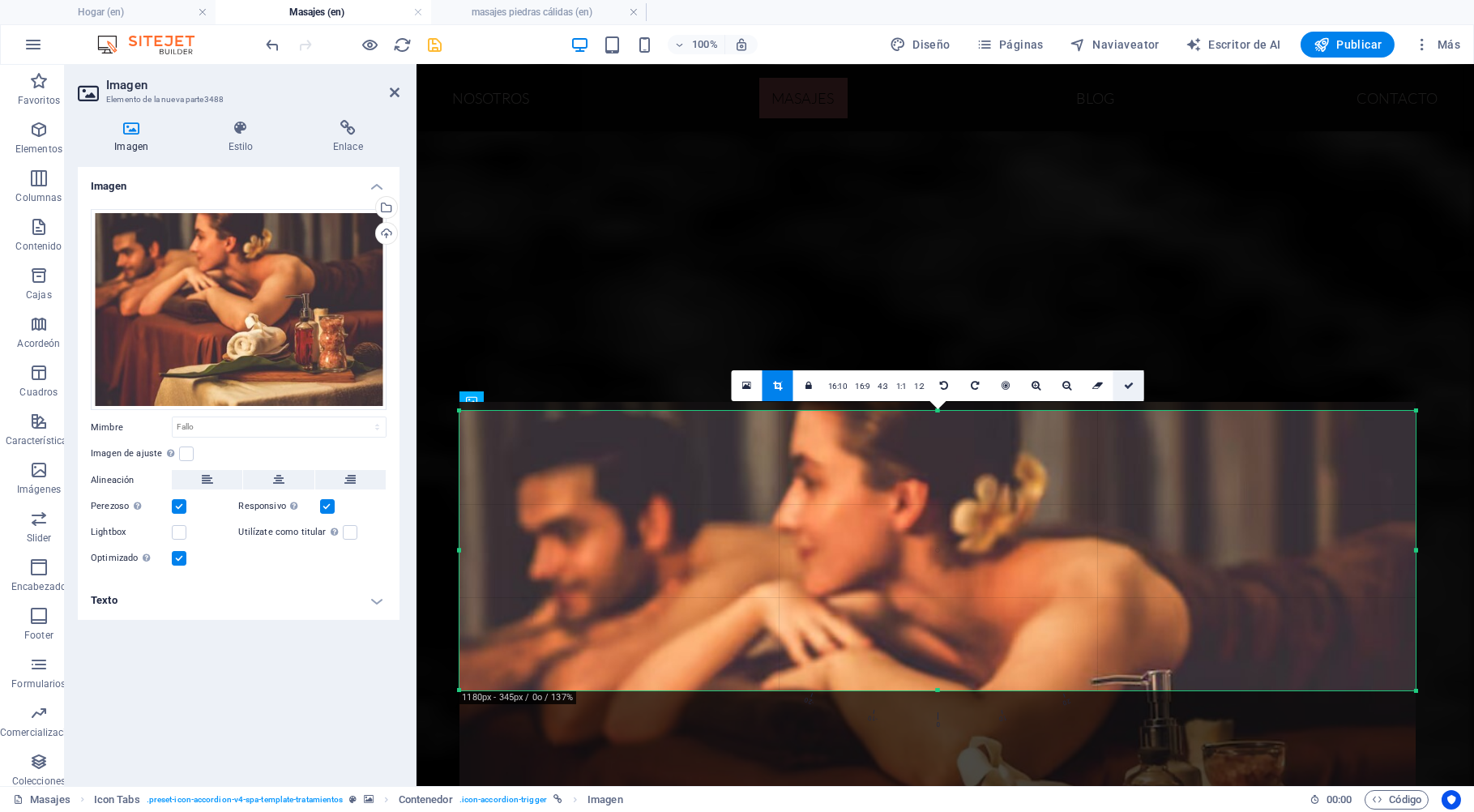
click at [1125, 386] on icon at bounding box center [1128, 385] width 10 height 10
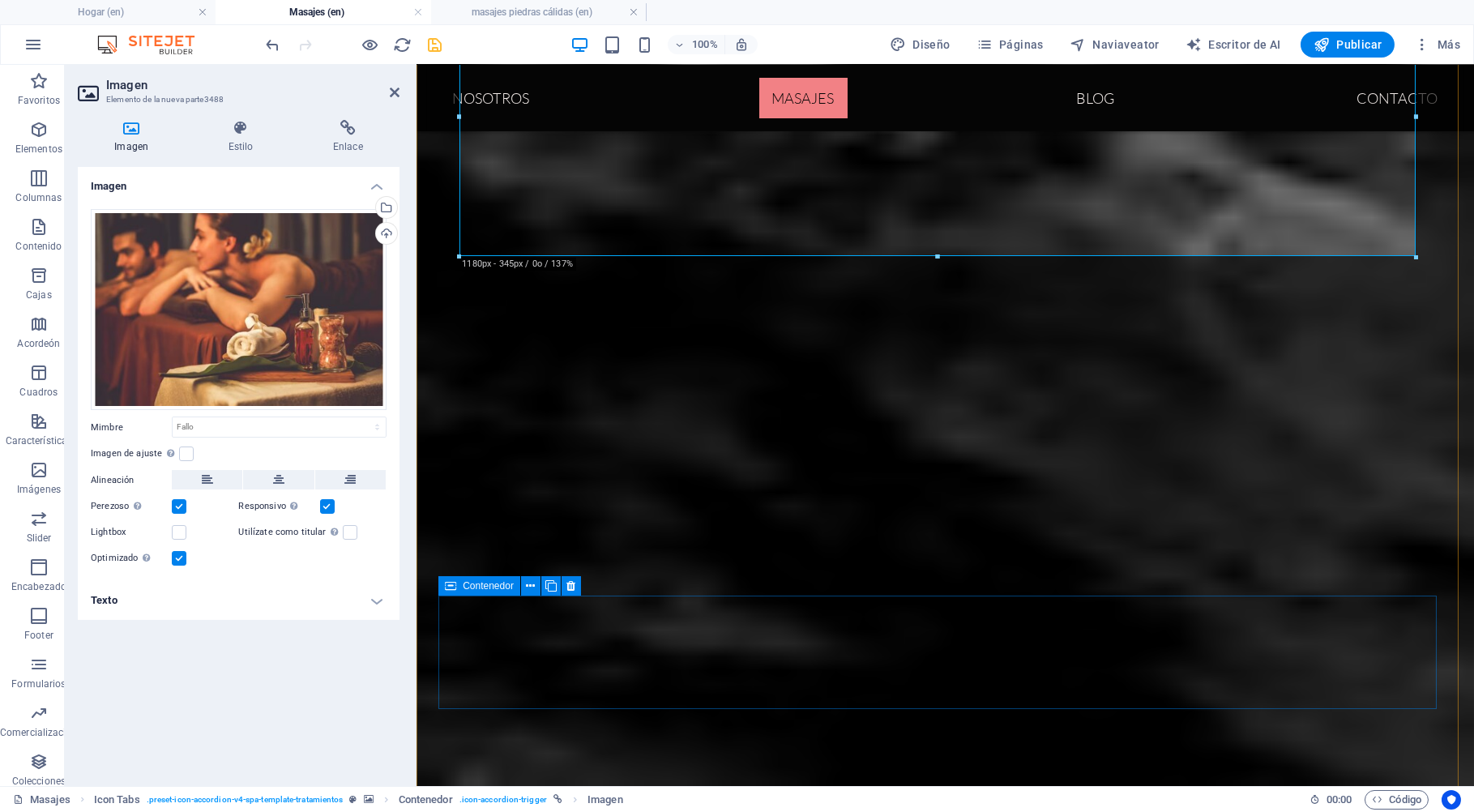
scroll to position [2259, 0]
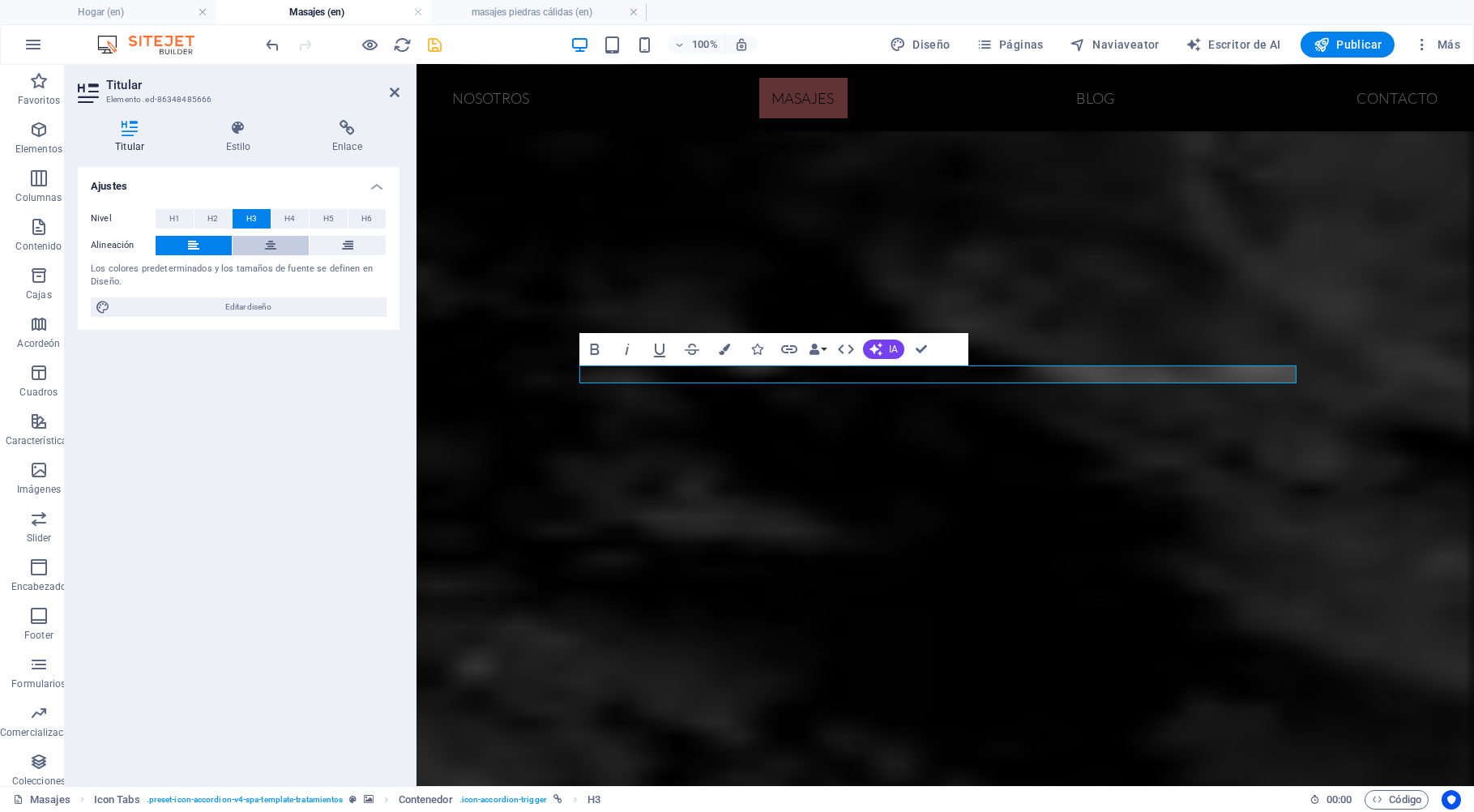
click at [267, 239] on icon at bounding box center [270, 245] width 11 height 19
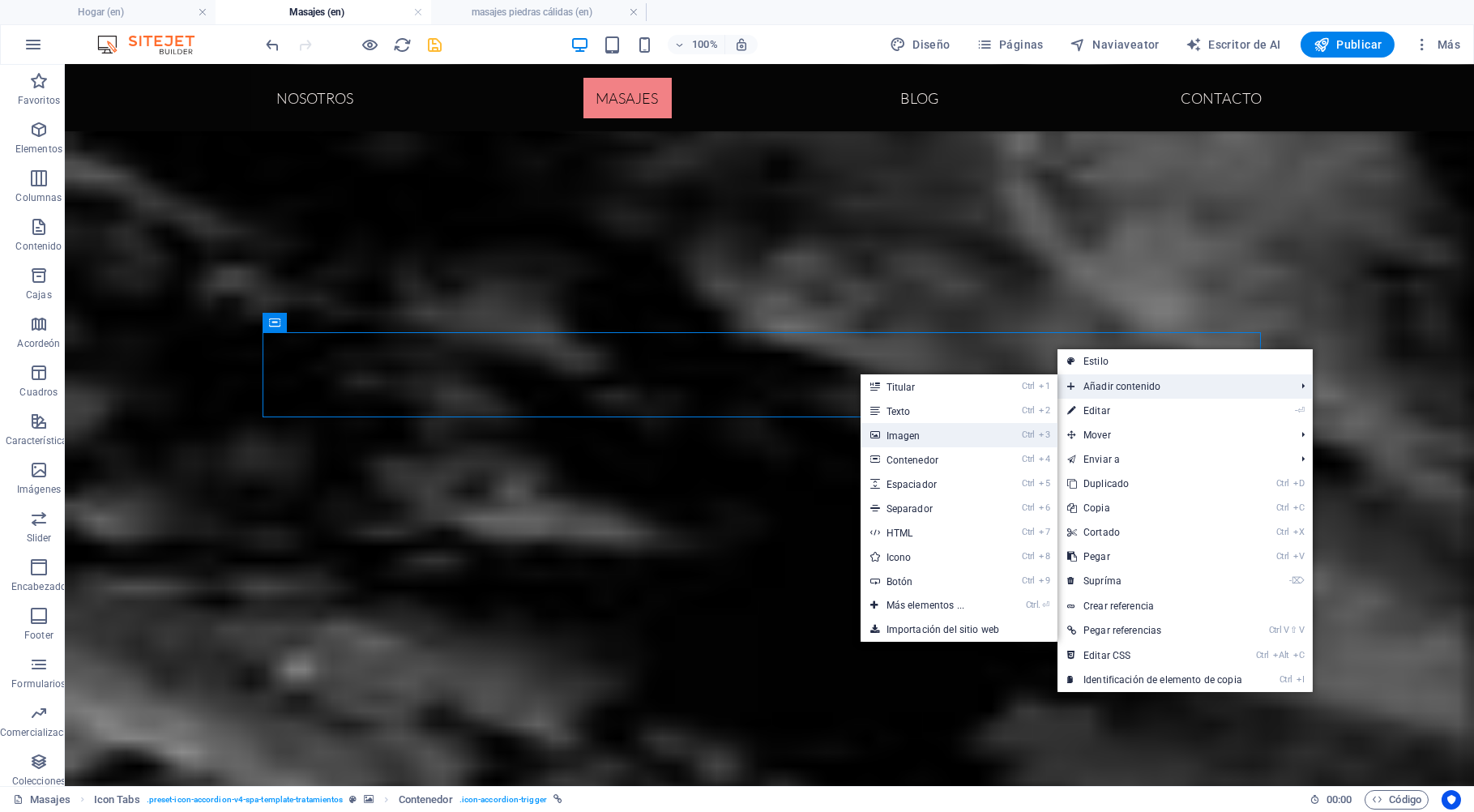
click at [906, 436] on link "Ctrl 3 Imagen" at bounding box center [928, 435] width 136 height 24
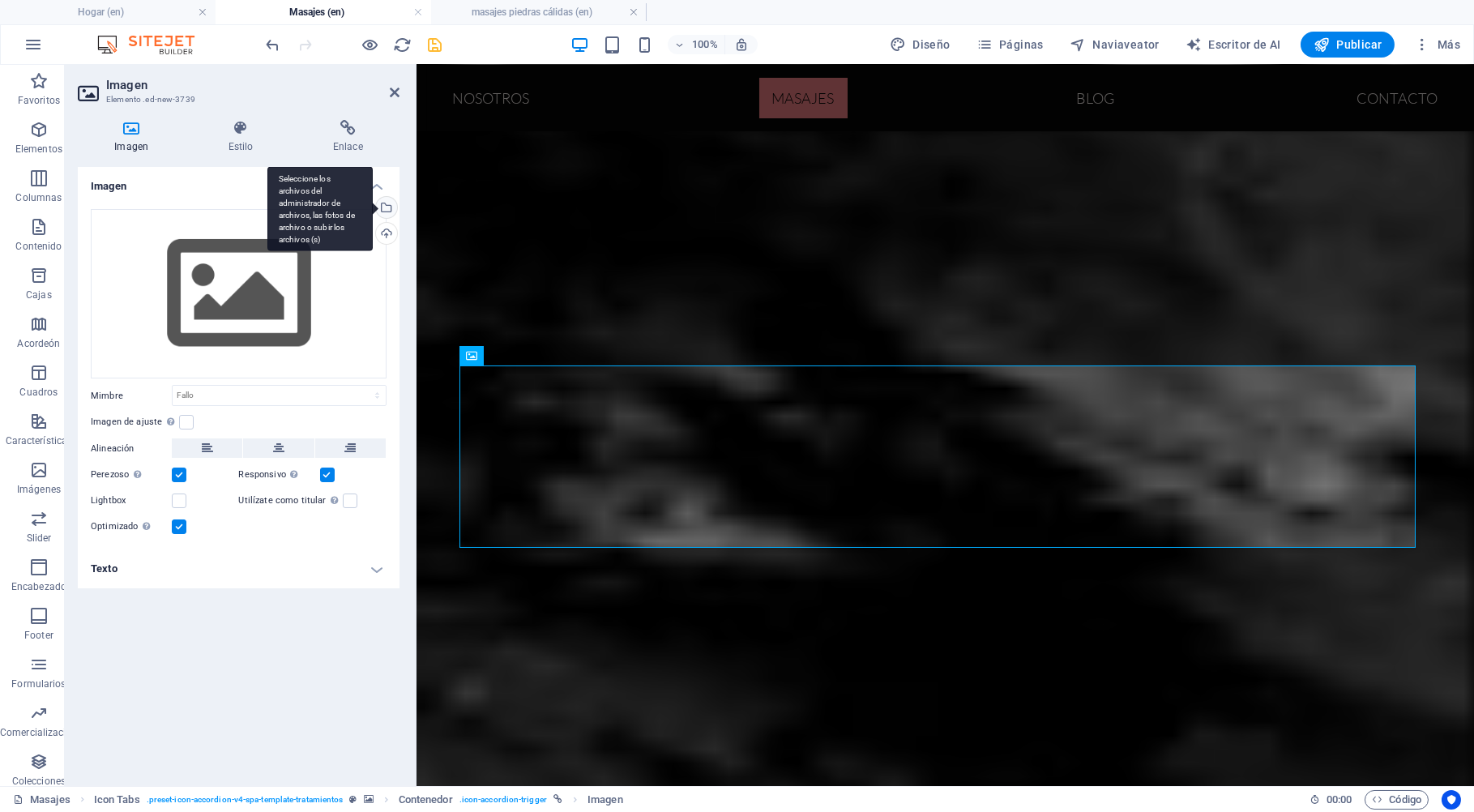
click at [373, 207] on div "Seleccione los archivos del administrador de archivos, las fotos de archivo o s…" at bounding box center [320, 208] width 105 height 85
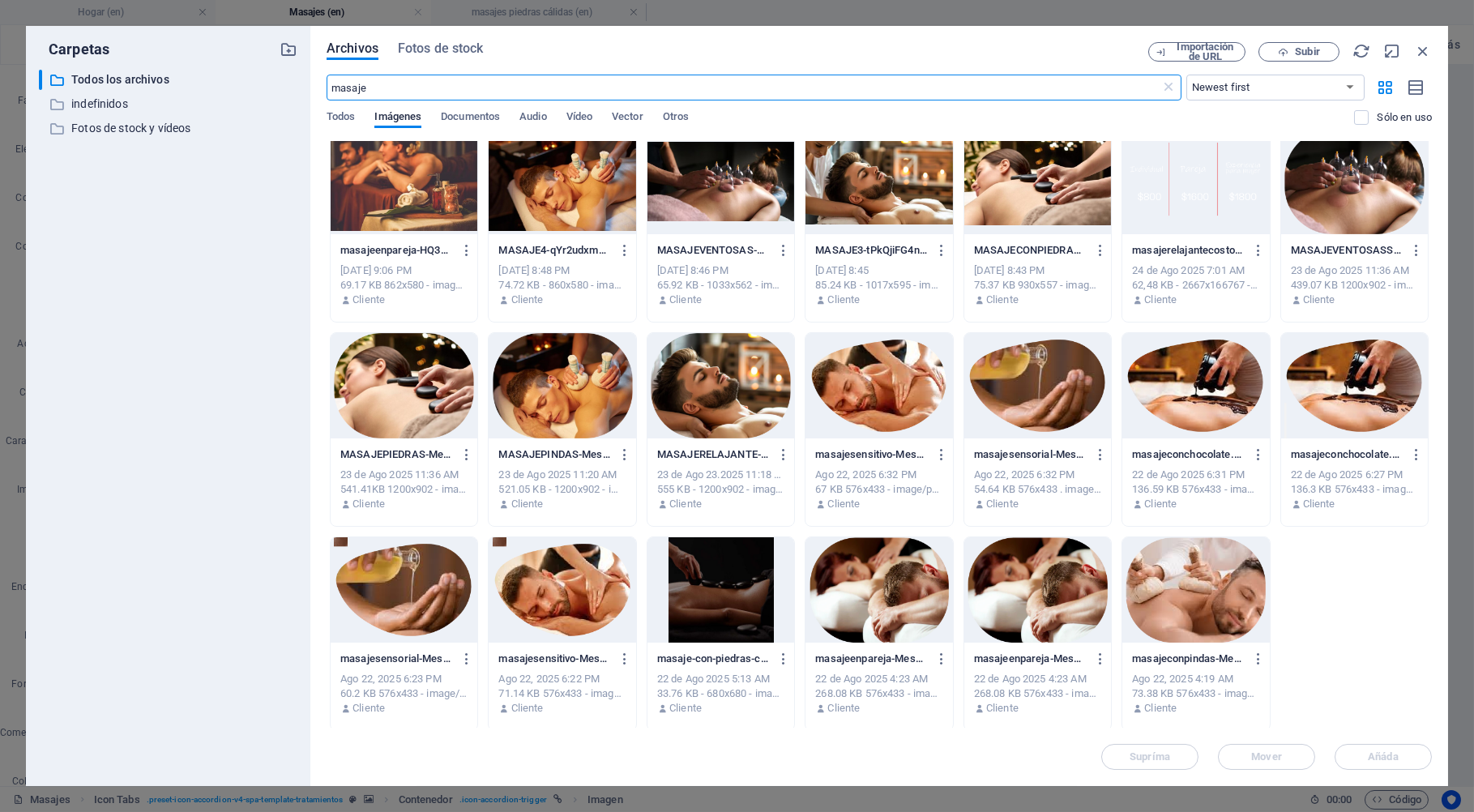
scroll to position [0, 0]
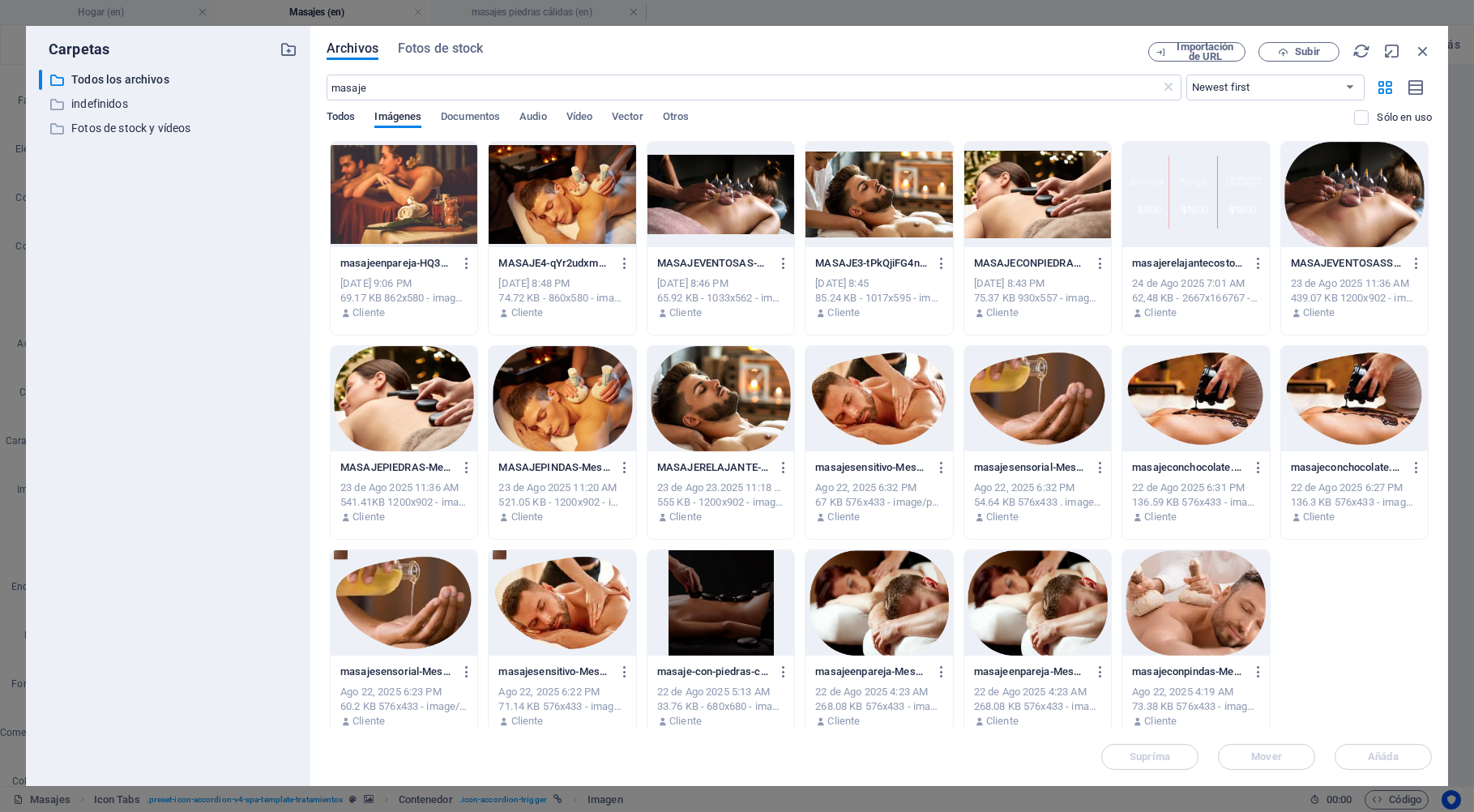
click at [340, 118] on span "Todos" at bounding box center [340, 118] width 29 height 23
click at [1302, 51] on span "Subir" at bounding box center [1306, 51] width 24 height 10
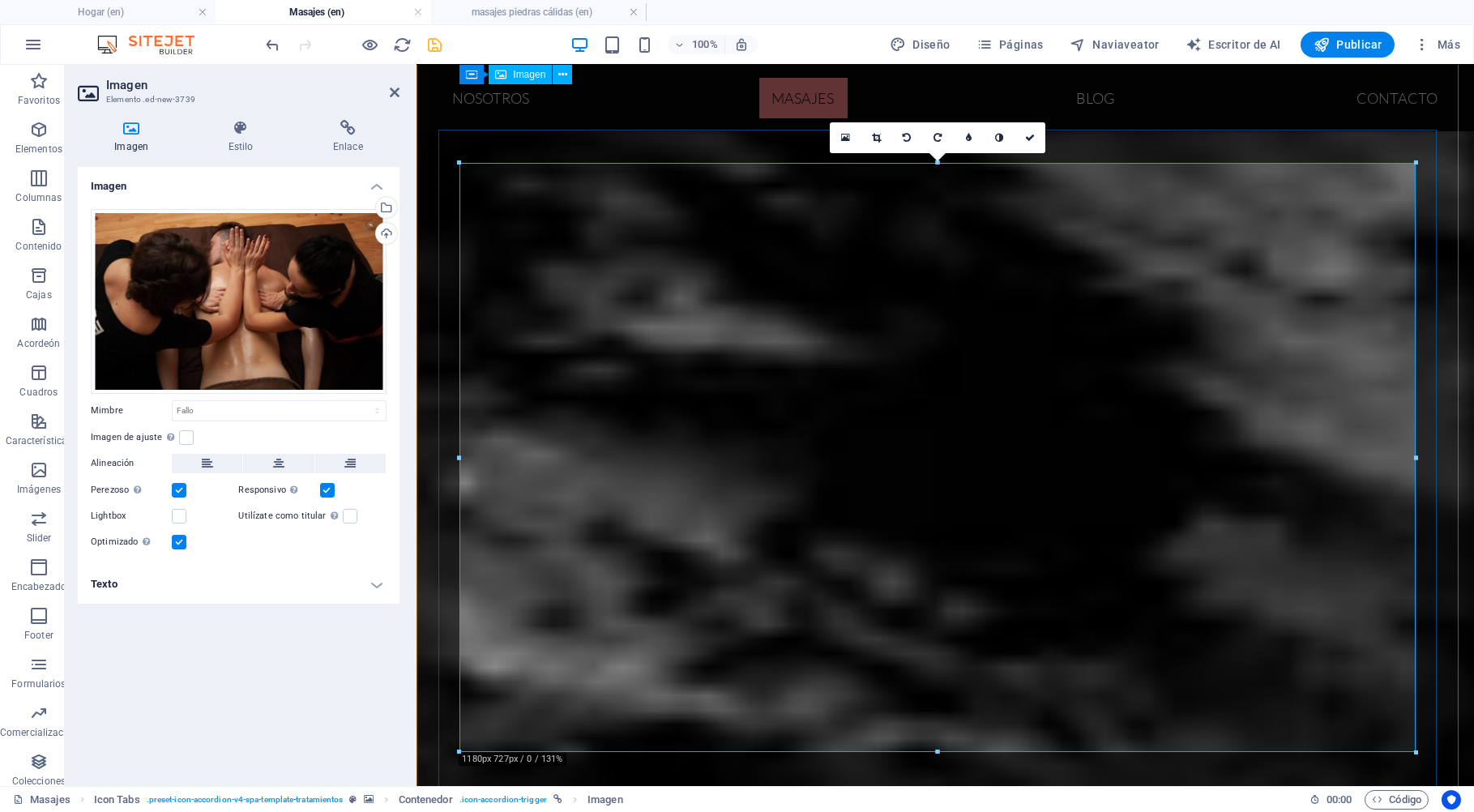
scroll to position [2433, 0]
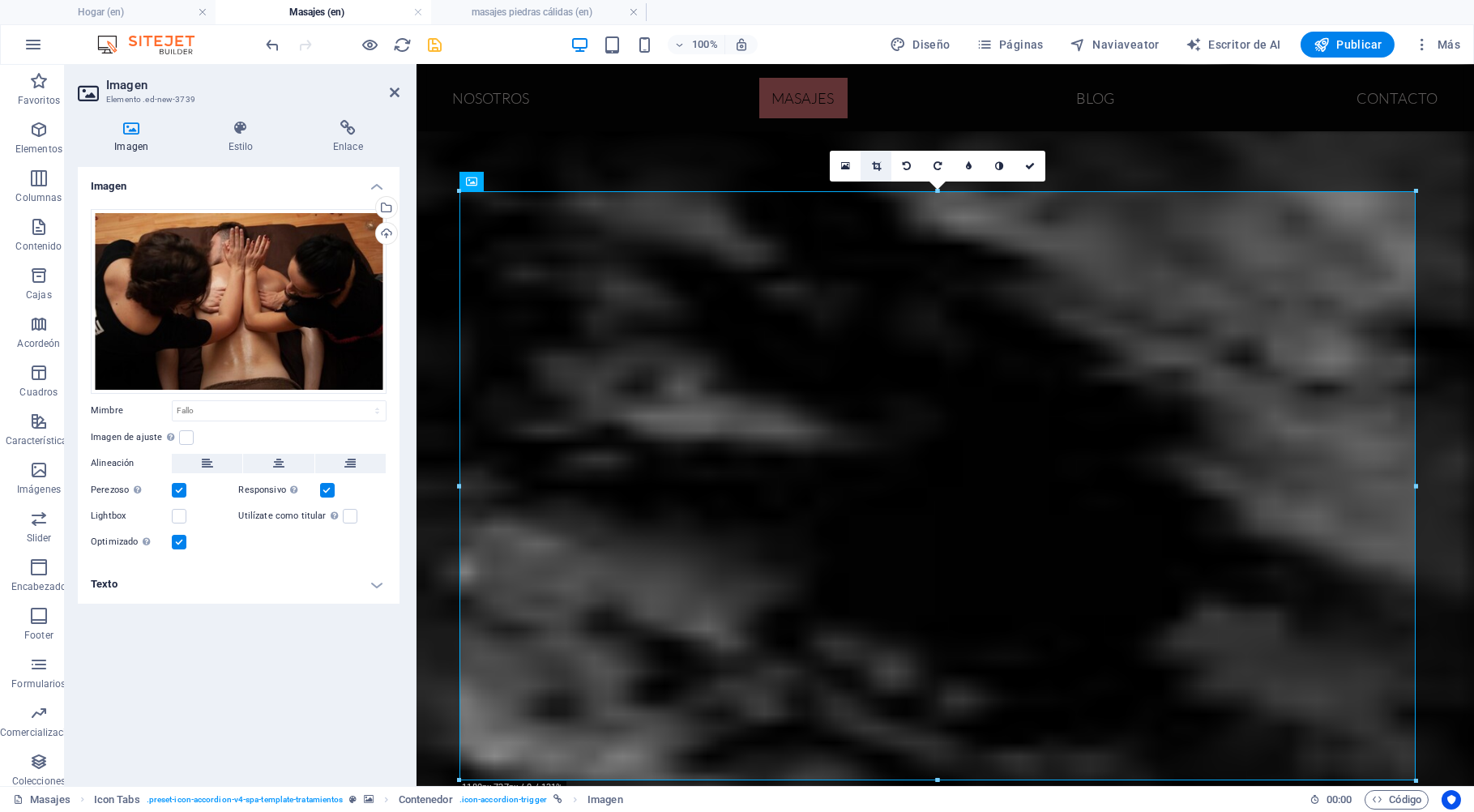
click at [874, 168] on icon at bounding box center [876, 166] width 9 height 10
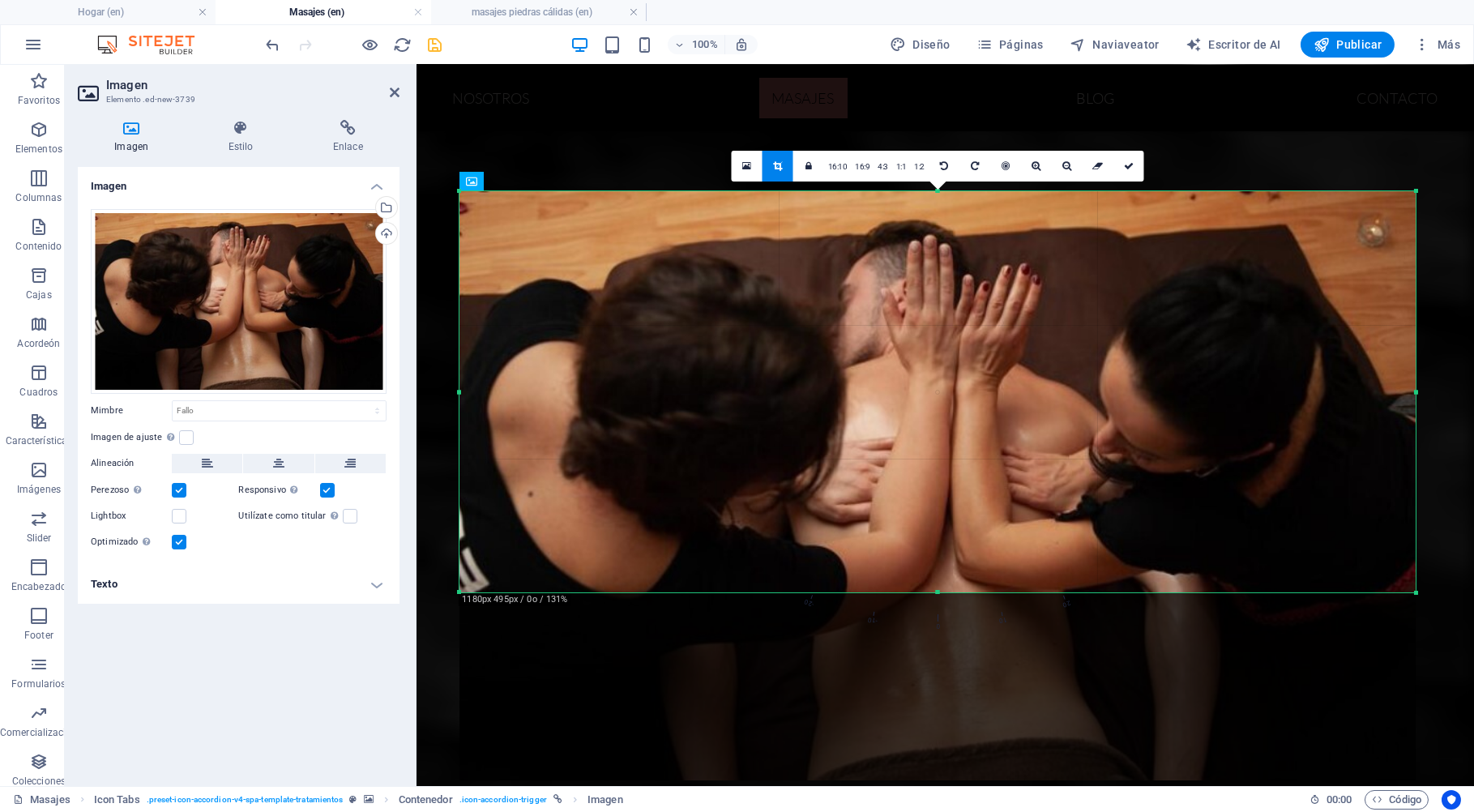
drag, startPoint x: 936, startPoint y: 782, endPoint x: 947, endPoint y: 595, distance: 187.3
click at [947, 595] on div at bounding box center [937, 592] width 956 height 6
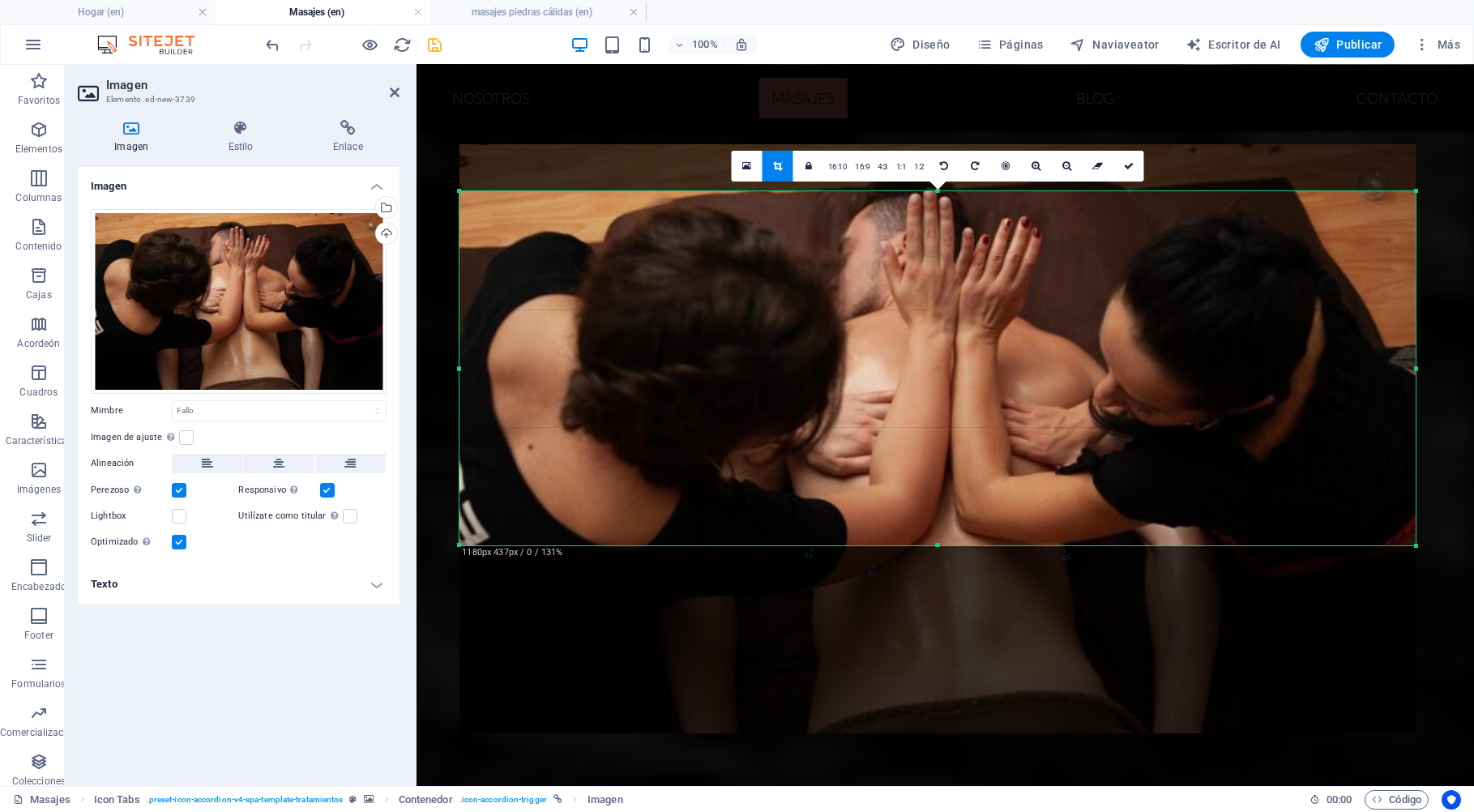
drag, startPoint x: 941, startPoint y: 192, endPoint x: 944, endPoint y: 237, distance: 45.1
click at [944, 237] on div "180 170 160 150 140 130 120 110 100 90 80 70 60 50 40 30 20 10 0 -10 -20 -30 -4…" at bounding box center [937, 368] width 956 height 354
click at [1130, 166] on icon at bounding box center [1128, 166] width 10 height 10
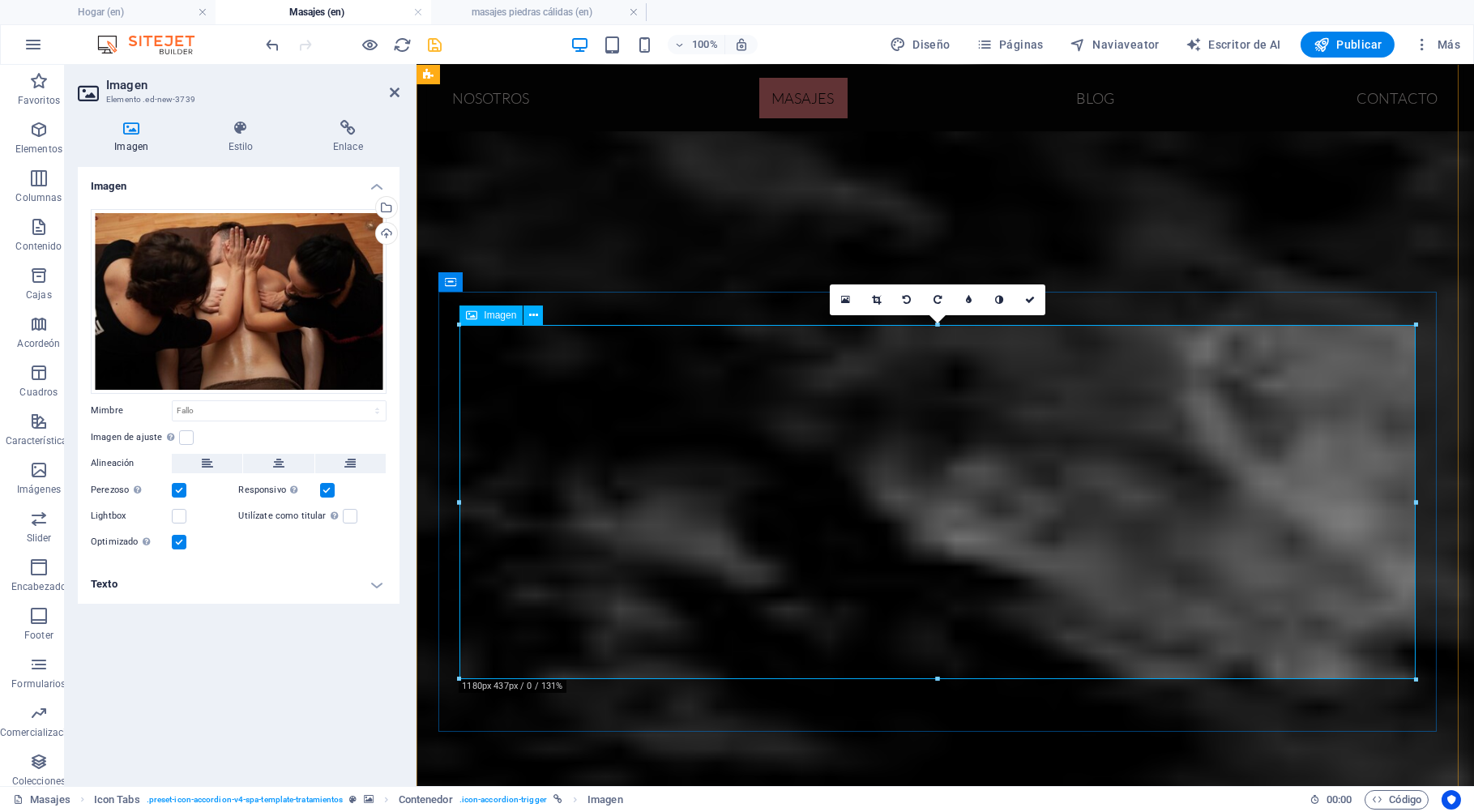
scroll to position [2346, 0]
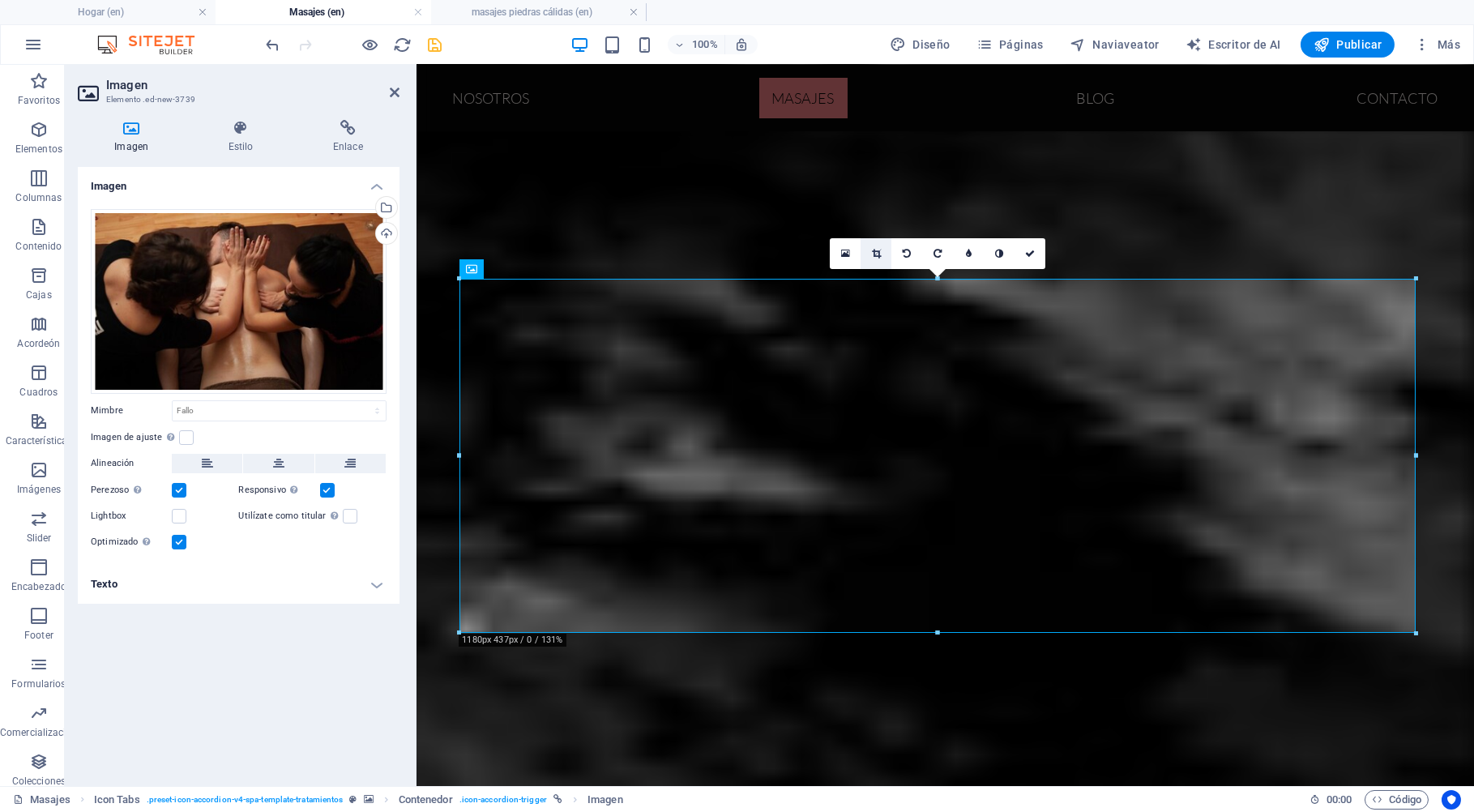
click at [873, 250] on icon at bounding box center [876, 253] width 9 height 10
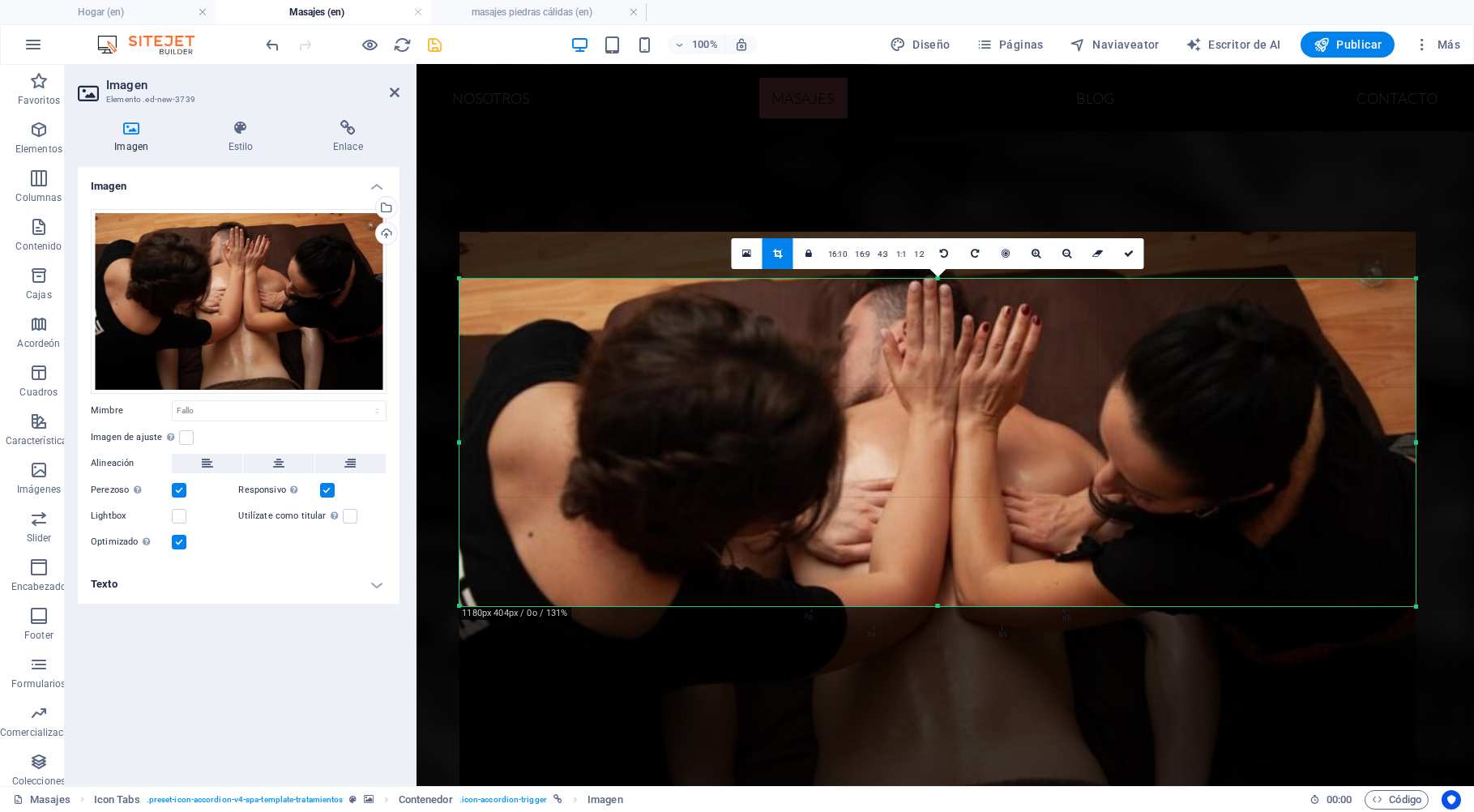
drag, startPoint x: 941, startPoint y: 633, endPoint x: 939, endPoint y: 607, distance: 26.1
click at [939, 607] on div at bounding box center [937, 606] width 956 height 6
click at [1125, 253] on icon at bounding box center [1128, 253] width 10 height 10
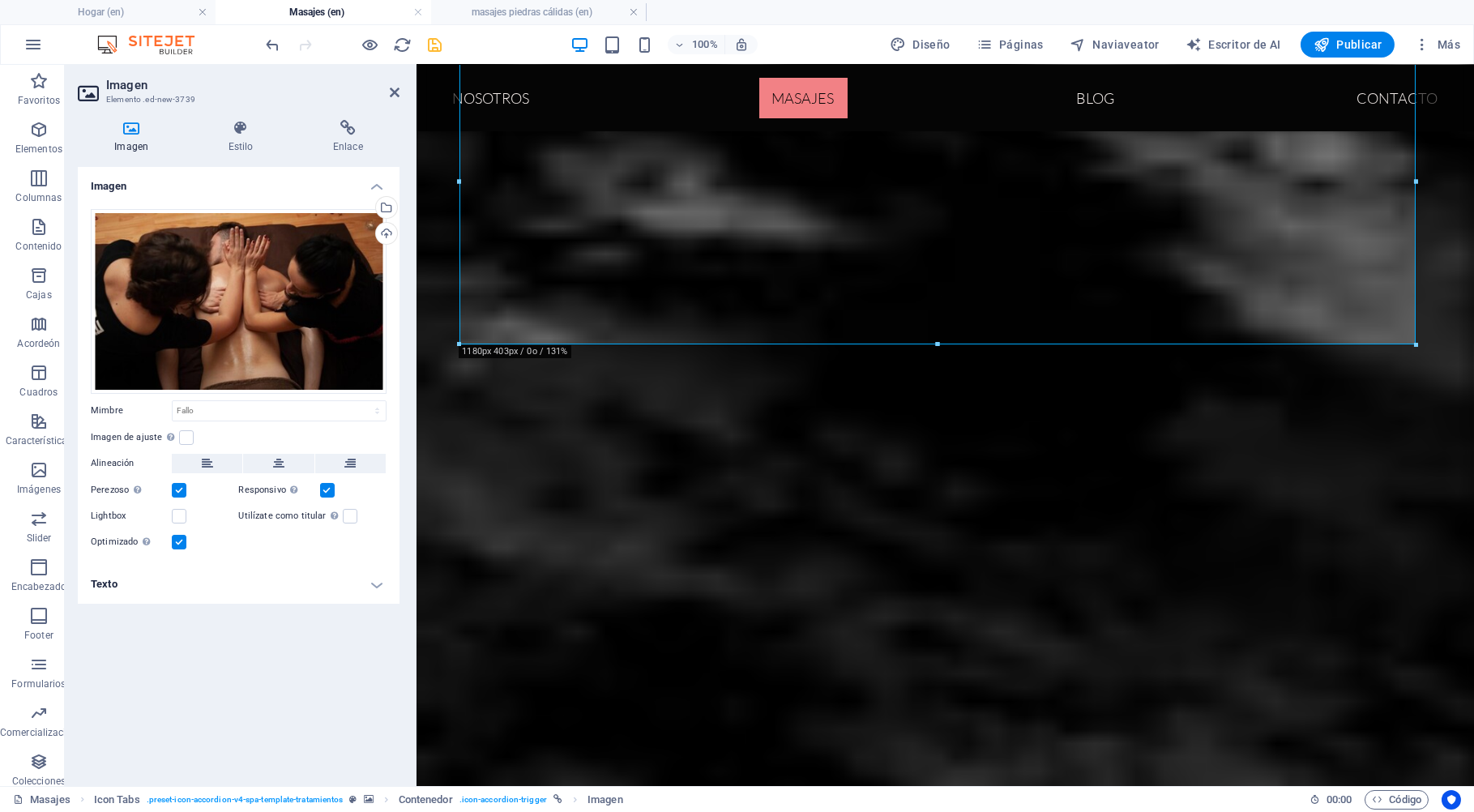
scroll to position [2606, 0]
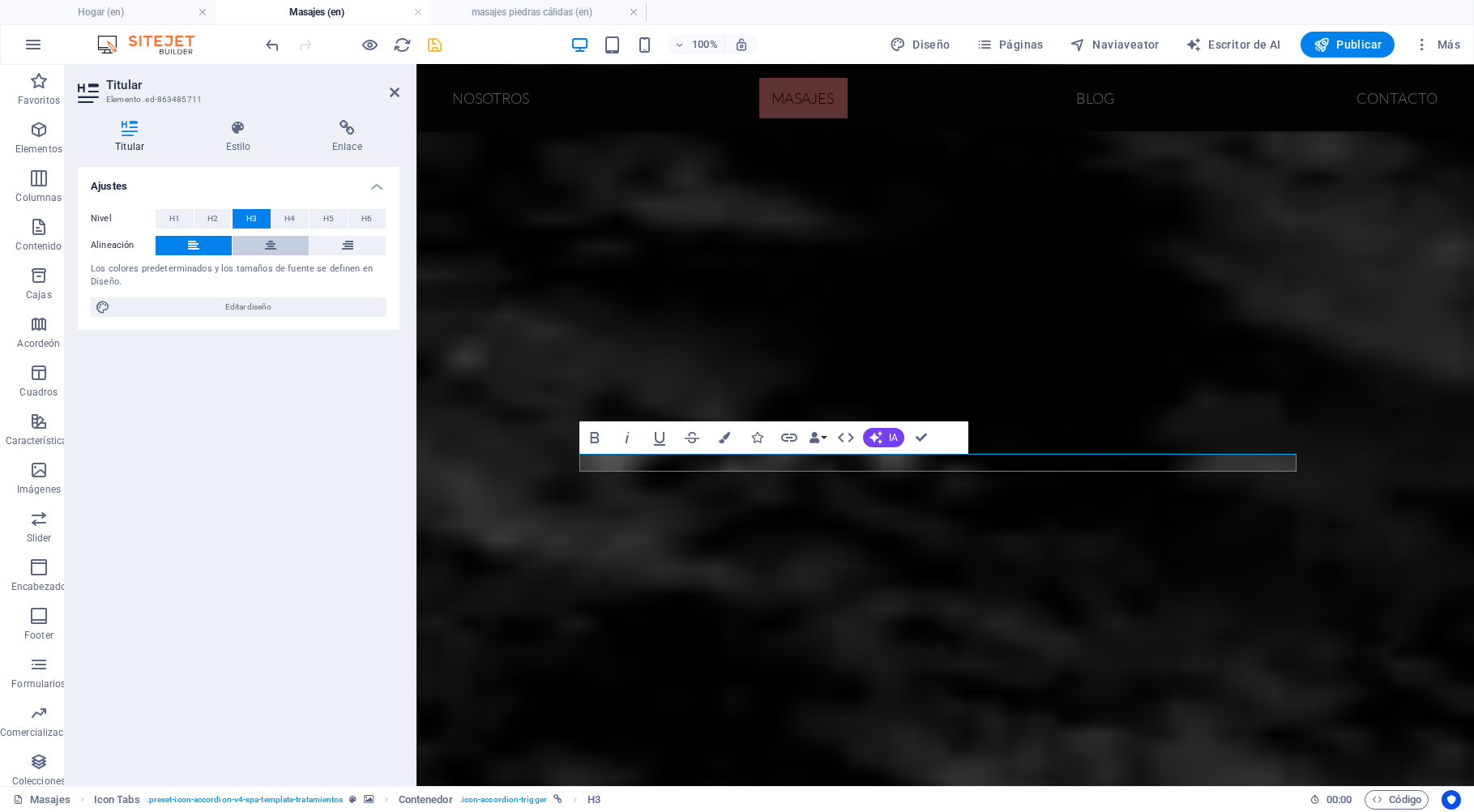
click at [265, 246] on icon at bounding box center [270, 245] width 11 height 19
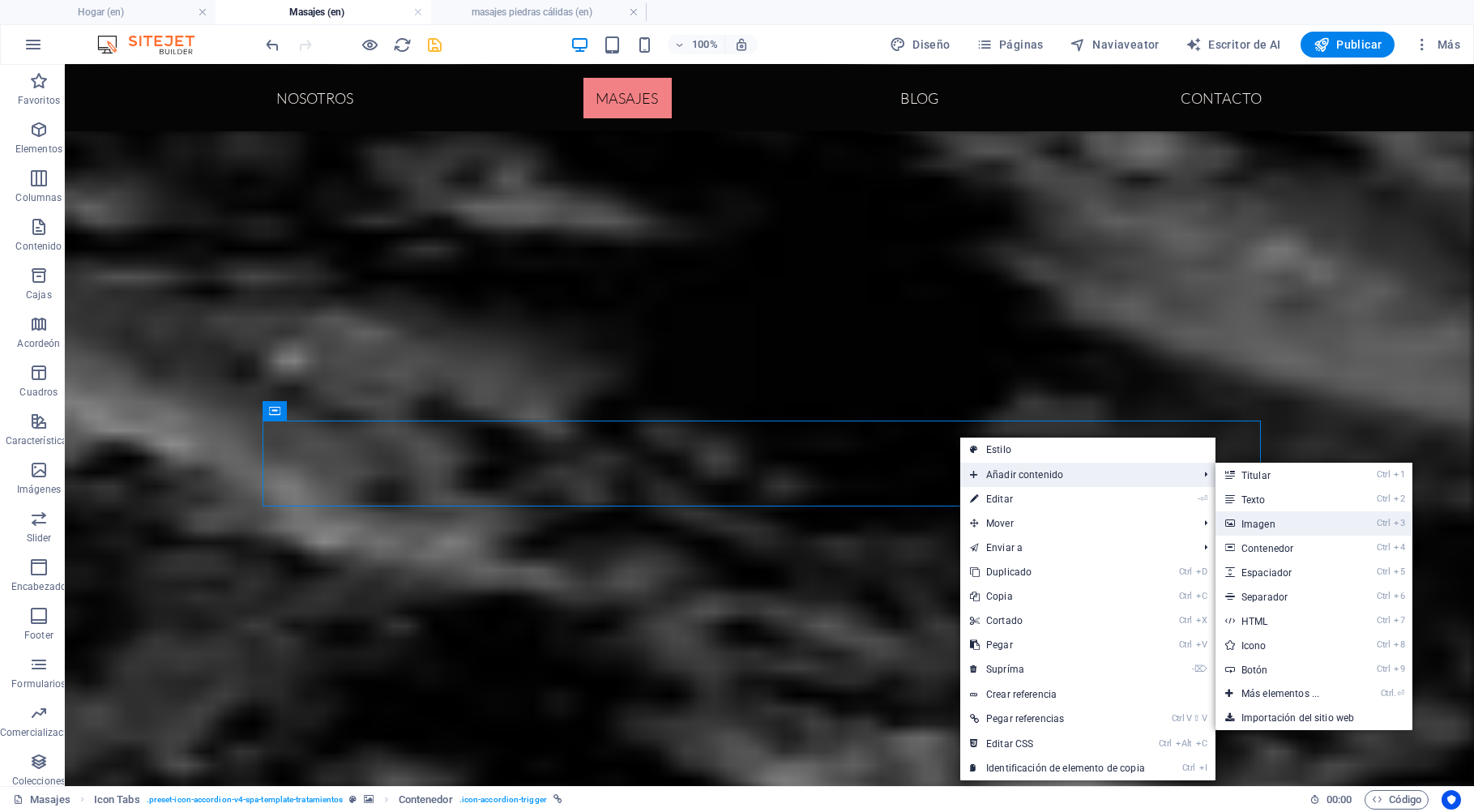
click at [1276, 523] on link "Ctrl 3 Imagen" at bounding box center [1283, 524] width 136 height 24
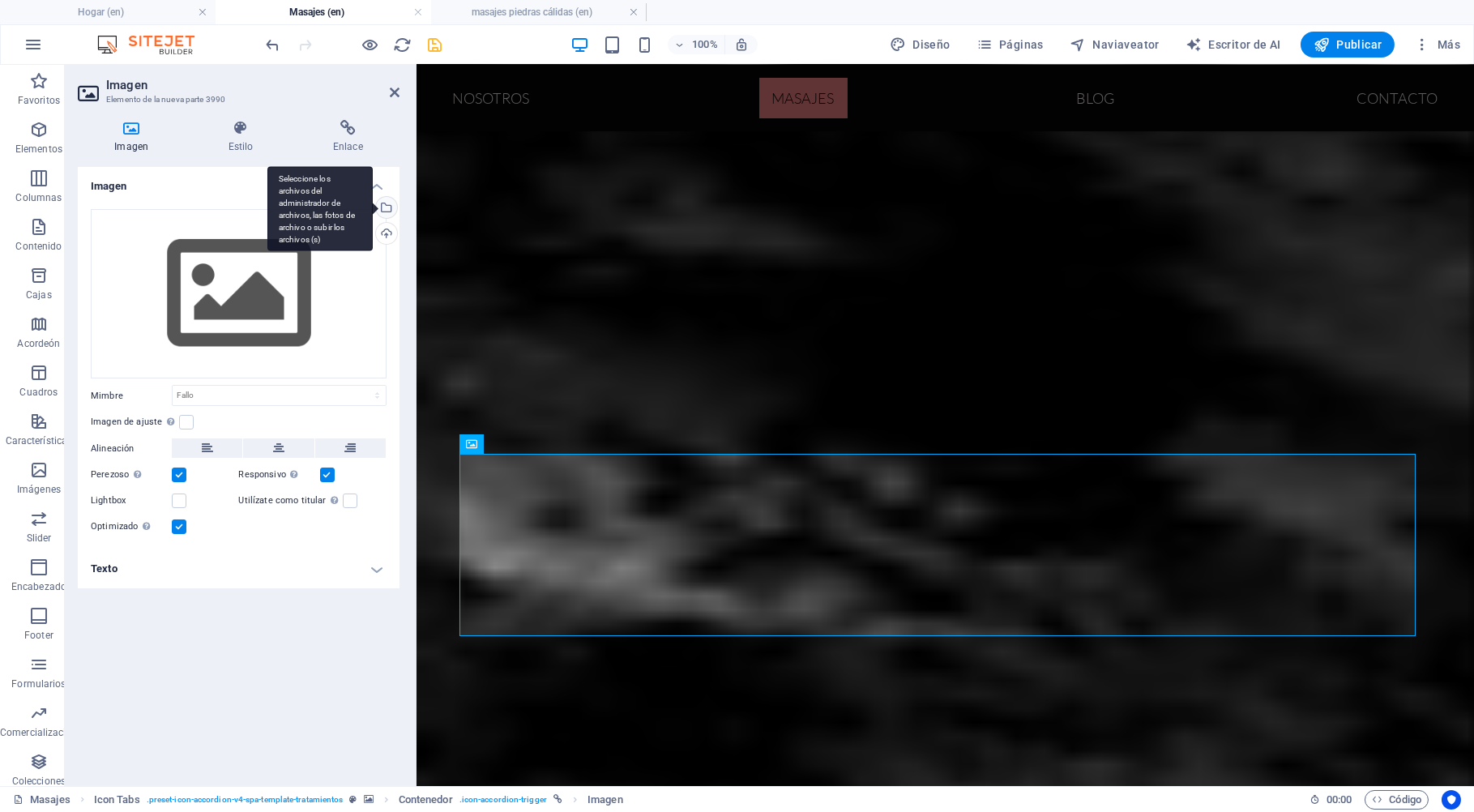
click at [388, 208] on div "Seleccione los archivos del administrador de archivos, las fotos de archivo o s…" at bounding box center [385, 209] width 24 height 24
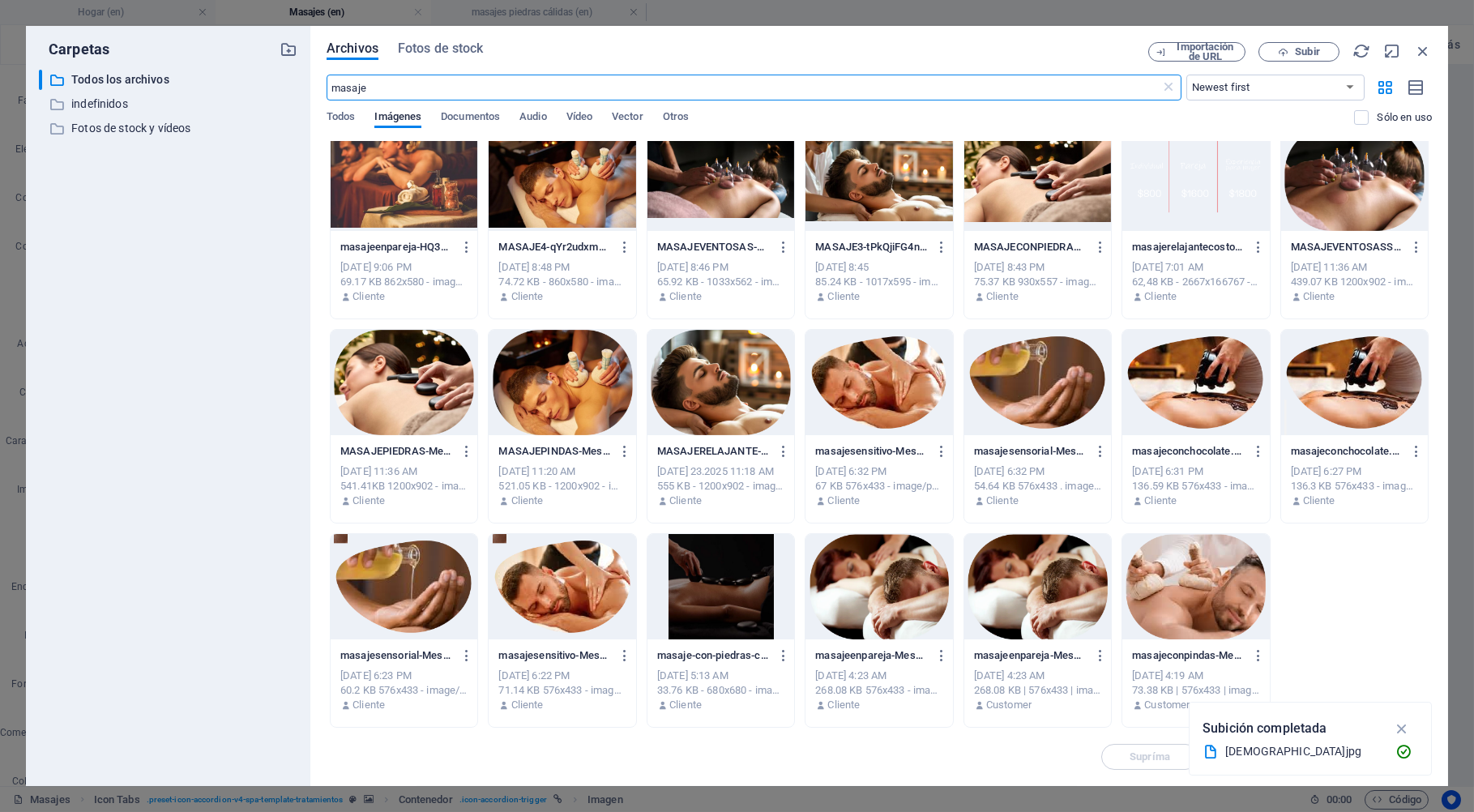
scroll to position [0, 0]
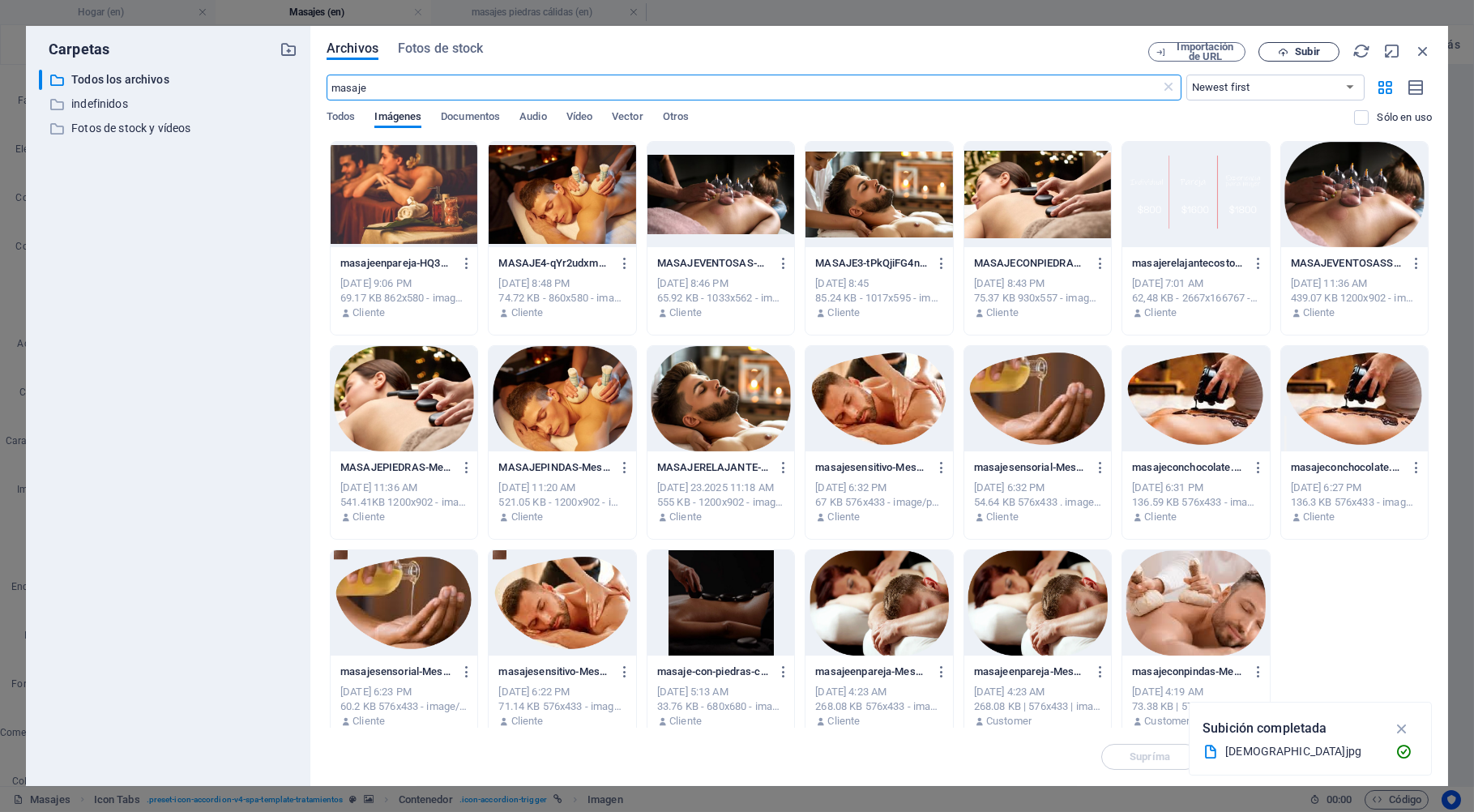
click at [1303, 54] on span "Subir" at bounding box center [1306, 51] width 24 height 10
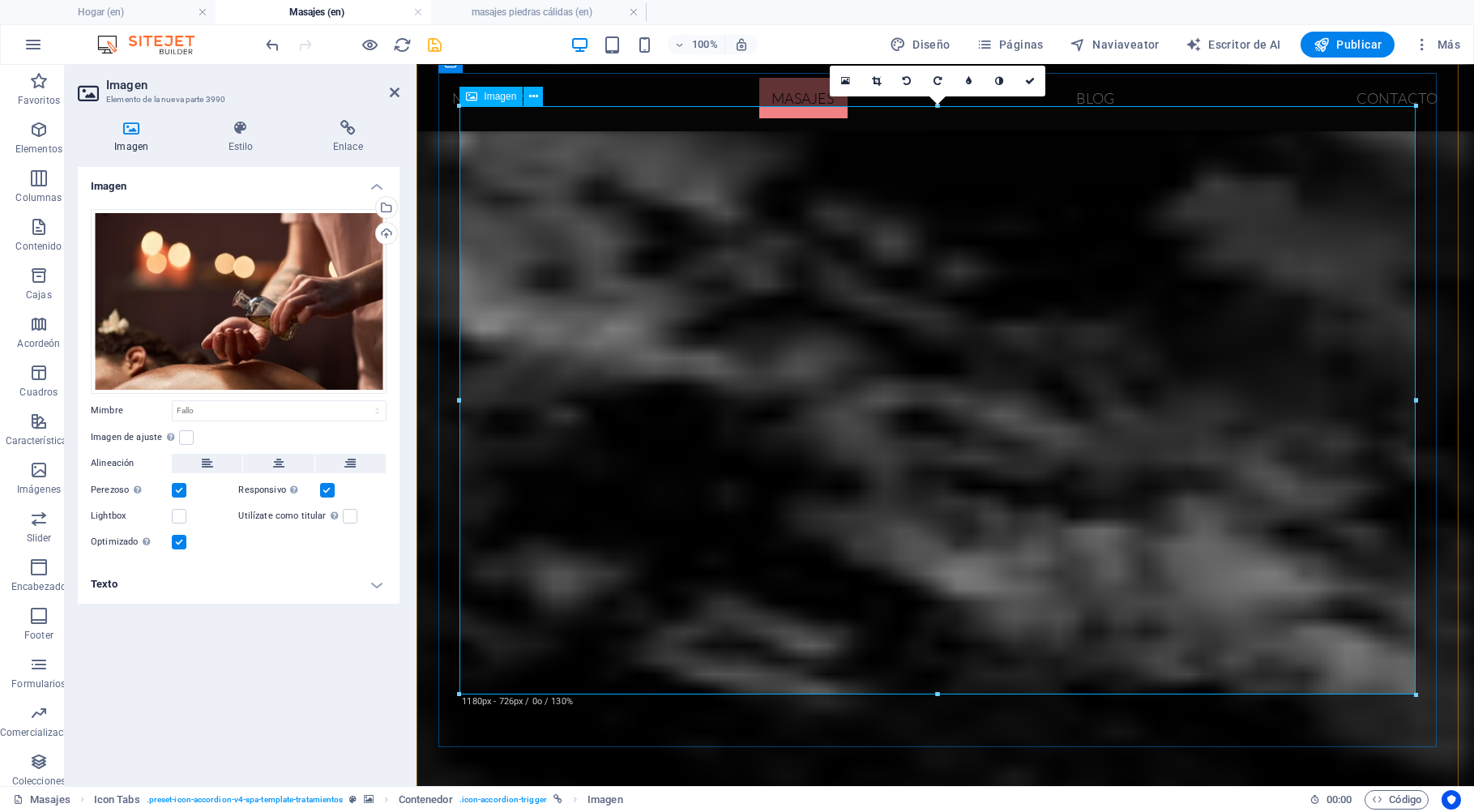
scroll to position [2867, 0]
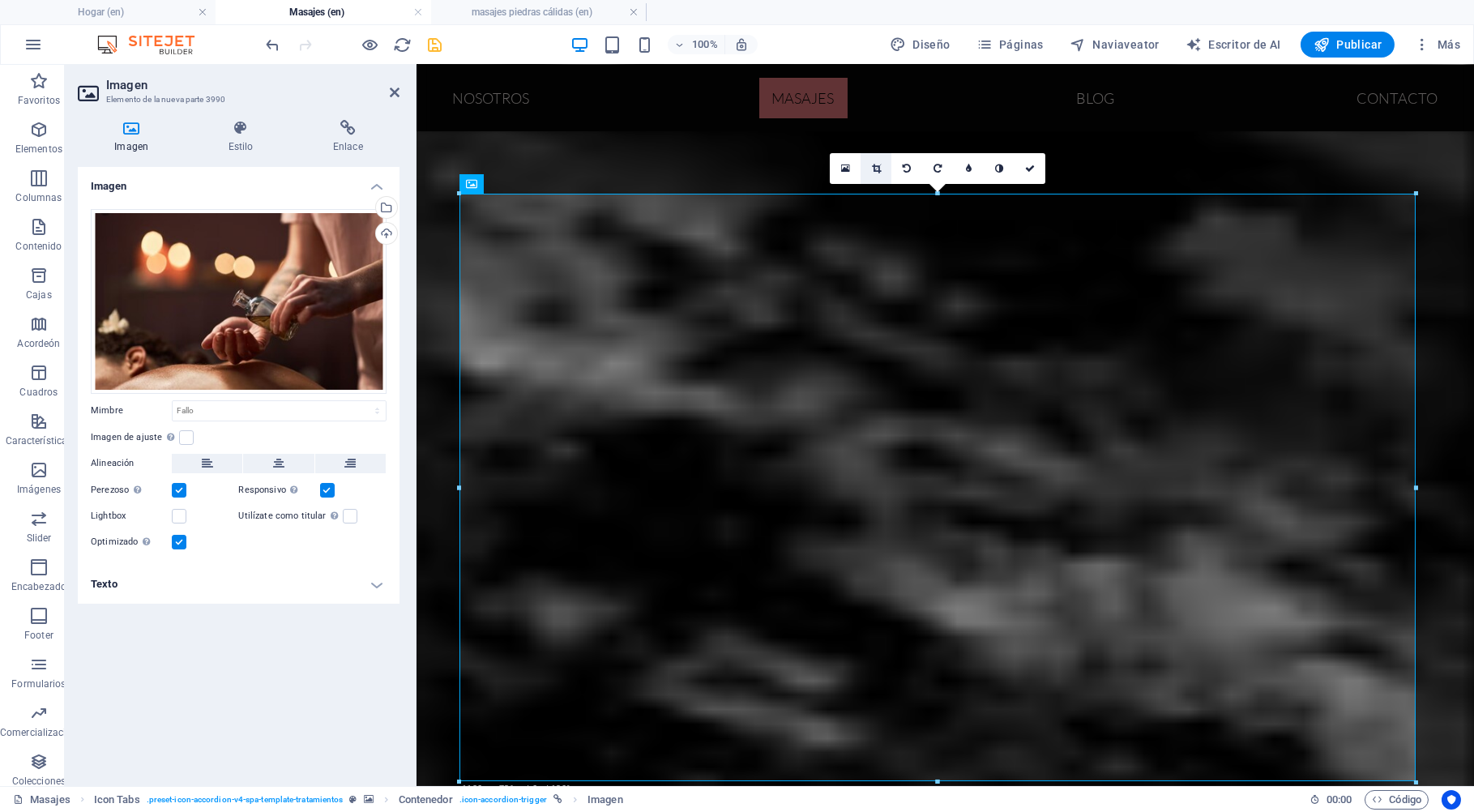
click at [878, 166] on icon at bounding box center [876, 168] width 9 height 10
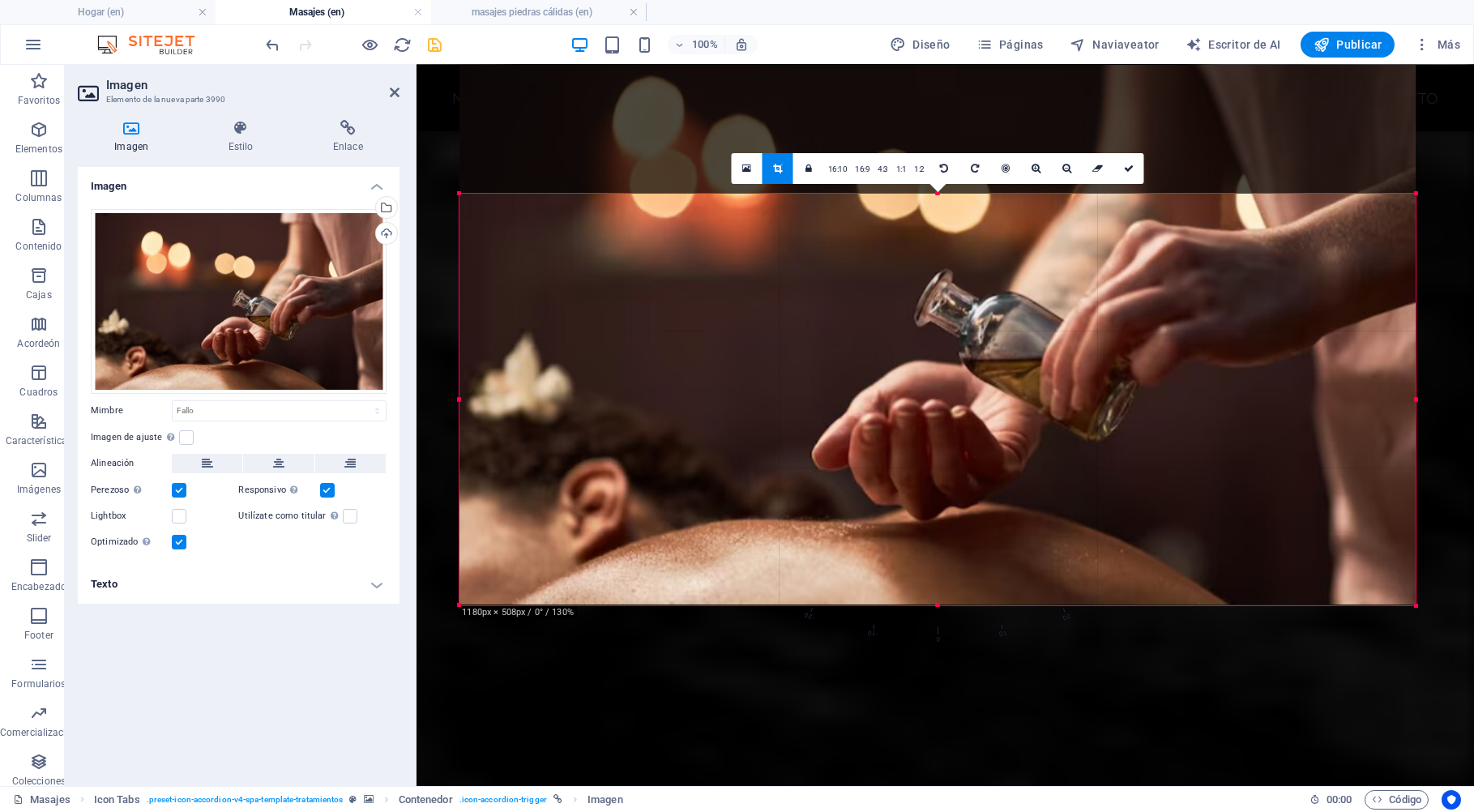
drag, startPoint x: 938, startPoint y: 194, endPoint x: 922, endPoint y: 371, distance: 177.7
click at [922, 371] on div "180 170 160 150 140 130 120 110 100 90 80 70 60 50 40 30 20 10 0 -10 -20 -30 -4…" at bounding box center [937, 399] width 956 height 412
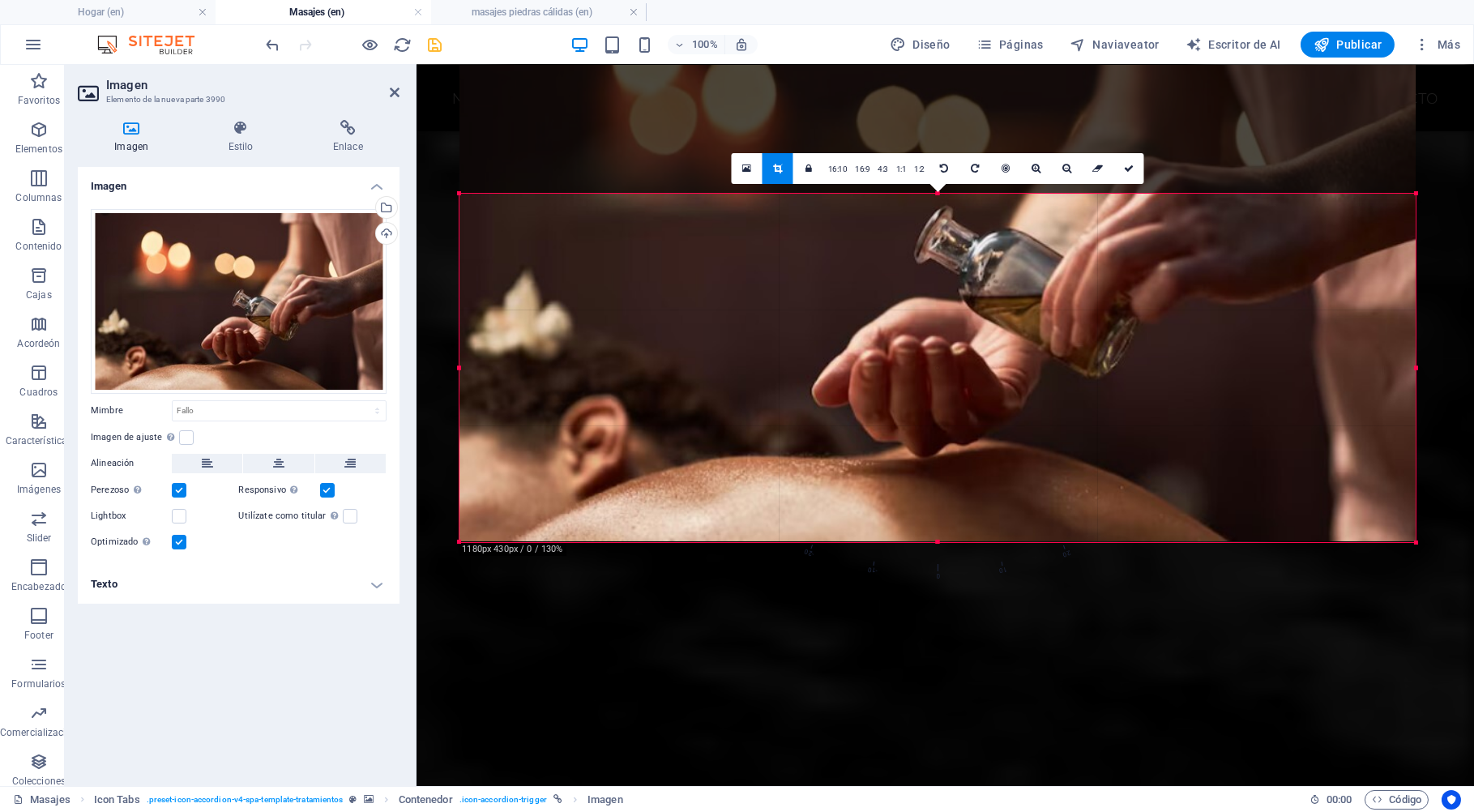
drag, startPoint x: 935, startPoint y: 195, endPoint x: 929, endPoint y: 258, distance: 63.3
click at [929, 258] on div "180 170 160 150 140 130 120 110 100 90 80 70 60 50 40 30 20 10 0 -10 -20 -30 -4…" at bounding box center [937, 367] width 956 height 348
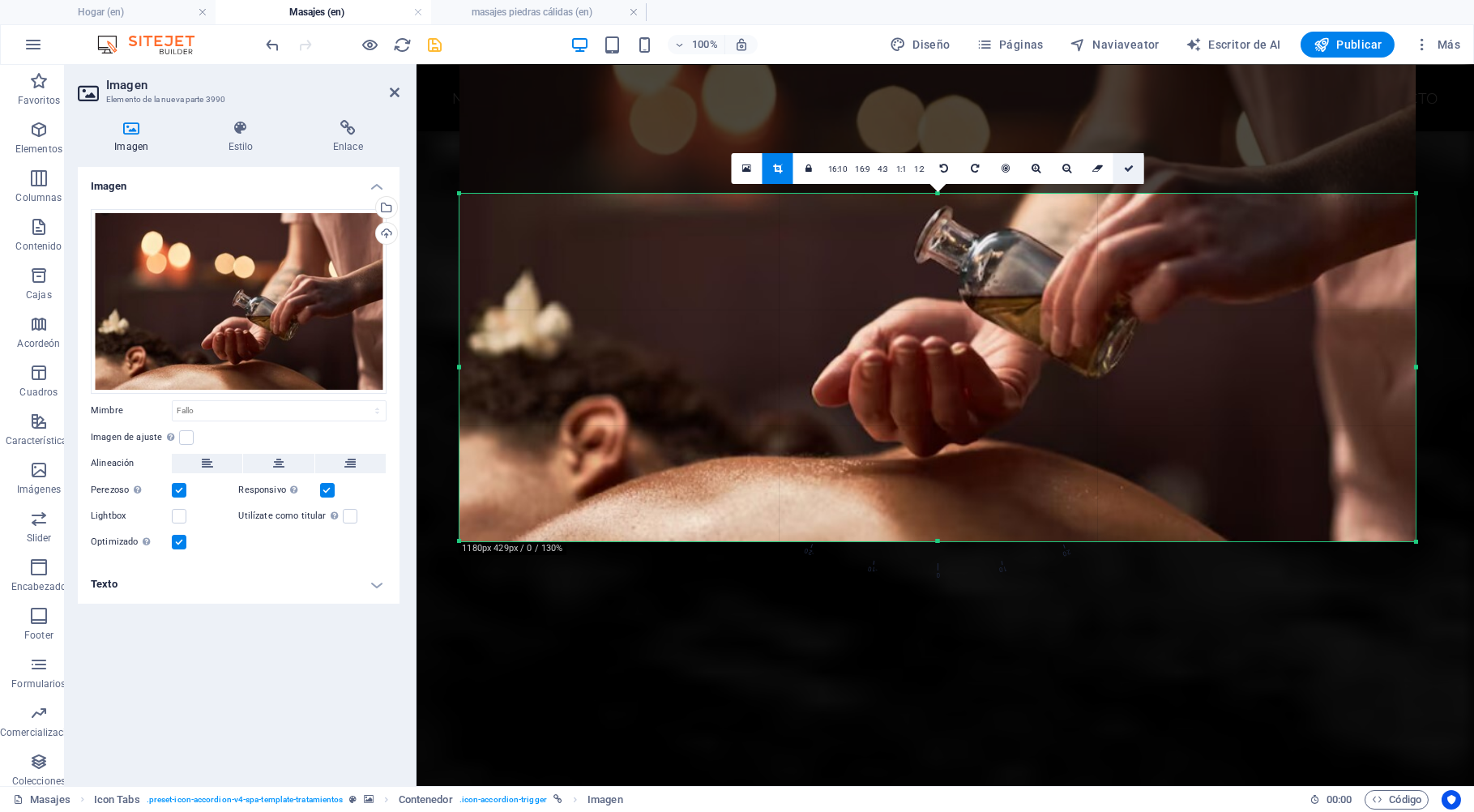
drag, startPoint x: 1126, startPoint y: 170, endPoint x: 709, endPoint y: 105, distance: 422.0
click at [1126, 170] on icon at bounding box center [1128, 168] width 10 height 10
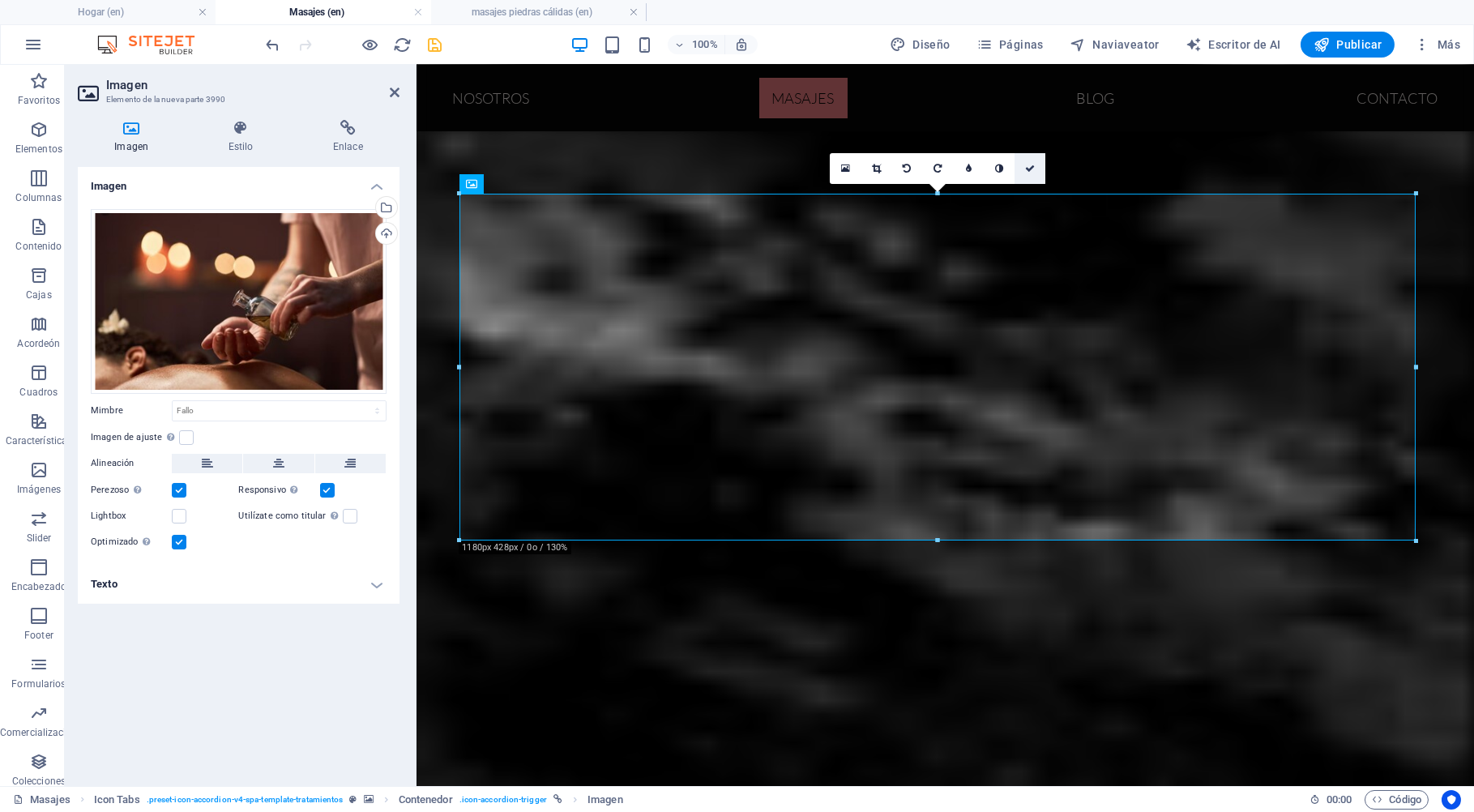
click at [1033, 165] on icon at bounding box center [1029, 168] width 10 height 10
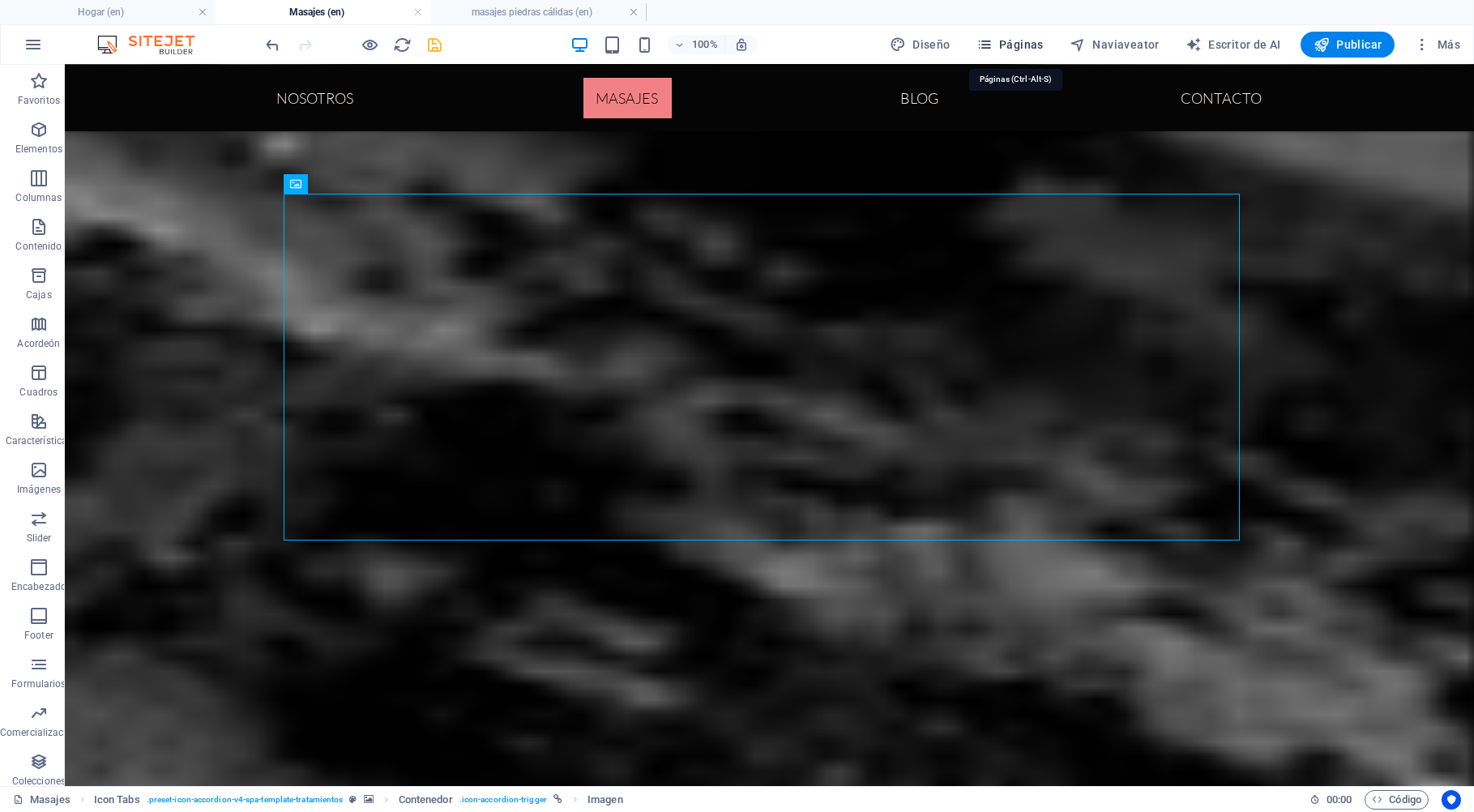
click at [1041, 38] on span "Páginas" at bounding box center [1009, 44] width 67 height 17
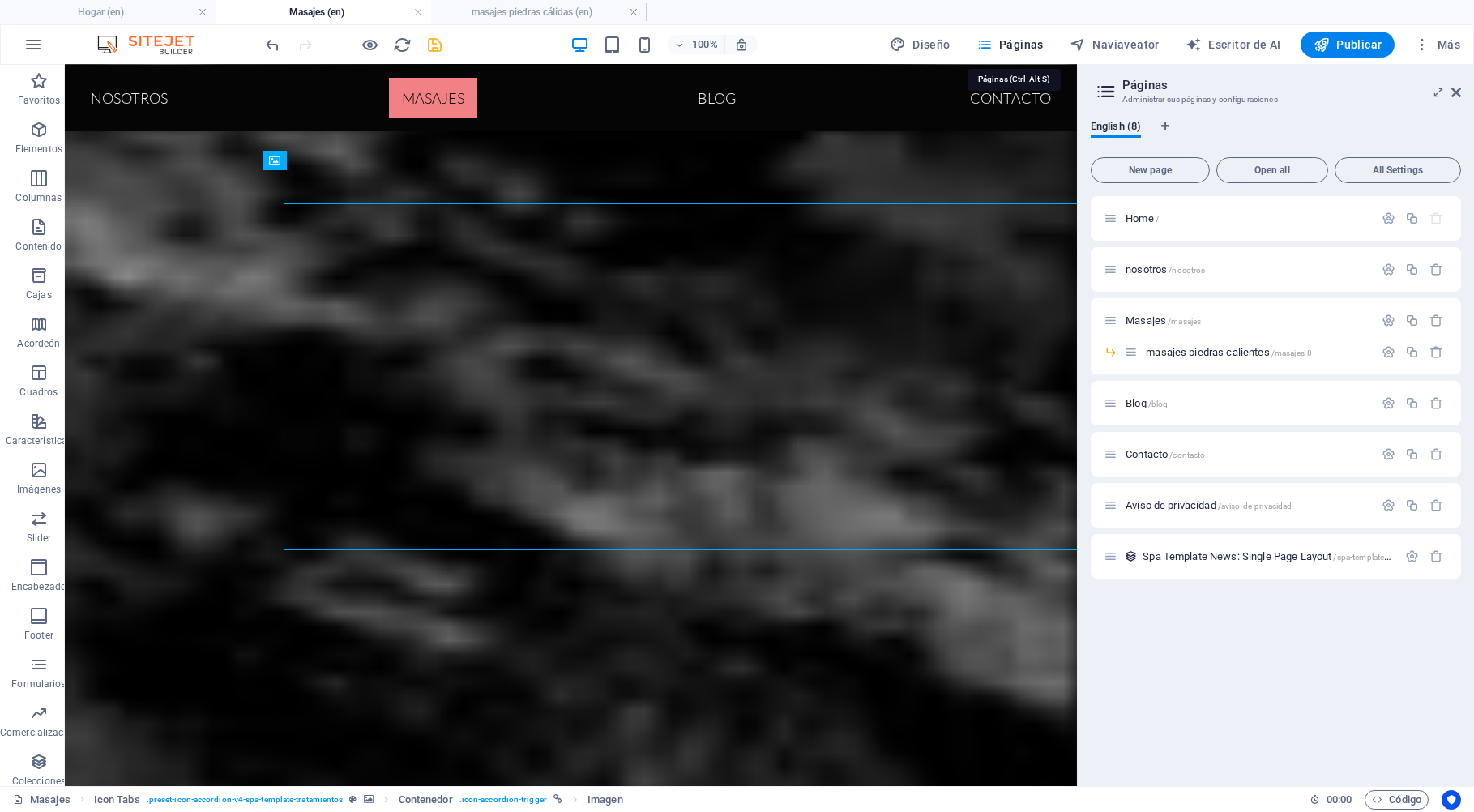
scroll to position [2857, 0]
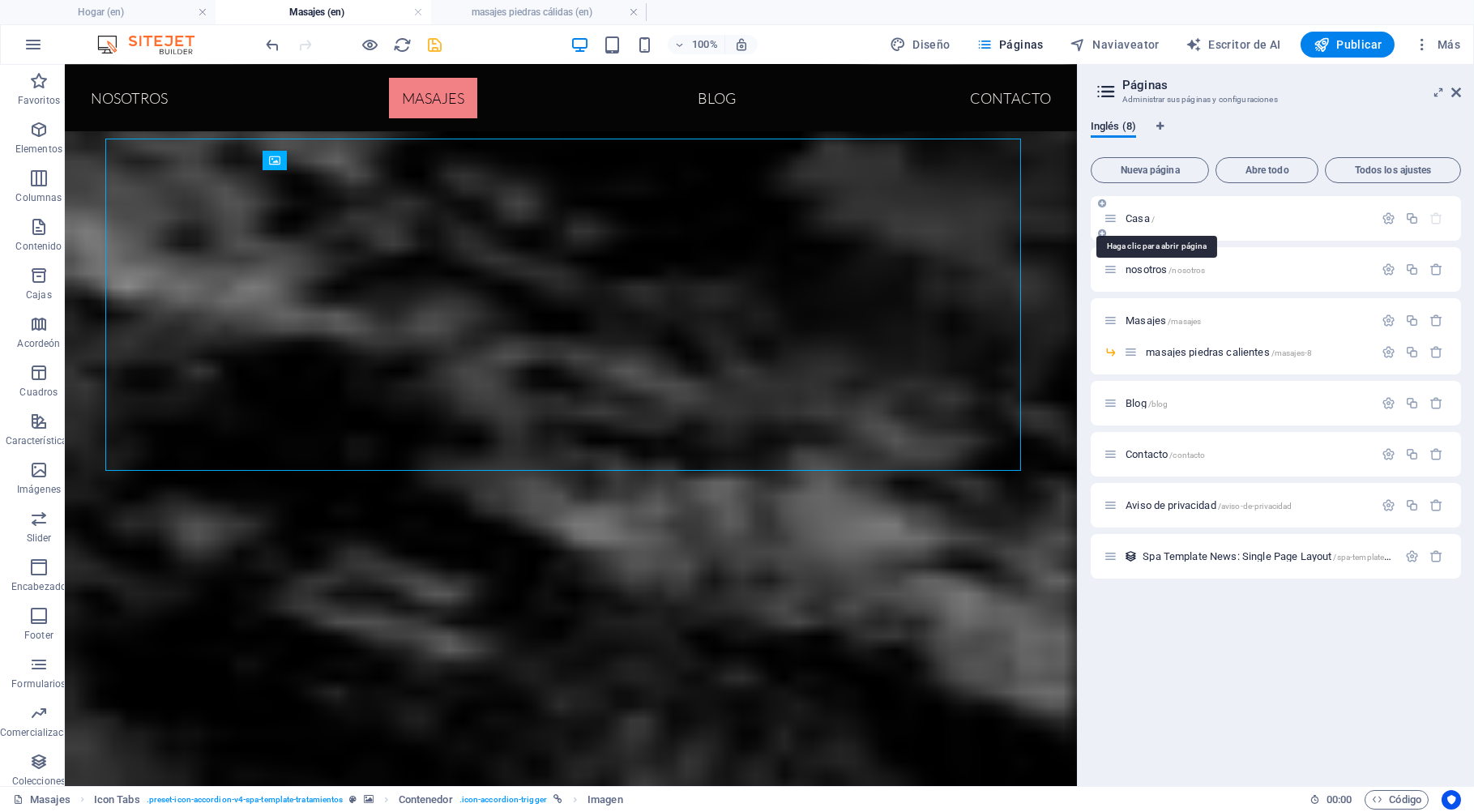
click at [1137, 218] on span "Casa /" at bounding box center [1140, 218] width 30 height 12
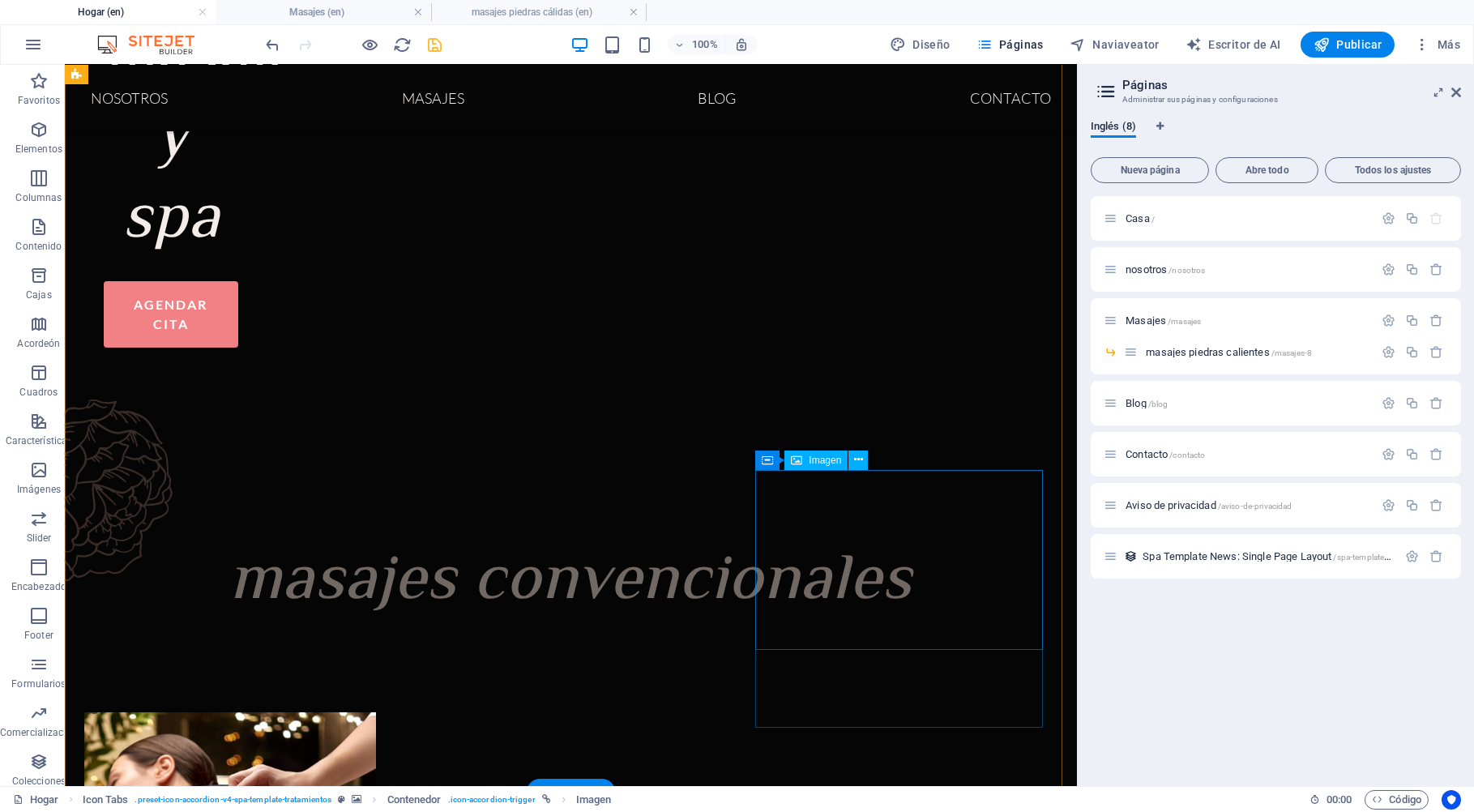
scroll to position [852, 0]
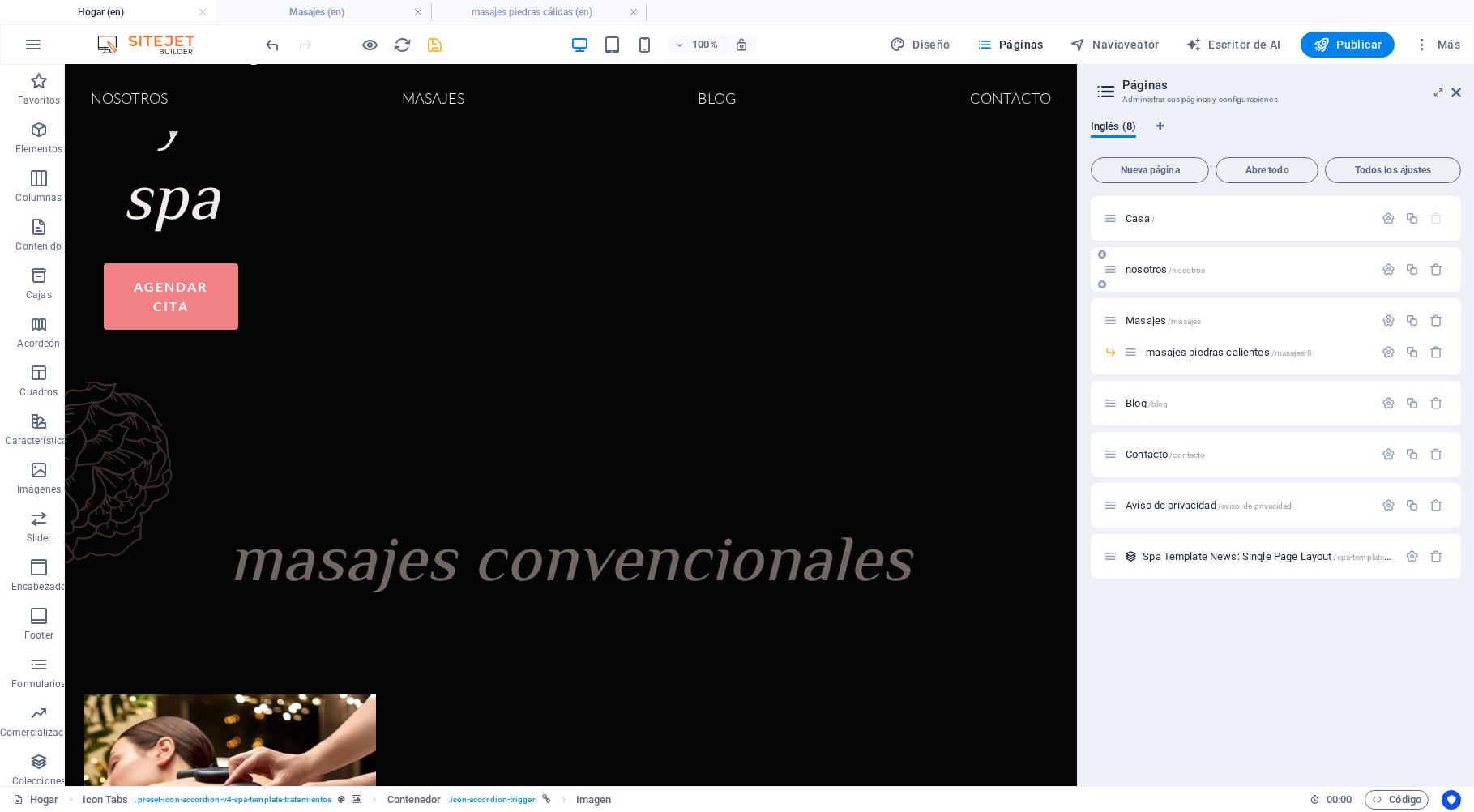
click at [1154, 267] on span "nosotros /nosotros" at bounding box center [1164, 269] width 79 height 12
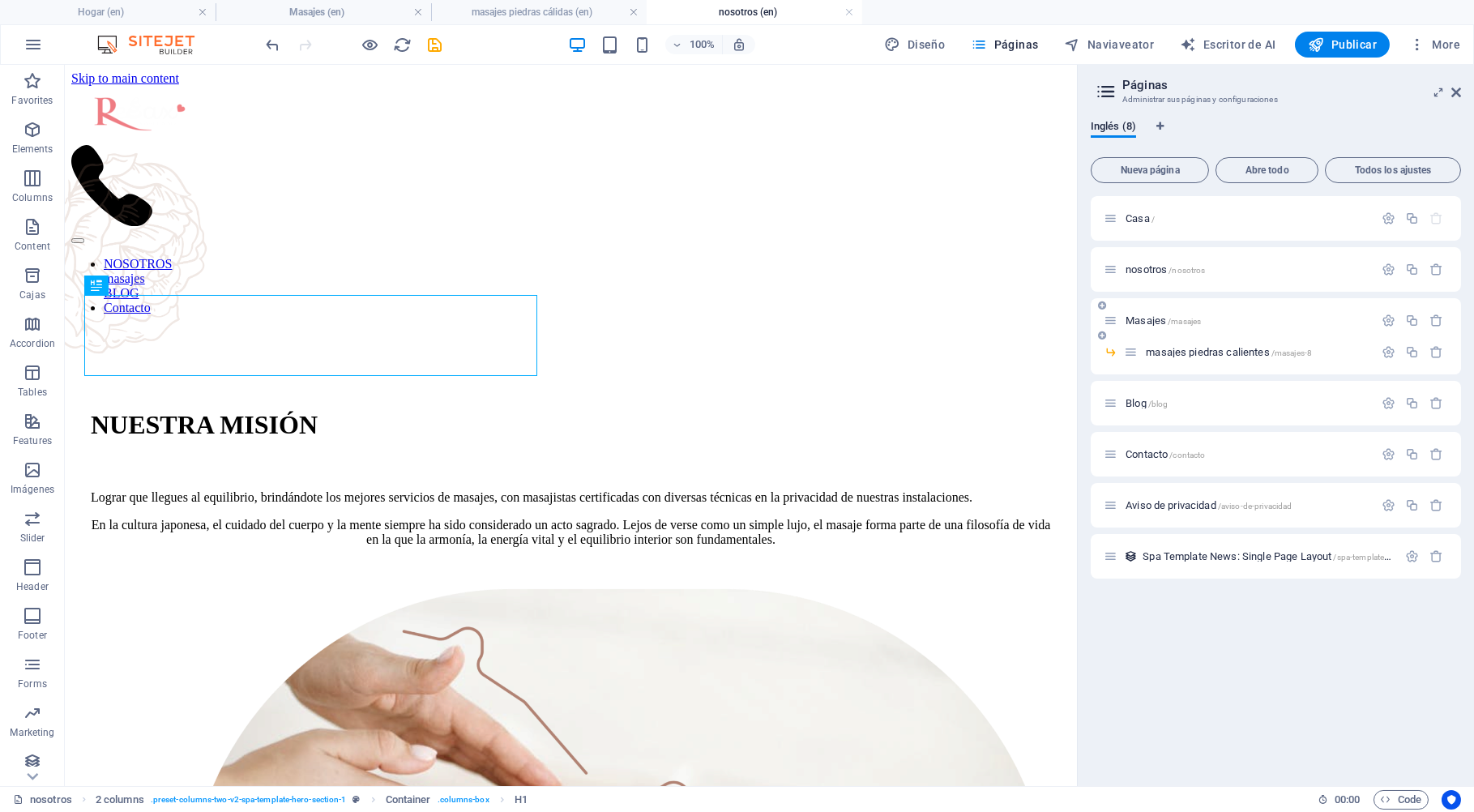
scroll to position [0, 0]
click at [1149, 322] on span "Masajes /masajes" at bounding box center [1162, 320] width 76 height 12
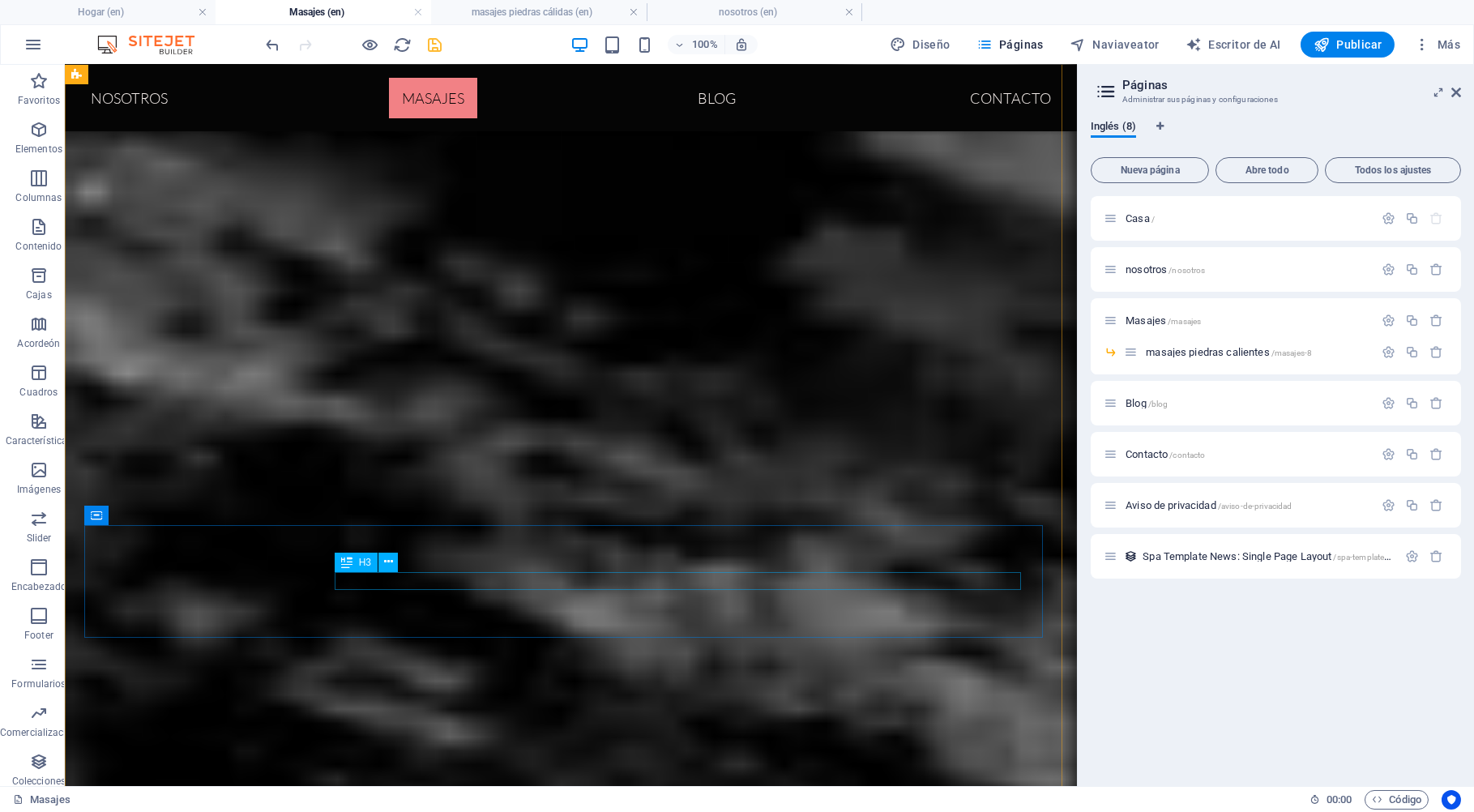
scroll to position [3031, 0]
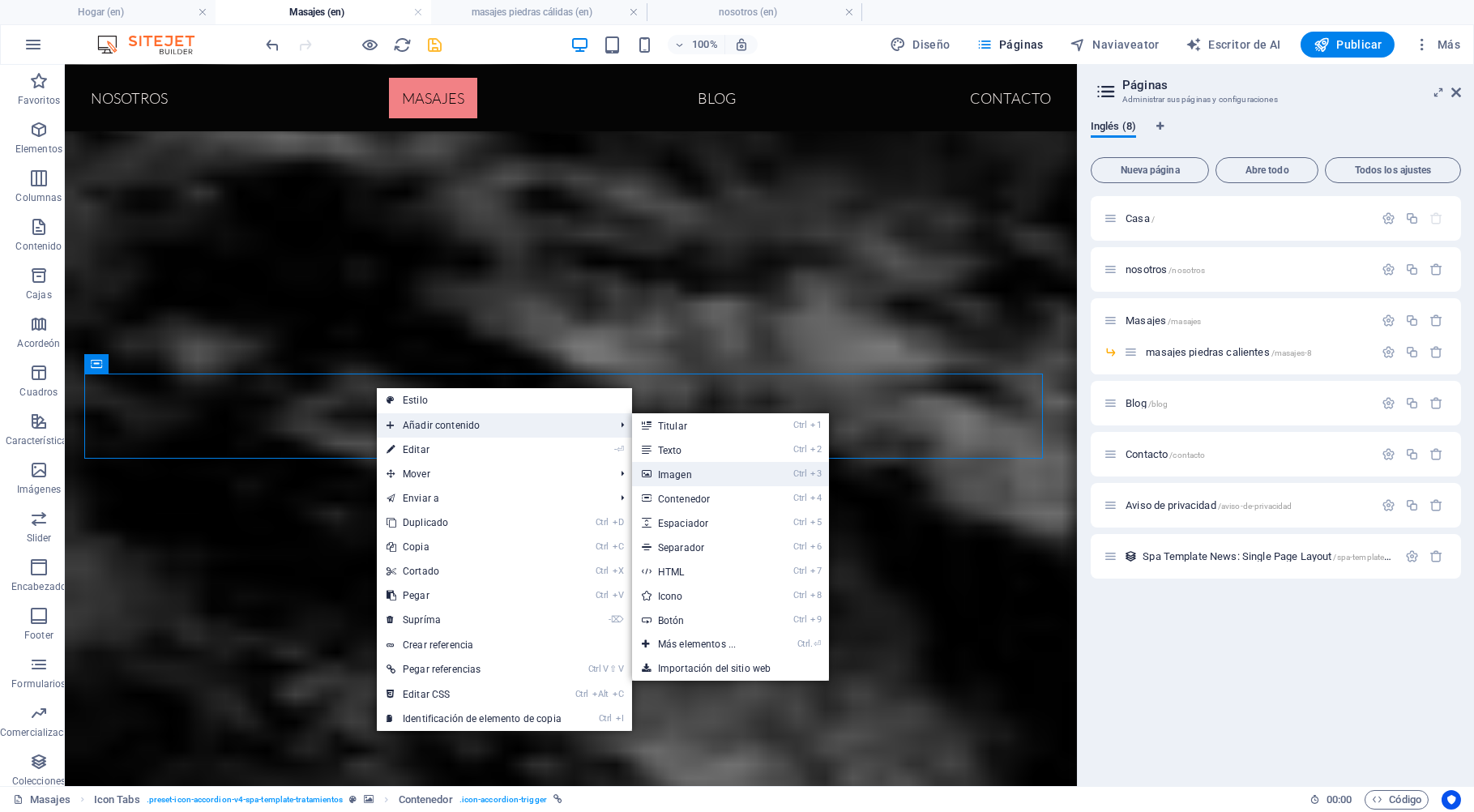
click at [684, 478] on link "Ctrl 3 Imagen" at bounding box center [699, 474] width 136 height 24
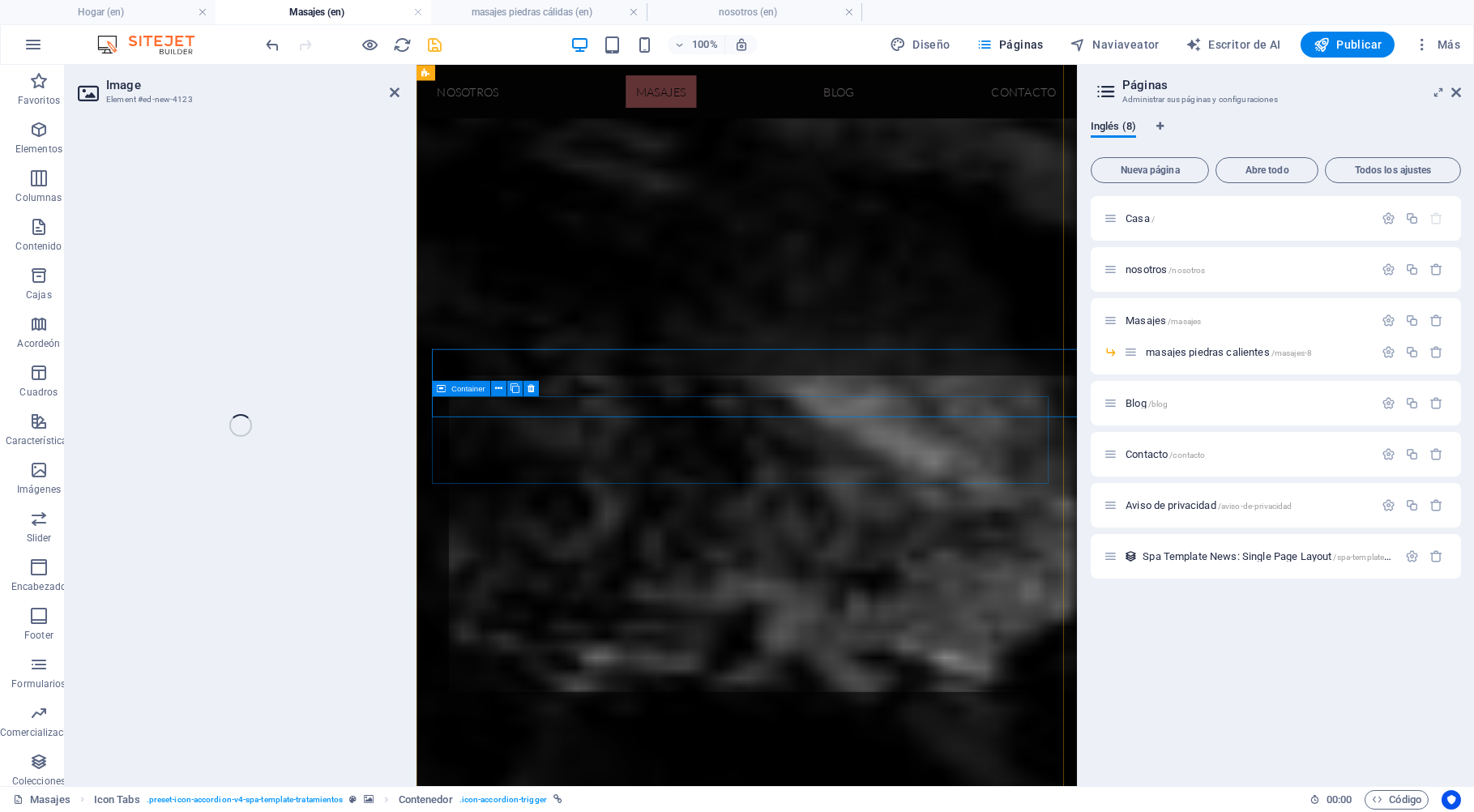
scroll to position [2985, 0]
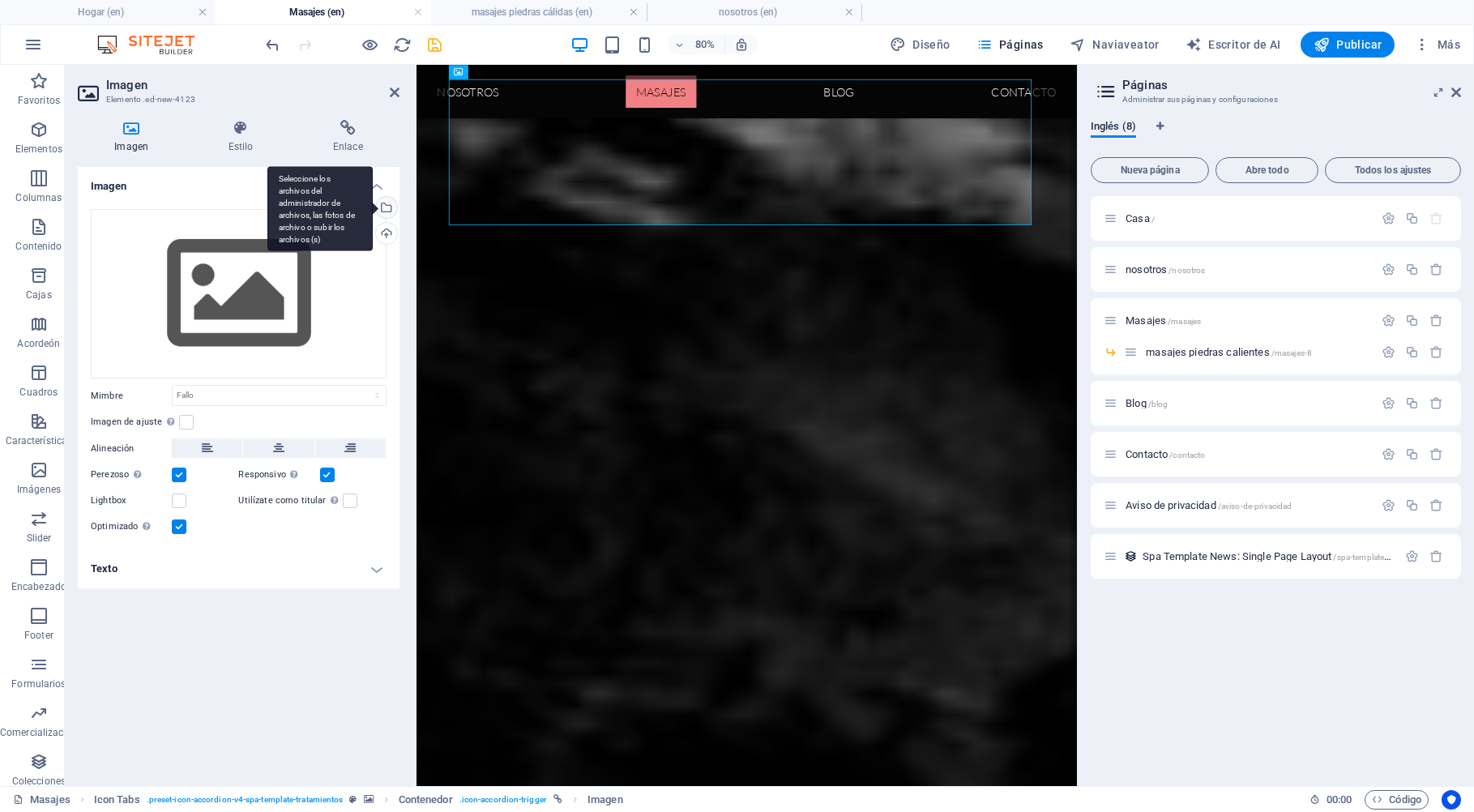
click at [385, 208] on div "Seleccione los archivos del administrador de archivos, las fotos de archivo o s…" at bounding box center [385, 209] width 24 height 24
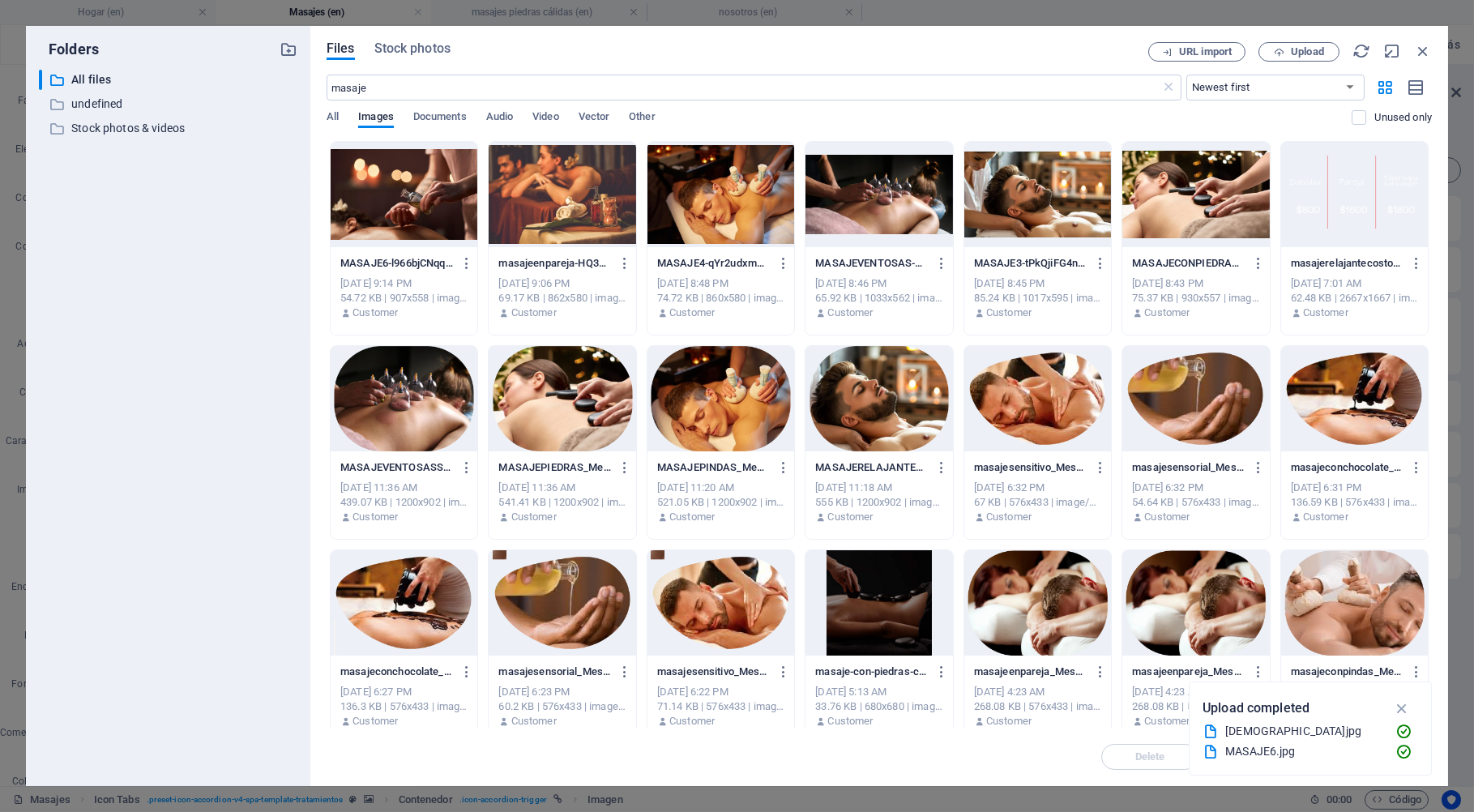
scroll to position [2998, 0]
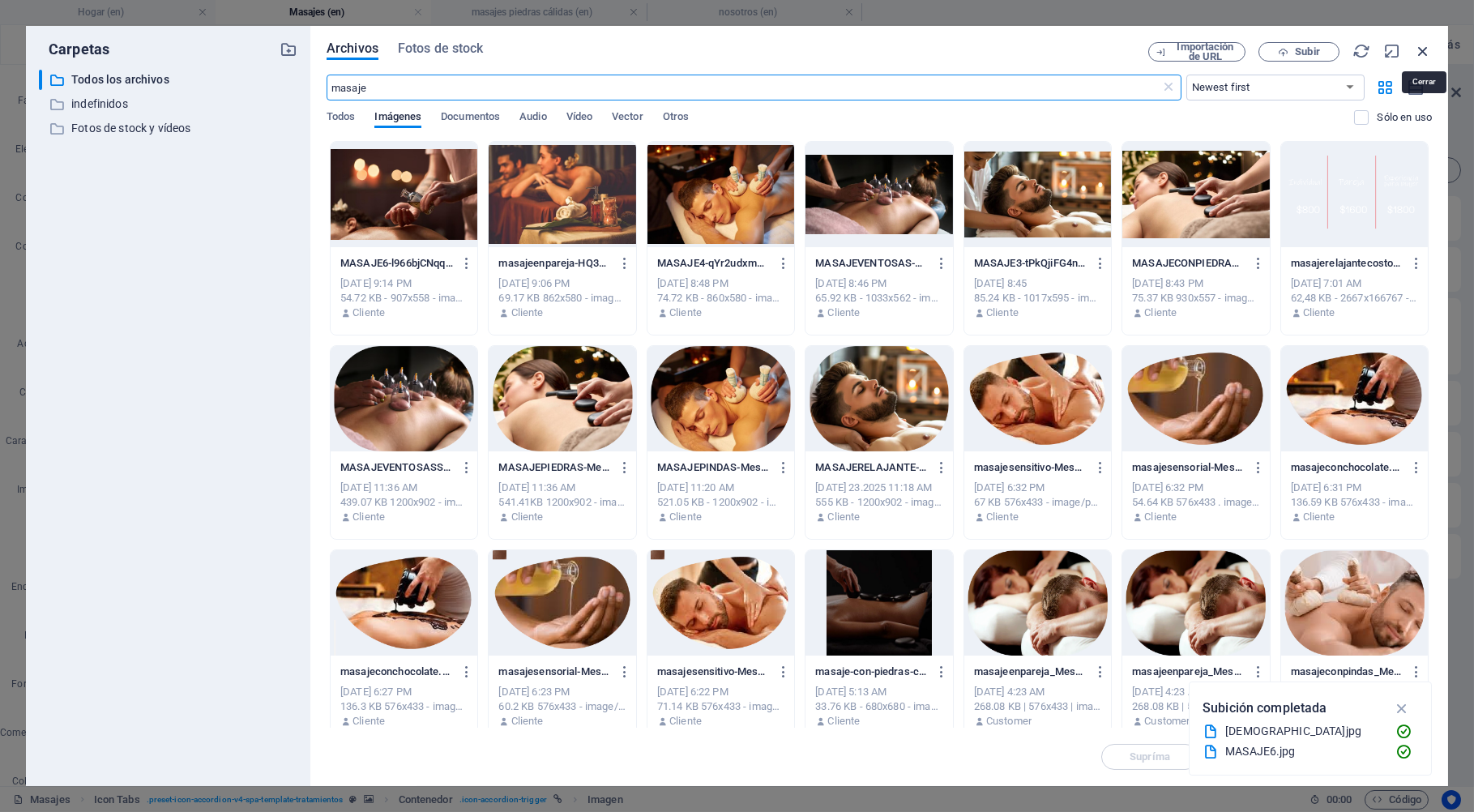
click at [1419, 46] on icon "button" at bounding box center [1423, 50] width 18 height 18
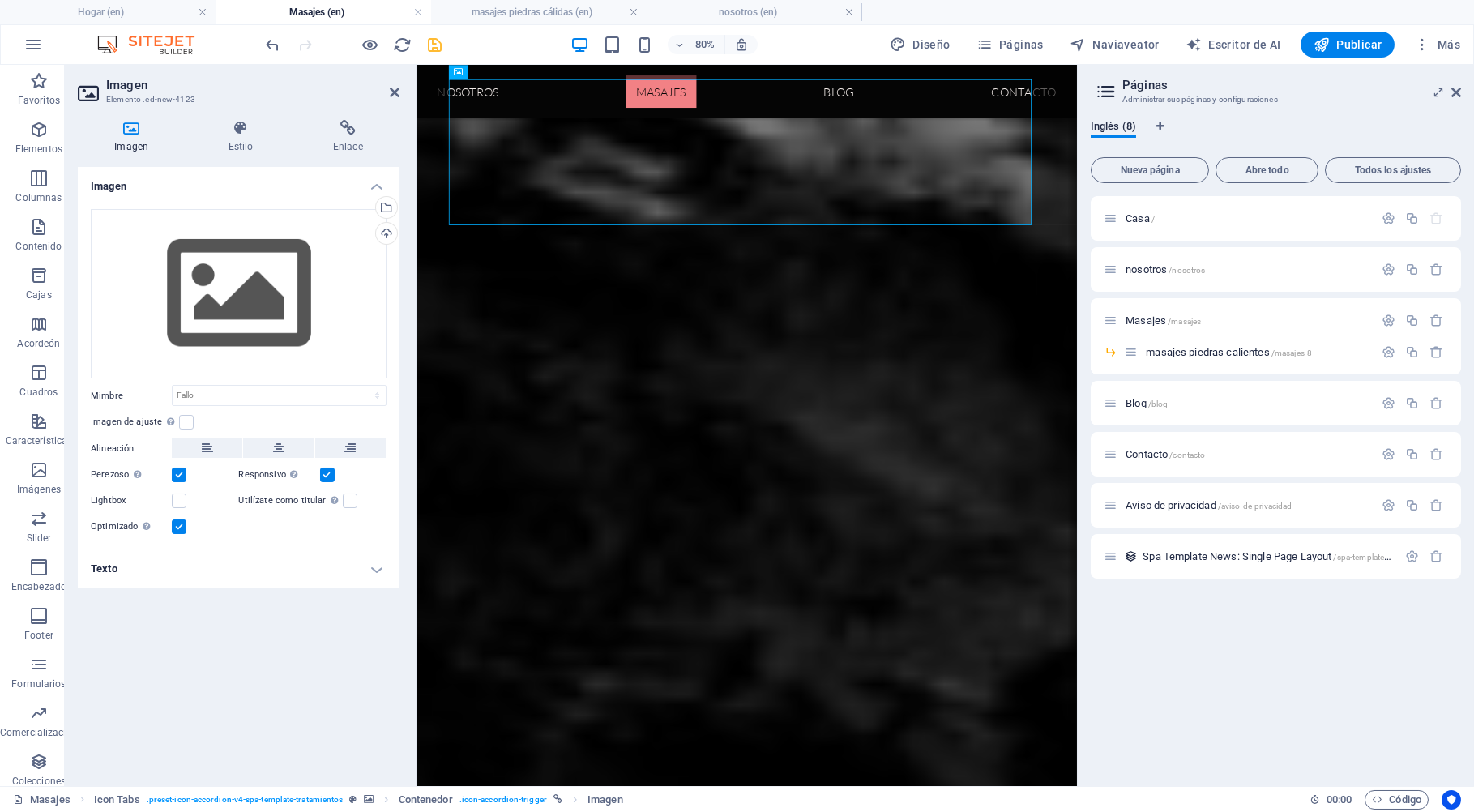
scroll to position [2985, 0]
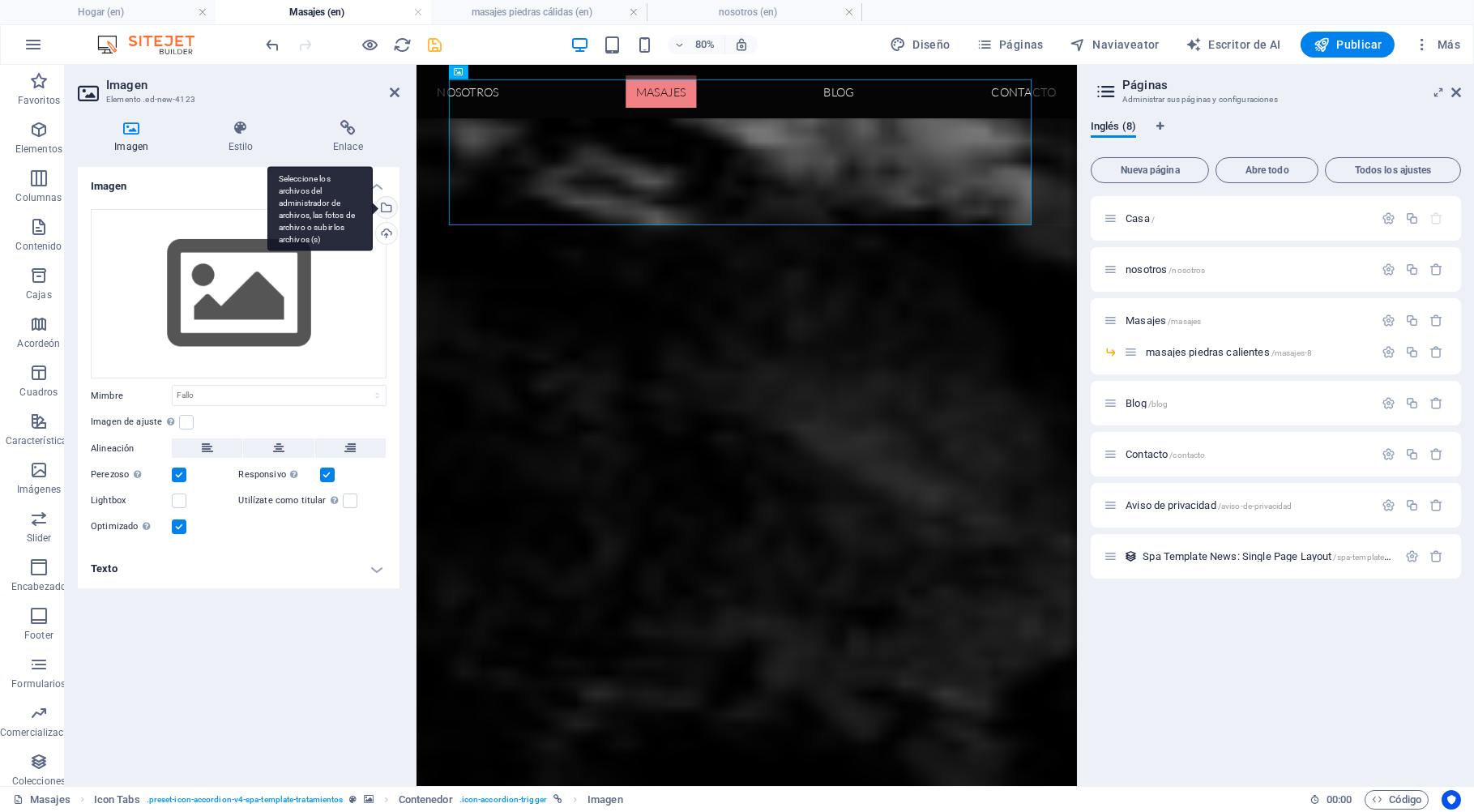
click at [393, 208] on div "Seleccione los archivos del administrador de archivos, las fotos de archivo o s…" at bounding box center [385, 209] width 24 height 24
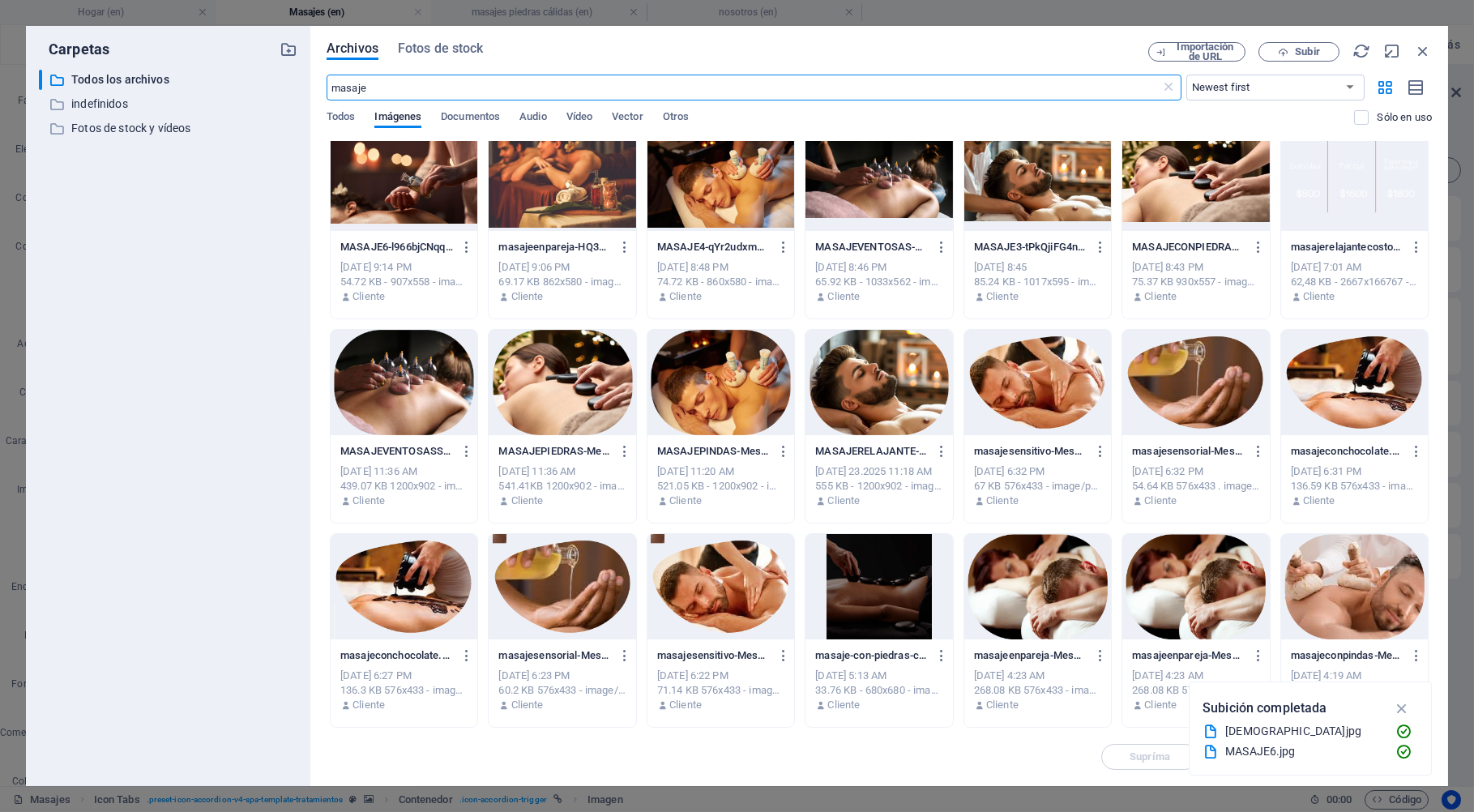
scroll to position [0, 0]
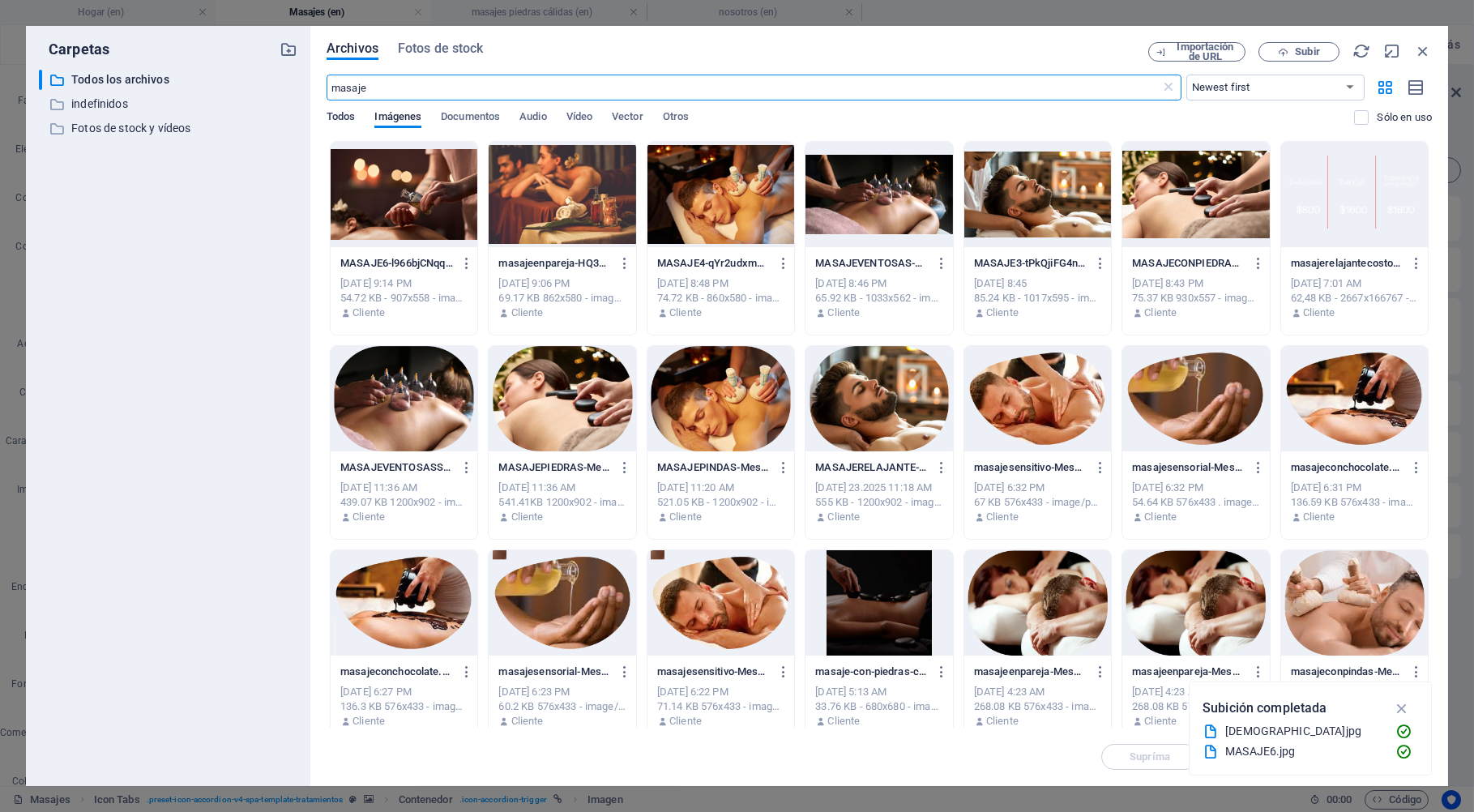
click at [347, 121] on span "Todos" at bounding box center [340, 118] width 29 height 23
click at [347, 115] on span "Todos" at bounding box center [340, 118] width 29 height 23
click at [1352, 84] on select "Newest first Oldest first Name (A-Z) Name (Z-A) Size (0-9) Size (9-0) Resolutio…" at bounding box center [1274, 88] width 178 height 26
select select "oldest_first"
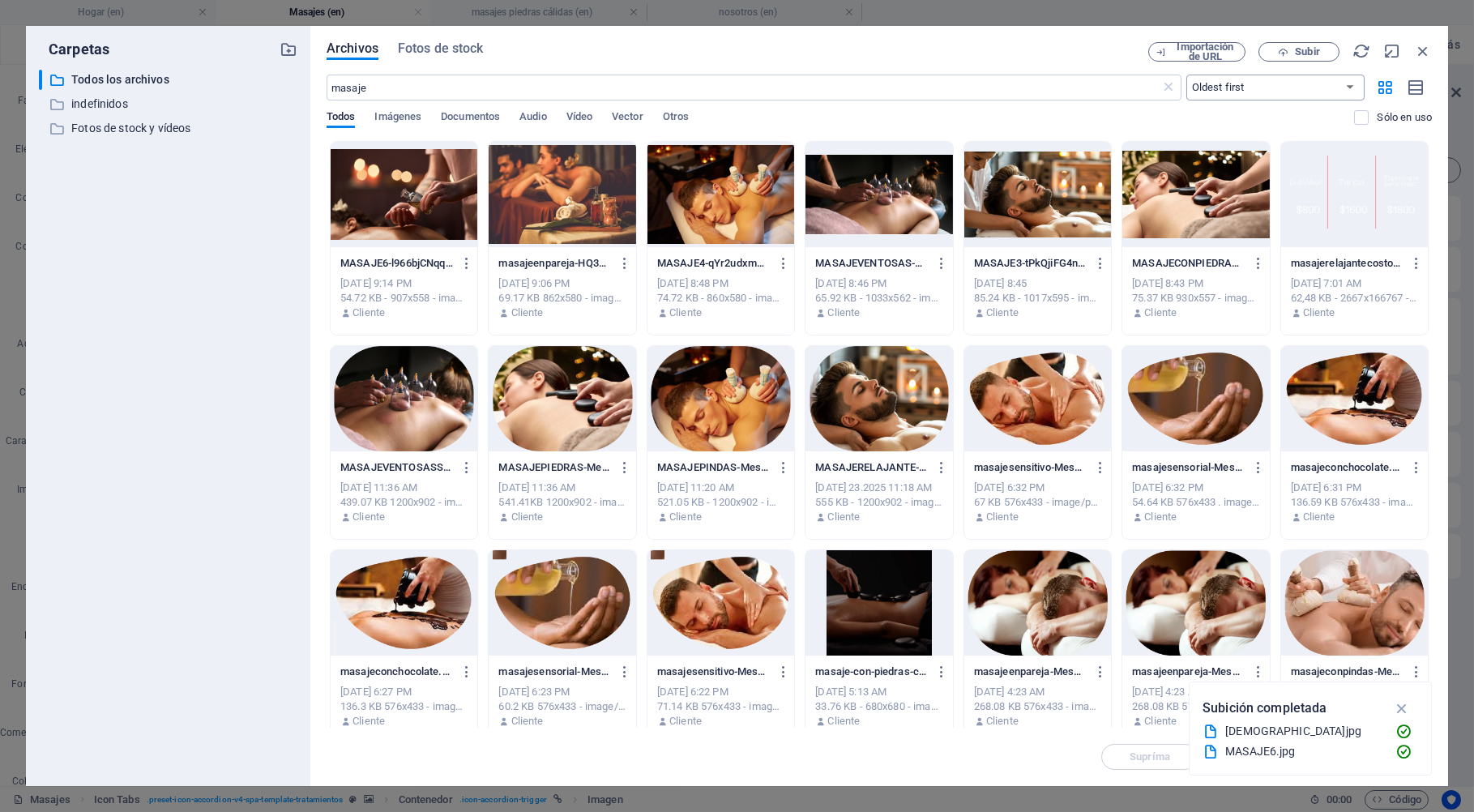
click option "Oldest first" at bounding box center [0, 0] width 0 height 0
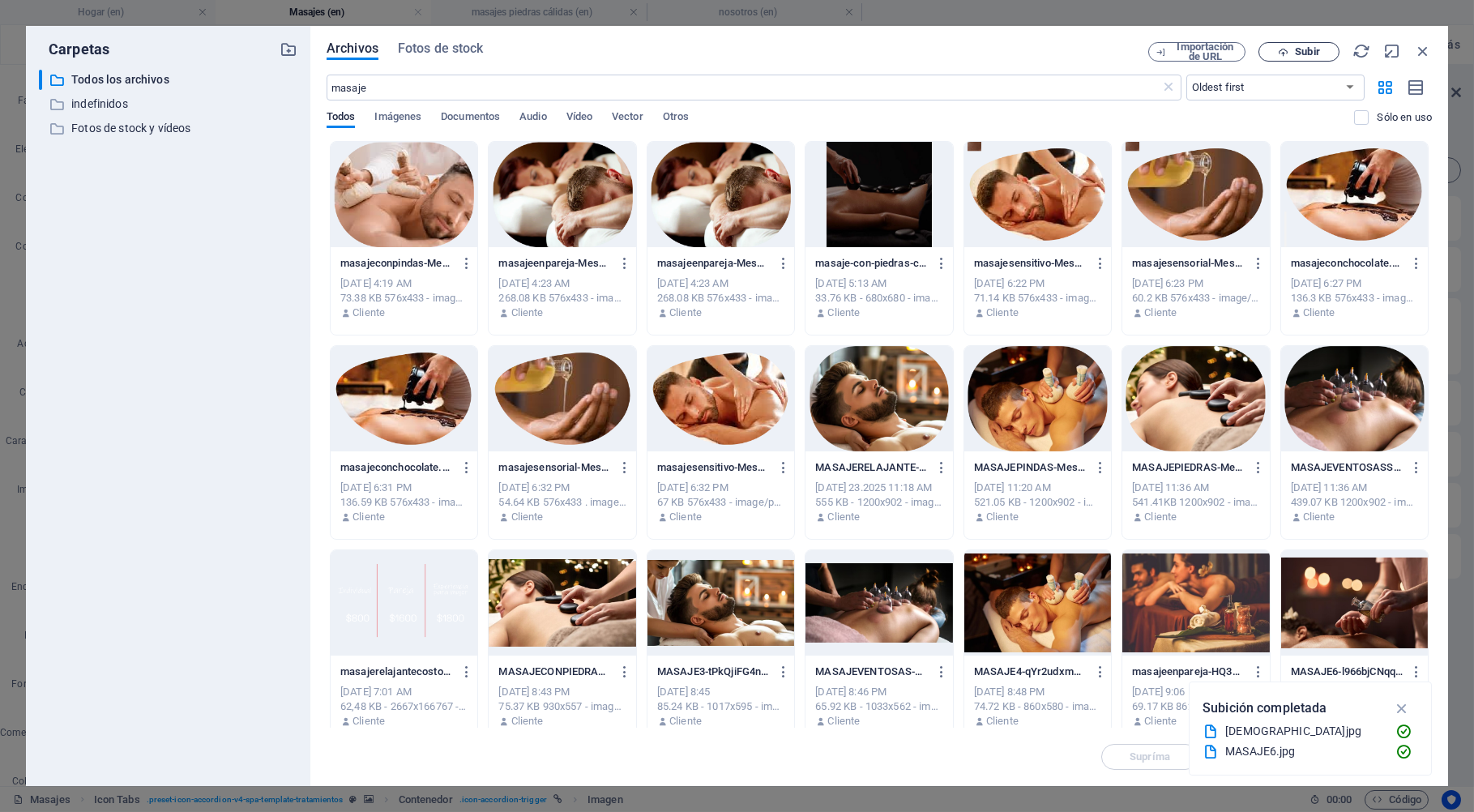
click at [1323, 45] on button "Subir" at bounding box center [1298, 51] width 81 height 19
click at [1312, 48] on span "Subir" at bounding box center [1306, 51] width 24 height 10
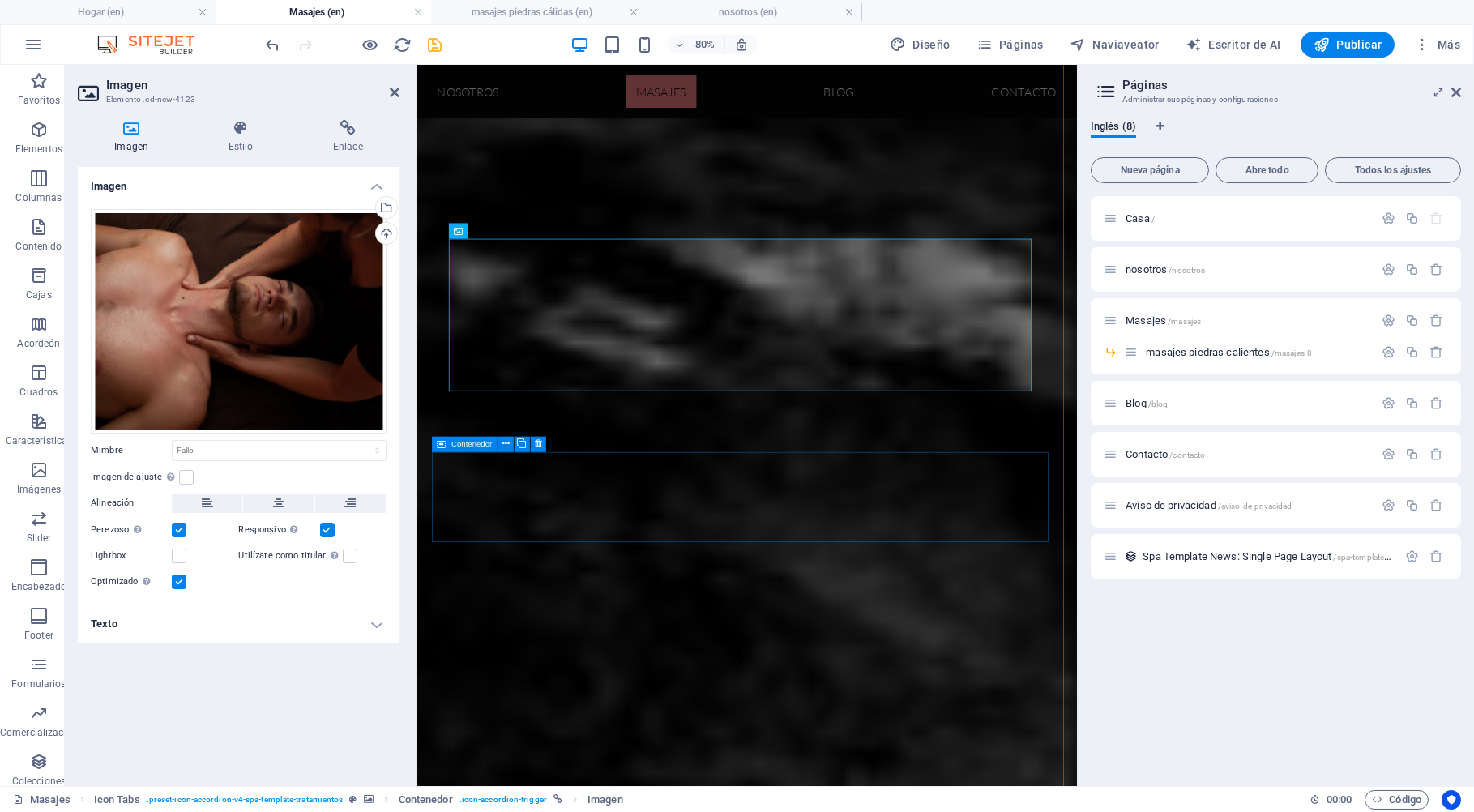
scroll to position [2637, 0]
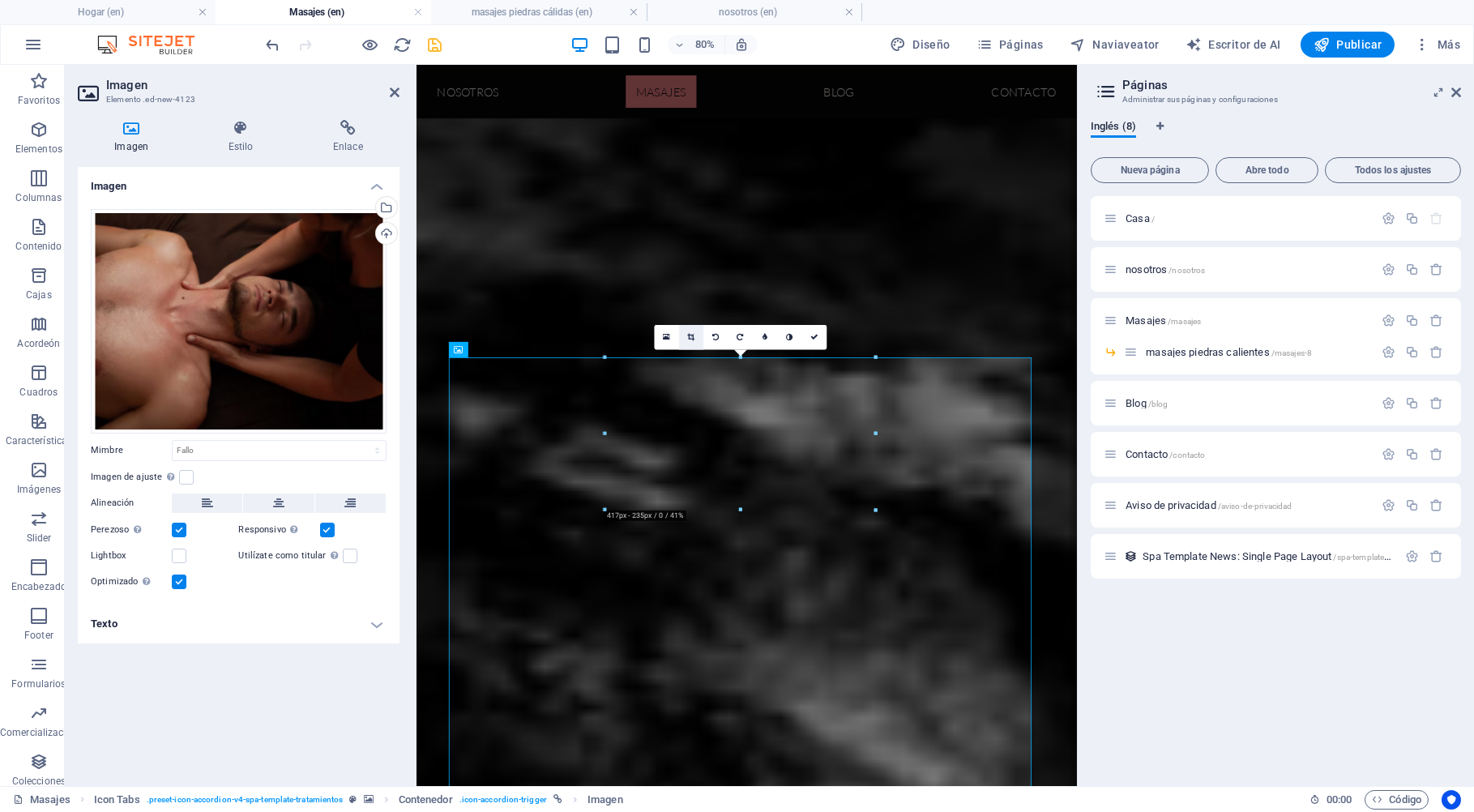
click at [691, 333] on link at bounding box center [691, 337] width 24 height 24
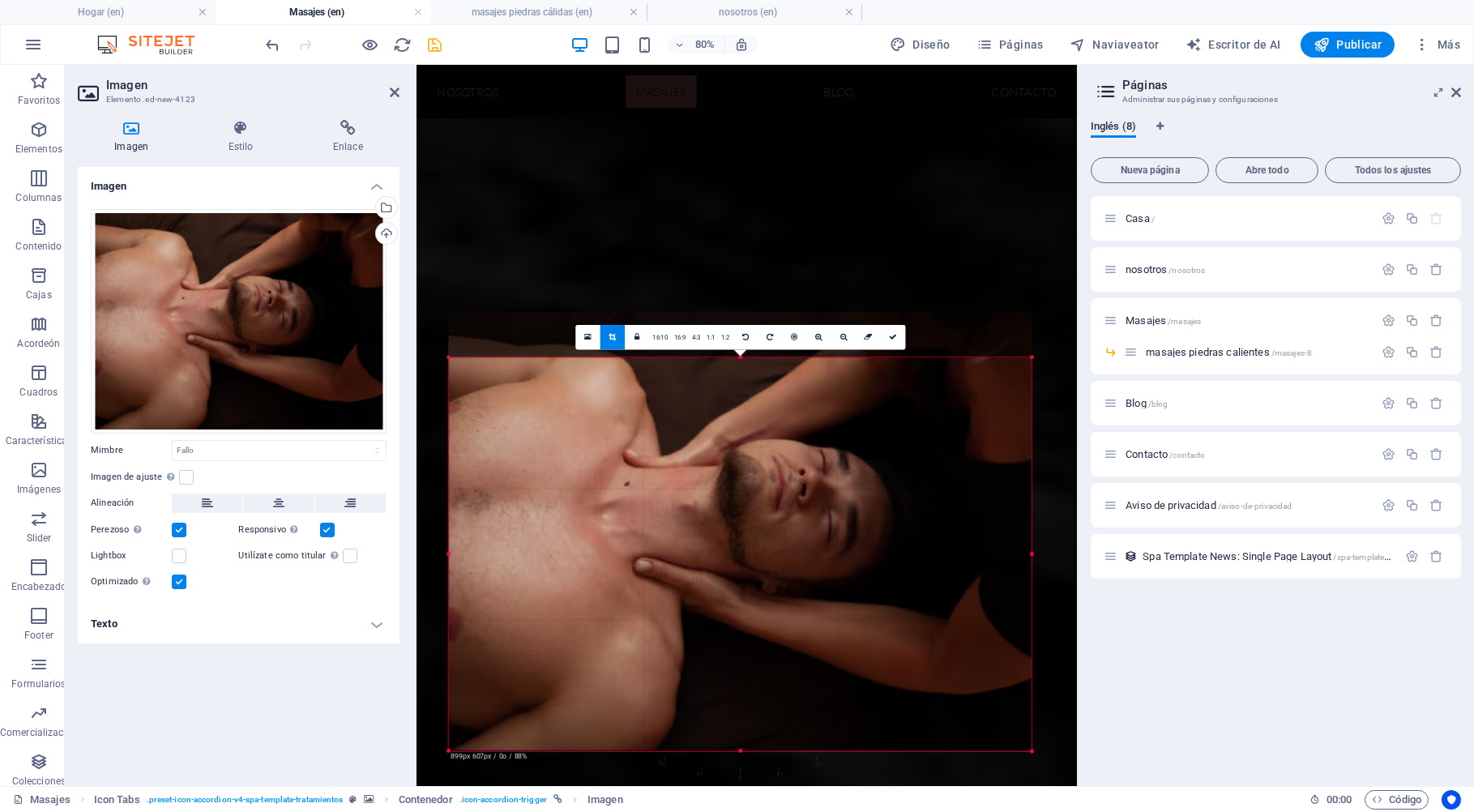
drag, startPoint x: 742, startPoint y: 355, endPoint x: 742, endPoint y: 412, distance: 57.0
click at [742, 412] on div "180 170 160 150 140 130 120 110 100 90 80 70 60 50 40 30 20 10 0 -10 -20 -30 -4…" at bounding box center [740, 553] width 583 height 393
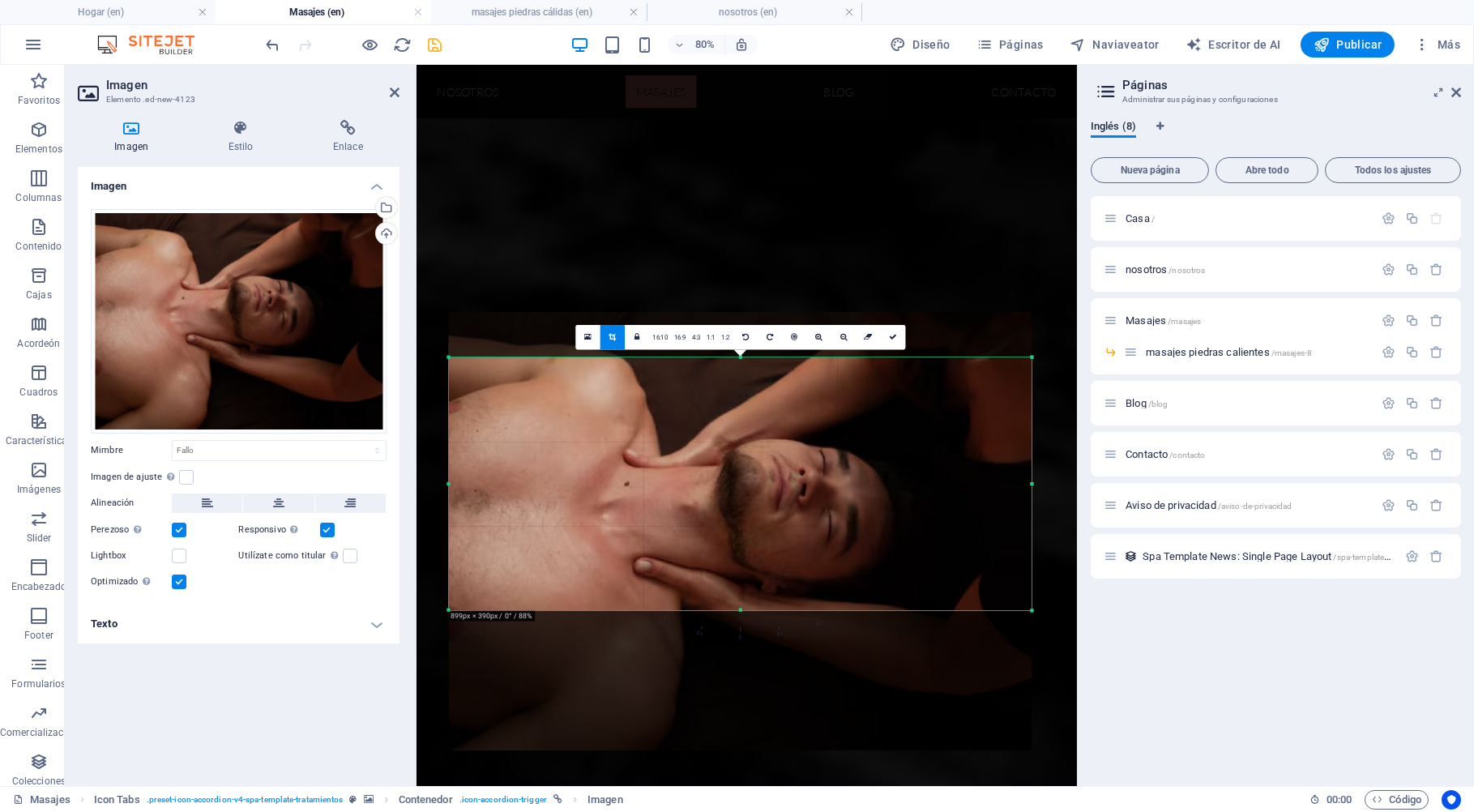
drag, startPoint x: 740, startPoint y: 750, endPoint x: 769, endPoint y: 575, distance: 177.4
click at [769, 575] on div "180 170 160 150 140 130 120 110 100 90 80 70 60 50 40 30 20 10 0 -10 -20 -30 -4…" at bounding box center [740, 483] width 583 height 253
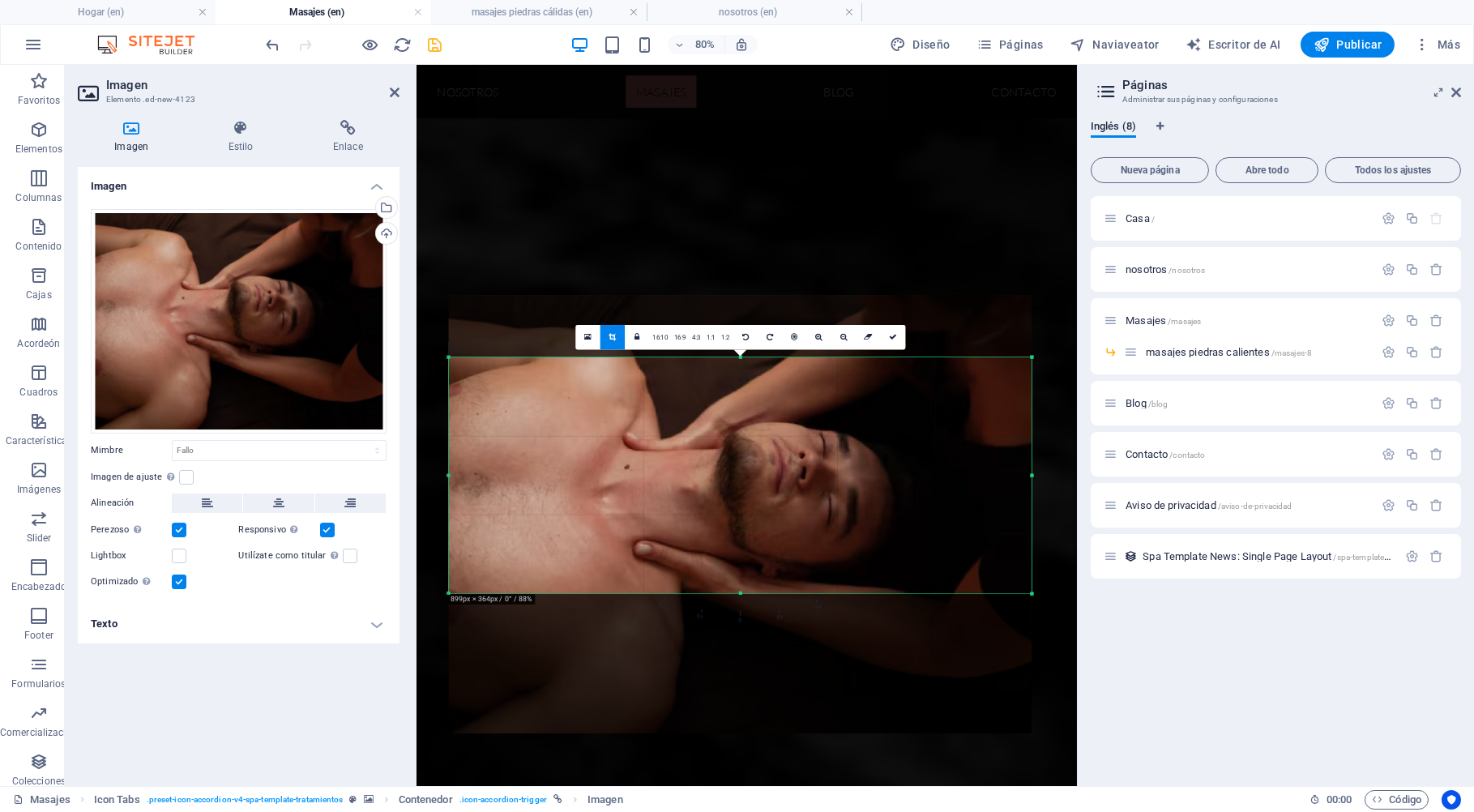
drag, startPoint x: 740, startPoint y: 355, endPoint x: 740, endPoint y: 378, distance: 23.0
click at [740, 378] on div "180 170 160 150 140 130 120 110 100 90 80 70 60 50 40 30 20 10 0 -10 -20 -30 -4…" at bounding box center [740, 474] width 583 height 235
click at [890, 336] on icon at bounding box center [892, 336] width 8 height 8
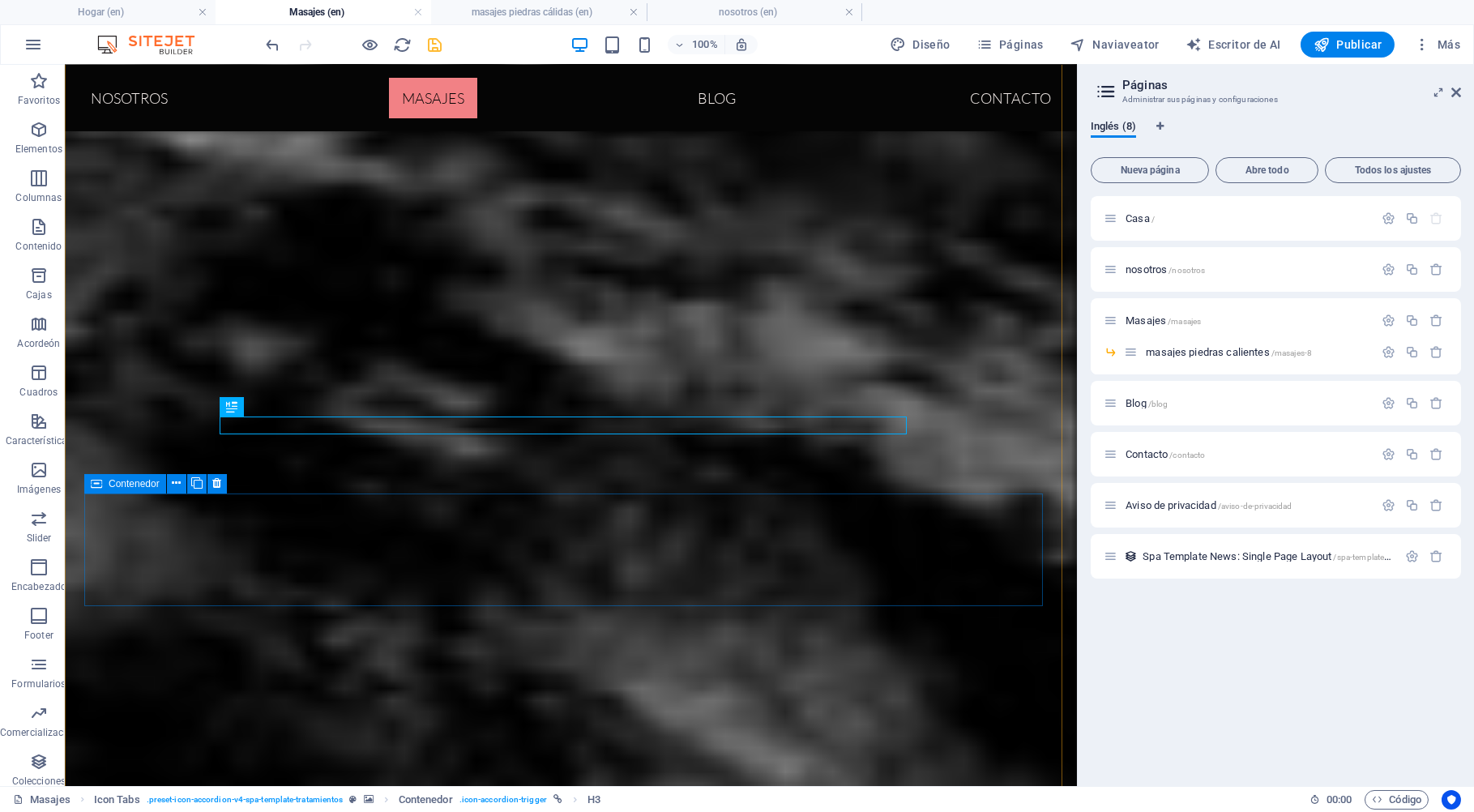
scroll to position [3390, 0]
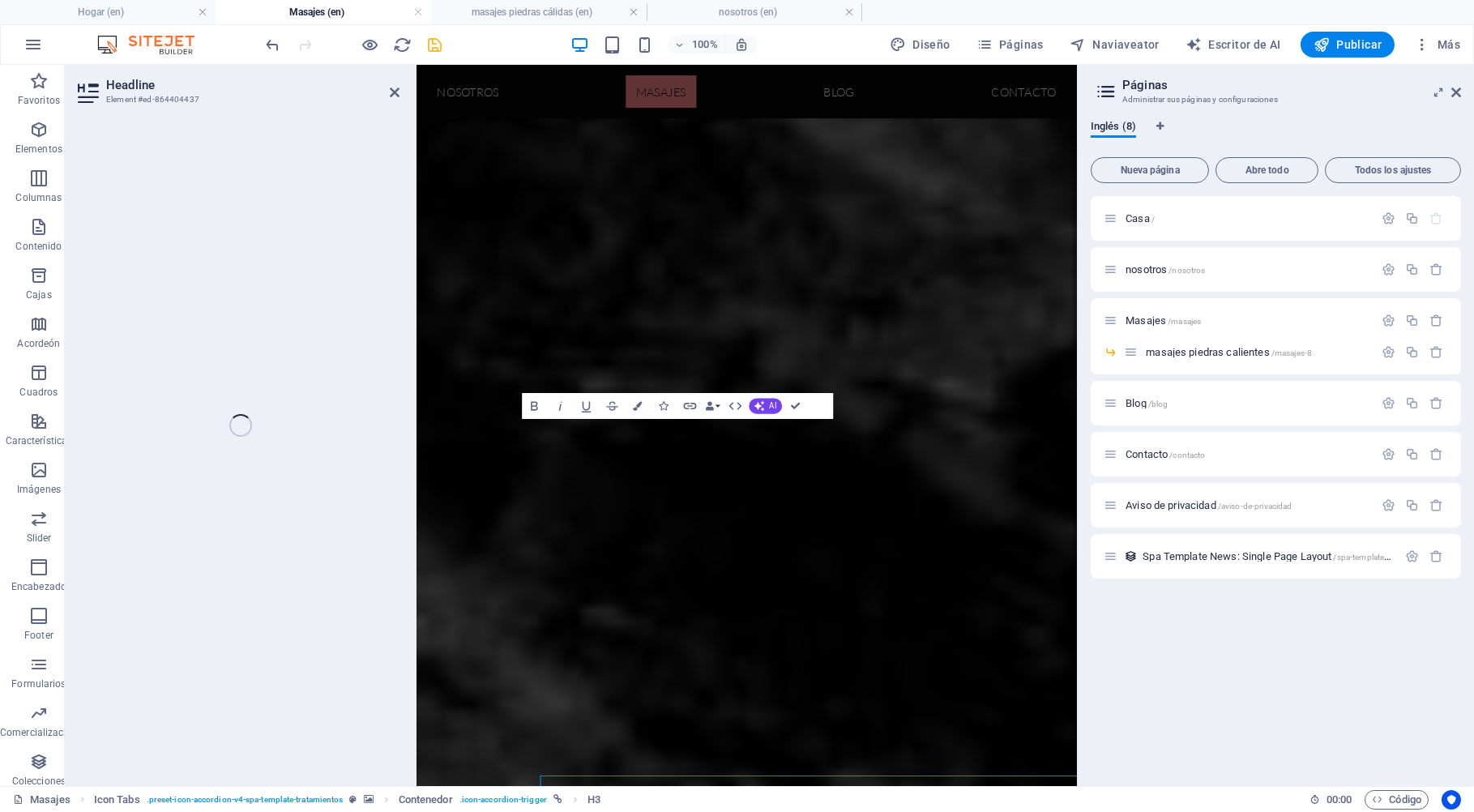
scroll to position [2855, 0]
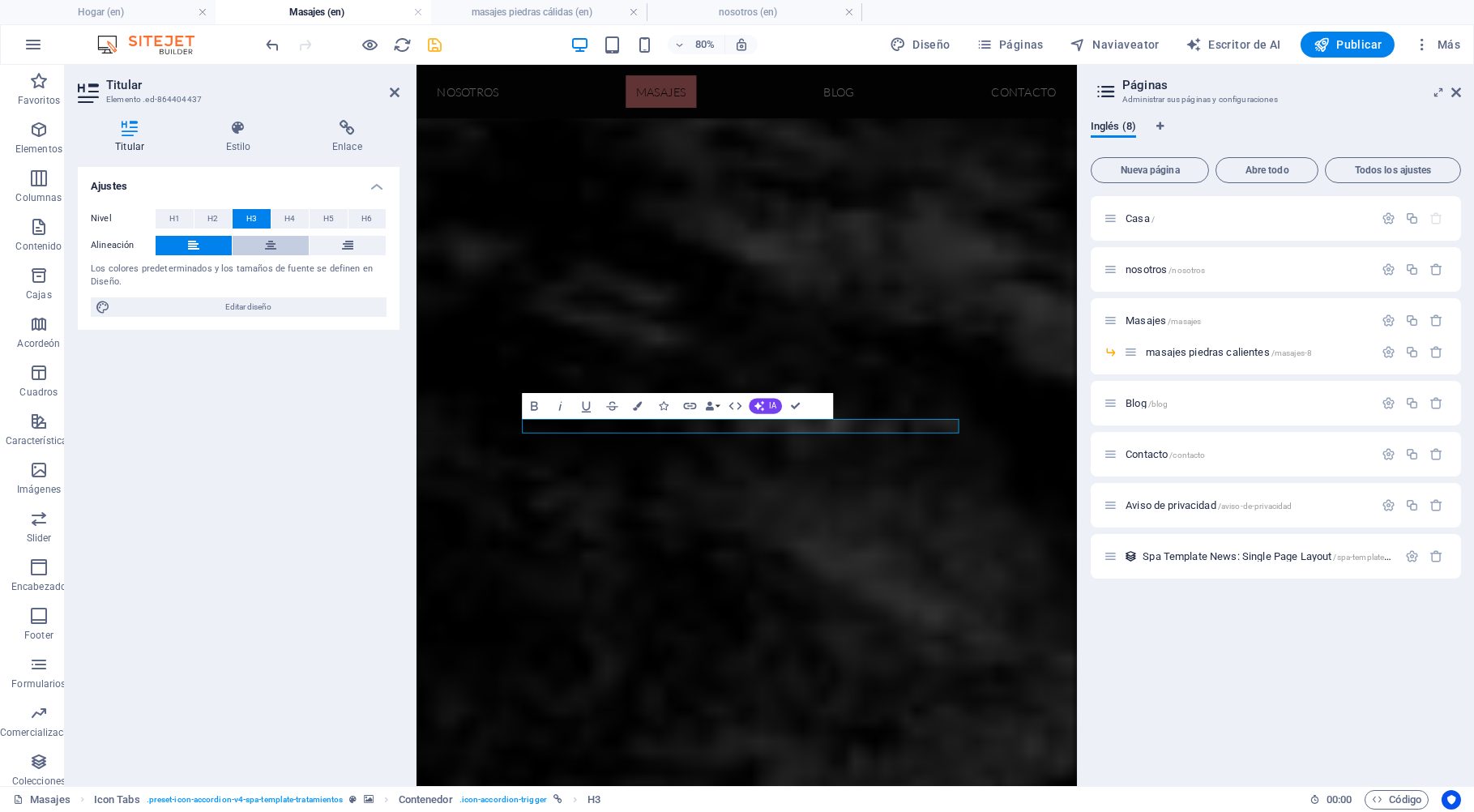
click at [283, 243] on button at bounding box center [271, 245] width 76 height 19
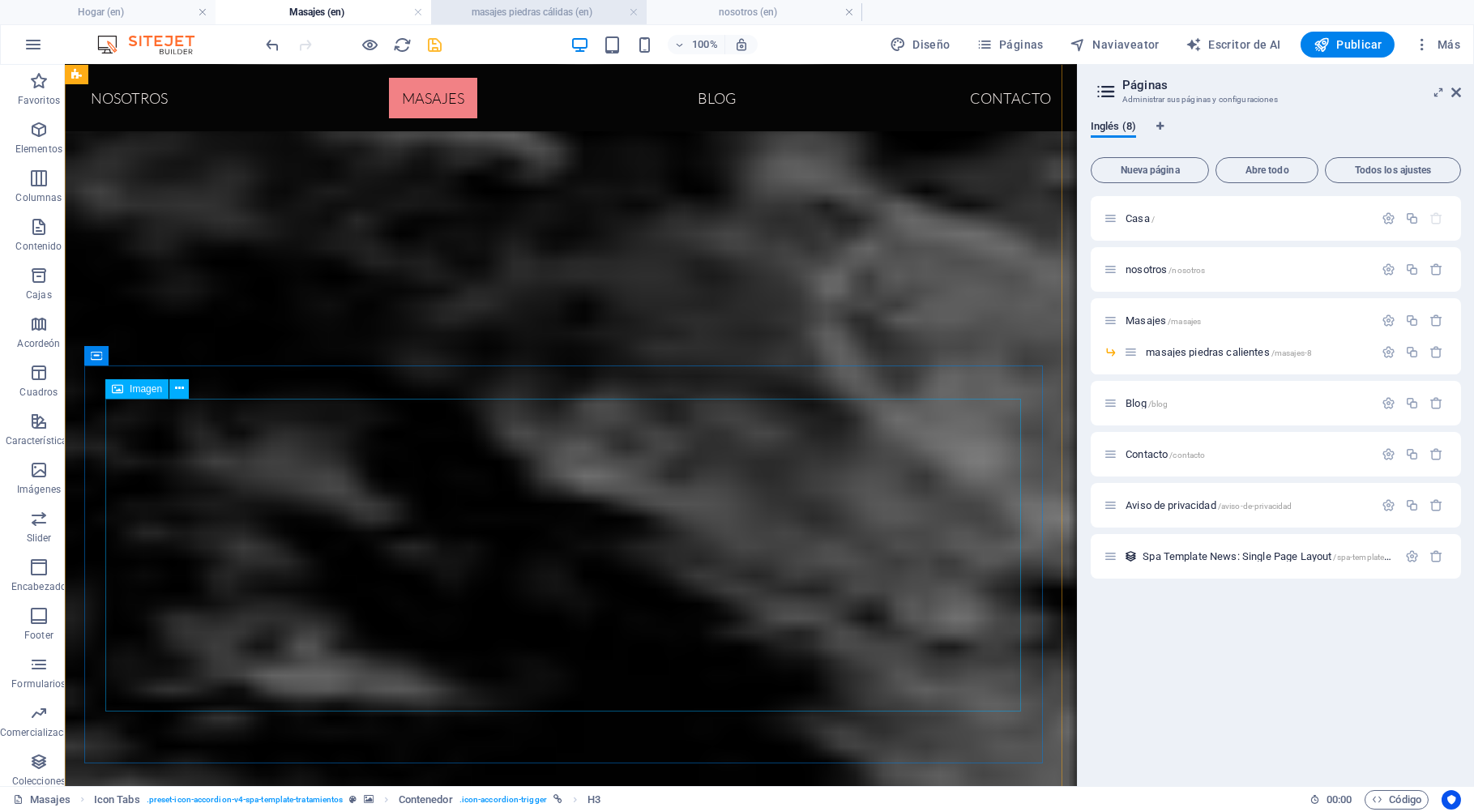
scroll to position [1828, 0]
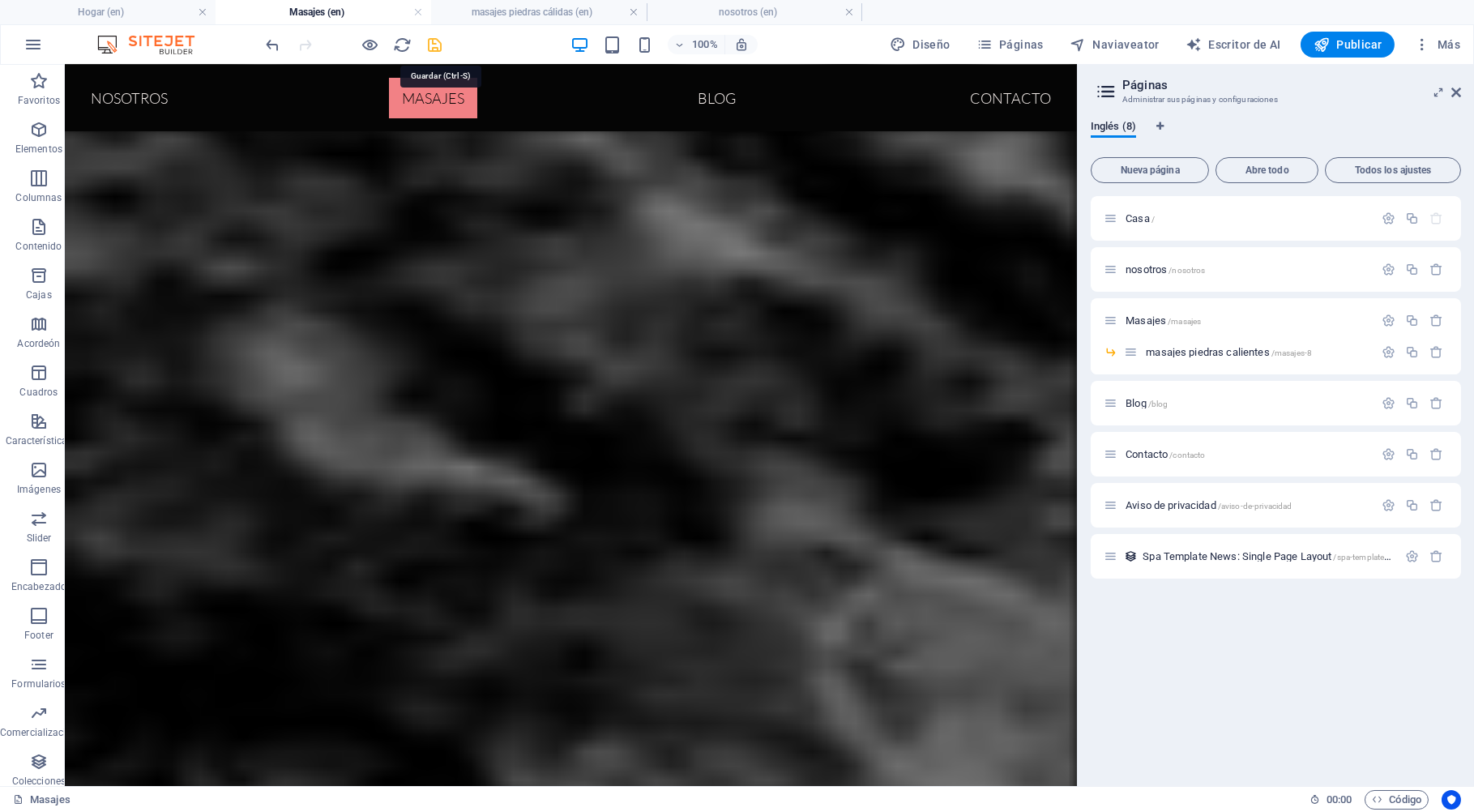
click at [434, 41] on icon "salvar" at bounding box center [435, 44] width 18 height 18
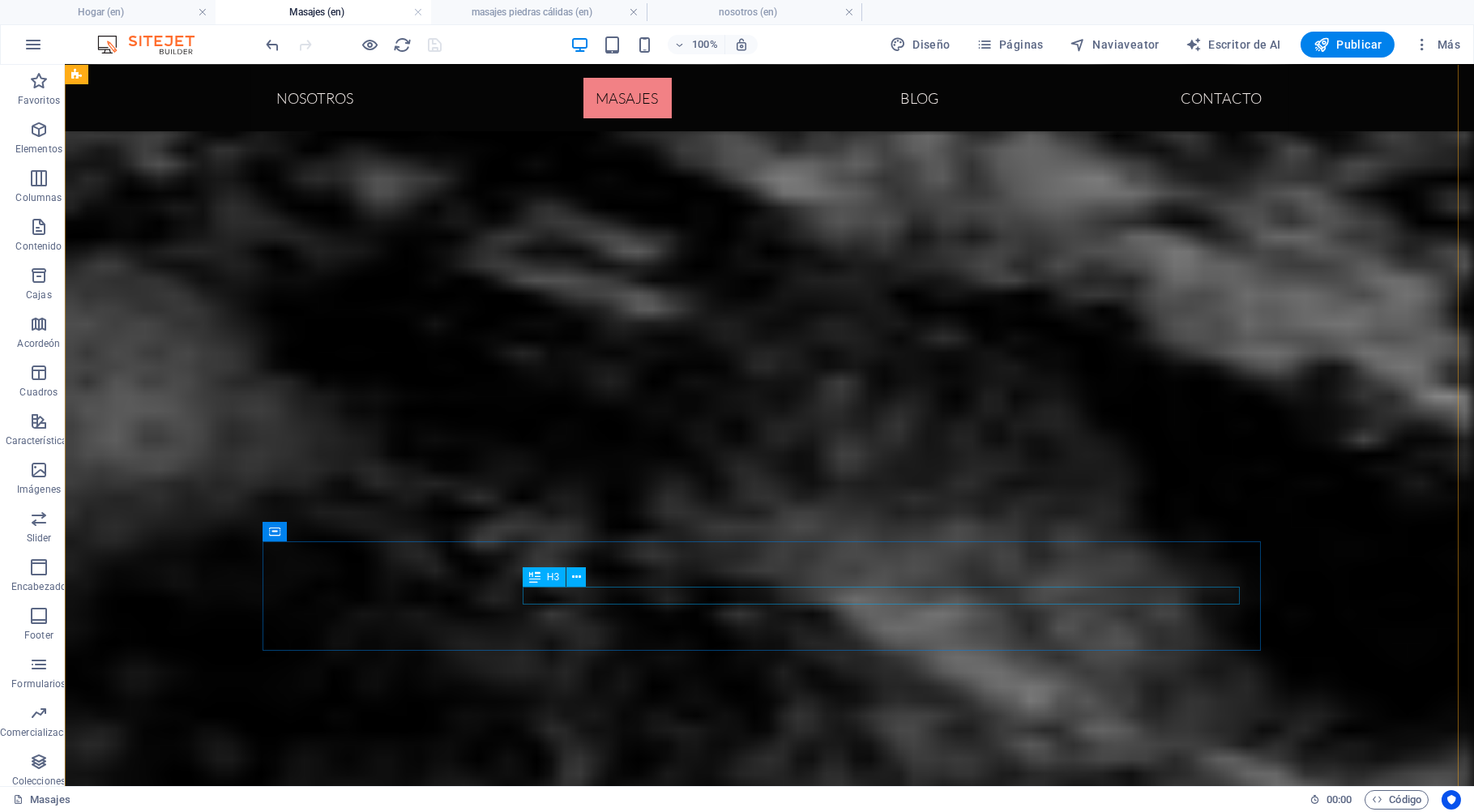
scroll to position [3575, 0]
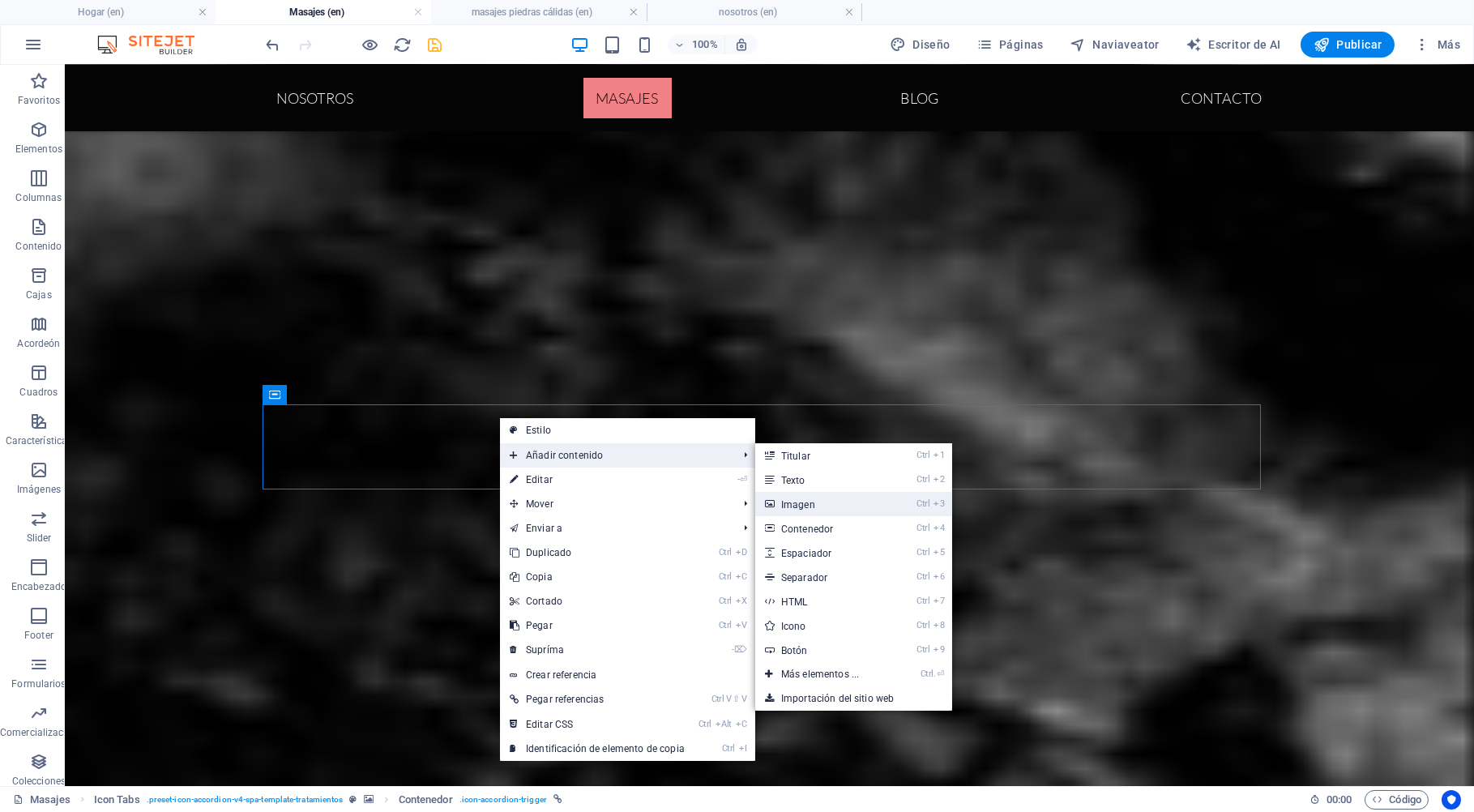
click at [800, 504] on link "Ctrl 3 Imagen" at bounding box center [823, 504] width 136 height 24
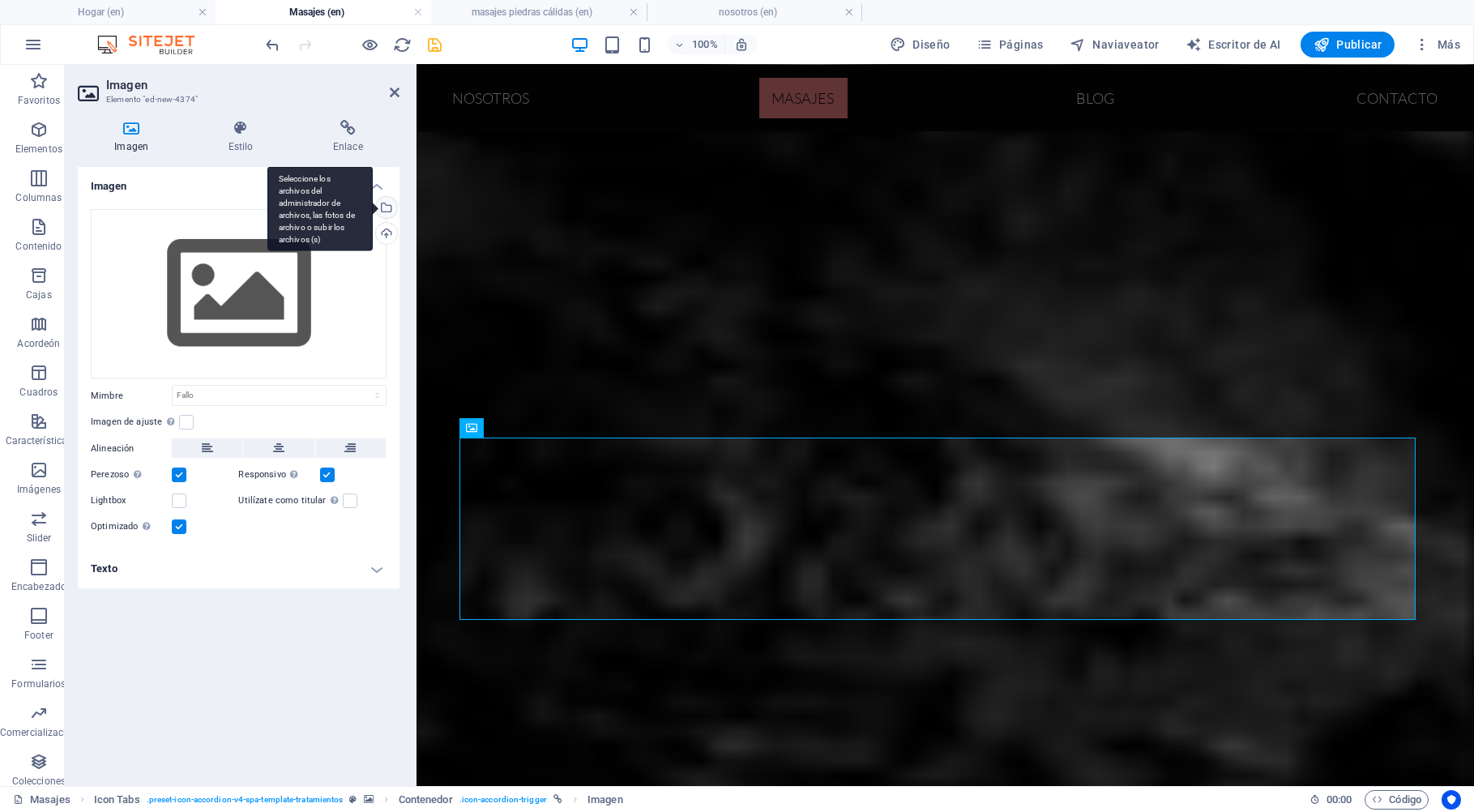
click at [390, 210] on div "Seleccione los archivos del administrador de archivos, las fotos de archivo o s…" at bounding box center [385, 209] width 24 height 24
select select "oldest_first"
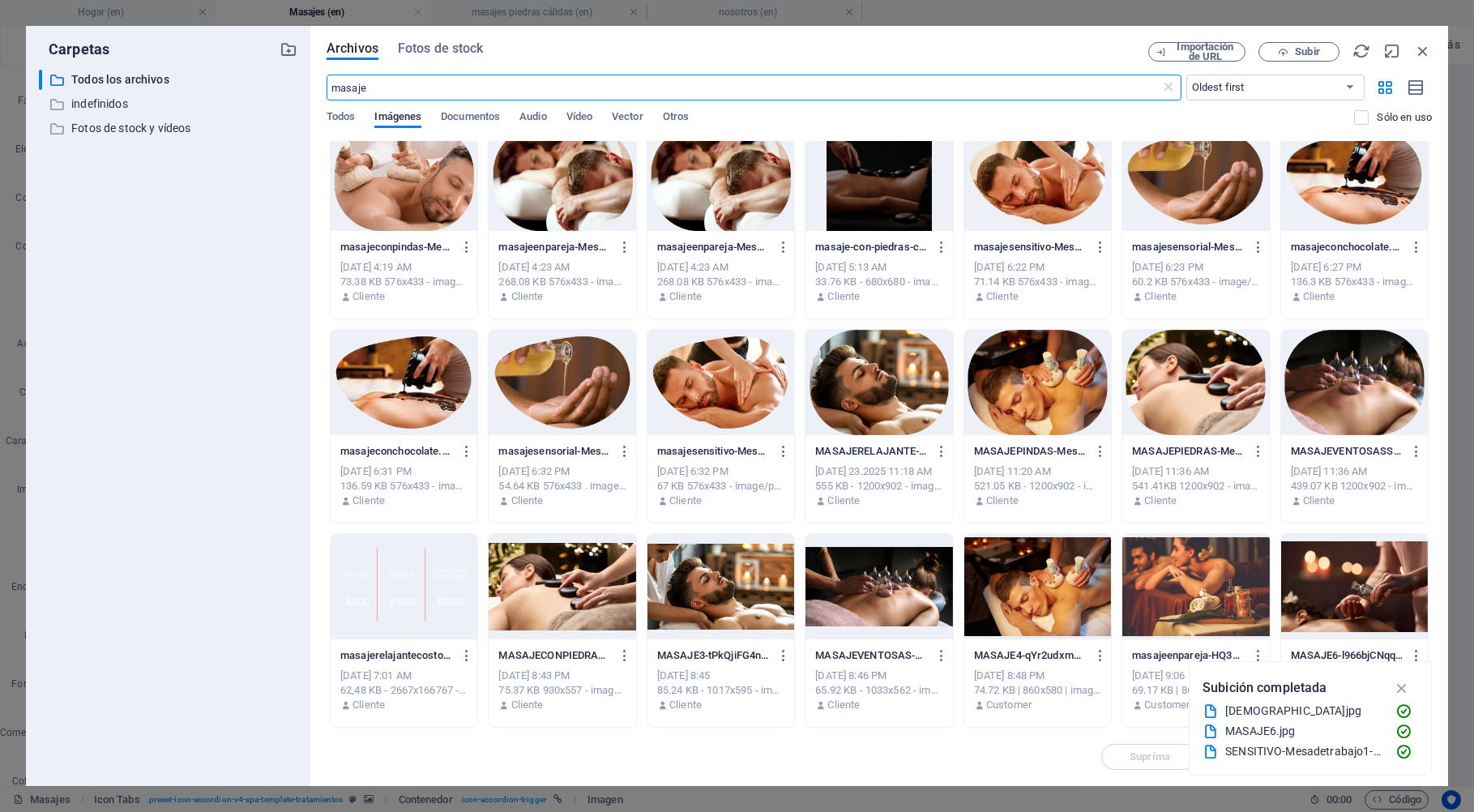
scroll to position [221, 0]
click at [1426, 45] on icon "button" at bounding box center [1423, 50] width 18 height 18
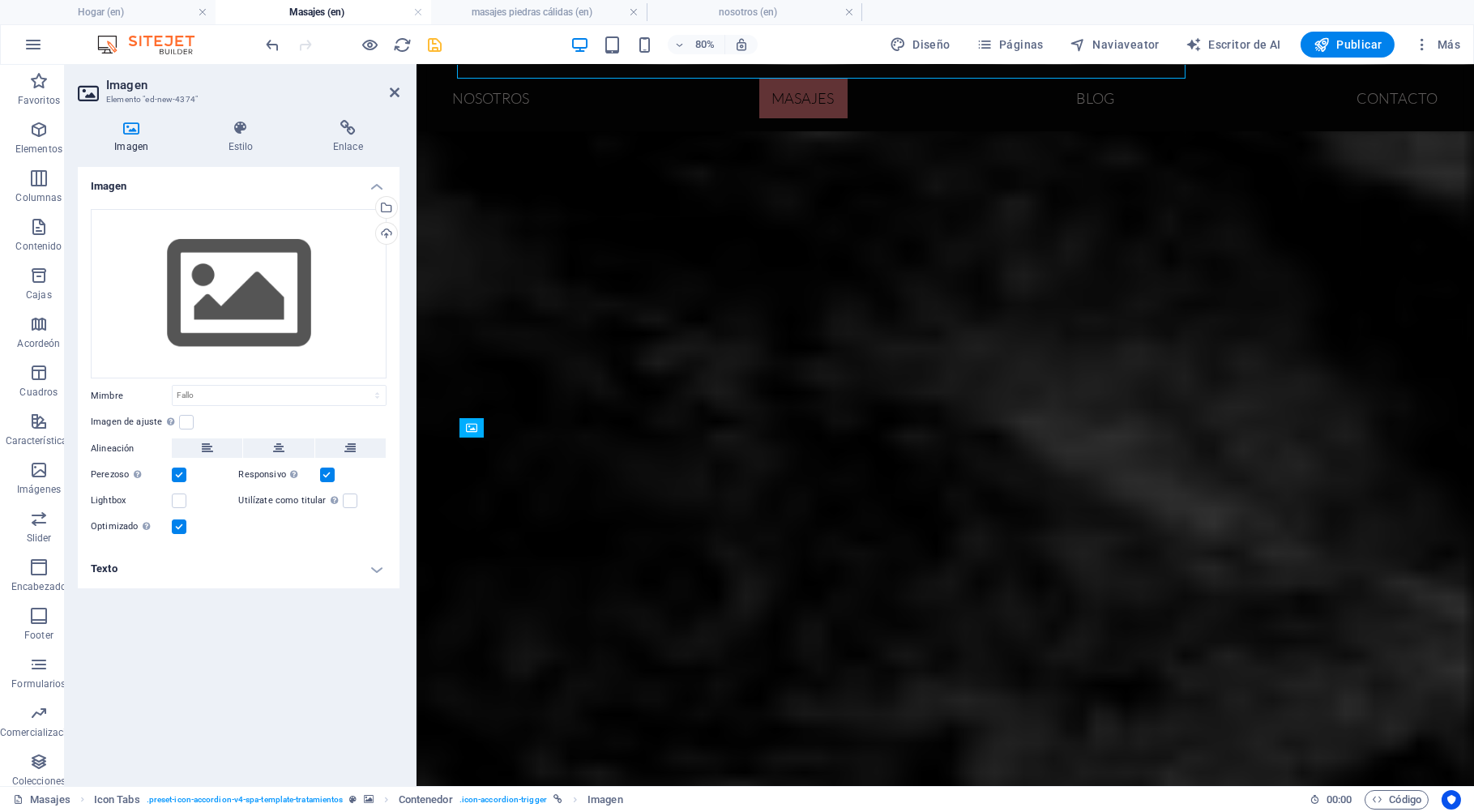
scroll to position [3575, 0]
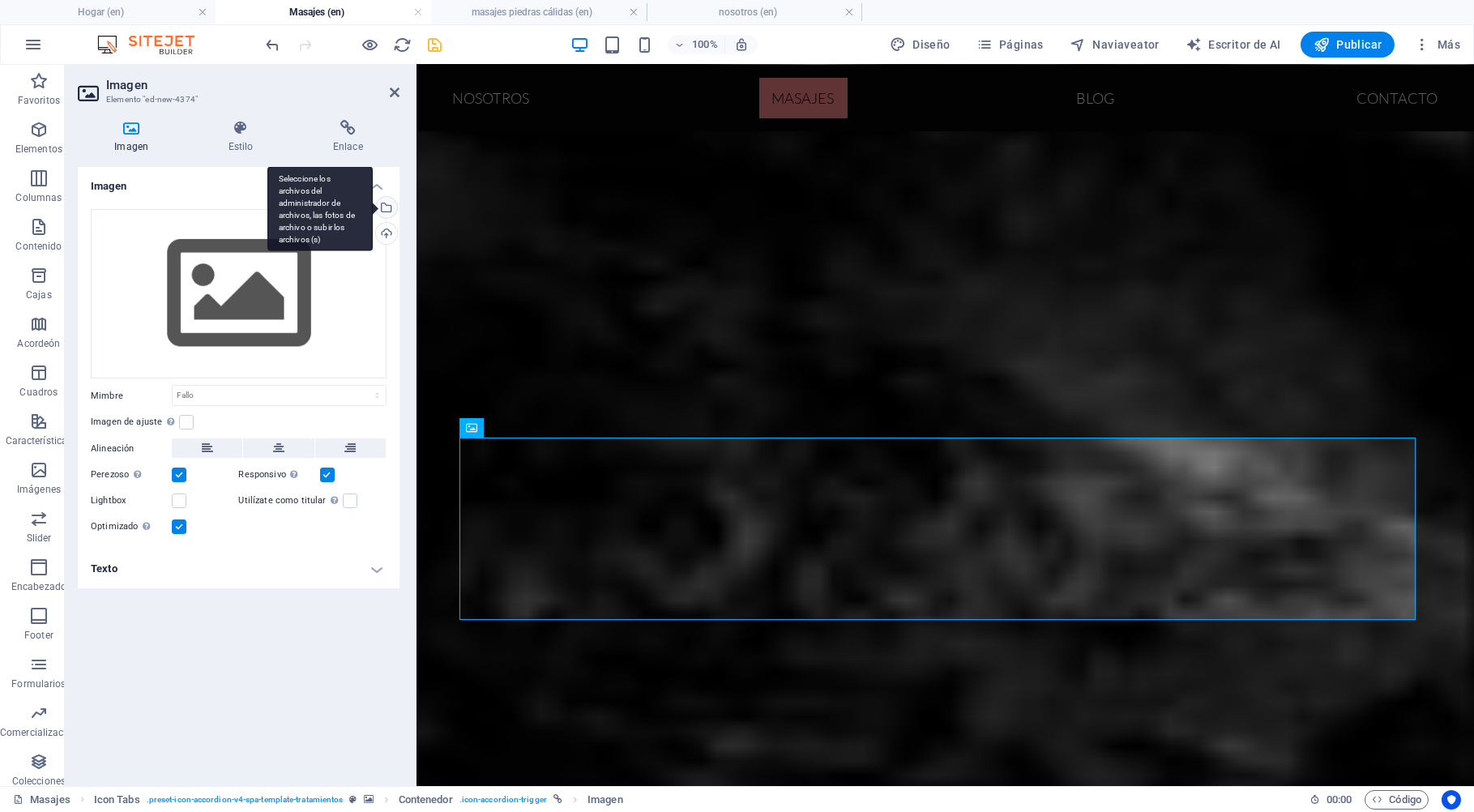
click at [391, 209] on div "Seleccione los archivos del administrador de archivos, las fotos de archivo o s…" at bounding box center [385, 209] width 24 height 24
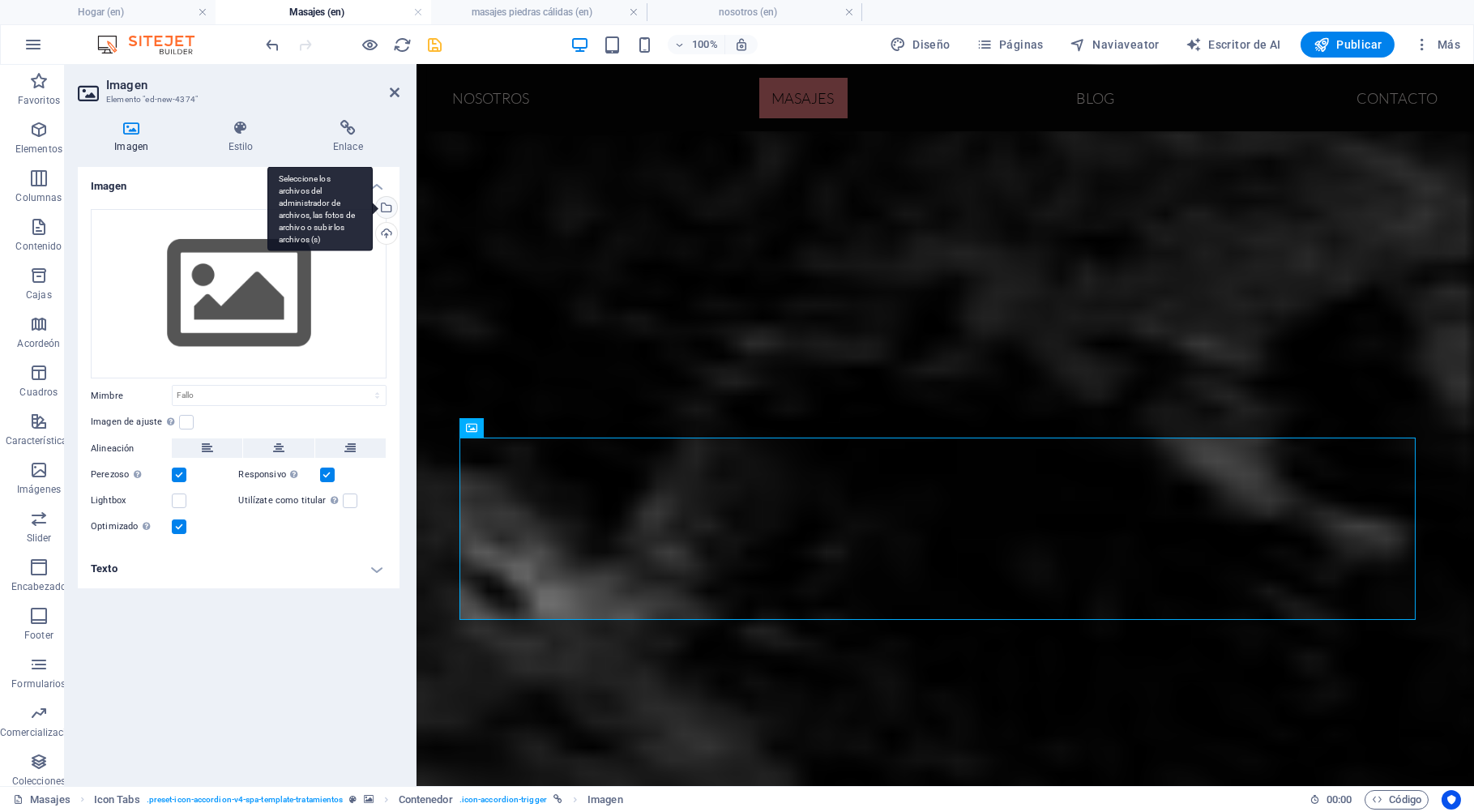
select select "oldest_first"
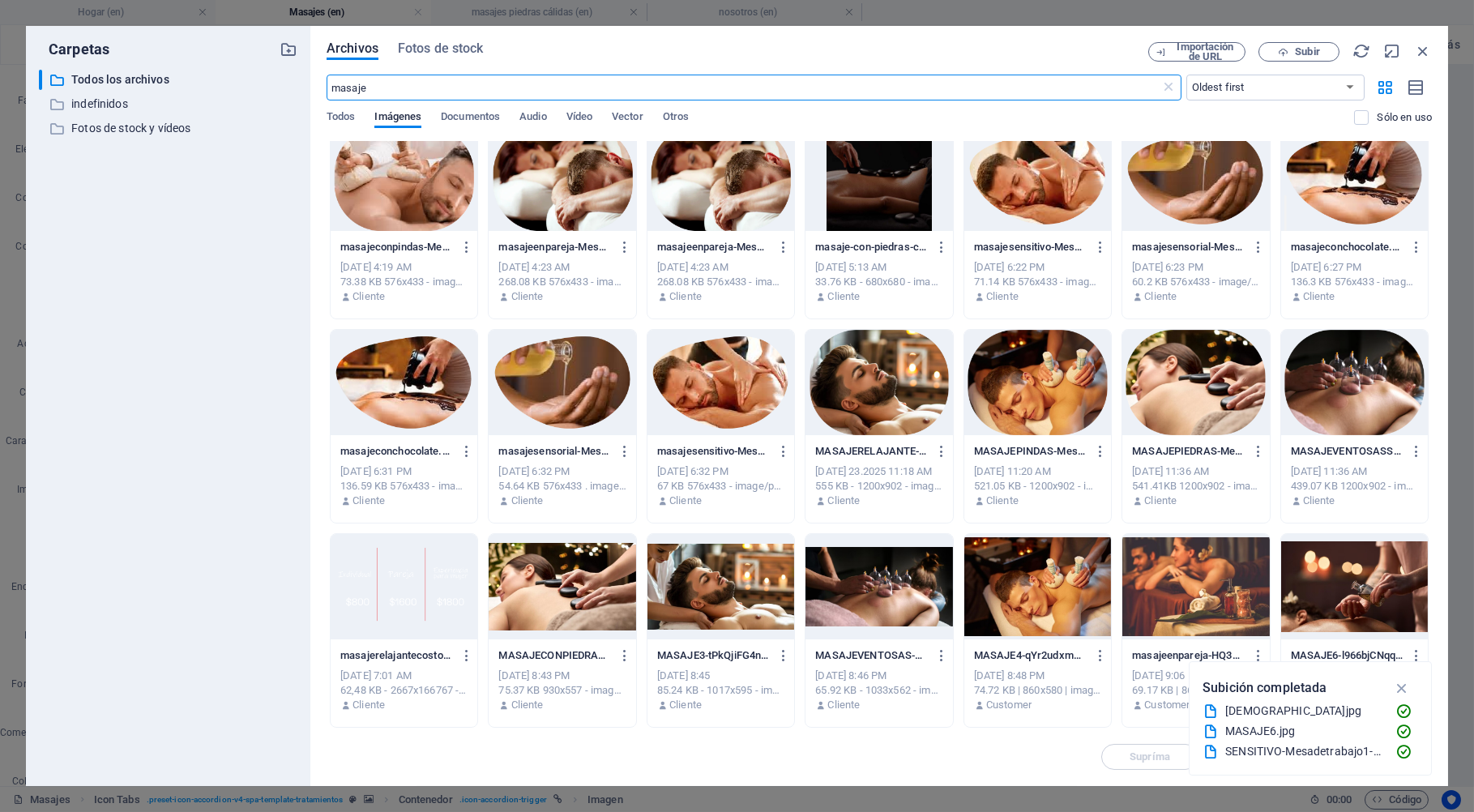
scroll to position [221, 0]
click at [1318, 51] on span "Subir" at bounding box center [1306, 51] width 24 height 10
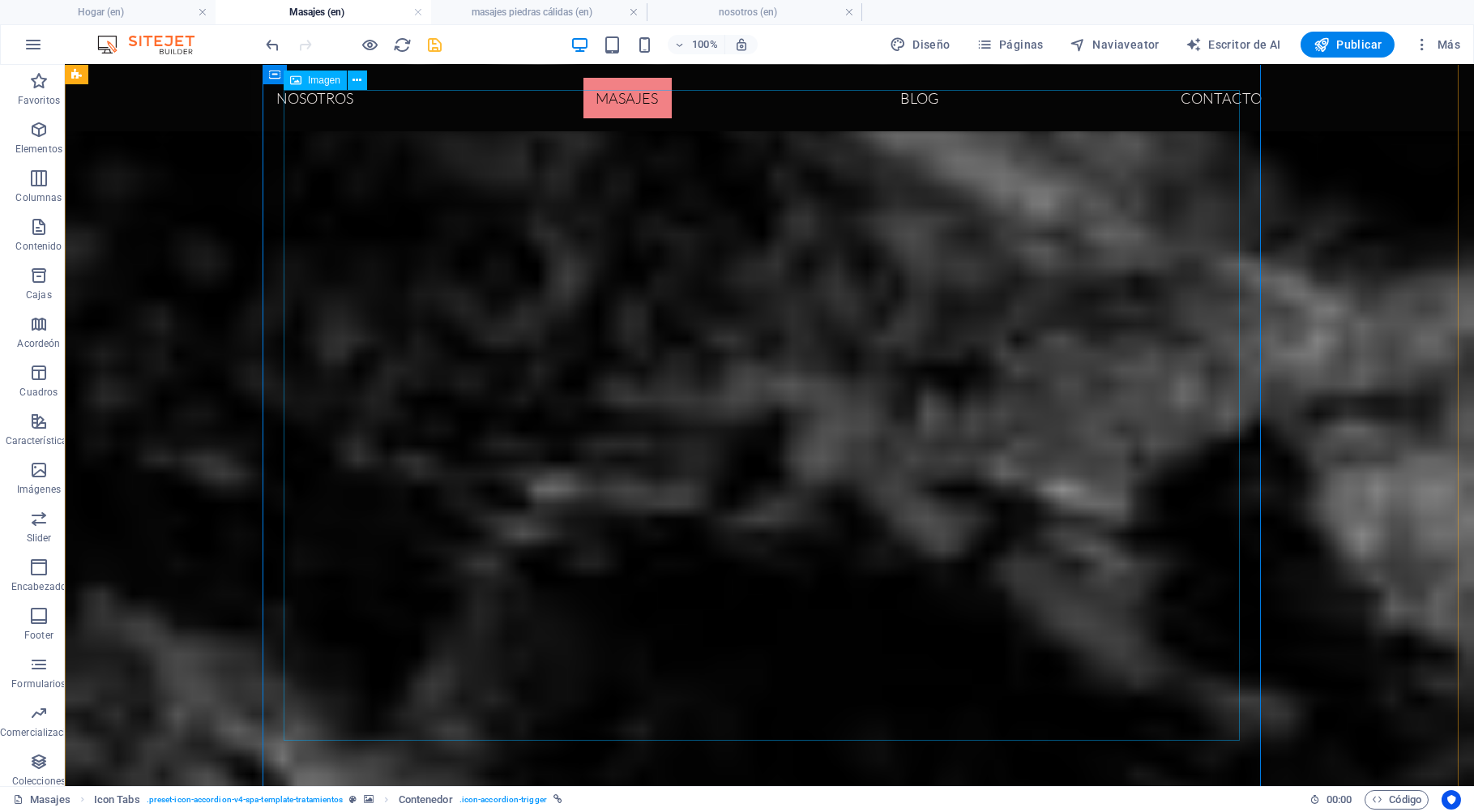
scroll to position [3747, 0]
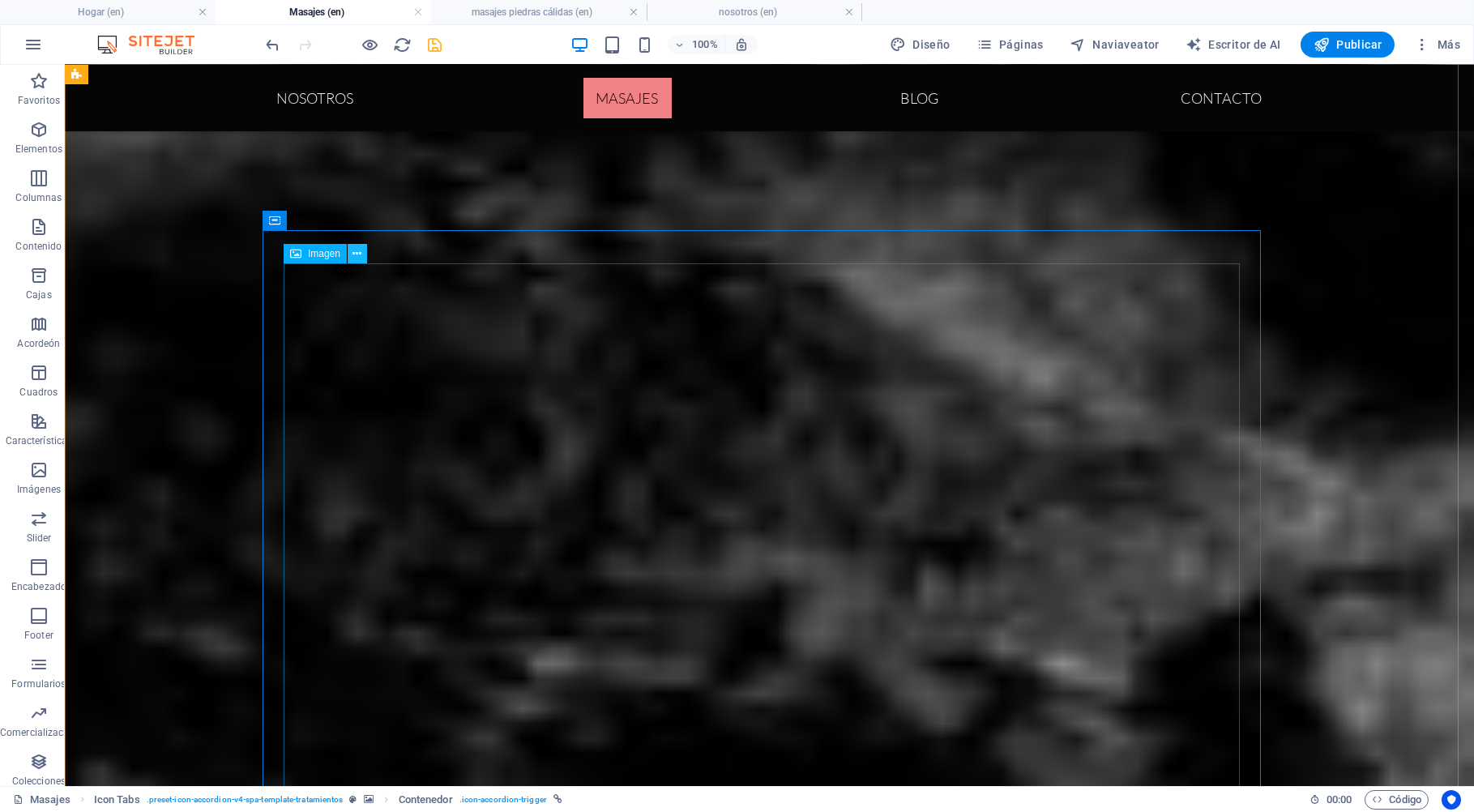
click at [359, 257] on icon at bounding box center [357, 254] width 9 height 17
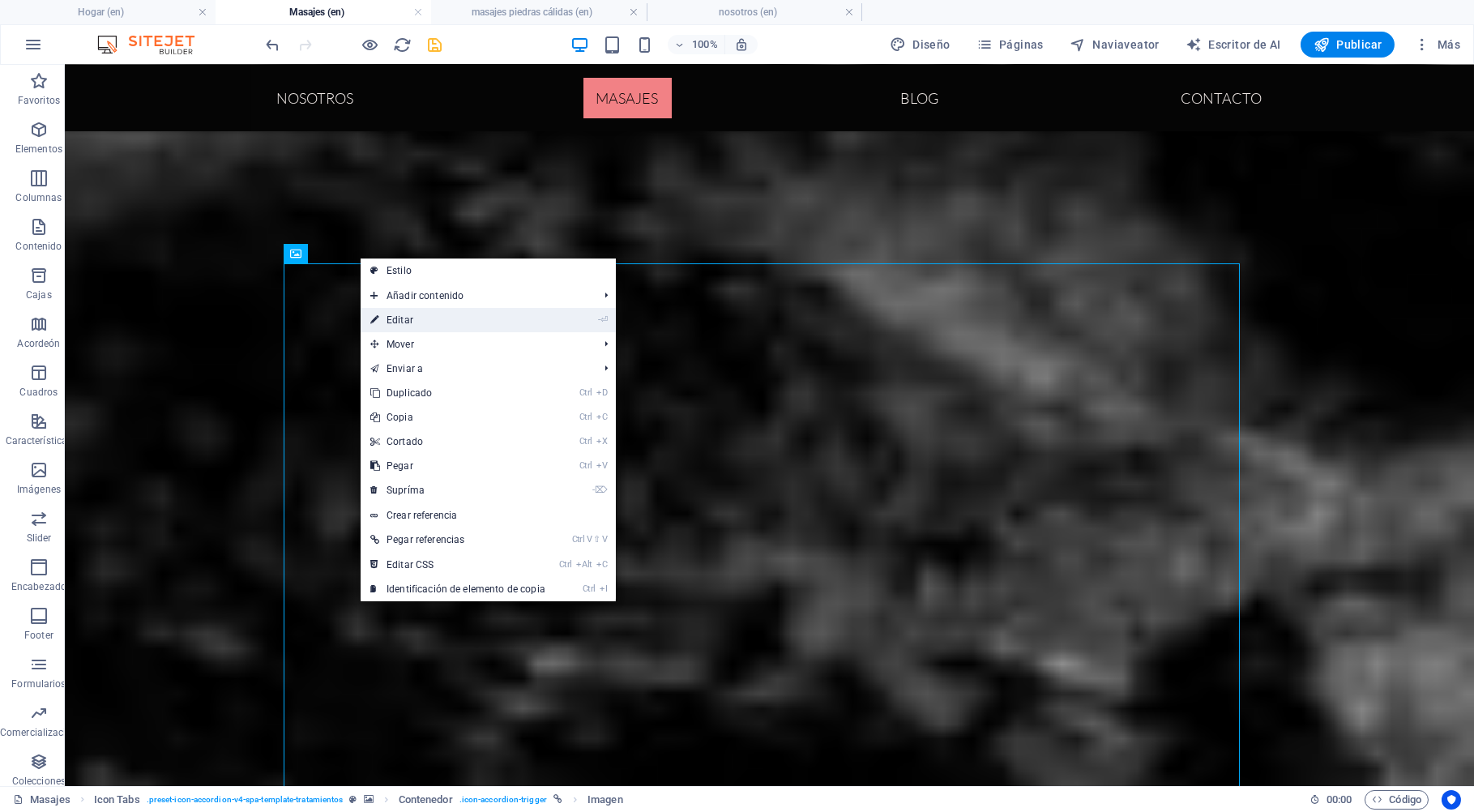
click at [400, 316] on link "- ⏎ Editar" at bounding box center [458, 320] width 195 height 24
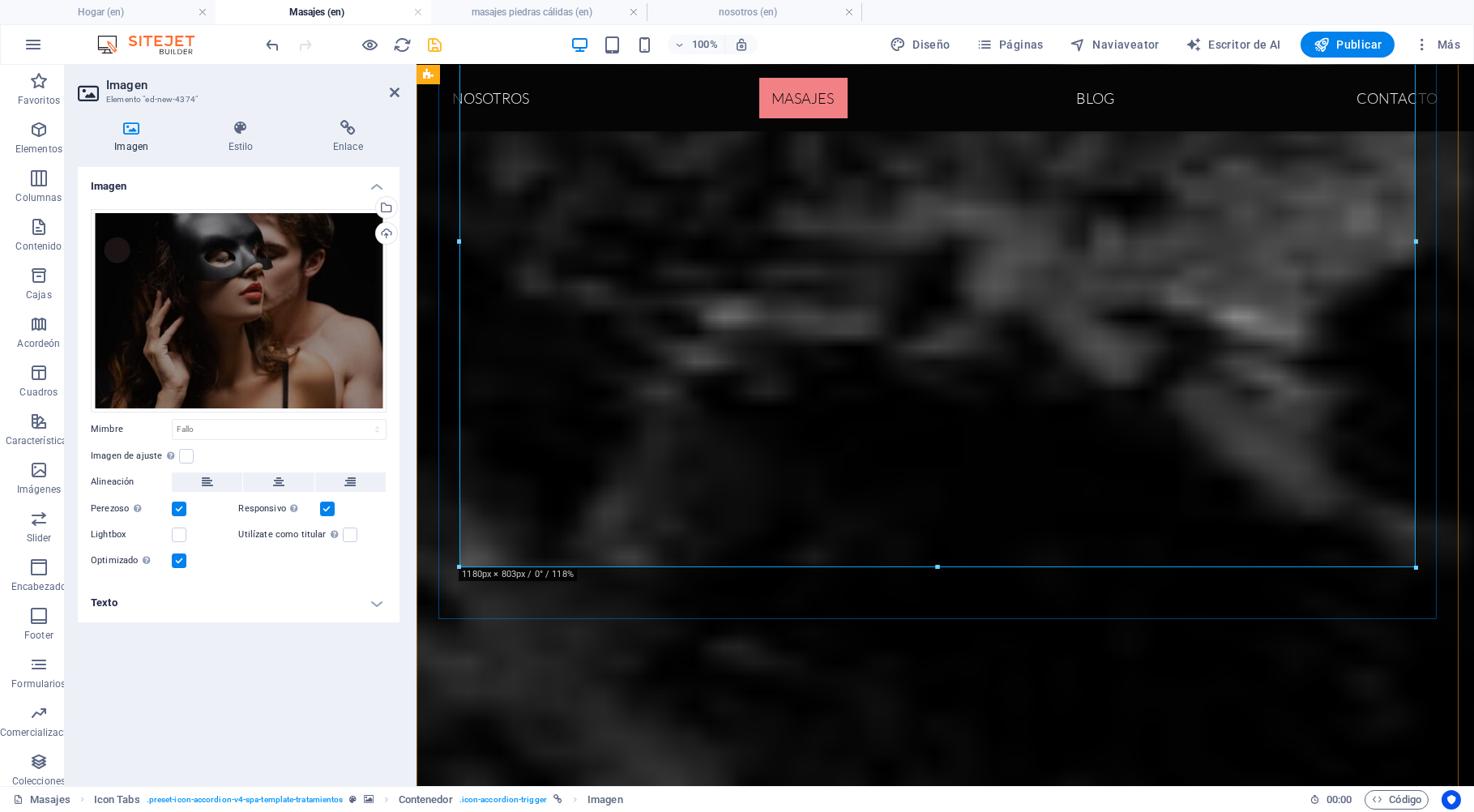
scroll to position [4096, 0]
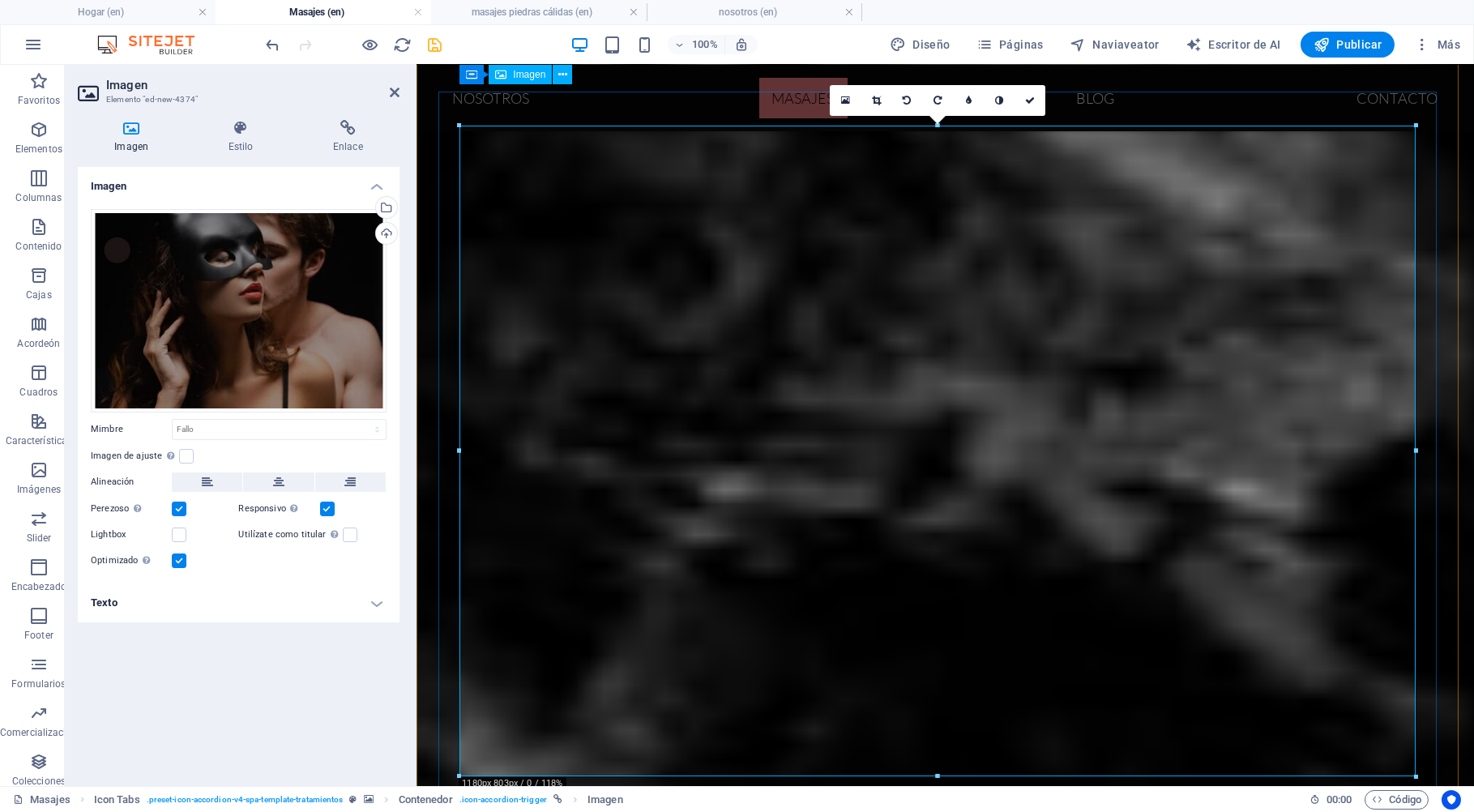
scroll to position [3834, 0]
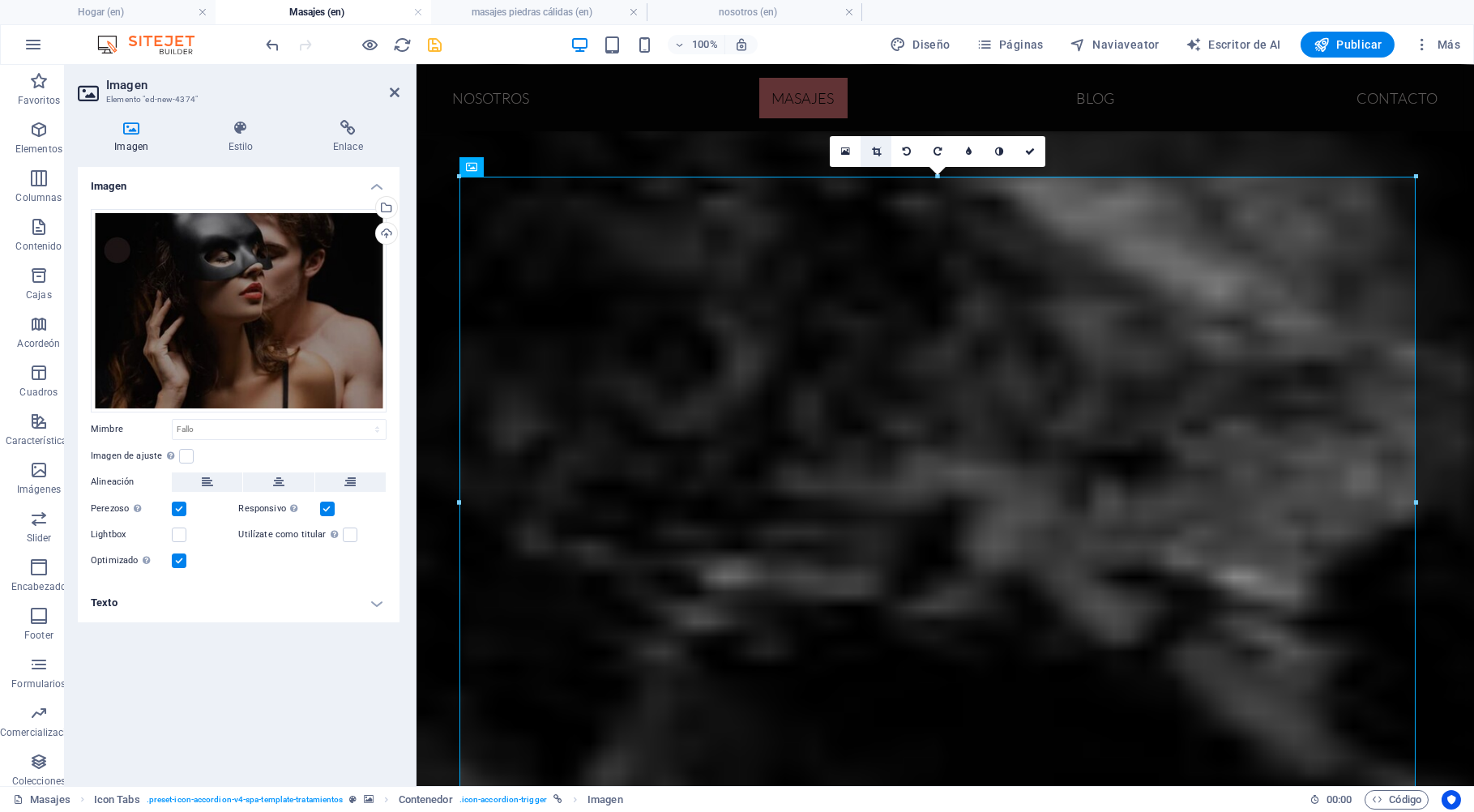
click at [879, 154] on icon at bounding box center [876, 151] width 9 height 10
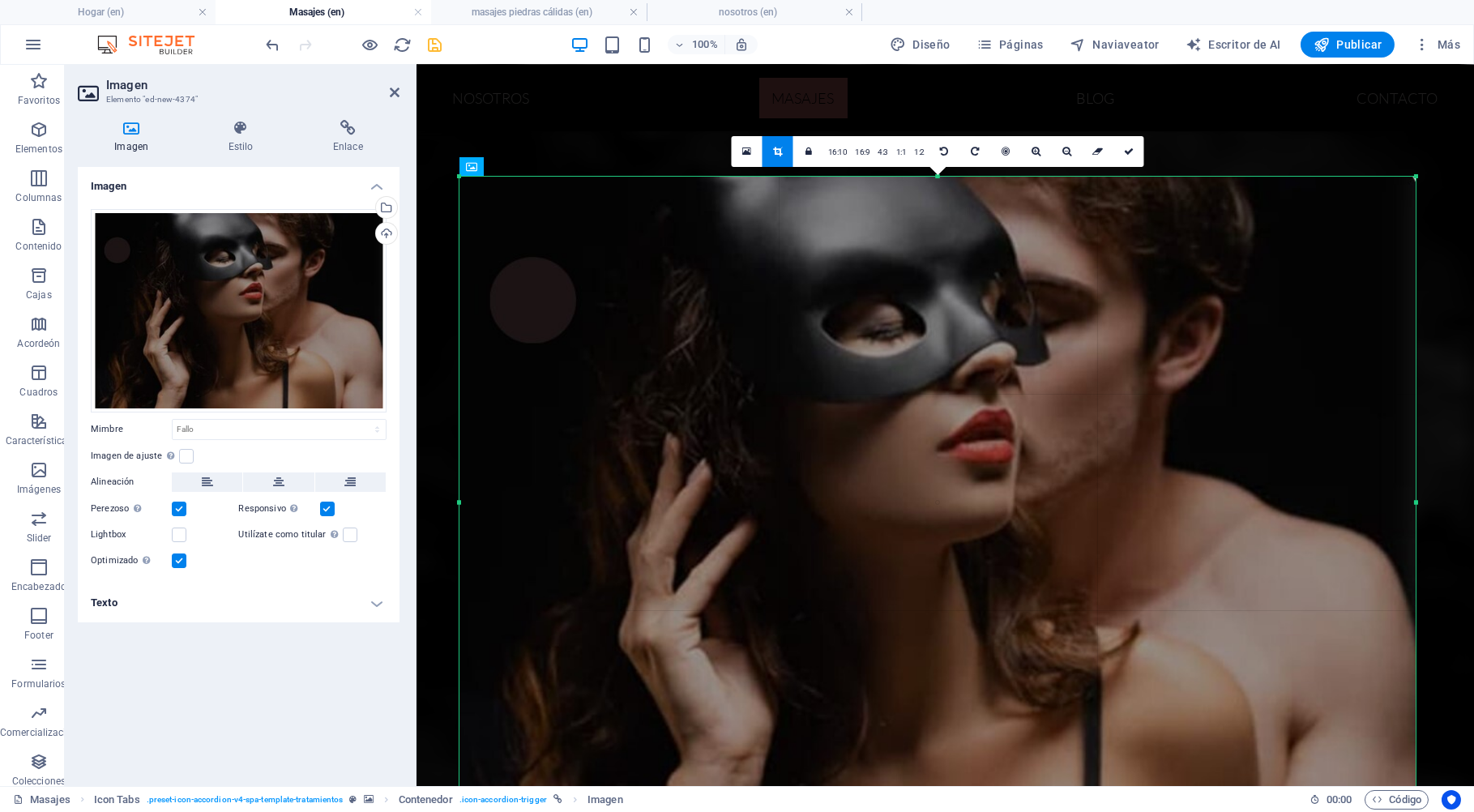
drag, startPoint x: 1450, startPoint y: 664, endPoint x: 1464, endPoint y: 613, distance: 52.9
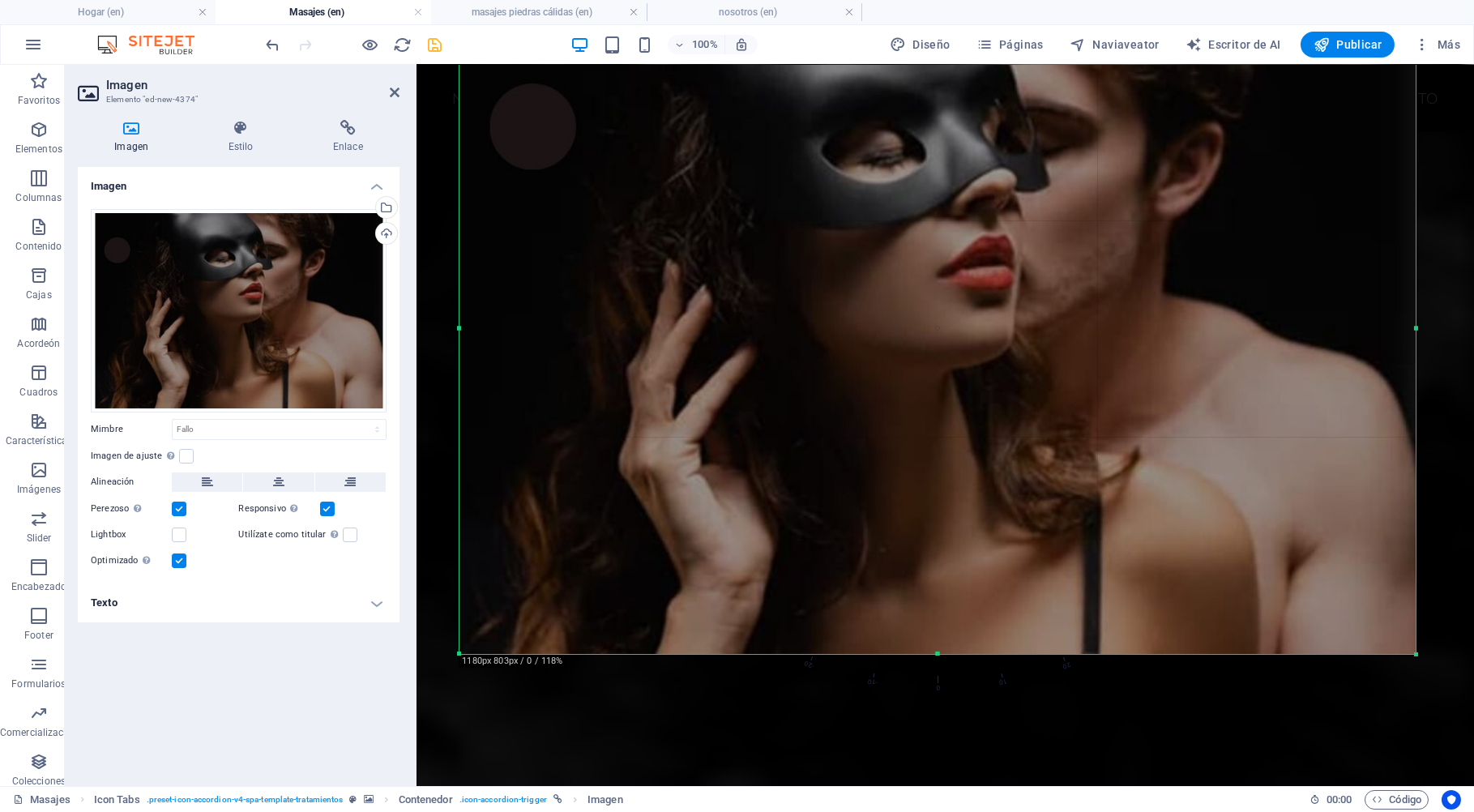
scroll to position [4009, 0]
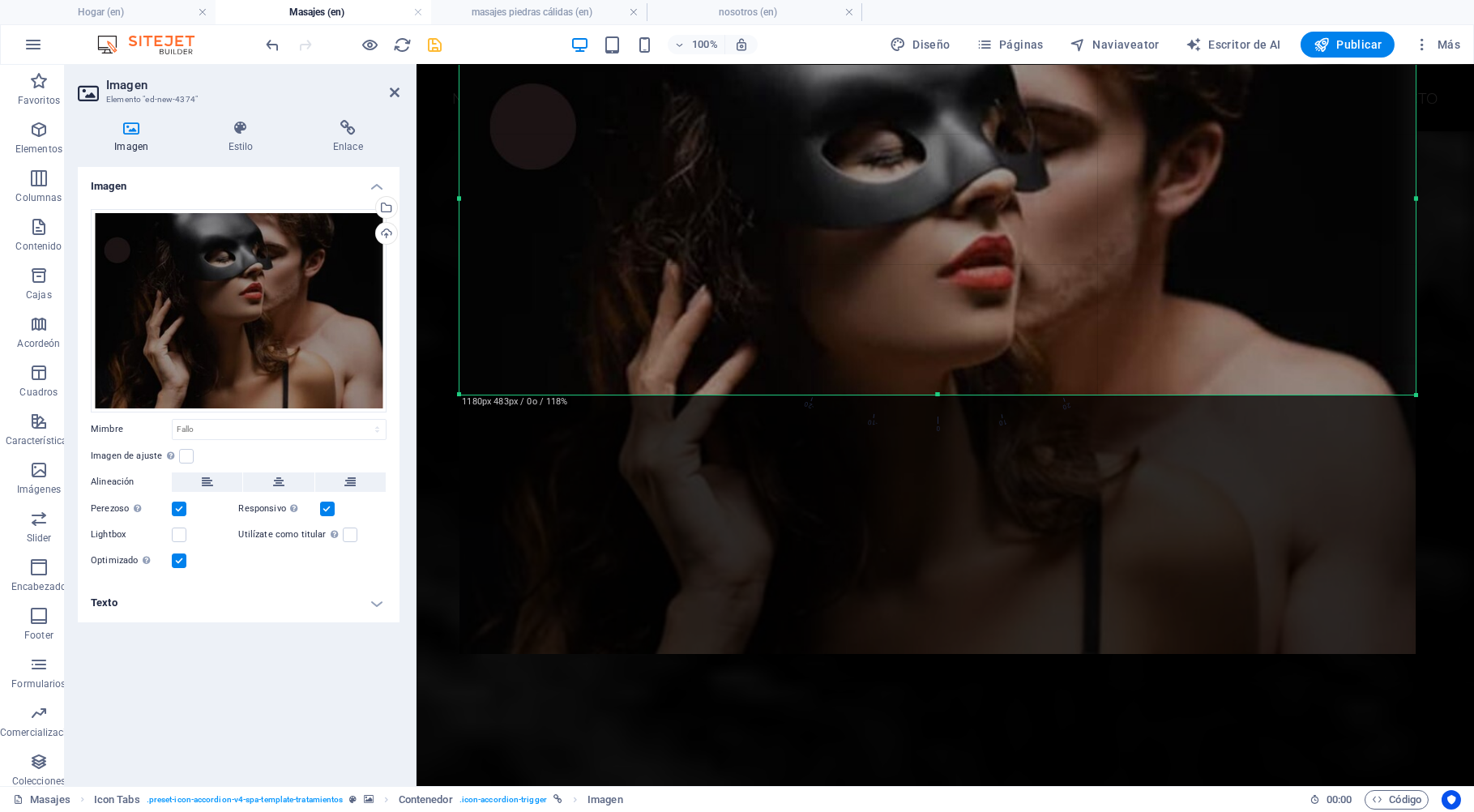
drag, startPoint x: 935, startPoint y: 654, endPoint x: 969, endPoint y: 394, distance: 262.2
click at [969, 394] on div at bounding box center [937, 394] width 956 height 6
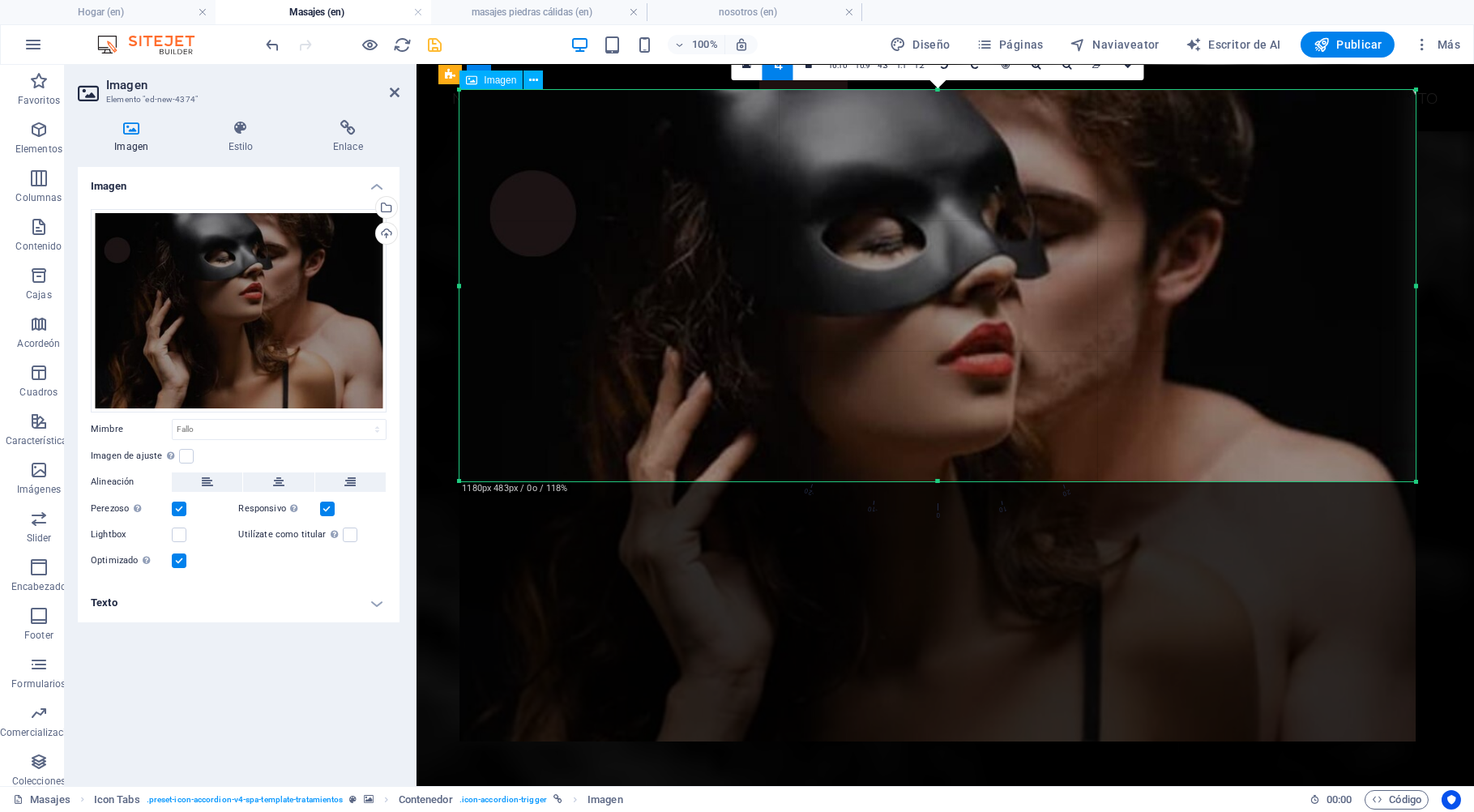
scroll to position [3922, 0]
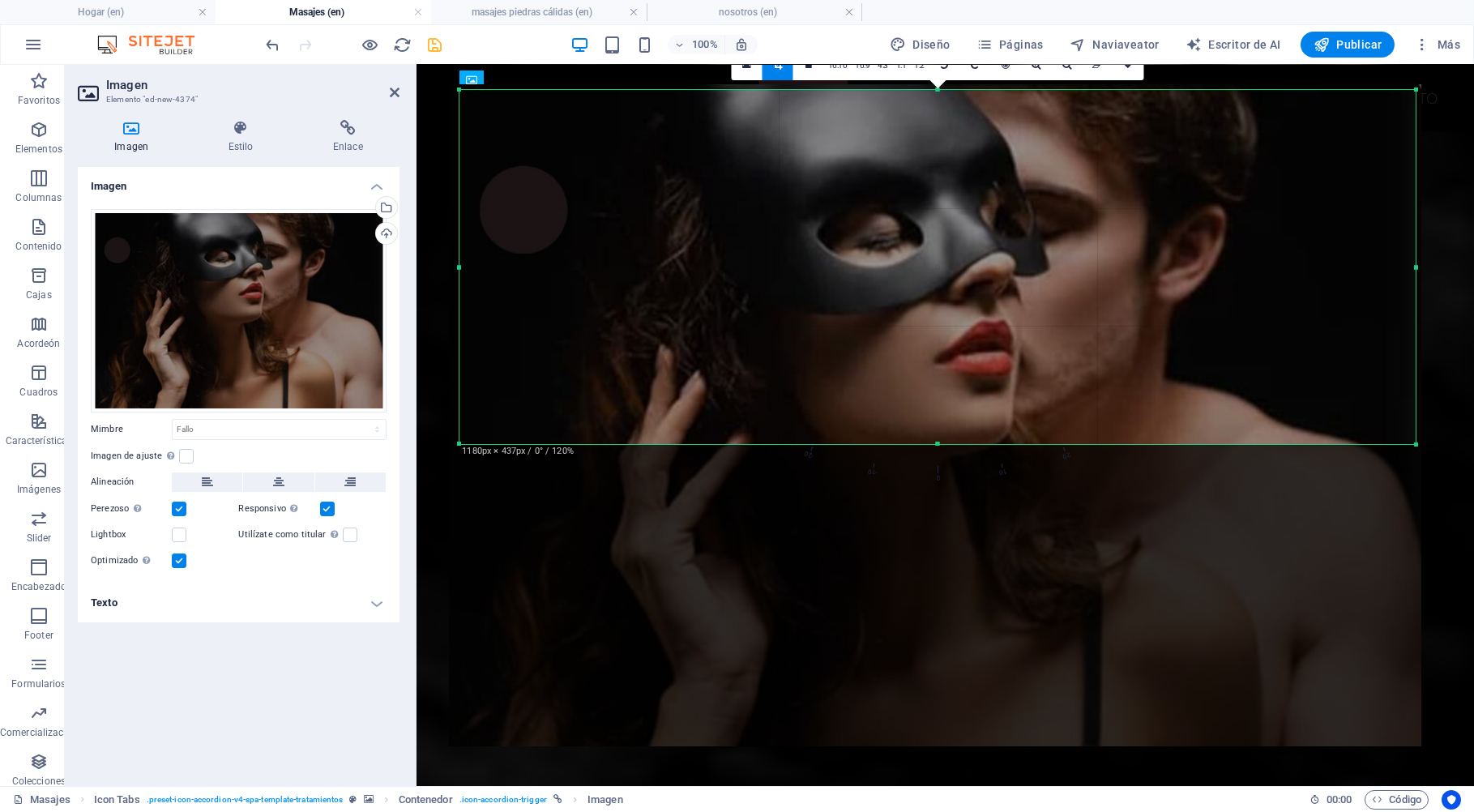
drag, startPoint x: 938, startPoint y: 482, endPoint x: 950, endPoint y: 433, distance: 50.4
click at [950, 441] on div at bounding box center [937, 444] width 956 height 6
drag, startPoint x: 950, startPoint y: 433, endPoint x: 942, endPoint y: 447, distance: 16.1
click at [942, 447] on div at bounding box center [937, 446] width 956 height 6
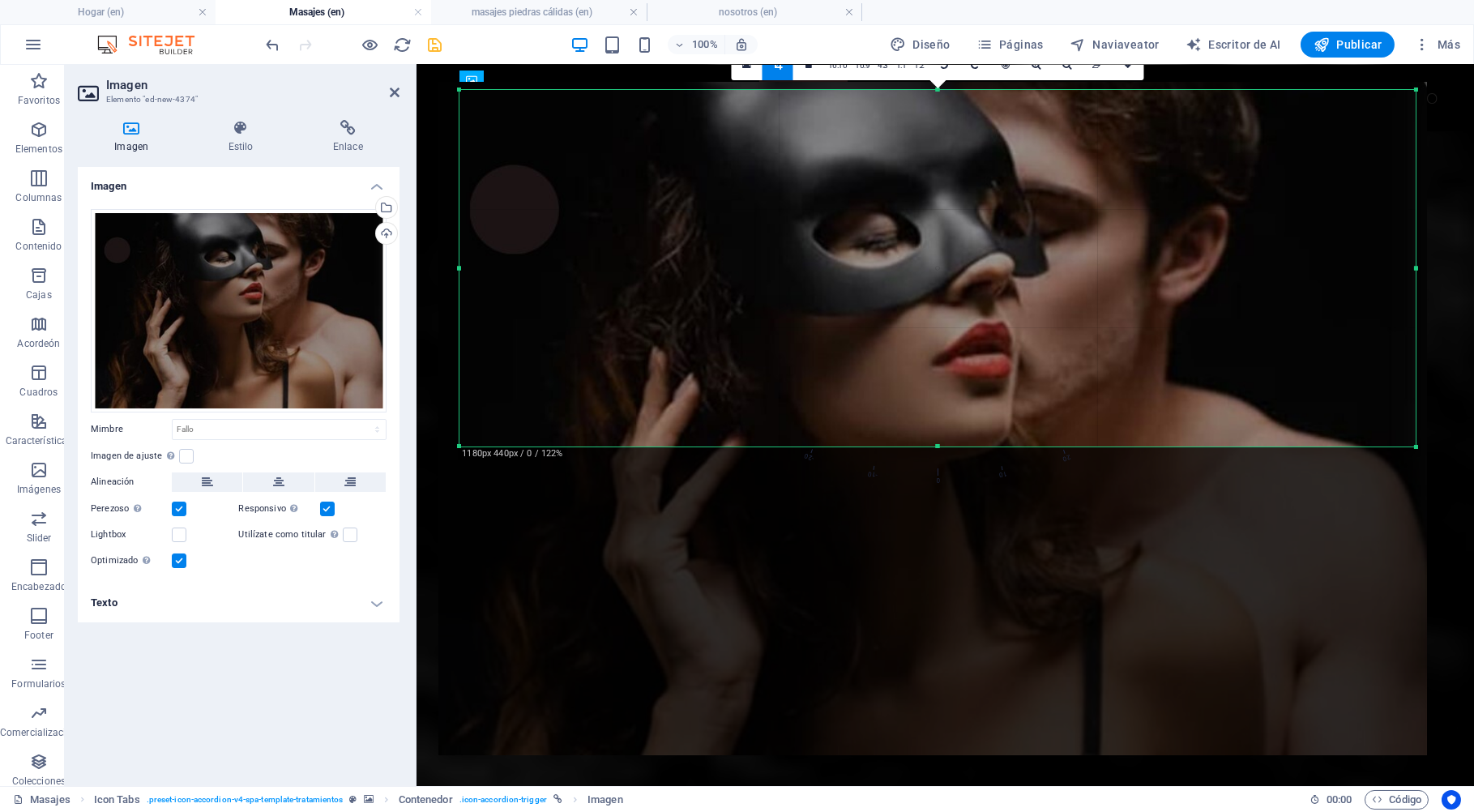
click at [1433, 217] on div at bounding box center [932, 419] width 1021 height 705
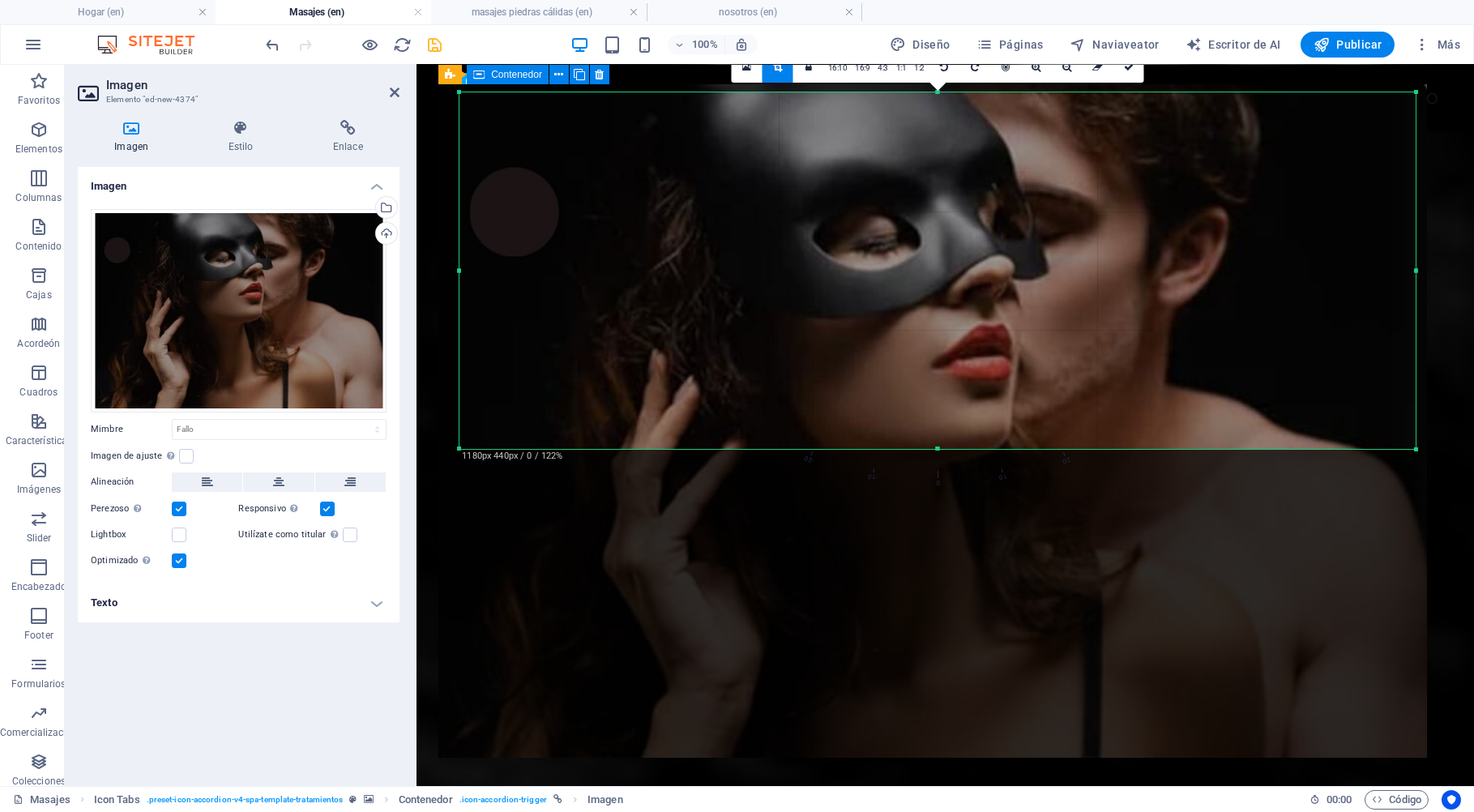
scroll to position [3747, 0]
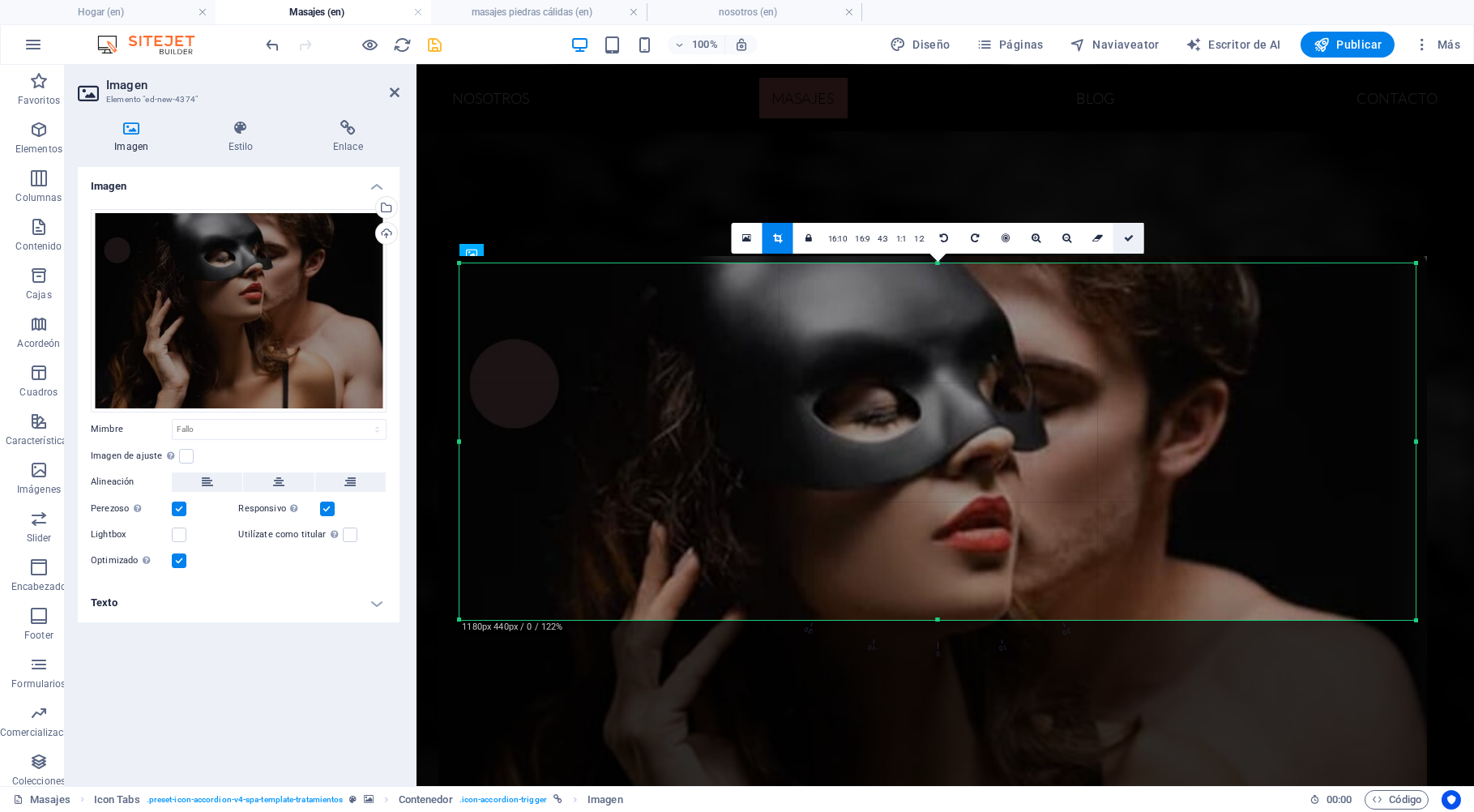
click at [1132, 238] on icon at bounding box center [1128, 238] width 10 height 10
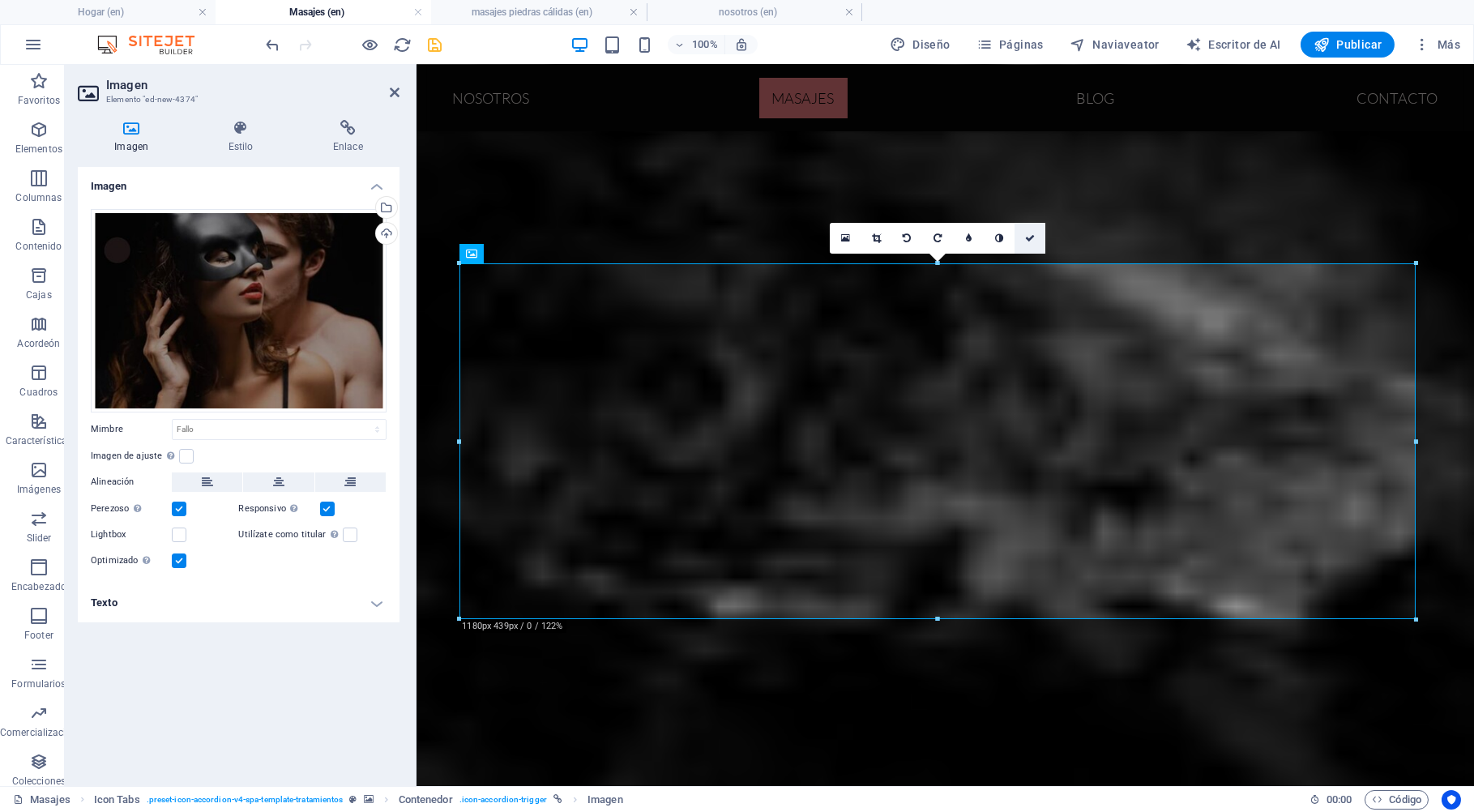
click at [1033, 241] on icon at bounding box center [1029, 238] width 10 height 10
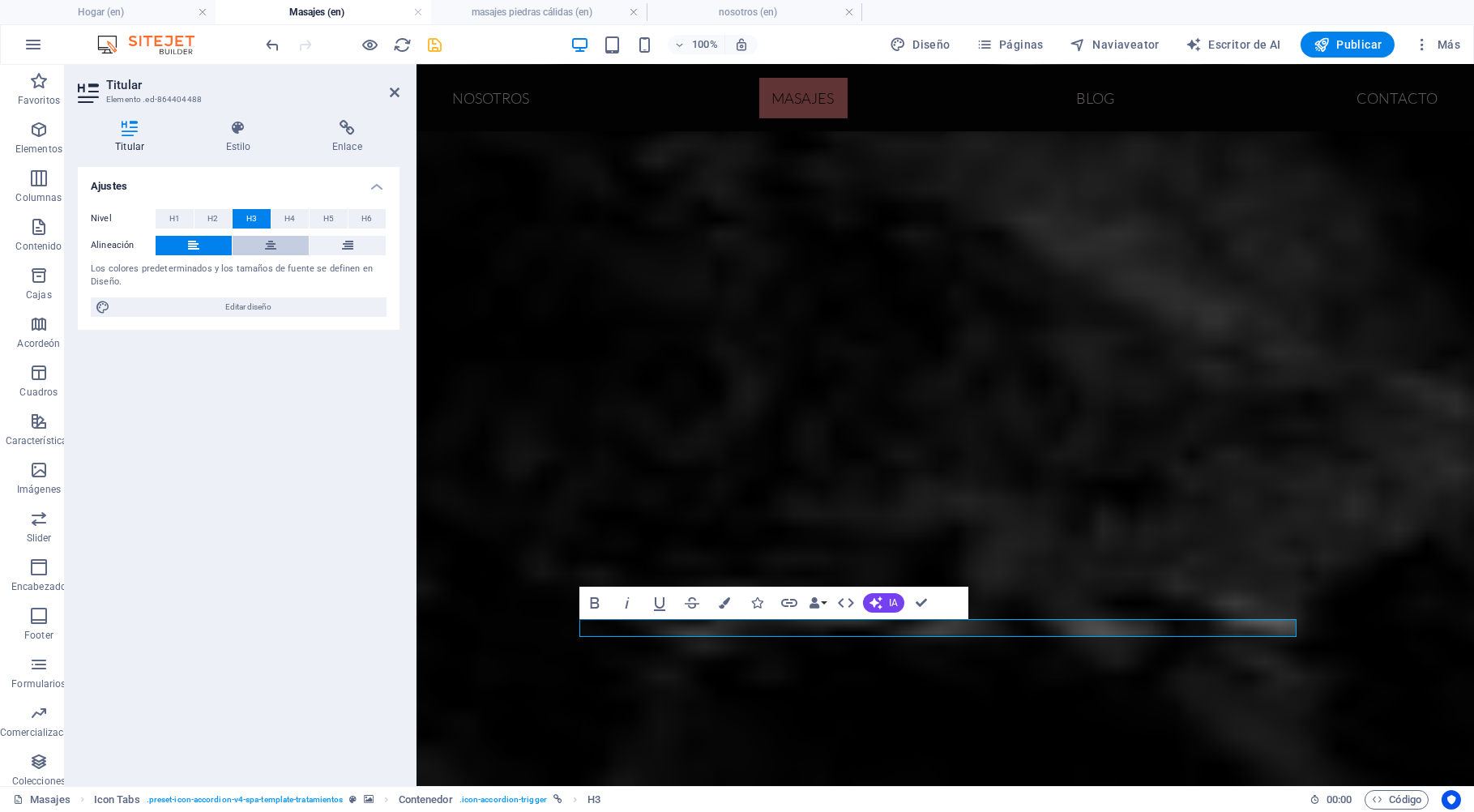
click at [274, 247] on icon at bounding box center [270, 245] width 11 height 19
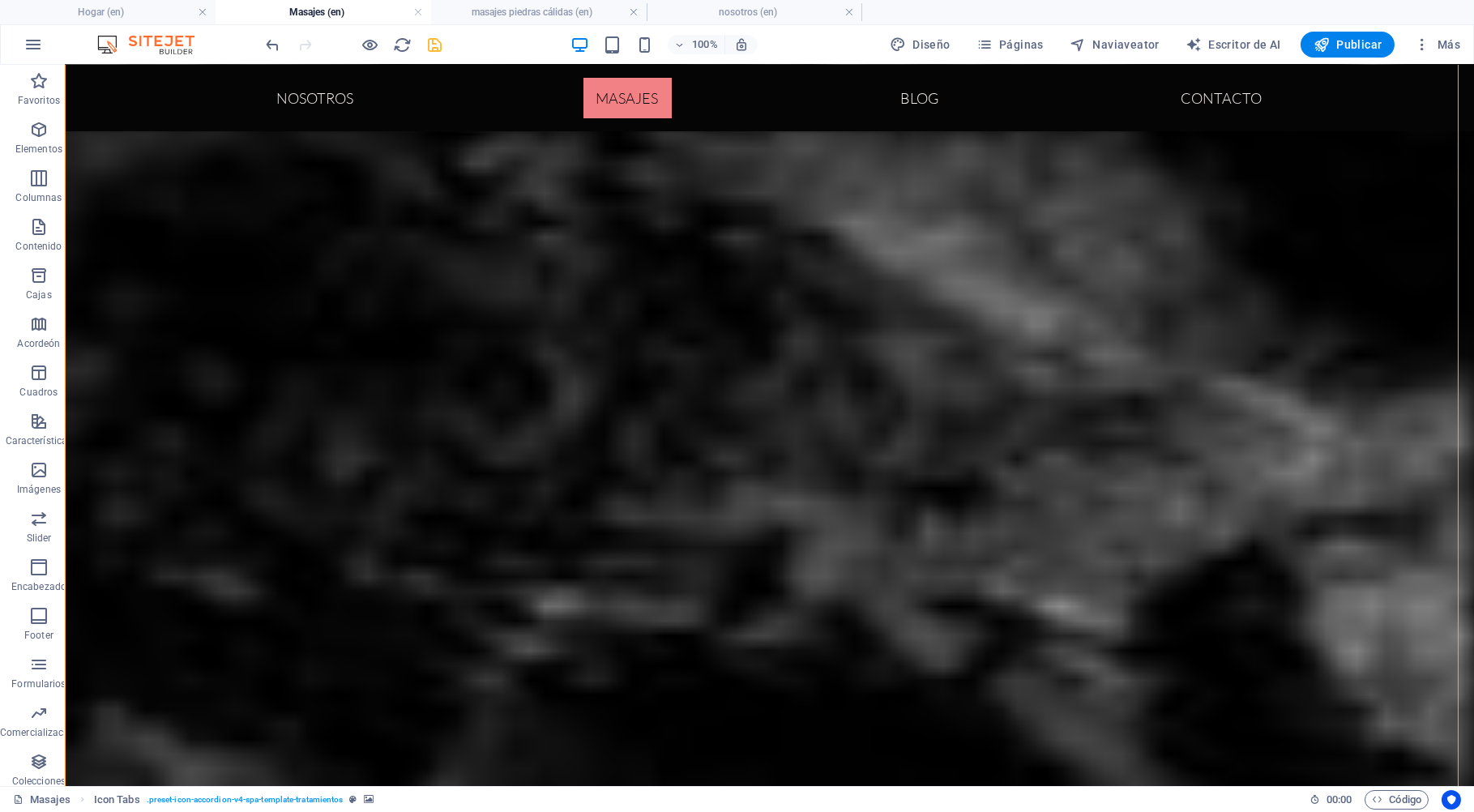
click at [440, 42] on icon "salvar" at bounding box center [435, 44] width 18 height 18
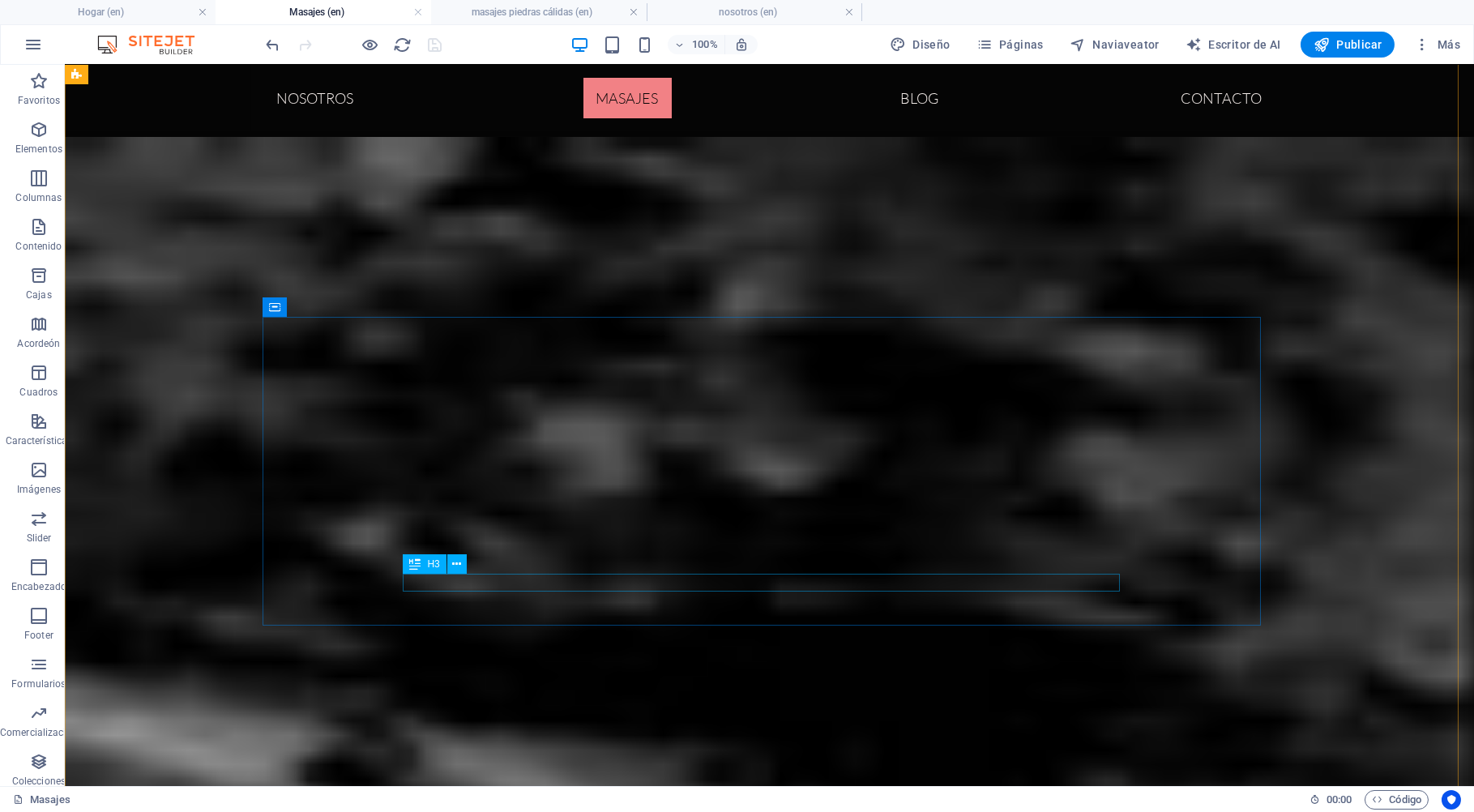
scroll to position [709, 0]
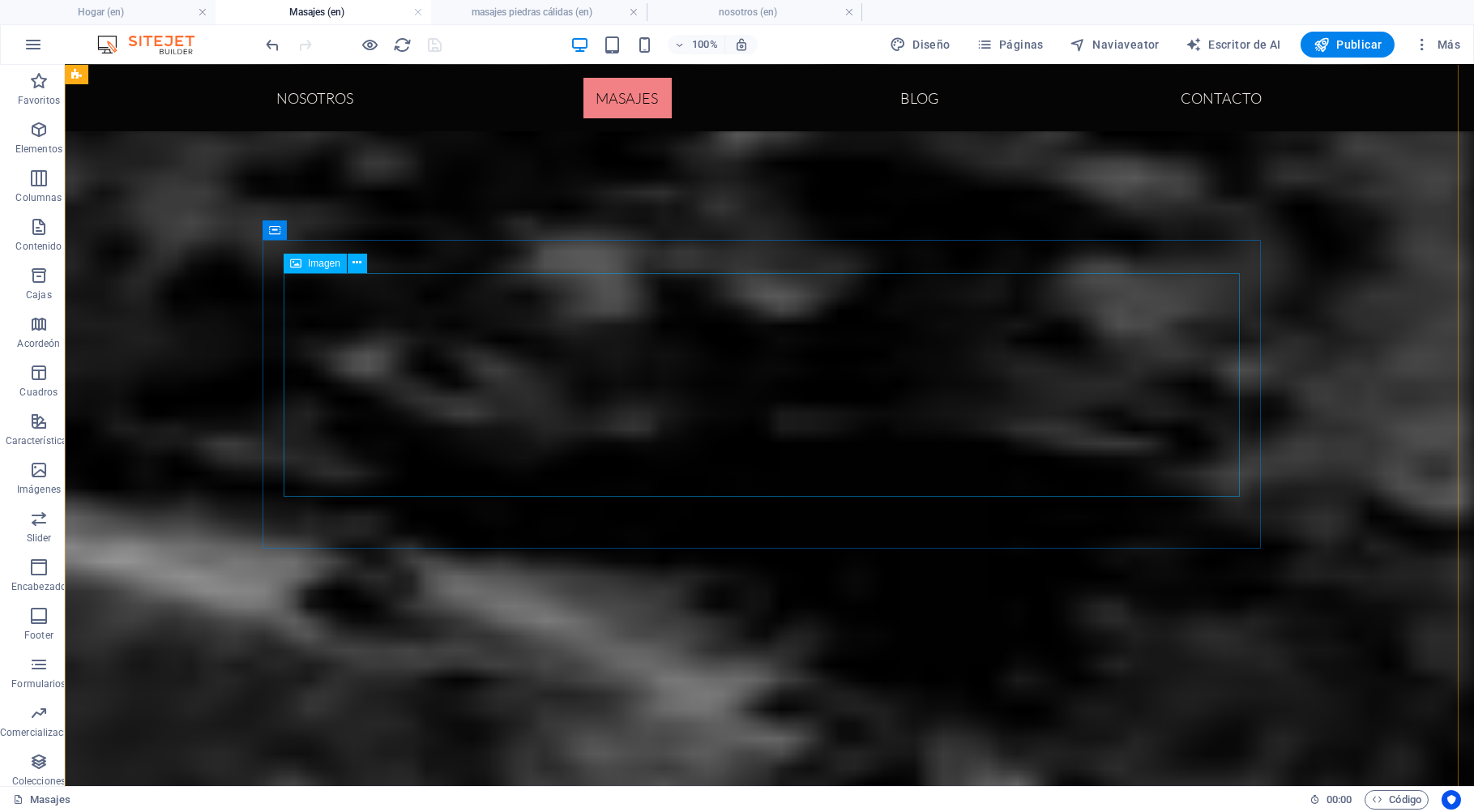
select select "px"
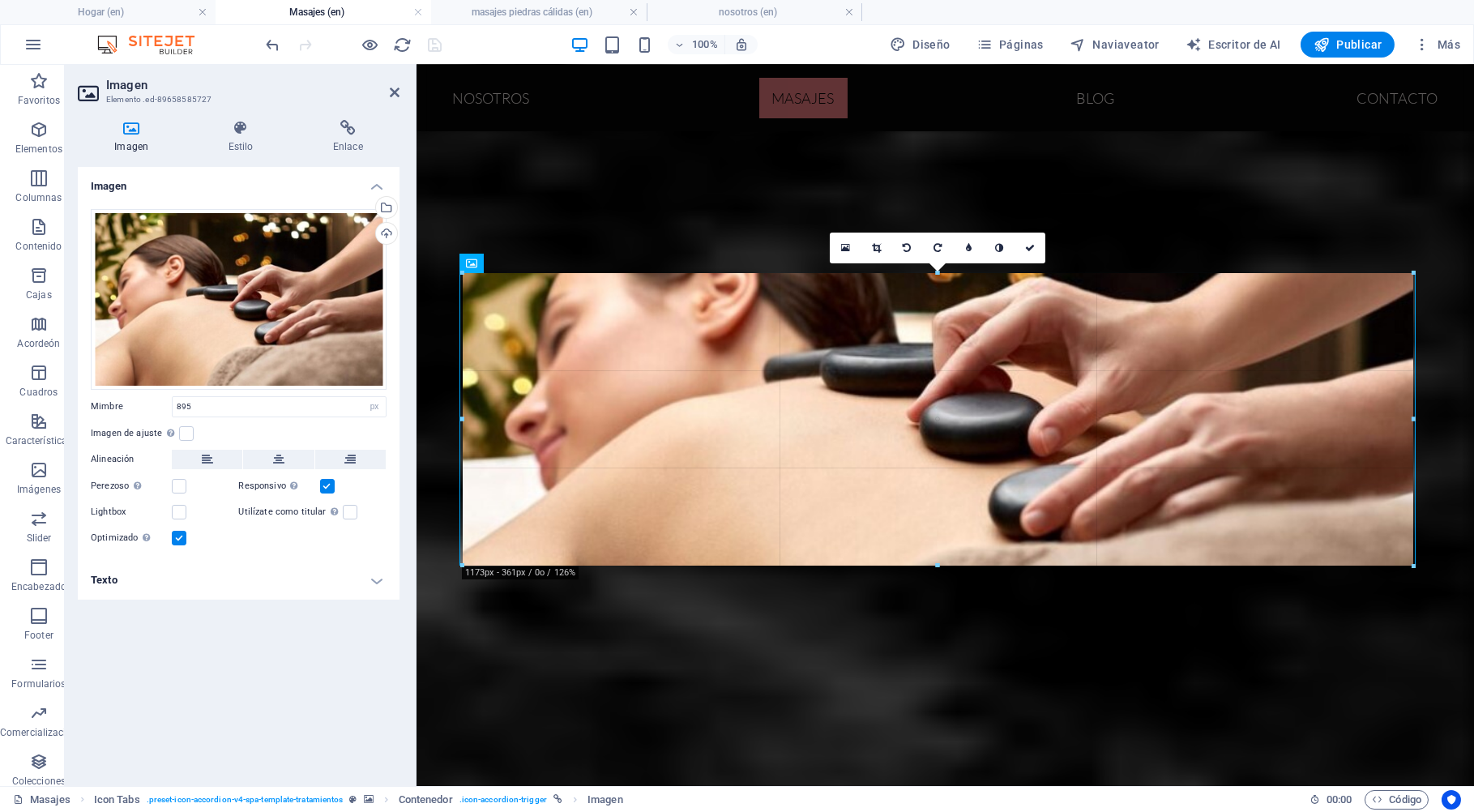
drag, startPoint x: 577, startPoint y: 385, endPoint x: 349, endPoint y: 439, distance: 234.3
click at [349, 439] on div "Imagen Elemento .ed-89658585727 Imagen Estilo Enlace Imagen Arrastre archivos a…" at bounding box center [770, 426] width 1409 height 721
type input "1173"
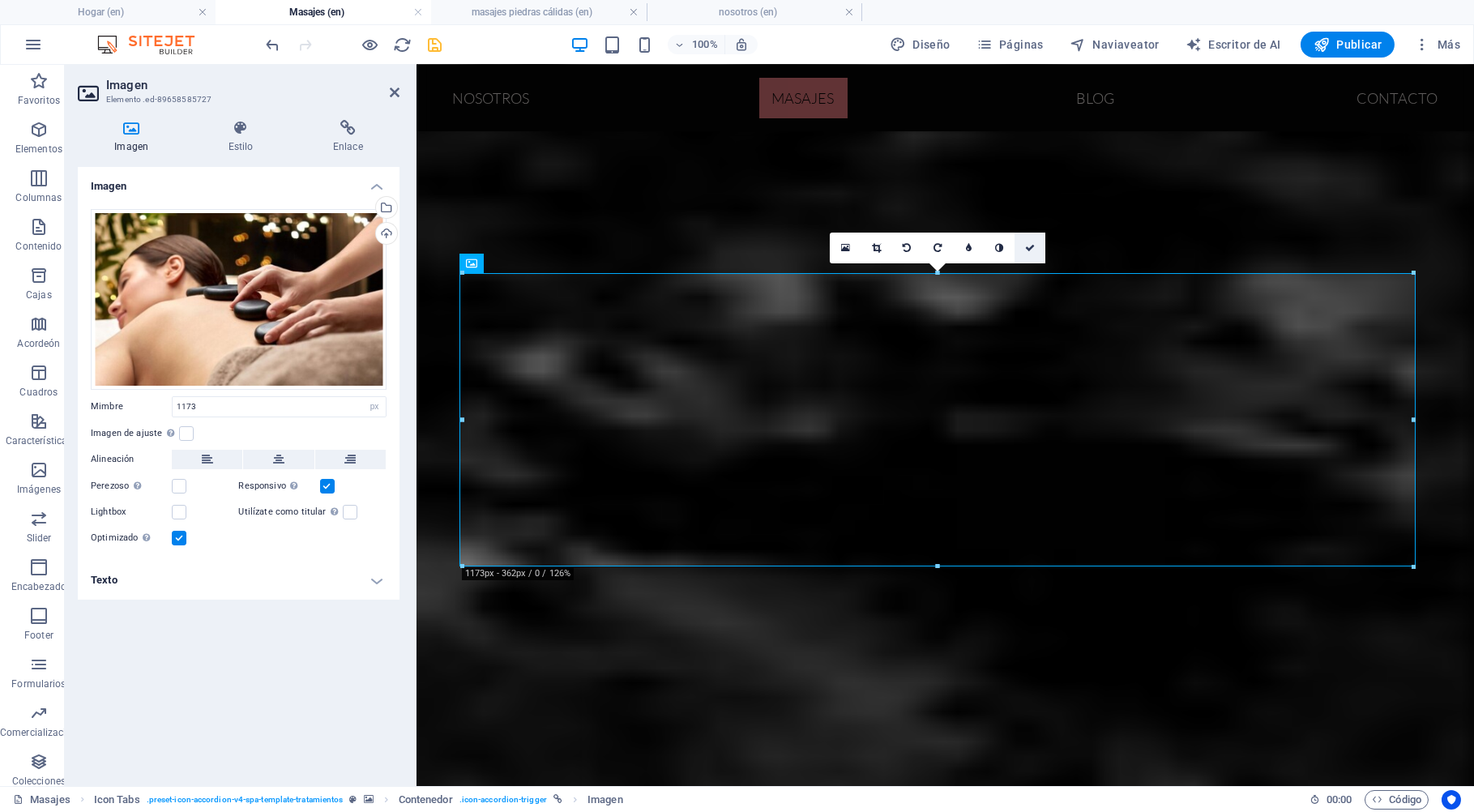
click at [1031, 246] on icon at bounding box center [1029, 248] width 10 height 10
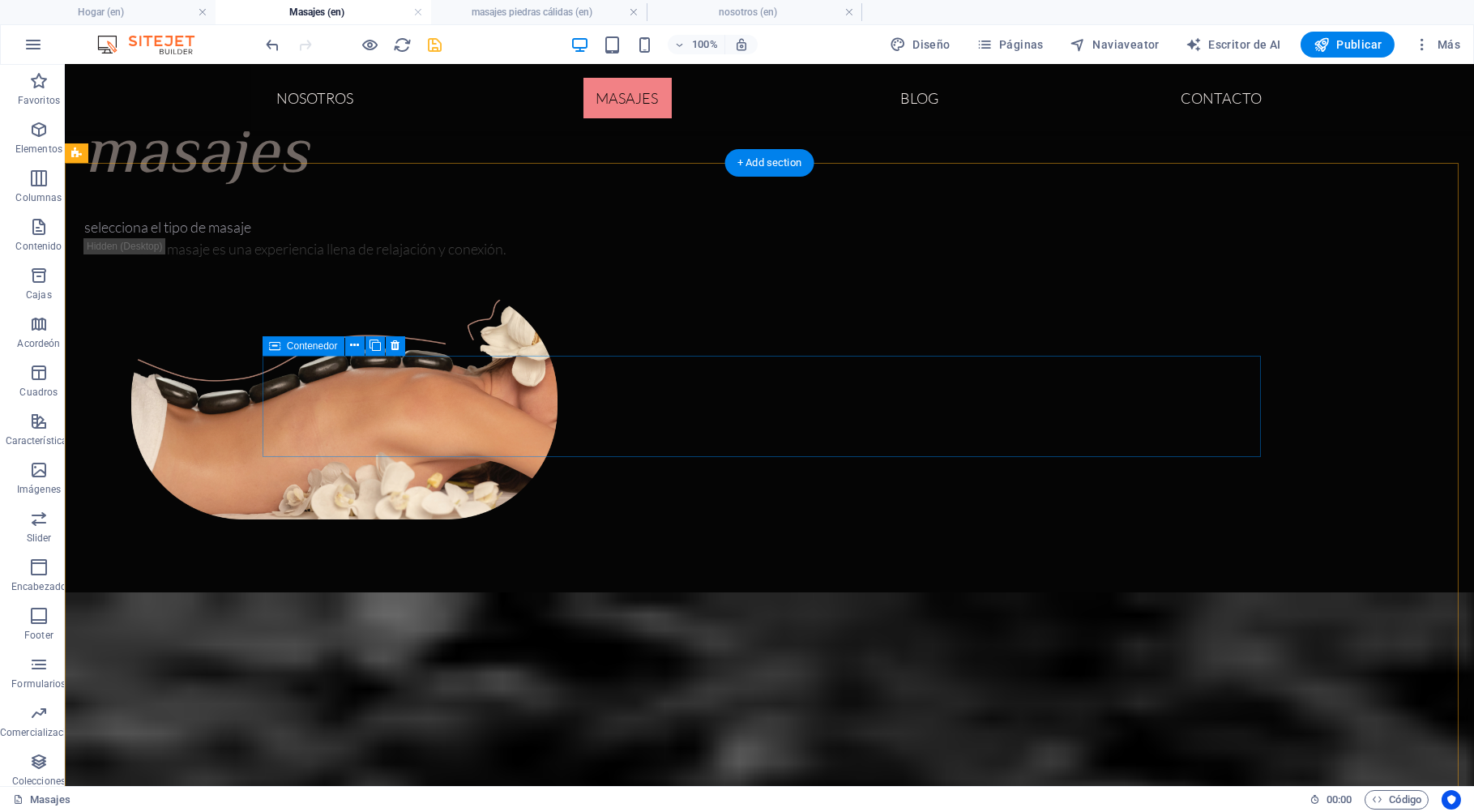
scroll to position [340, 0]
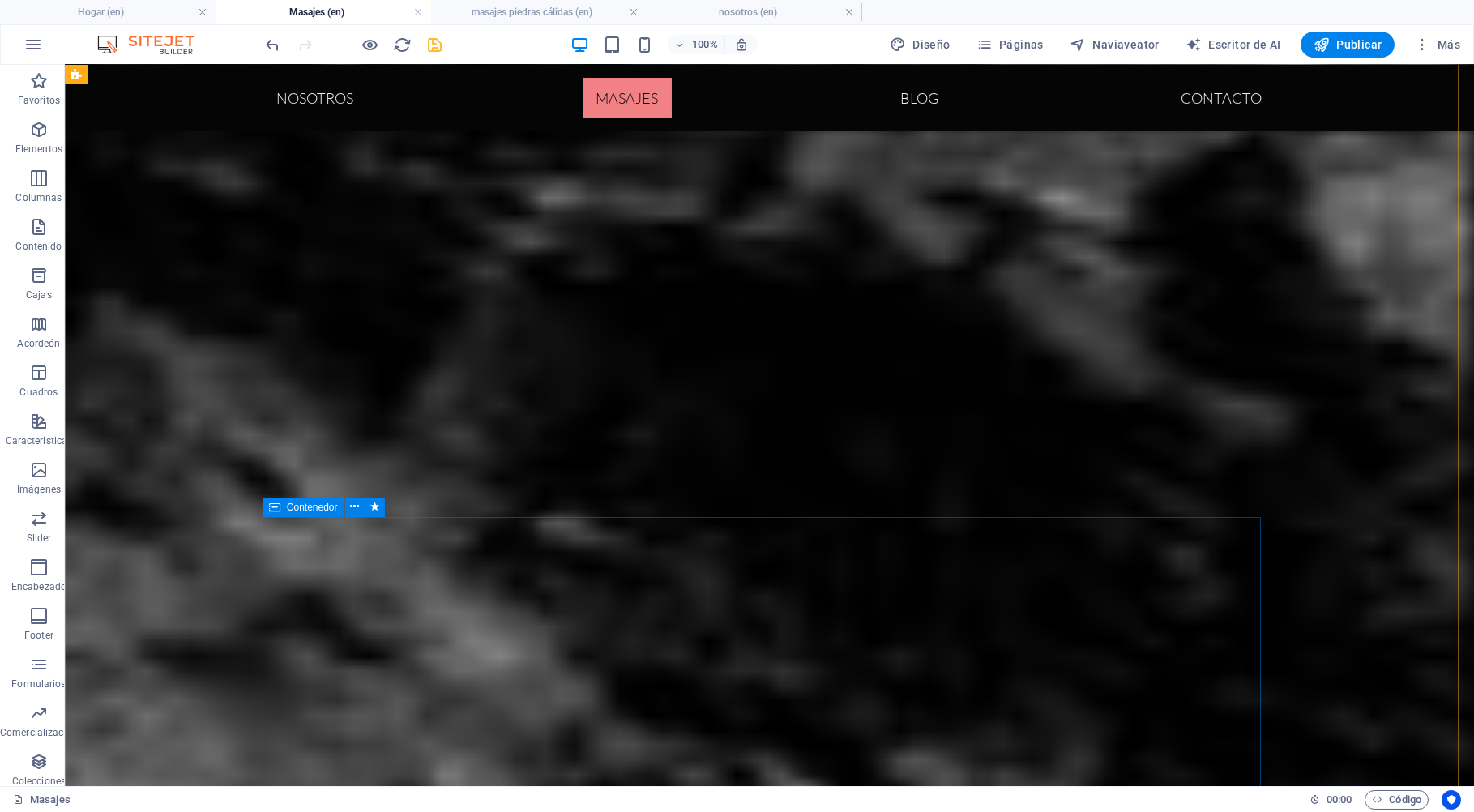
scroll to position [3899, 0]
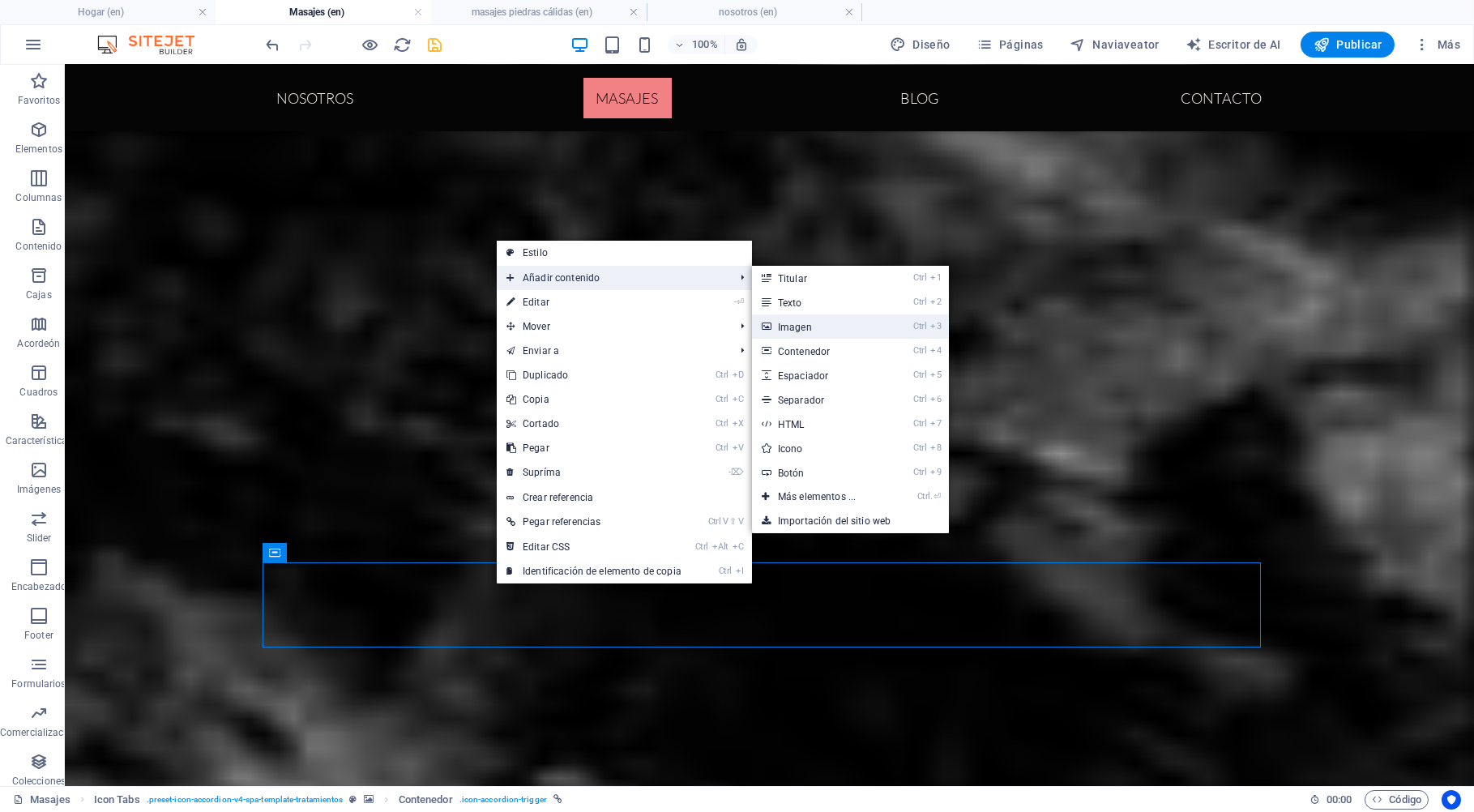
click at [783, 326] on link "Ctrl 3 Imagen" at bounding box center [820, 327] width 136 height 24
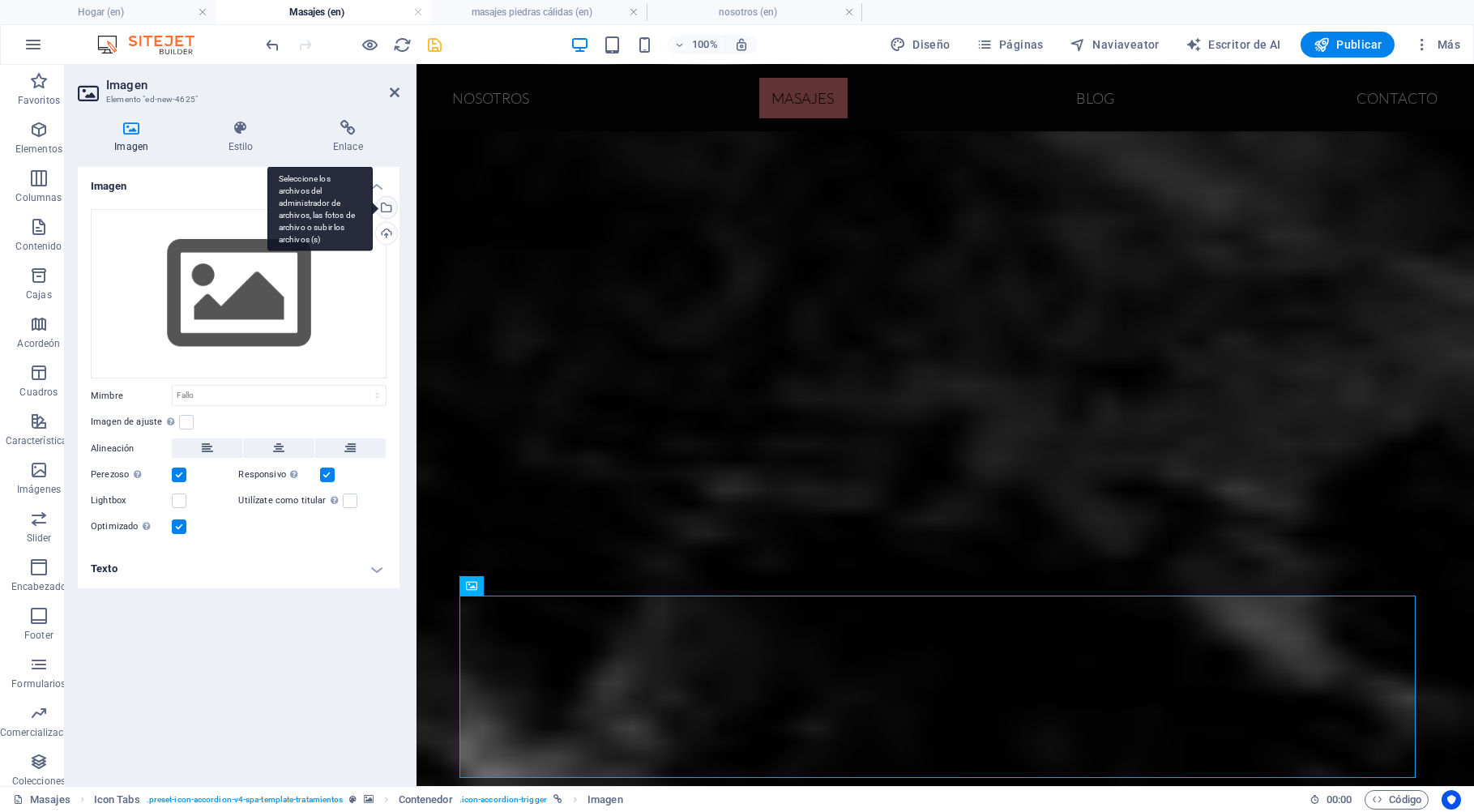
click at [390, 208] on div "Seleccione los archivos del administrador de archivos, las fotos de archivo o s…" at bounding box center [385, 209] width 24 height 24
select select "oldest_first"
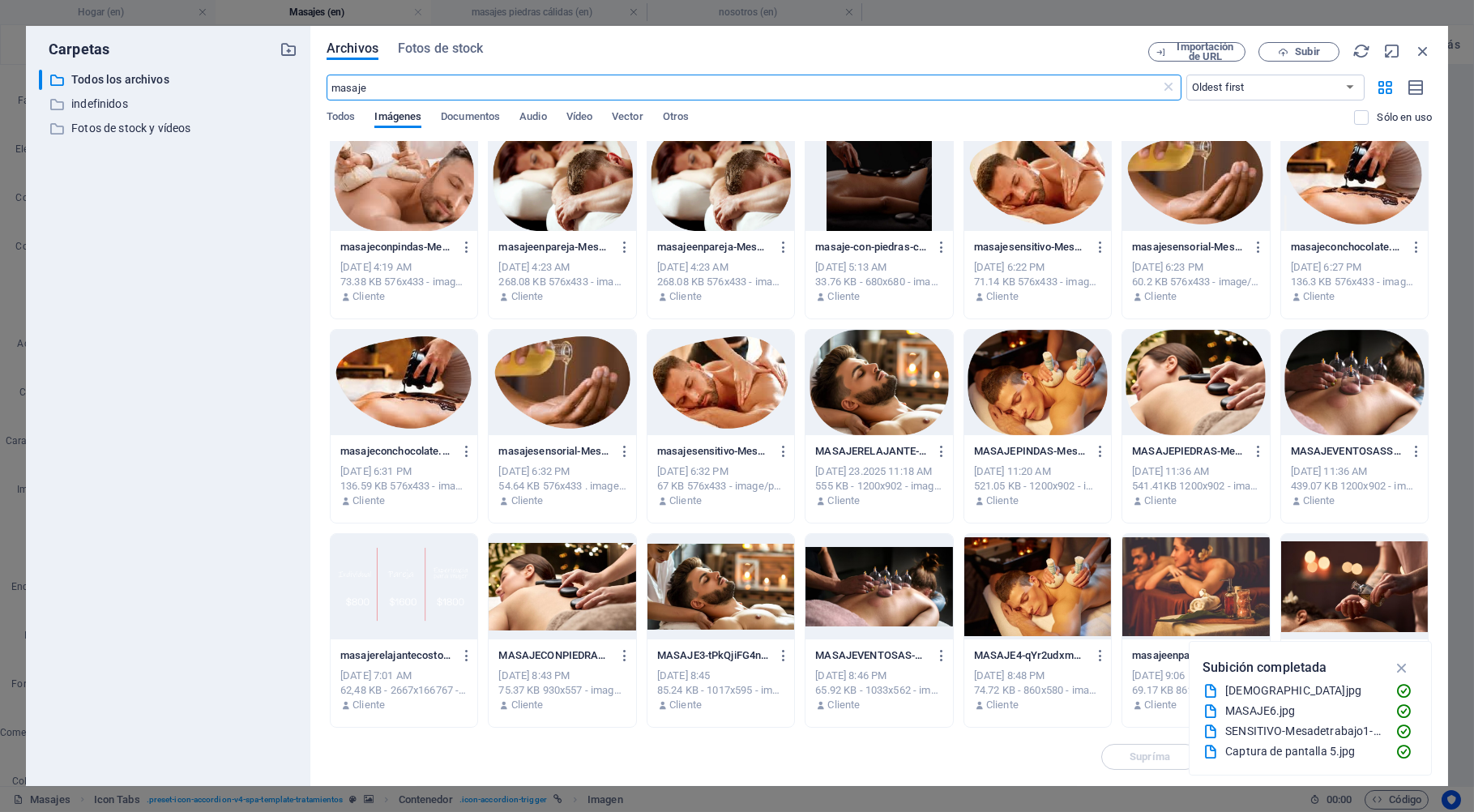
scroll to position [0, 0]
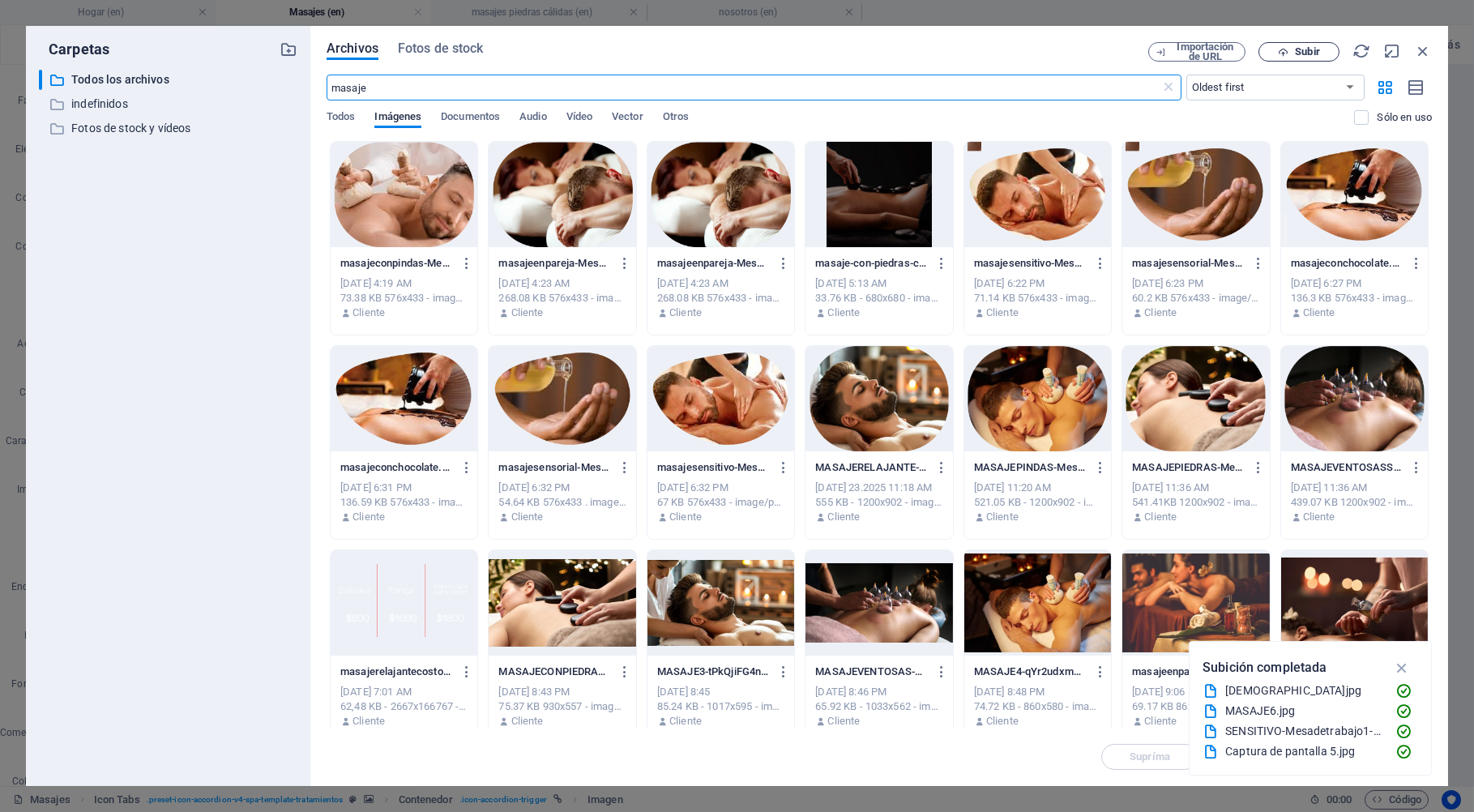
click at [1312, 54] on span "Subir" at bounding box center [1306, 51] width 24 height 10
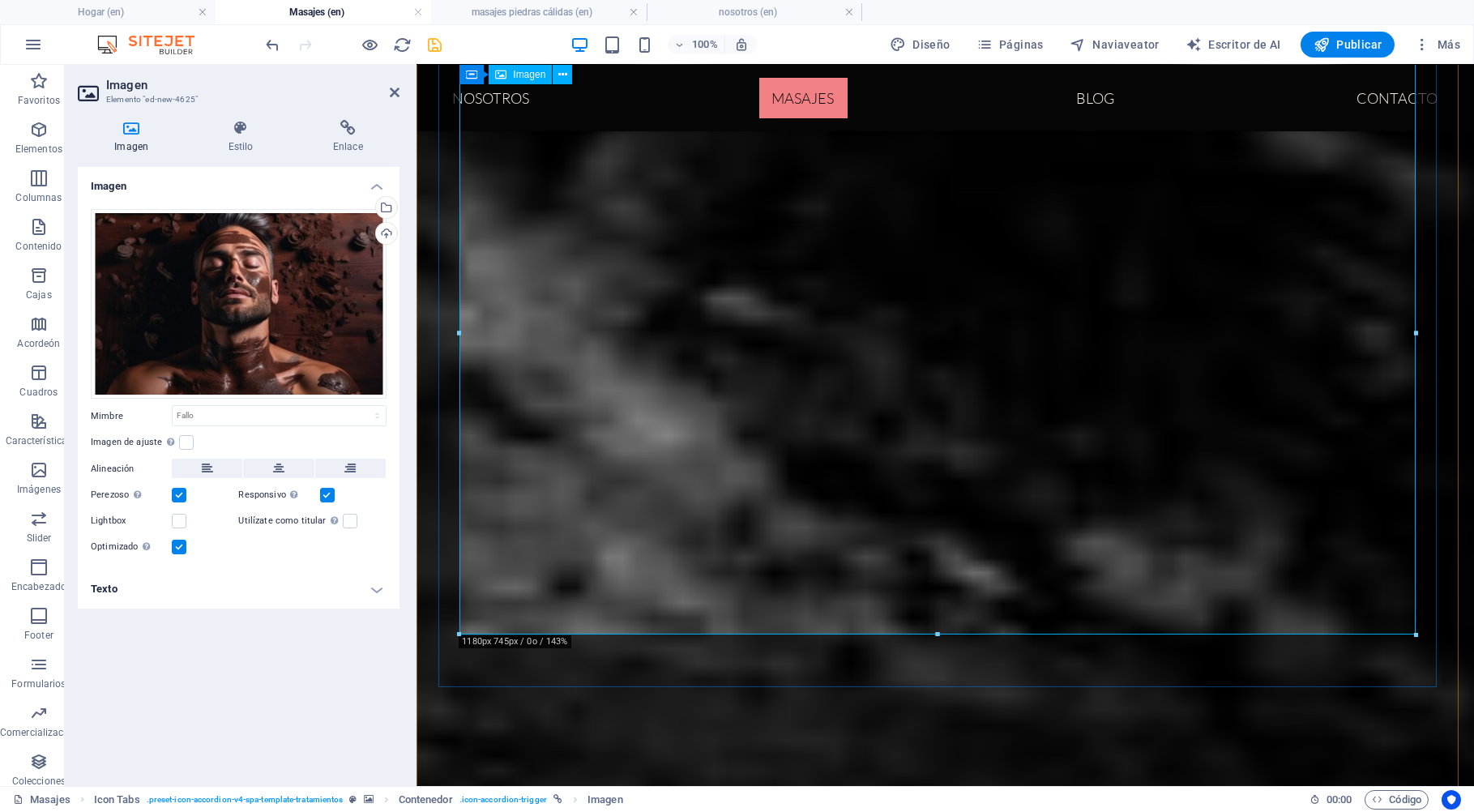
scroll to position [4334, 0]
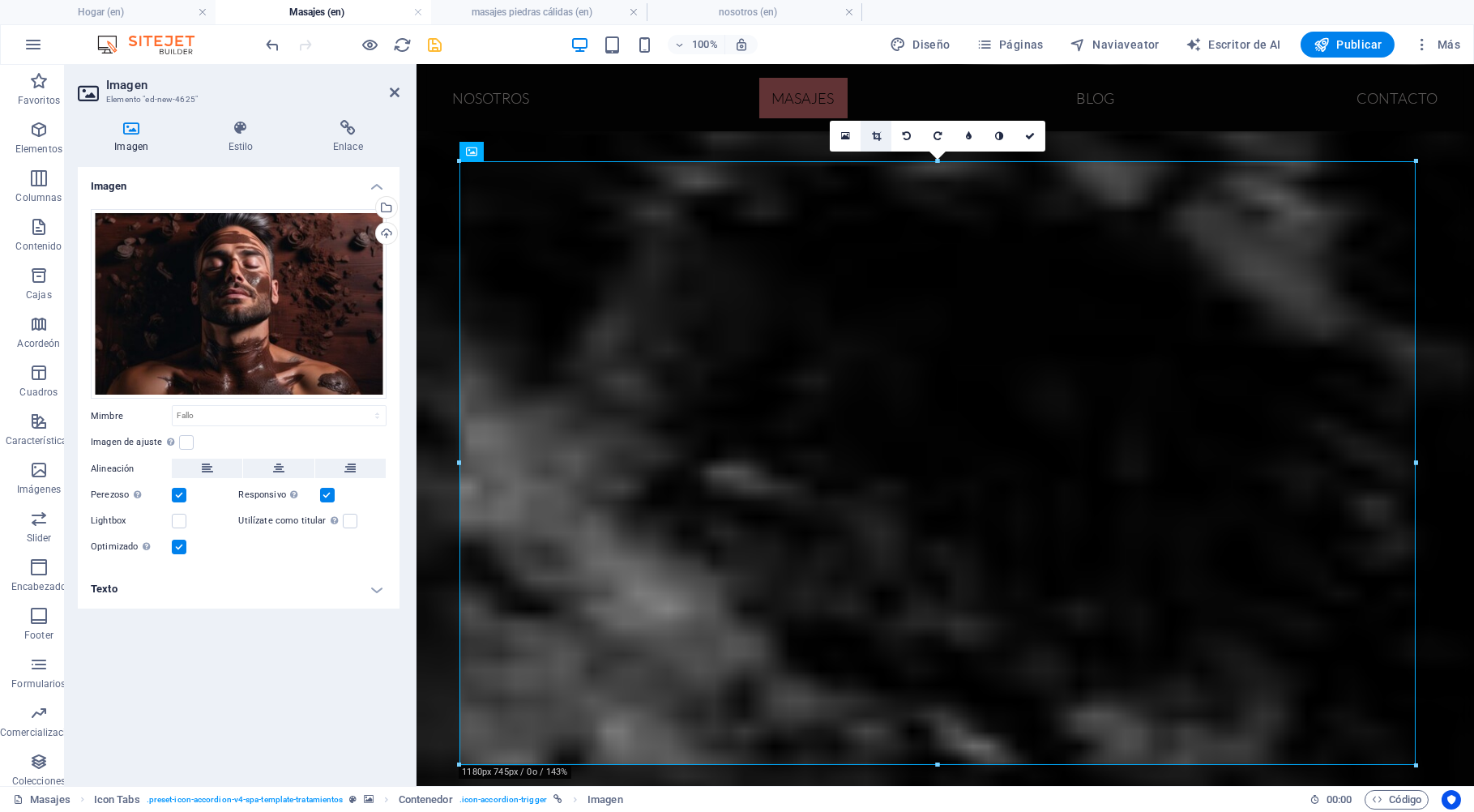
click at [876, 136] on icon at bounding box center [876, 135] width 9 height 10
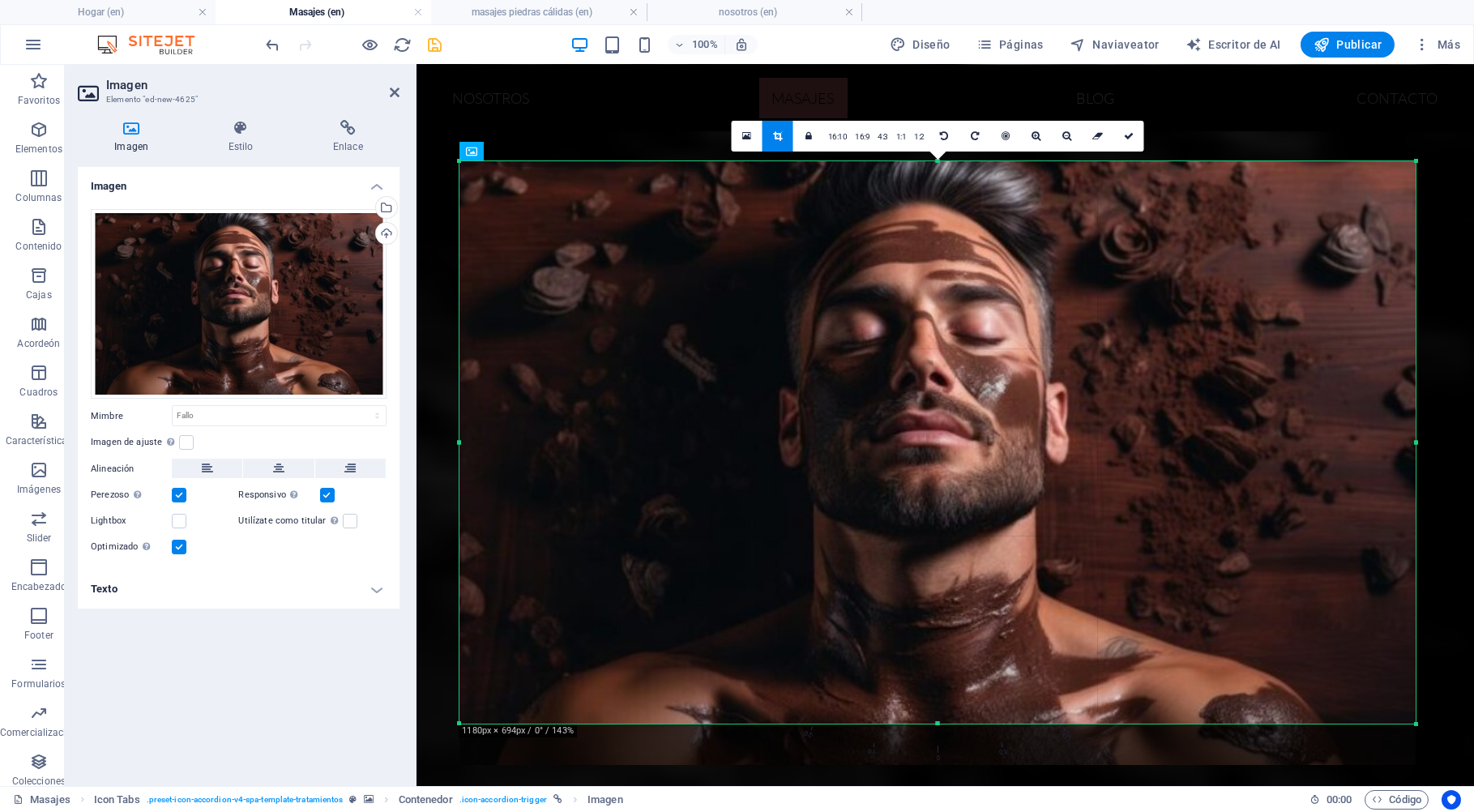
drag, startPoint x: 945, startPoint y: 765, endPoint x: 956, endPoint y: 696, distance: 69.9
click at [956, 721] on div at bounding box center [937, 723] width 956 height 6
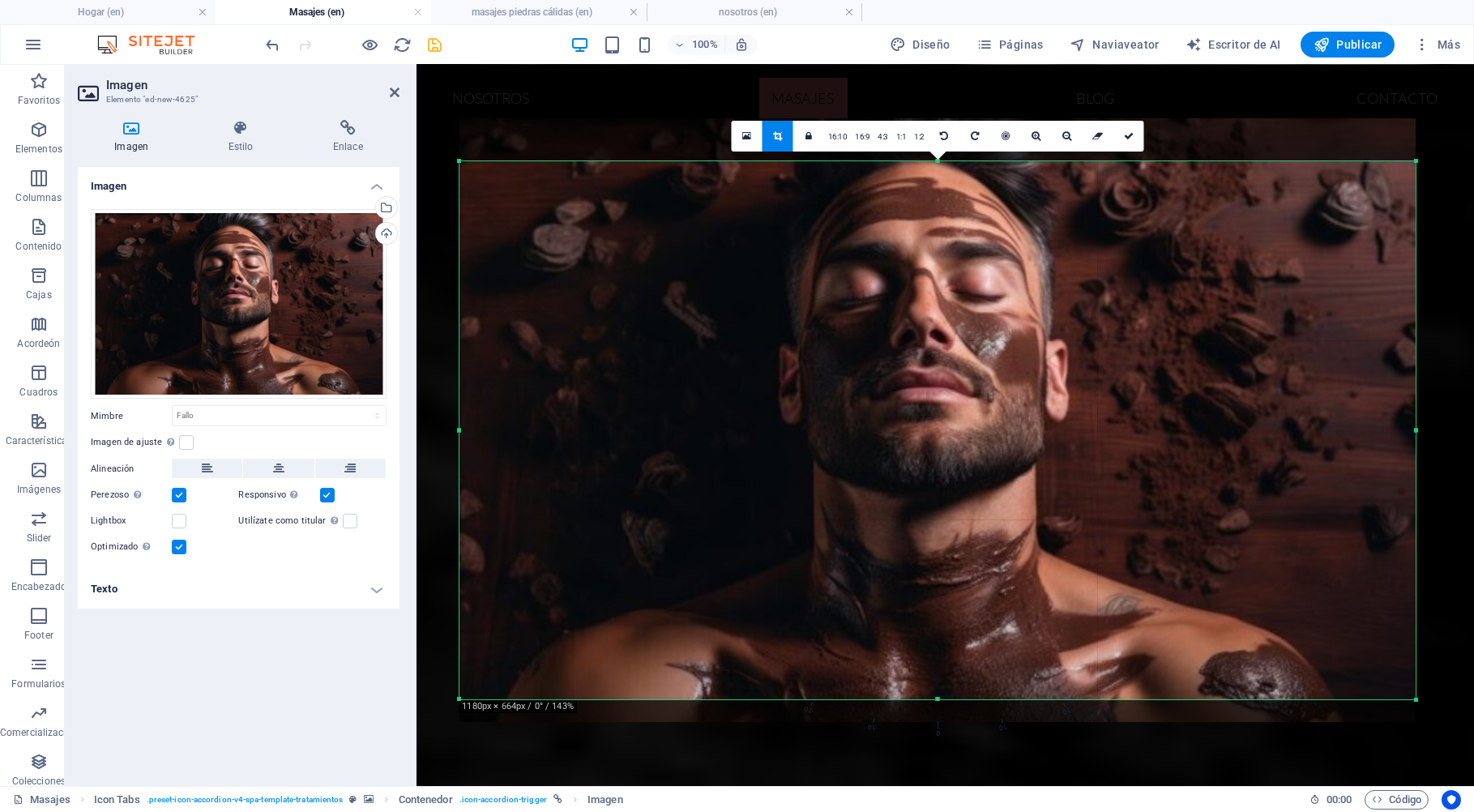
drag, startPoint x: 956, startPoint y: 696, endPoint x: 951, endPoint y: 655, distance: 41.3
click at [951, 655] on div at bounding box center [937, 419] width 956 height 604
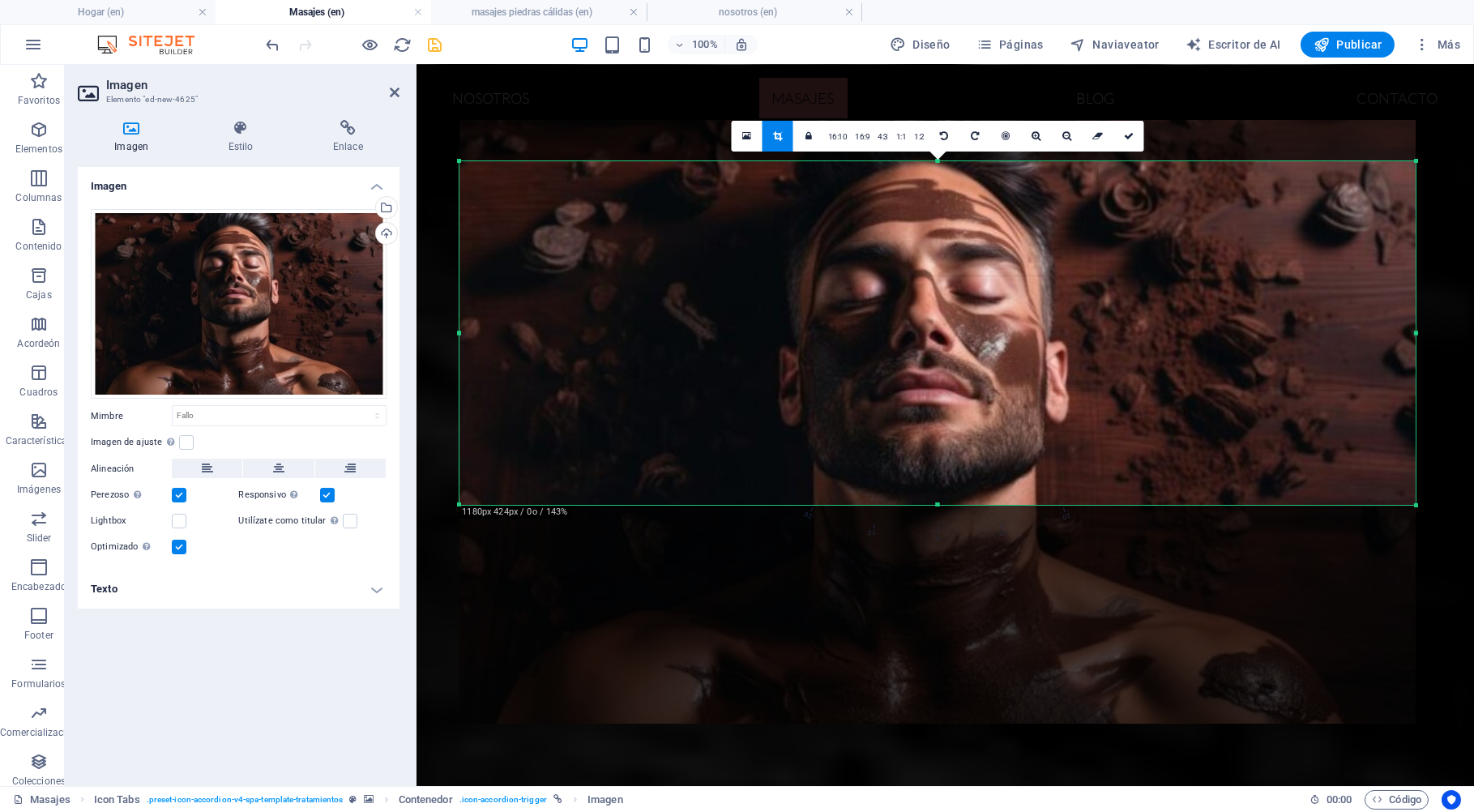
drag, startPoint x: 935, startPoint y: 698, endPoint x: 942, endPoint y: 504, distance: 194.1
click at [942, 504] on div at bounding box center [937, 505] width 956 height 6
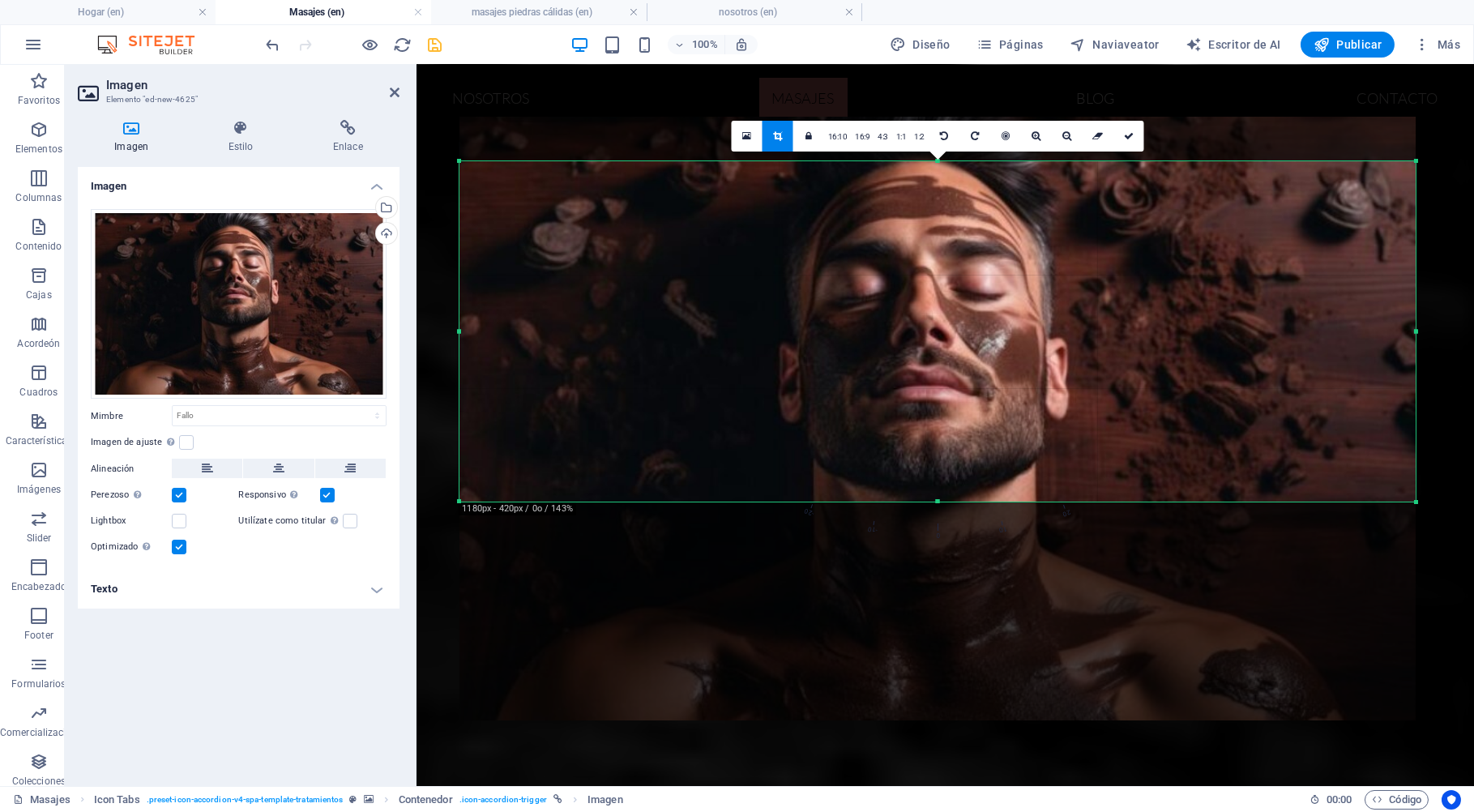
click at [940, 162] on div at bounding box center [937, 161] width 956 height 6
click at [1129, 130] on link at bounding box center [1127, 135] width 30 height 30
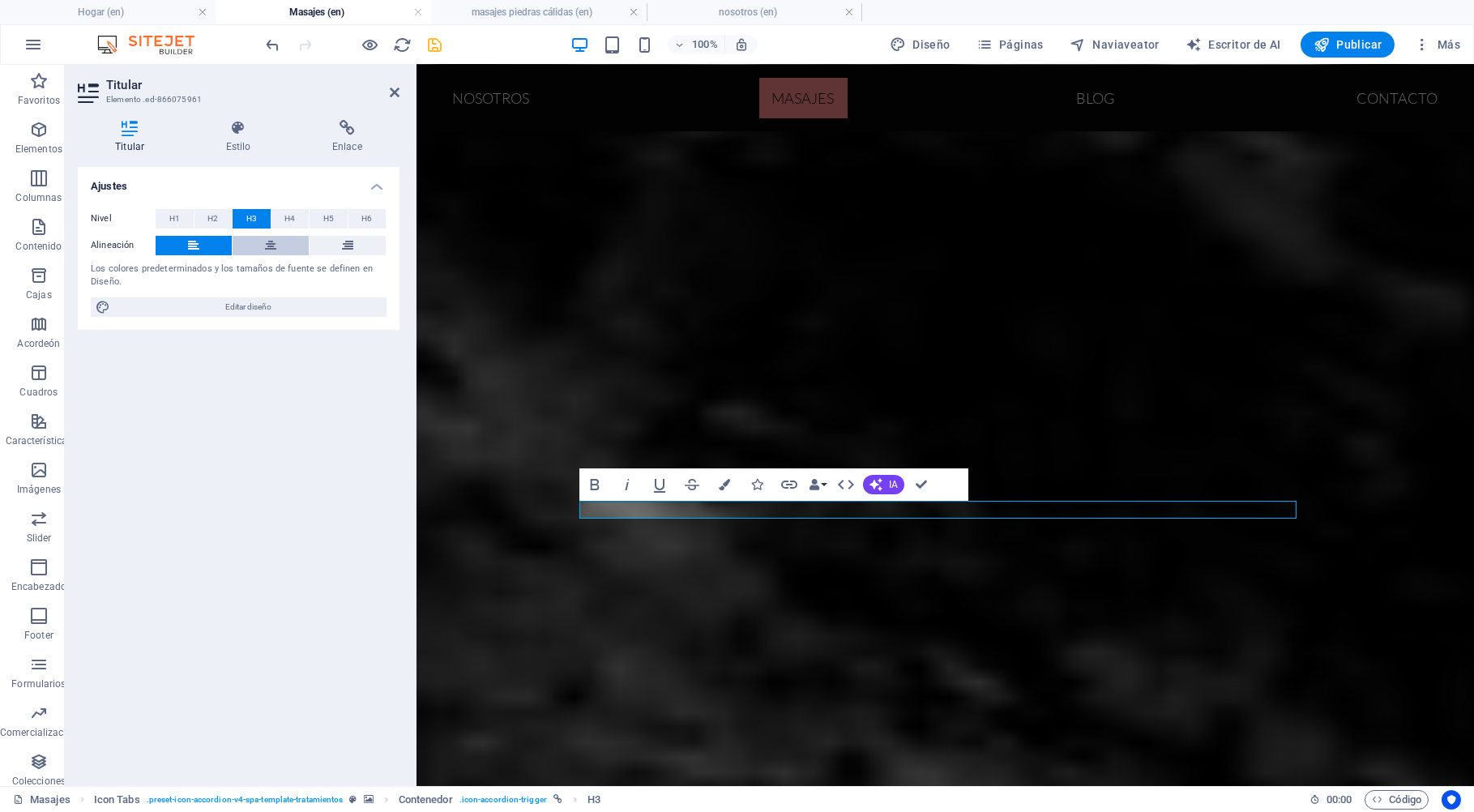
click at [272, 247] on icon at bounding box center [270, 245] width 11 height 19
click at [396, 95] on icon at bounding box center [394, 92] width 10 height 13
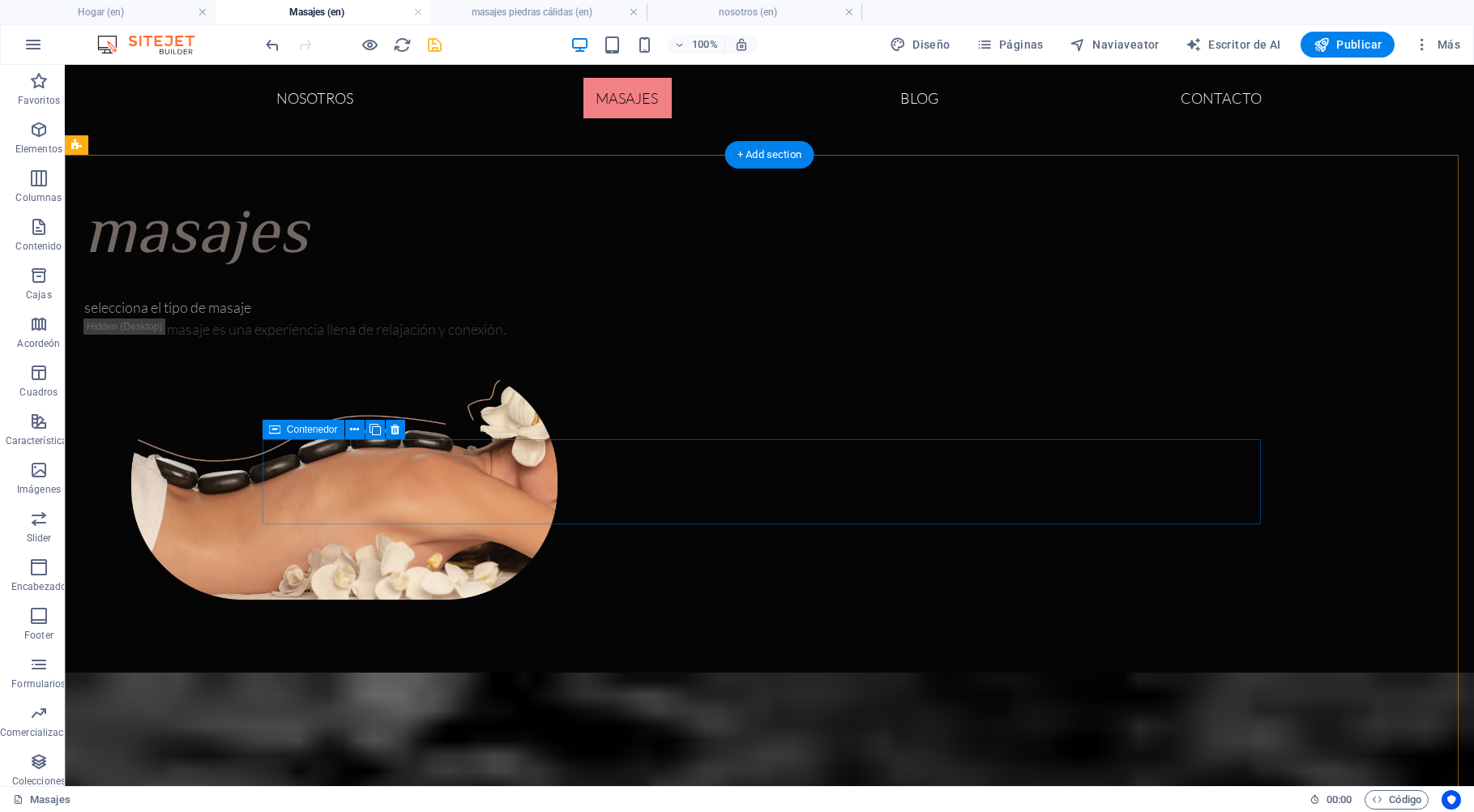
scroll to position [252, 0]
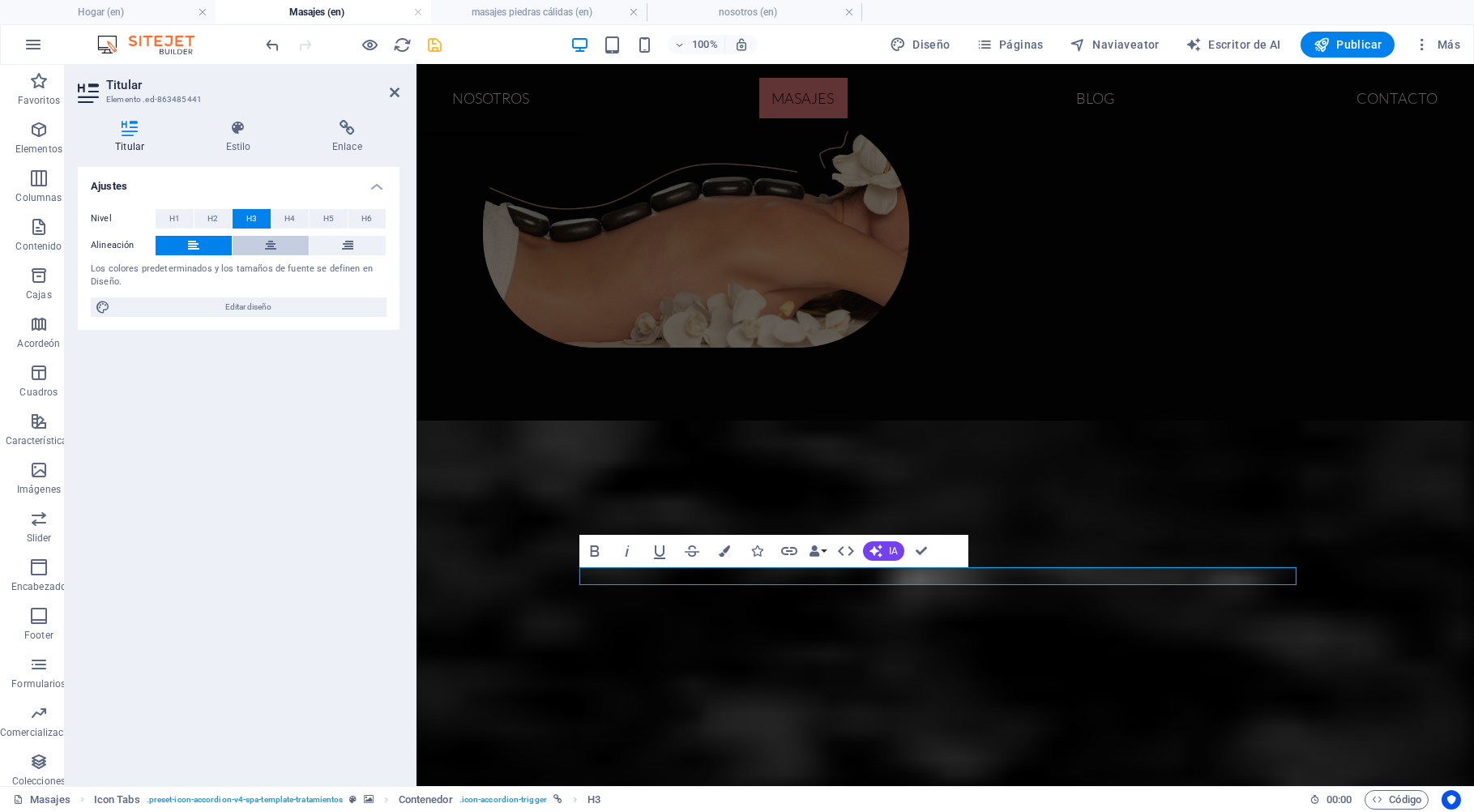
click at [274, 248] on icon at bounding box center [270, 245] width 11 height 19
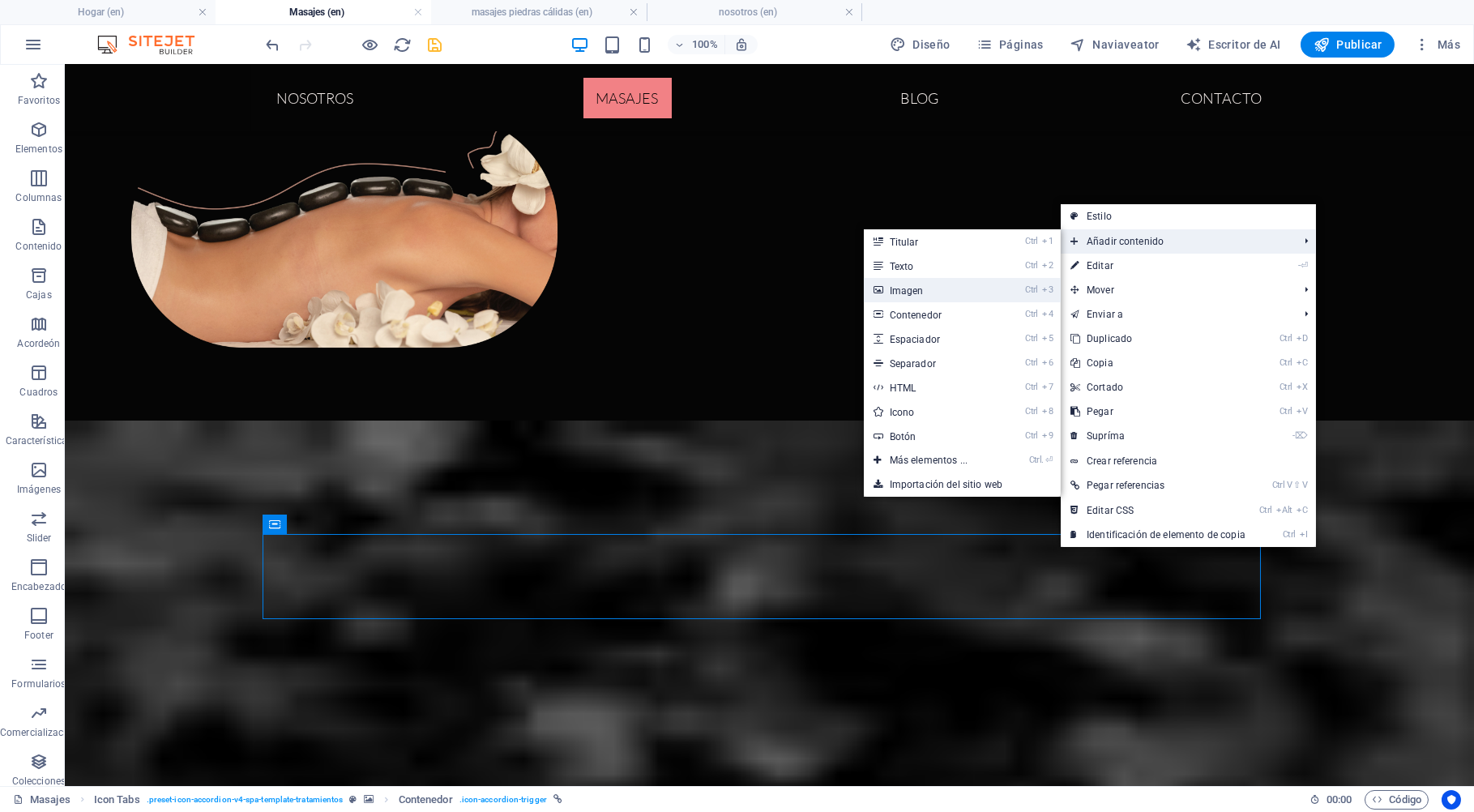
click at [933, 295] on link "Ctrl 3 Imagen" at bounding box center [931, 290] width 136 height 24
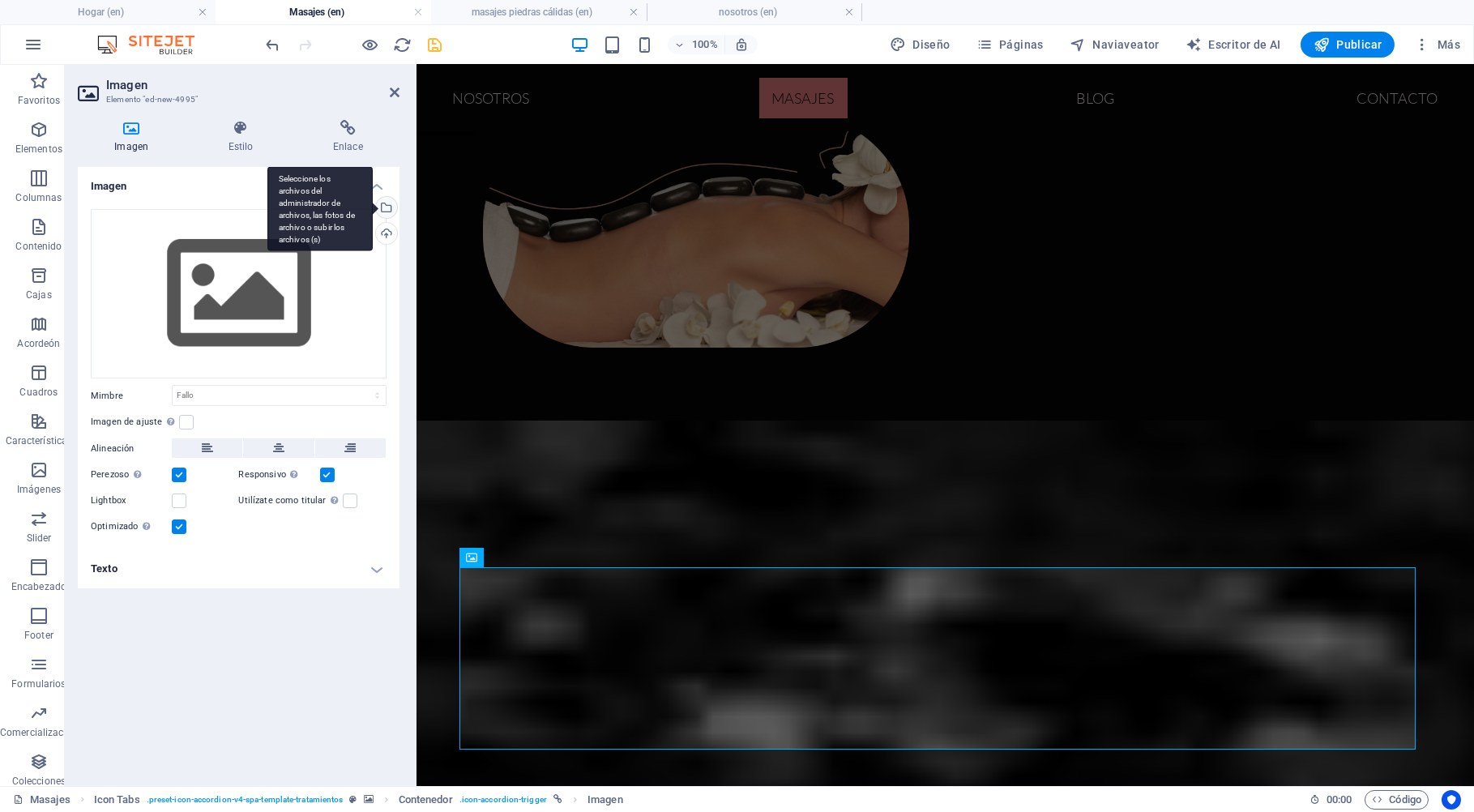
click at [387, 204] on div "Seleccione los archivos del administrador de archivos, las fotos de archivo o s…" at bounding box center [385, 209] width 24 height 24
select select "oldest_first"
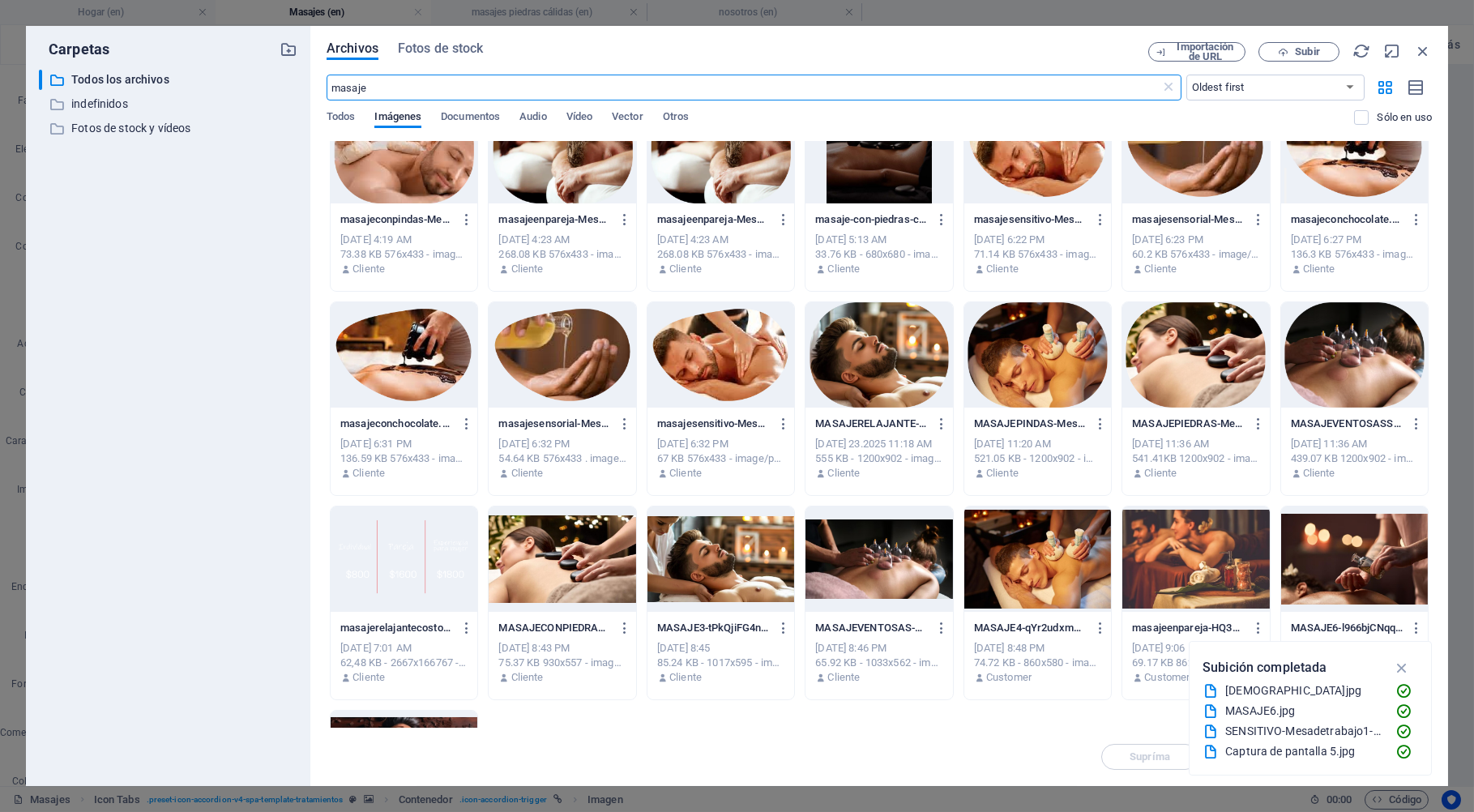
scroll to position [221, 0]
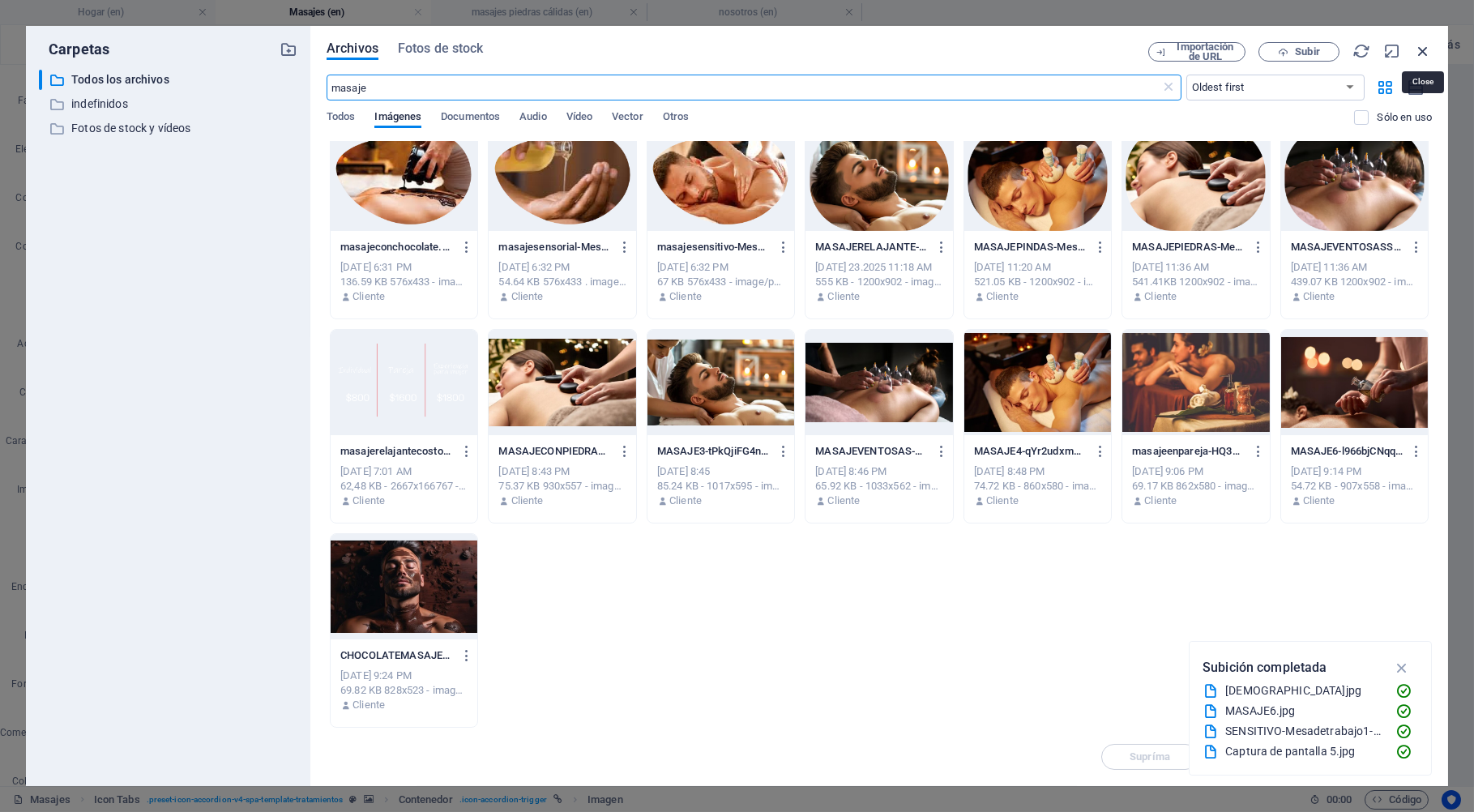
click at [1421, 44] on icon "button" at bounding box center [1423, 50] width 18 height 18
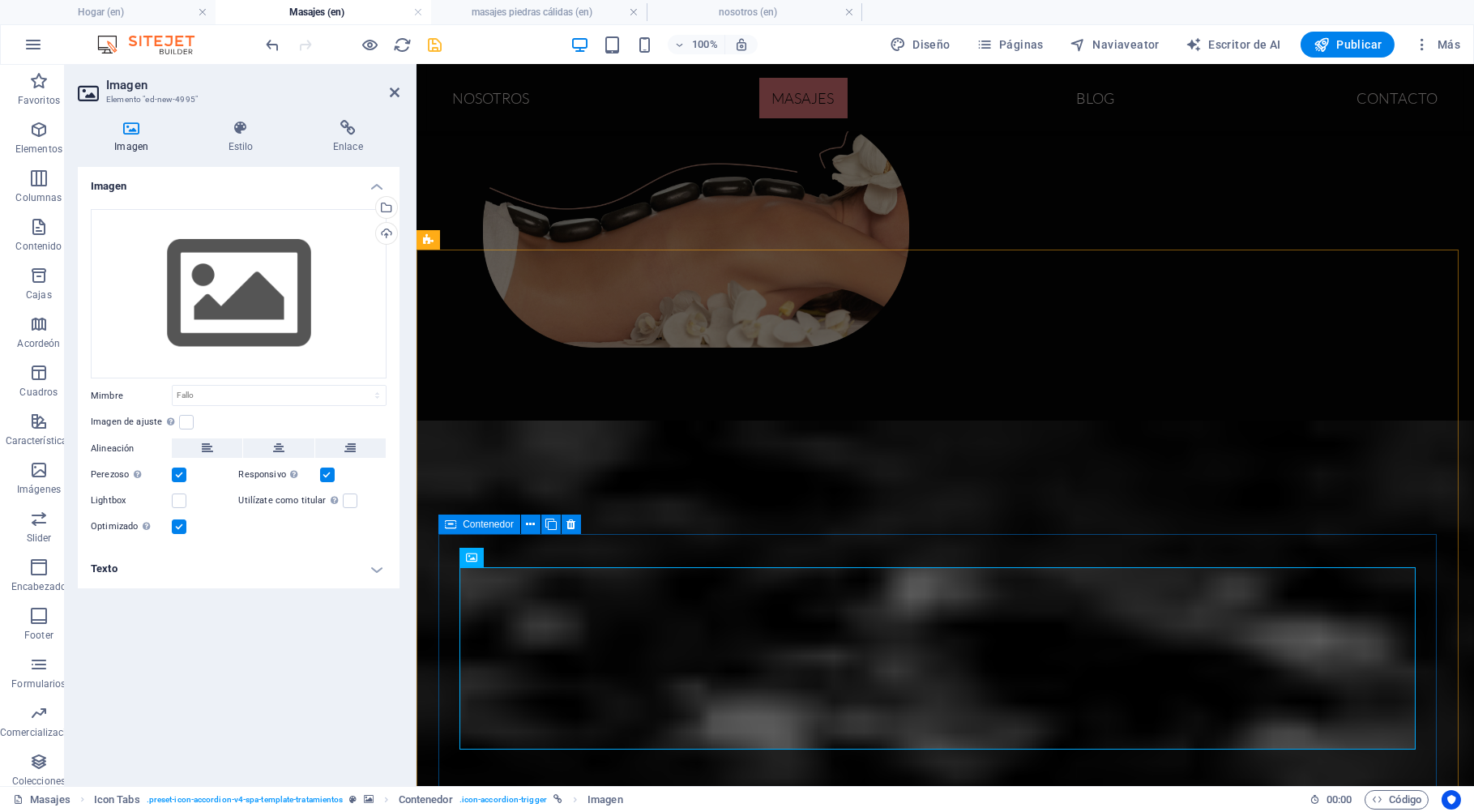
scroll to position [340, 0]
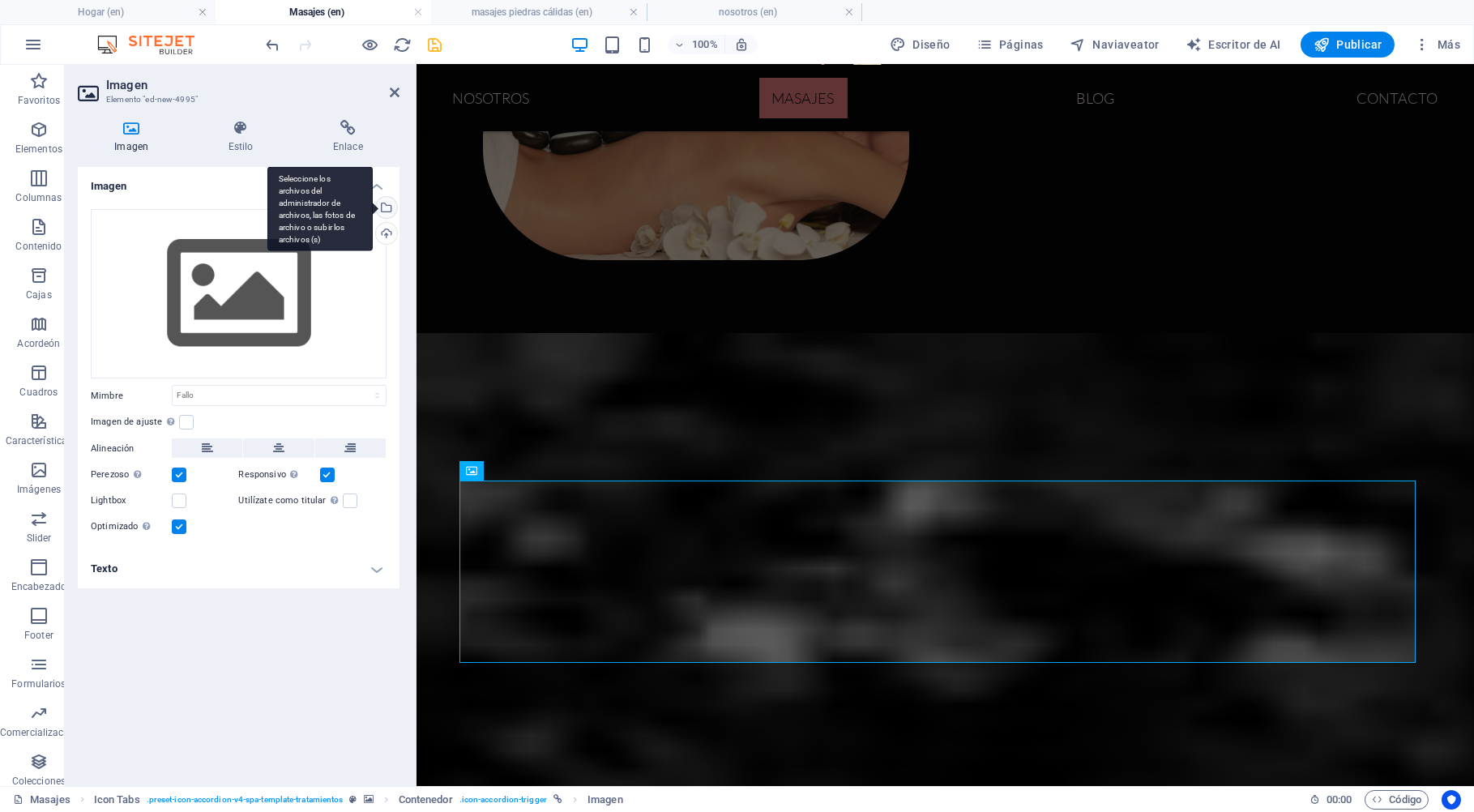
click at [385, 210] on div "Seleccione los archivos del administrador de archivos, las fotos de archivo o s…" at bounding box center [385, 209] width 24 height 24
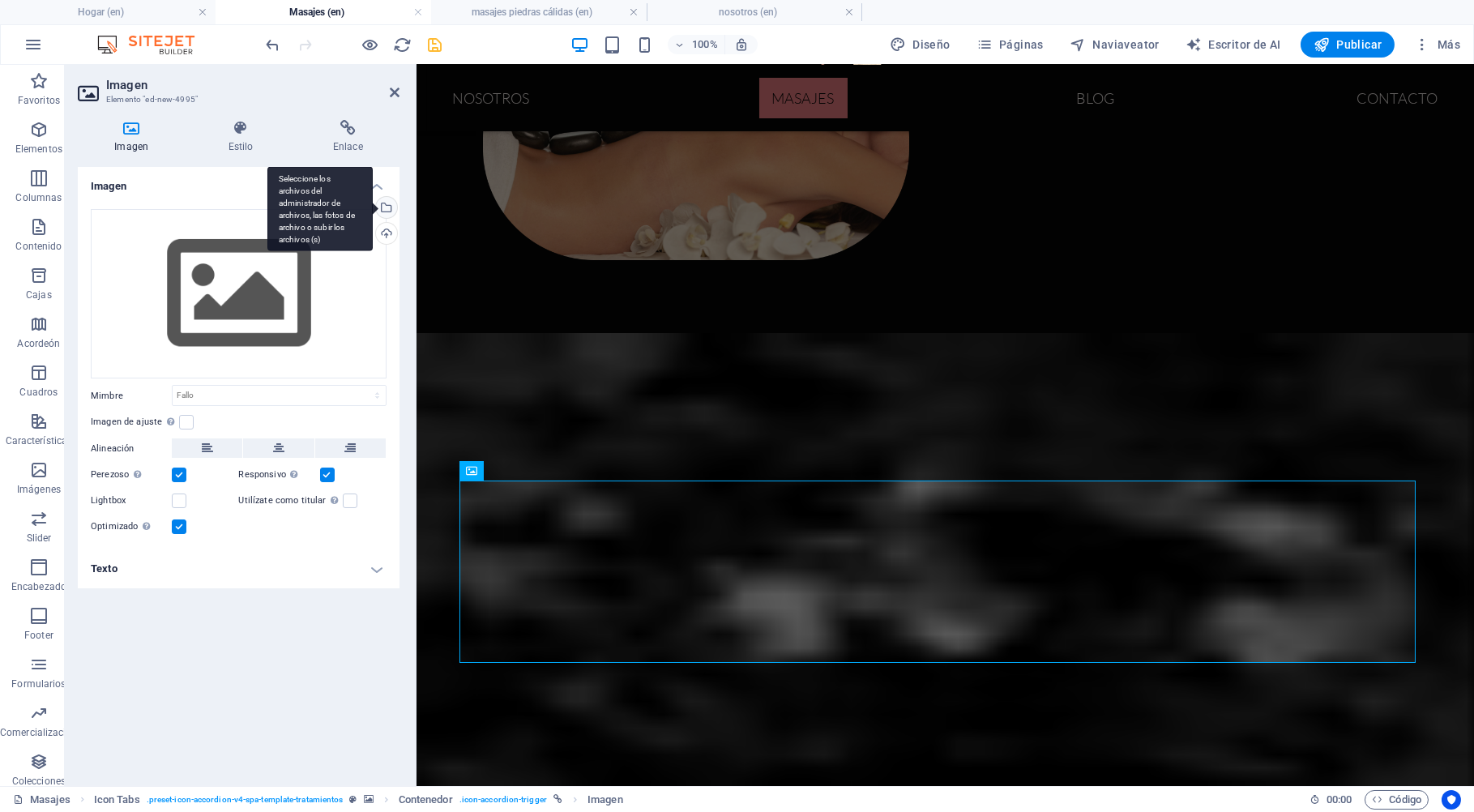
select select "oldest_first"
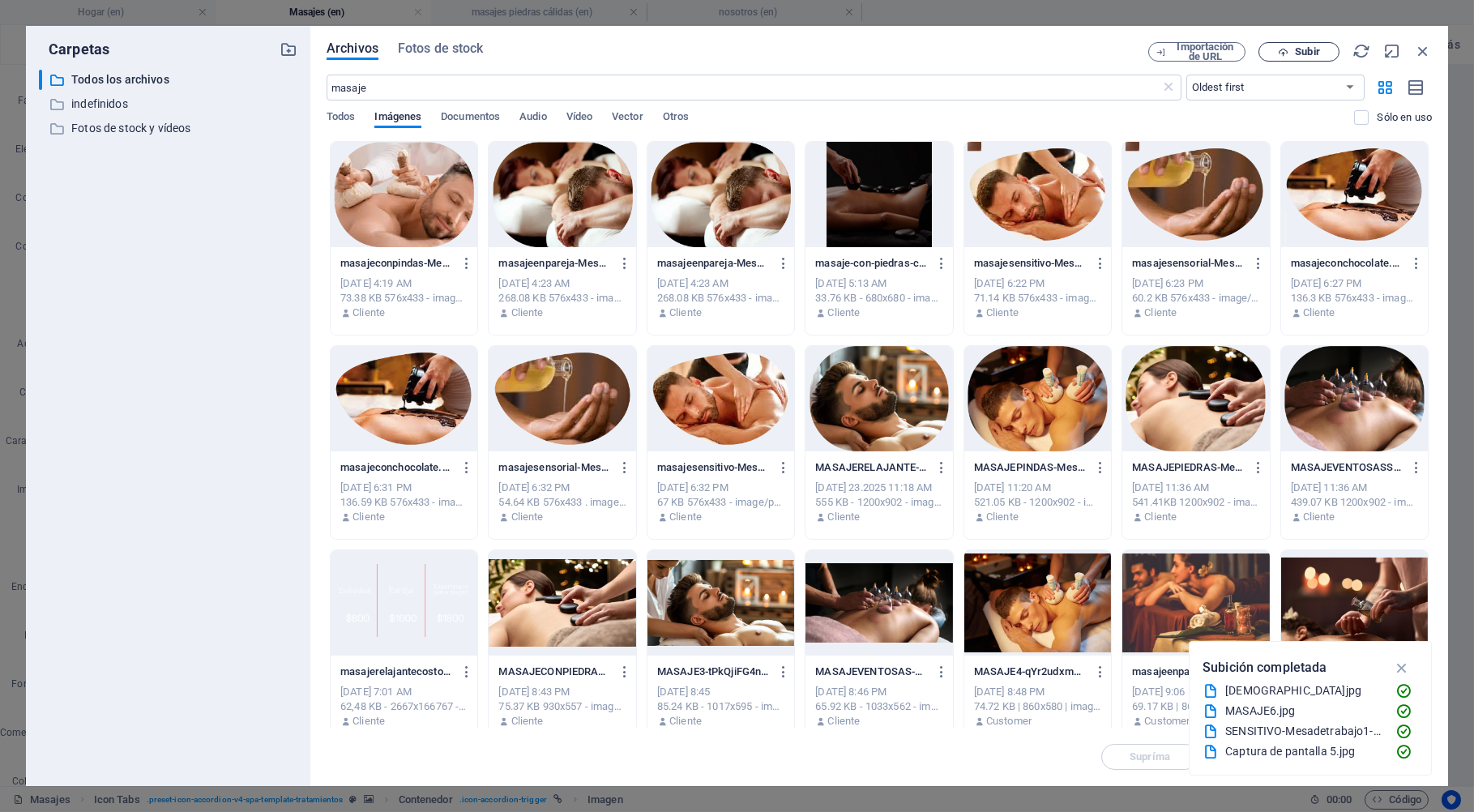
click at [1316, 52] on span "Subir" at bounding box center [1306, 51] width 24 height 10
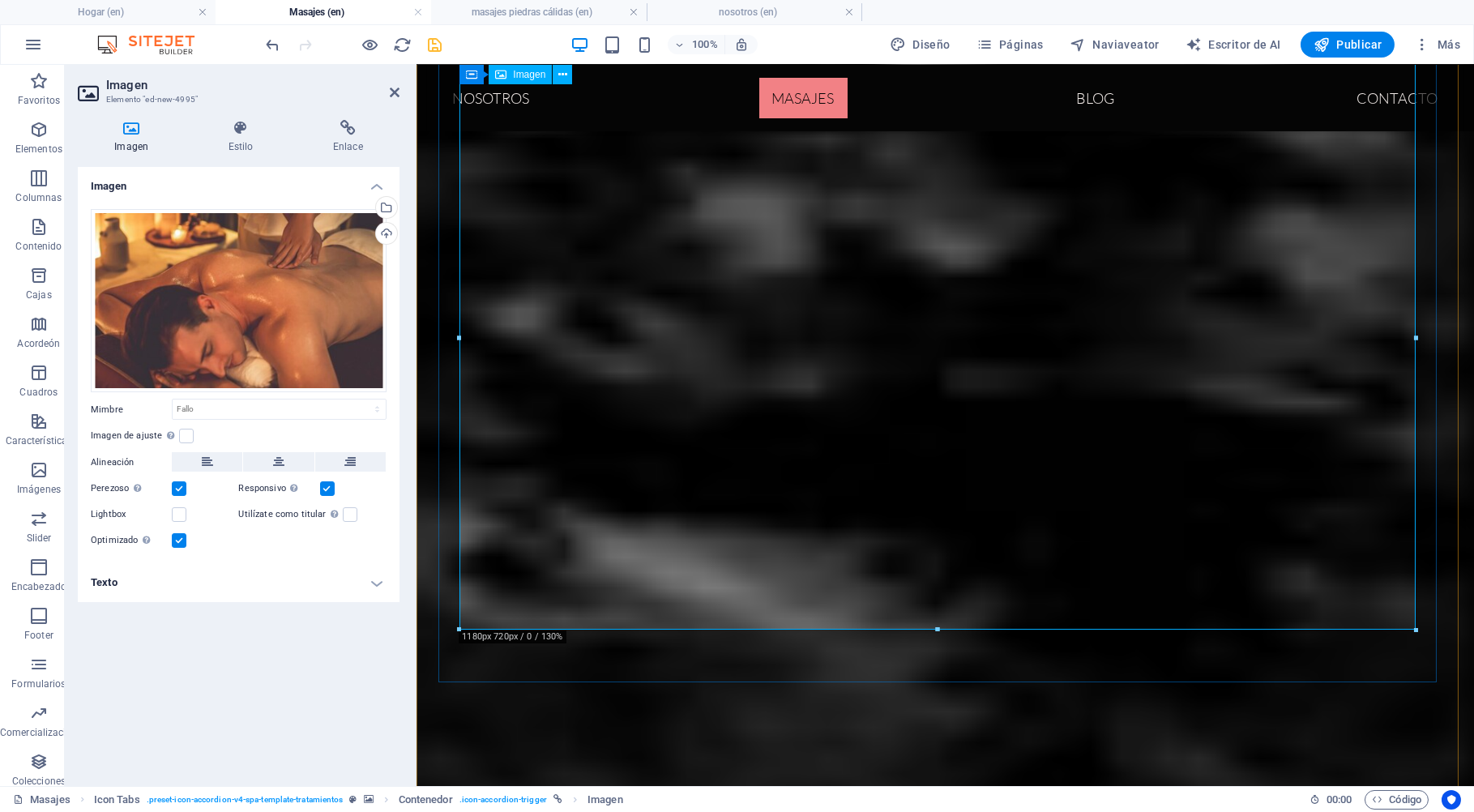
scroll to position [686, 0]
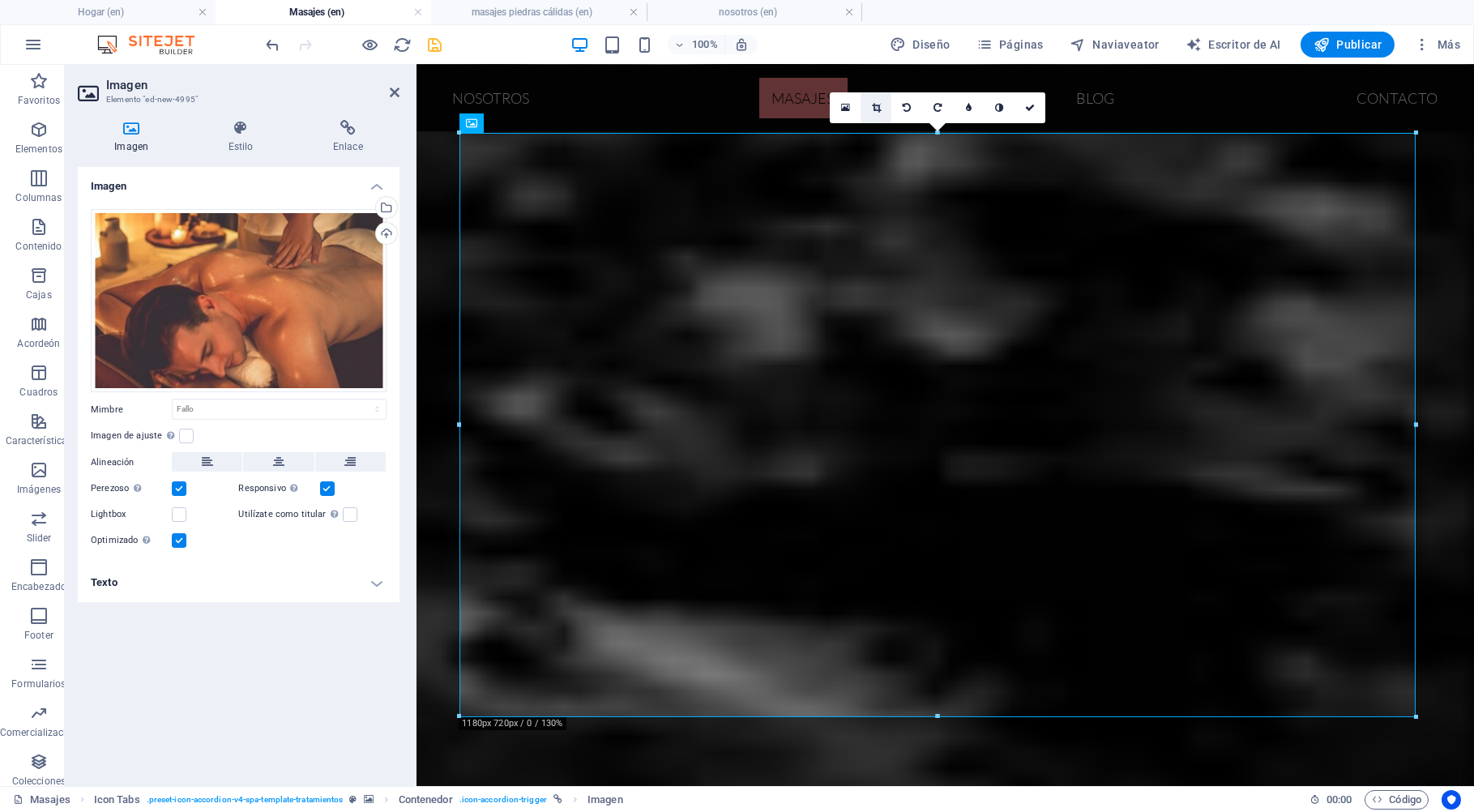
click at [876, 106] on icon at bounding box center [876, 107] width 9 height 10
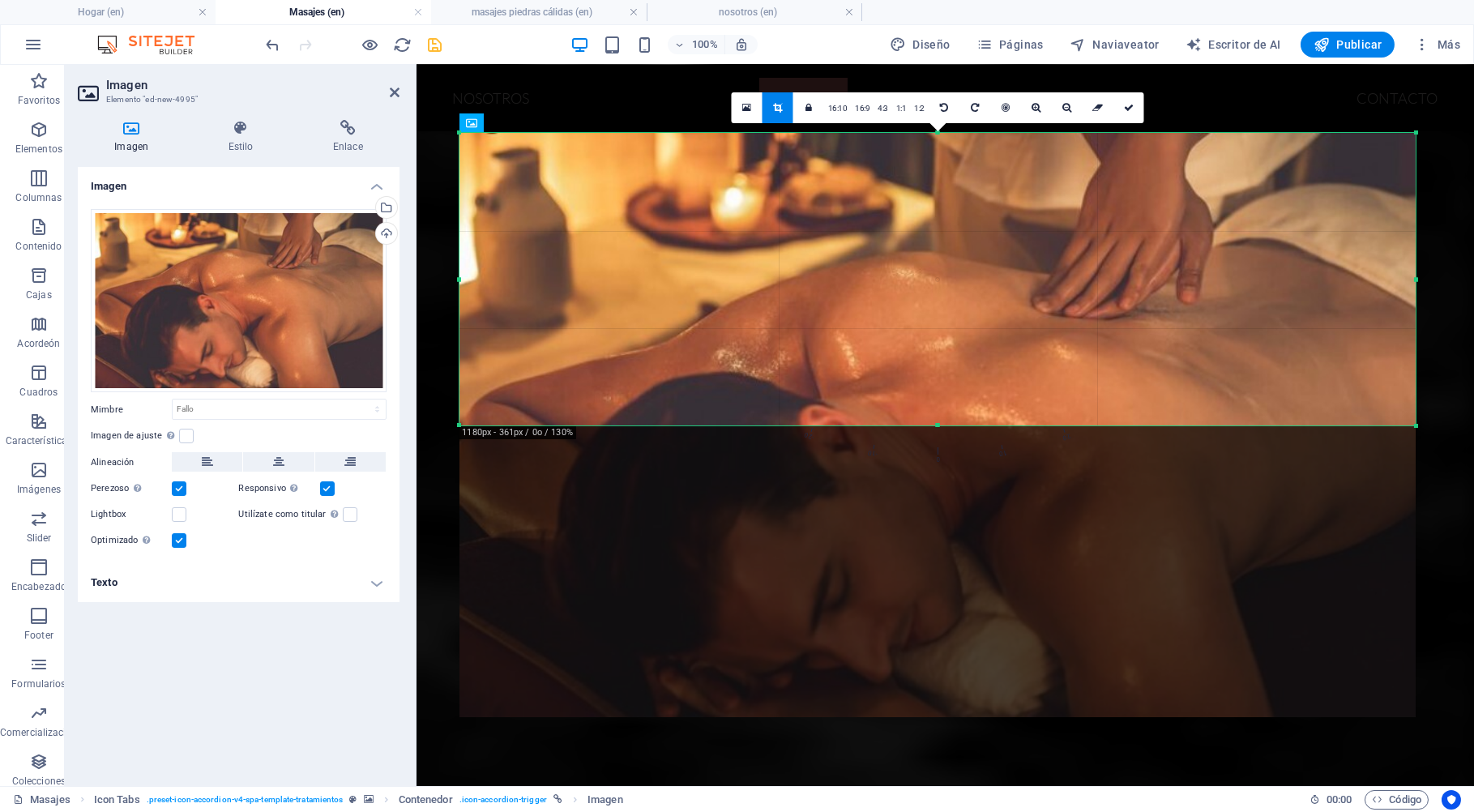
drag, startPoint x: 938, startPoint y: 719, endPoint x: 979, endPoint y: 428, distance: 293.9
click at [979, 426] on div "180 170 160 150 140 130 120 110 100 90 80 70 60 50 40 30 20 10 0 -10 -20 -30 -4…" at bounding box center [937, 279] width 956 height 293
click at [1129, 102] on link at bounding box center [1127, 107] width 30 height 30
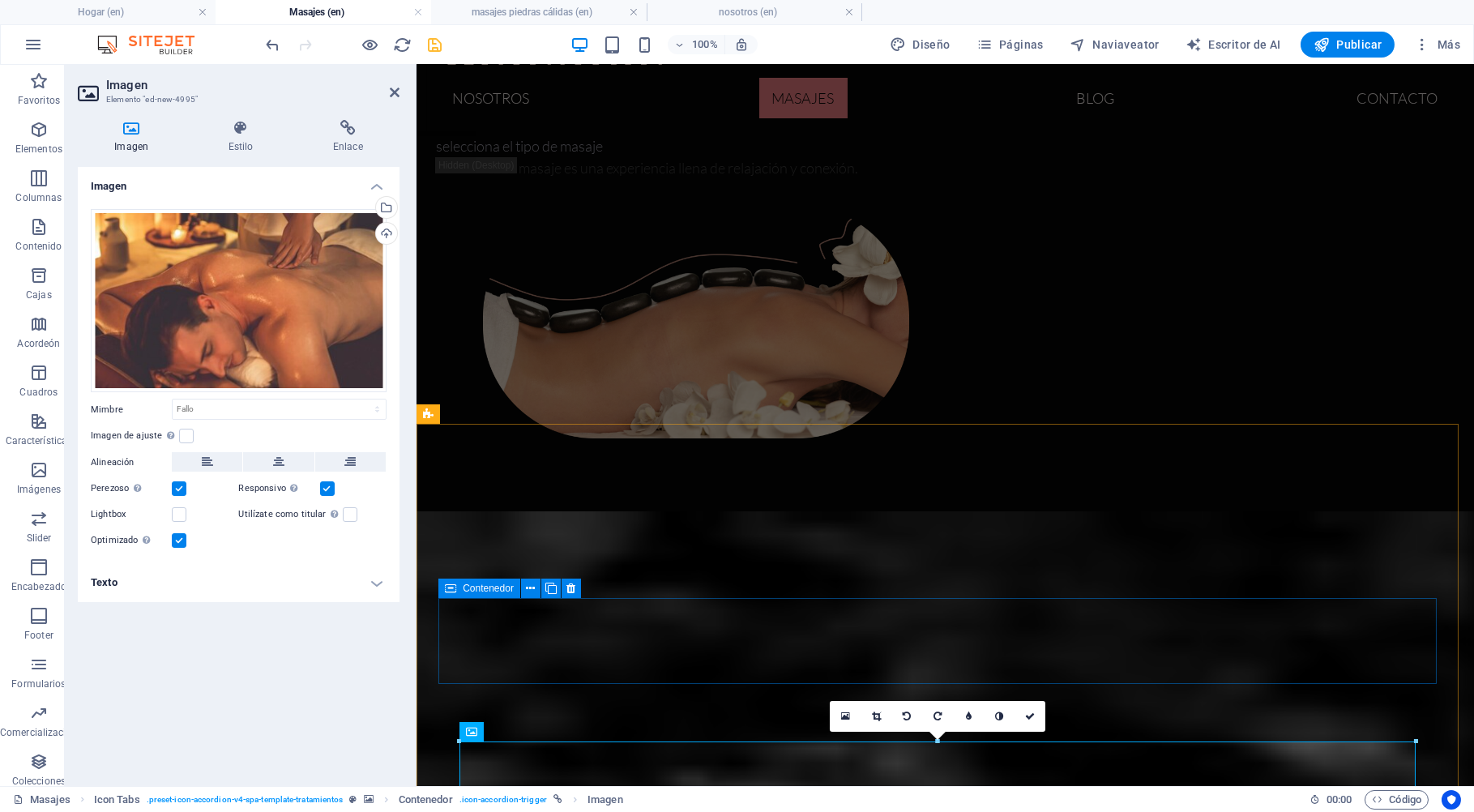
scroll to position [78, 0]
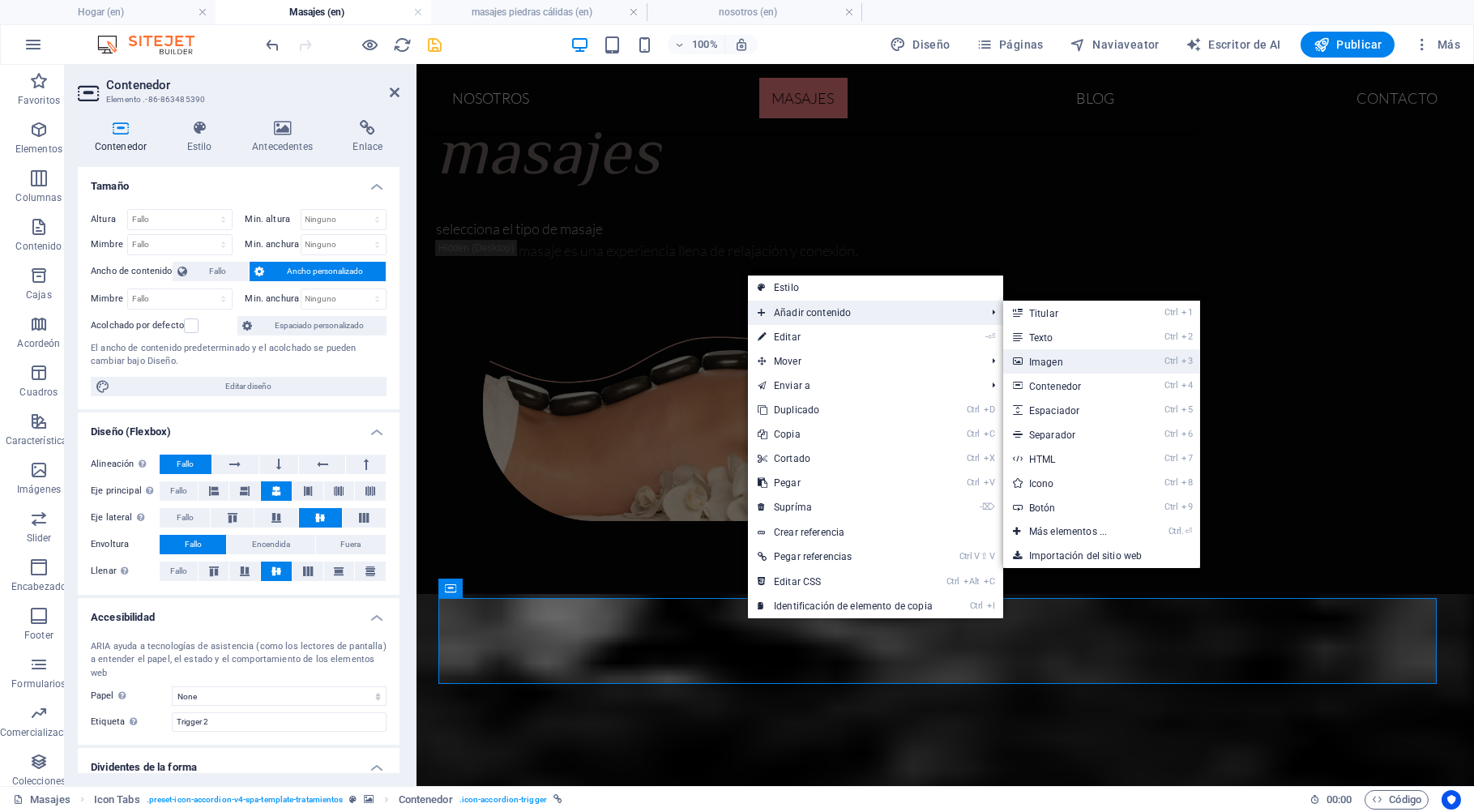
click at [1047, 362] on link "Ctrl 3 Imagen" at bounding box center [1071, 361] width 136 height 24
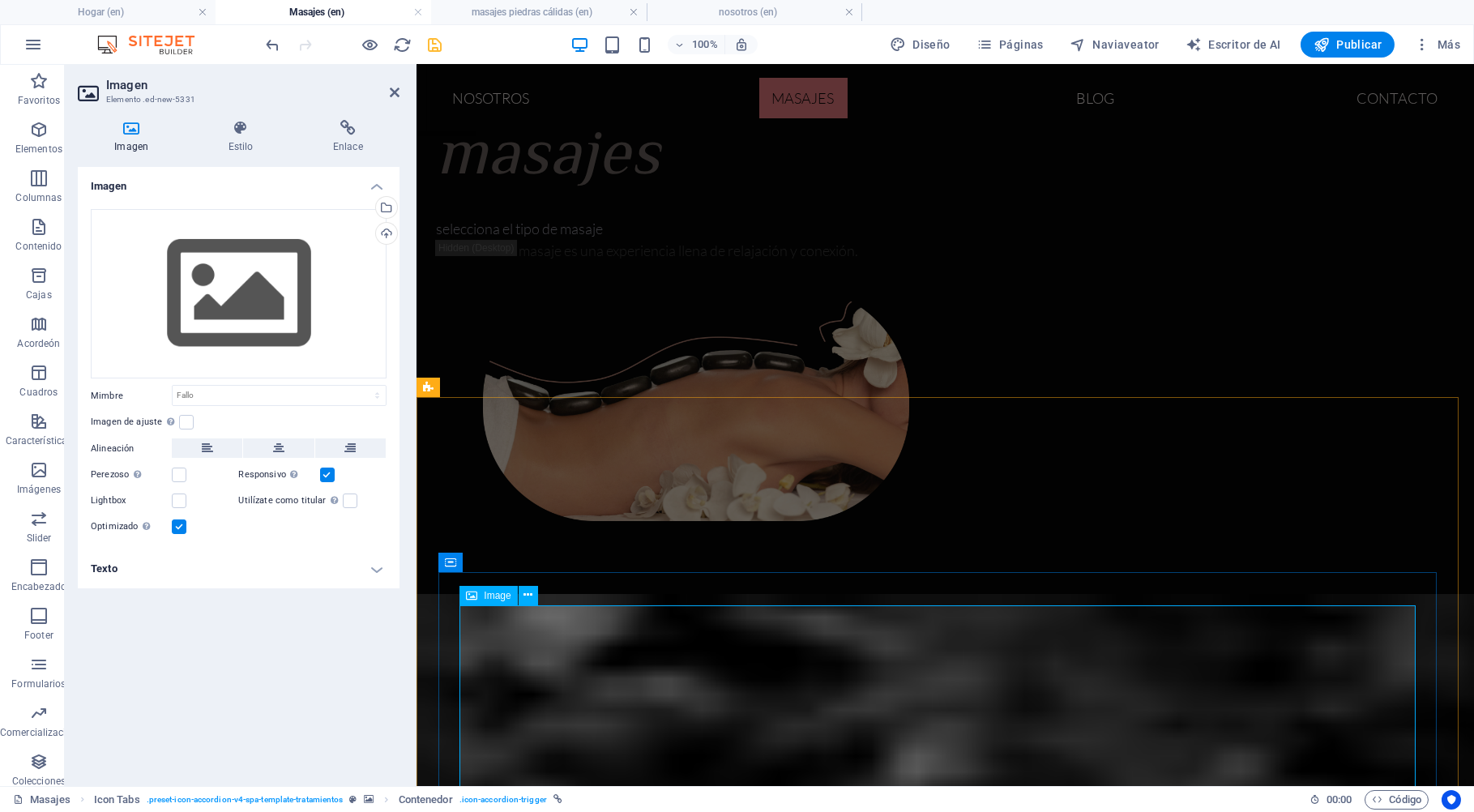
scroll to position [426, 0]
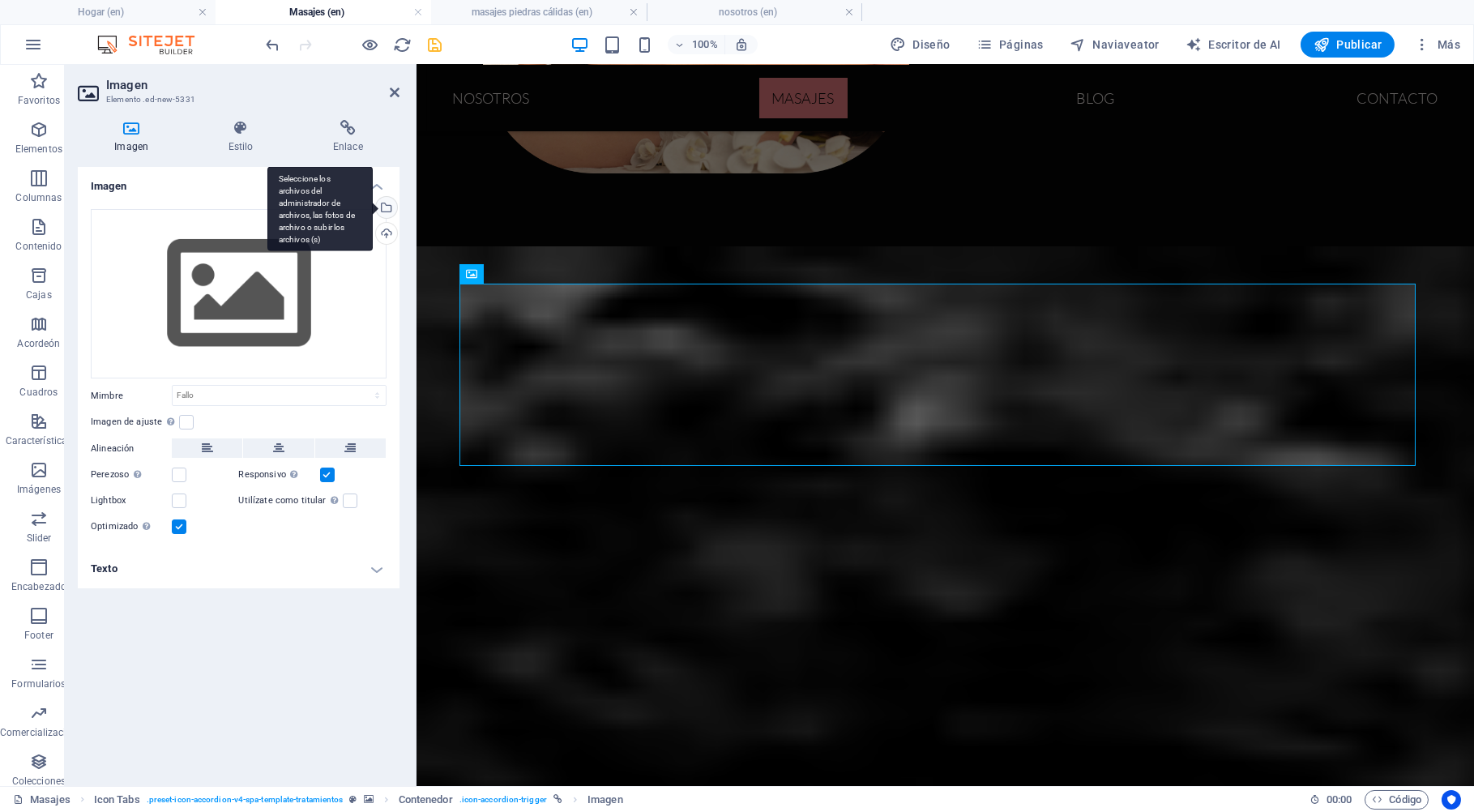
click at [391, 205] on div "Seleccione los archivos del administrador de archivos, las fotos de archivo o s…" at bounding box center [385, 209] width 24 height 24
select select "oldest_first"
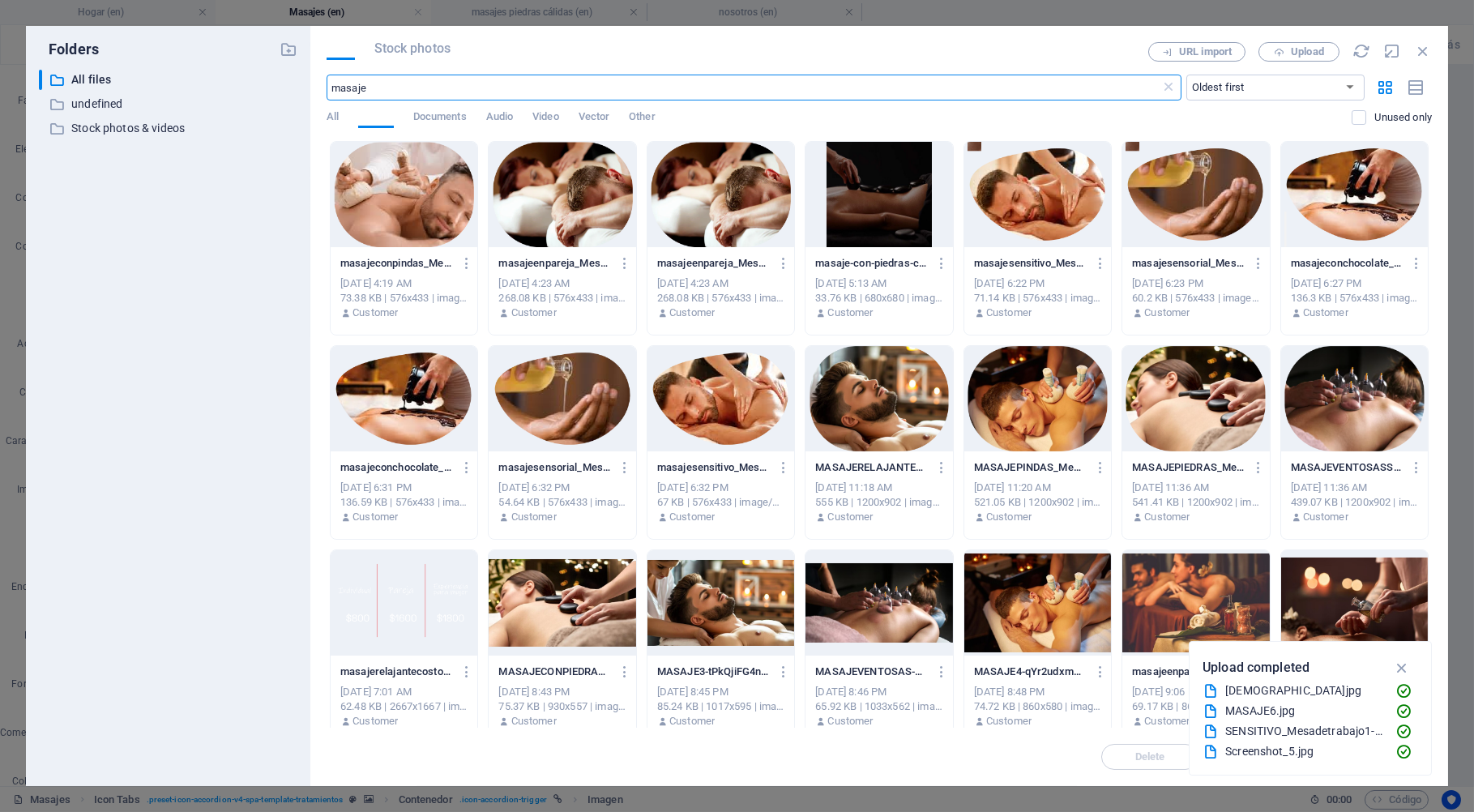
click at [387, 234] on div at bounding box center [404, 194] width 147 height 105
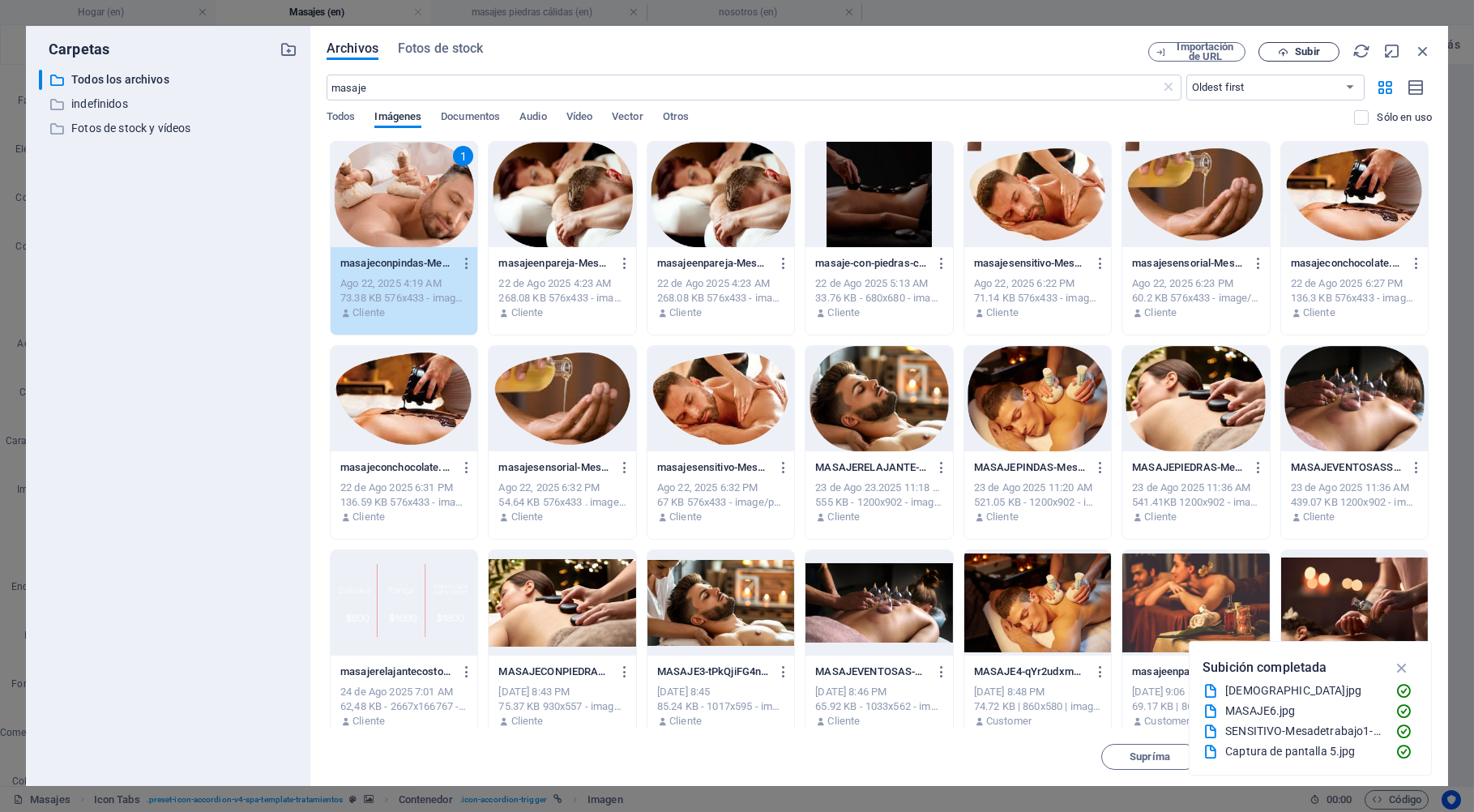
click at [1304, 51] on span "Subir" at bounding box center [1306, 51] width 24 height 10
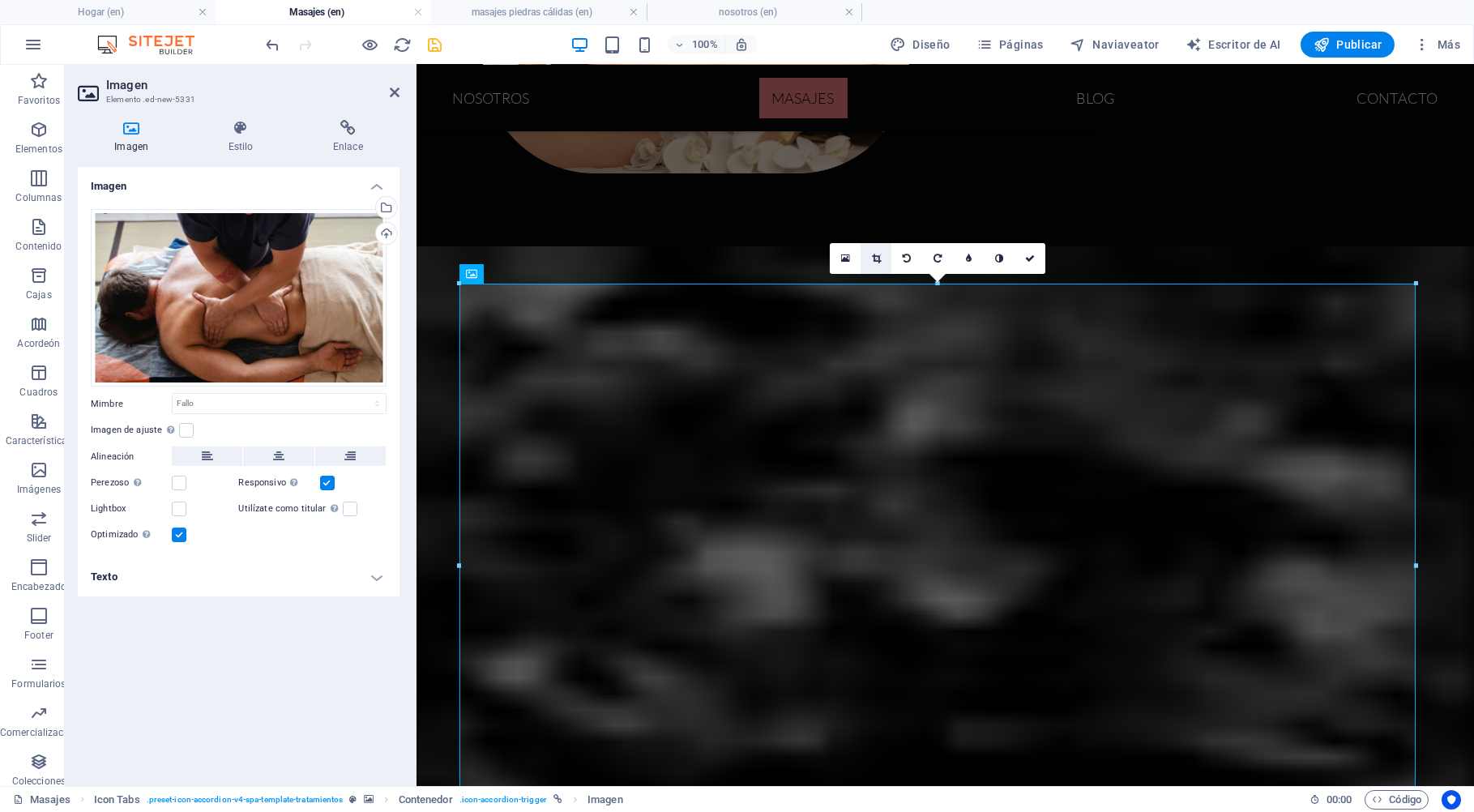
click at [878, 256] on icon at bounding box center [876, 258] width 9 height 10
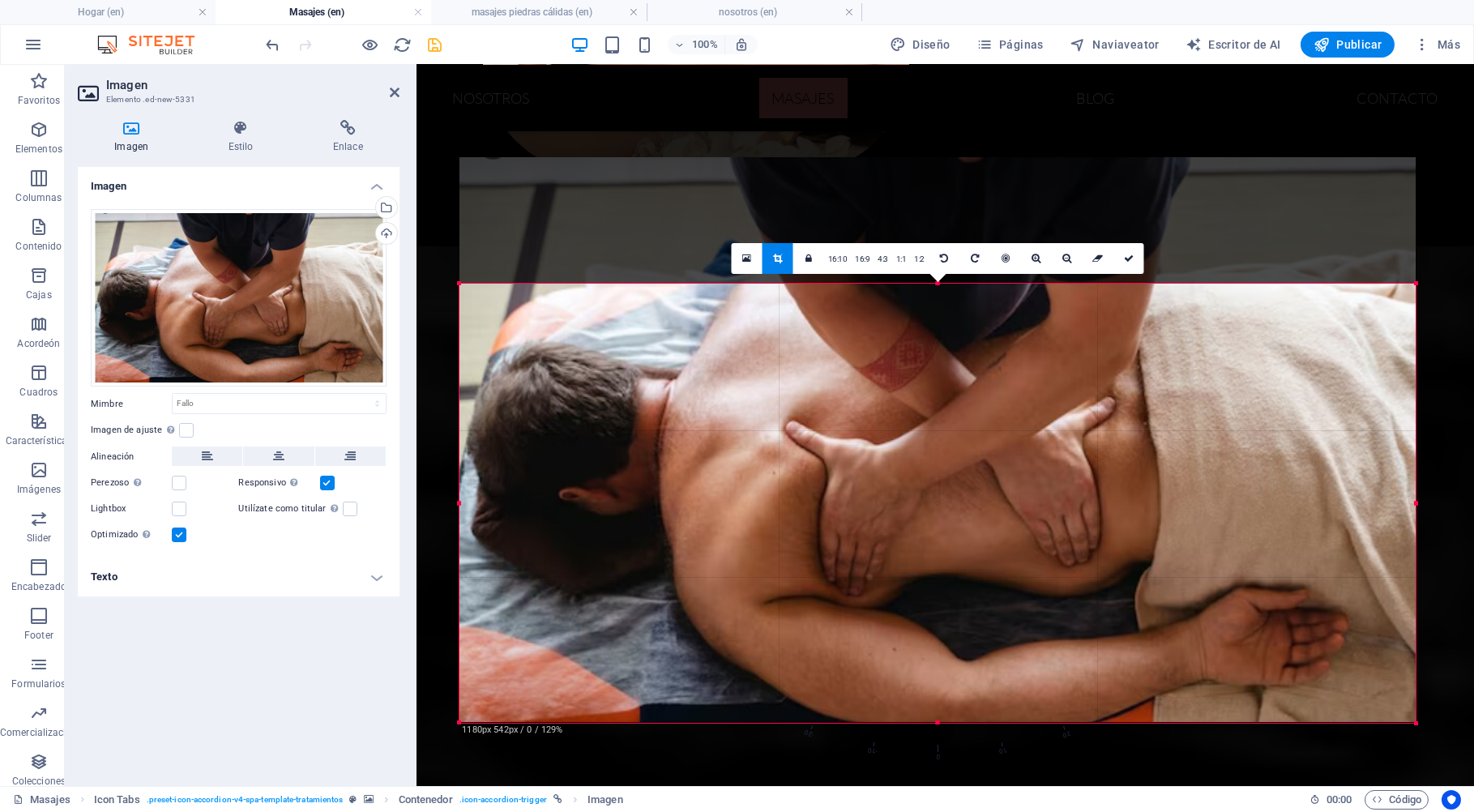
drag, startPoint x: 938, startPoint y: 285, endPoint x: 939, endPoint y: 412, distance: 127.0
click at [939, 412] on div "180 170 160 150 140 130 120 110 100 90 80 70 60 50 40 30 20 10 0 -10 -20 -30 -4…" at bounding box center [937, 503] width 956 height 439
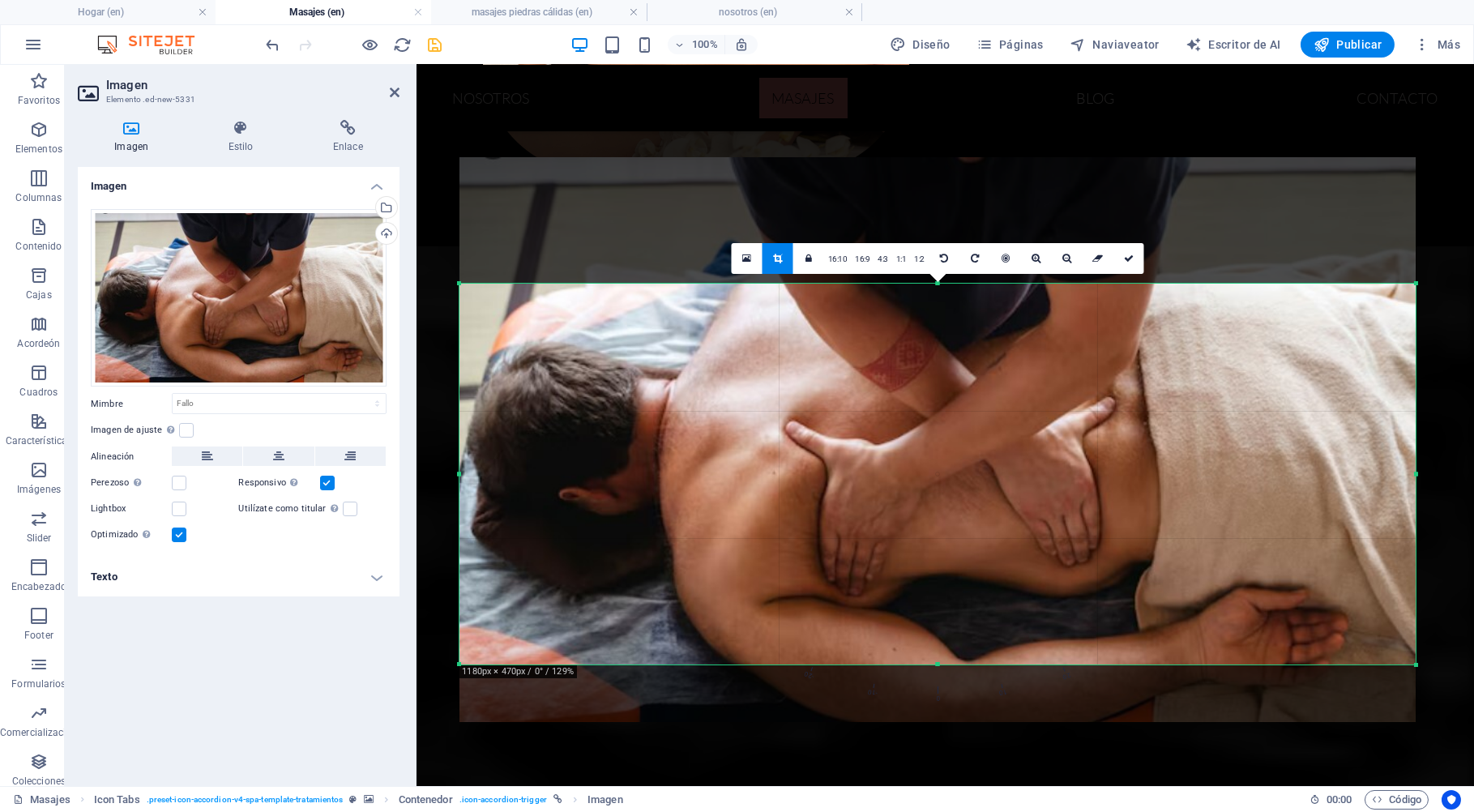
drag, startPoint x: 938, startPoint y: 721, endPoint x: 949, endPoint y: 663, distance: 59.0
click at [949, 663] on div at bounding box center [937, 664] width 956 height 6
click at [1124, 256] on icon at bounding box center [1128, 258] width 10 height 10
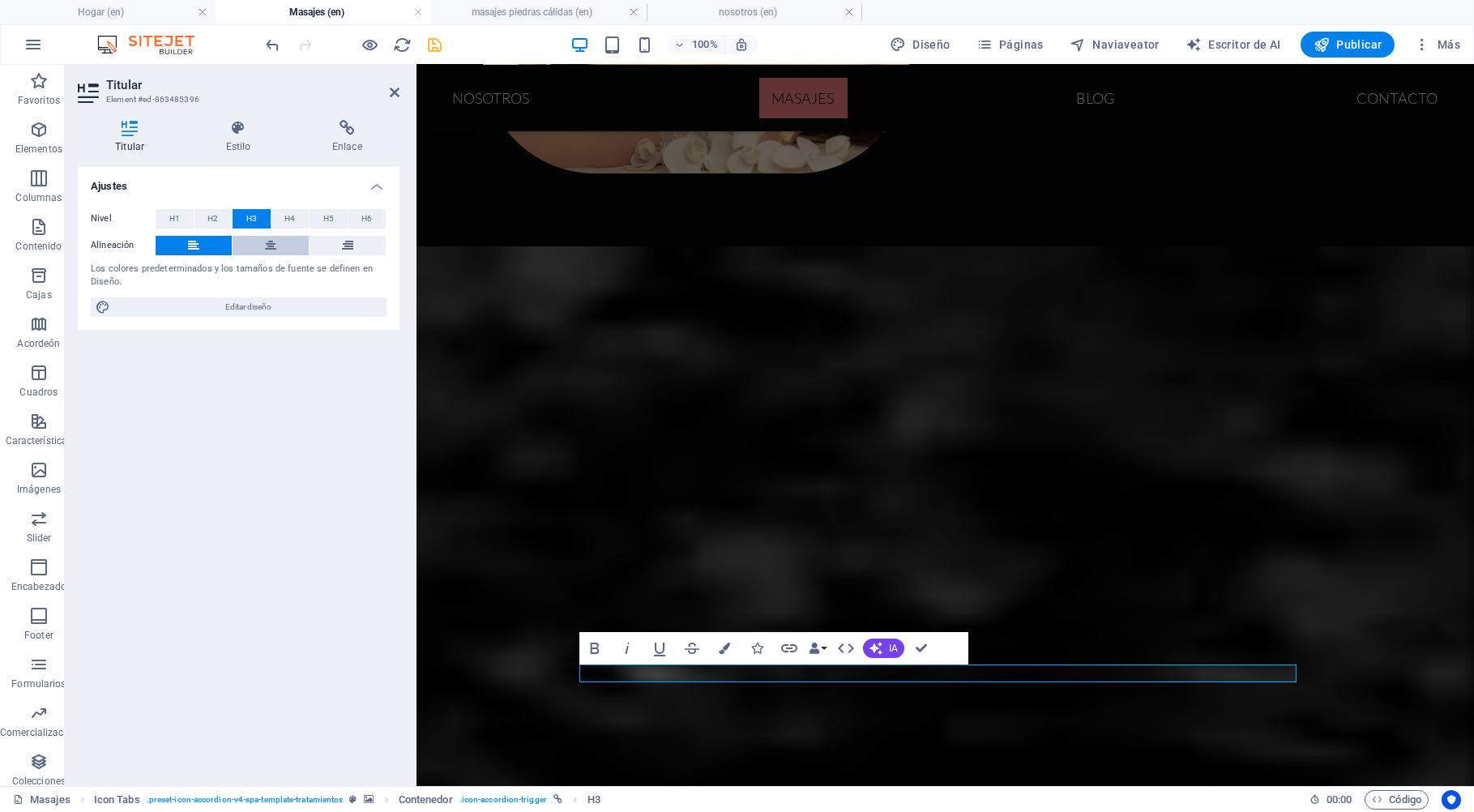
click at [276, 245] on icon at bounding box center [270, 245] width 11 height 19
click at [395, 94] on icon at bounding box center [394, 92] width 10 height 13
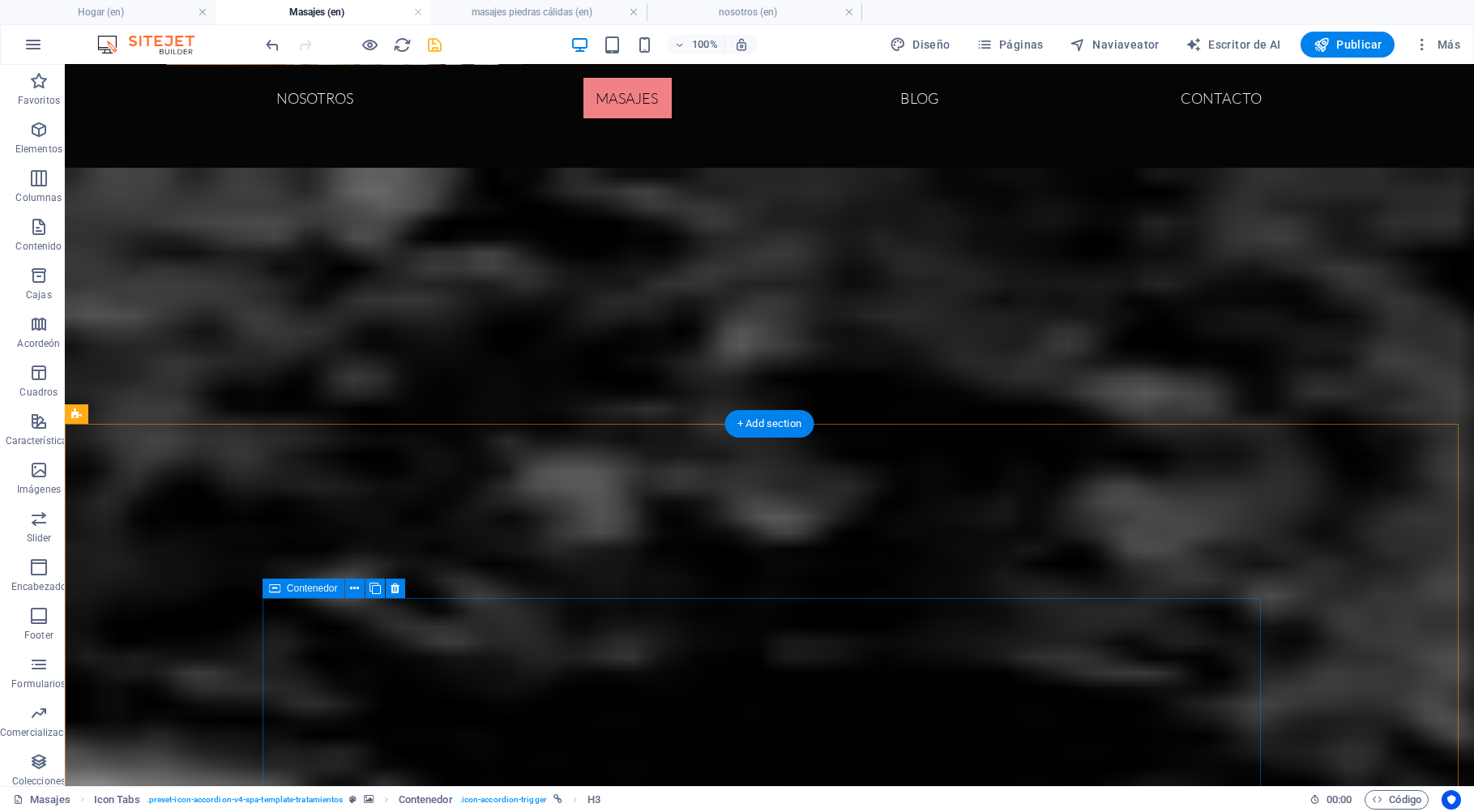
scroll to position [78, 0]
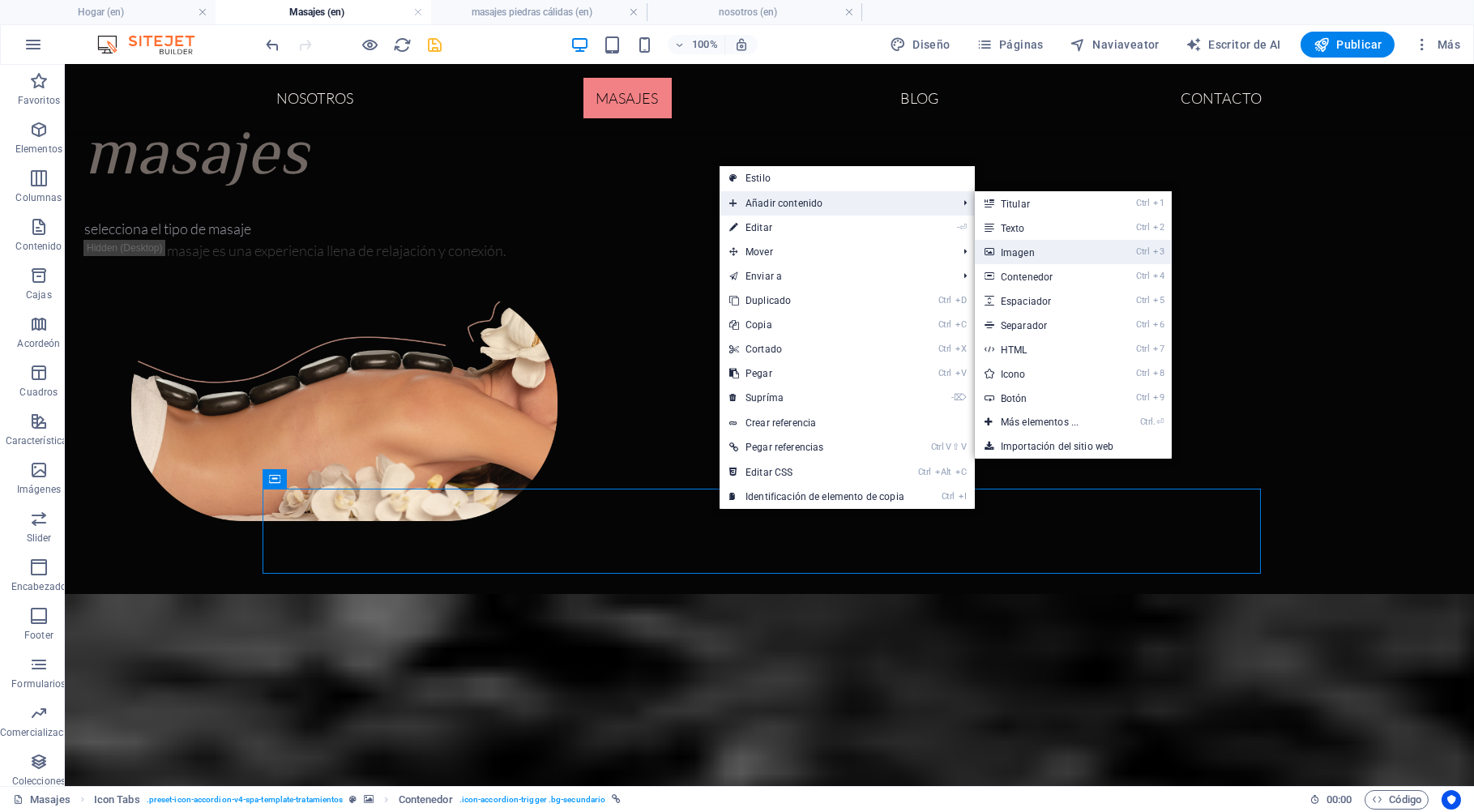
click at [1033, 249] on link "Ctrl 3 Imagen" at bounding box center [1042, 252] width 136 height 24
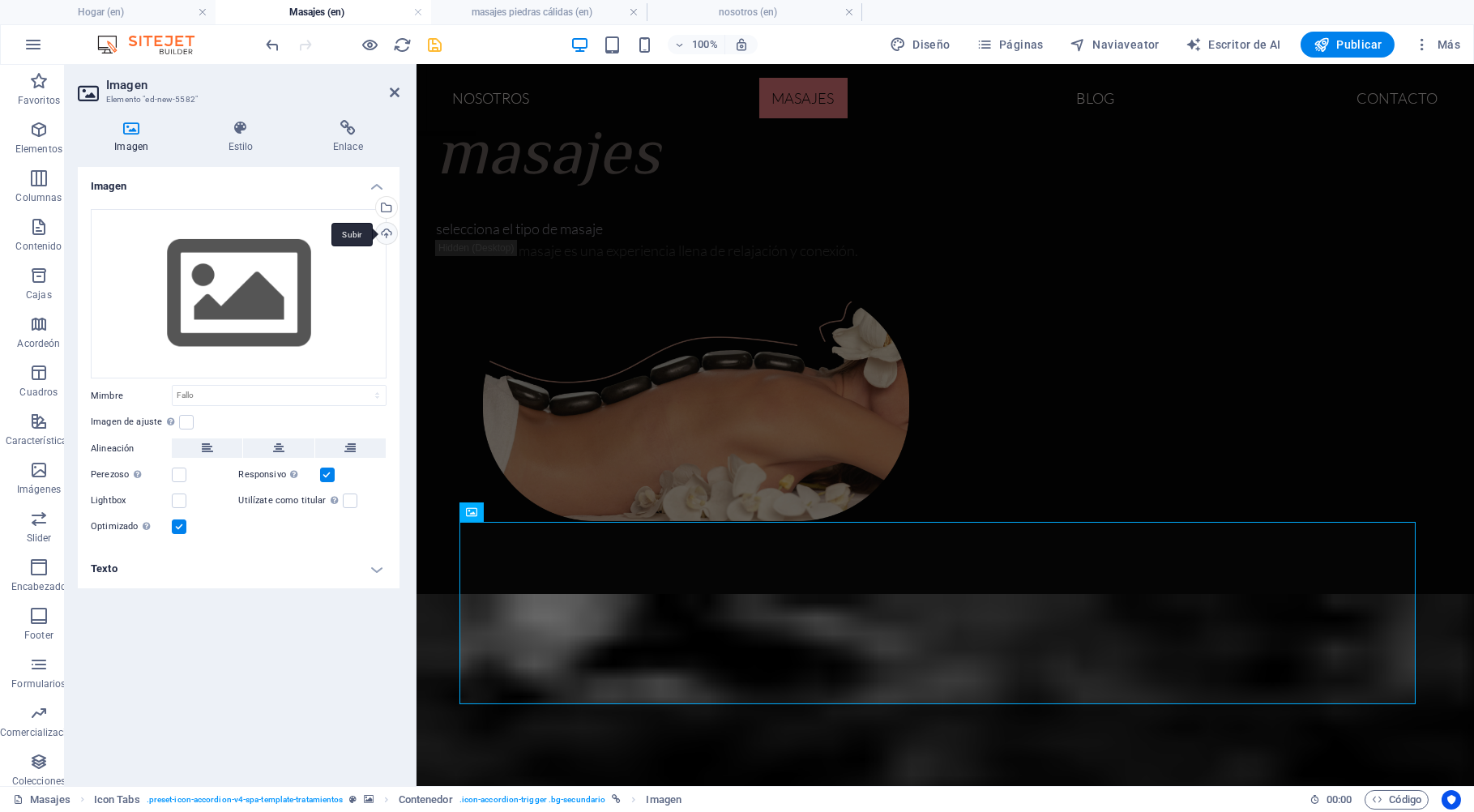
click at [380, 234] on div "Subir" at bounding box center [385, 234] width 24 height 24
click at [387, 234] on div "Subir" at bounding box center [385, 234] width 24 height 24
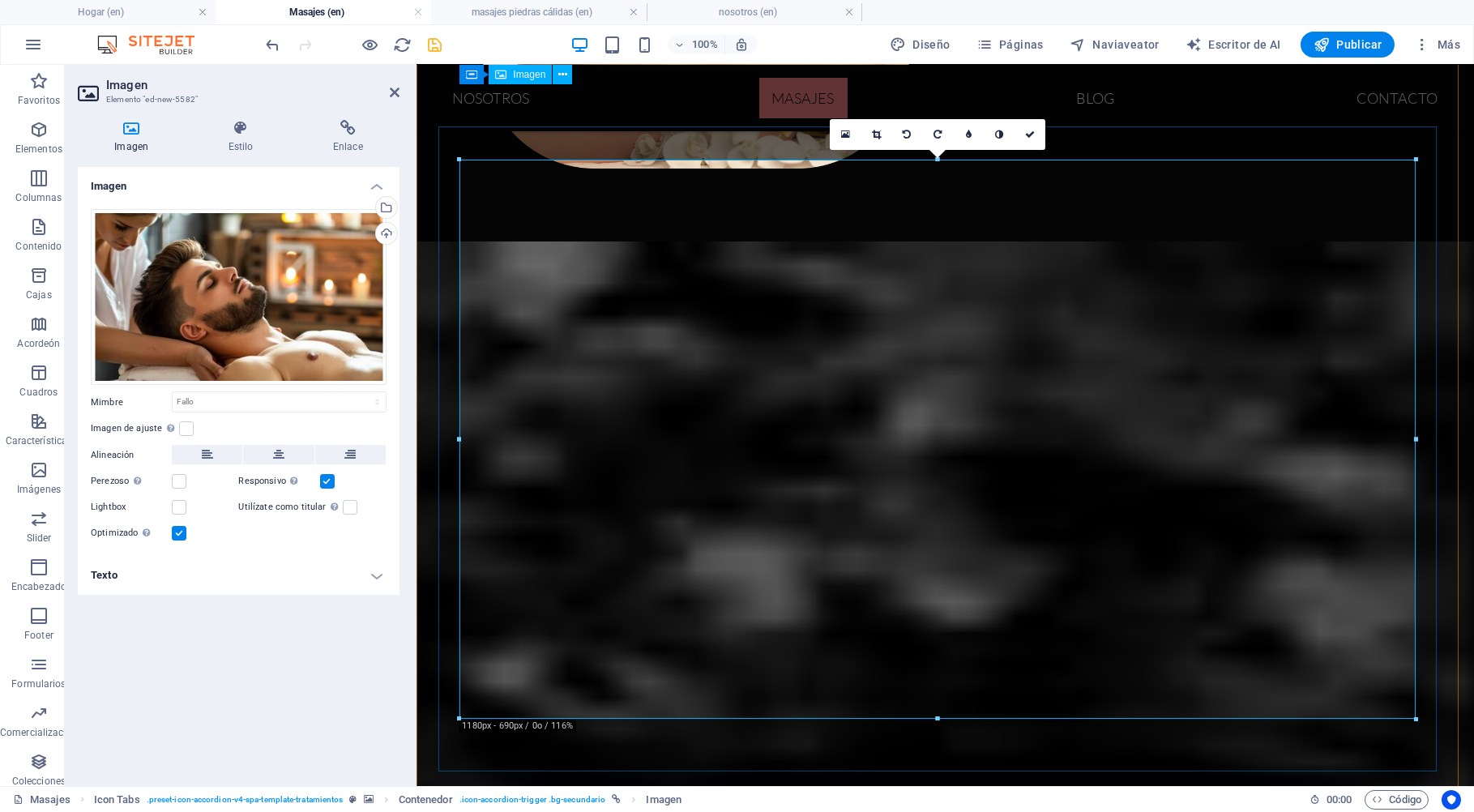
scroll to position [426, 0]
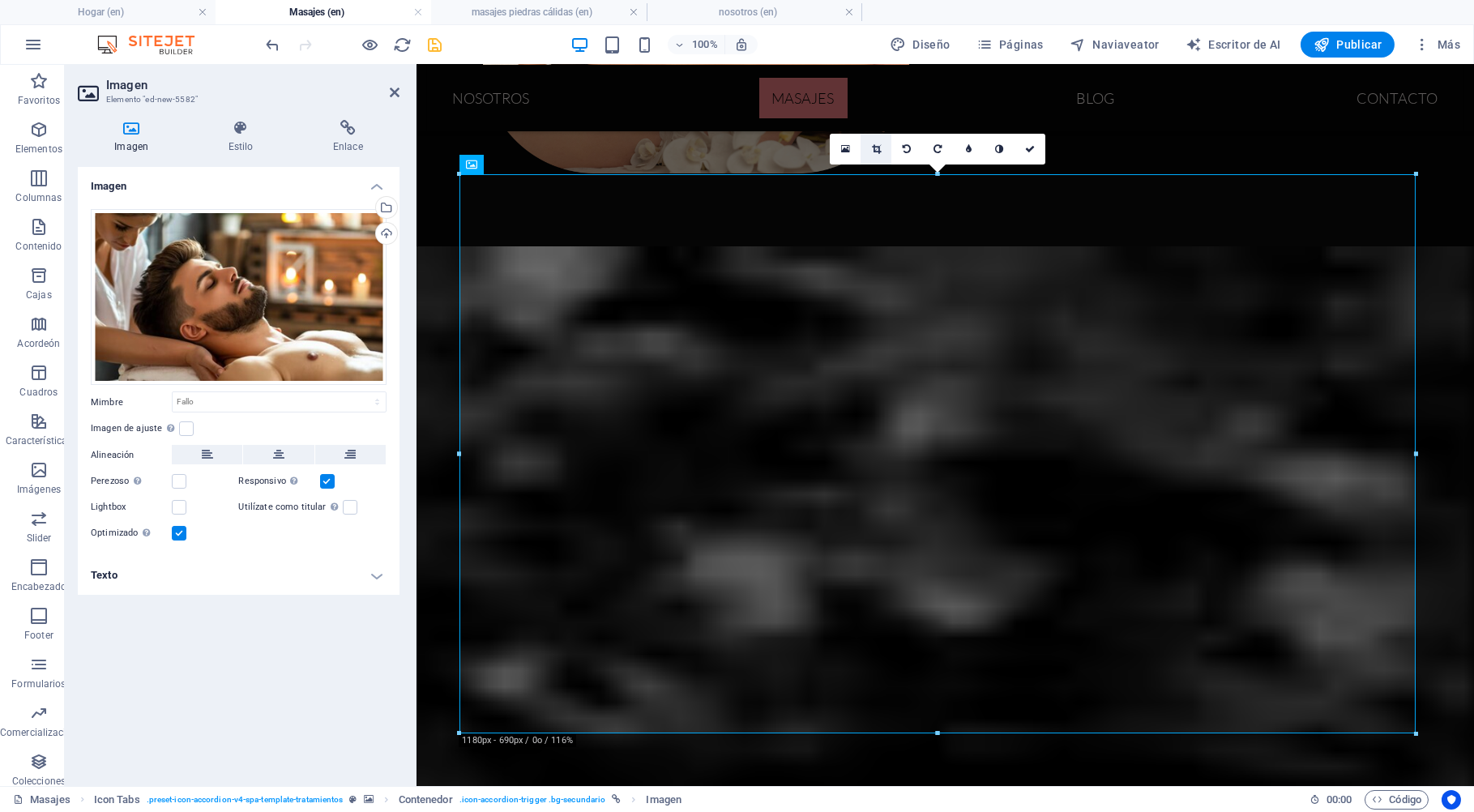
click at [876, 150] on icon at bounding box center [876, 149] width 9 height 10
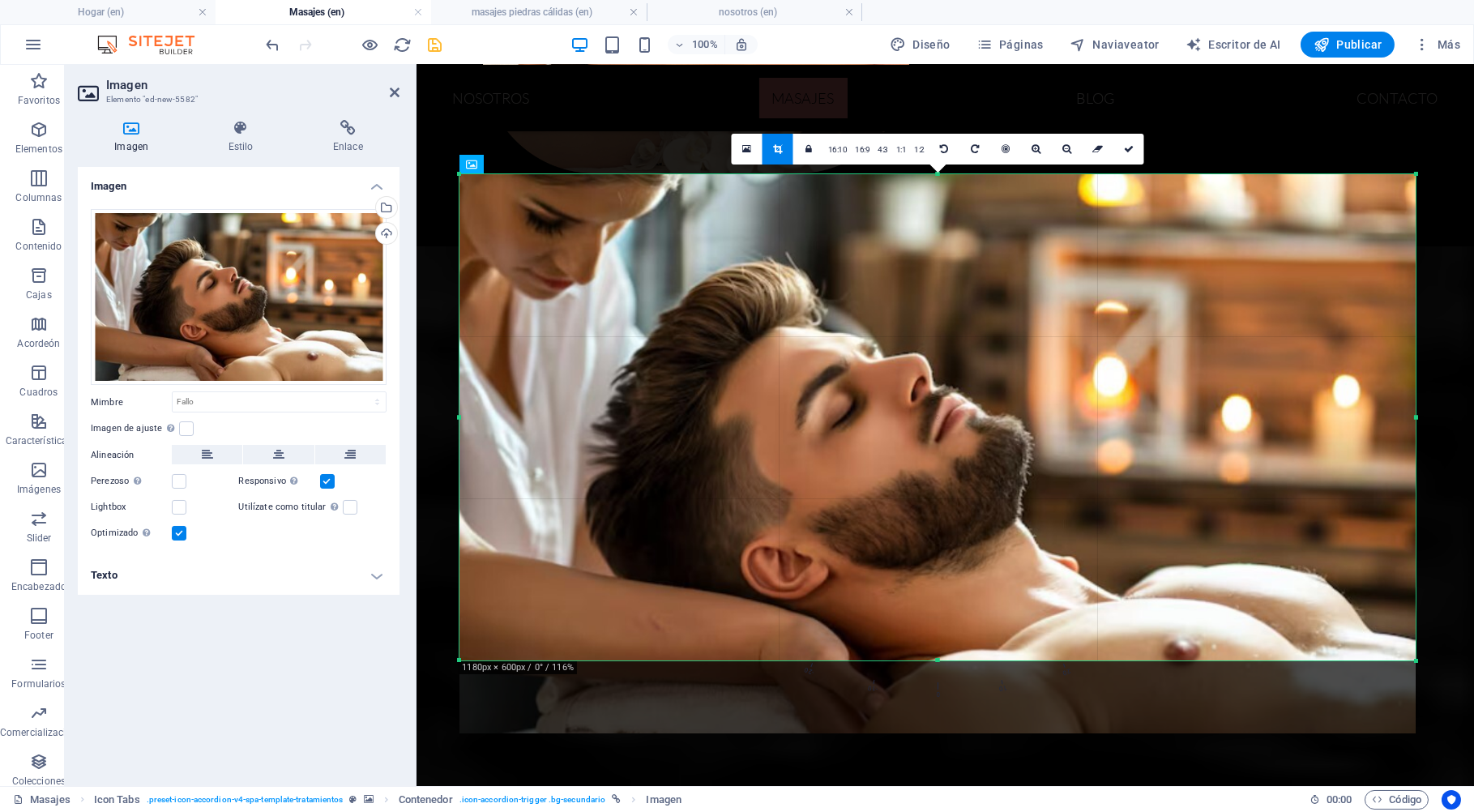
drag, startPoint x: 941, startPoint y: 734, endPoint x: 946, endPoint y: 661, distance: 73.2
click at [946, 661] on div at bounding box center [937, 660] width 956 height 6
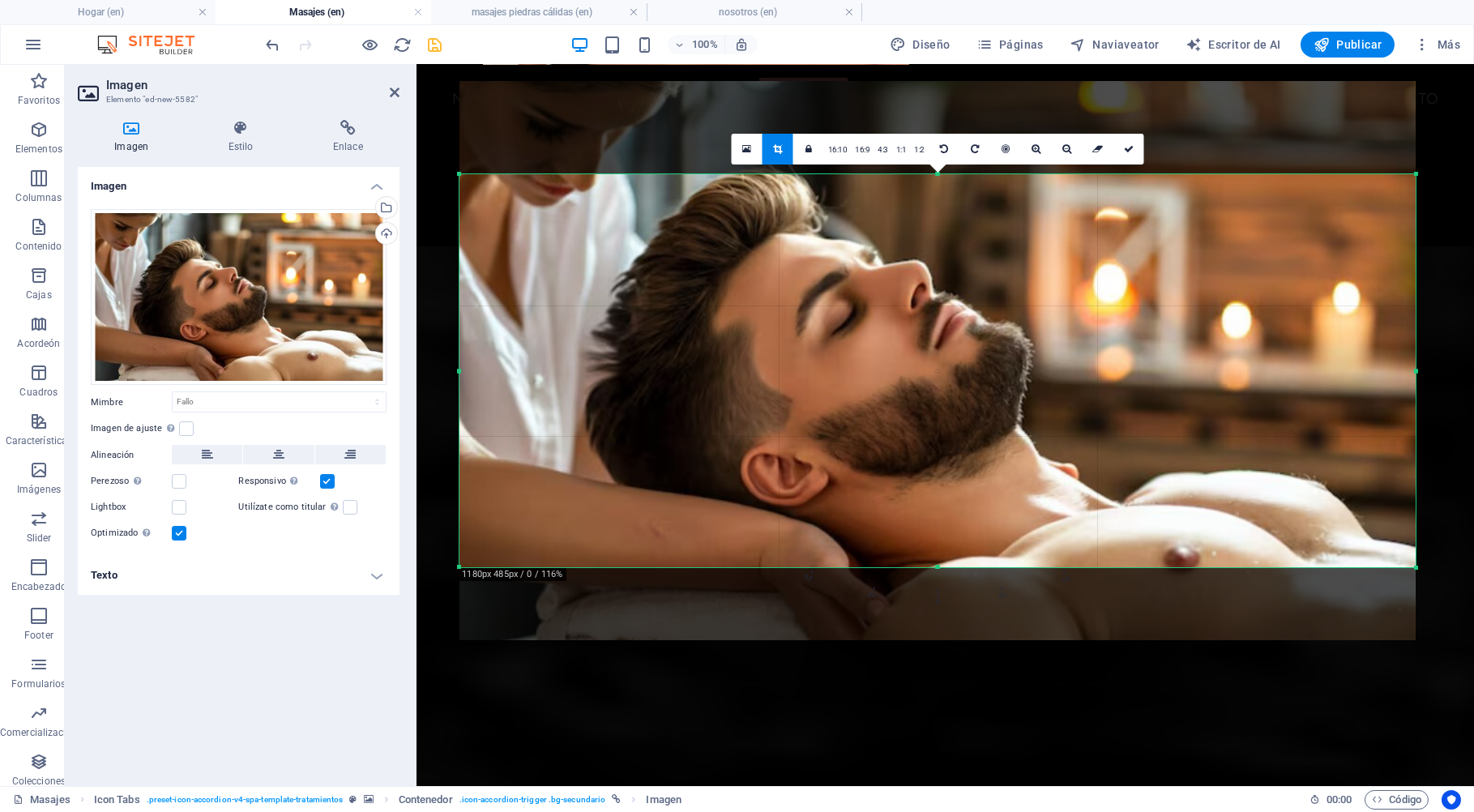
drag, startPoint x: 941, startPoint y: 175, endPoint x: 939, endPoint y: 268, distance: 93.0
click at [939, 268] on div "180 170 160 150 140 130 120 110 100 90 80 70 60 50 40 30 20 10 0 -10 -20 -30 -4…" at bounding box center [937, 371] width 956 height 393
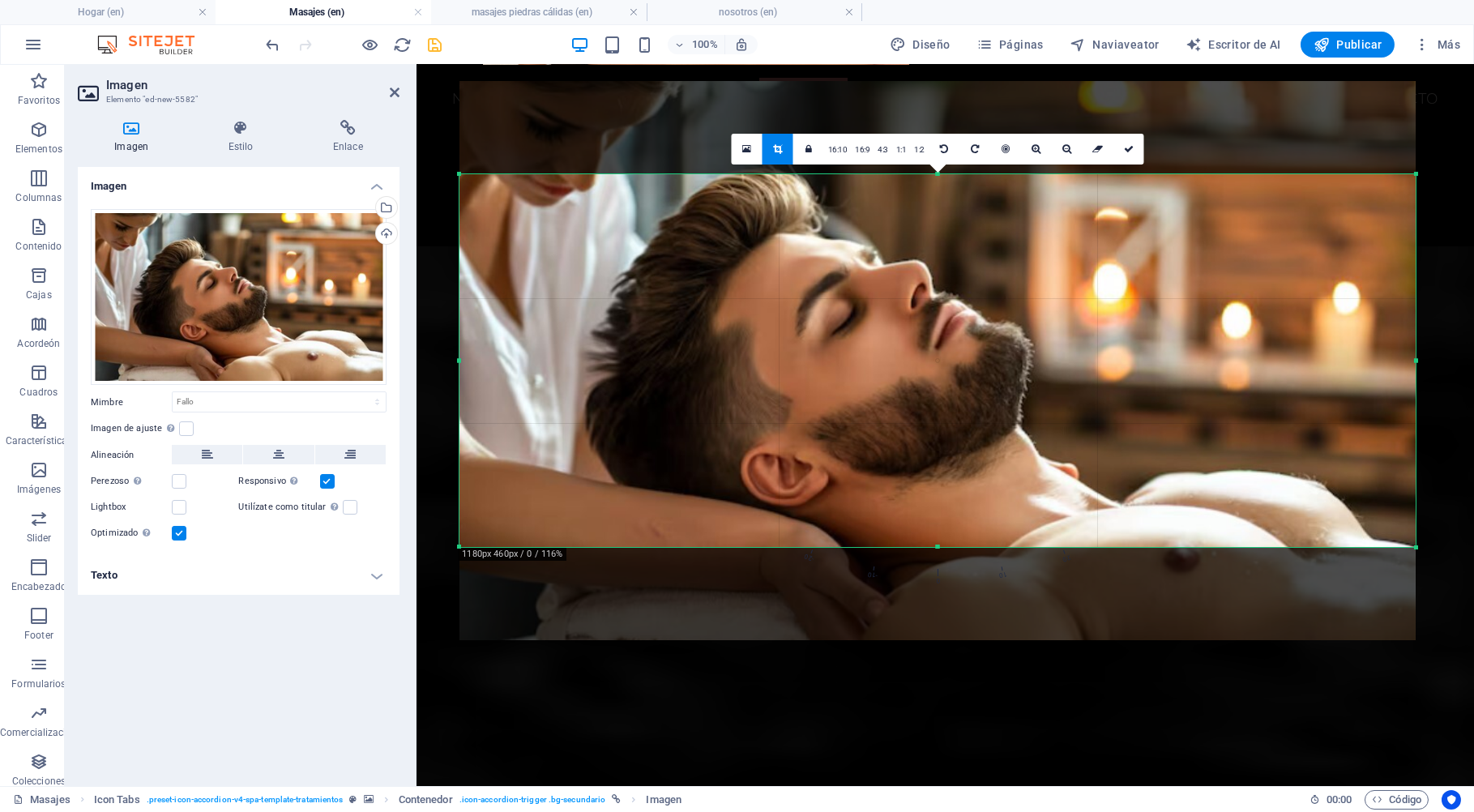
drag, startPoint x: 938, startPoint y: 566, endPoint x: 939, endPoint y: 546, distance: 20.0
click at [939, 546] on div at bounding box center [937, 547] width 956 height 6
click at [1126, 149] on icon at bounding box center [1128, 149] width 10 height 10
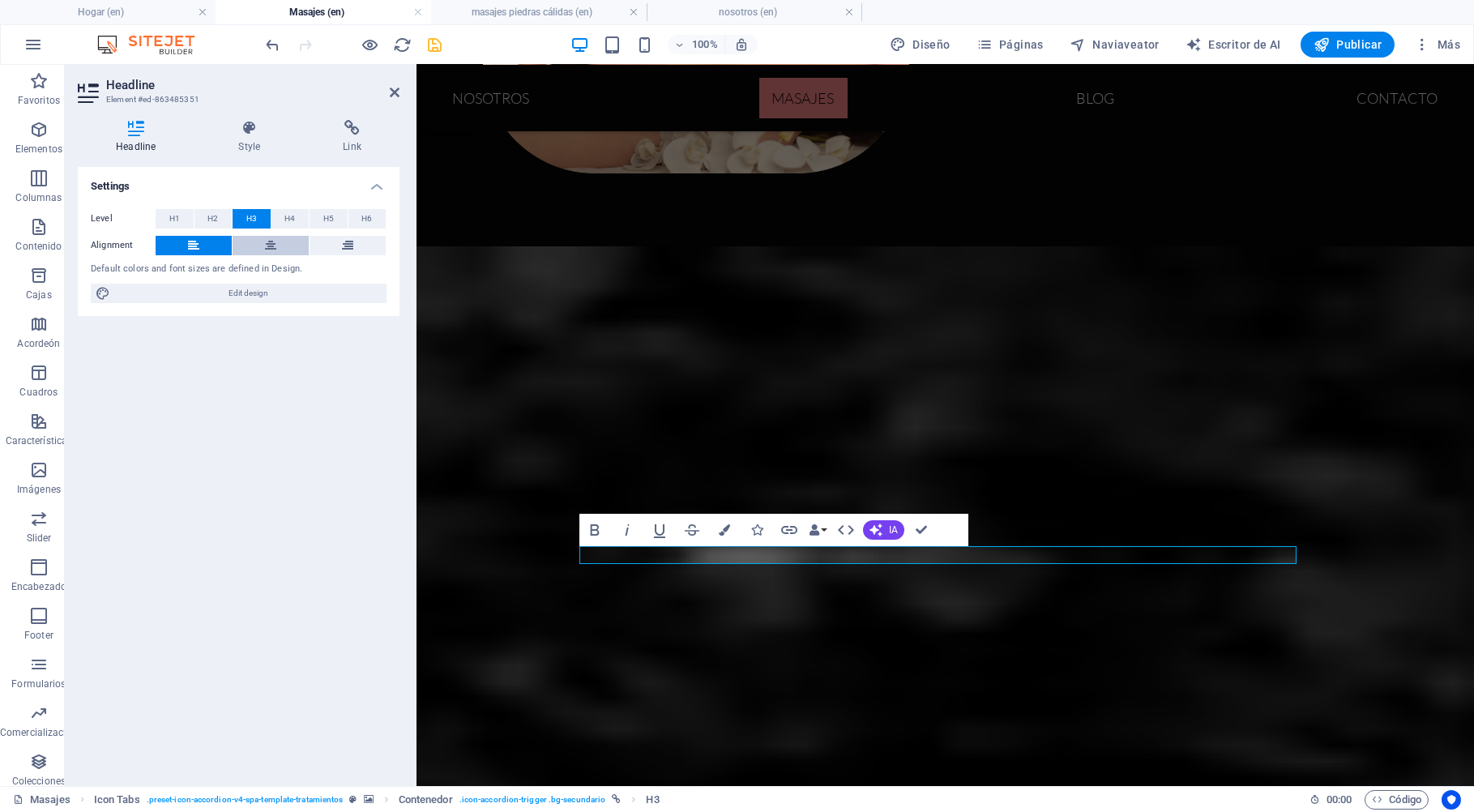
click at [270, 248] on icon at bounding box center [270, 245] width 11 height 19
drag, startPoint x: 922, startPoint y: 528, endPoint x: 492, endPoint y: 6, distance: 676.3
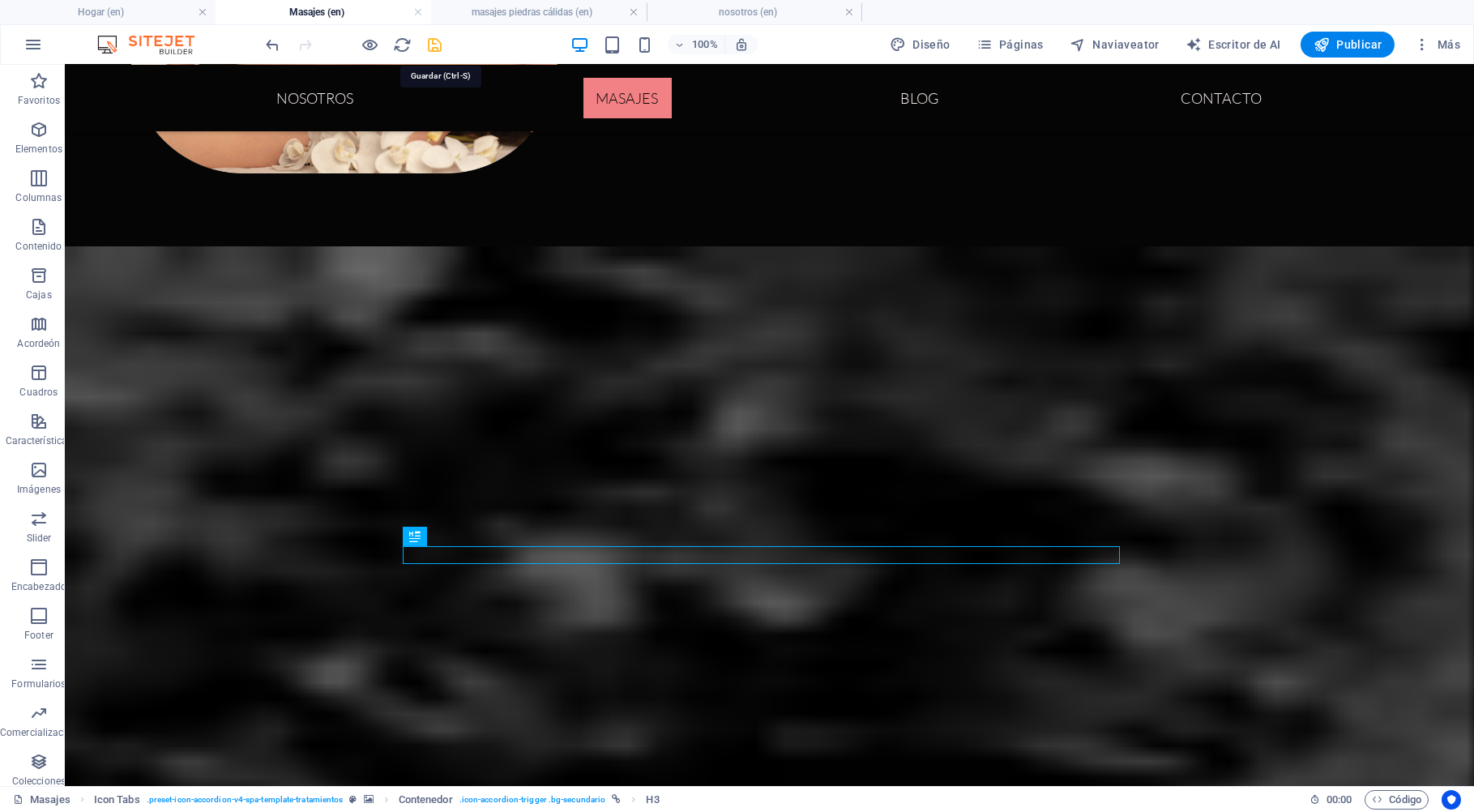
click at [433, 42] on icon "salvar" at bounding box center [435, 44] width 18 height 18
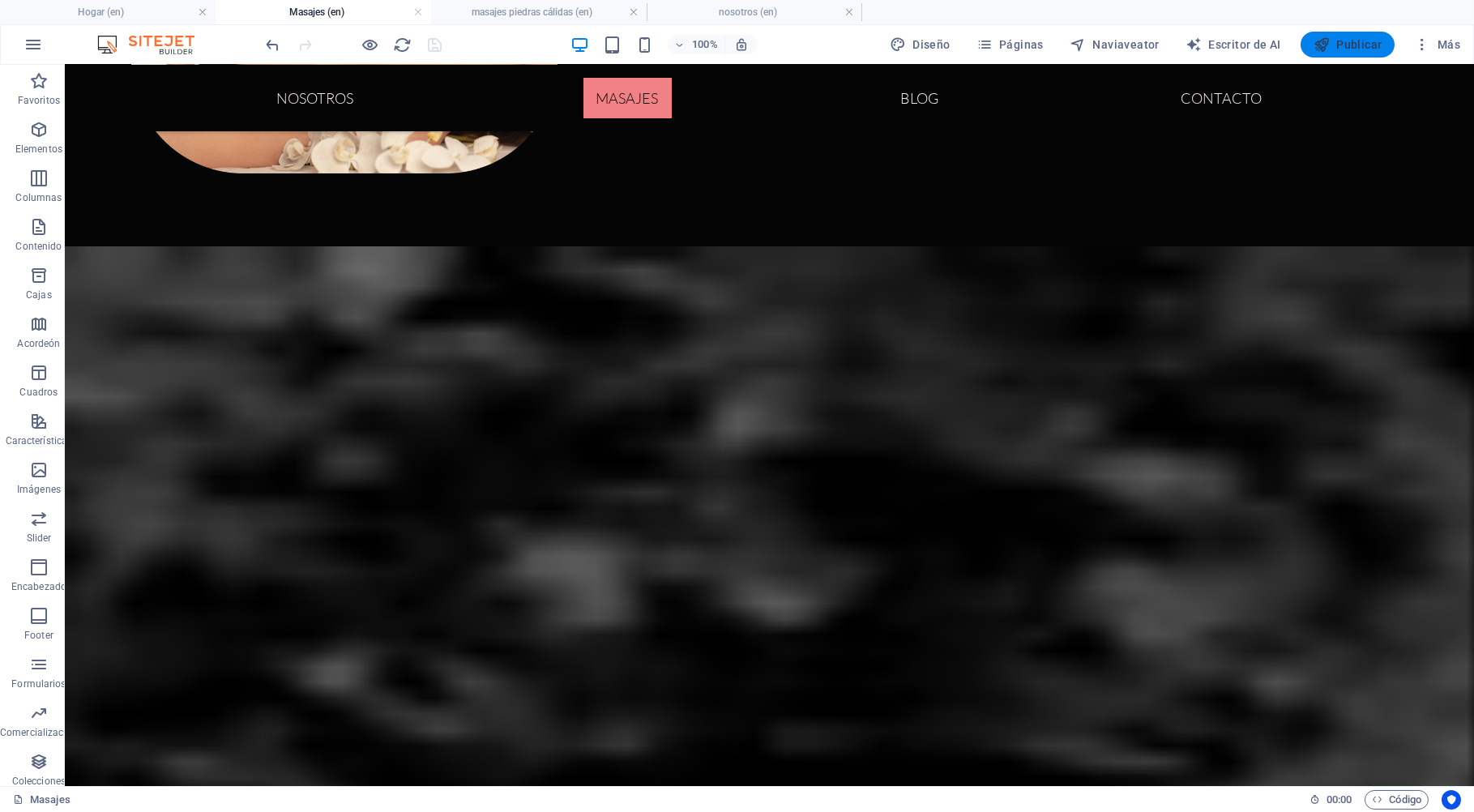
click at [1329, 47] on icon "button" at bounding box center [1321, 44] width 17 height 17
